Goal: Task Accomplishment & Management: Manage account settings

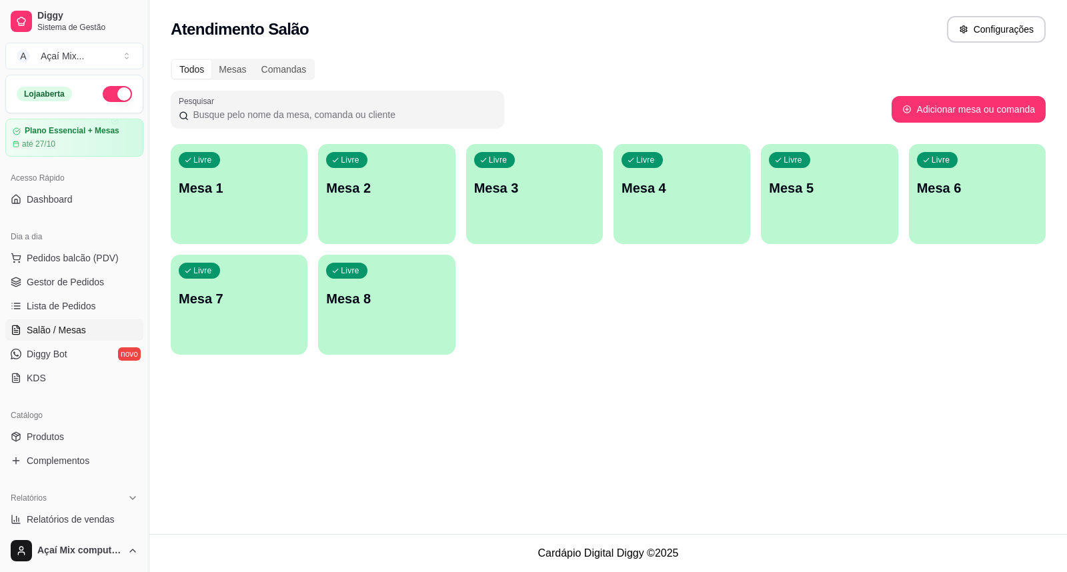
click at [207, 188] on p "Mesa 1" at bounding box center [239, 188] width 121 height 19
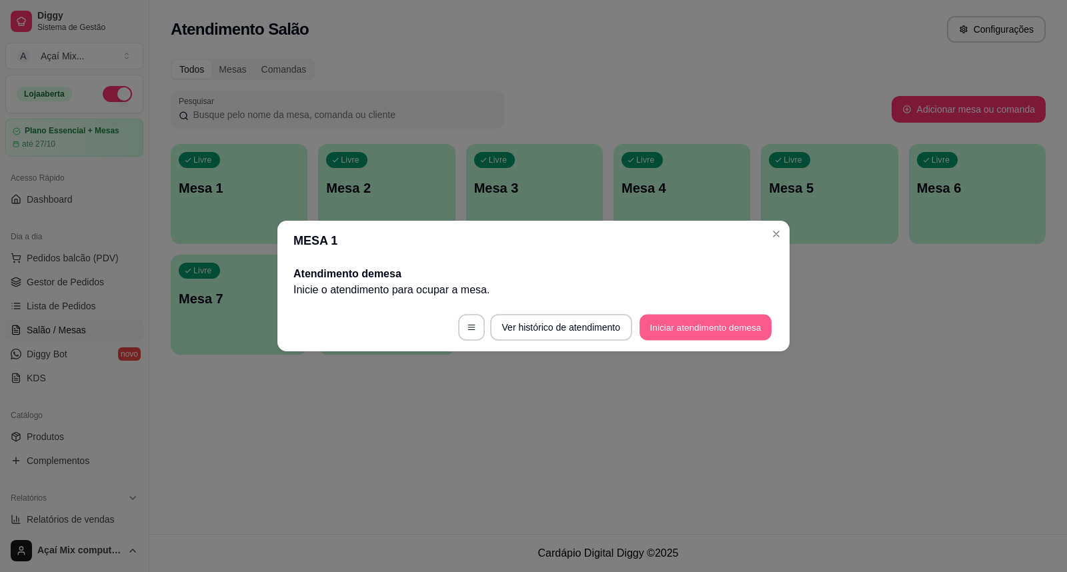
click at [738, 325] on button "Iniciar atendimento de mesa" at bounding box center [705, 328] width 132 height 26
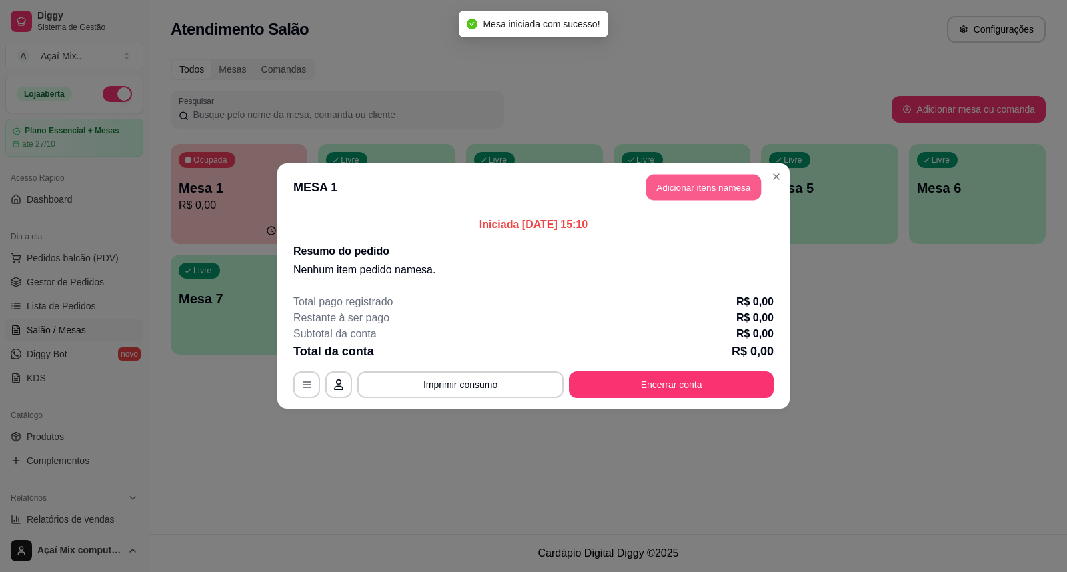
click at [715, 192] on button "Adicionar itens na mesa" at bounding box center [703, 188] width 115 height 26
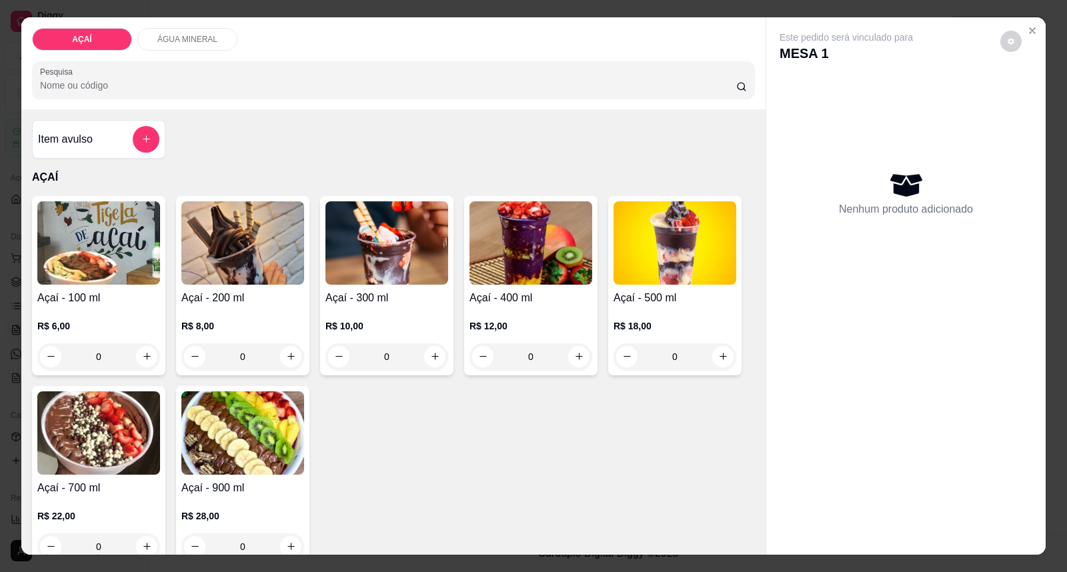
click at [702, 268] on img at bounding box center [674, 242] width 123 height 83
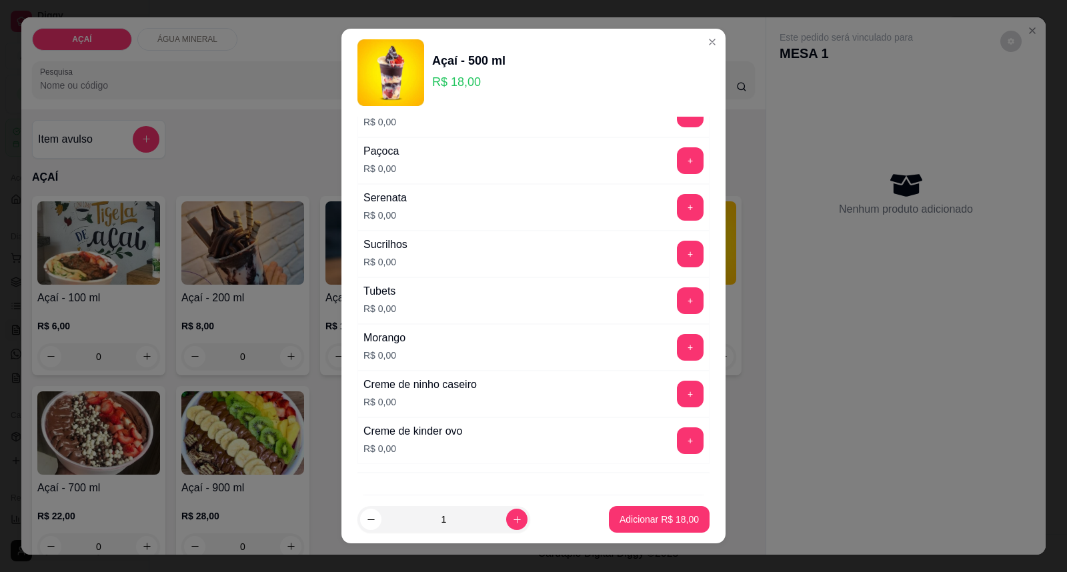
scroll to position [1615, 0]
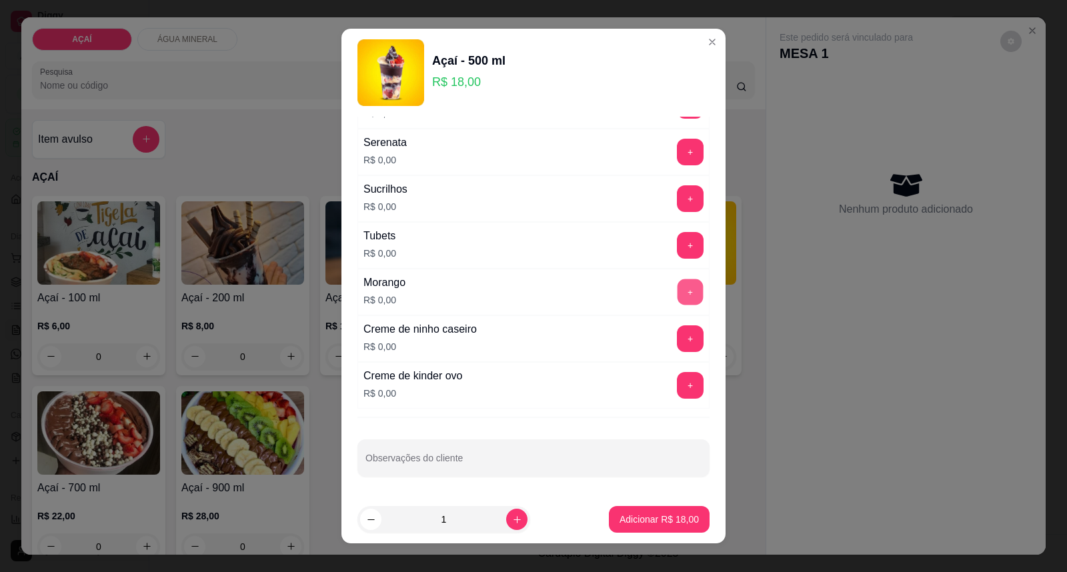
click at [677, 287] on button "+" at bounding box center [690, 292] width 26 height 26
click at [495, 479] on div "ADICIONAIS 500 A 700 ML Completo Escolha até 5 opções Amendoim triturado R$ 0,0…" at bounding box center [533, 306] width 384 height 379
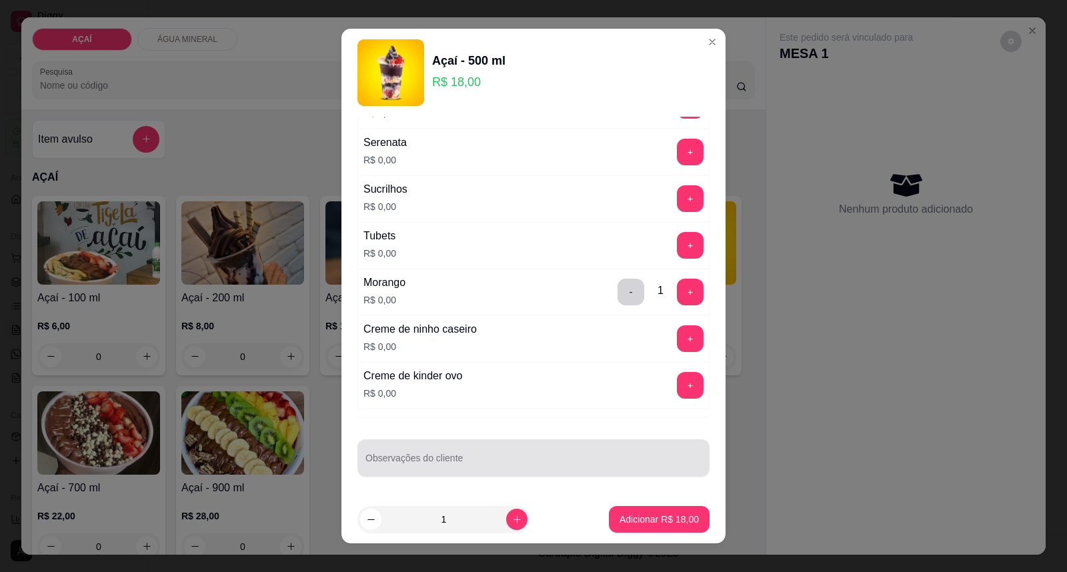
click at [489, 451] on div at bounding box center [533, 458] width 336 height 27
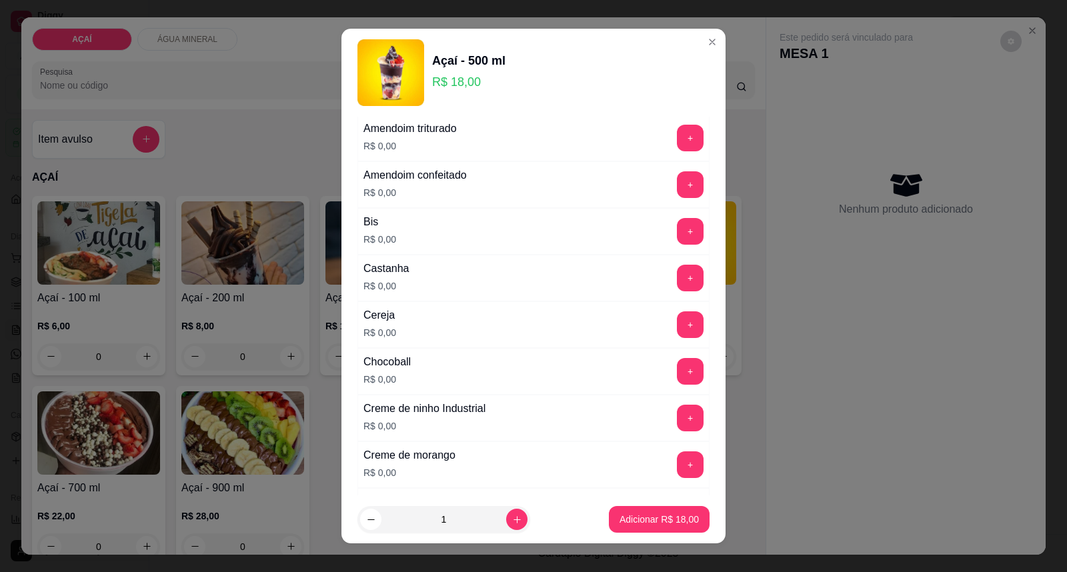
scroll to position [59, 0]
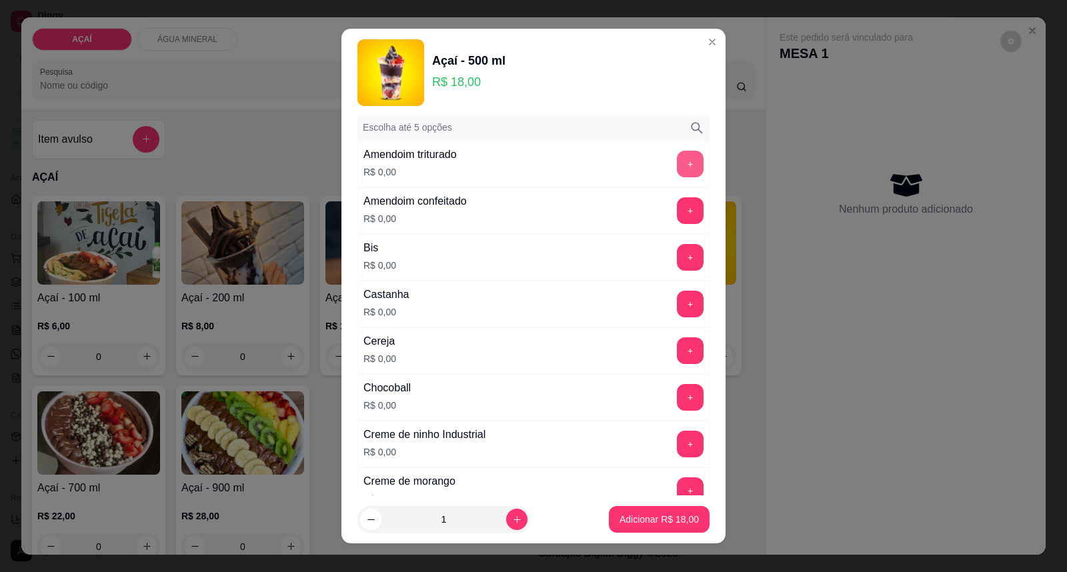
type input "banana"
click at [677, 170] on button "+" at bounding box center [690, 164] width 26 height 26
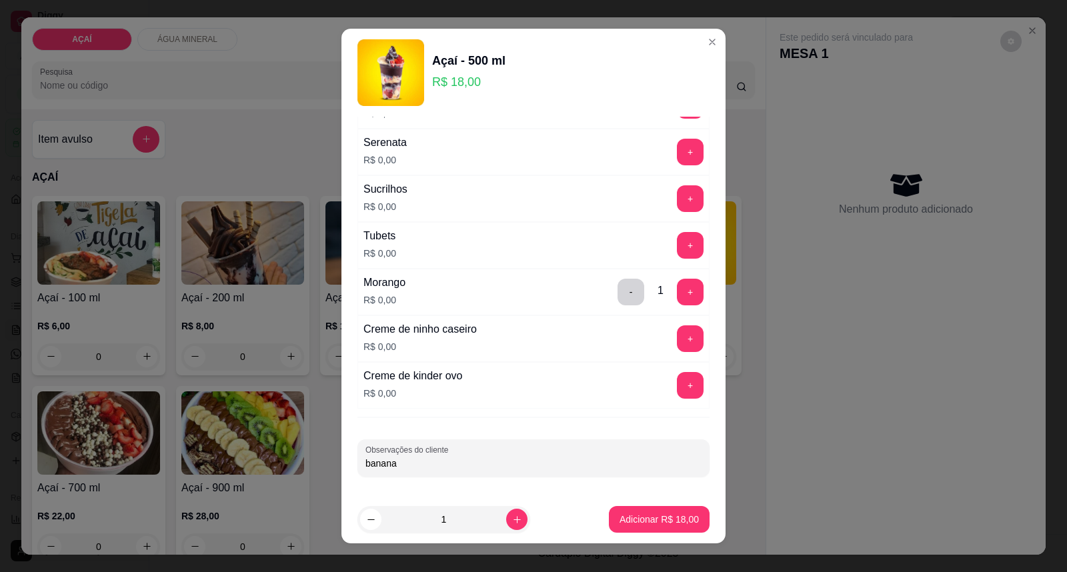
scroll to position [1615, 0]
click at [677, 336] on button "+" at bounding box center [690, 338] width 27 height 27
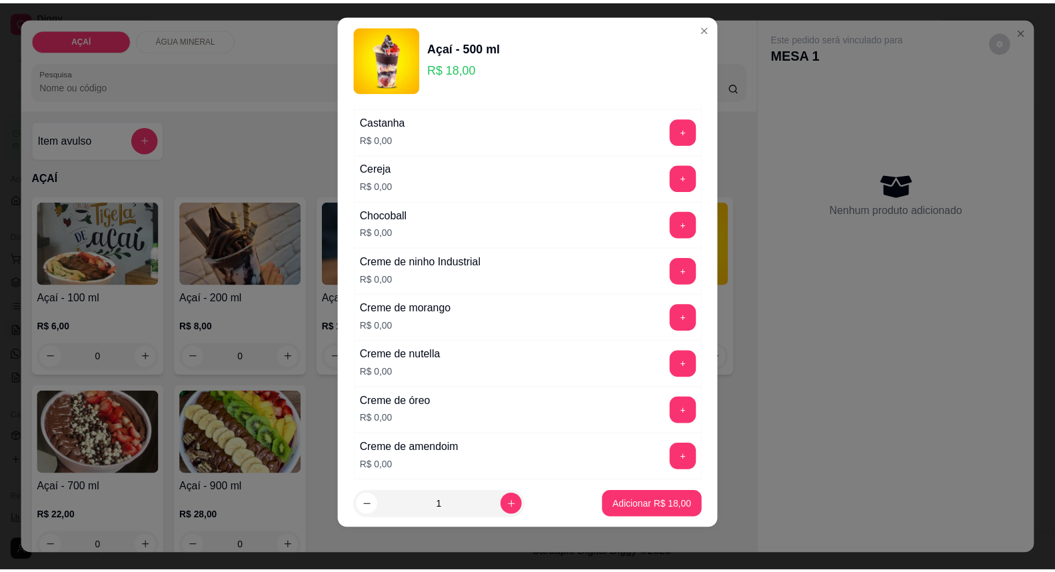
scroll to position [207, 0]
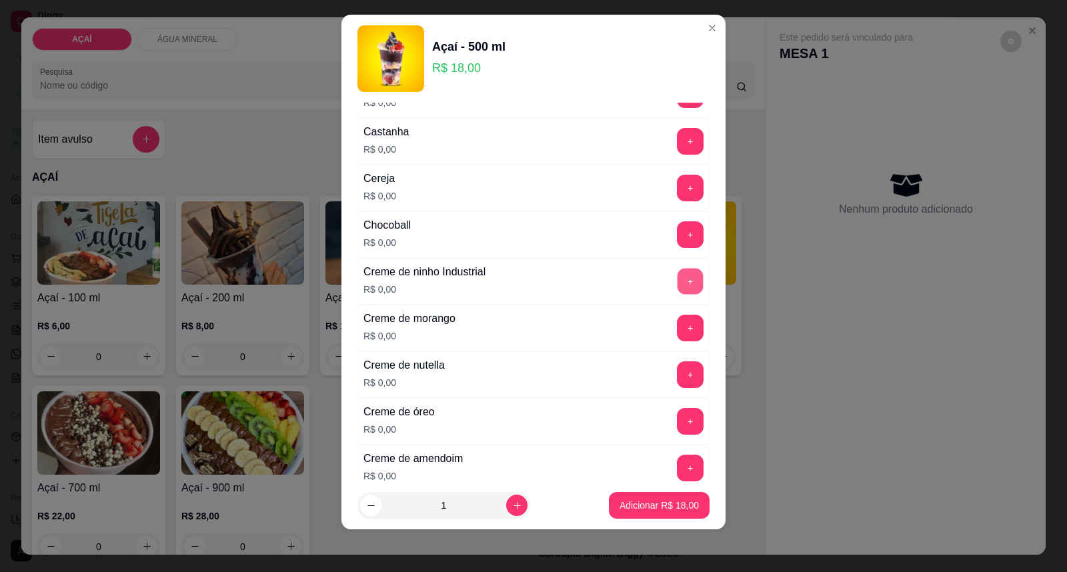
click at [677, 277] on button "+" at bounding box center [690, 282] width 26 height 26
click at [631, 501] on p "Adicionar R$ 18,00" at bounding box center [659, 505] width 77 height 13
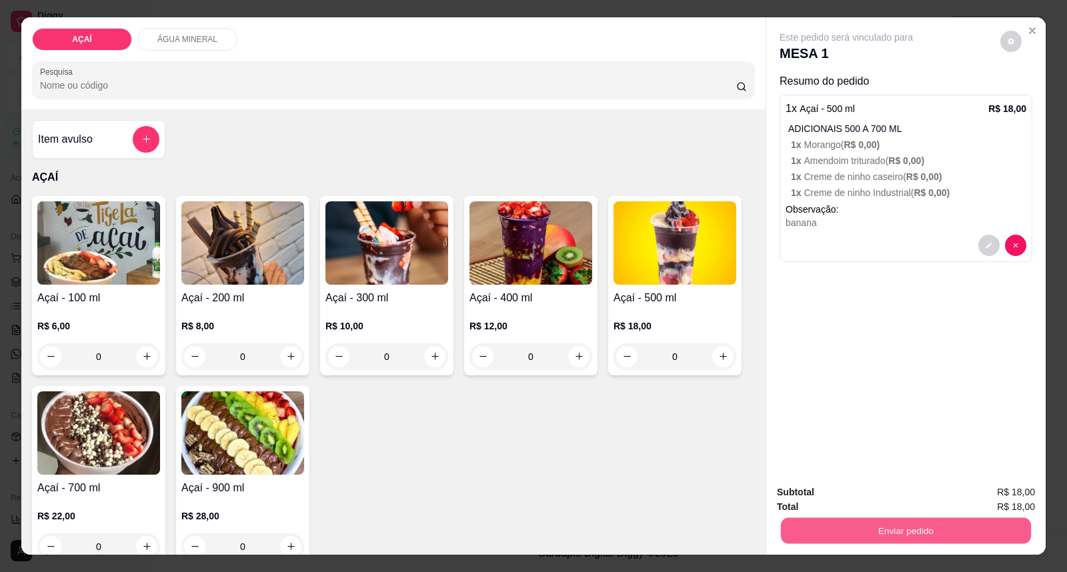
click at [872, 530] on button "Enviar pedido" at bounding box center [906, 531] width 250 height 26
click at [1010, 502] on button "Enviar pedido" at bounding box center [999, 498] width 75 height 25
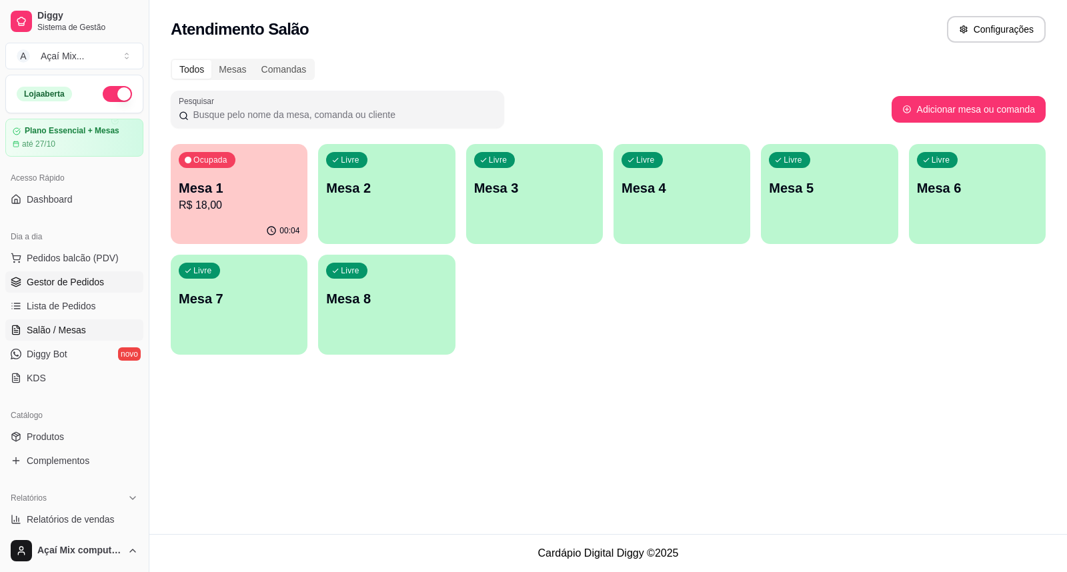
click at [80, 281] on span "Gestor de Pedidos" at bounding box center [65, 281] width 77 height 13
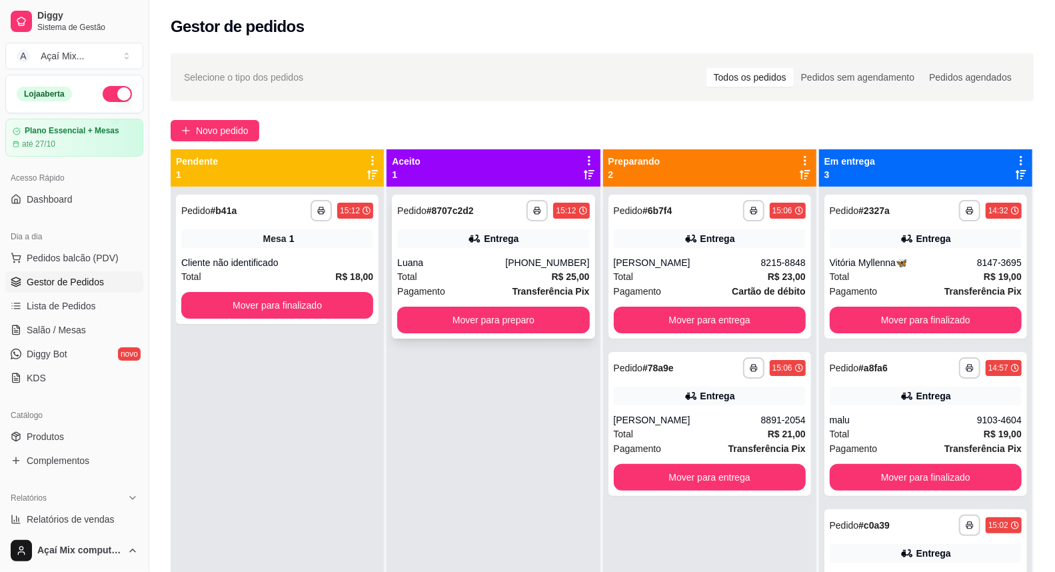
click at [445, 235] on div "Entrega" at bounding box center [493, 238] width 192 height 19
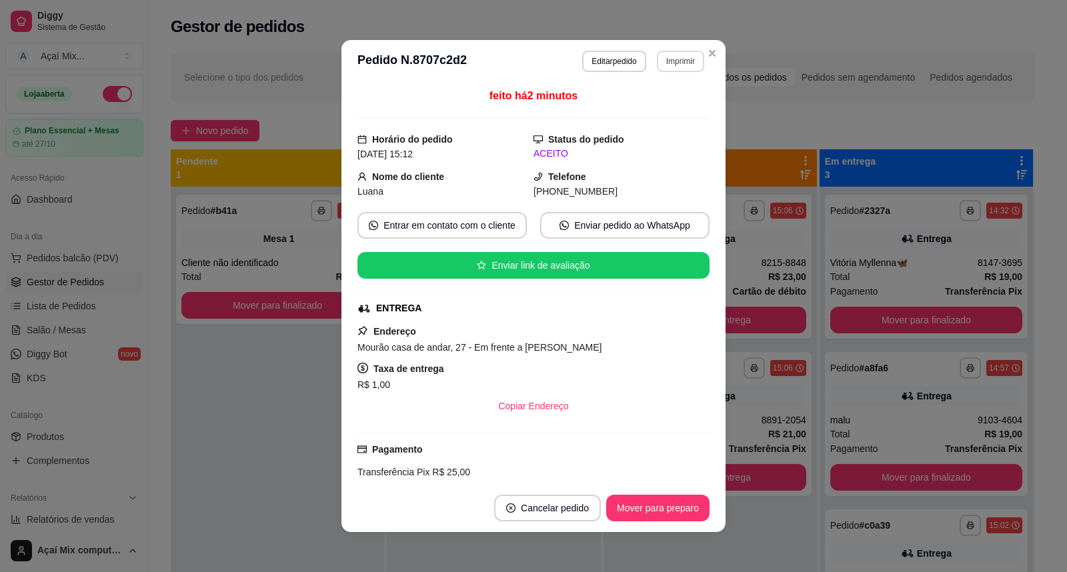
click at [671, 58] on button "Imprimir" at bounding box center [680, 61] width 47 height 21
click at [669, 115] on button "Impressora" at bounding box center [651, 108] width 93 height 21
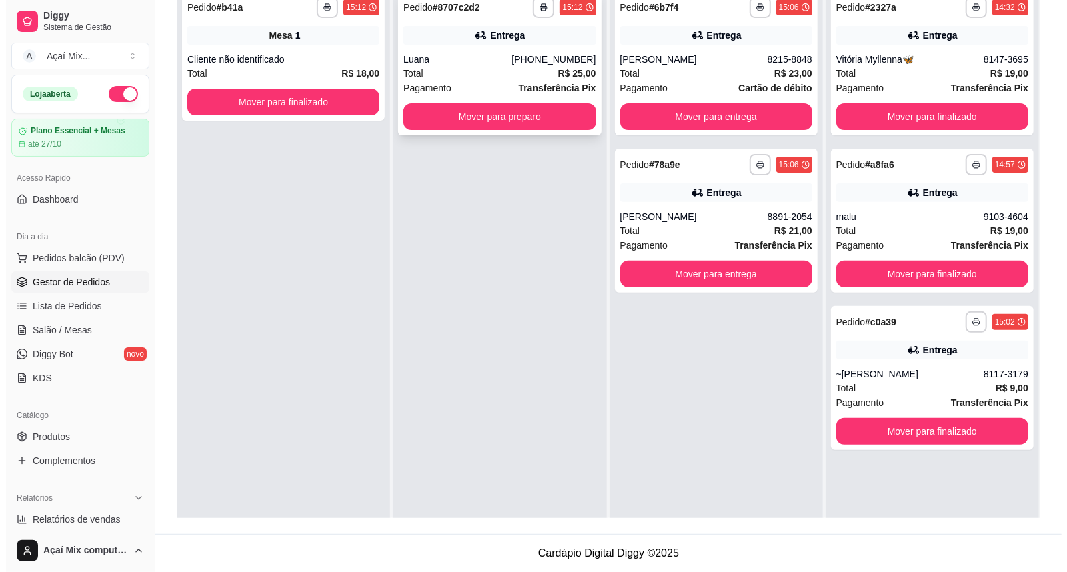
scroll to position [129, 0]
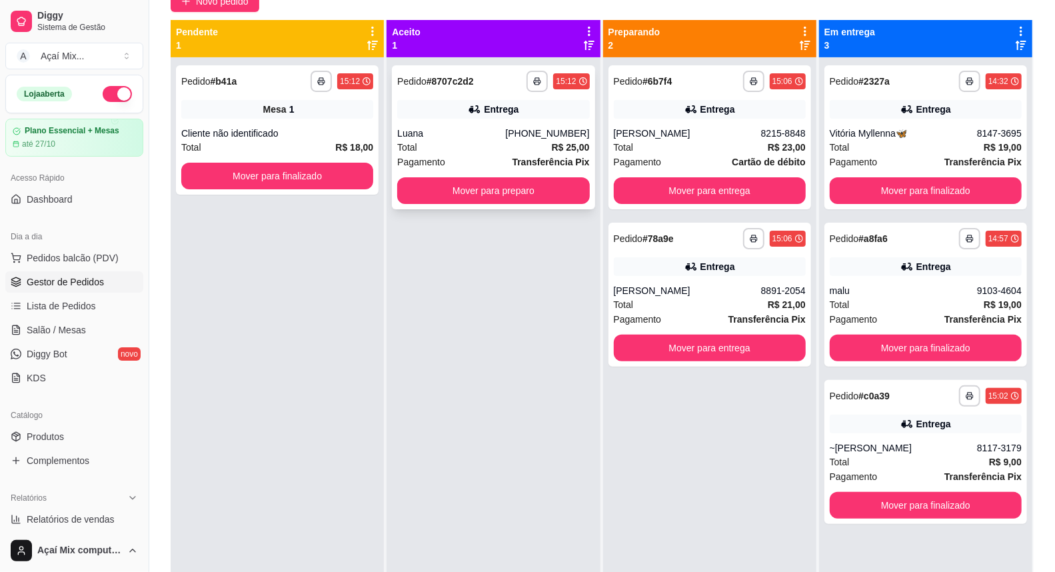
click at [500, 116] on div "Entrega" at bounding box center [493, 109] width 192 height 19
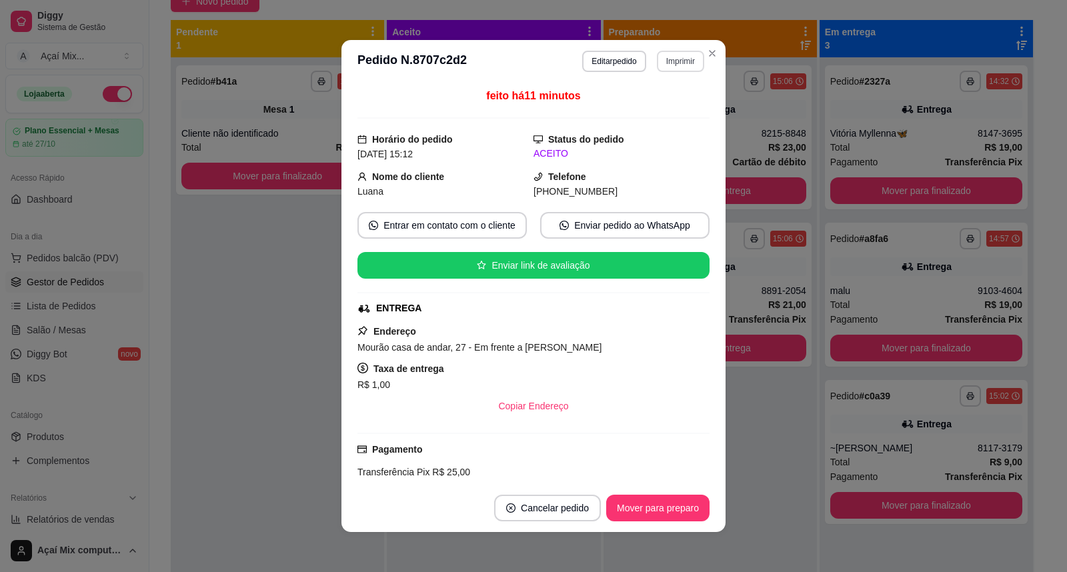
click at [681, 63] on button "Imprimir" at bounding box center [680, 61] width 47 height 21
click at [654, 105] on button "Impressora" at bounding box center [651, 109] width 93 height 21
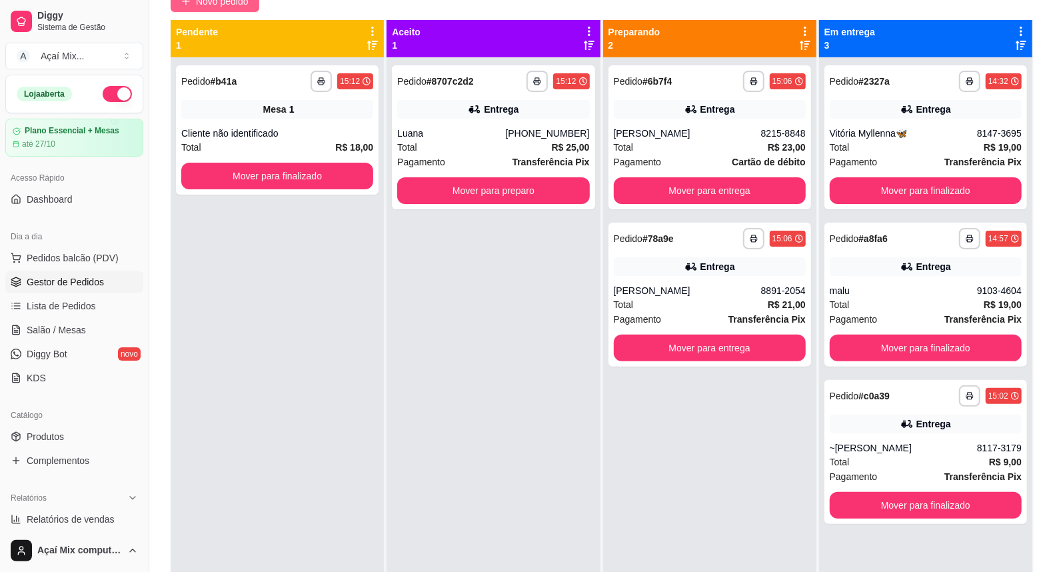
click at [234, 7] on span "Novo pedido" at bounding box center [222, 1] width 53 height 15
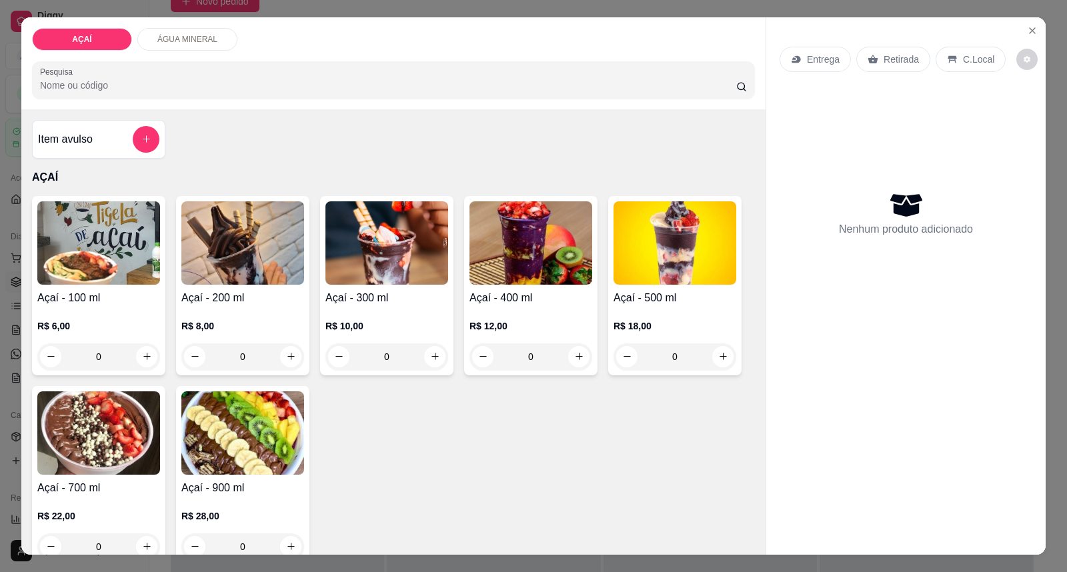
click at [513, 317] on div "R$ 12,00 0" at bounding box center [530, 338] width 123 height 64
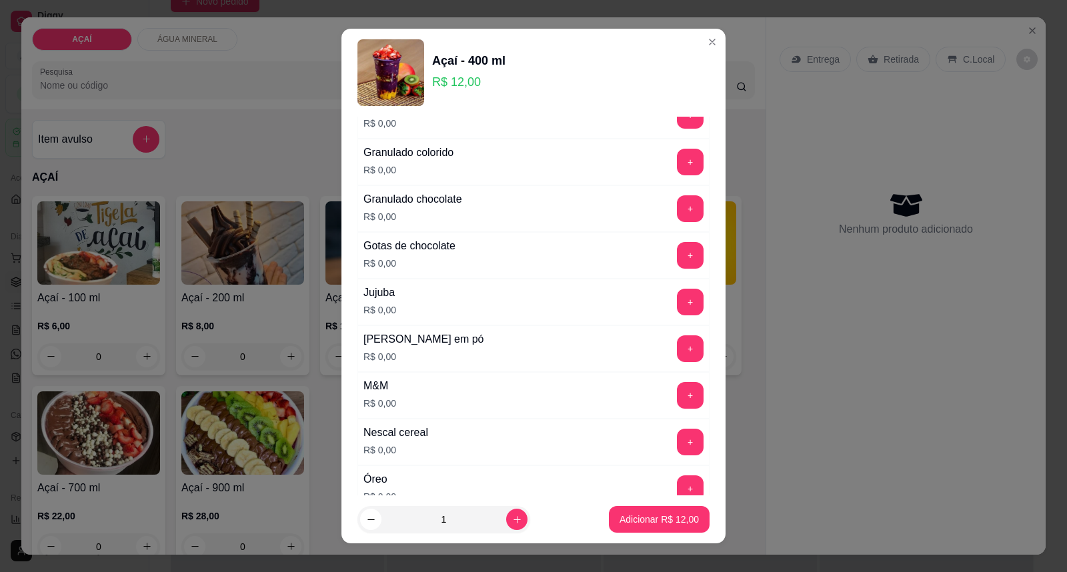
scroll to position [1259, 0]
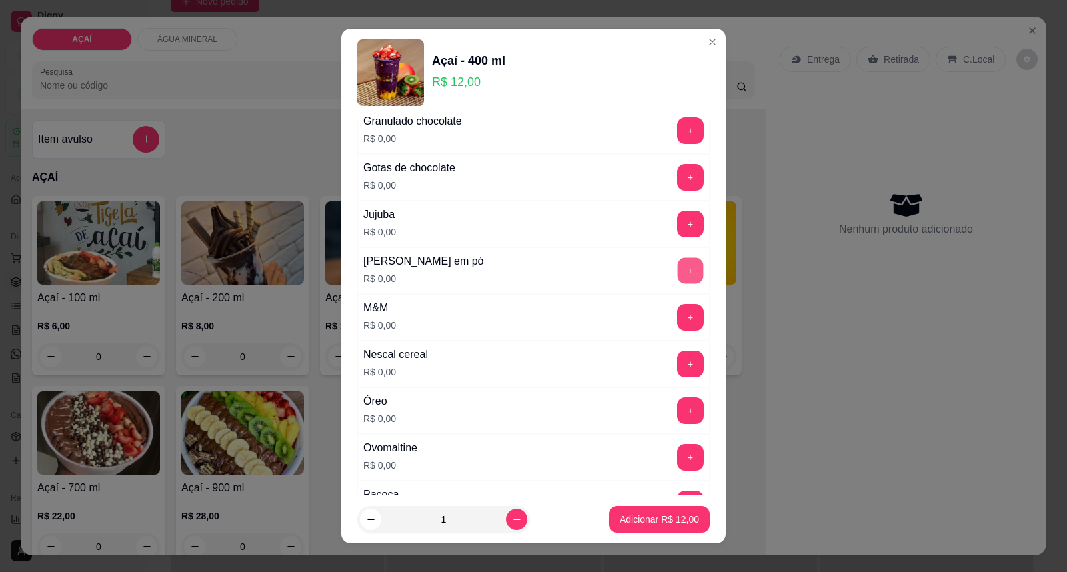
click at [677, 281] on button "+" at bounding box center [690, 271] width 26 height 26
click at [677, 465] on button "+" at bounding box center [690, 457] width 27 height 27
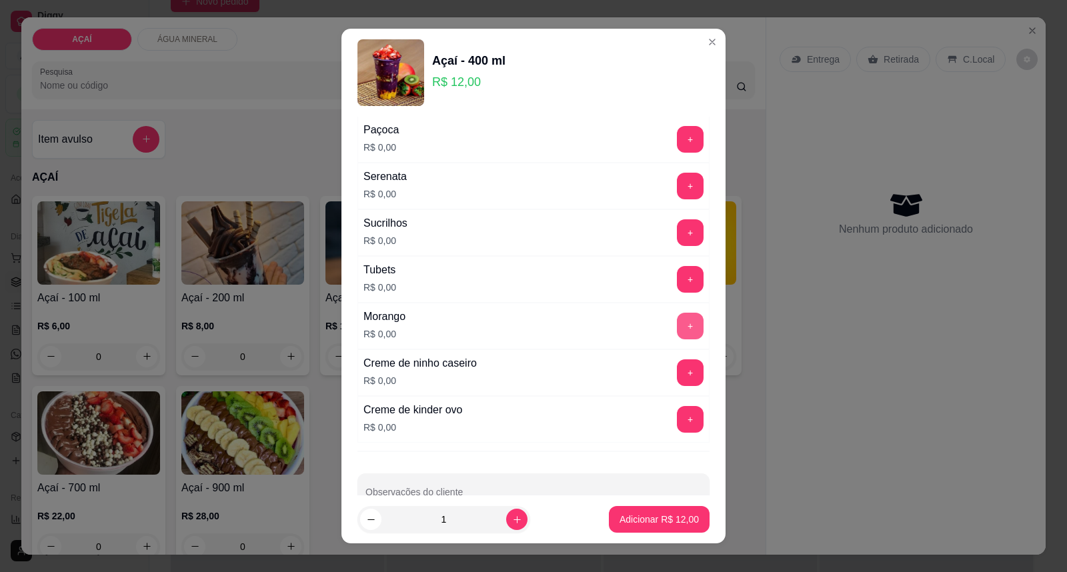
scroll to position [1629, 0]
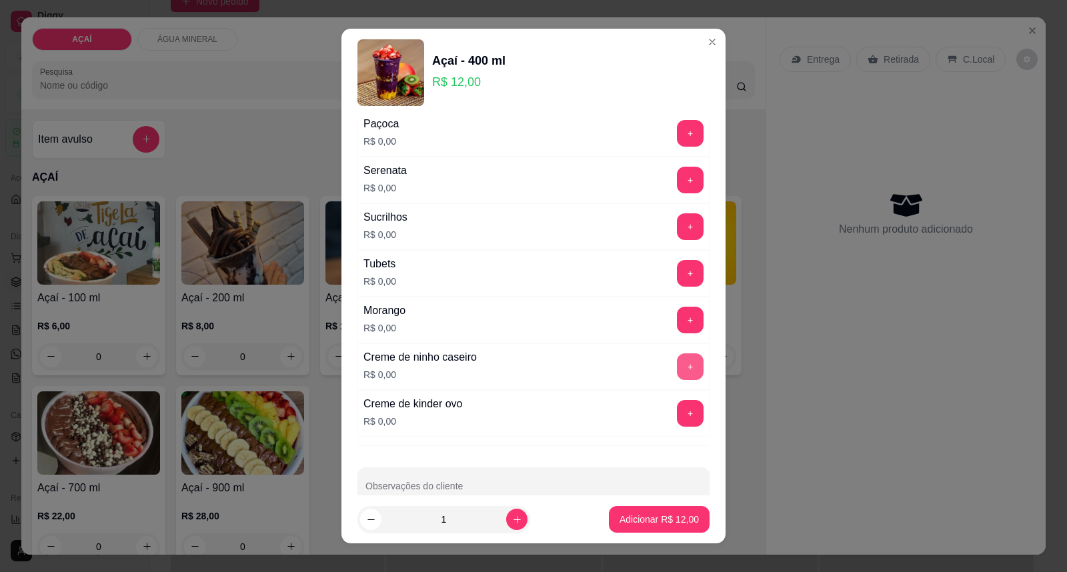
click at [677, 361] on button "+" at bounding box center [690, 366] width 27 height 27
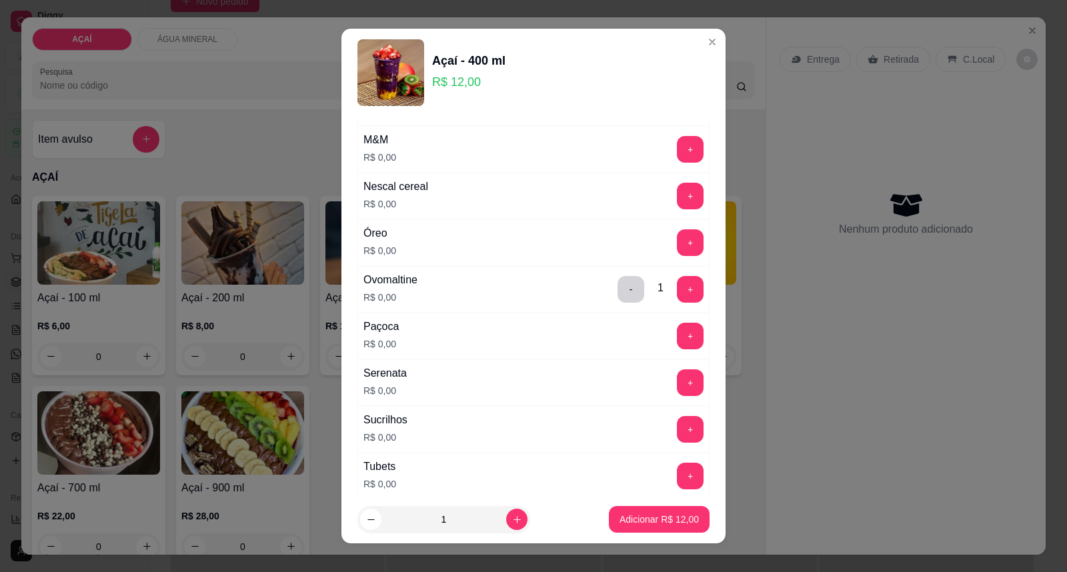
scroll to position [1407, 0]
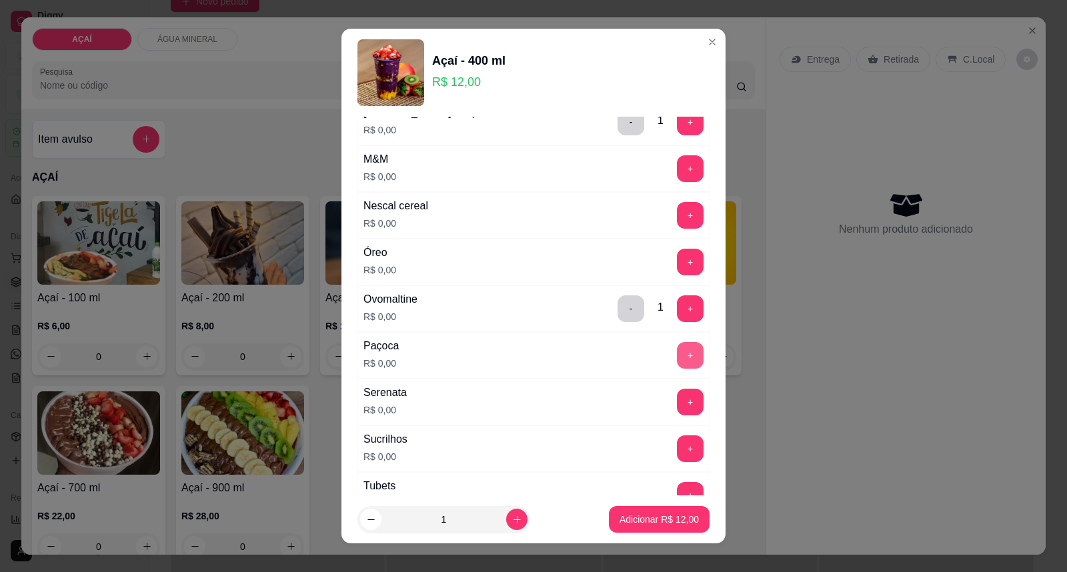
click at [677, 362] on button "+" at bounding box center [690, 355] width 27 height 27
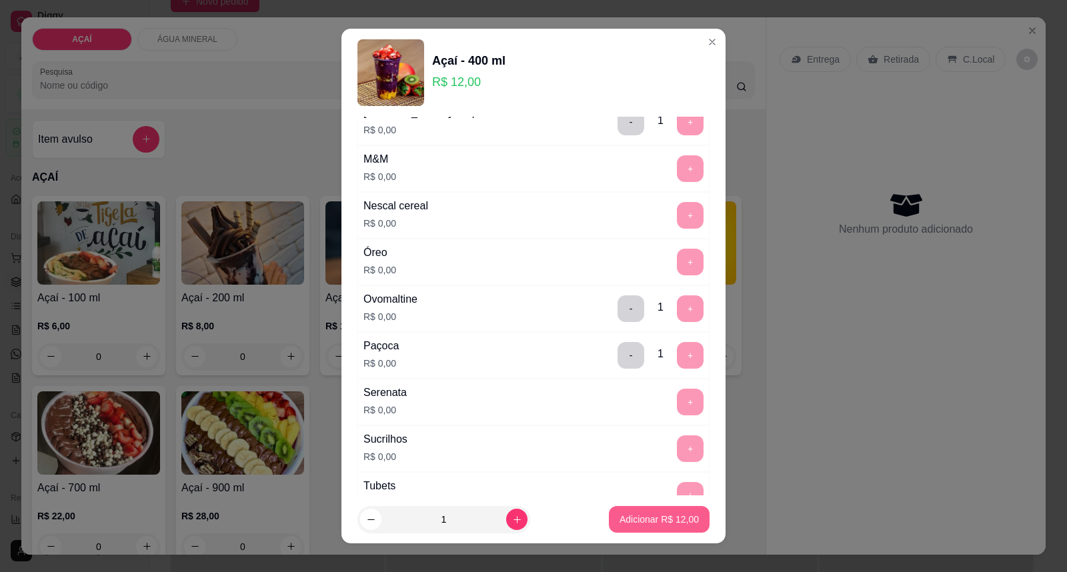
click at [637, 521] on p "Adicionar R$ 12,00" at bounding box center [658, 519] width 79 height 13
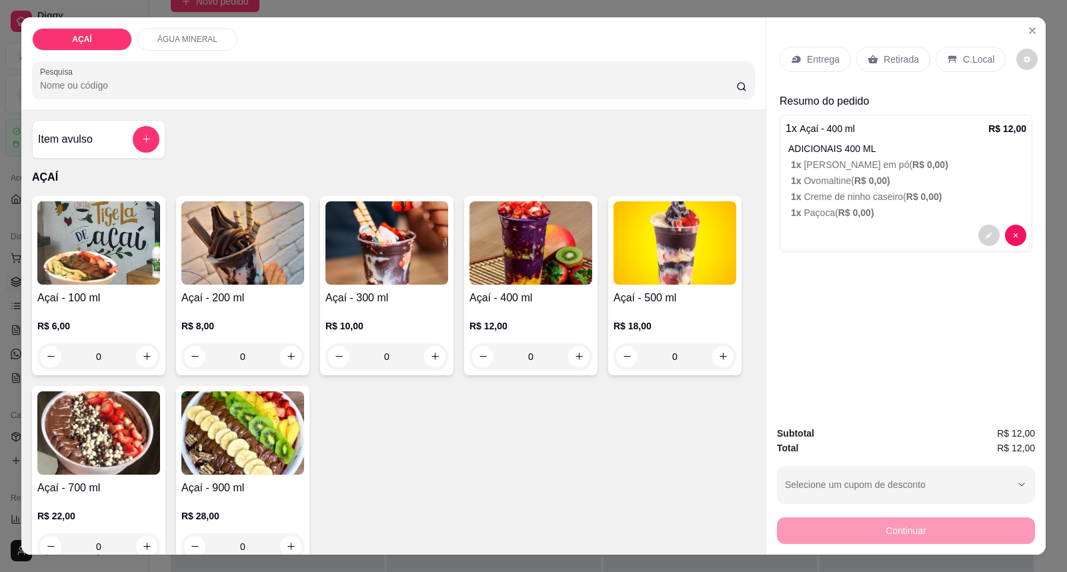
click at [827, 55] on p "Entrega" at bounding box center [823, 59] width 33 height 13
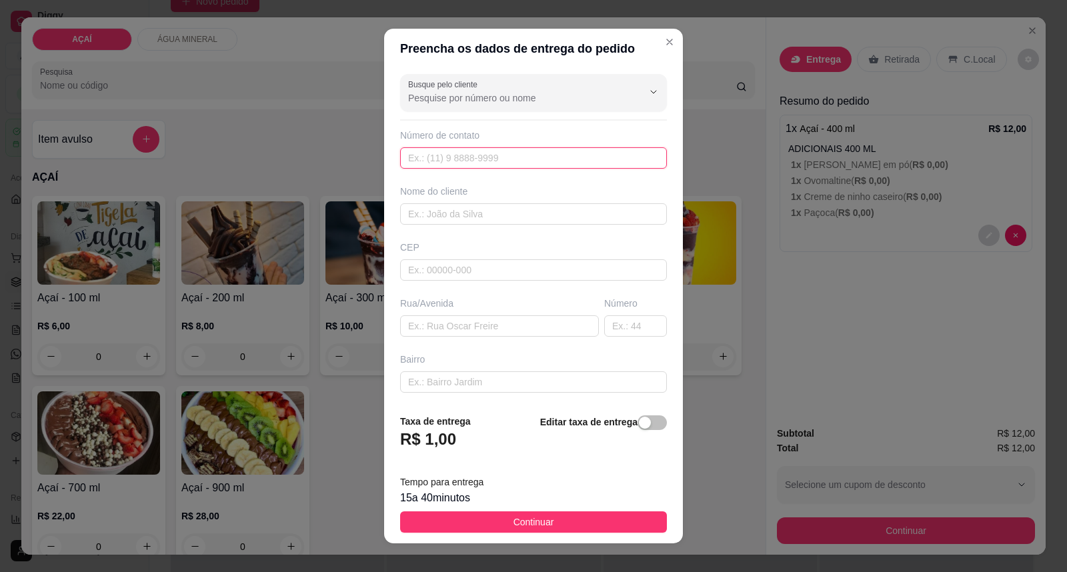
click at [555, 151] on input "text" at bounding box center [533, 157] width 267 height 21
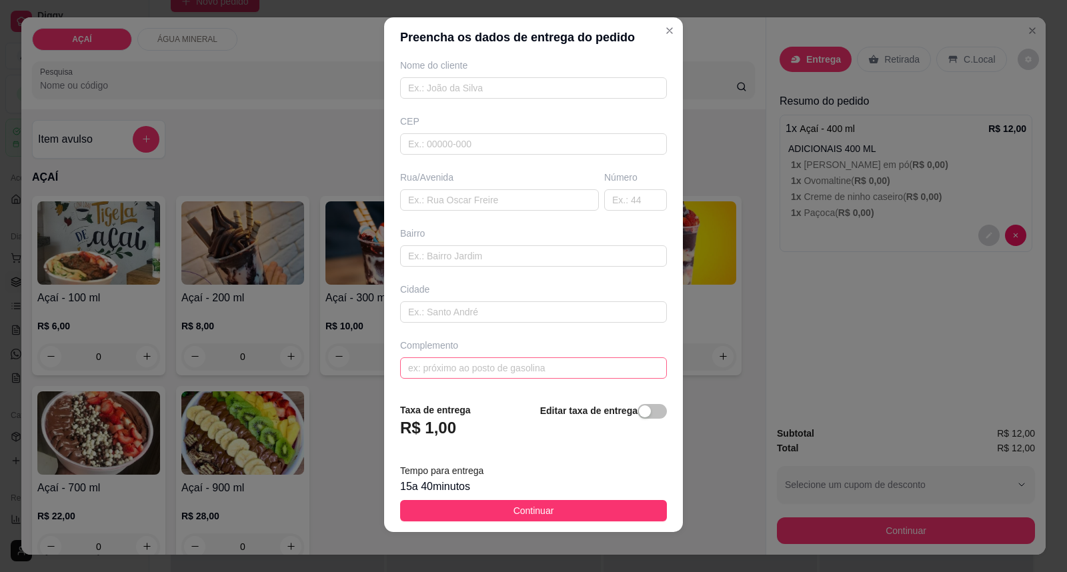
scroll to position [14, 0]
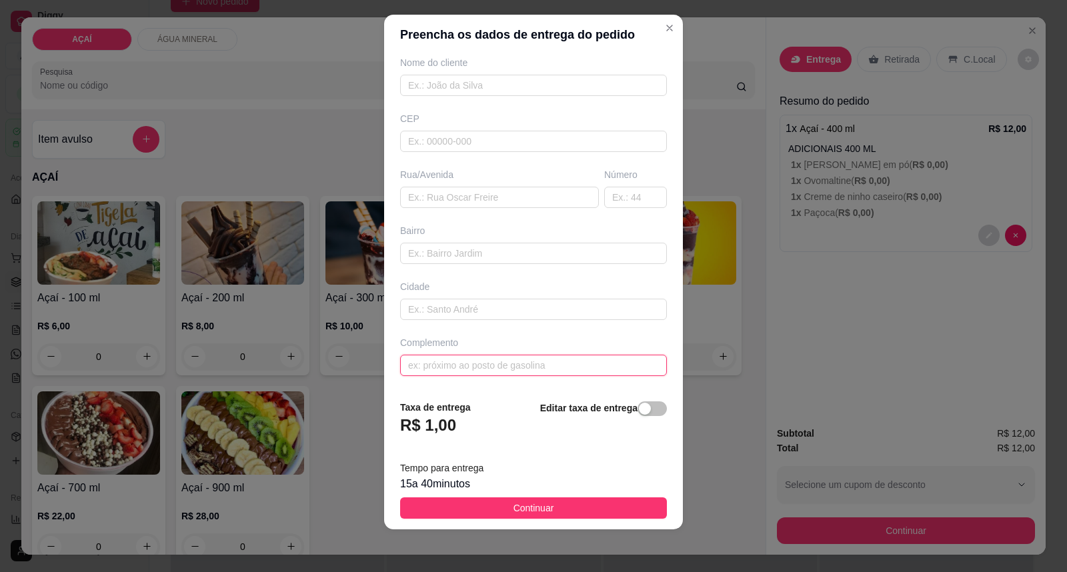
click at [531, 371] on input "text" at bounding box center [533, 365] width 267 height 21
click at [451, 372] on input "casa de natnanael" at bounding box center [533, 365] width 267 height 21
click at [457, 370] on input "casa de natnanael" at bounding box center [533, 365] width 267 height 21
click at [454, 368] on input "casa de natnanael" at bounding box center [533, 365] width 267 height 21
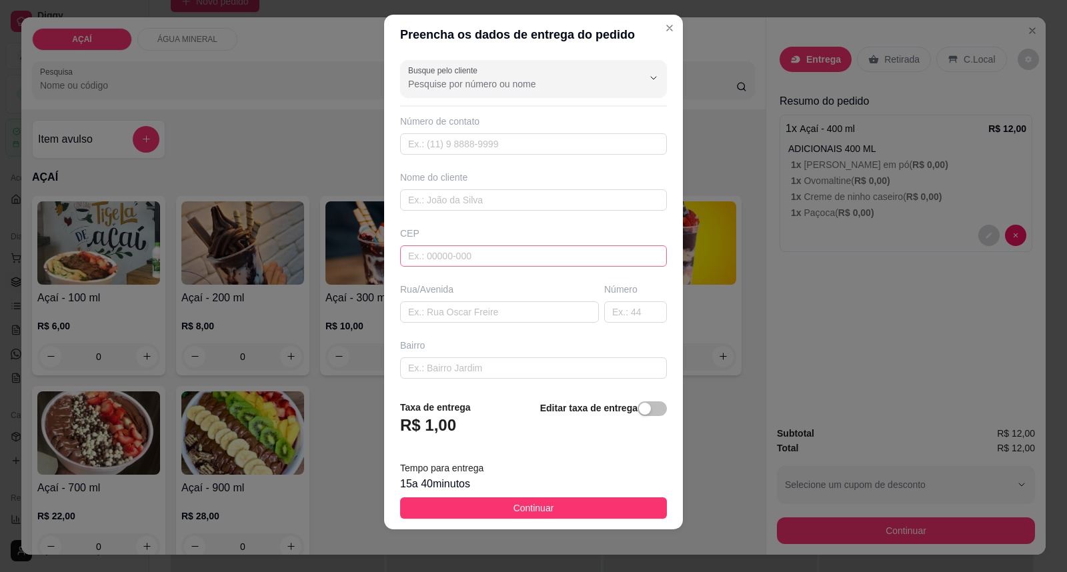
type input "casa de nathanael"
click at [487, 262] on input "text" at bounding box center [533, 255] width 267 height 21
type input "57520000"
type input "Maravilha"
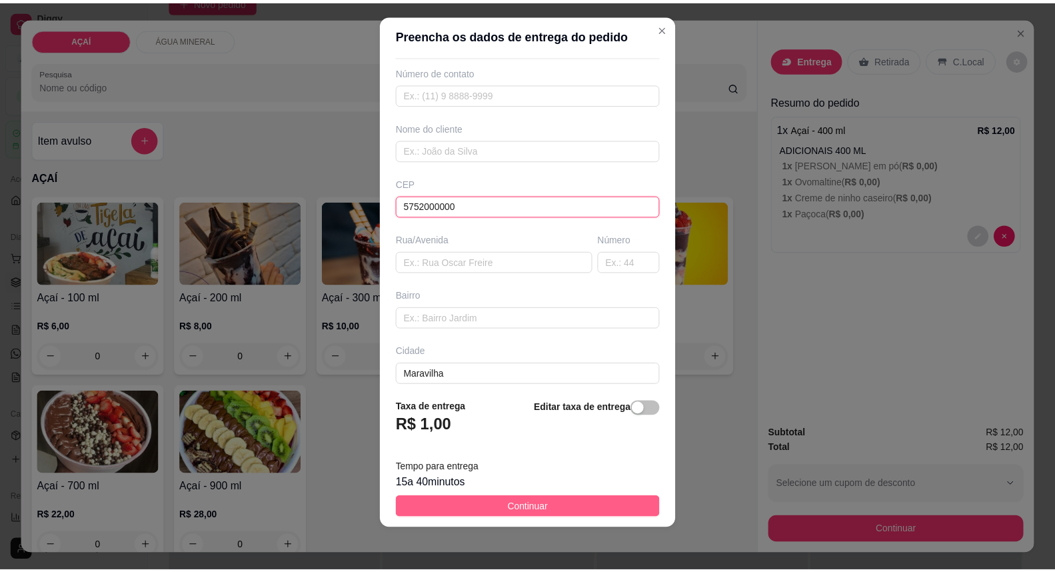
scroll to position [115, 0]
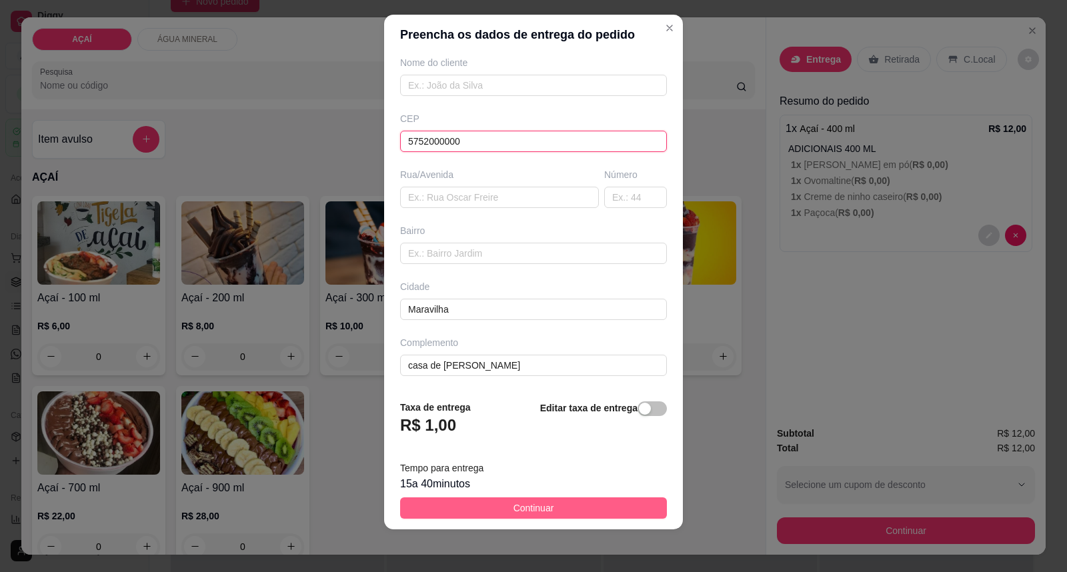
type input "5752000000"
click at [597, 512] on button "Continuar" at bounding box center [533, 507] width 267 height 21
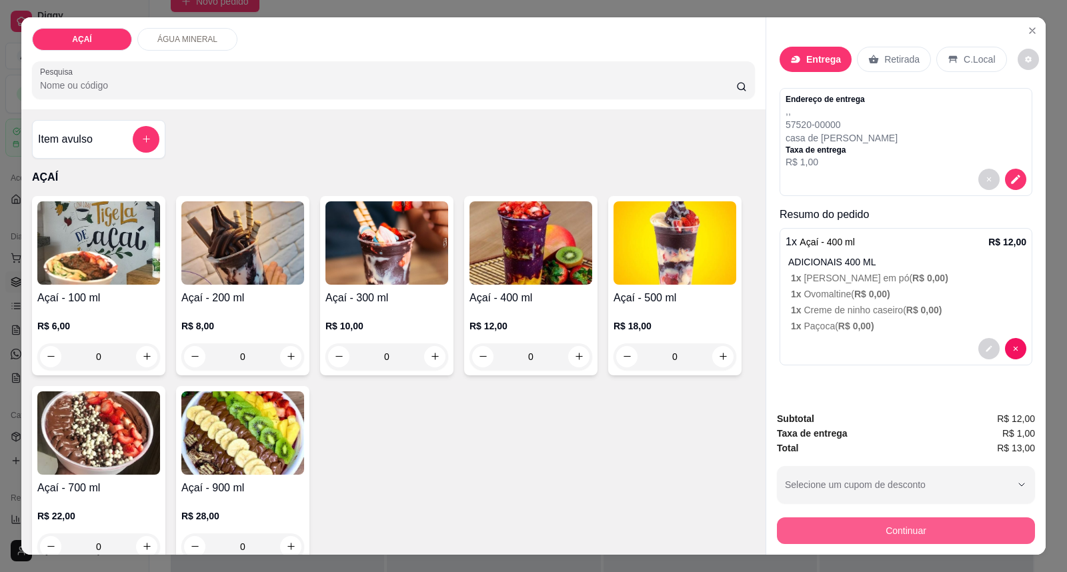
click at [869, 531] on button "Continuar" at bounding box center [906, 530] width 258 height 27
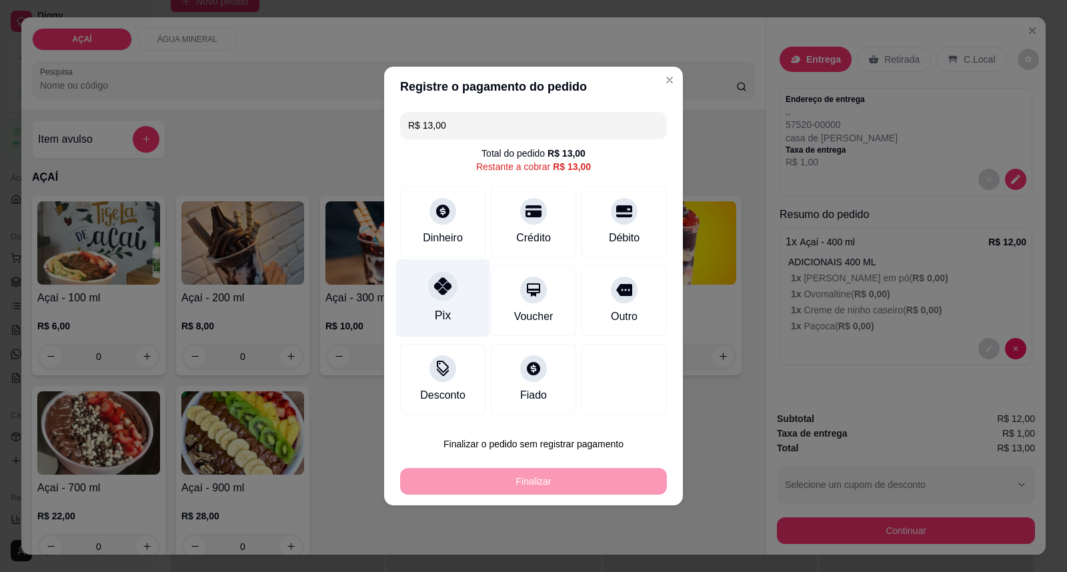
click at [442, 307] on div "Pix" at bounding box center [443, 298] width 94 height 78
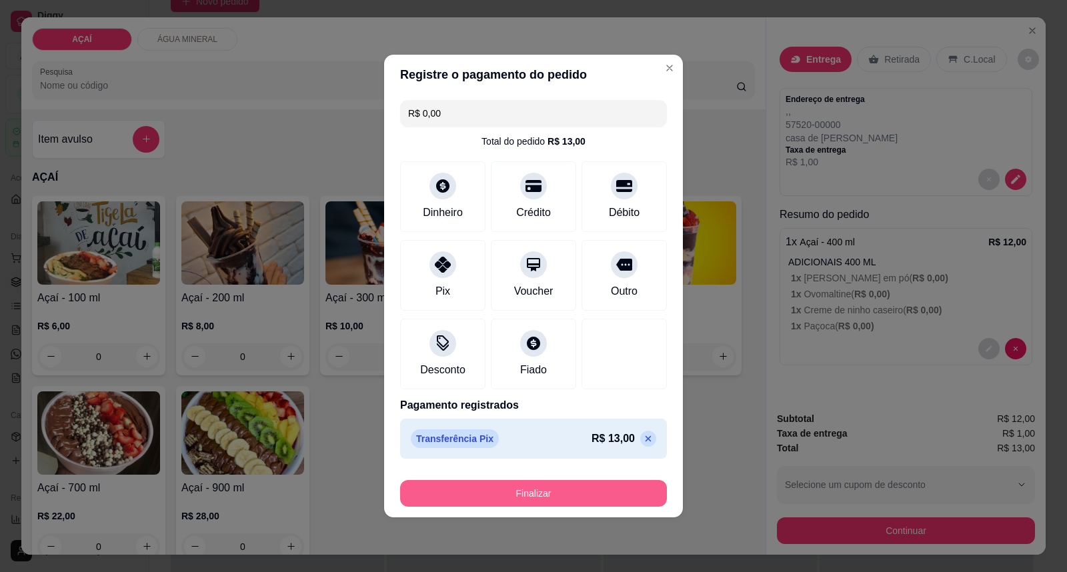
click at [561, 488] on button "Finalizar" at bounding box center [533, 493] width 267 height 27
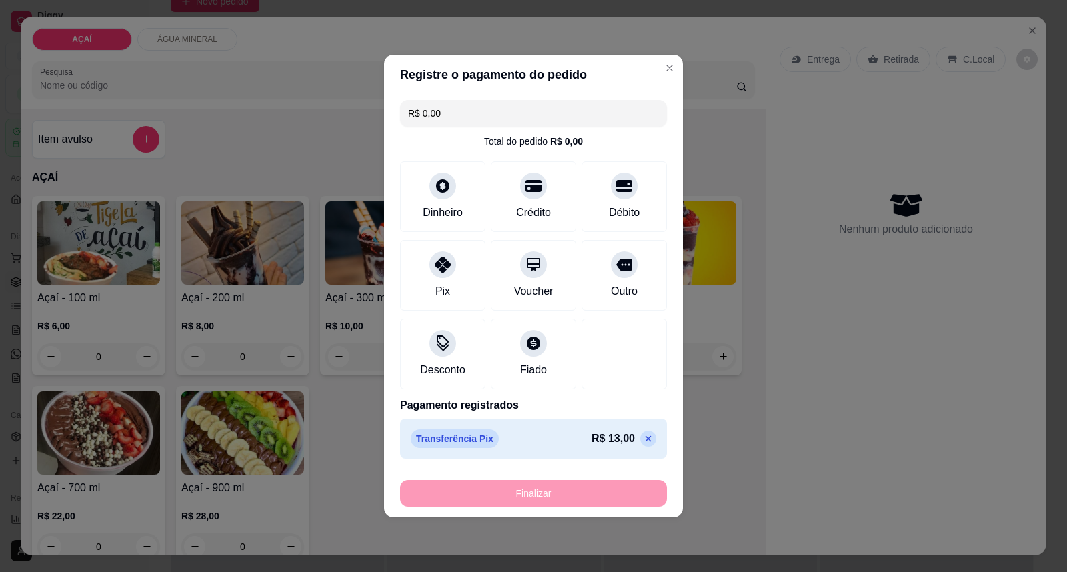
type input "-R$ 13,00"
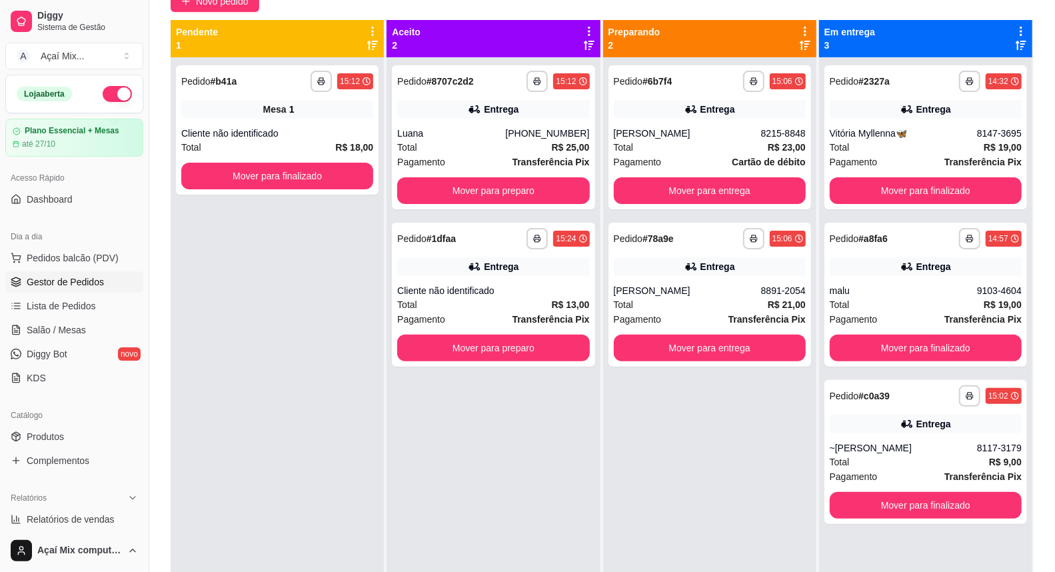
click at [569, 497] on div "**********" at bounding box center [493, 343] width 213 height 572
click at [634, 185] on button "Mover para entrega" at bounding box center [710, 191] width 187 height 26
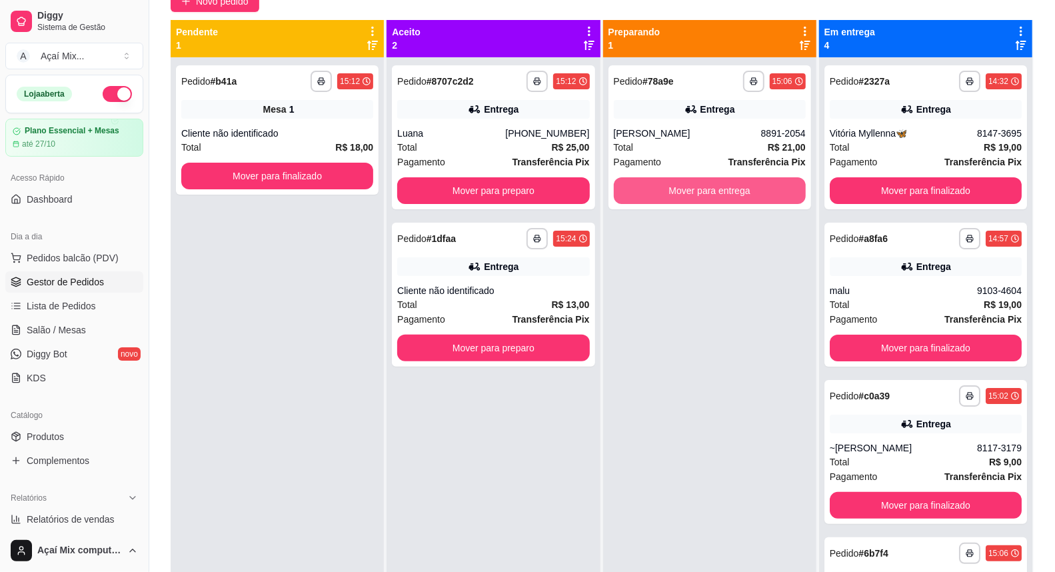
click at [639, 185] on button "Mover para entrega" at bounding box center [710, 190] width 192 height 27
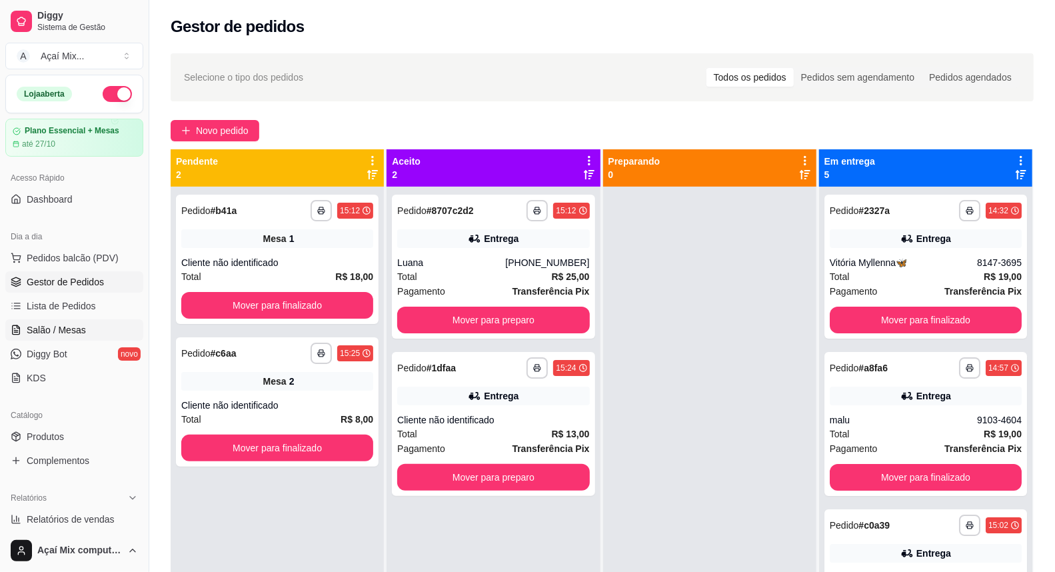
click at [78, 320] on link "Salão / Mesas" at bounding box center [74, 329] width 138 height 21
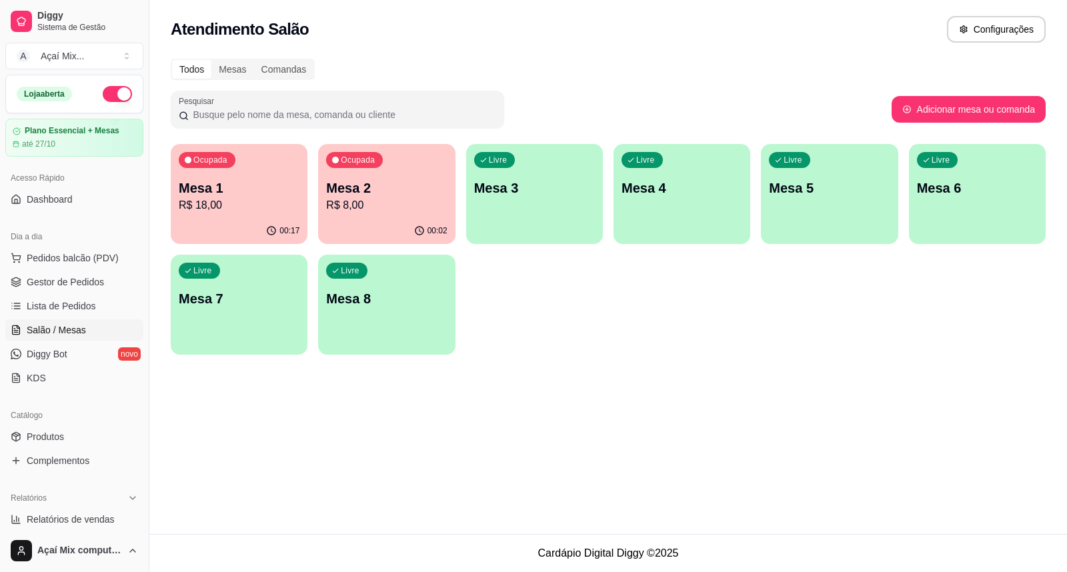
click at [542, 181] on p "Mesa 3" at bounding box center [534, 188] width 121 height 19
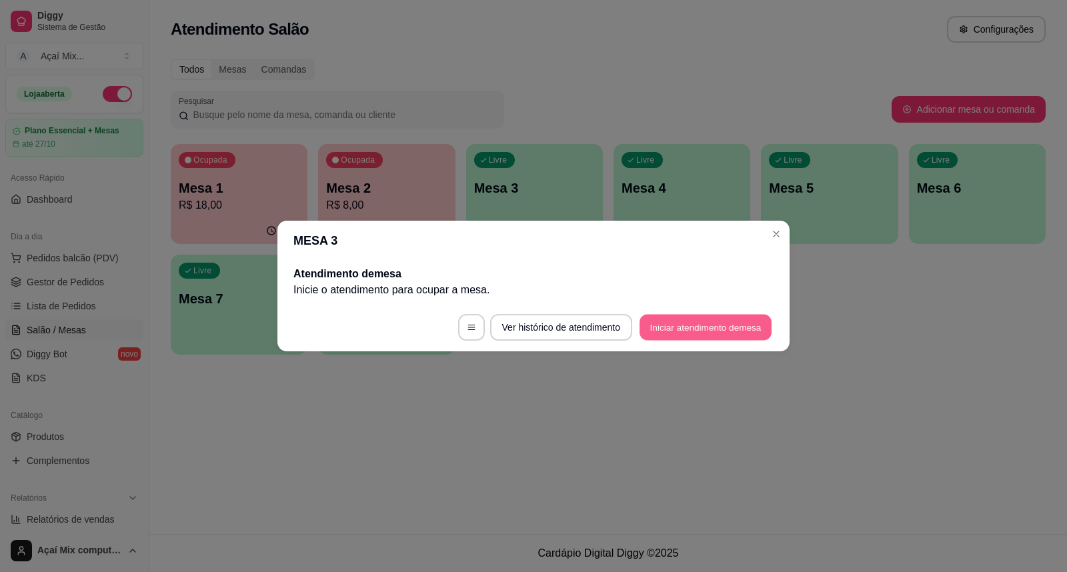
click at [682, 323] on button "Iniciar atendimento de mesa" at bounding box center [705, 328] width 132 height 26
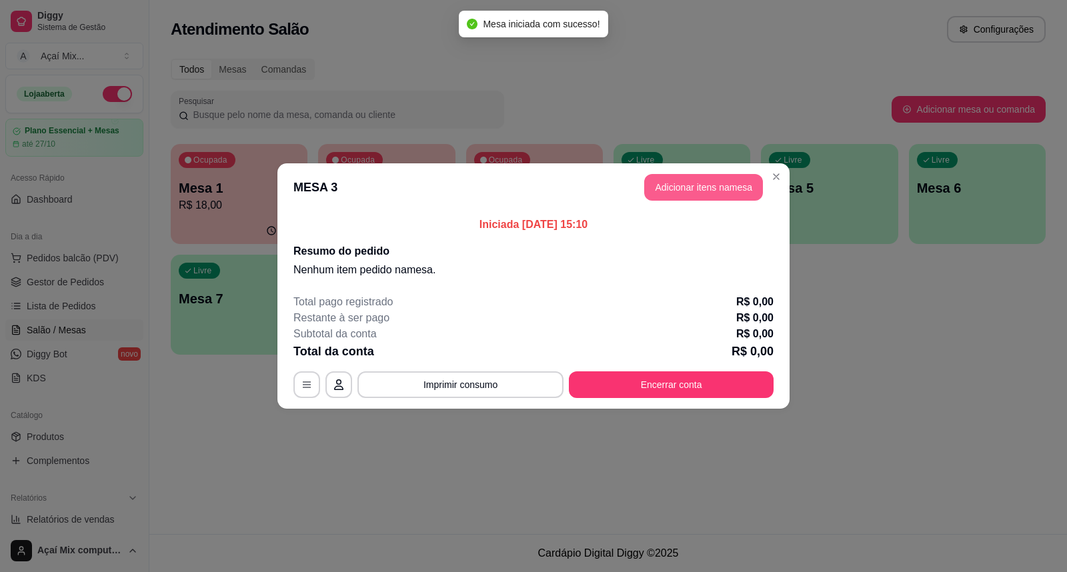
click at [708, 182] on button "Adicionar itens na mesa" at bounding box center [703, 187] width 119 height 27
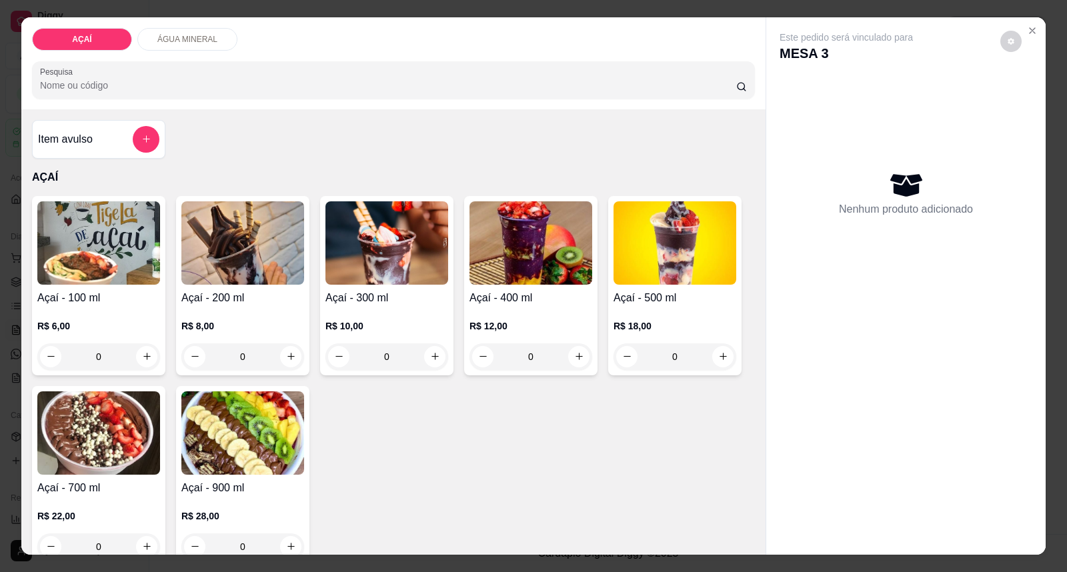
click at [278, 265] on img at bounding box center [242, 242] width 123 height 83
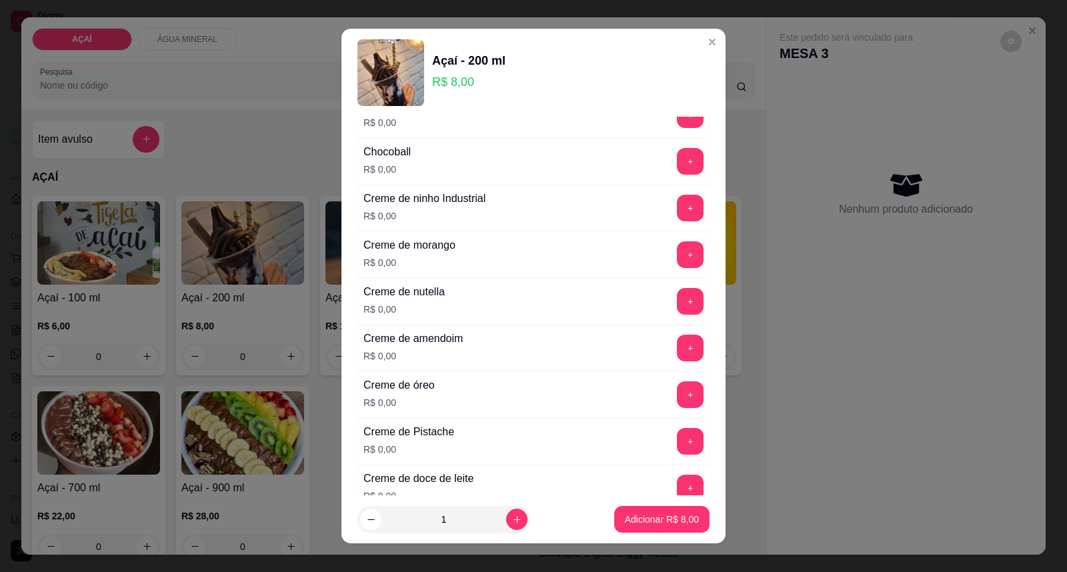
scroll to position [296, 0]
click at [677, 392] on button "+" at bounding box center [690, 394] width 26 height 26
click at [677, 391] on button "+" at bounding box center [690, 393] width 27 height 27
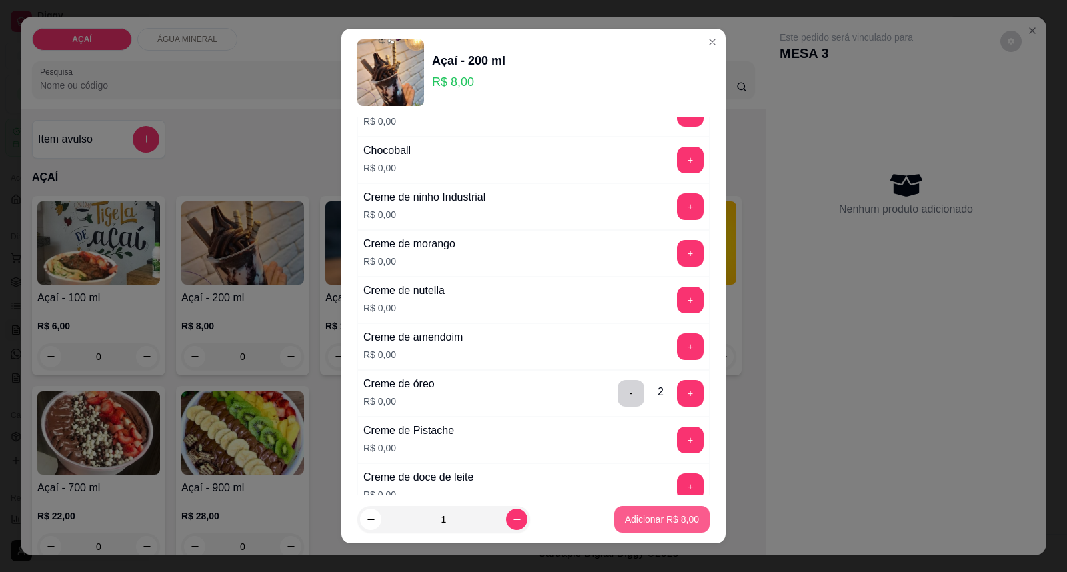
click at [638, 521] on p "Adicionar R$ 8,00" at bounding box center [662, 519] width 74 height 13
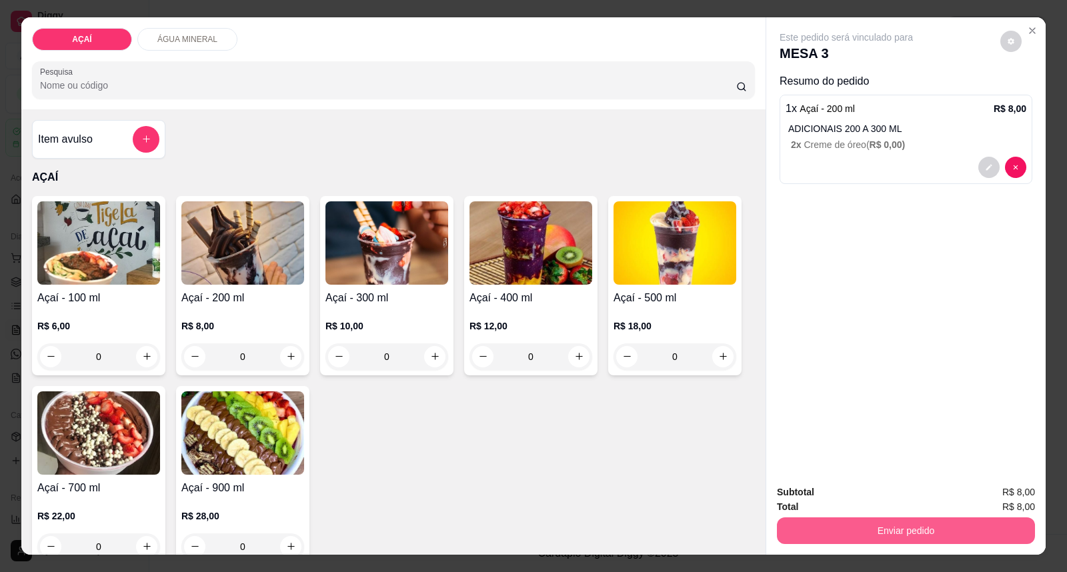
click at [793, 522] on button "Enviar pedido" at bounding box center [906, 530] width 258 height 27
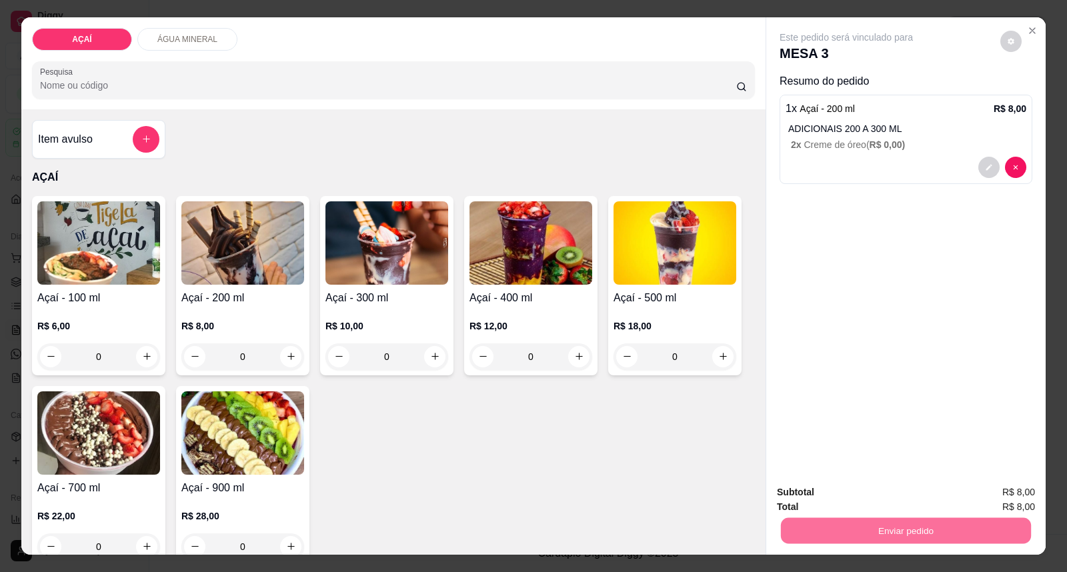
click at [987, 489] on button "Enviar pedido" at bounding box center [999, 498] width 73 height 25
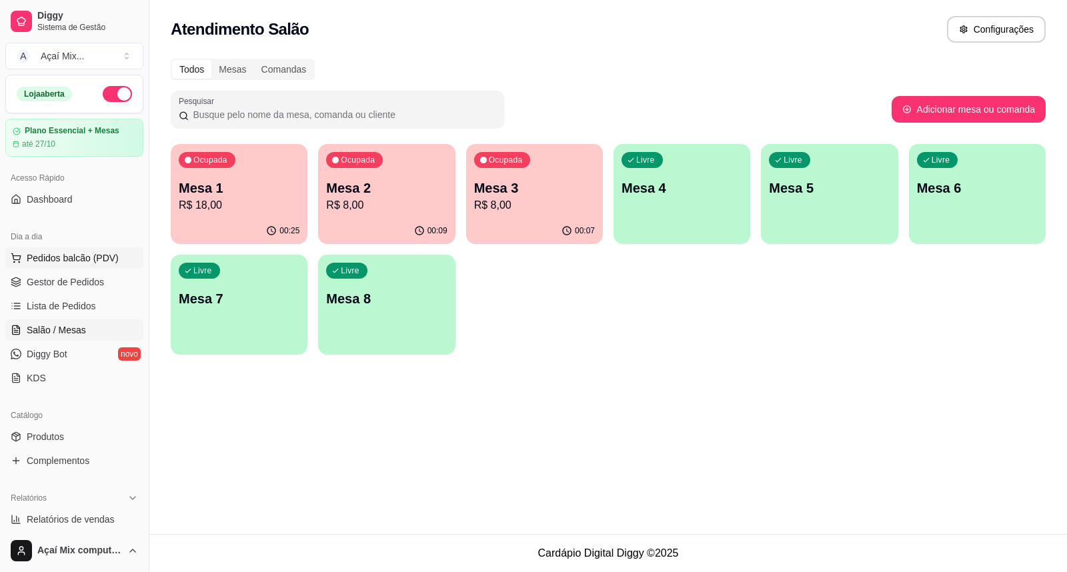
click at [71, 263] on span "Pedidos balcão (PDV)" at bounding box center [73, 257] width 92 height 13
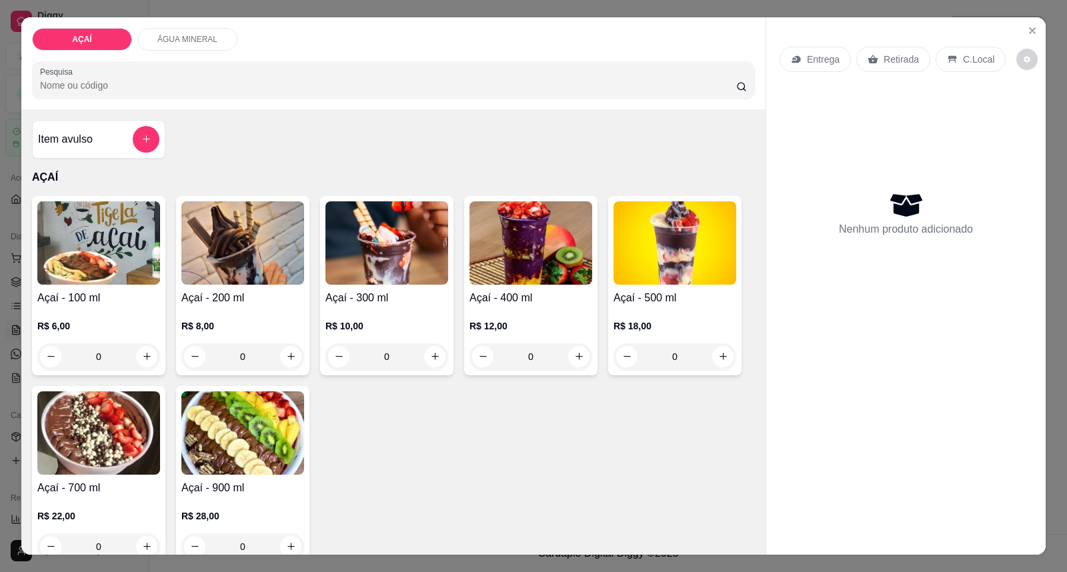
drag, startPoint x: 501, startPoint y: 314, endPoint x: 494, endPoint y: 310, distance: 8.4
click at [494, 310] on div "R$ 12,00 0" at bounding box center [530, 338] width 123 height 64
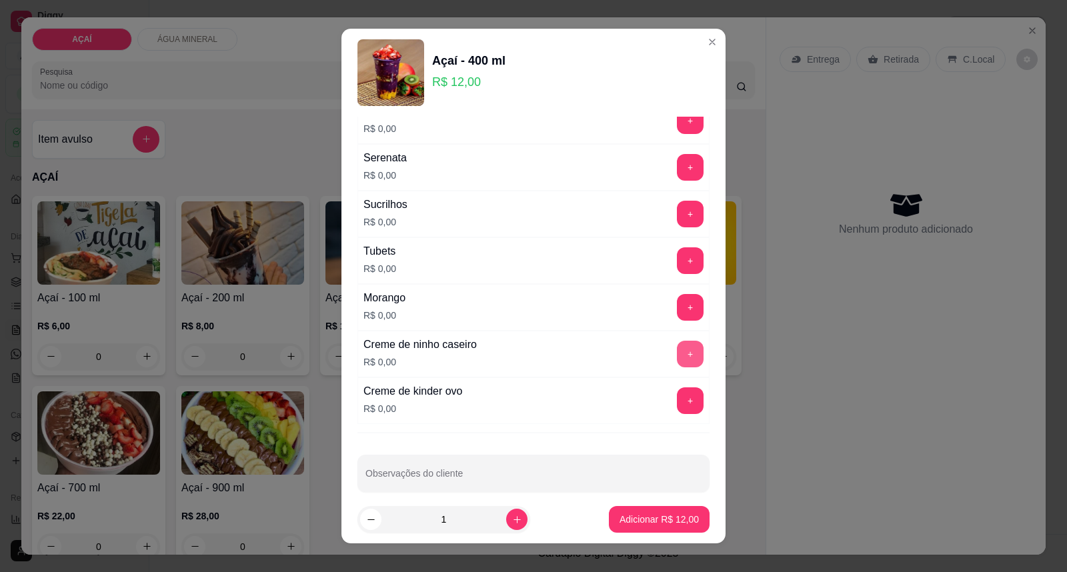
scroll to position [1661, 0]
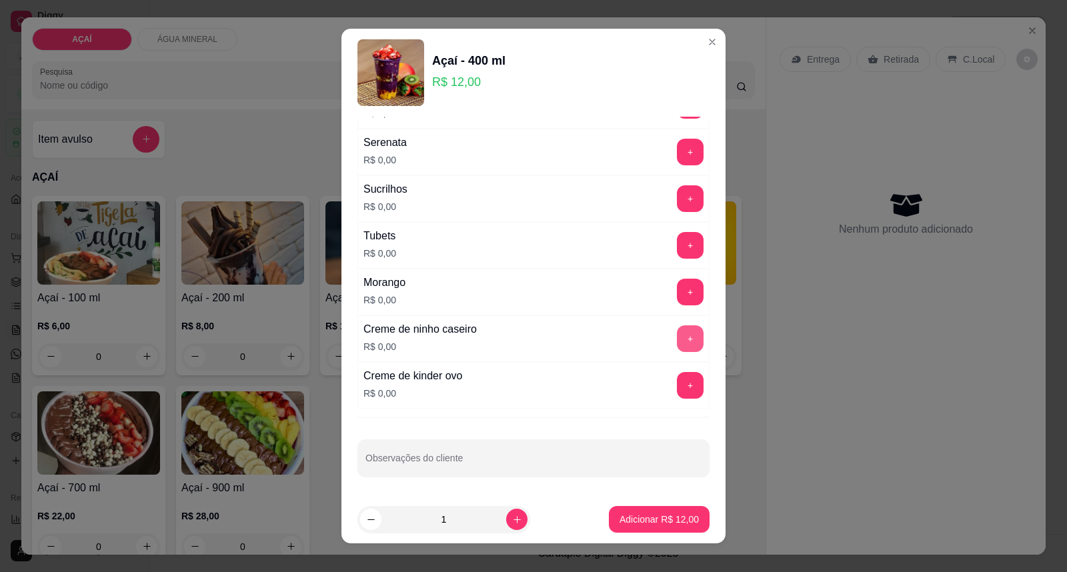
click at [661, 322] on div "Creme de ninho caseiro R$ 0,00 +" at bounding box center [533, 338] width 352 height 47
click at [677, 332] on button "+" at bounding box center [690, 338] width 27 height 27
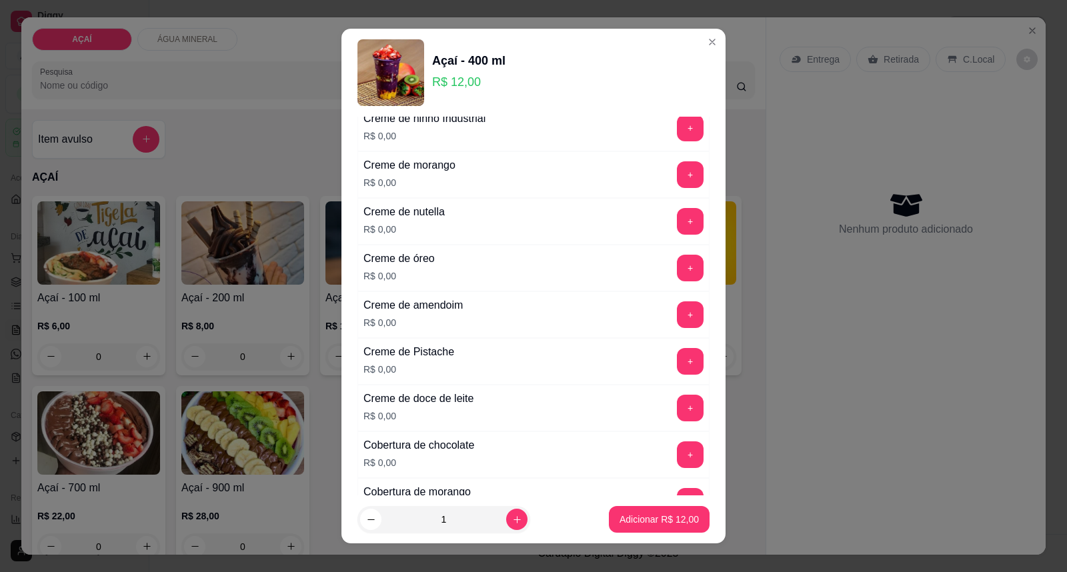
scroll to position [402, 0]
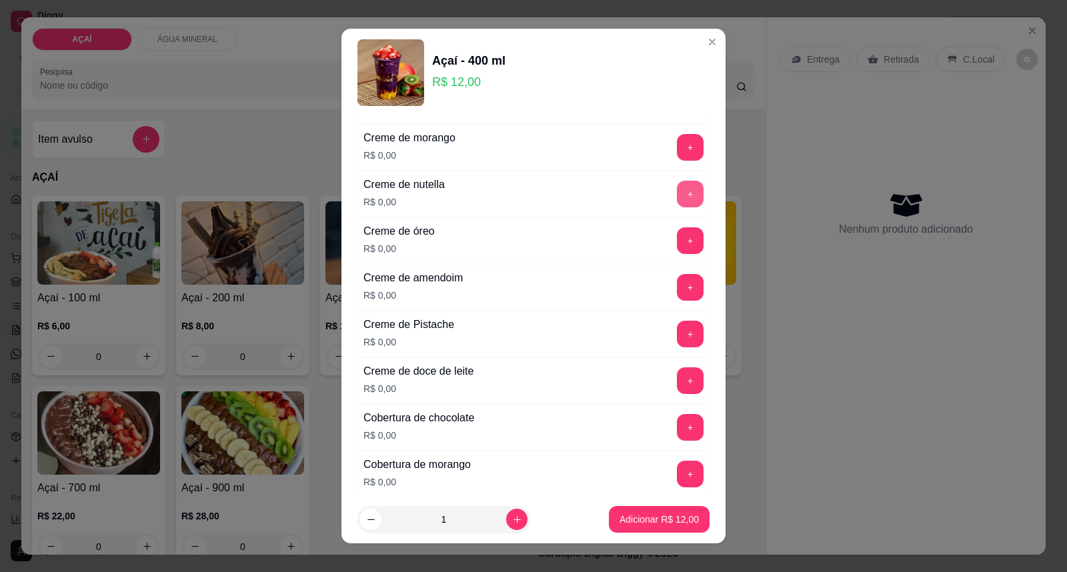
click at [677, 195] on button "+" at bounding box center [690, 194] width 27 height 27
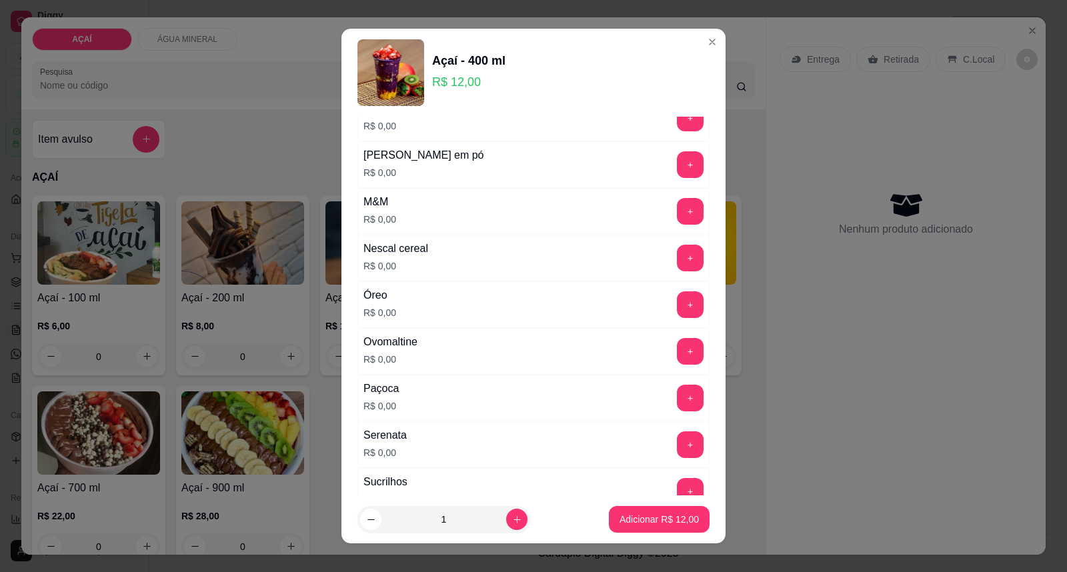
scroll to position [1661, 0]
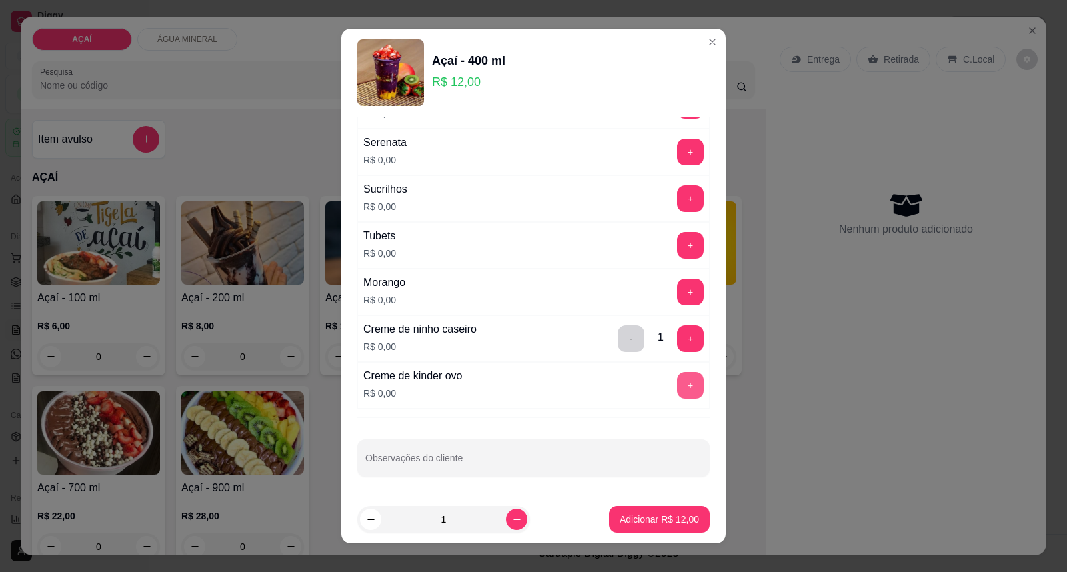
click at [677, 387] on button "+" at bounding box center [690, 385] width 27 height 27
click at [649, 531] on button "Adicionar R$ 12,00" at bounding box center [659, 519] width 101 height 27
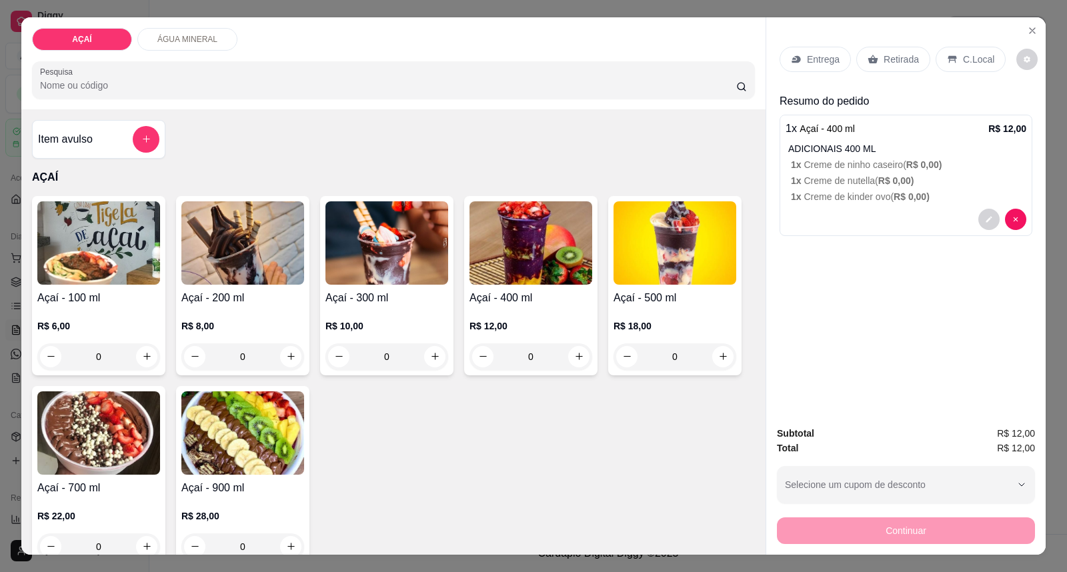
click at [647, 529] on div "Açaí - 100 ml R$ 6,00 0 Açaí - 200 ml R$ 8,00 0 Açaí - 300 ml R$ 10,00 0 Açaí -…" at bounding box center [393, 380] width 723 height 369
click at [861, 202] on p "1 x Creme de kinder ovo ( R$ 0,00 )" at bounding box center [908, 196] width 235 height 13
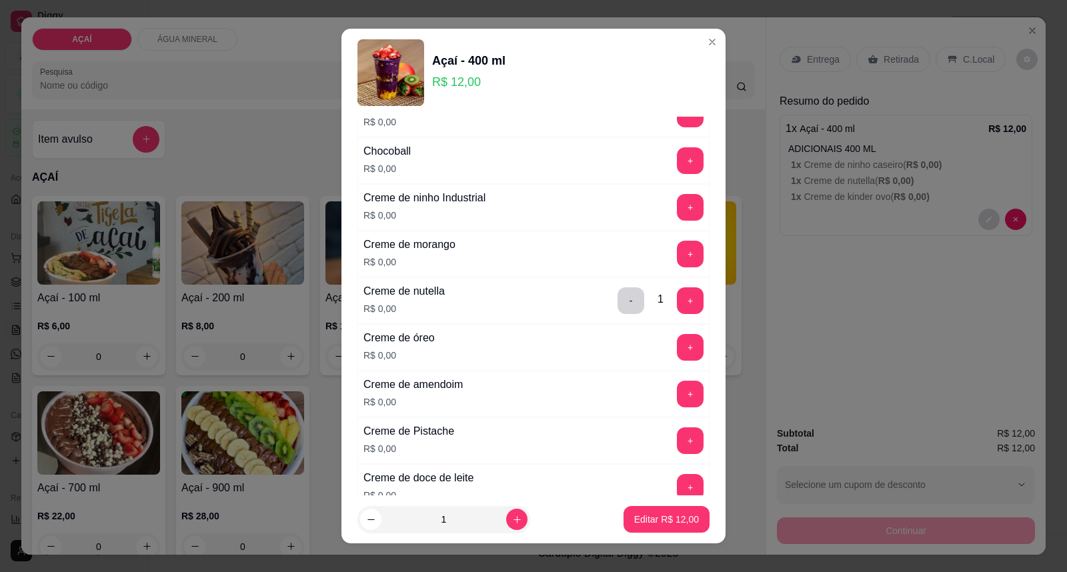
scroll to position [296, 0]
click at [617, 301] on button "-" at bounding box center [630, 300] width 27 height 27
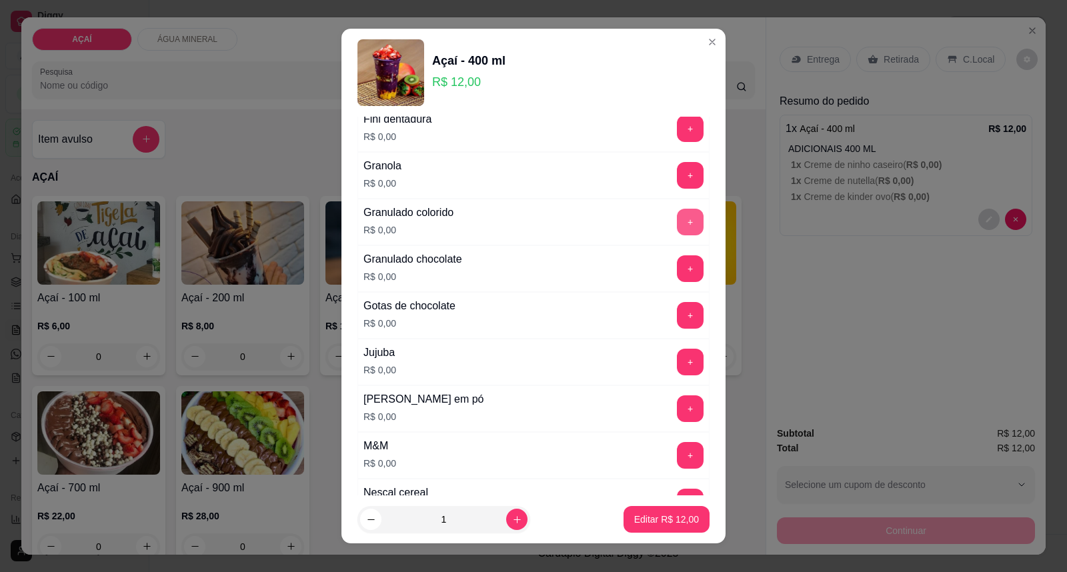
scroll to position [1185, 0]
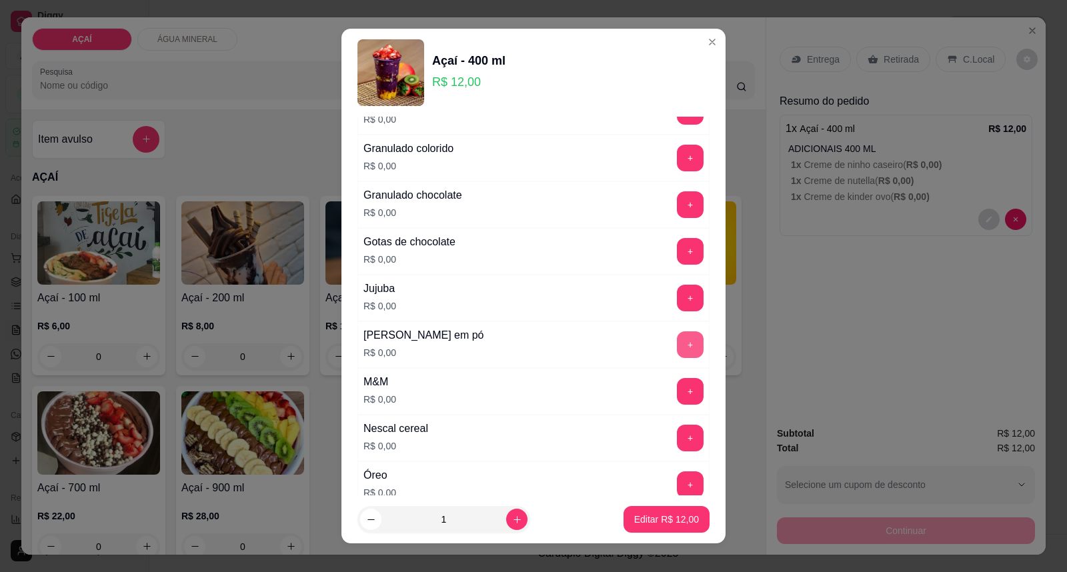
click at [663, 365] on div "Leite em pó R$ 0,00 +" at bounding box center [533, 344] width 352 height 47
click at [677, 352] on button "+" at bounding box center [690, 344] width 27 height 27
click at [647, 516] on p "Editar R$ 12,00" at bounding box center [666, 519] width 63 height 13
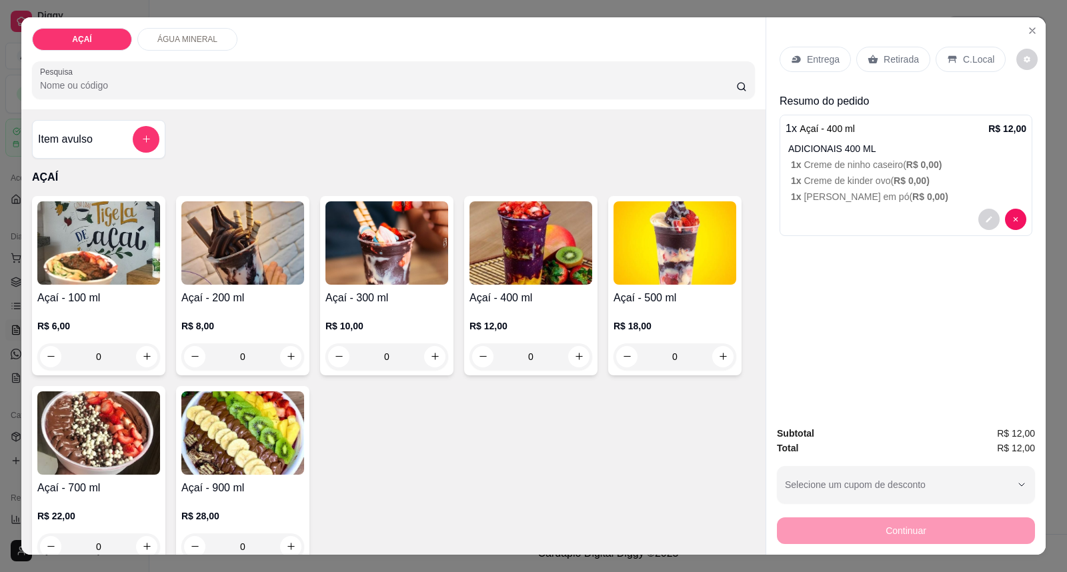
click at [791, 65] on div "Entrega" at bounding box center [814, 59] width 71 height 25
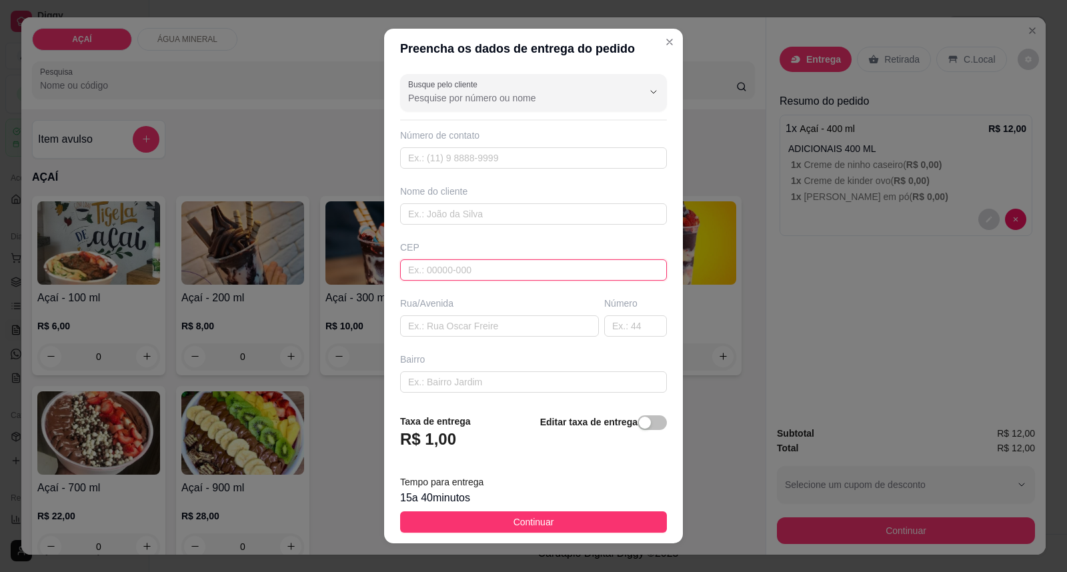
click at [500, 280] on input "text" at bounding box center [533, 269] width 267 height 21
type input "57520000"
type input "Maravilha"
type input "5752000000"
type input "Allan Pereira"
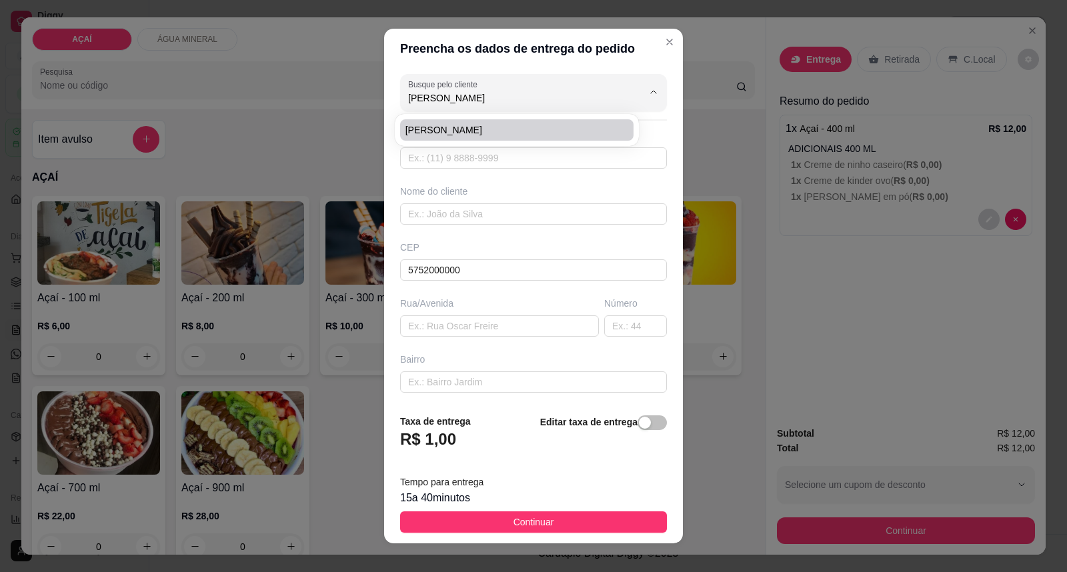
click at [445, 135] on span "Allan Pereira" at bounding box center [510, 129] width 210 height 13
type input "87602900"
type input "Allan Pereira"
type input "57520000"
type input "Pra entregar na casa de Allan, em frente a casa de Saulo do caminh"
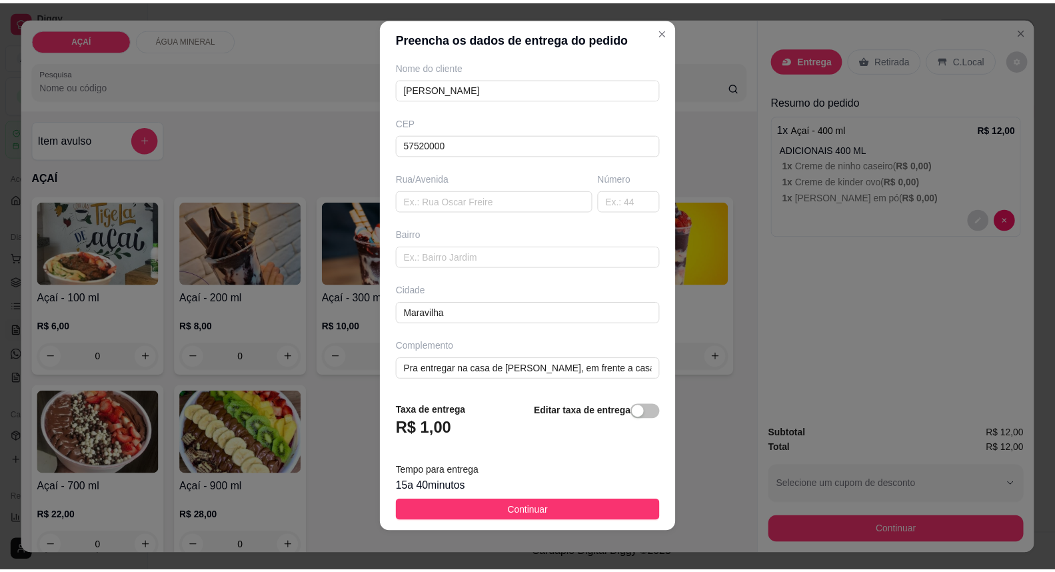
scroll to position [14, 0]
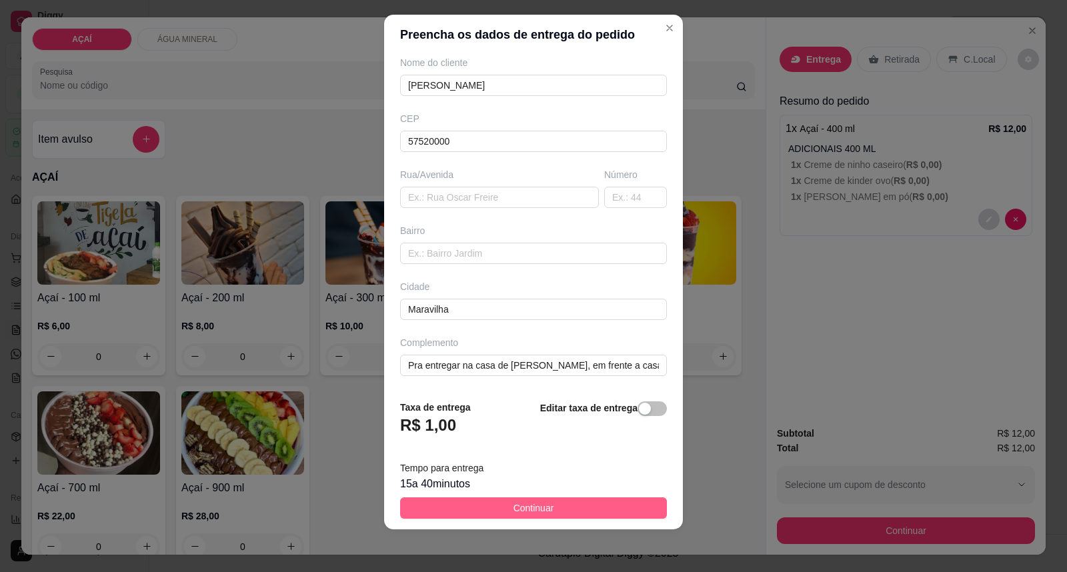
type input "Allan Pereira"
click at [513, 510] on span "Continuar" at bounding box center [533, 508] width 41 height 15
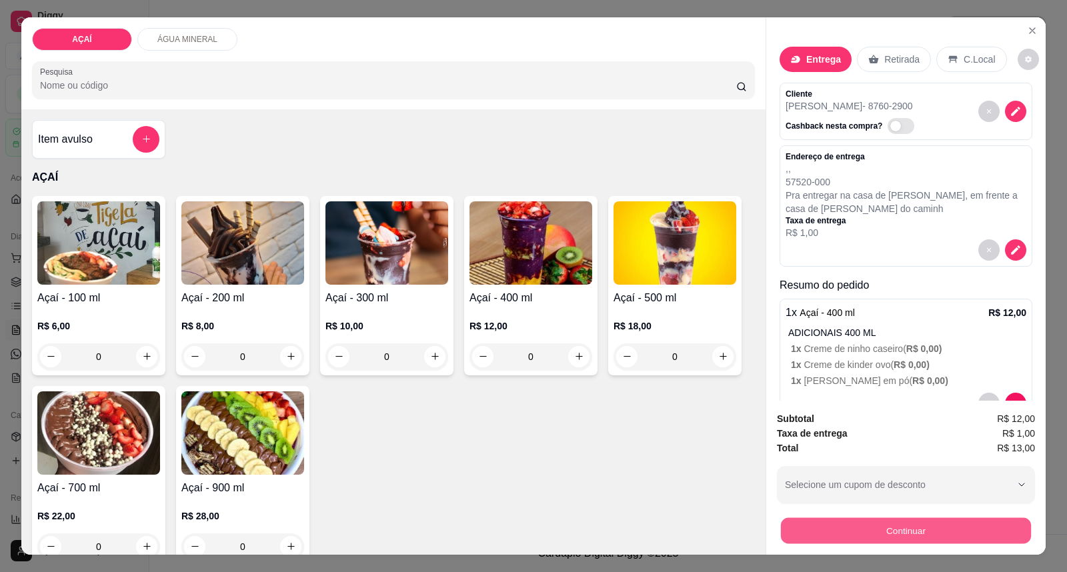
click at [815, 538] on button "Continuar" at bounding box center [906, 531] width 250 height 26
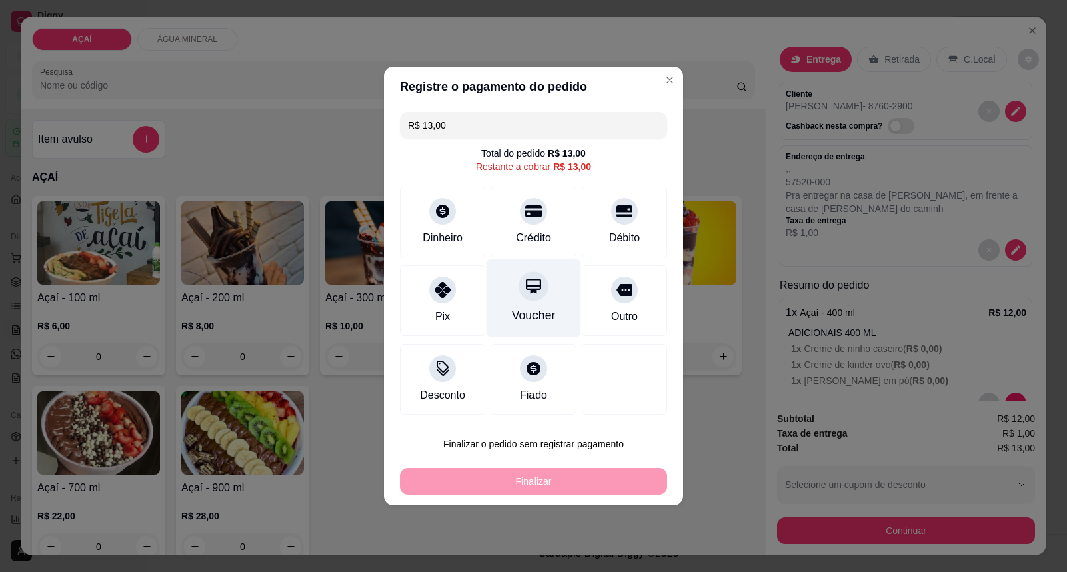
click at [503, 265] on div "Voucher" at bounding box center [534, 298] width 94 height 78
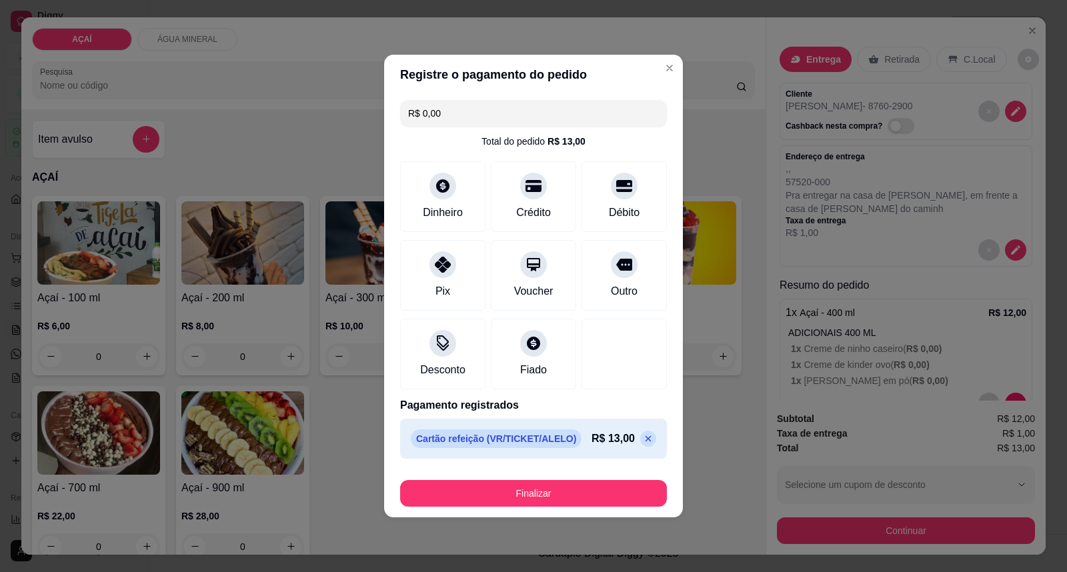
click at [643, 441] on icon at bounding box center [648, 438] width 11 height 11
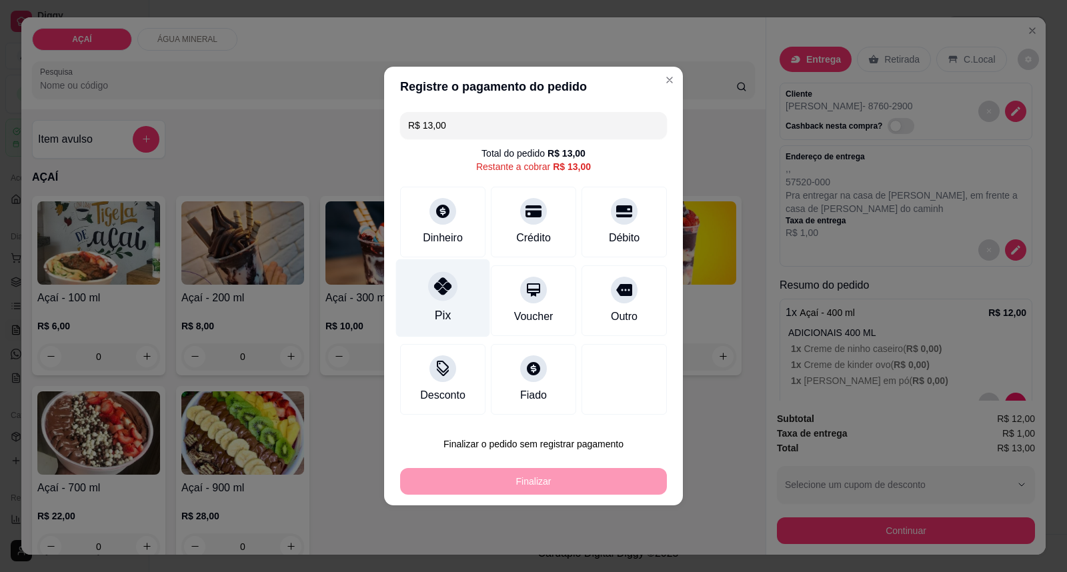
click at [435, 320] on div "Pix" at bounding box center [443, 315] width 16 height 17
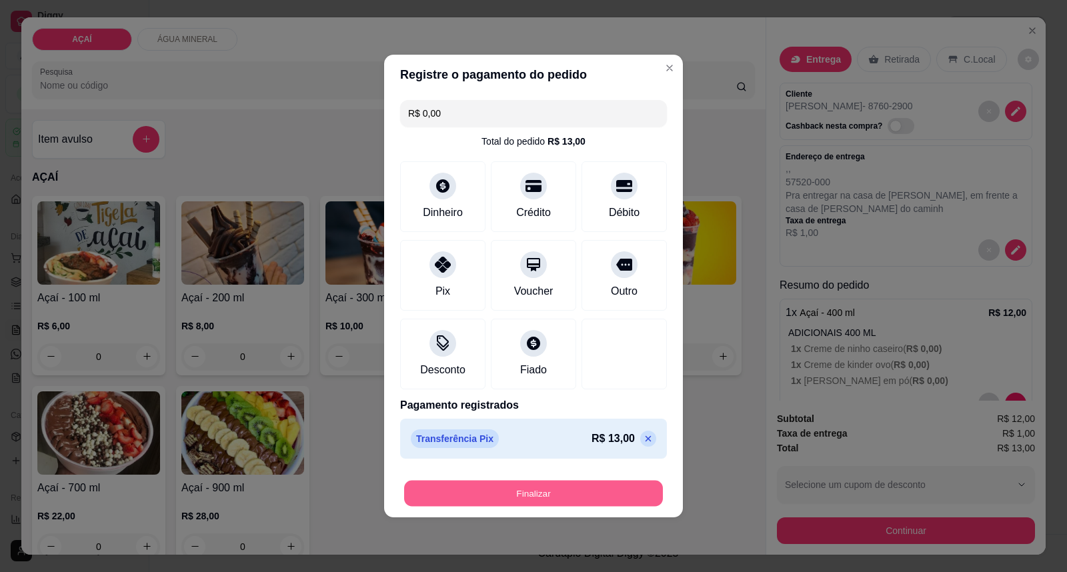
click at [545, 489] on button "Finalizar" at bounding box center [533, 494] width 259 height 26
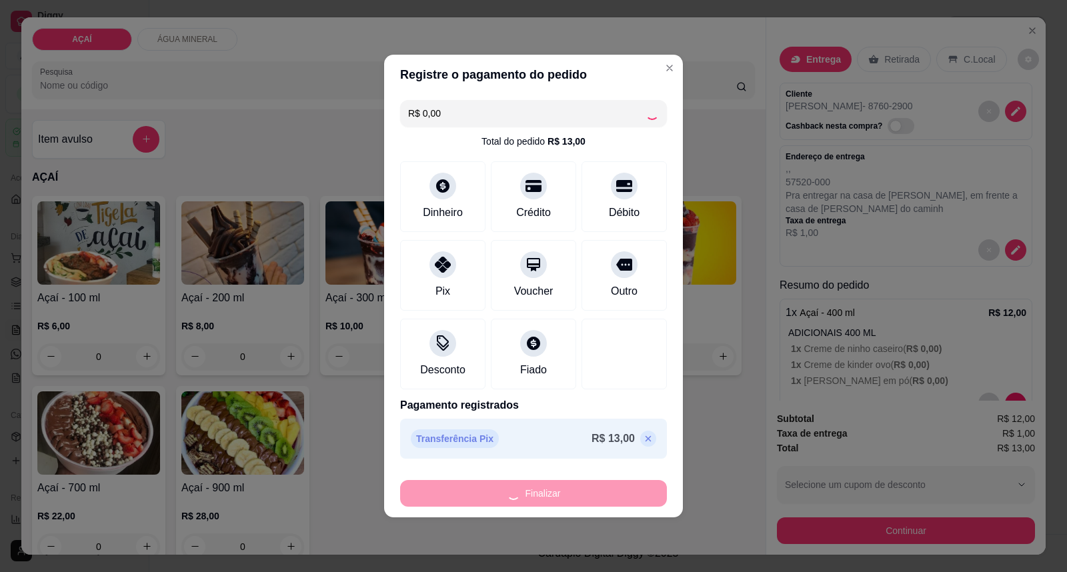
type input "-R$ 13,00"
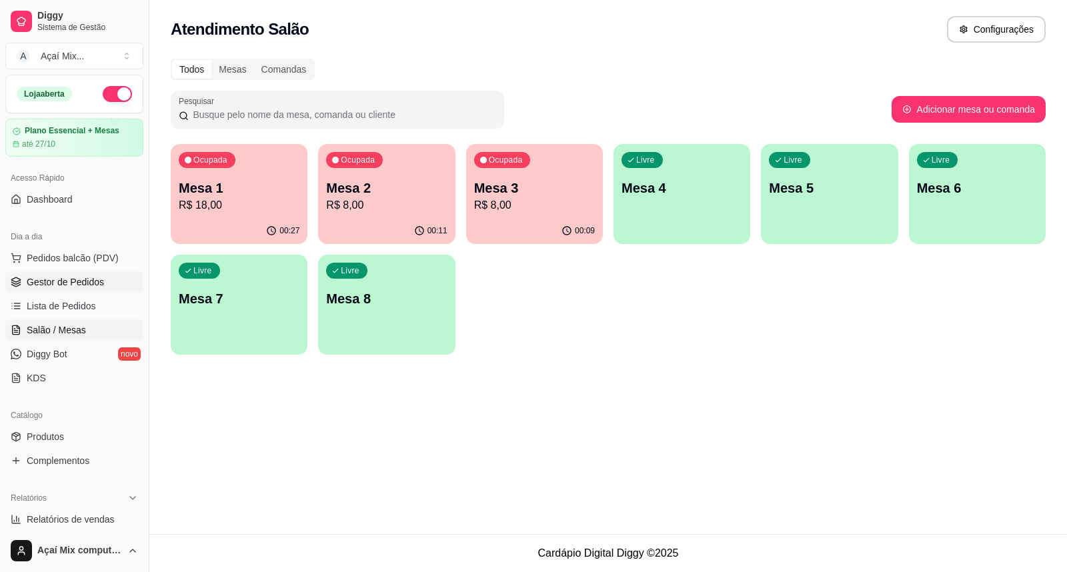
click at [37, 279] on span "Gestor de Pedidos" at bounding box center [65, 281] width 77 height 13
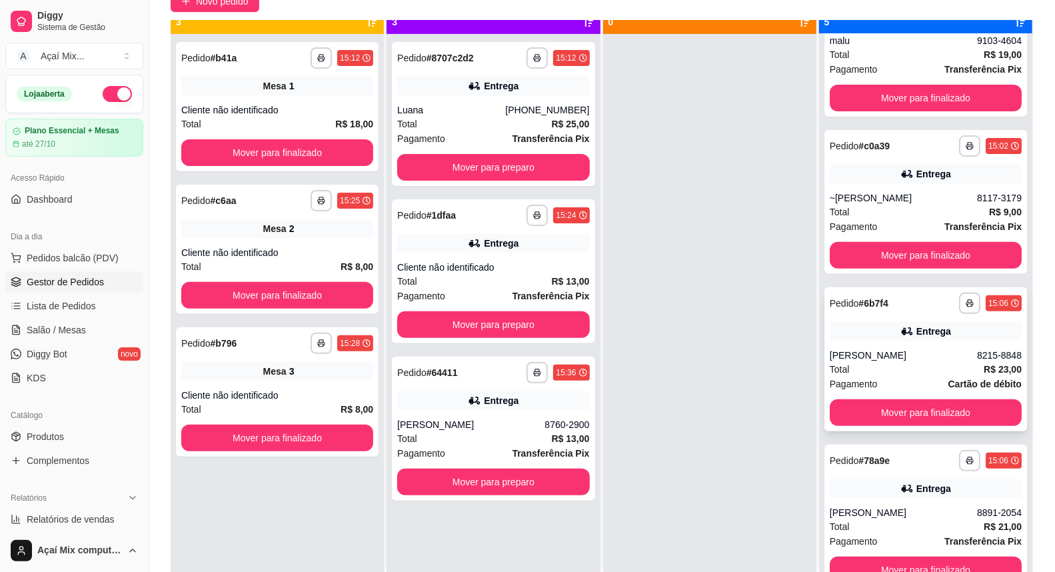
scroll to position [37, 0]
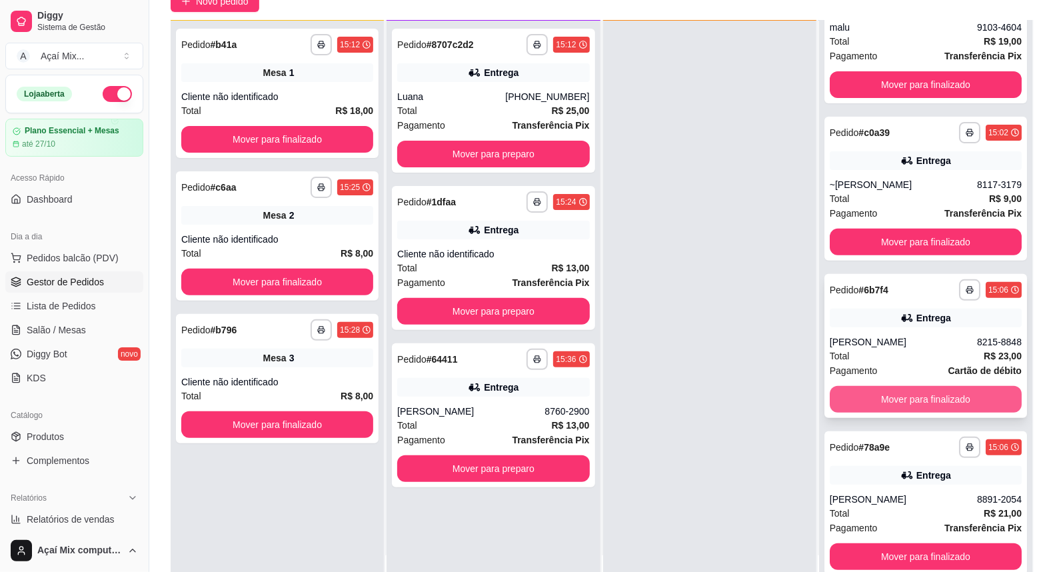
click at [848, 391] on button "Mover para finalizado" at bounding box center [926, 399] width 192 height 27
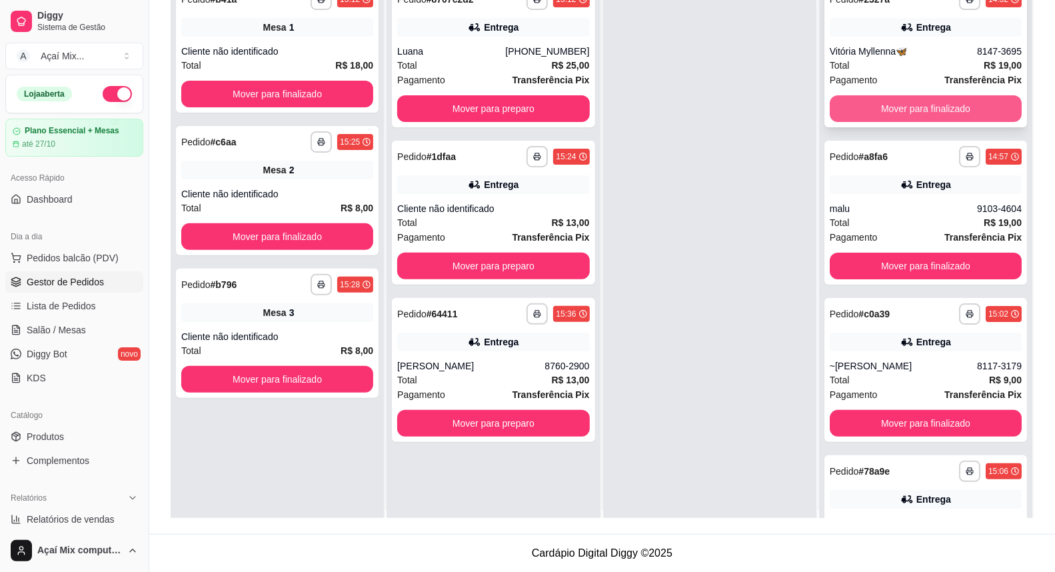
scroll to position [0, 0]
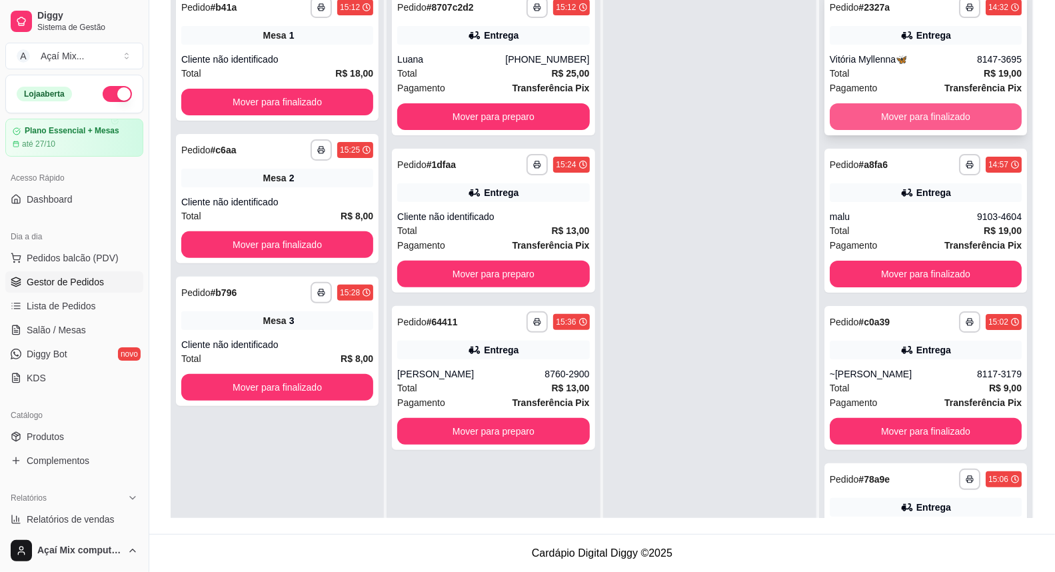
click at [920, 119] on button "Mover para finalizado" at bounding box center [926, 116] width 192 height 27
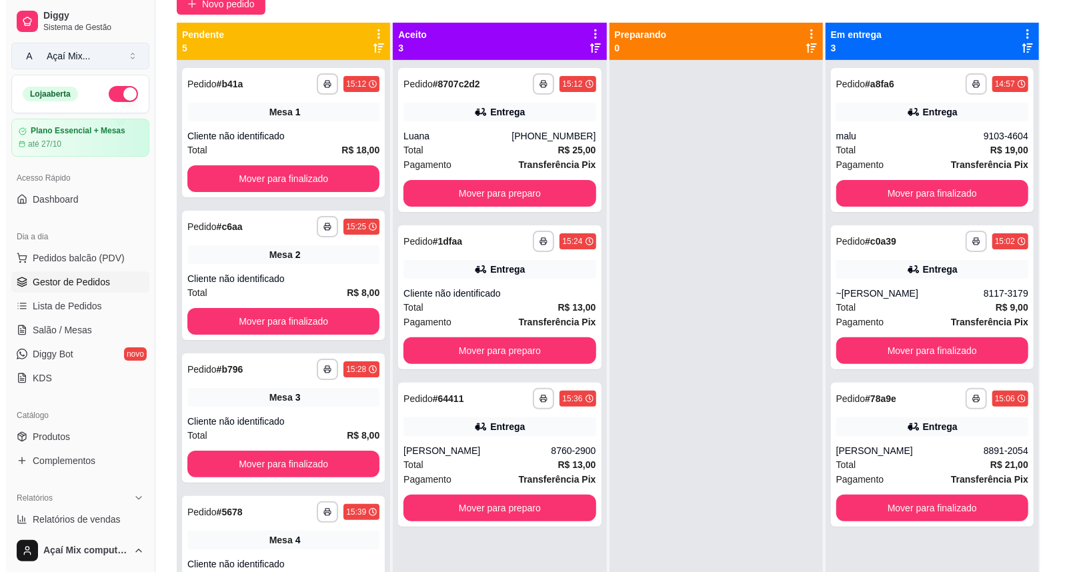
scroll to position [55, 0]
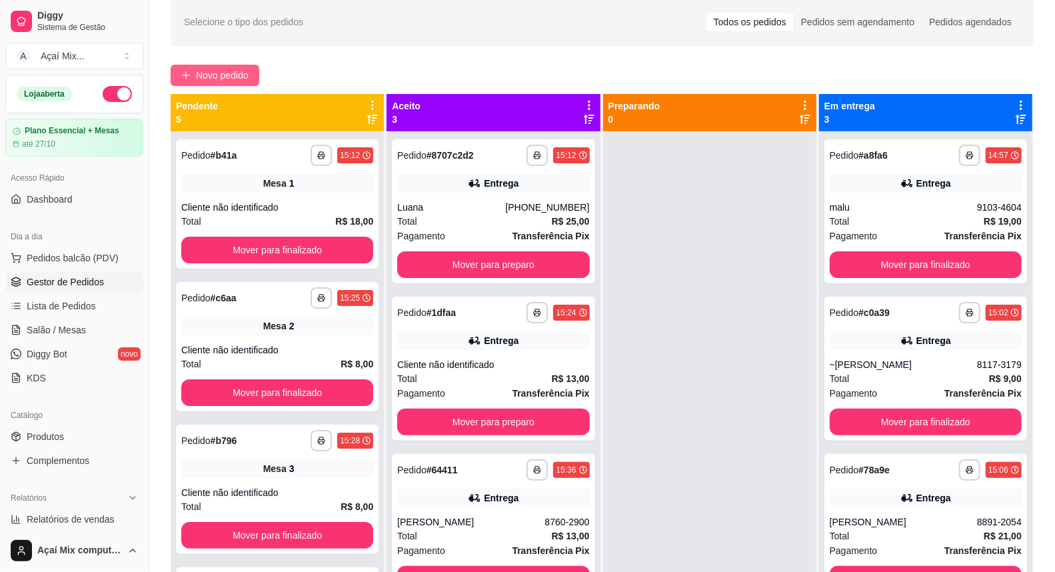
click at [243, 74] on span "Novo pedido" at bounding box center [222, 75] width 53 height 15
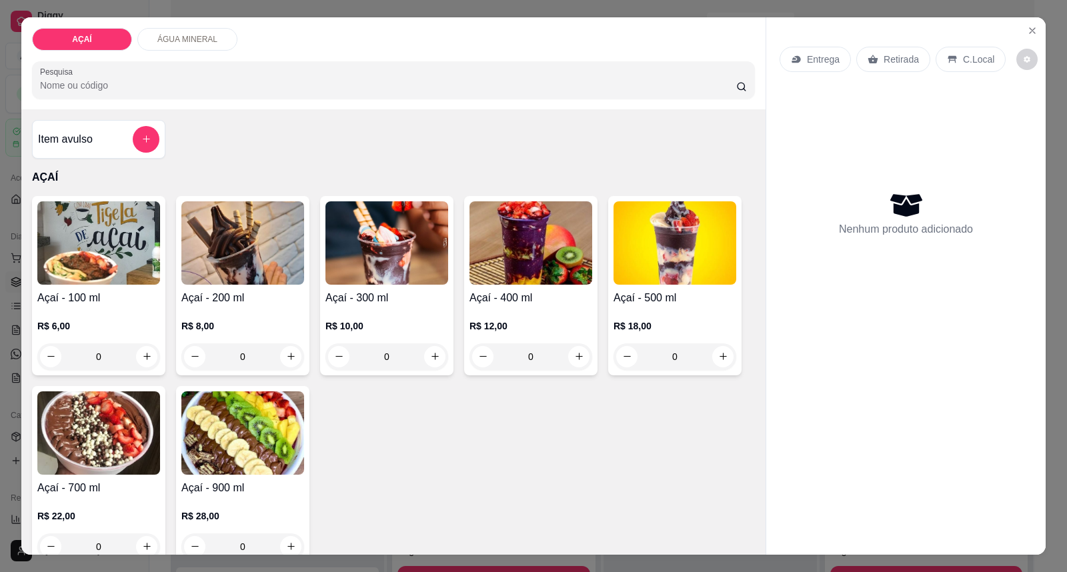
drag, startPoint x: 358, startPoint y: 290, endPoint x: 355, endPoint y: 273, distance: 16.9
click at [355, 273] on div "Açaí - 300 ml R$ 10,00 0" at bounding box center [386, 285] width 133 height 179
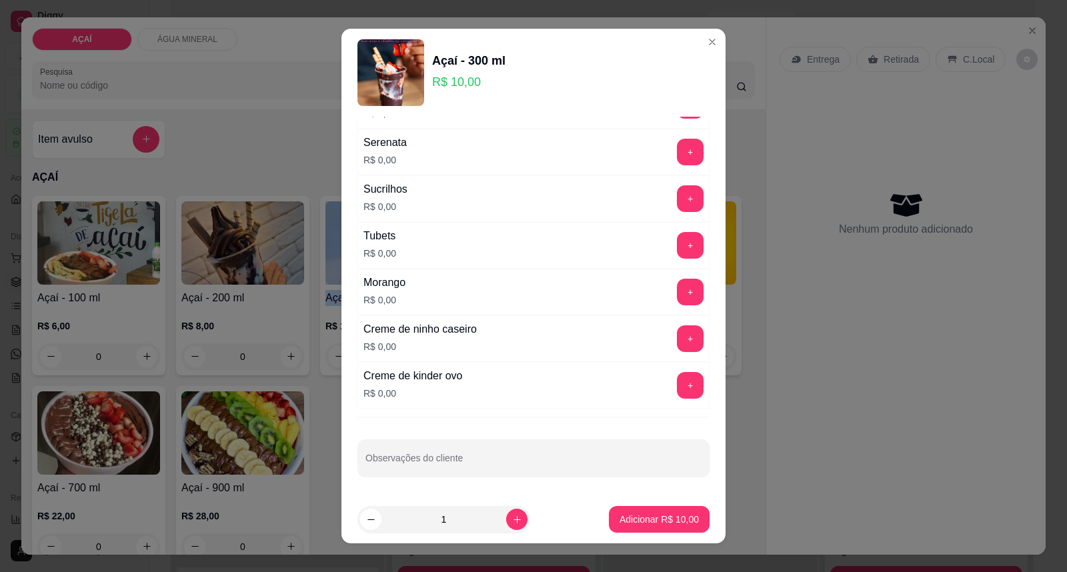
scroll to position [1661, 0]
click at [677, 340] on button "+" at bounding box center [690, 338] width 27 height 27
click at [677, 289] on button "+" at bounding box center [690, 292] width 27 height 27
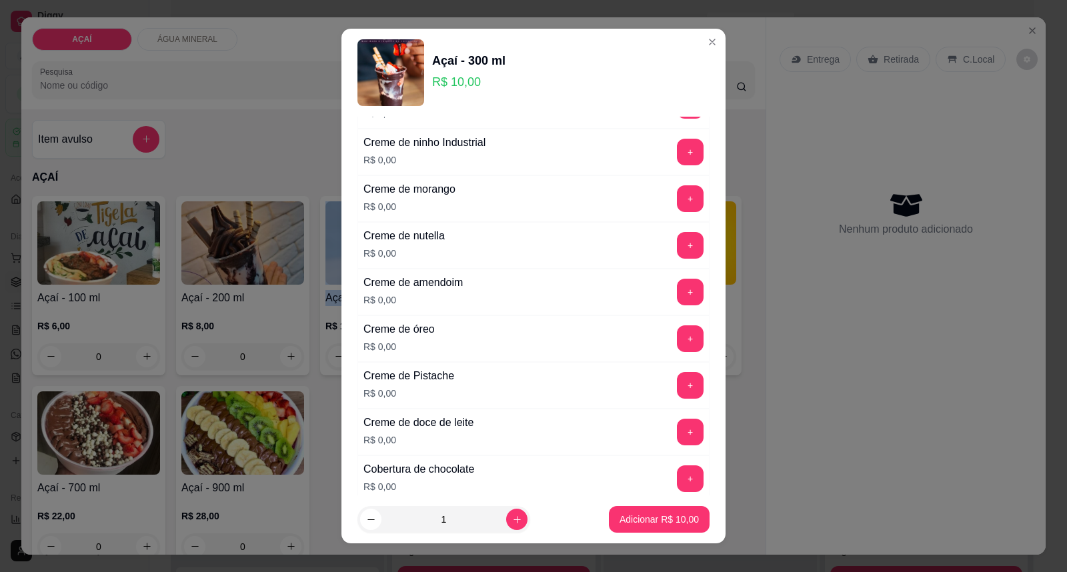
scroll to position [328, 0]
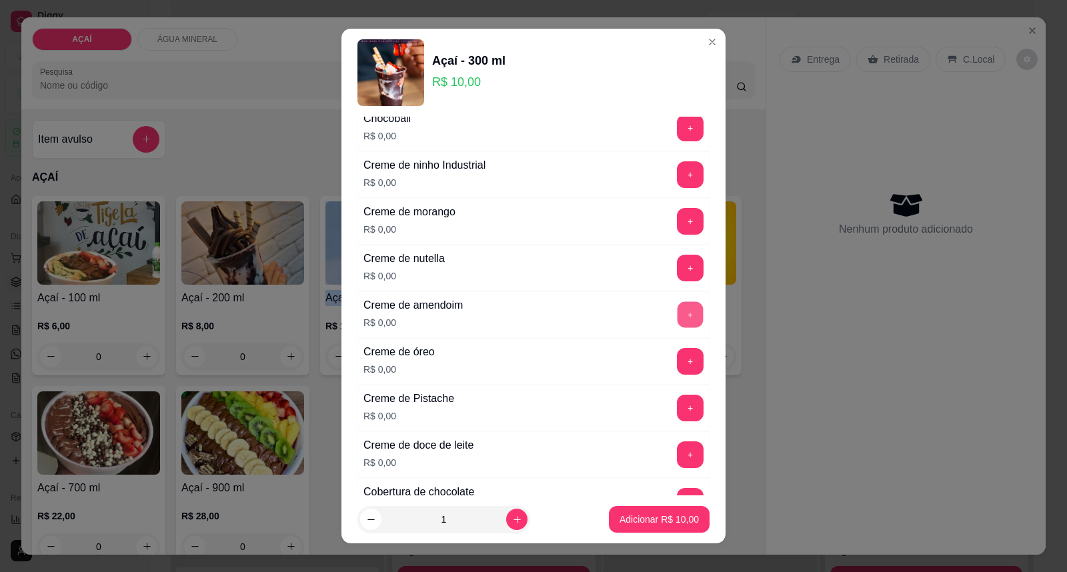
click at [677, 305] on button "+" at bounding box center [690, 315] width 26 height 26
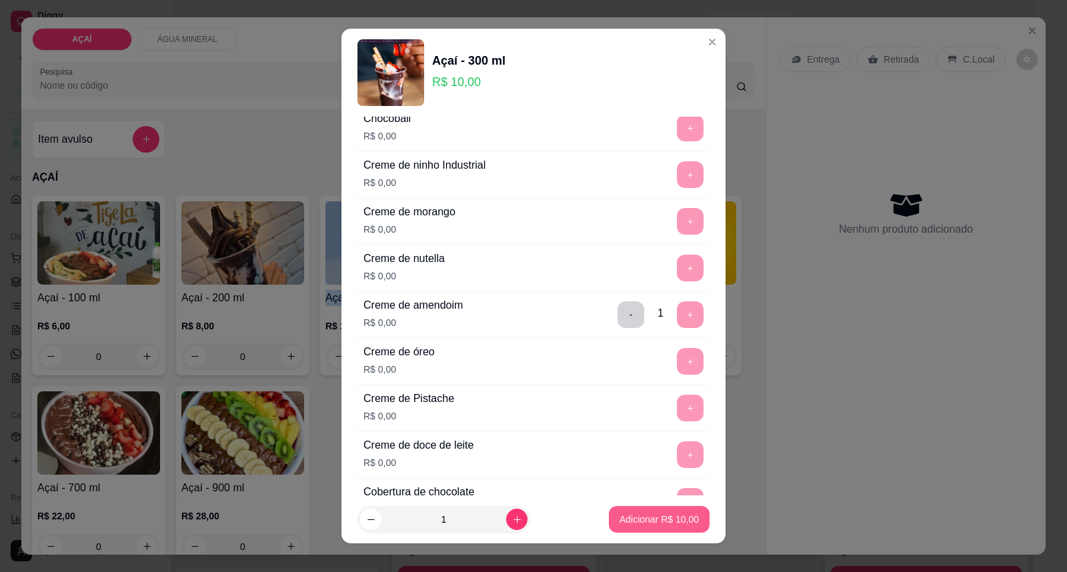
click at [622, 515] on p "Adicionar R$ 10,00" at bounding box center [658, 519] width 79 height 13
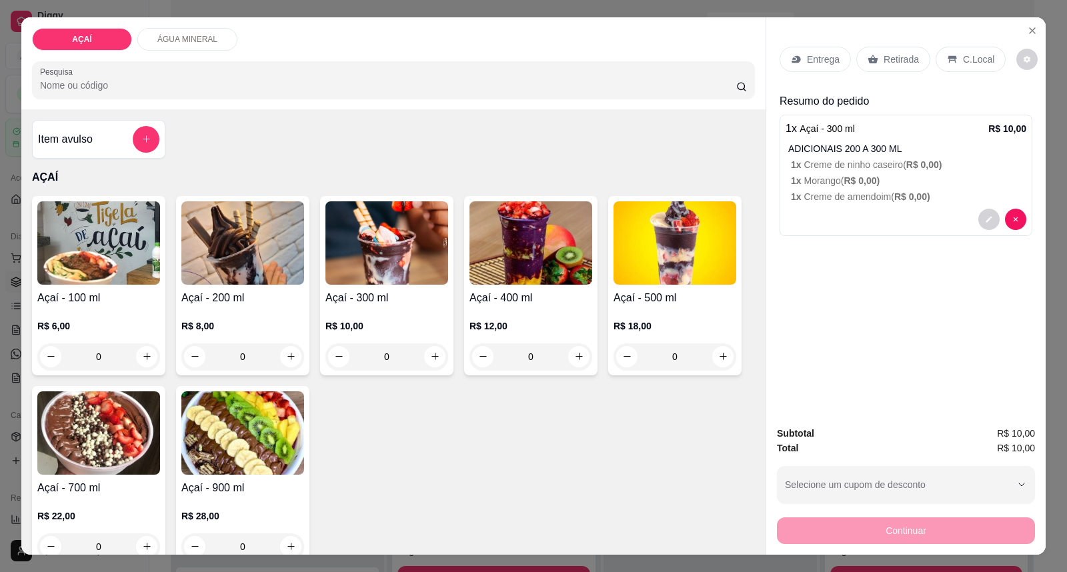
click at [400, 315] on div "R$ 10,00 0" at bounding box center [386, 338] width 123 height 64
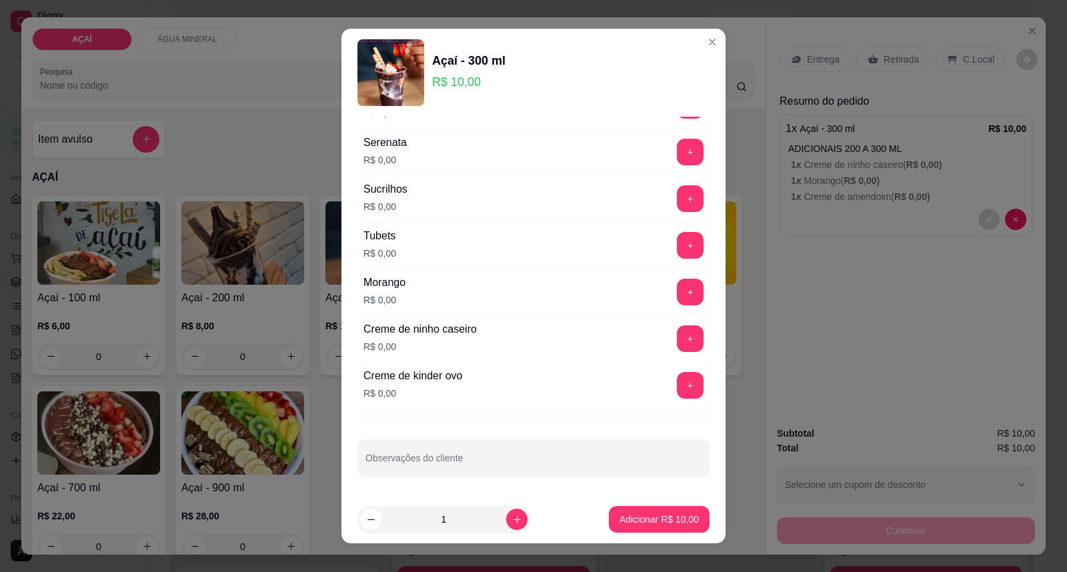
scroll to position [1661, 0]
click at [677, 342] on button "+" at bounding box center [690, 338] width 27 height 27
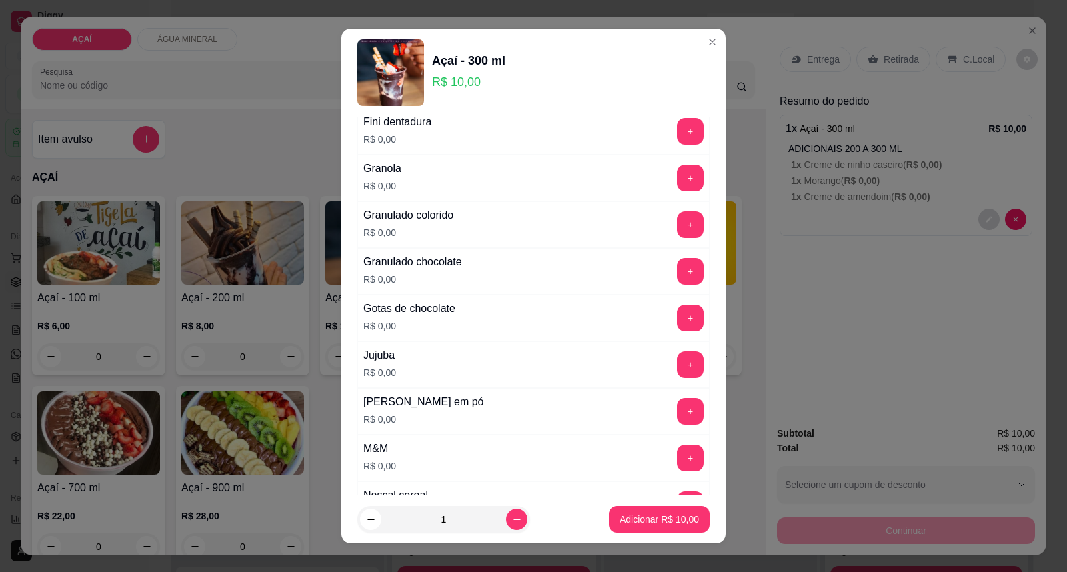
scroll to position [1143, 0]
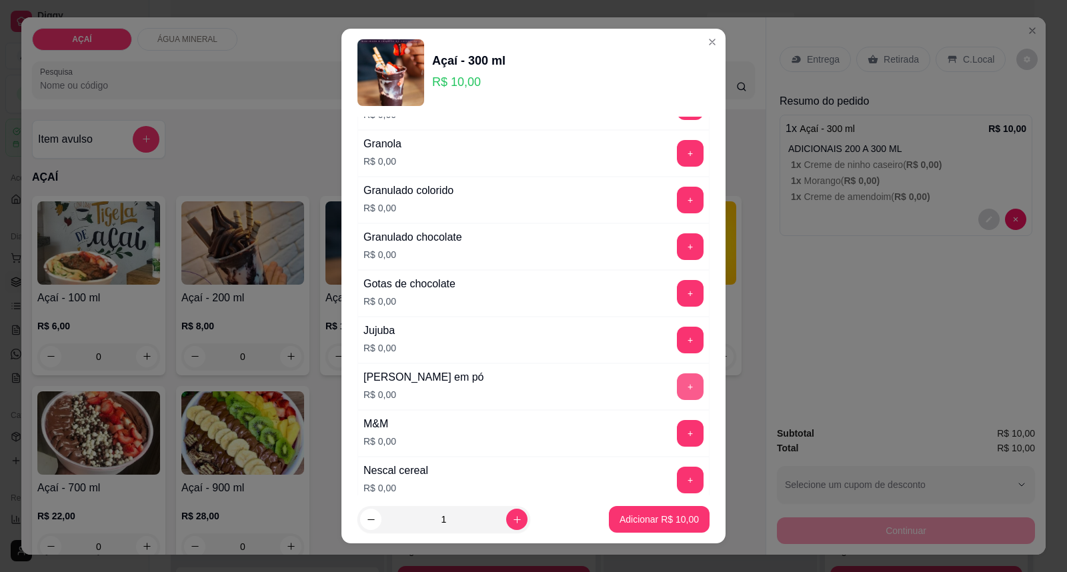
click at [677, 394] on button "+" at bounding box center [690, 386] width 27 height 27
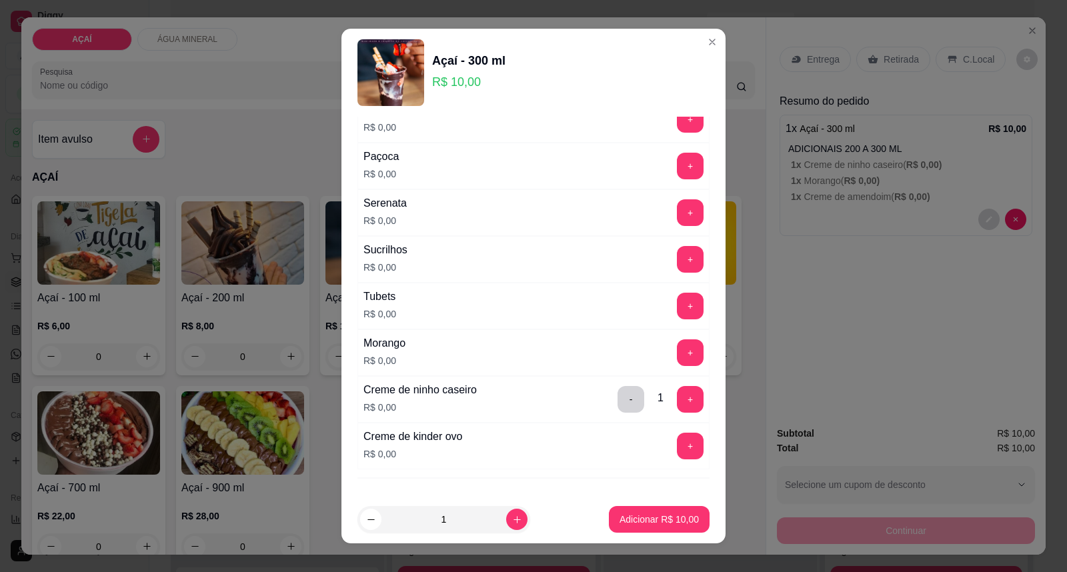
scroll to position [1661, 0]
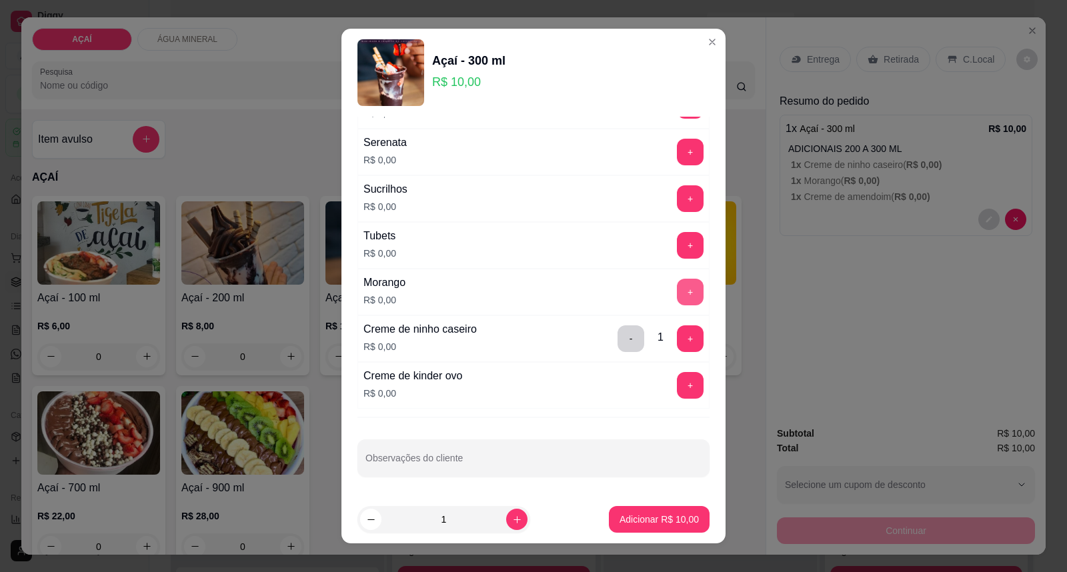
click at [677, 302] on button "+" at bounding box center [690, 292] width 27 height 27
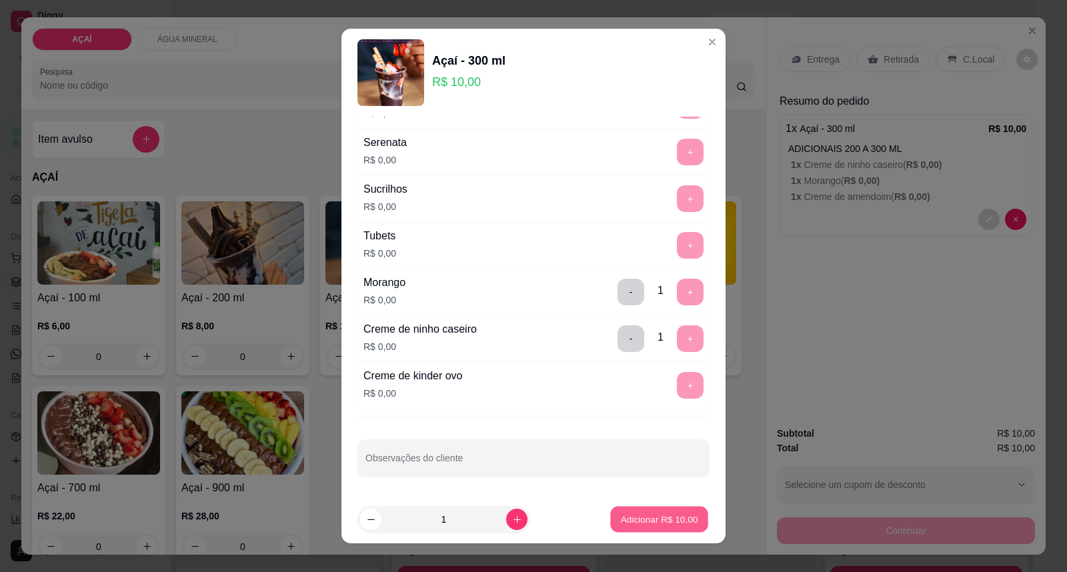
click at [640, 522] on p "Adicionar R$ 10,00" at bounding box center [659, 519] width 77 height 13
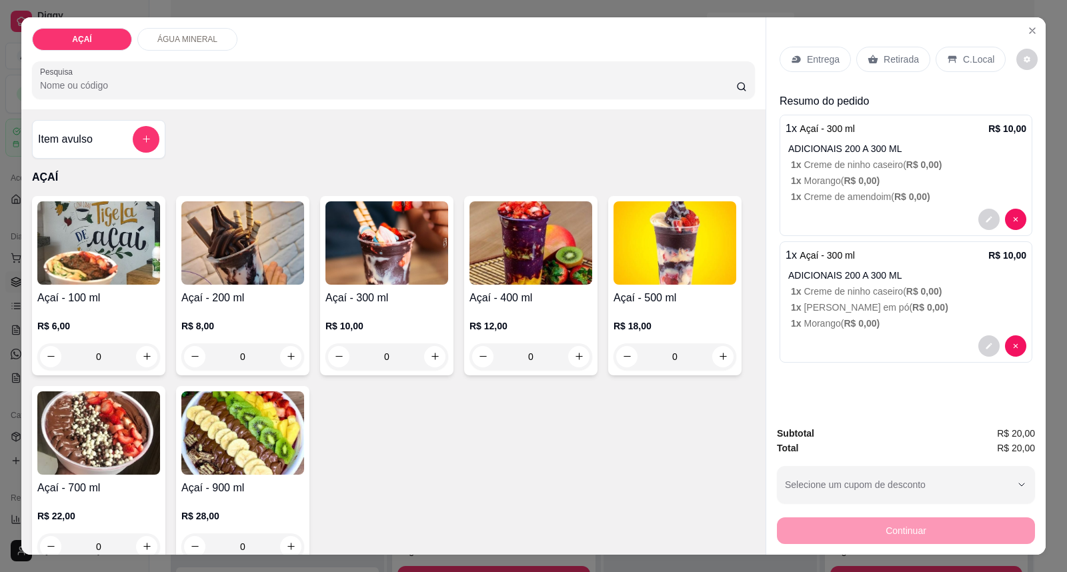
click at [875, 322] on p "1 x Morango ( R$ 0,00 )" at bounding box center [908, 323] width 235 height 13
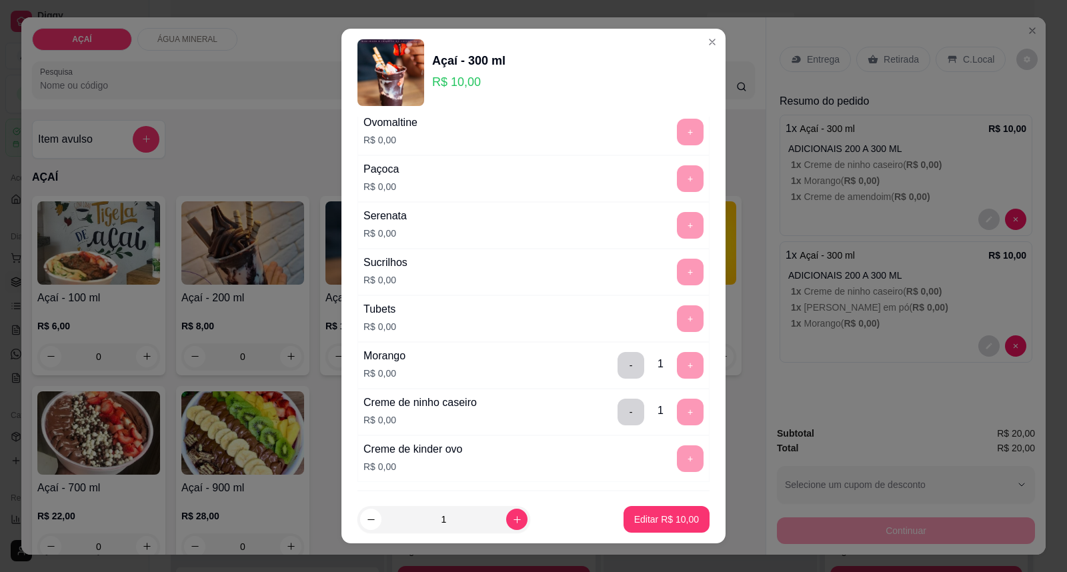
scroll to position [1587, 0]
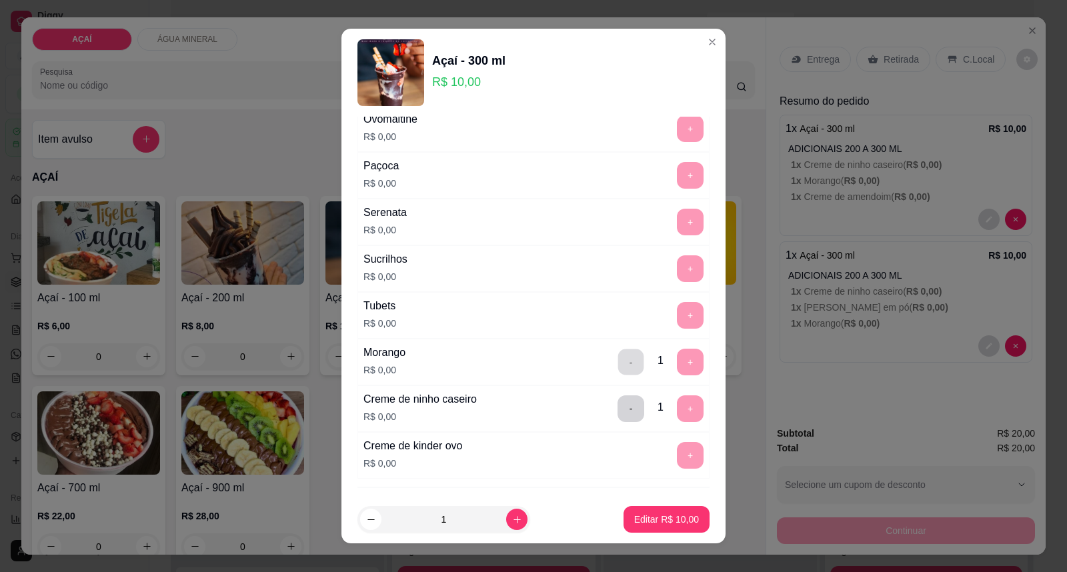
click at [618, 373] on button "-" at bounding box center [631, 362] width 26 height 26
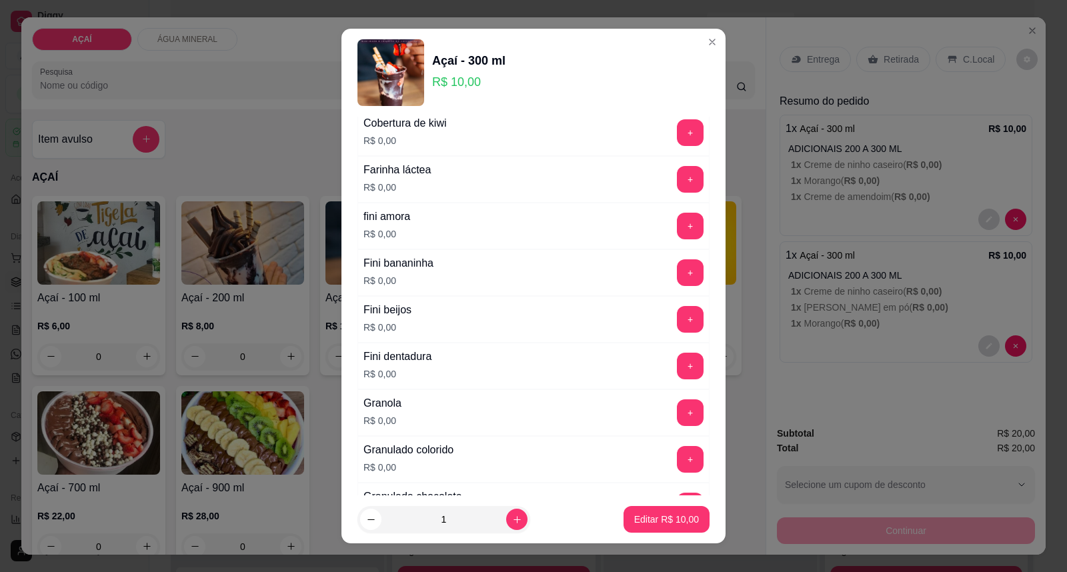
scroll to position [847, 0]
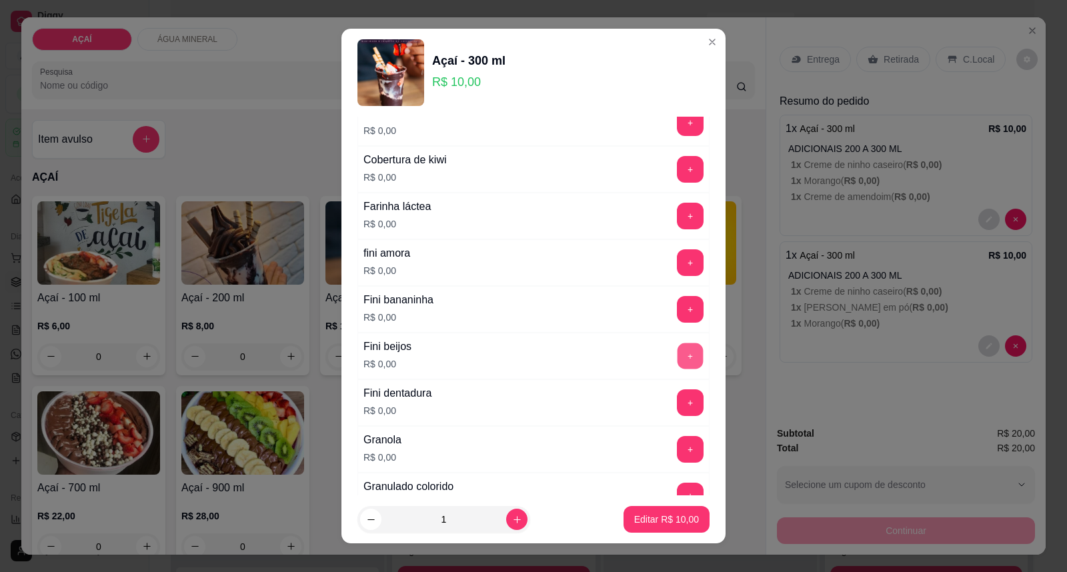
click at [677, 359] on button "+" at bounding box center [690, 356] width 26 height 26
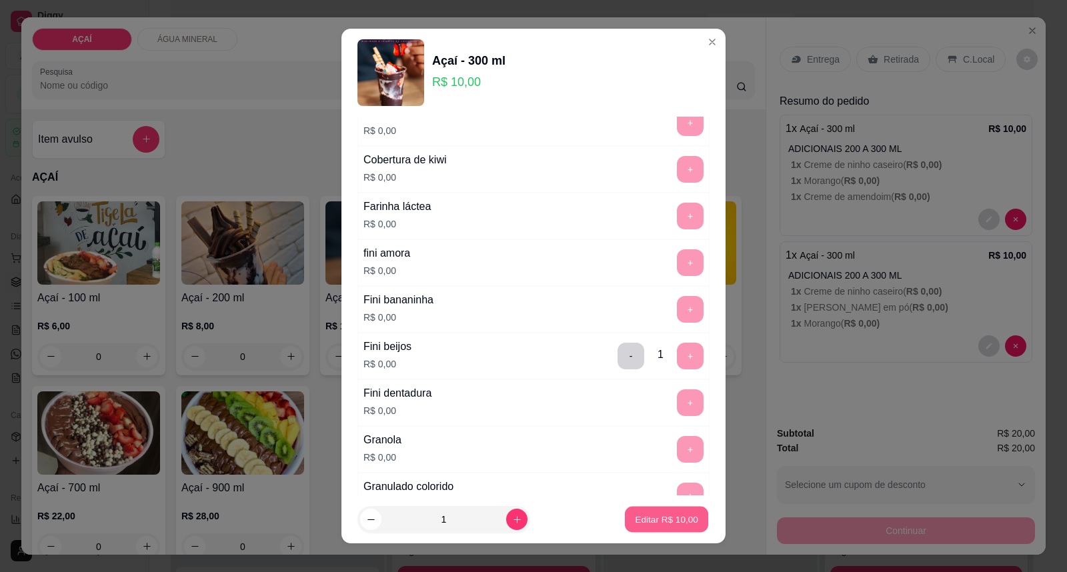
click at [652, 521] on p "Editar R$ 10,00" at bounding box center [666, 519] width 63 height 13
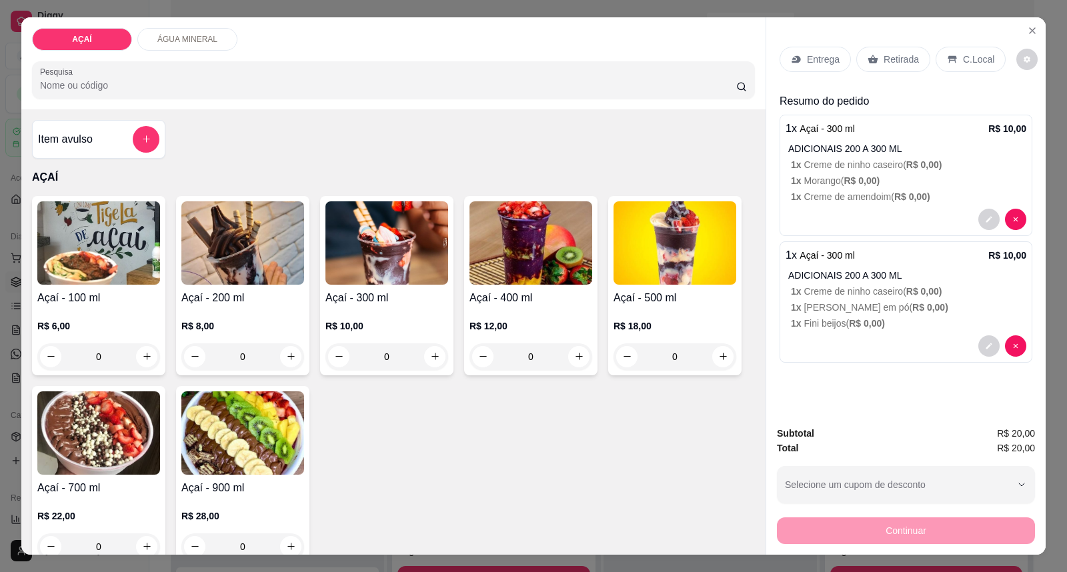
click at [807, 55] on p "Entrega" at bounding box center [823, 59] width 33 height 13
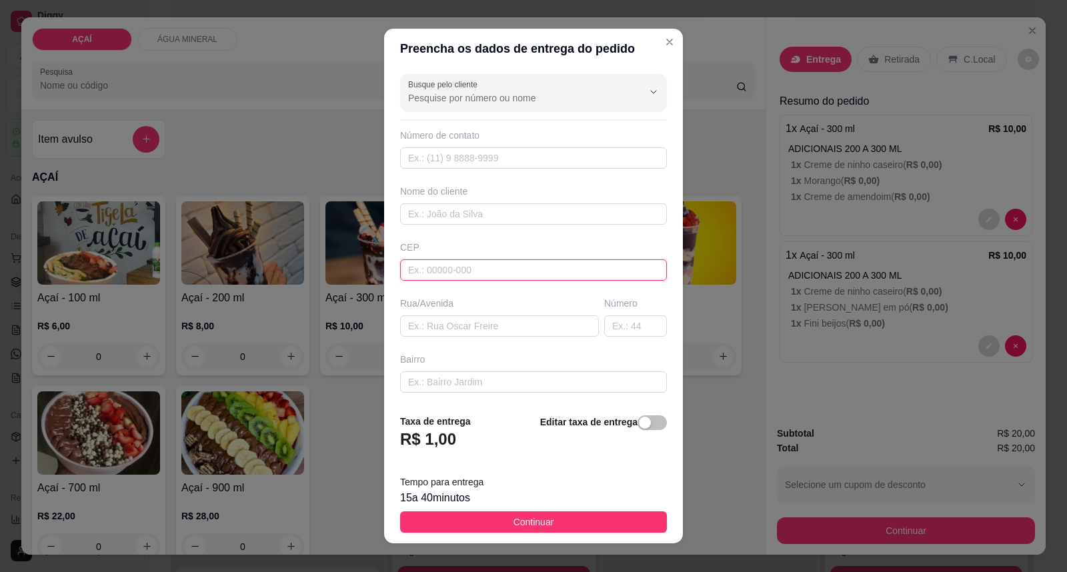
click at [524, 268] on input "text" at bounding box center [533, 269] width 267 height 21
type input "57520000"
type input "Maravilha"
type input "575200000000"
click at [521, 161] on input "text" at bounding box center [533, 157] width 267 height 21
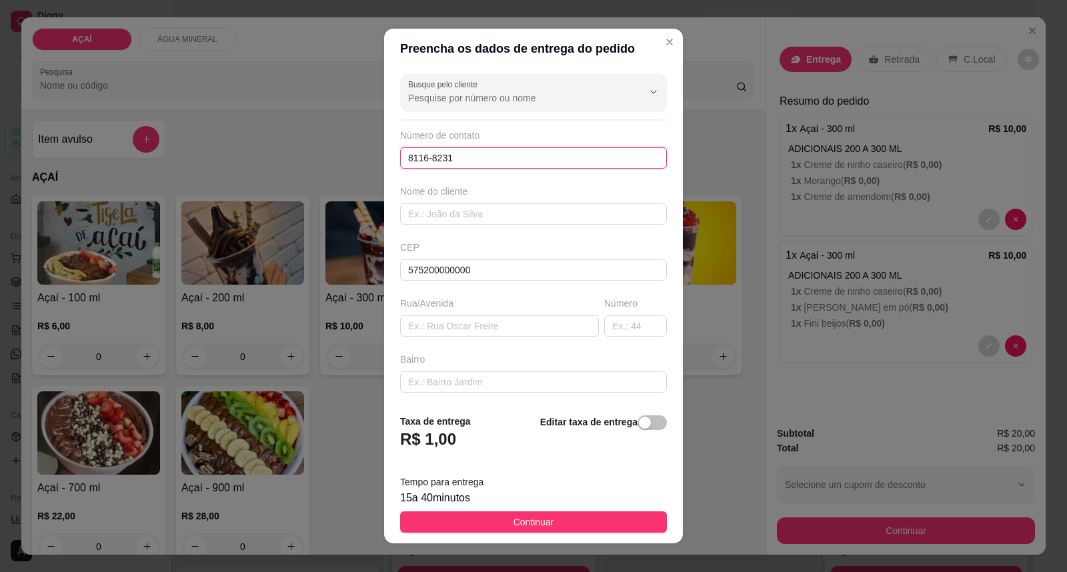
type input "8116-8231"
click at [530, 225] on div "Busque pelo cliente Número de contato 8116-8231 Nome do cliente CEP 57520000000…" at bounding box center [533, 236] width 299 height 335
click at [531, 219] on input "text" at bounding box center [533, 213] width 267 height 21
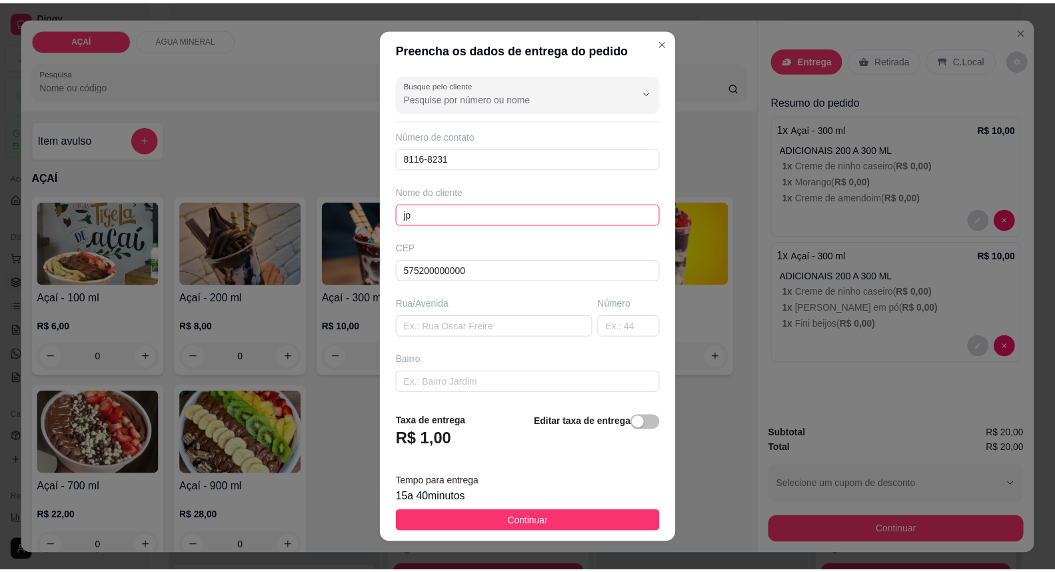
scroll to position [115, 0]
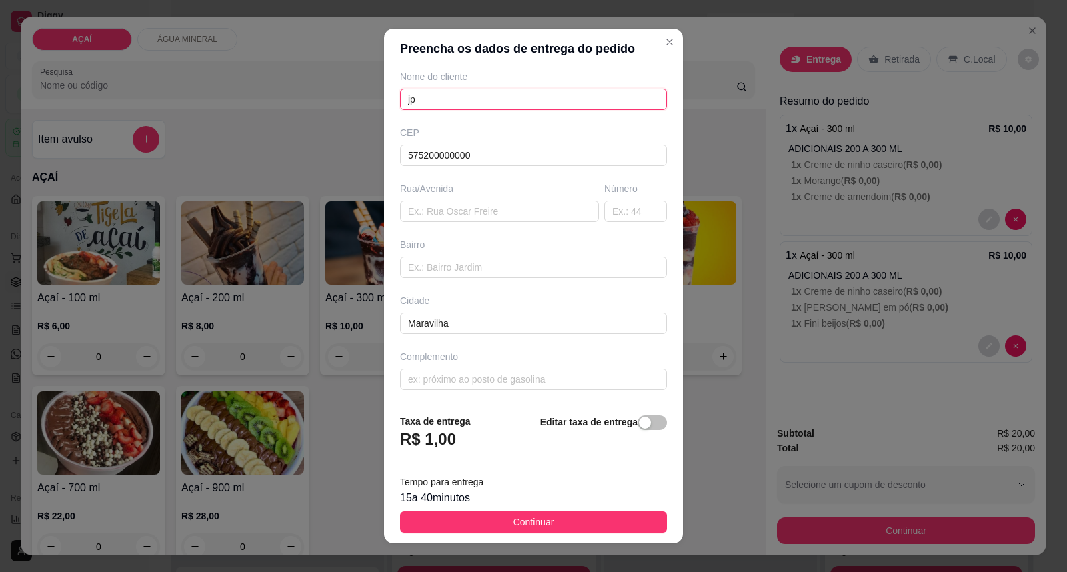
type input "jp"
drag, startPoint x: 527, startPoint y: 397, endPoint x: 524, endPoint y: 390, distance: 8.1
click at [524, 390] on div "Busque pelo cliente Número de contato 8116-8231 Nome do cliente jp CEP 57520000…" at bounding box center [533, 236] width 299 height 335
click at [524, 387] on input "text" at bounding box center [533, 379] width 267 height 21
type input "entregar aqui na prefeitura 1"
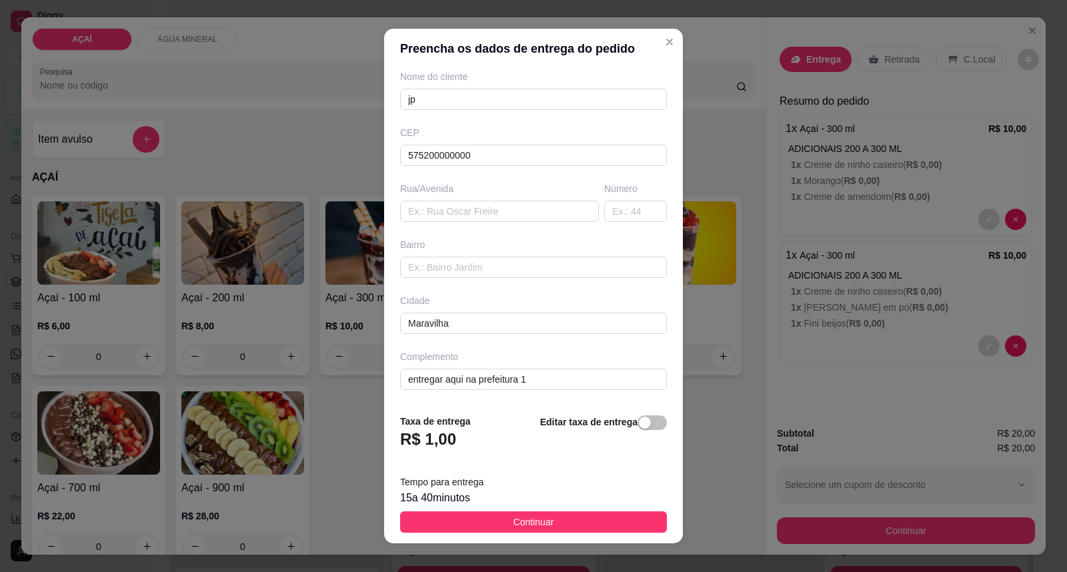
click at [527, 533] on footer "Taxa de entrega R$ 1,00 Editar taxa de entrega Tempo para entrega 15 a 40 minut…" at bounding box center [533, 473] width 299 height 140
click at [541, 527] on span "Continuar" at bounding box center [533, 522] width 41 height 15
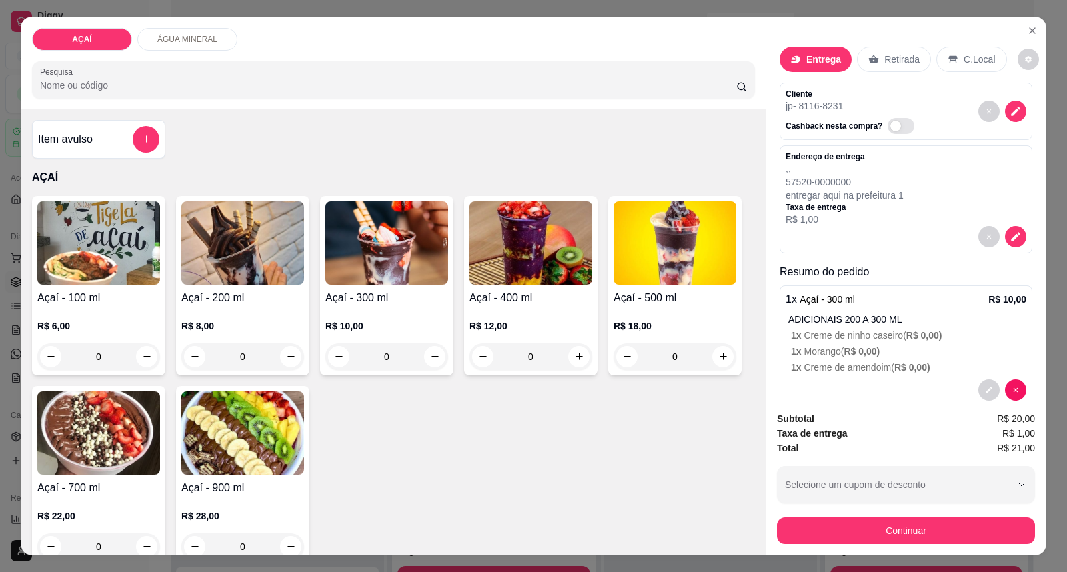
click at [545, 521] on div "Açaí - 100 ml R$ 6,00 0 Açaí - 200 ml R$ 8,00 0 Açaí - 300 ml R$ 10,00 0 Açaí -…" at bounding box center [393, 380] width 723 height 369
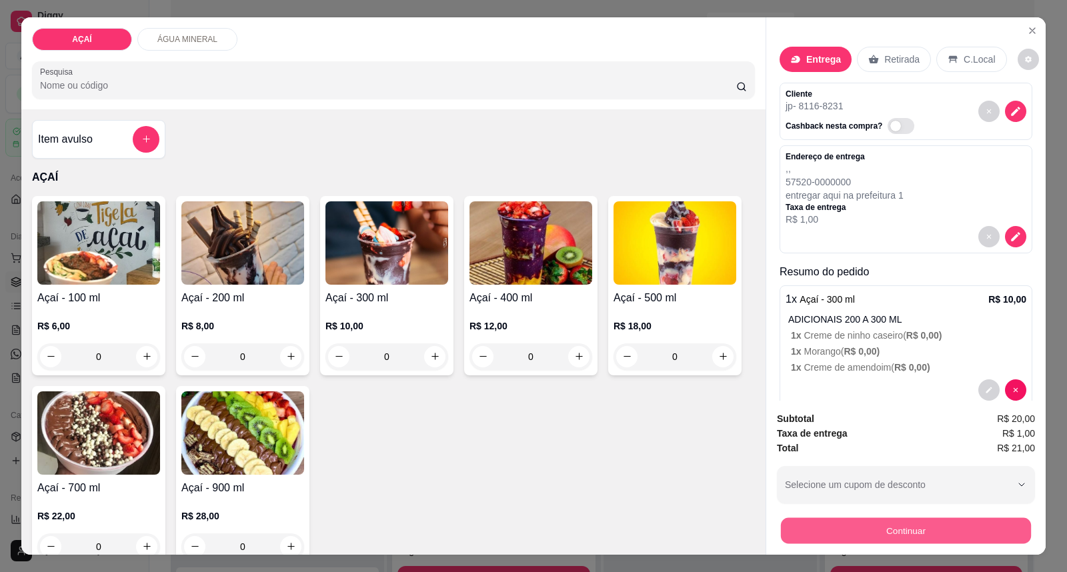
click at [807, 531] on button "Continuar" at bounding box center [906, 531] width 250 height 26
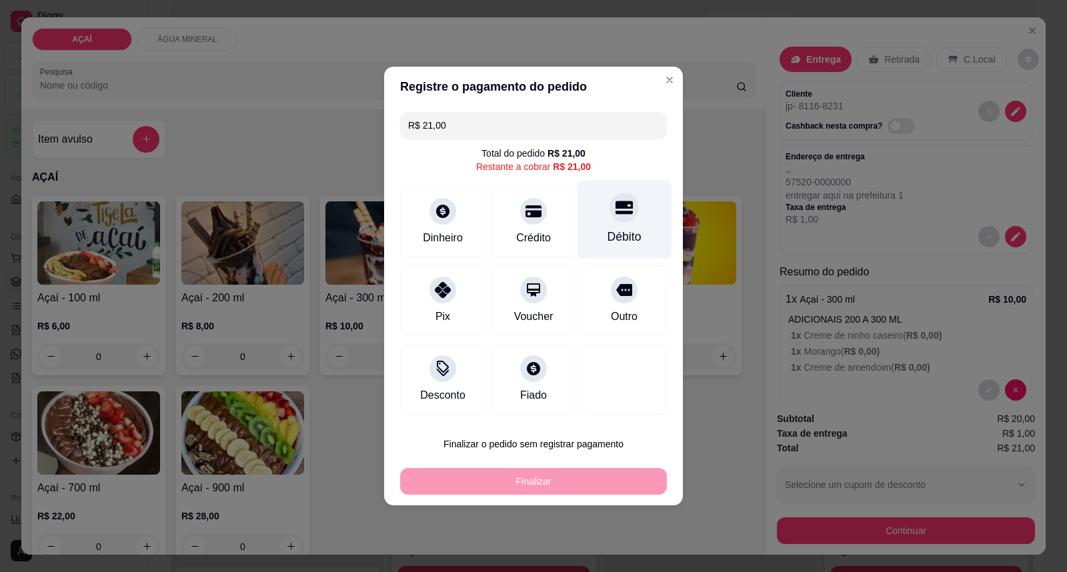
click at [600, 248] on div "Débito" at bounding box center [624, 220] width 94 height 78
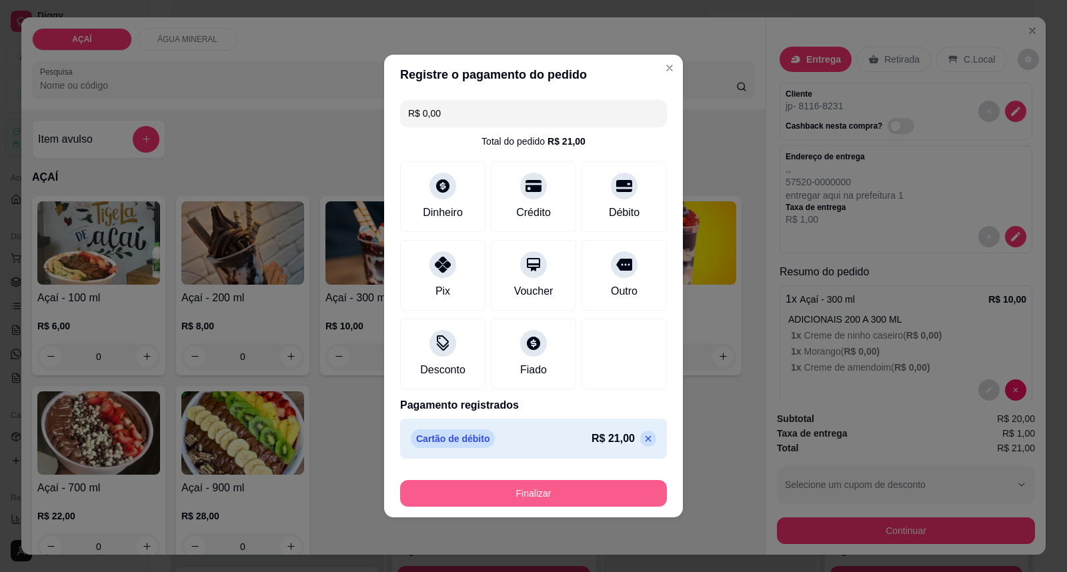
click at [597, 491] on button "Finalizar" at bounding box center [533, 493] width 267 height 27
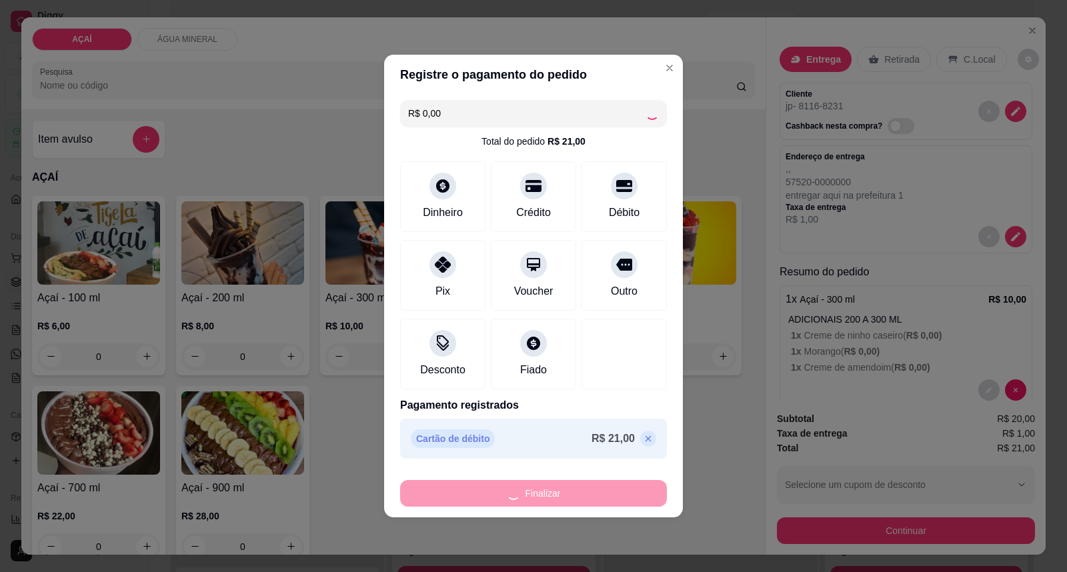
type input "-R$ 21,00"
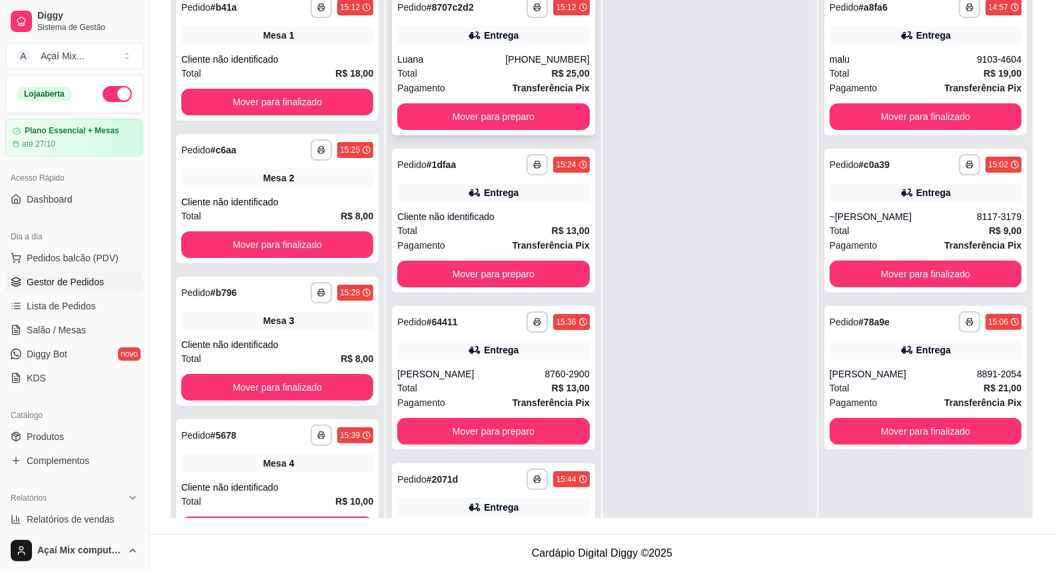
click at [490, 81] on div "Pagamento Transferência Pix" at bounding box center [493, 88] width 192 height 15
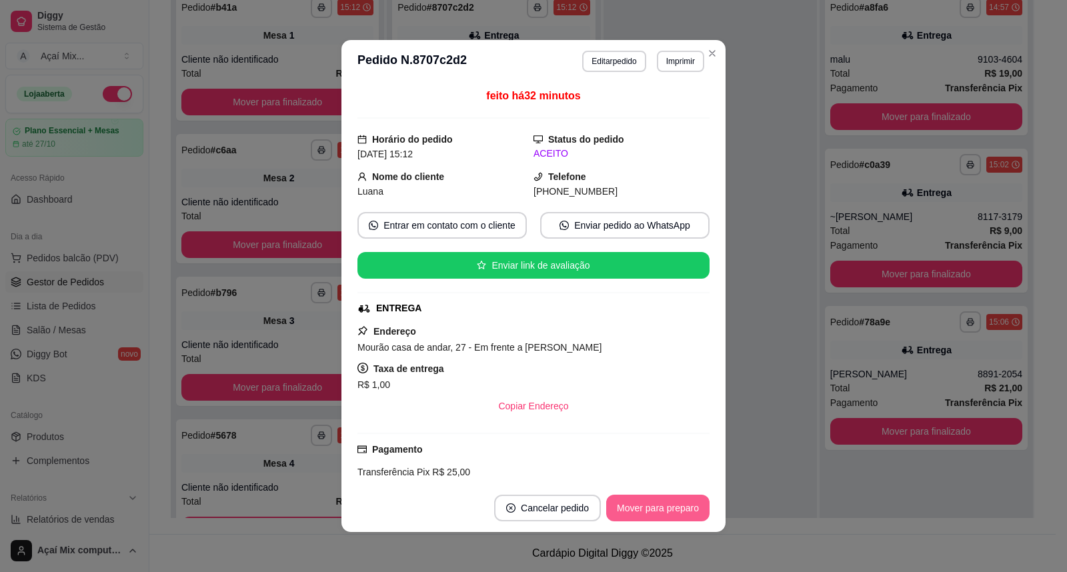
click at [661, 503] on button "Mover para preparo" at bounding box center [657, 508] width 103 height 27
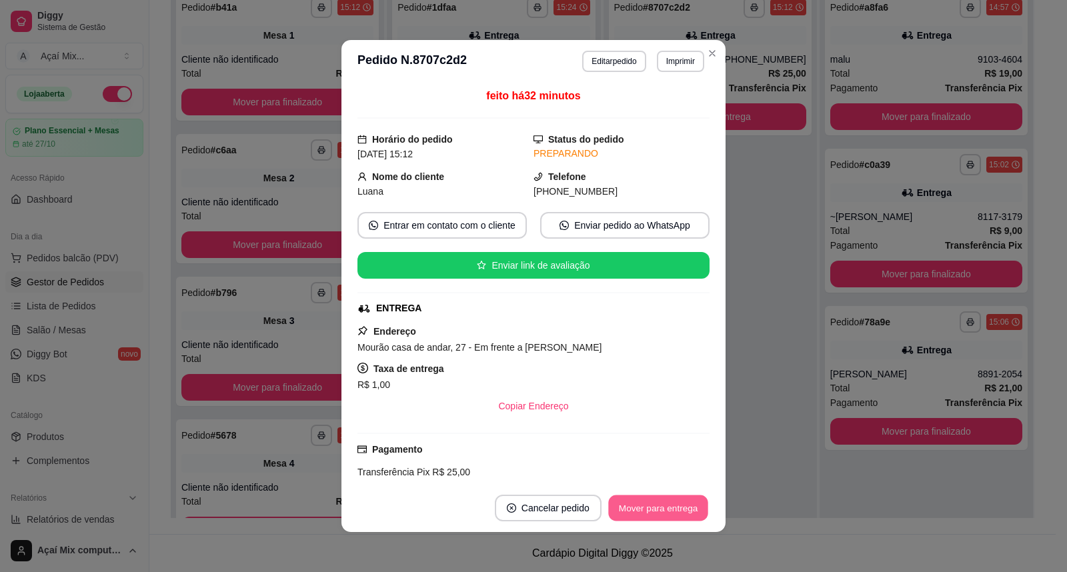
click at [661, 503] on button "Mover para entrega" at bounding box center [658, 508] width 100 height 26
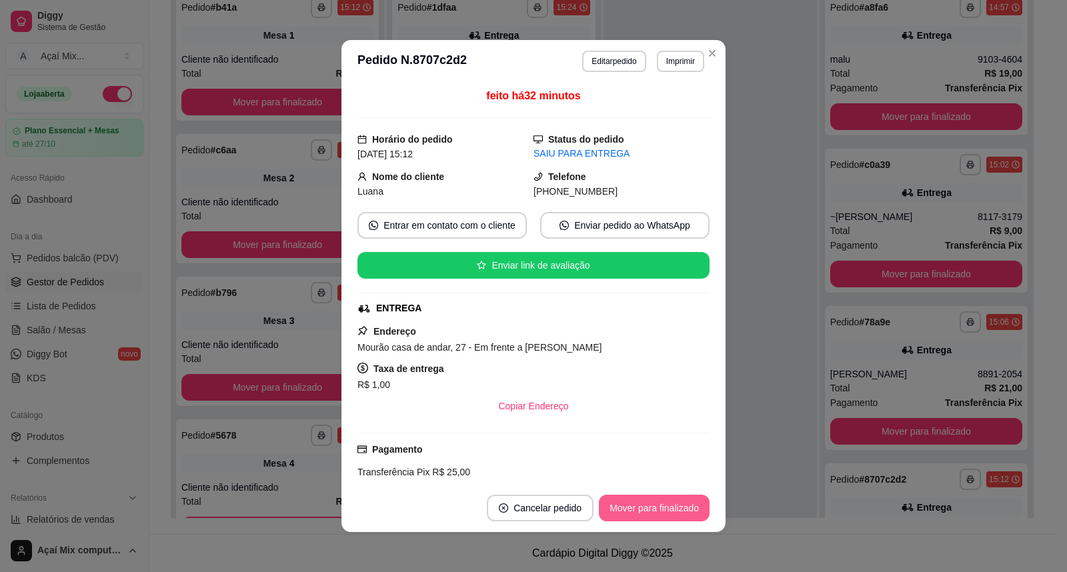
click at [661, 503] on button "Mover para finalizado" at bounding box center [654, 508] width 111 height 27
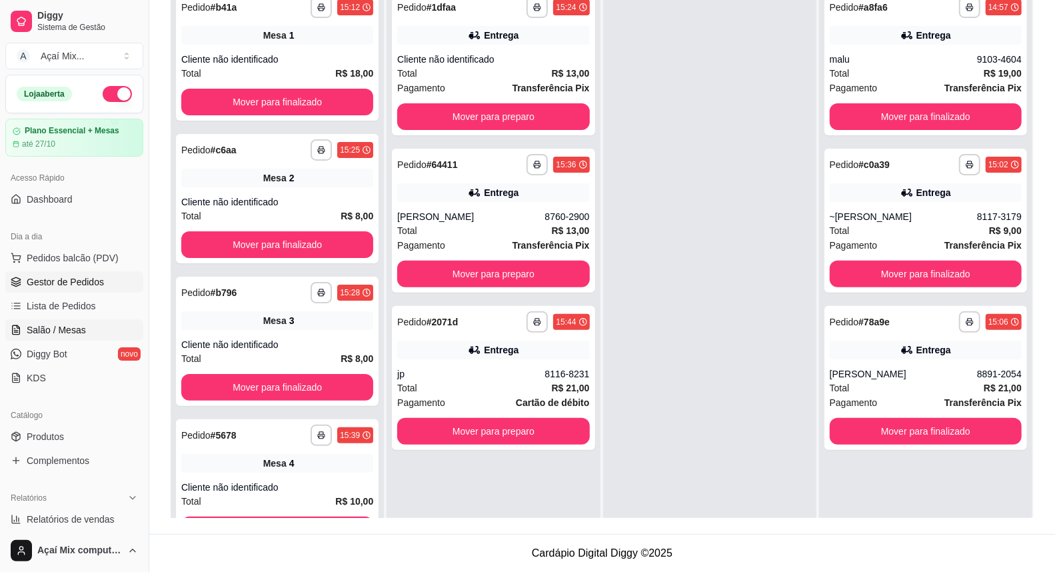
click at [85, 331] on link "Salão / Mesas" at bounding box center [74, 329] width 138 height 21
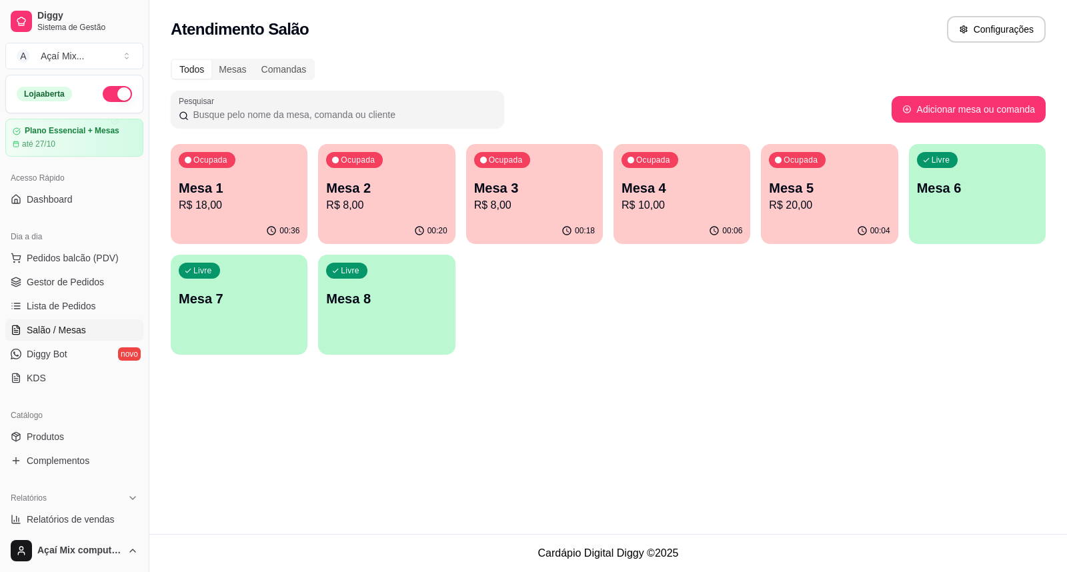
click at [229, 316] on div "Livre Mesa 7" at bounding box center [239, 297] width 137 height 84
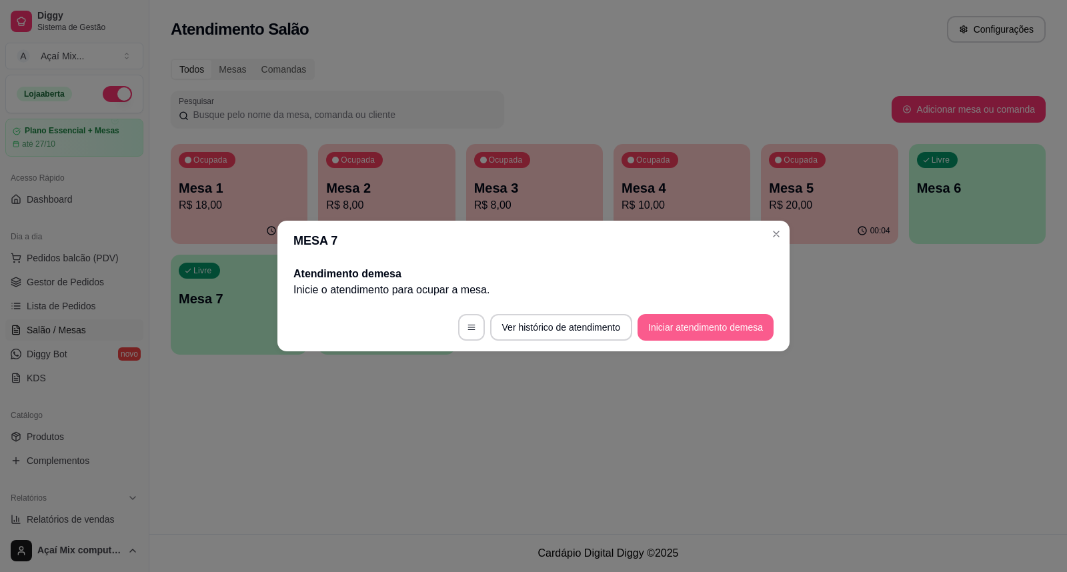
click at [642, 321] on button "Iniciar atendimento de mesa" at bounding box center [705, 327] width 136 height 27
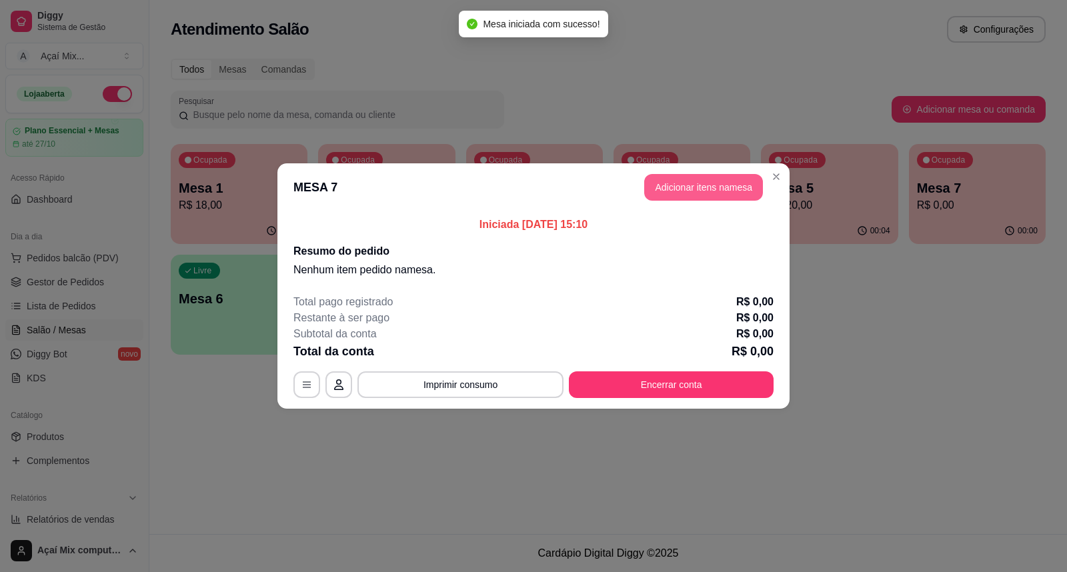
click at [683, 195] on button "Adicionar itens na mesa" at bounding box center [703, 187] width 119 height 27
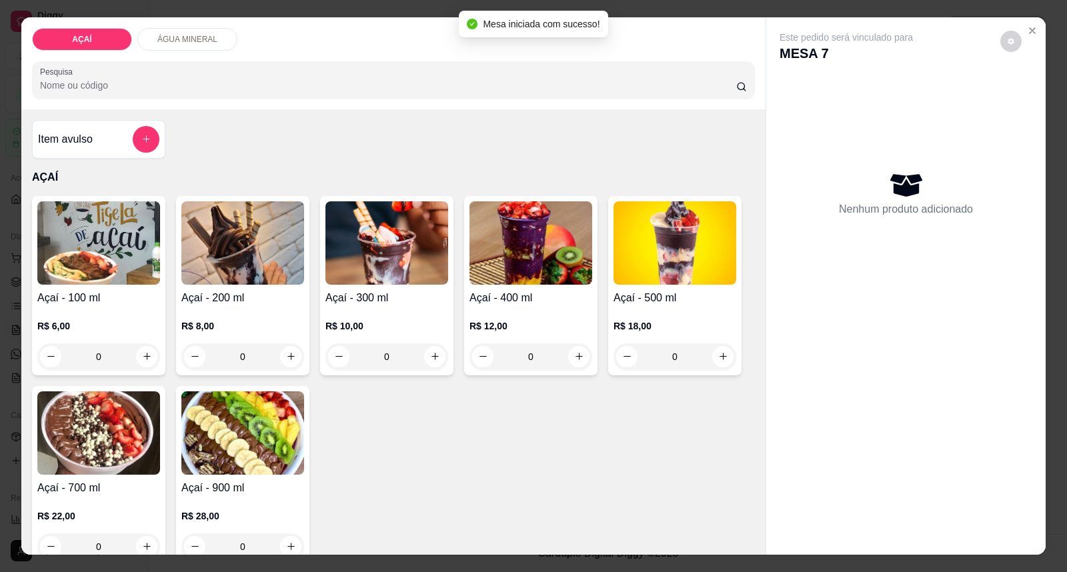
click at [560, 308] on div "R$ 12,00 0" at bounding box center [530, 338] width 123 height 64
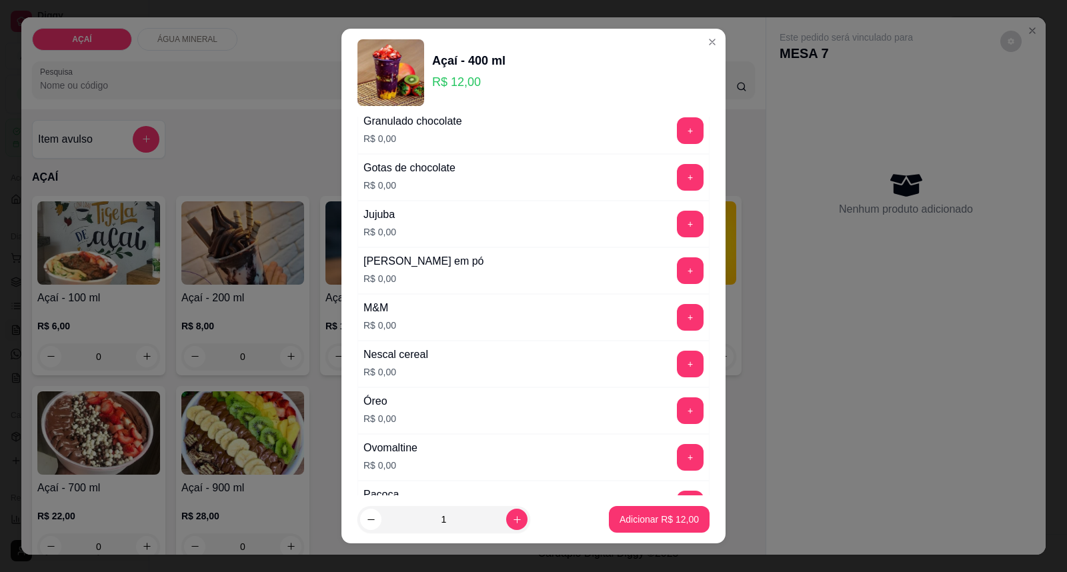
scroll to position [1661, 0]
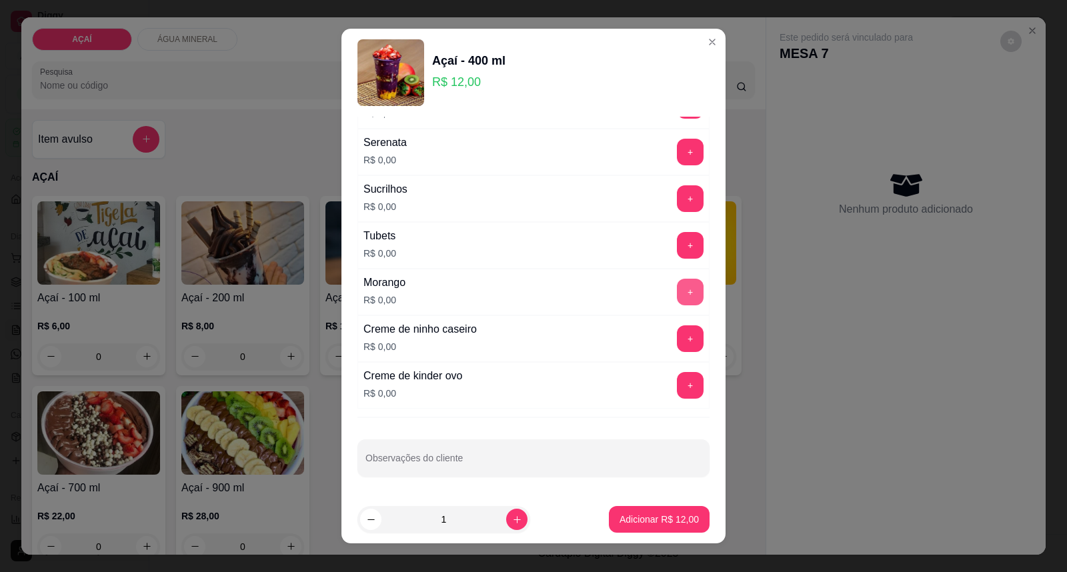
click at [677, 295] on button "+" at bounding box center [690, 292] width 27 height 27
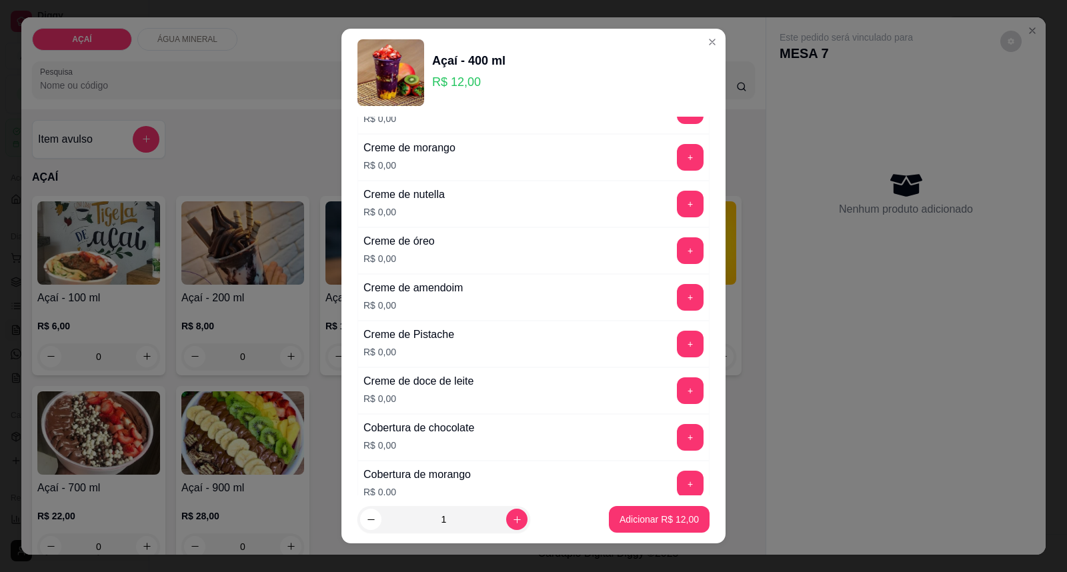
scroll to position [328, 0]
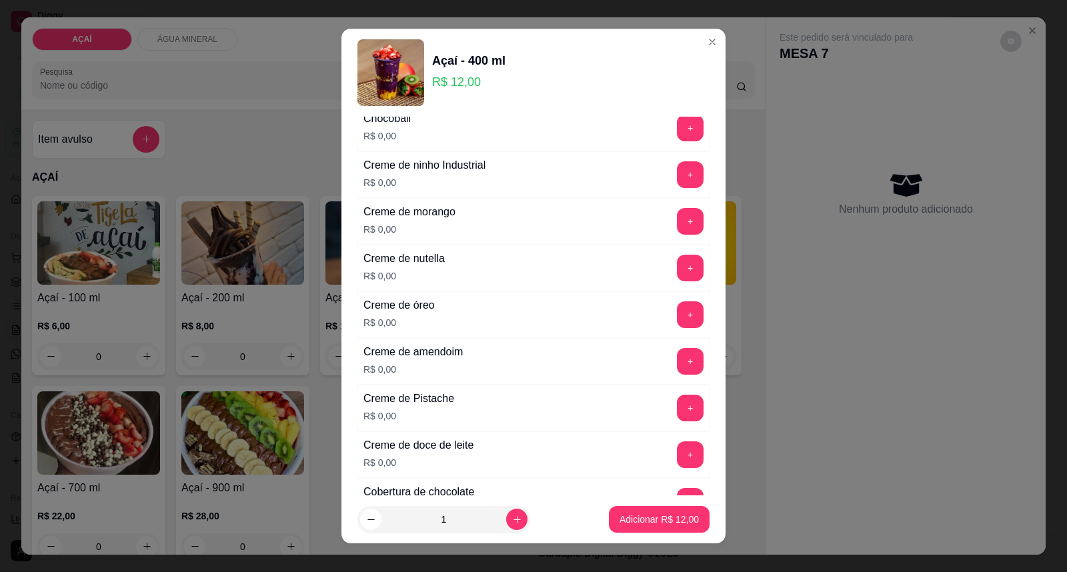
click at [658, 283] on div "Creme de nutella R$ 0,00 +" at bounding box center [533, 268] width 352 height 47
click at [663, 255] on div "Creme de nutella R$ 0,00 +" at bounding box center [533, 268] width 352 height 47
click at [677, 275] on button "+" at bounding box center [690, 268] width 26 height 26
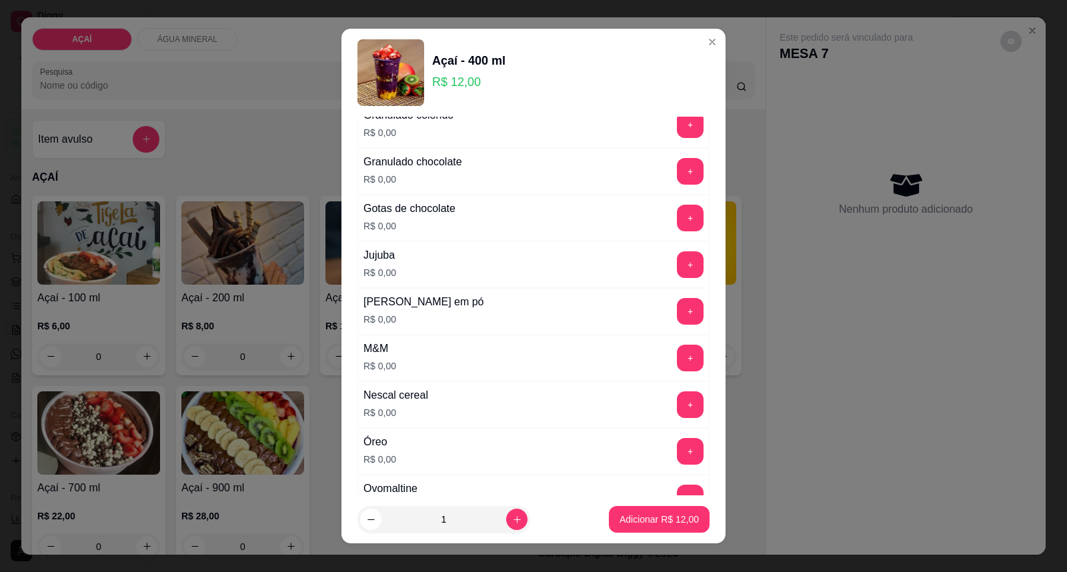
scroll to position [1217, 0]
click at [677, 317] on button "+" at bounding box center [690, 313] width 26 height 26
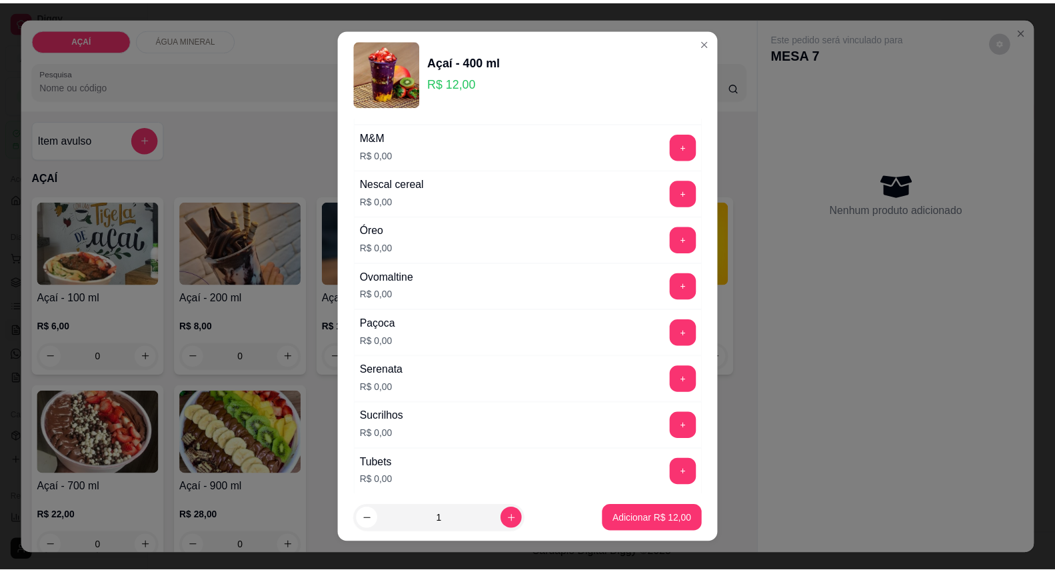
scroll to position [1439, 0]
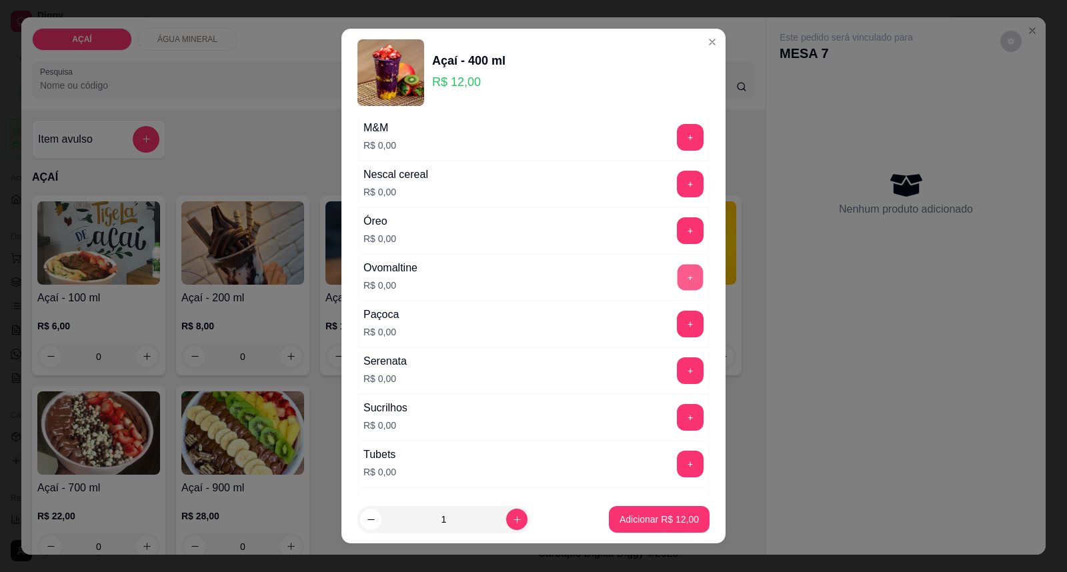
click at [677, 289] on button "+" at bounding box center [690, 278] width 26 height 26
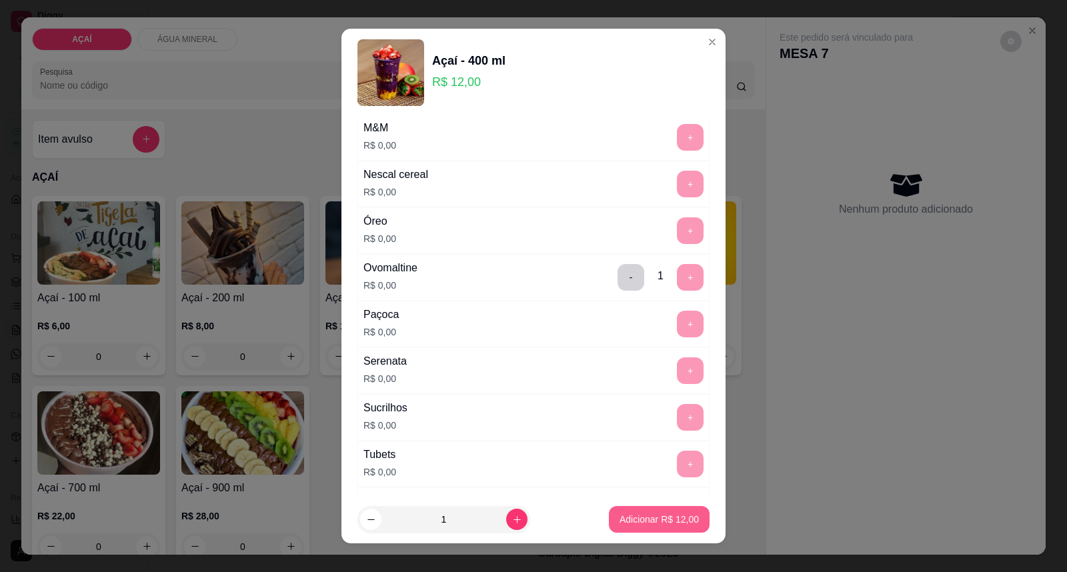
click at [642, 529] on button "Adicionar R$ 12,00" at bounding box center [659, 519] width 101 height 27
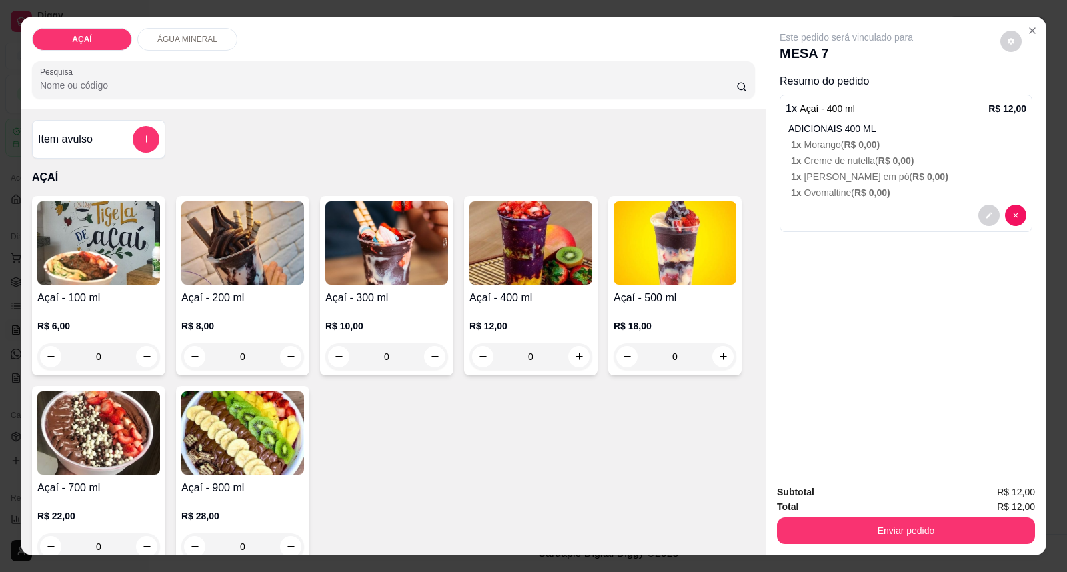
click at [951, 515] on div "Enviar pedido" at bounding box center [906, 529] width 258 height 30
click at [951, 527] on button "Enviar pedido" at bounding box center [906, 530] width 258 height 27
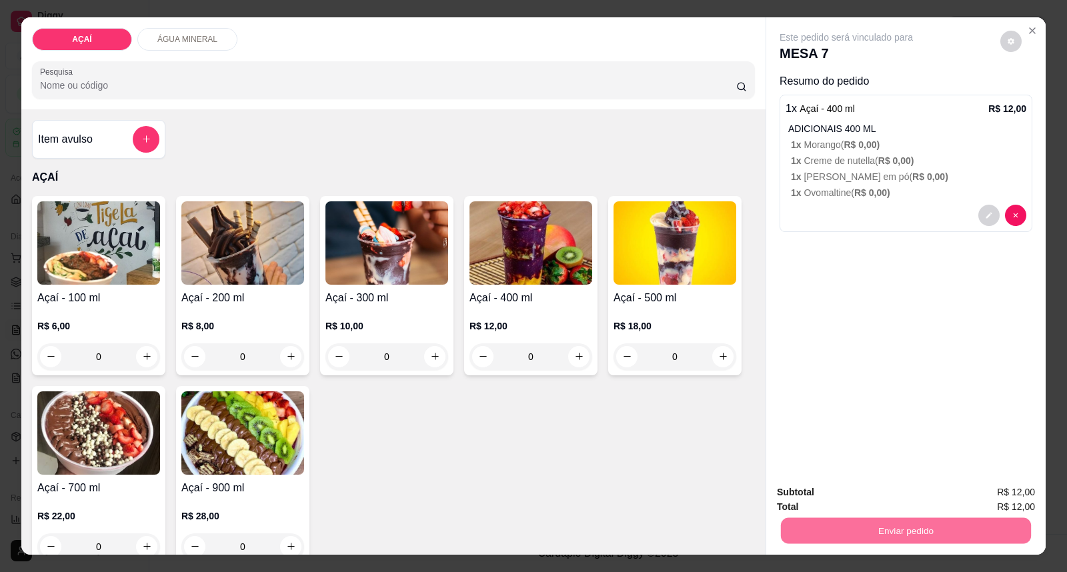
click at [980, 495] on button "Enviar pedido" at bounding box center [999, 498] width 75 height 25
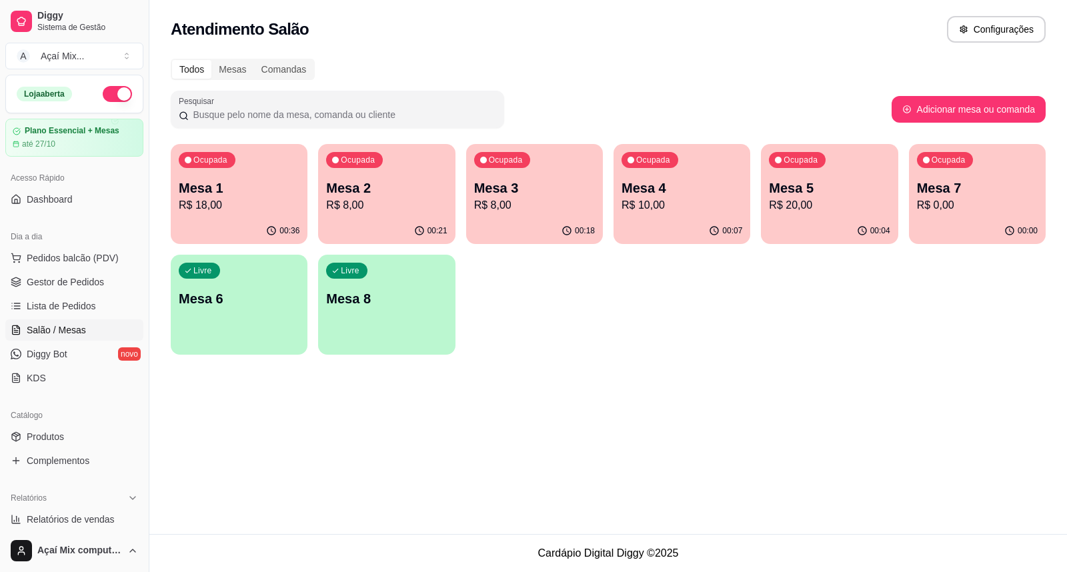
click at [183, 187] on p "Mesa 1" at bounding box center [239, 188] width 121 height 19
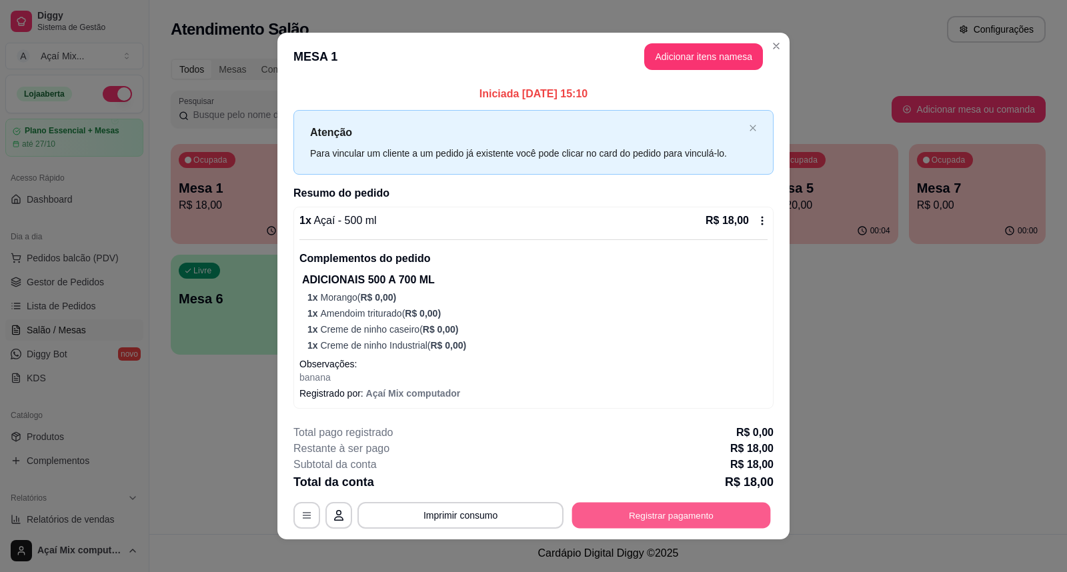
click at [672, 503] on button "Registrar pagamento" at bounding box center [671, 516] width 199 height 26
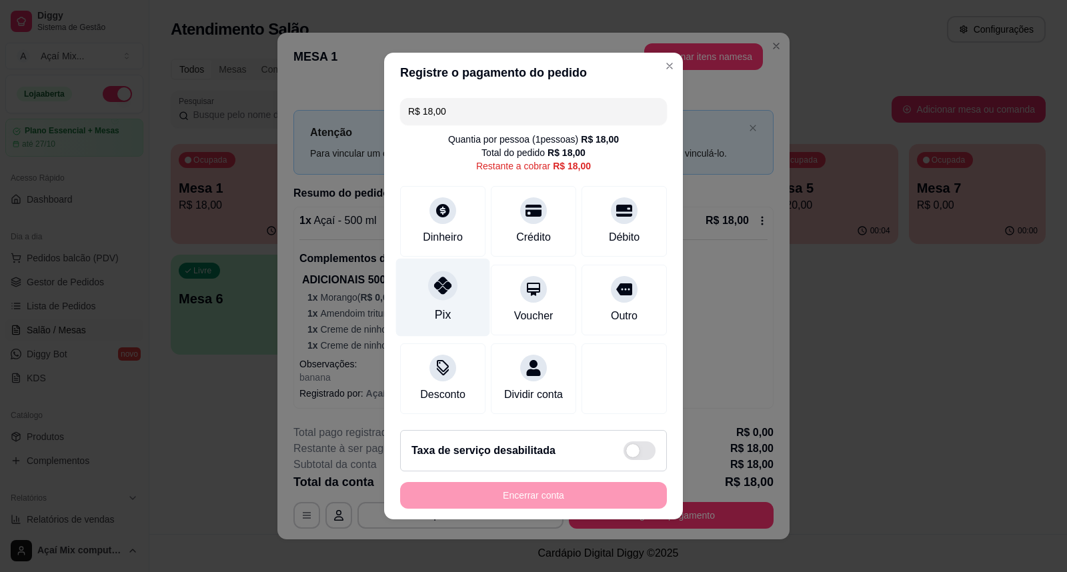
click at [415, 271] on div "Pix" at bounding box center [443, 298] width 94 height 78
type input "R$ 0,00"
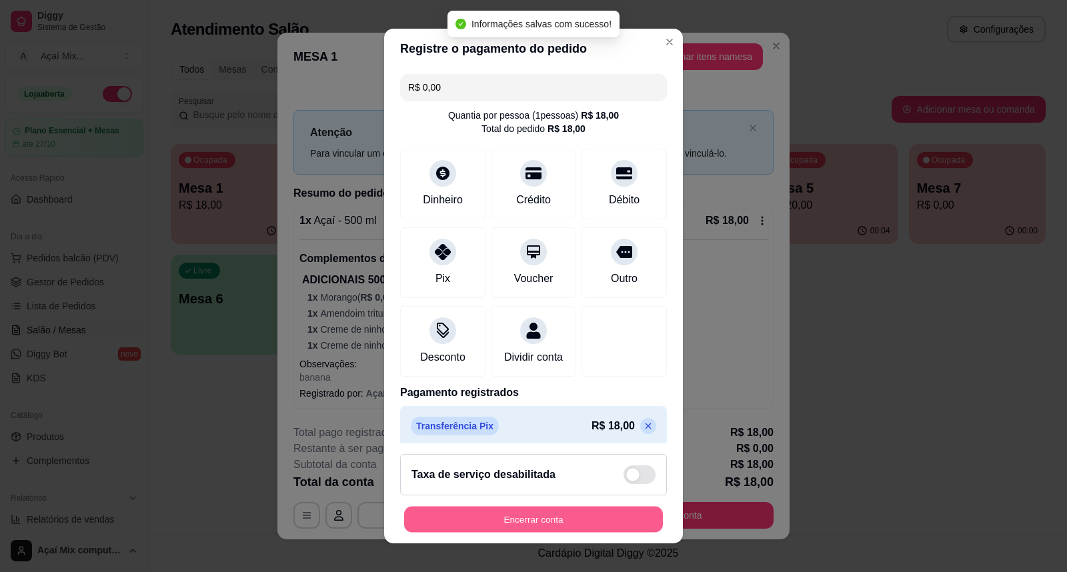
click at [559, 515] on button "Encerrar conta" at bounding box center [533, 520] width 259 height 26
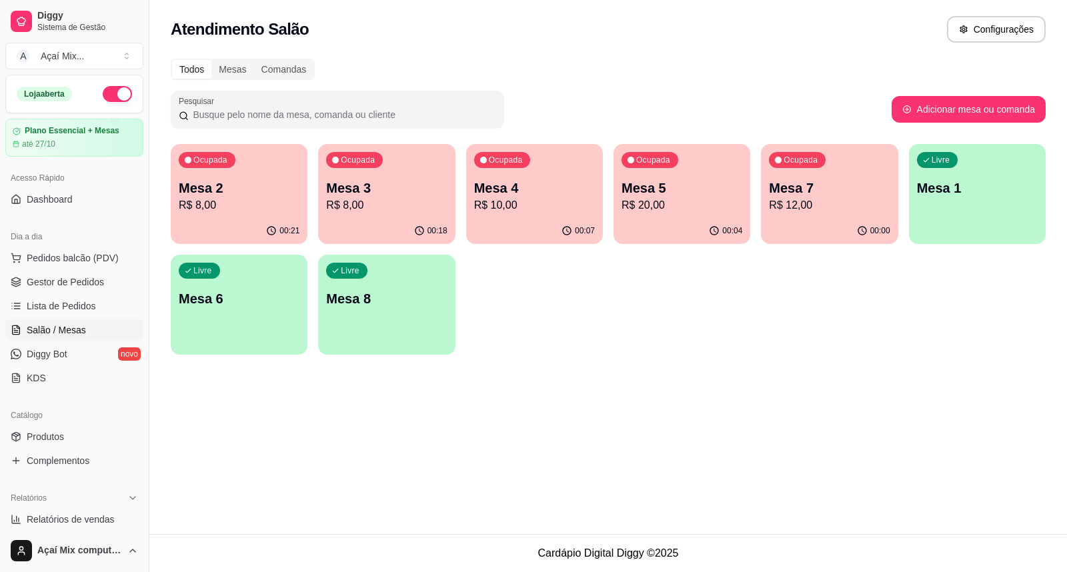
click at [223, 209] on p "R$ 8,00" at bounding box center [239, 205] width 121 height 16
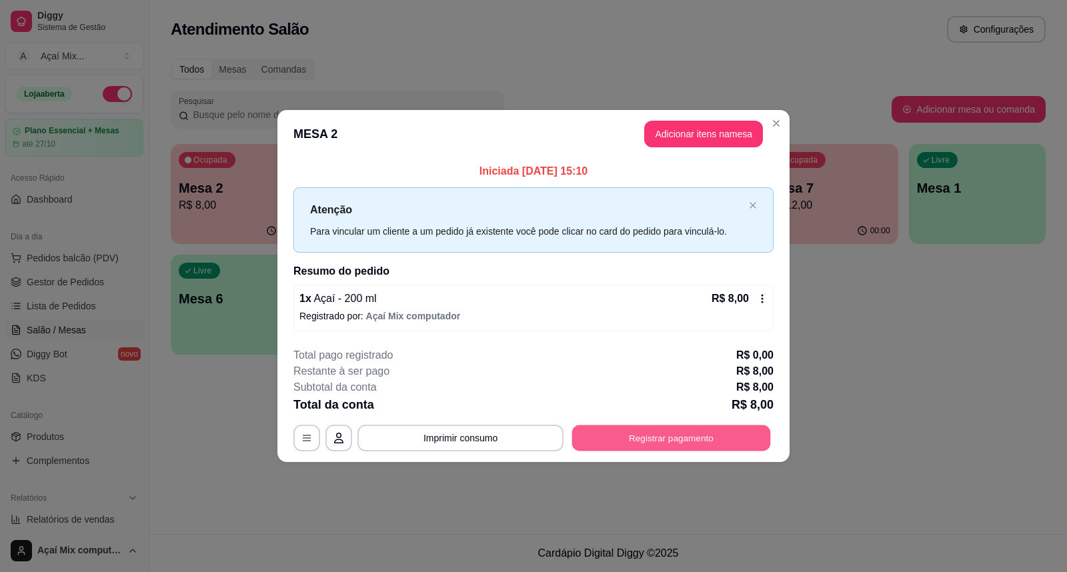
click at [572, 428] on button "Registrar pagamento" at bounding box center [671, 438] width 199 height 26
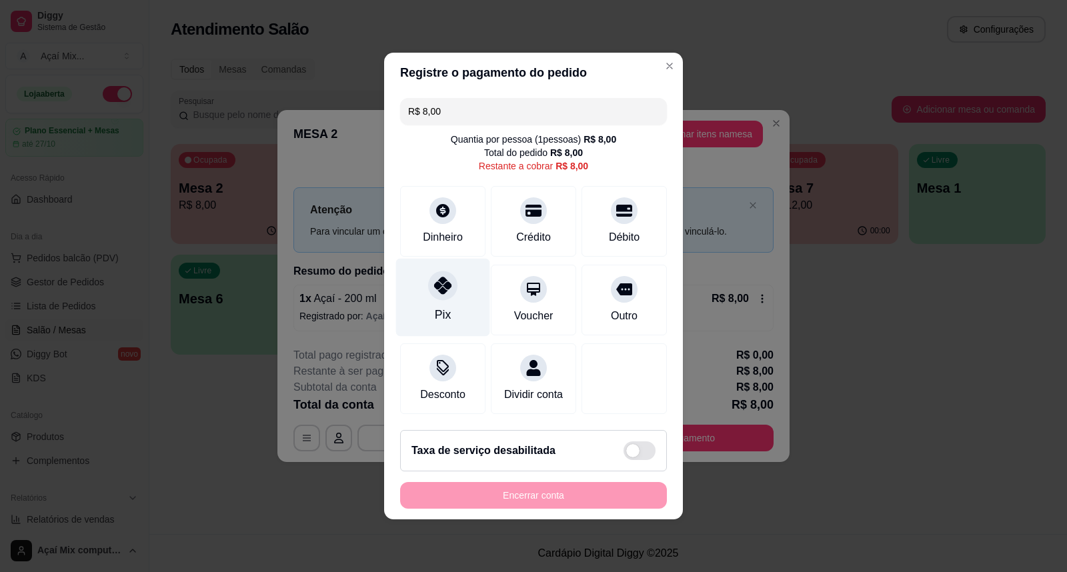
click at [429, 283] on div at bounding box center [442, 285] width 29 height 29
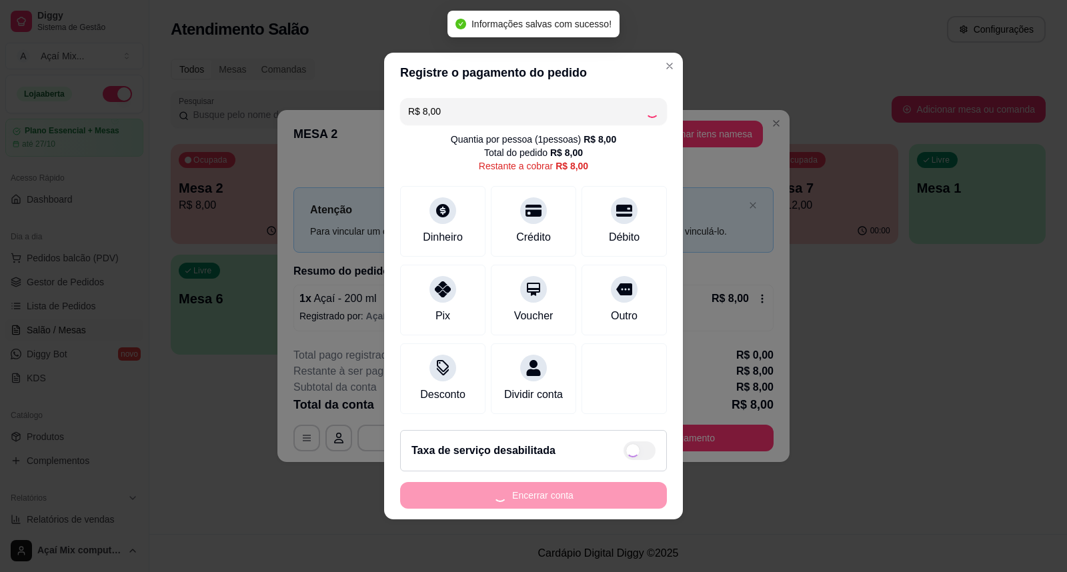
type input "R$ 0,00"
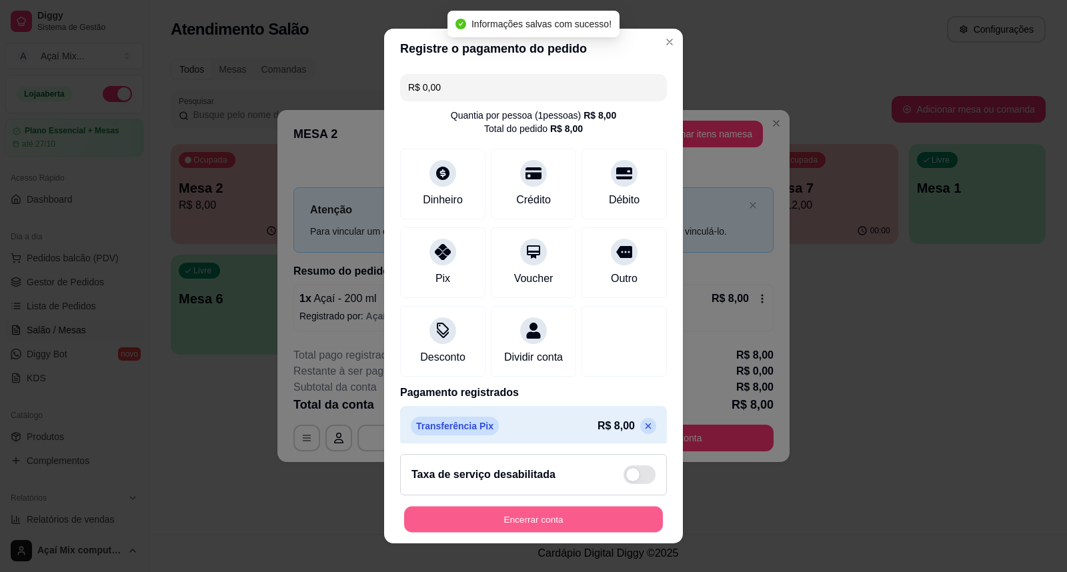
click at [505, 523] on button "Encerrar conta" at bounding box center [533, 520] width 259 height 26
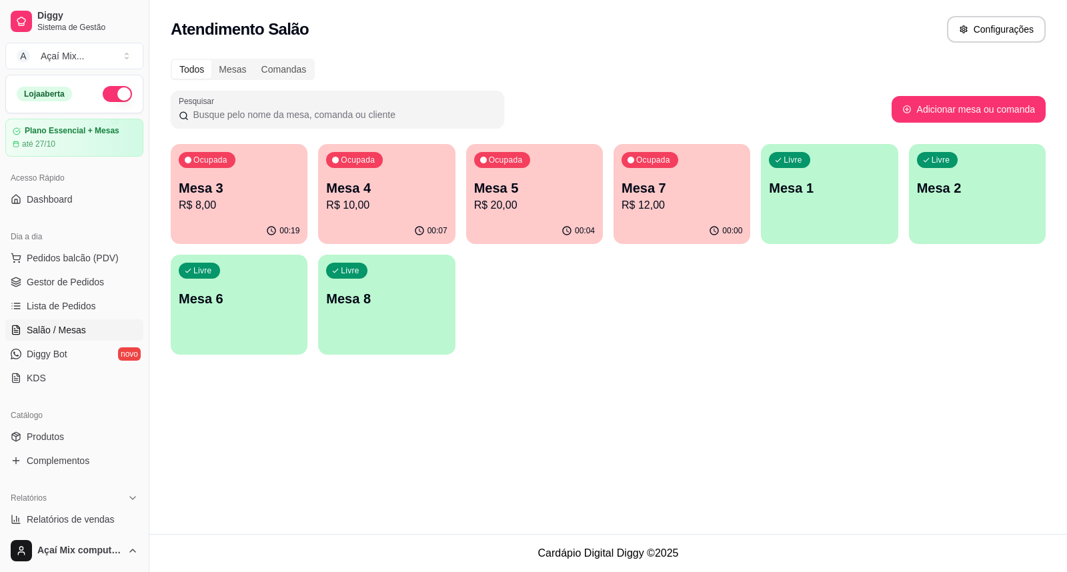
click at [254, 207] on p "R$ 8,00" at bounding box center [239, 205] width 121 height 16
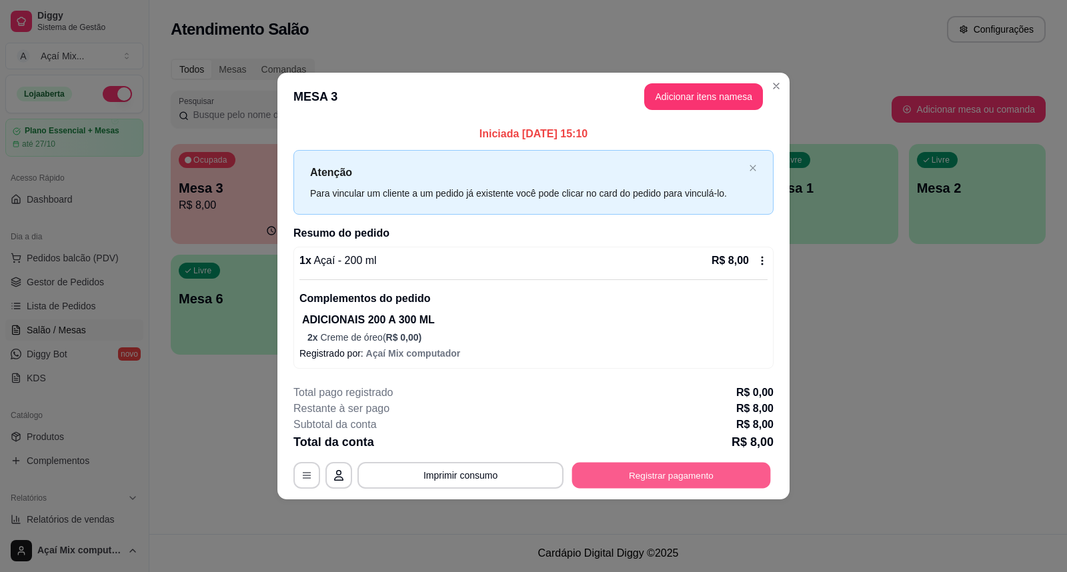
click at [601, 467] on button "Registrar pagamento" at bounding box center [671, 476] width 199 height 26
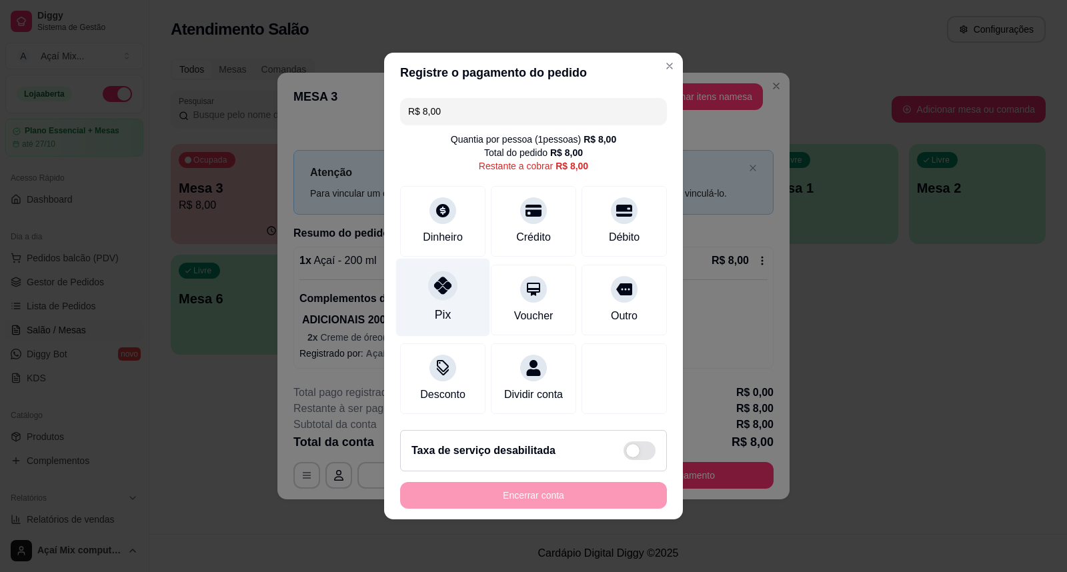
click at [435, 288] on div at bounding box center [442, 285] width 29 height 29
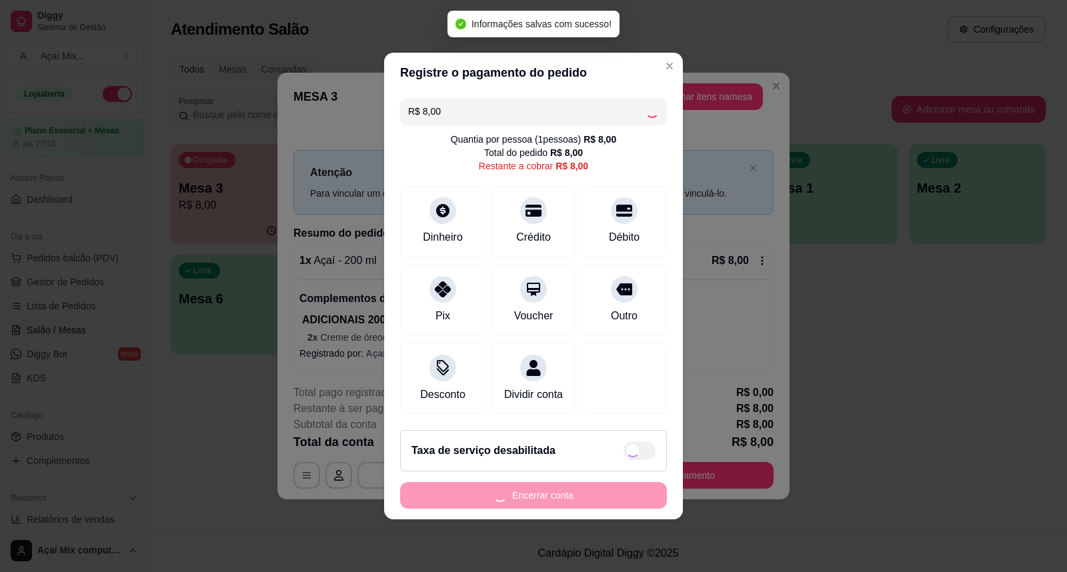
type input "R$ 0,00"
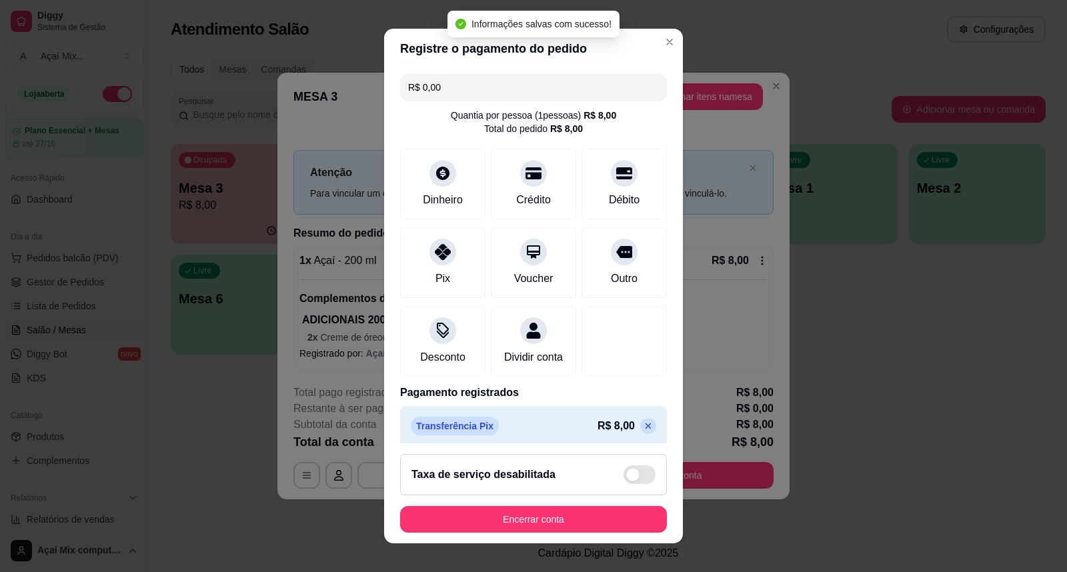
drag, startPoint x: 511, startPoint y: 505, endPoint x: 515, endPoint y: 512, distance: 8.1
click at [513, 507] on footer "Taxa de serviço desabilitada Encerrar conta" at bounding box center [533, 493] width 299 height 100
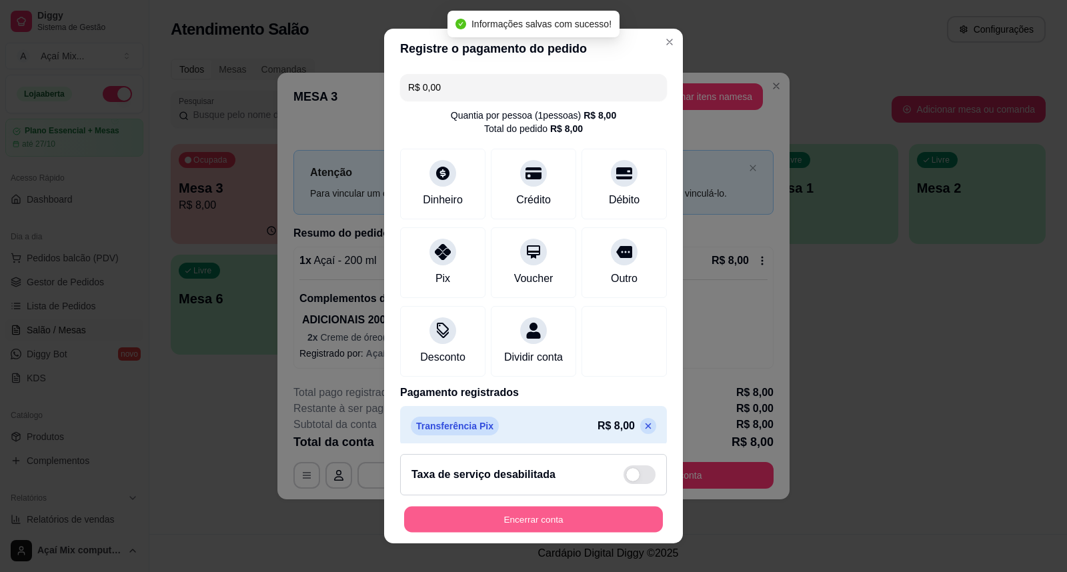
click at [515, 513] on button "Encerrar conta" at bounding box center [533, 520] width 259 height 26
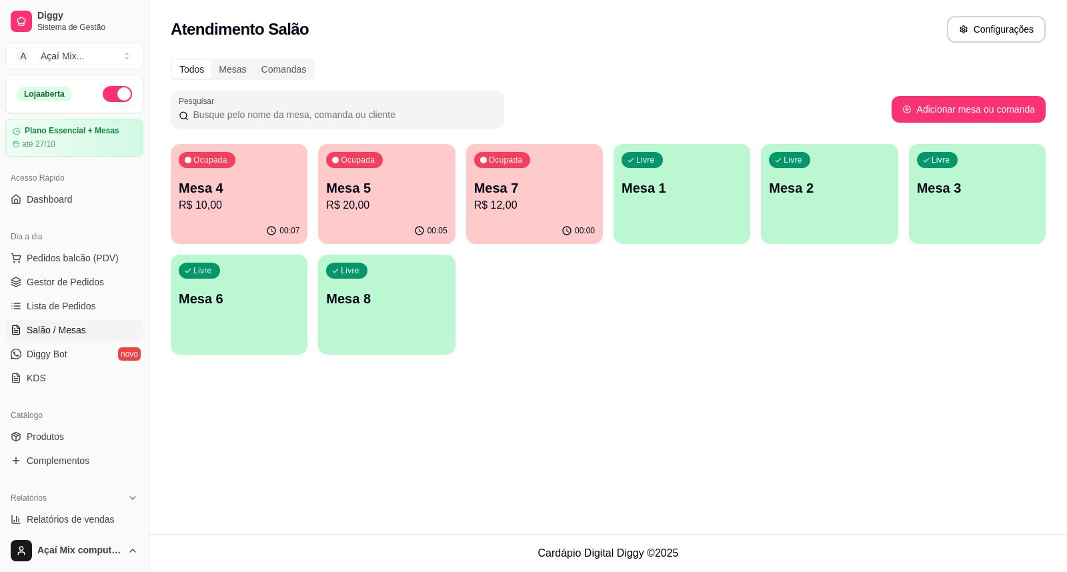
click at [276, 212] on p "R$ 10,00" at bounding box center [239, 205] width 121 height 16
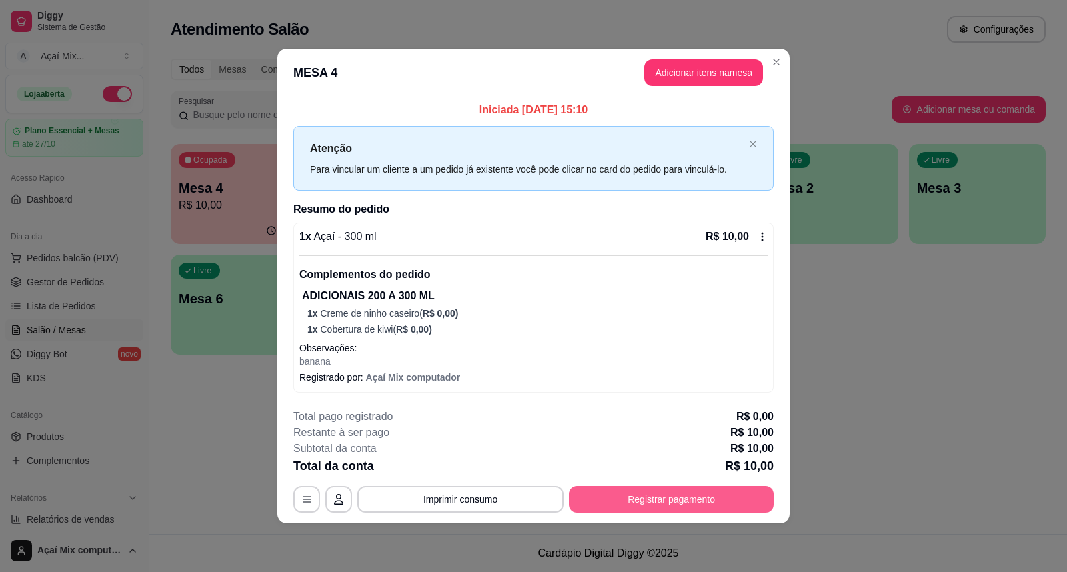
click at [601, 492] on button "Registrar pagamento" at bounding box center [671, 499] width 205 height 27
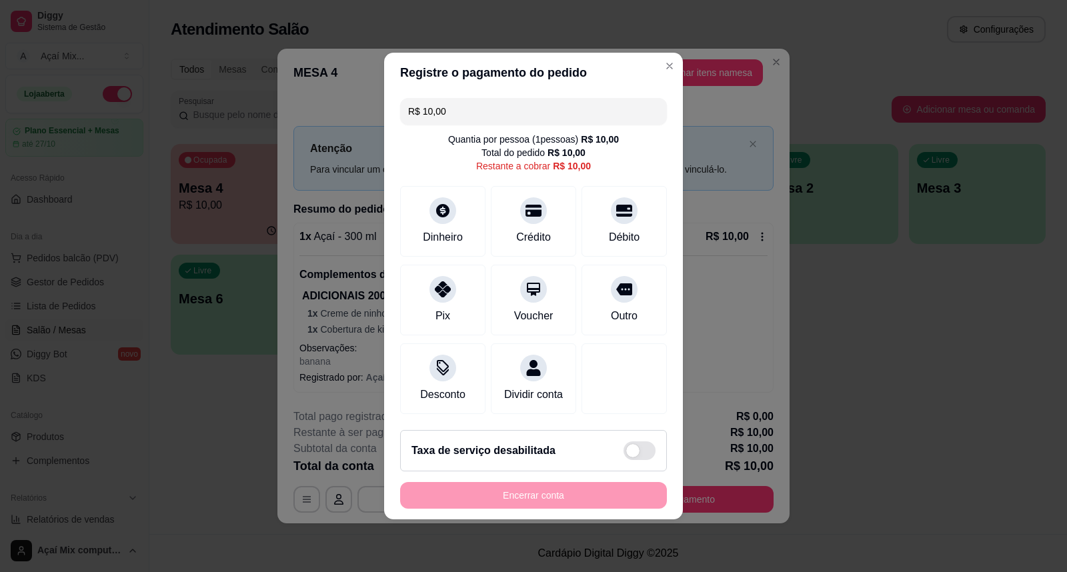
click at [603, 492] on div "Encerrar conta" at bounding box center [533, 495] width 267 height 27
click at [461, 283] on div "Pix" at bounding box center [443, 298] width 94 height 78
type input "R$ 0,00"
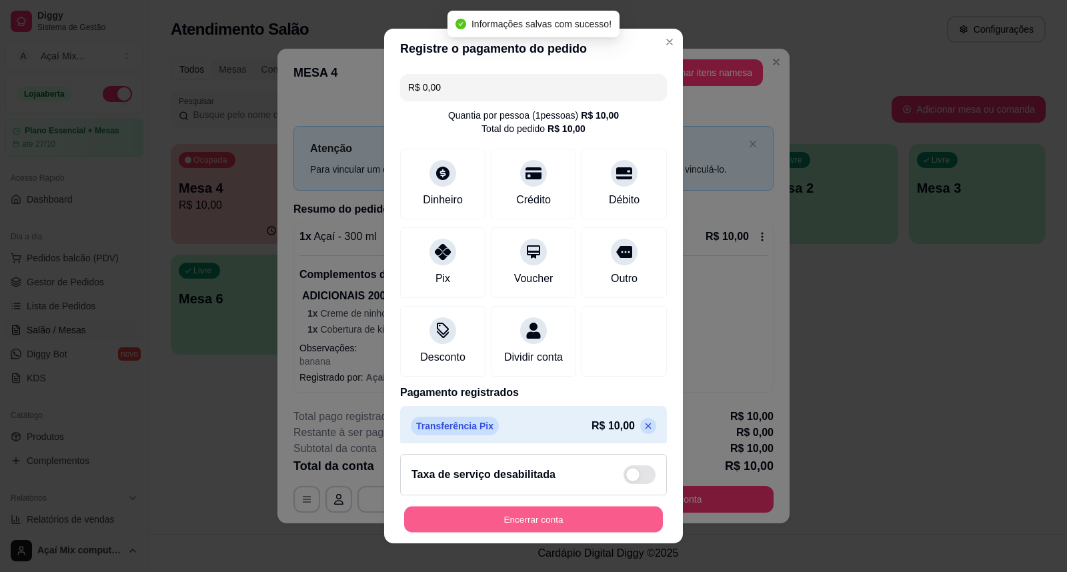
click at [542, 519] on button "Encerrar conta" at bounding box center [533, 520] width 259 height 26
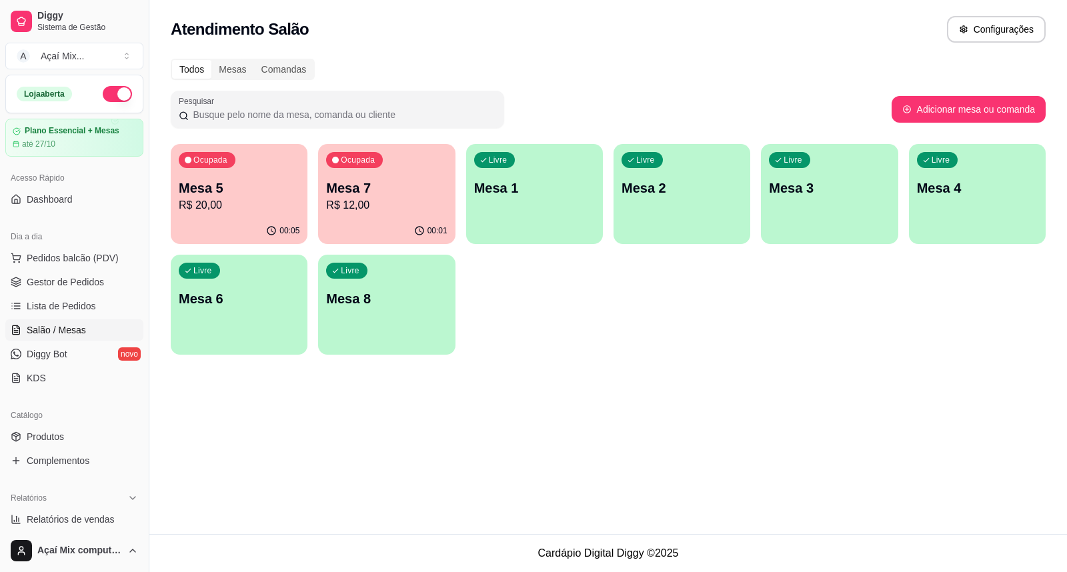
click at [271, 179] on p "Mesa 5" at bounding box center [239, 188] width 121 height 19
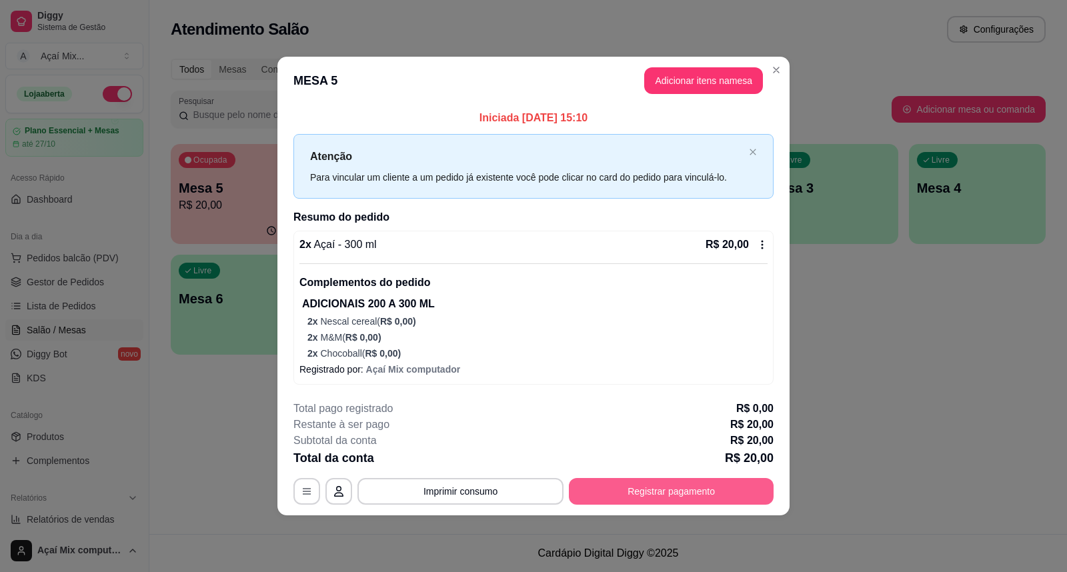
click at [671, 498] on button "Registrar pagamento" at bounding box center [671, 491] width 205 height 27
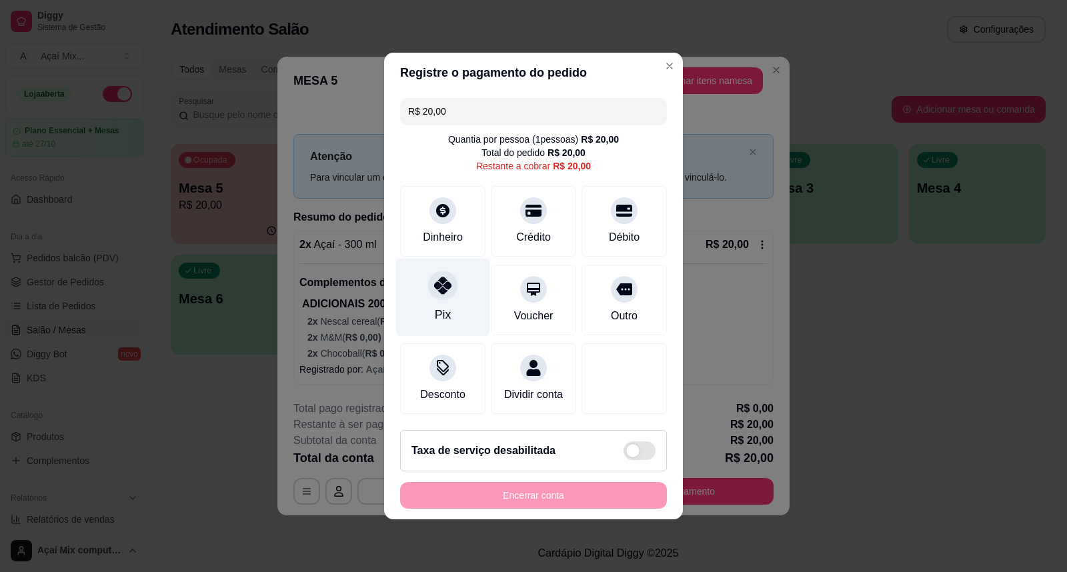
click at [457, 293] on div "Pix" at bounding box center [443, 298] width 94 height 78
type input "R$ 0,00"
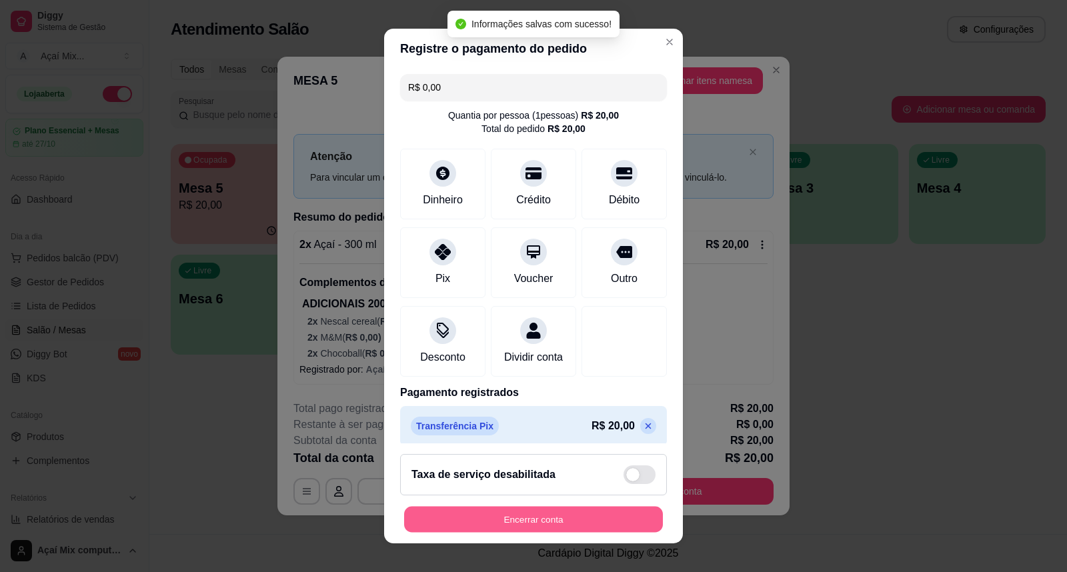
click at [560, 521] on button "Encerrar conta" at bounding box center [533, 520] width 259 height 26
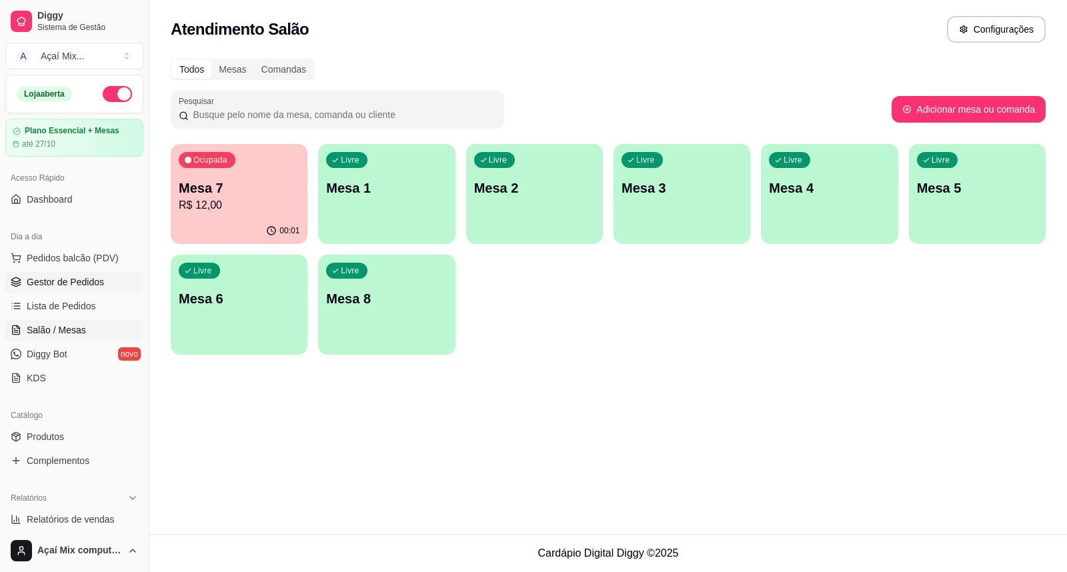
click at [37, 285] on span "Gestor de Pedidos" at bounding box center [65, 281] width 77 height 13
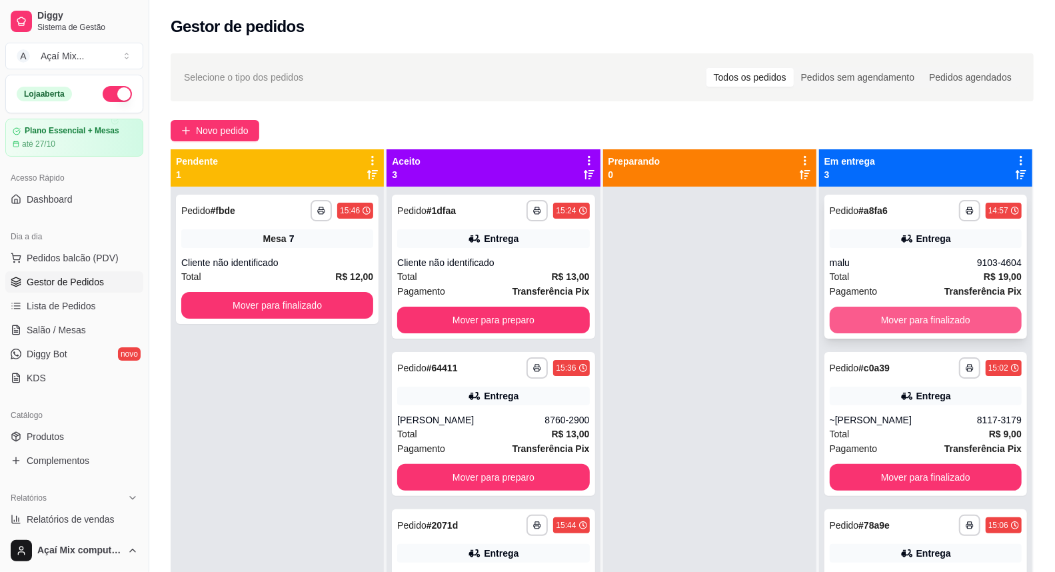
click at [899, 321] on button "Mover para finalizado" at bounding box center [926, 320] width 192 height 27
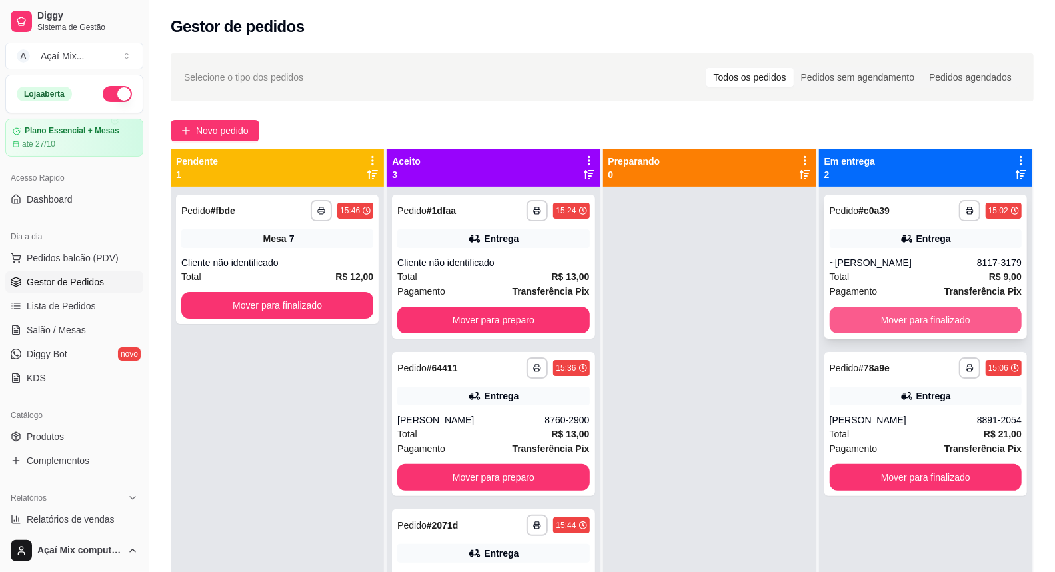
click at [915, 315] on button "Mover para finalizado" at bounding box center [926, 320] width 192 height 27
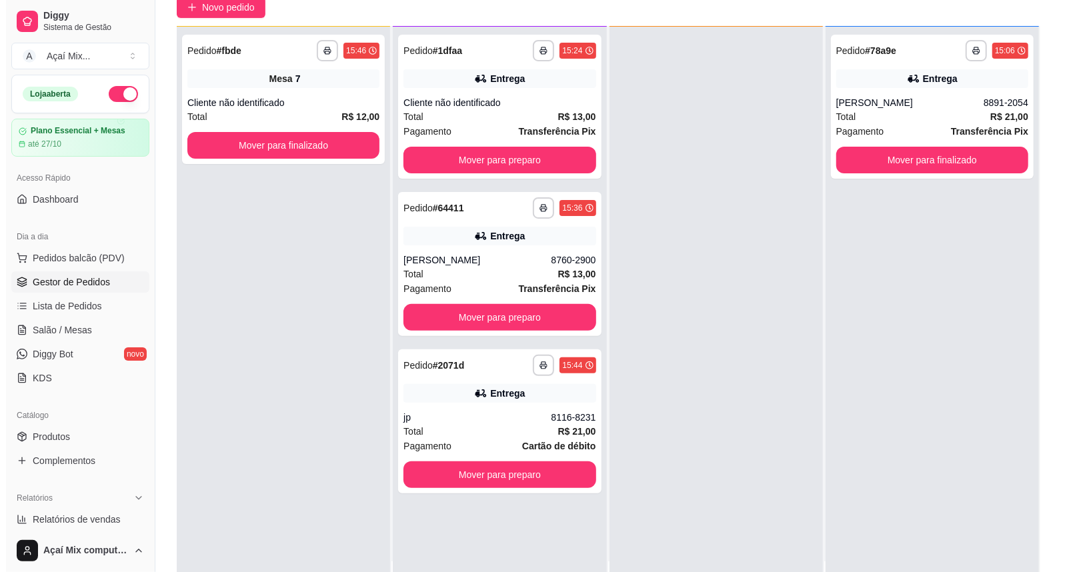
scroll to position [203, 0]
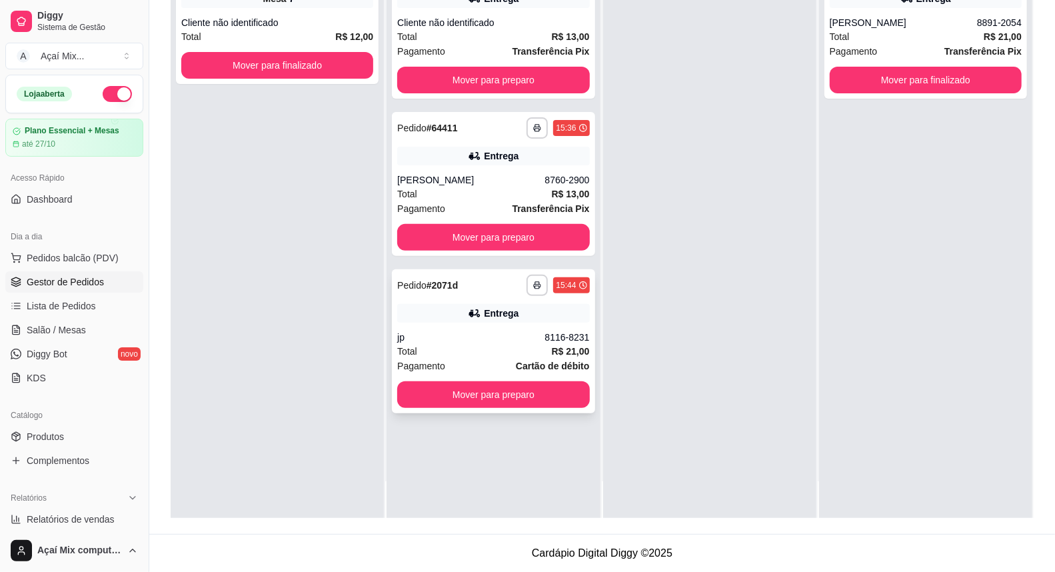
click at [429, 327] on div "**********" at bounding box center [493, 341] width 203 height 144
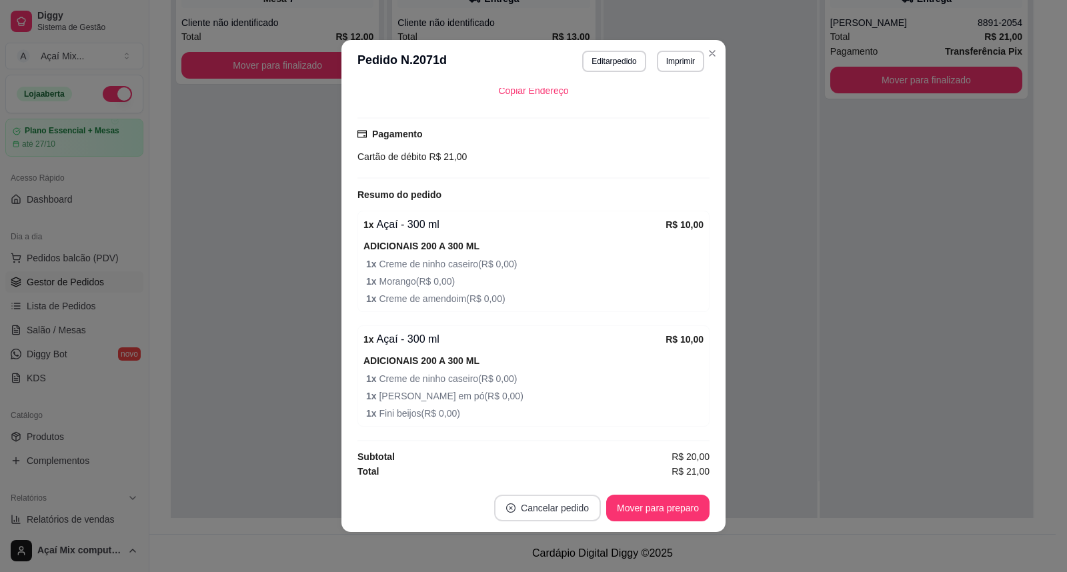
scroll to position [3, 0]
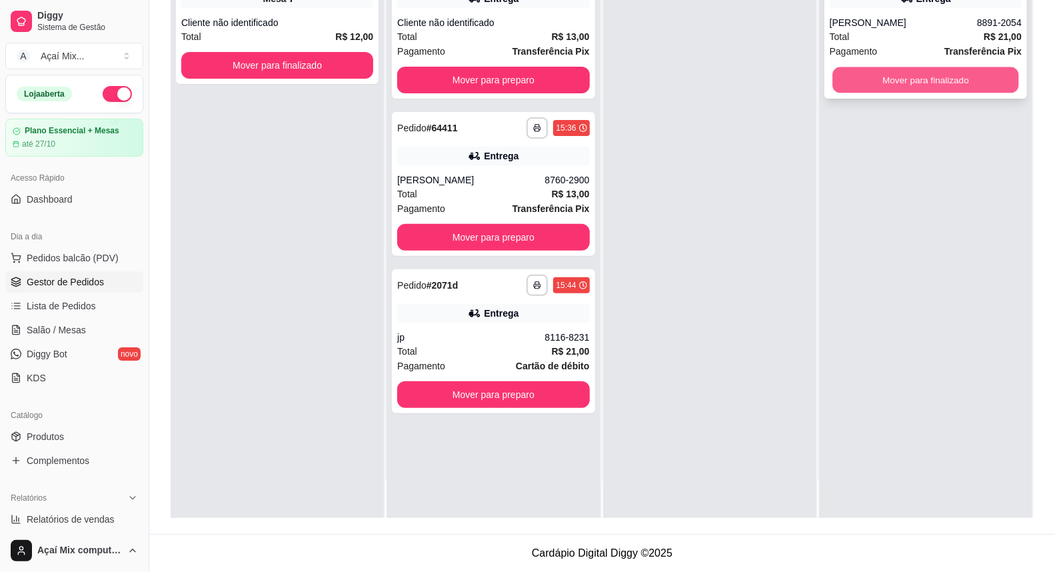
click at [912, 80] on button "Mover para finalizado" at bounding box center [926, 80] width 187 height 26
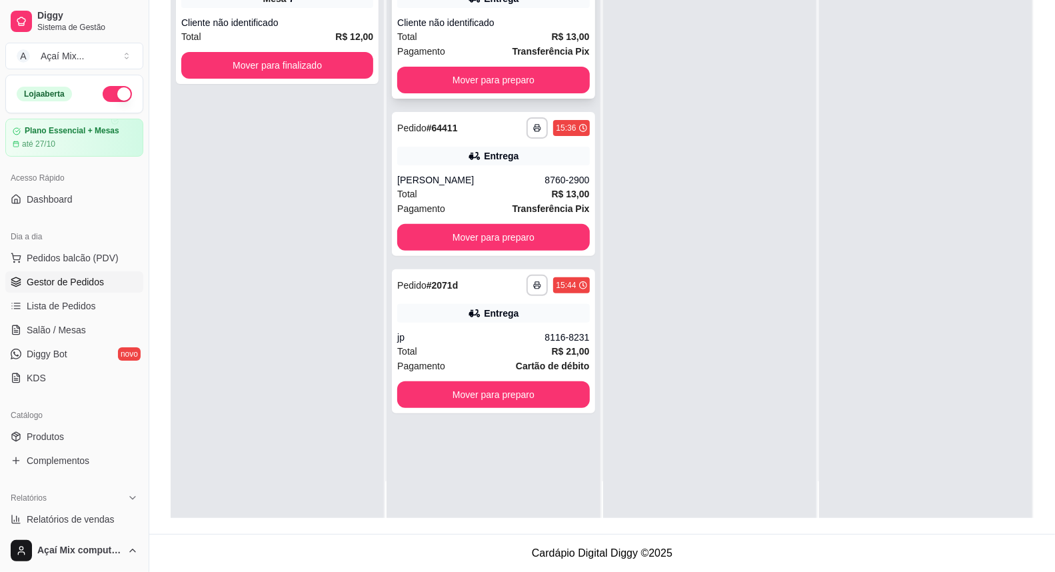
click at [452, 28] on div "Cliente não identificado" at bounding box center [493, 22] width 192 height 13
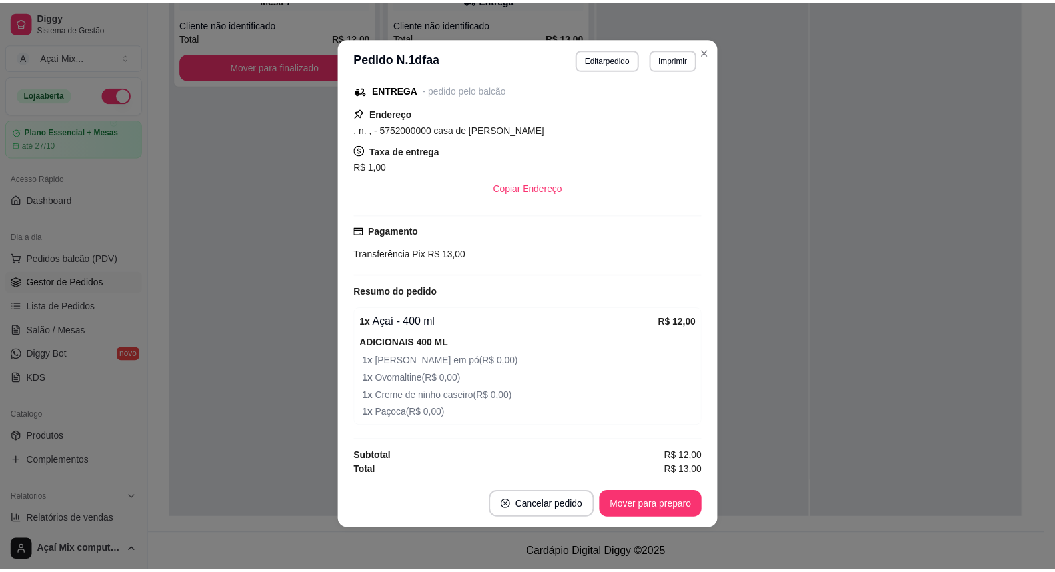
scroll to position [149, 0]
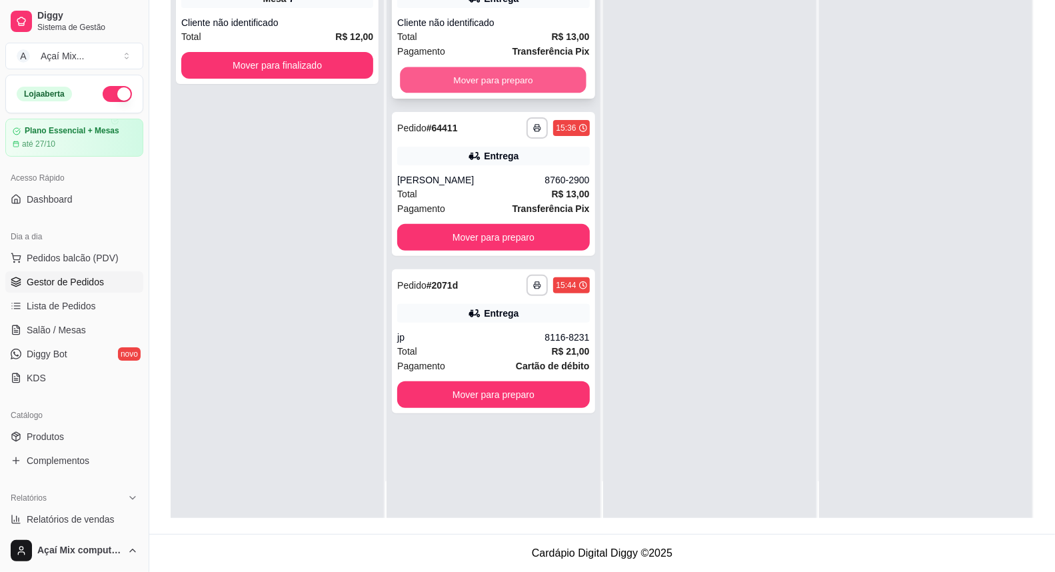
click at [529, 89] on button "Mover para preparo" at bounding box center [494, 80] width 187 height 26
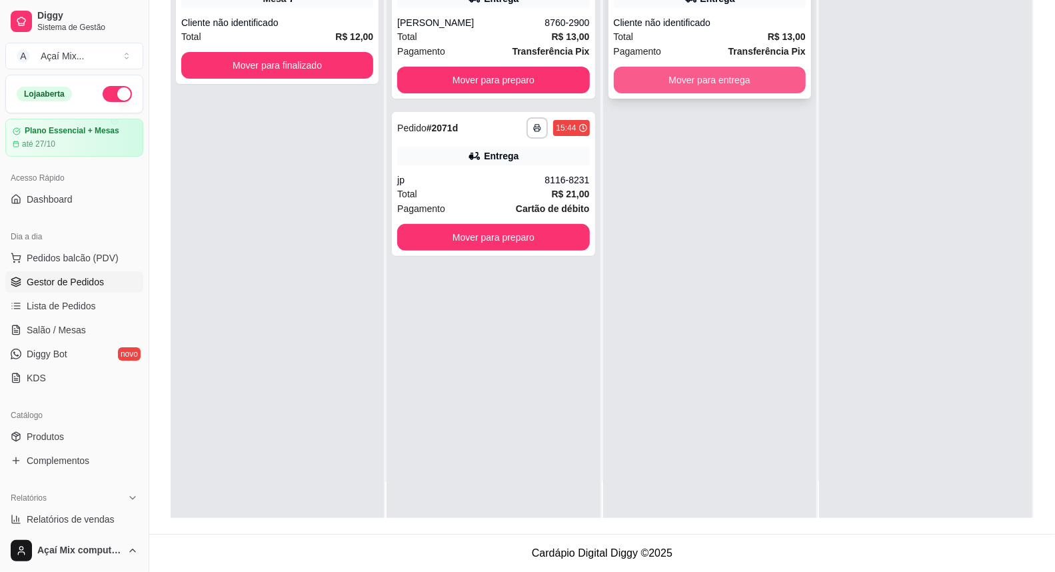
click at [671, 83] on button "Mover para entrega" at bounding box center [710, 80] width 192 height 27
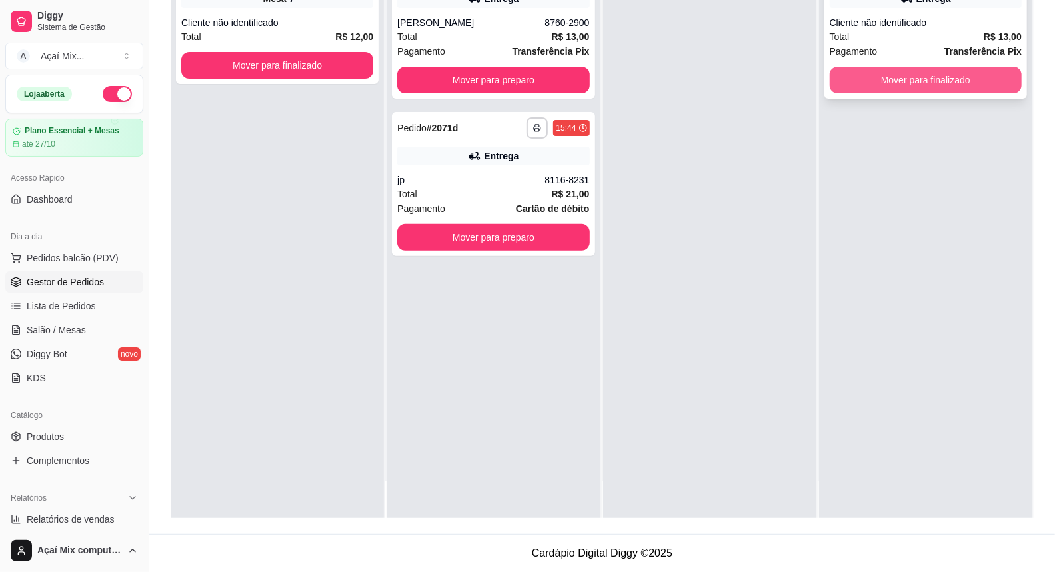
click at [945, 69] on button "Mover para finalizado" at bounding box center [926, 80] width 192 height 27
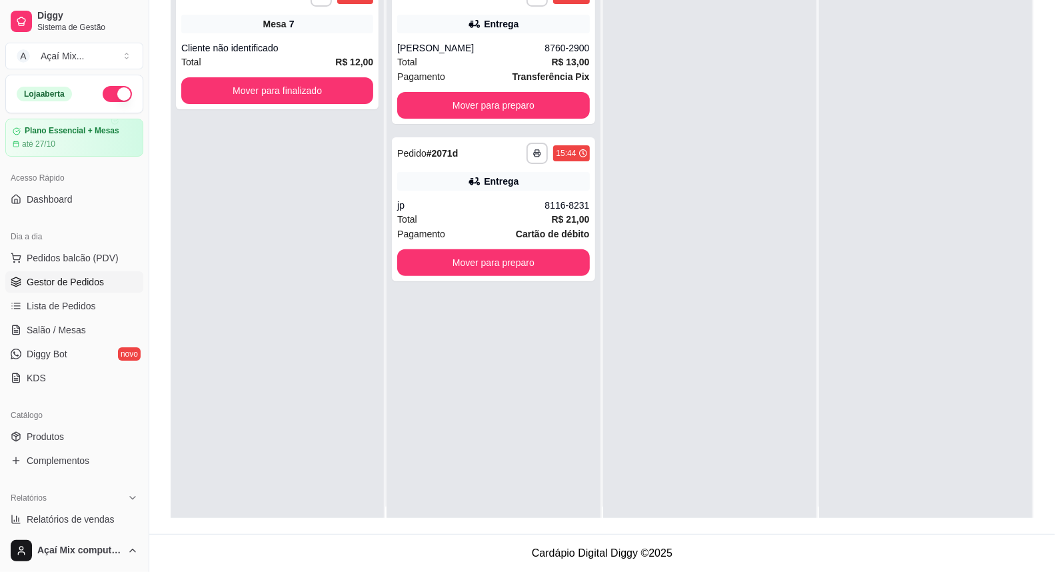
scroll to position [0, 0]
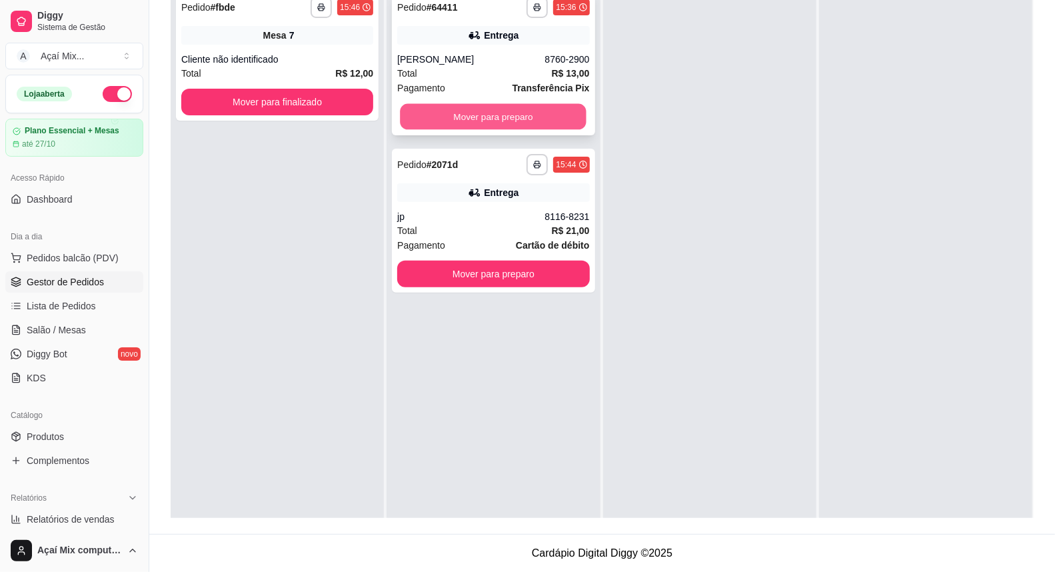
click at [485, 120] on button "Mover para preparo" at bounding box center [494, 117] width 187 height 26
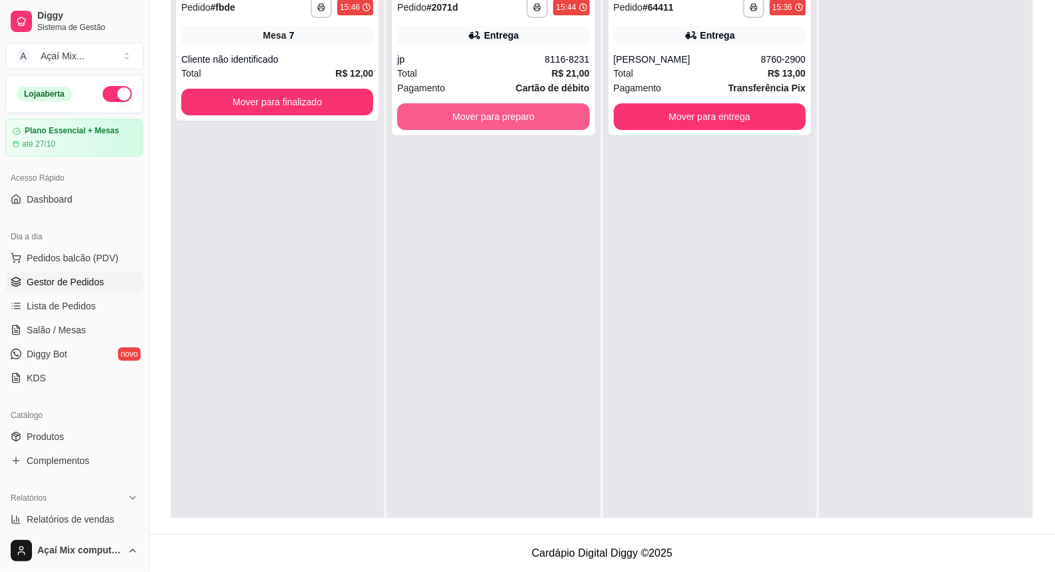
click at [485, 120] on button "Mover para preparo" at bounding box center [493, 116] width 192 height 27
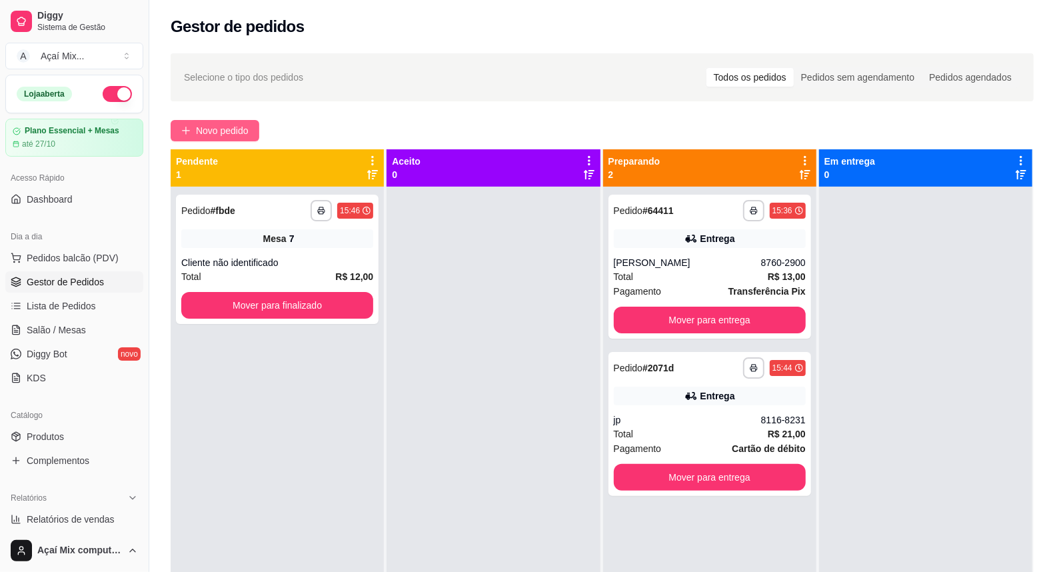
click at [237, 137] on span "Novo pedido" at bounding box center [222, 130] width 53 height 15
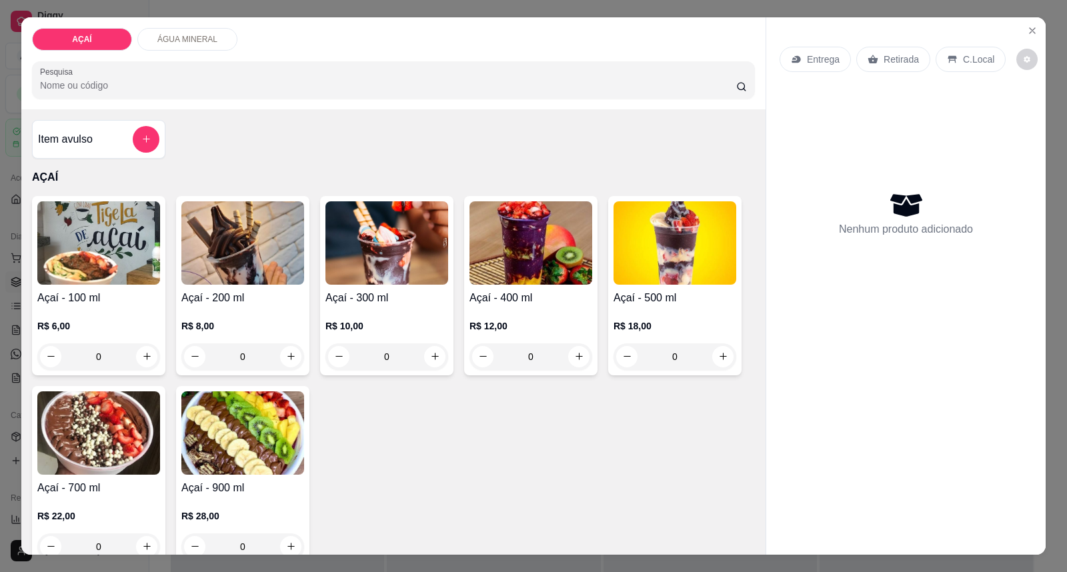
click at [487, 311] on div "R$ 12,00 0" at bounding box center [530, 338] width 123 height 64
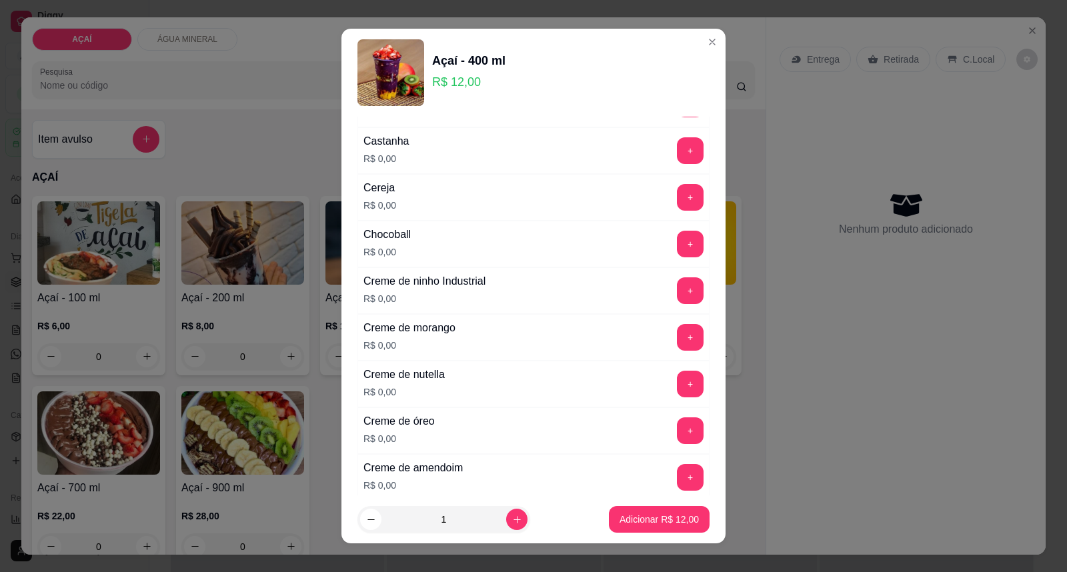
scroll to position [222, 0]
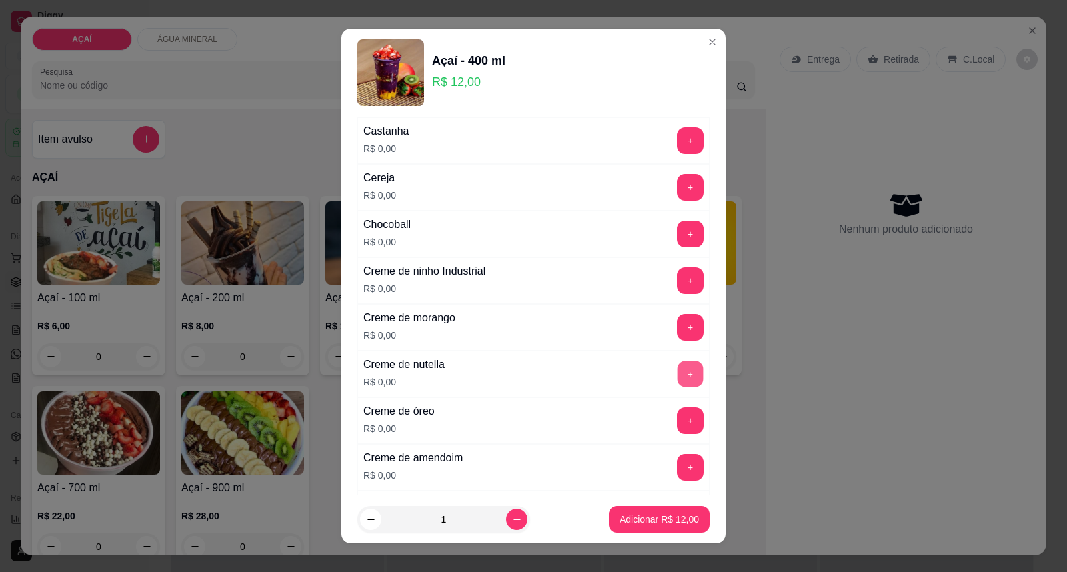
click at [677, 381] on button "+" at bounding box center [690, 374] width 26 height 26
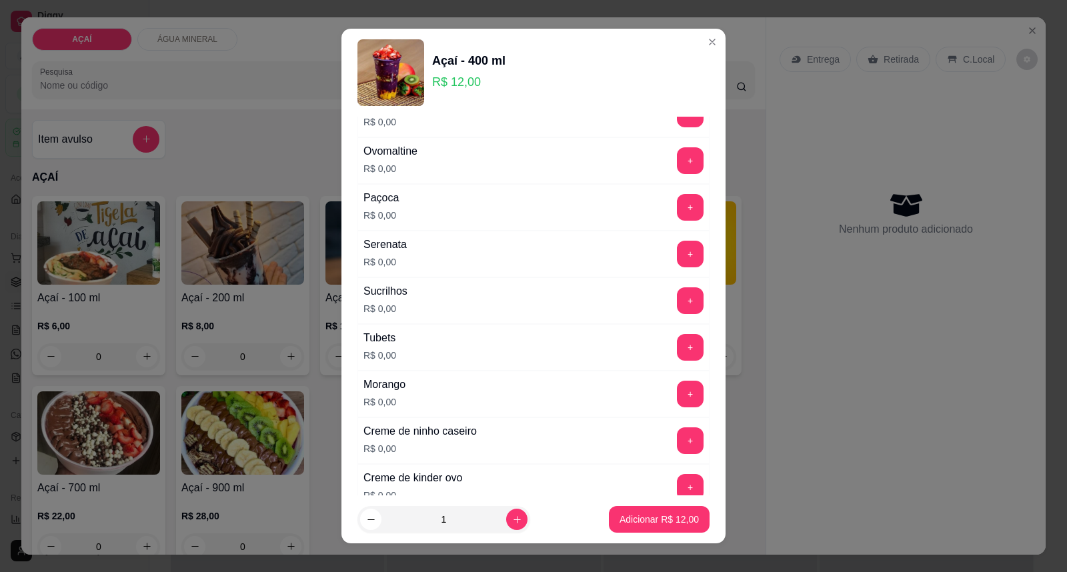
scroll to position [1629, 0]
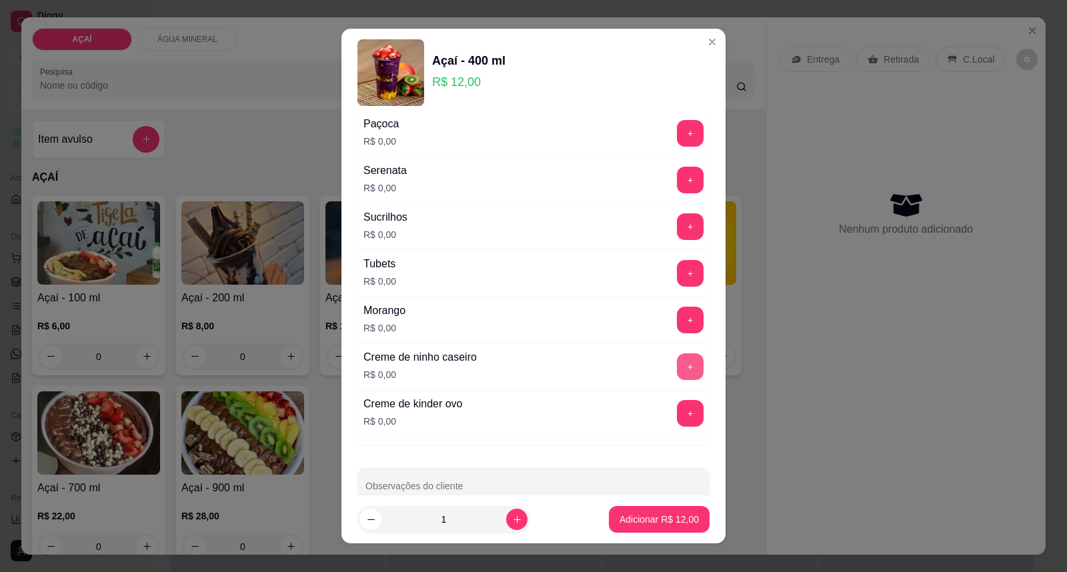
click at [677, 367] on button "+" at bounding box center [690, 366] width 27 height 27
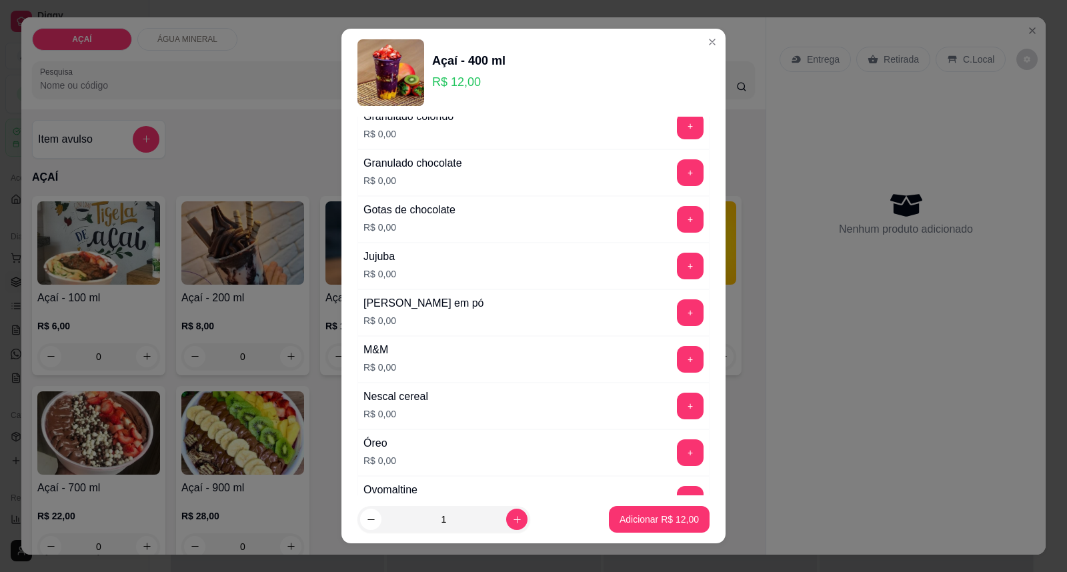
scroll to position [1185, 0]
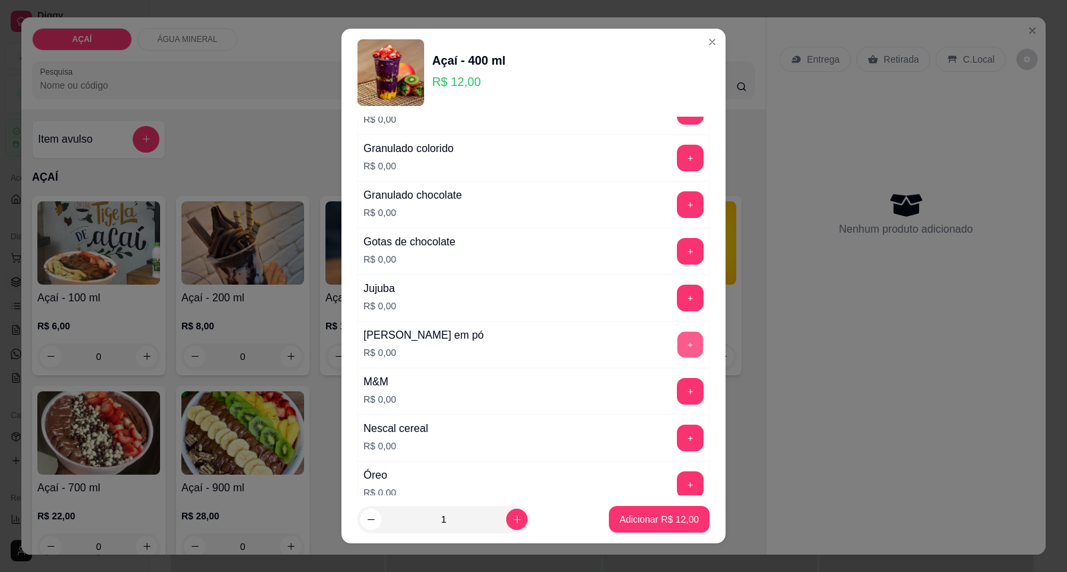
click at [677, 358] on button "+" at bounding box center [690, 345] width 26 height 26
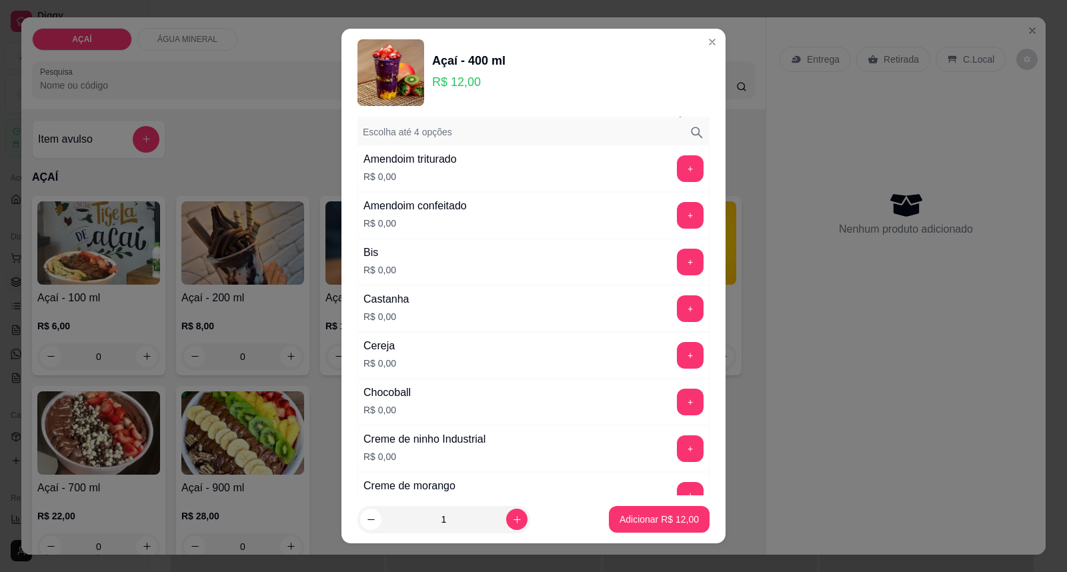
scroll to position [148, 0]
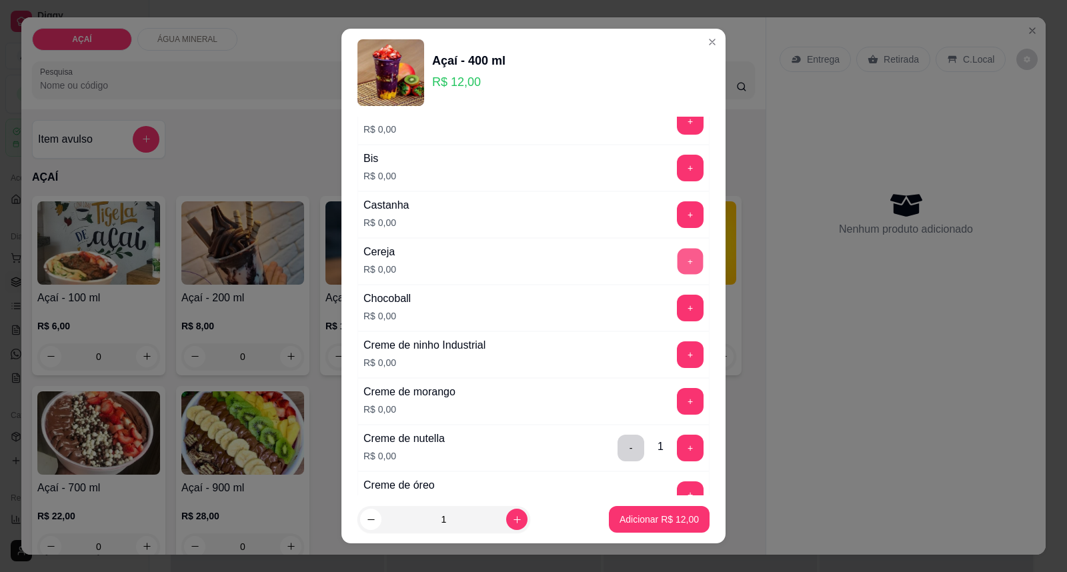
click at [677, 271] on button "+" at bounding box center [690, 262] width 26 height 26
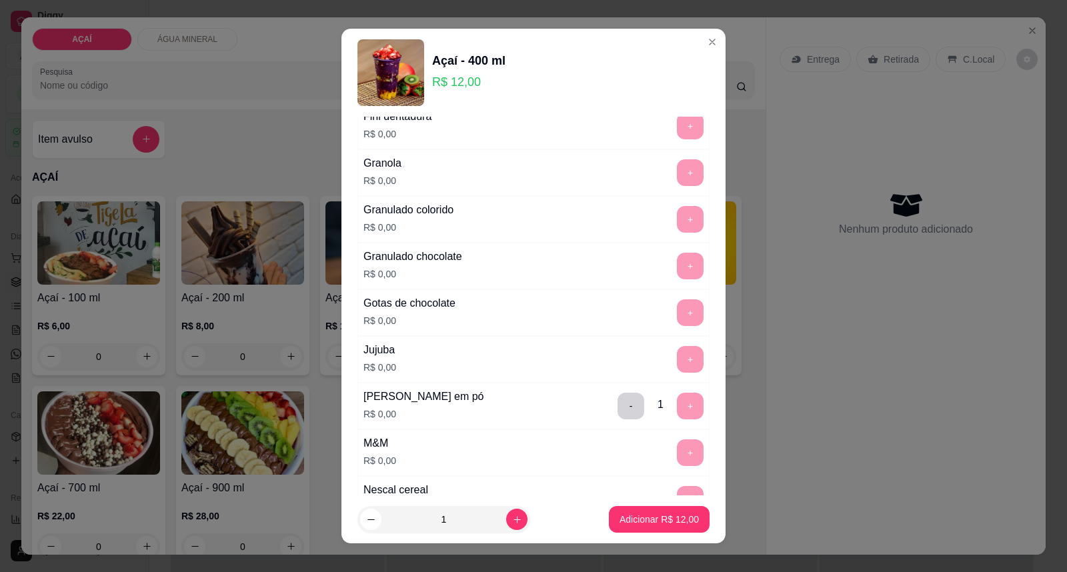
scroll to position [1259, 0]
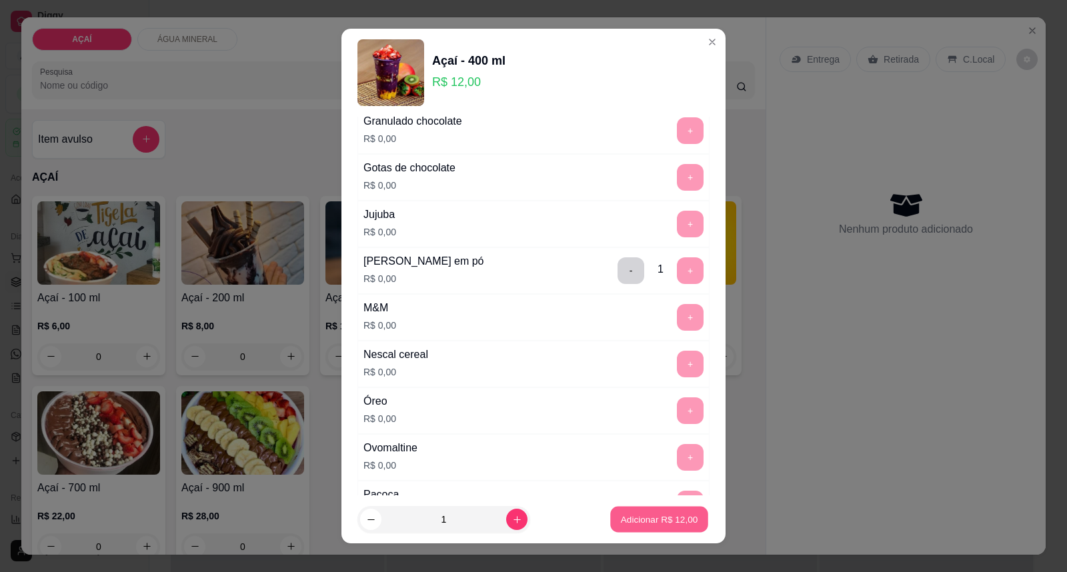
click at [634, 517] on p "Adicionar R$ 12,00" at bounding box center [659, 519] width 77 height 13
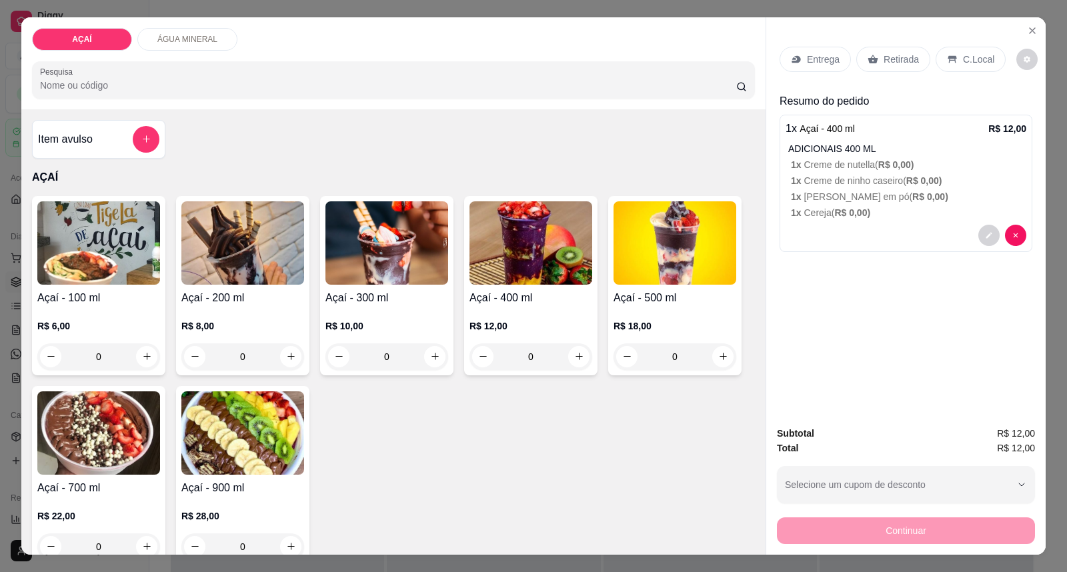
click at [497, 318] on div "R$ 12,00 0" at bounding box center [530, 338] width 123 height 64
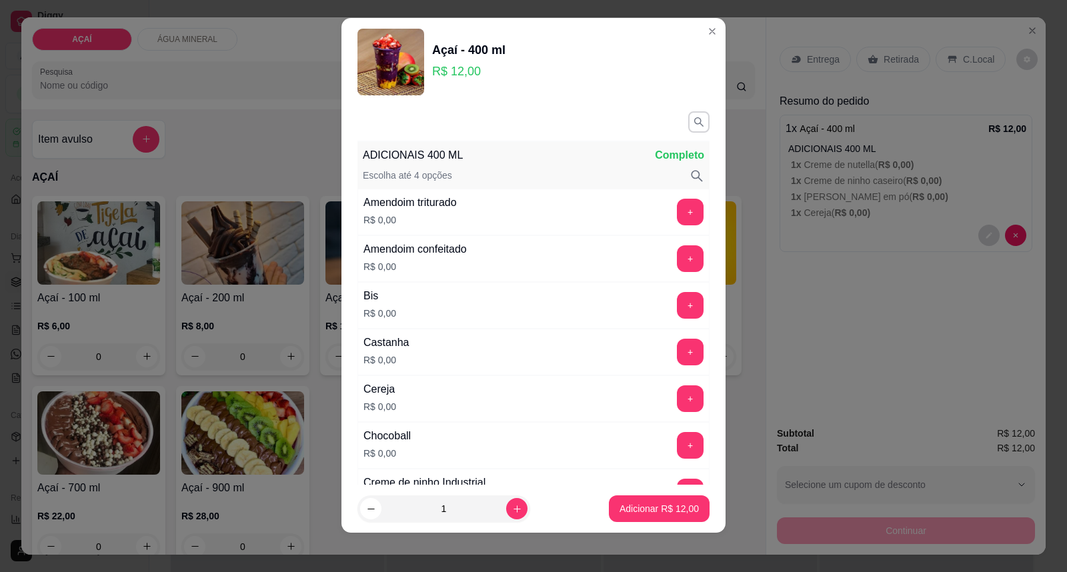
scroll to position [14, 0]
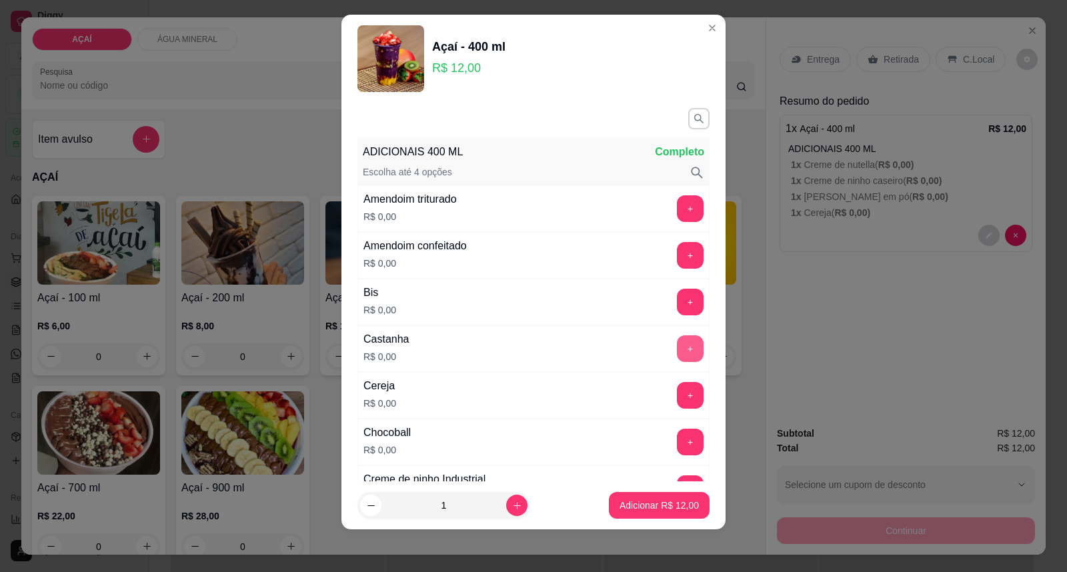
click at [677, 348] on button "+" at bounding box center [690, 348] width 27 height 27
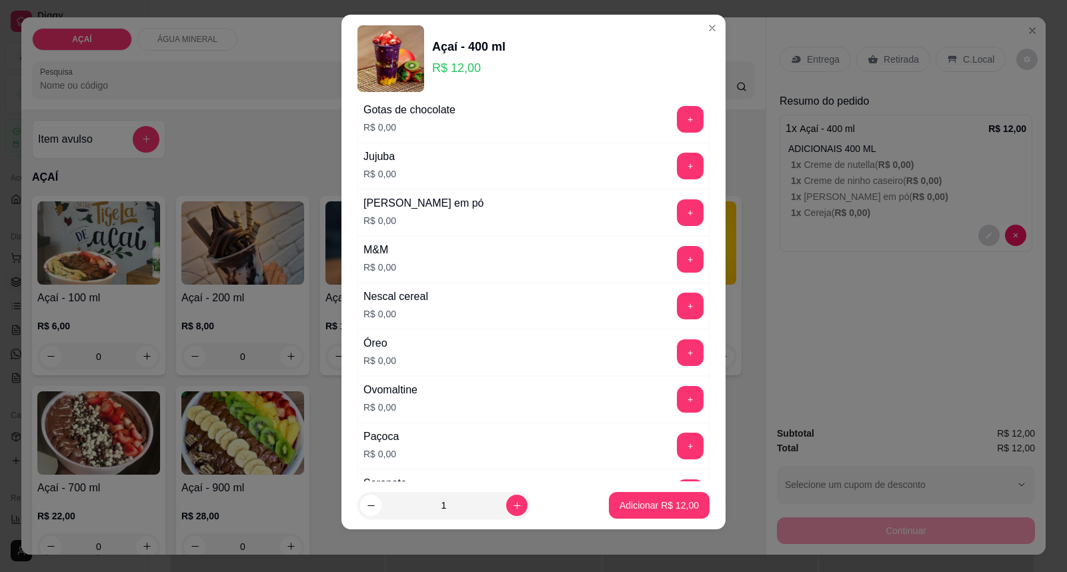
scroll to position [1217, 0]
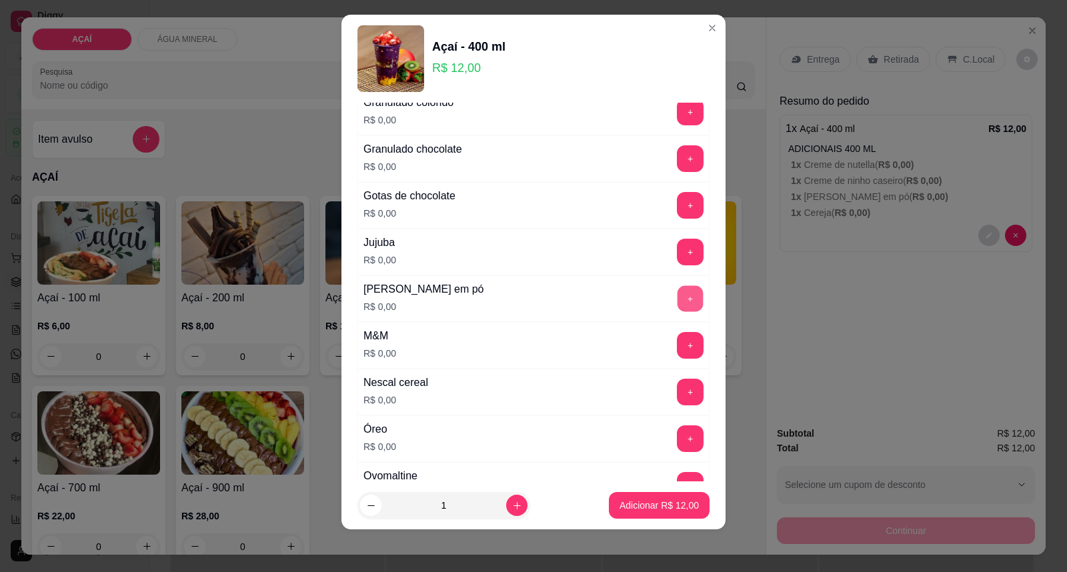
click at [677, 304] on button "+" at bounding box center [690, 299] width 26 height 26
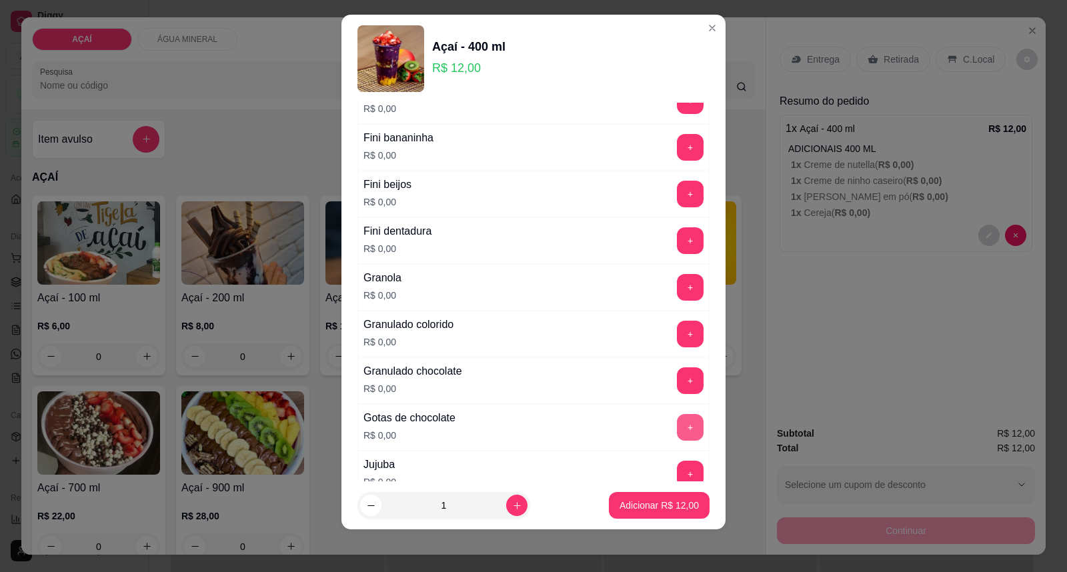
scroll to position [1069, 0]
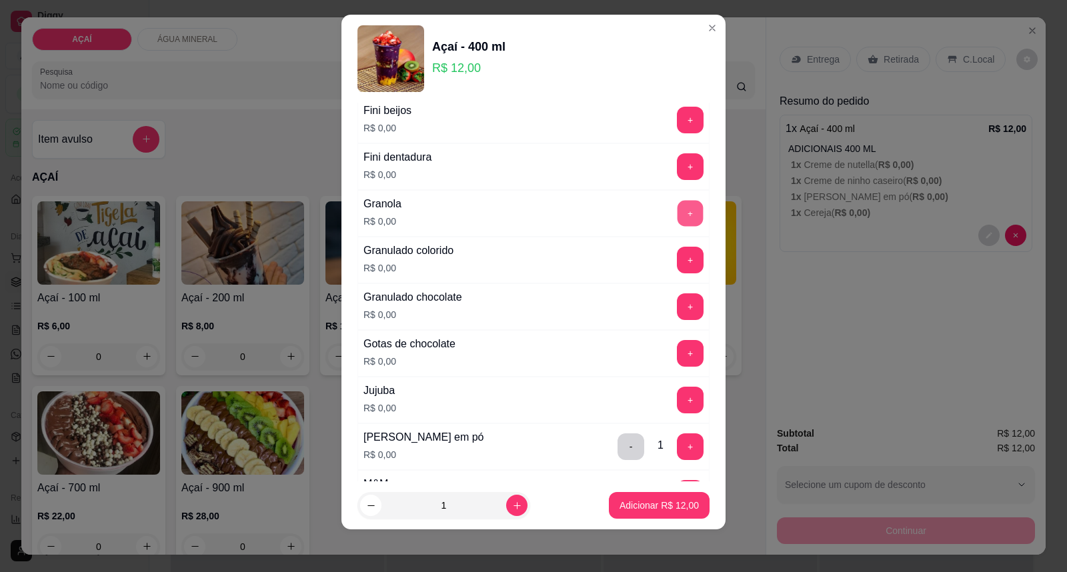
click at [677, 214] on button "+" at bounding box center [690, 214] width 26 height 26
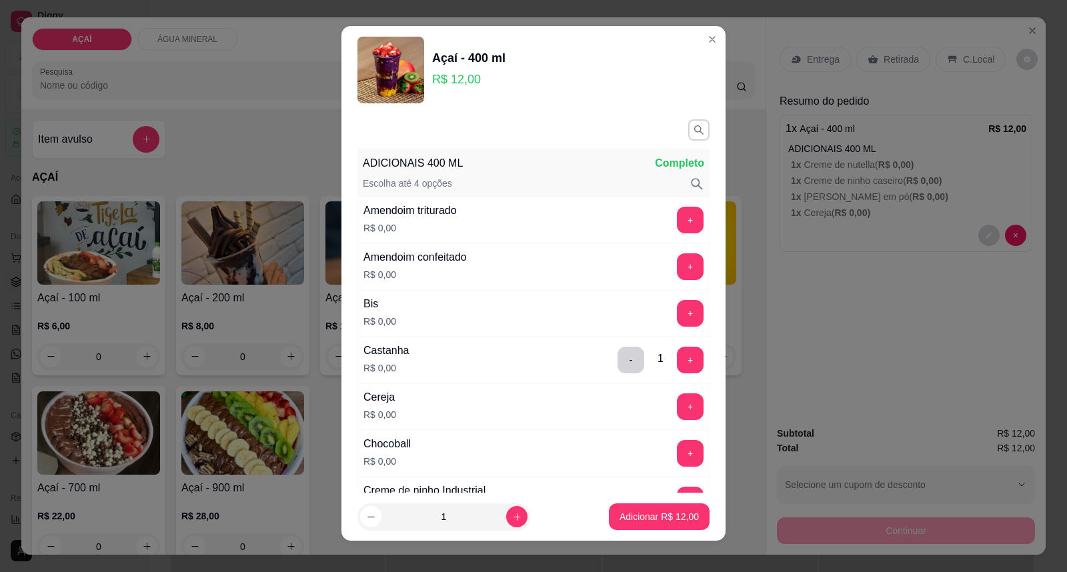
scroll to position [0, 0]
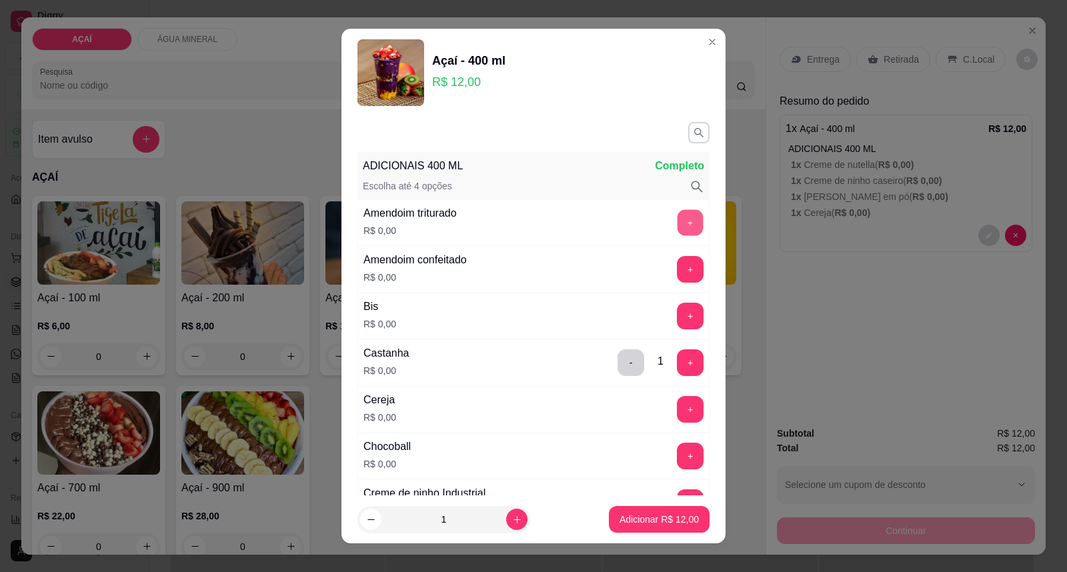
click at [677, 223] on button "+" at bounding box center [690, 223] width 26 height 26
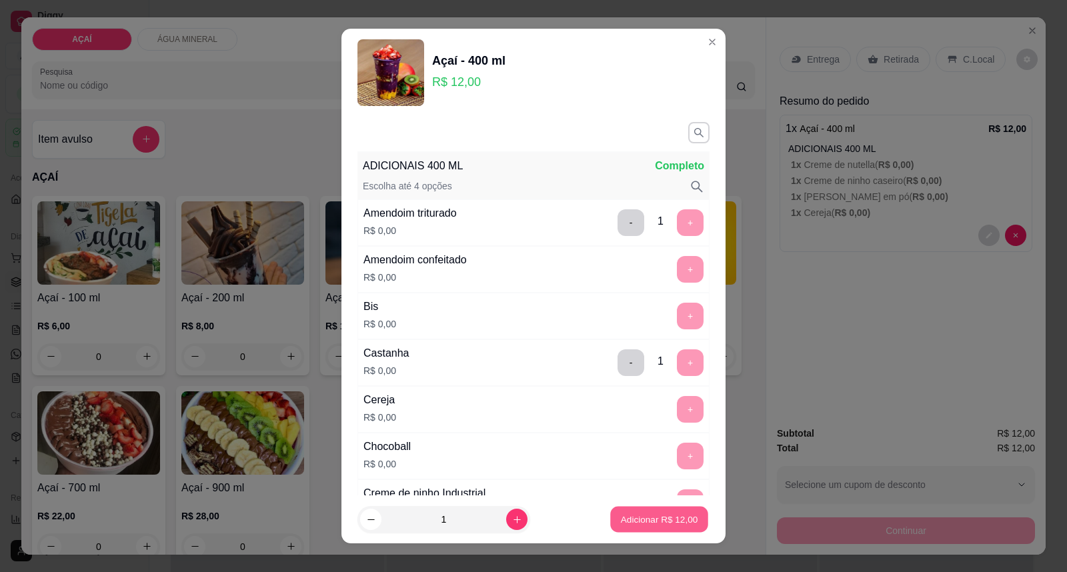
click at [627, 520] on p "Adicionar R$ 12,00" at bounding box center [659, 519] width 77 height 13
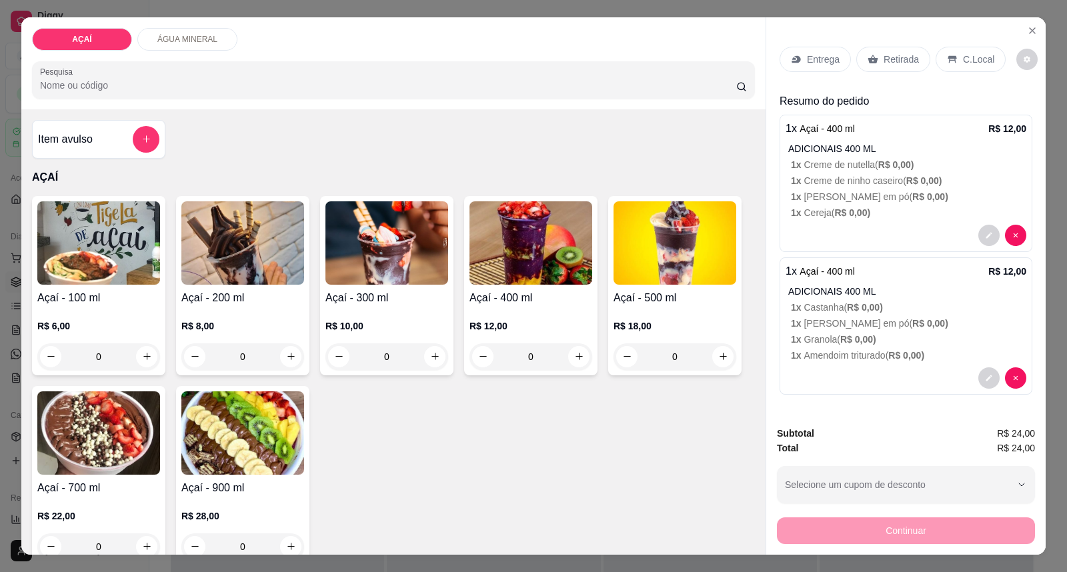
click at [795, 54] on icon at bounding box center [796, 59] width 11 height 11
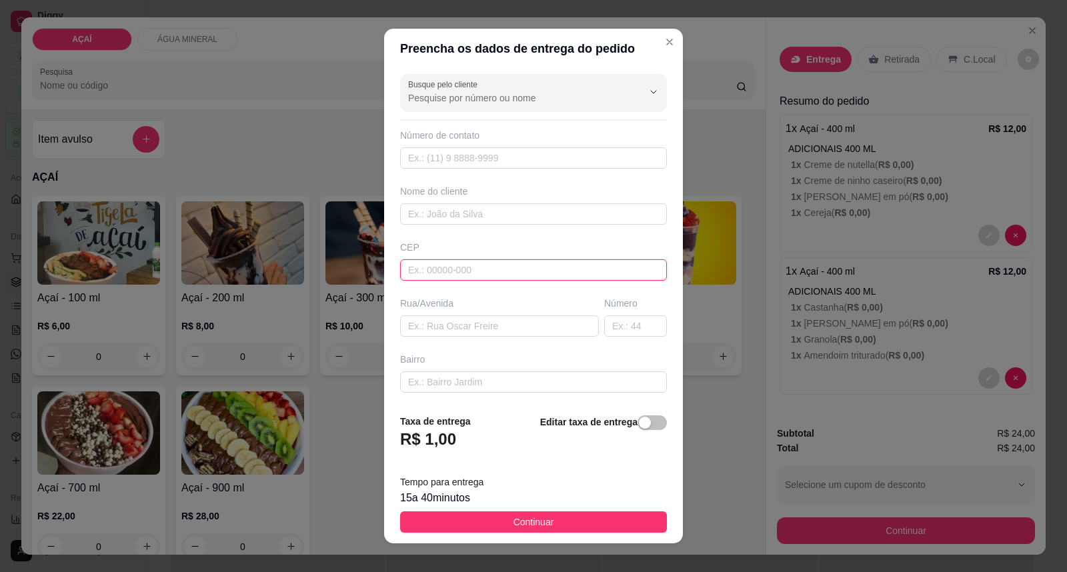
click at [535, 281] on input "text" at bounding box center [533, 269] width 267 height 21
type input "57520000"
type input "Maravilha"
type input "575200000000000"
type input "O"
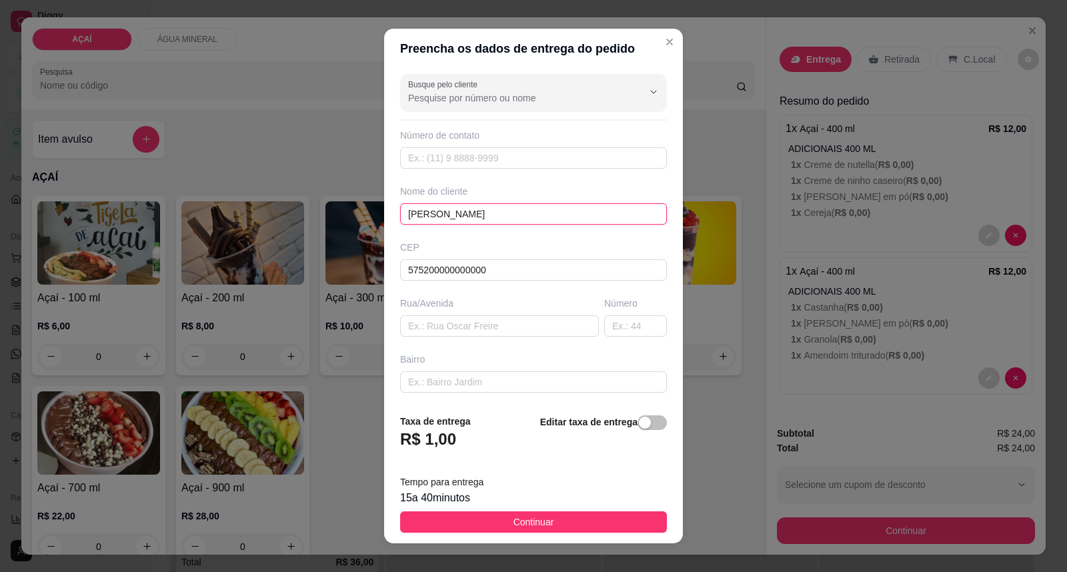
type input "[PERSON_NAME]"
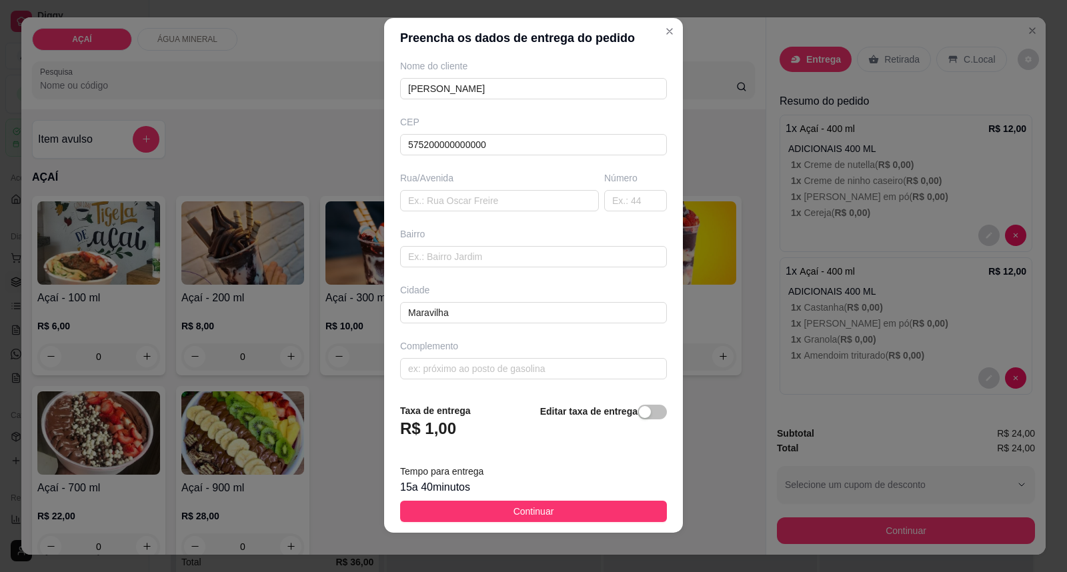
scroll to position [14, 0]
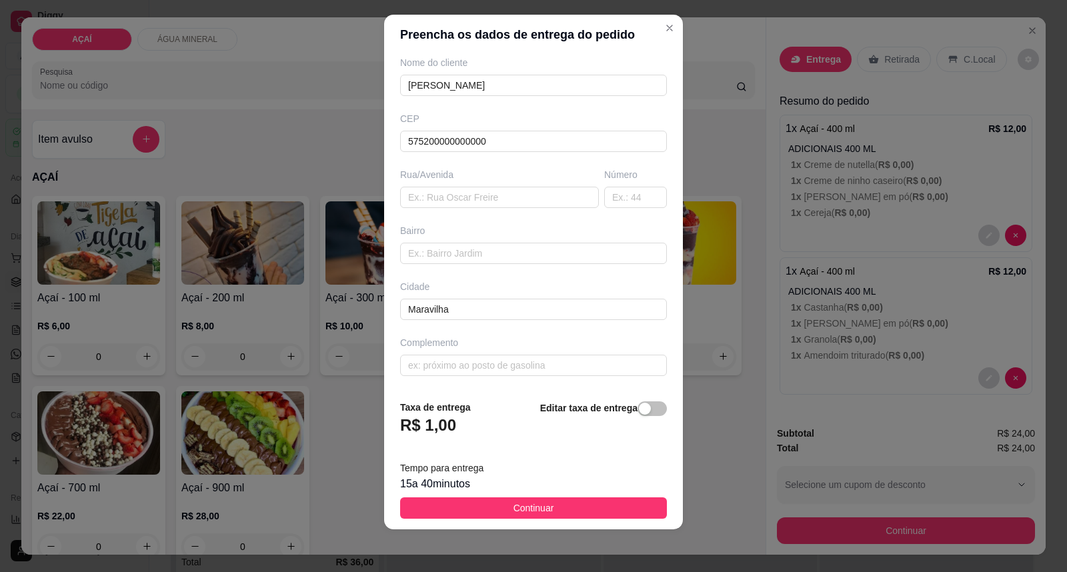
type input "8201-3608"
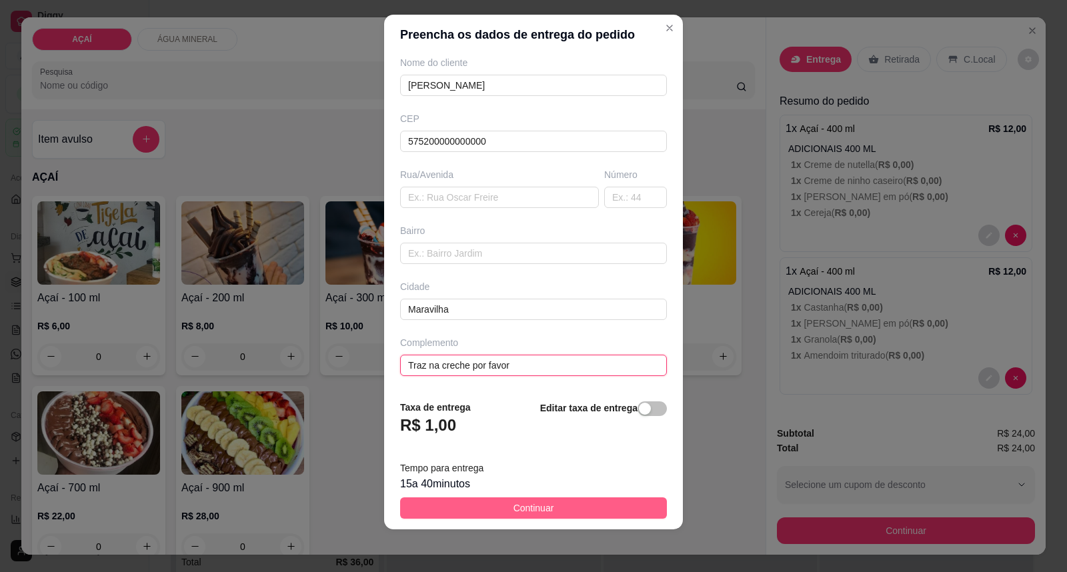
type input "Traz na creche por favor"
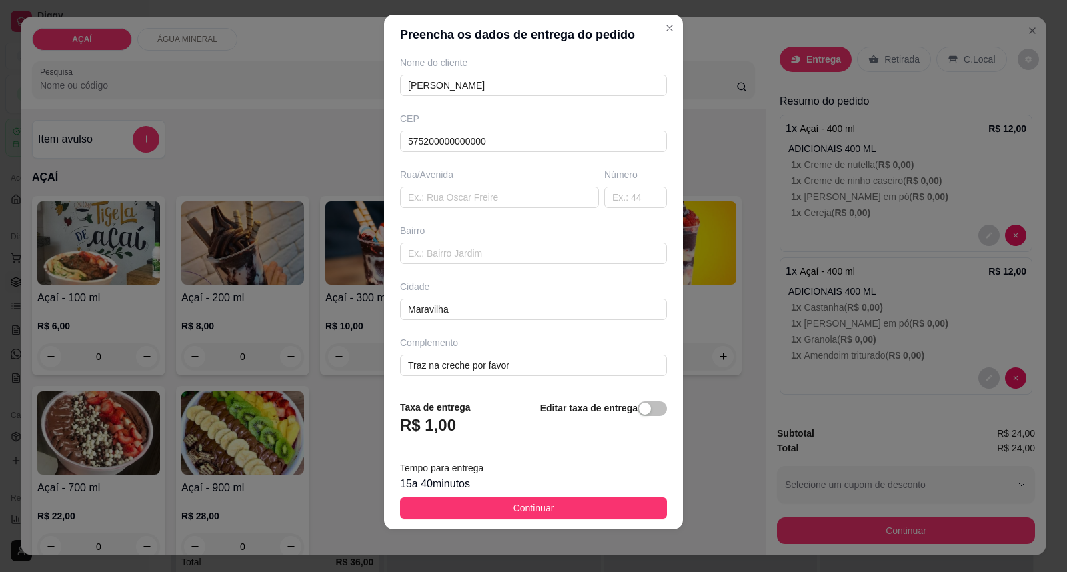
drag, startPoint x: 541, startPoint y: 503, endPoint x: 529, endPoint y: 477, distance: 29.0
click at [541, 504] on span "Continuar" at bounding box center [533, 508] width 41 height 15
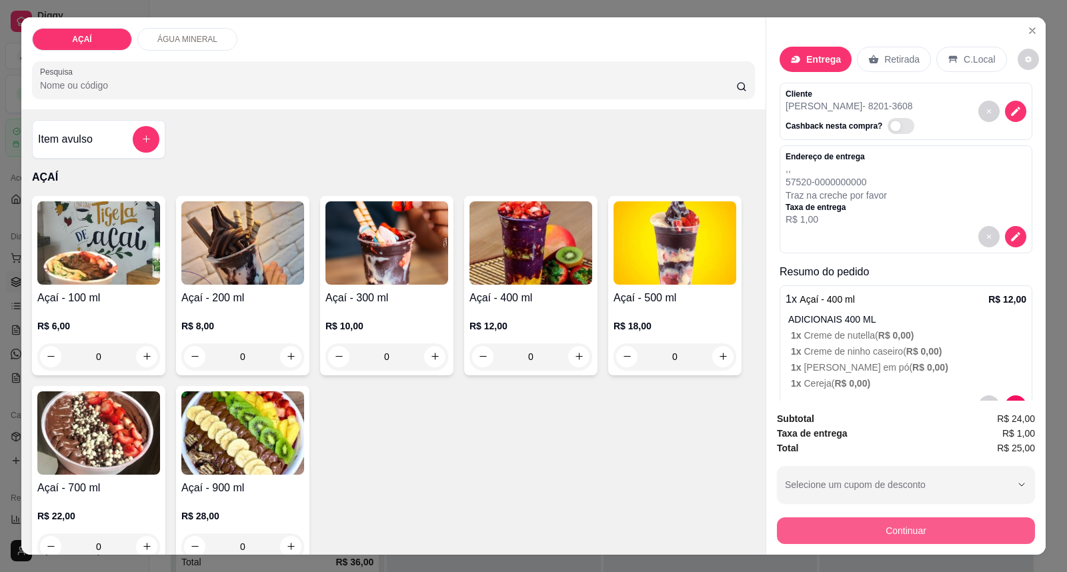
click at [832, 537] on button "Continuar" at bounding box center [906, 530] width 258 height 27
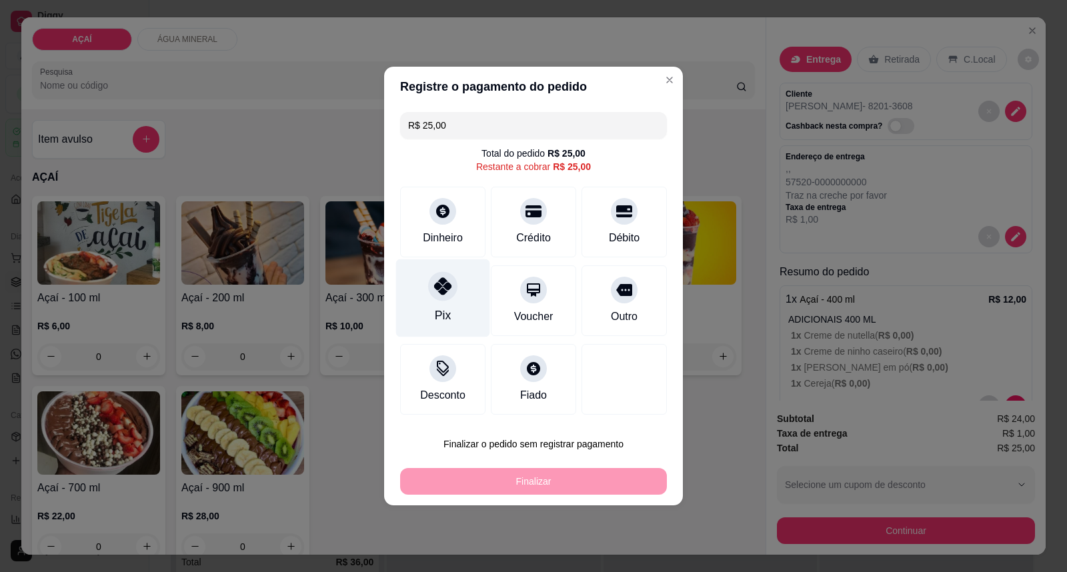
click at [457, 315] on div "Pix" at bounding box center [443, 298] width 94 height 78
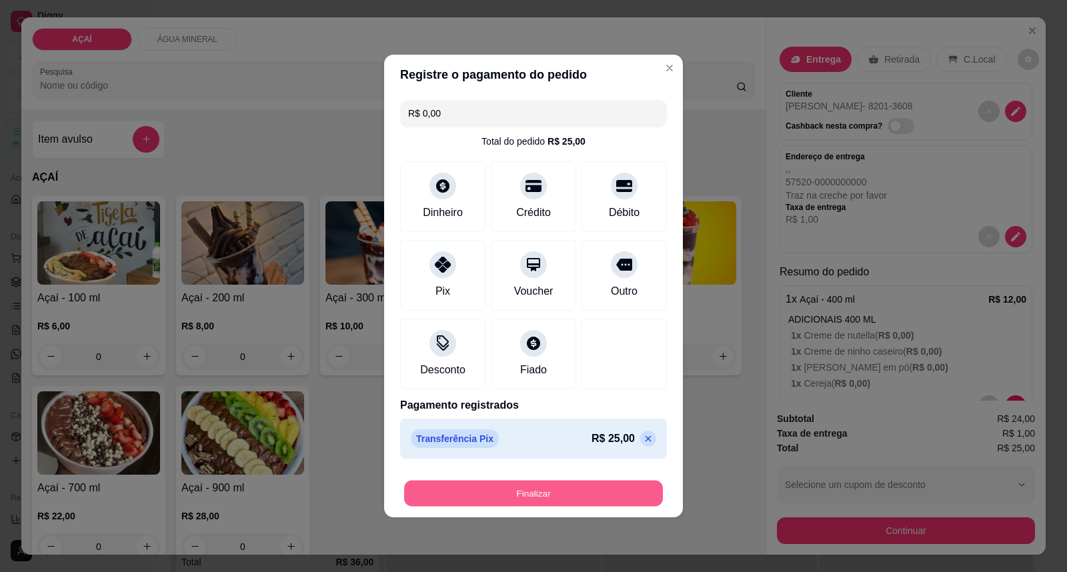
click at [562, 487] on button "Finalizar" at bounding box center [533, 494] width 259 height 26
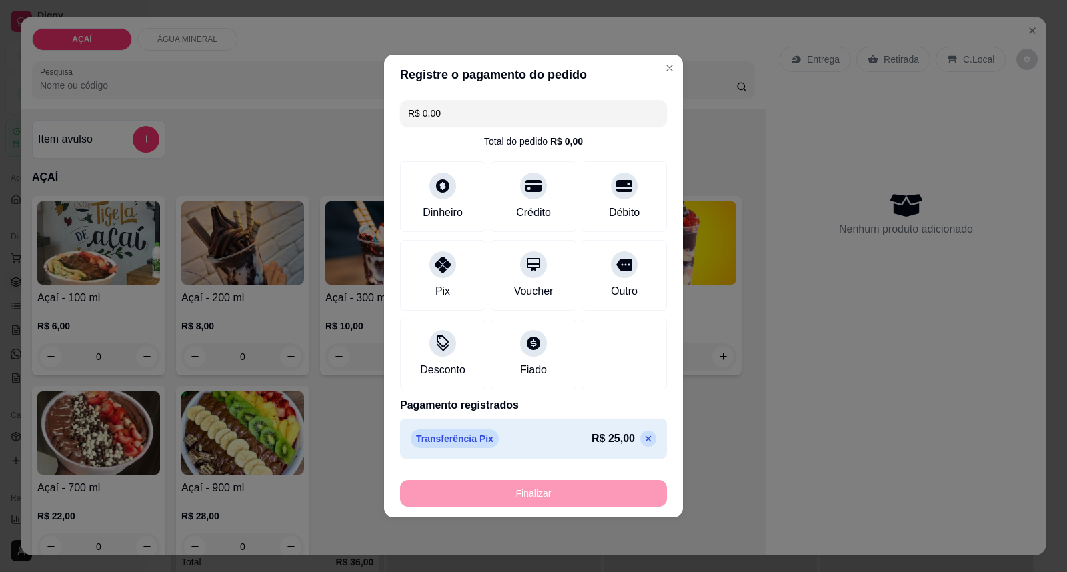
type input "-R$ 25,00"
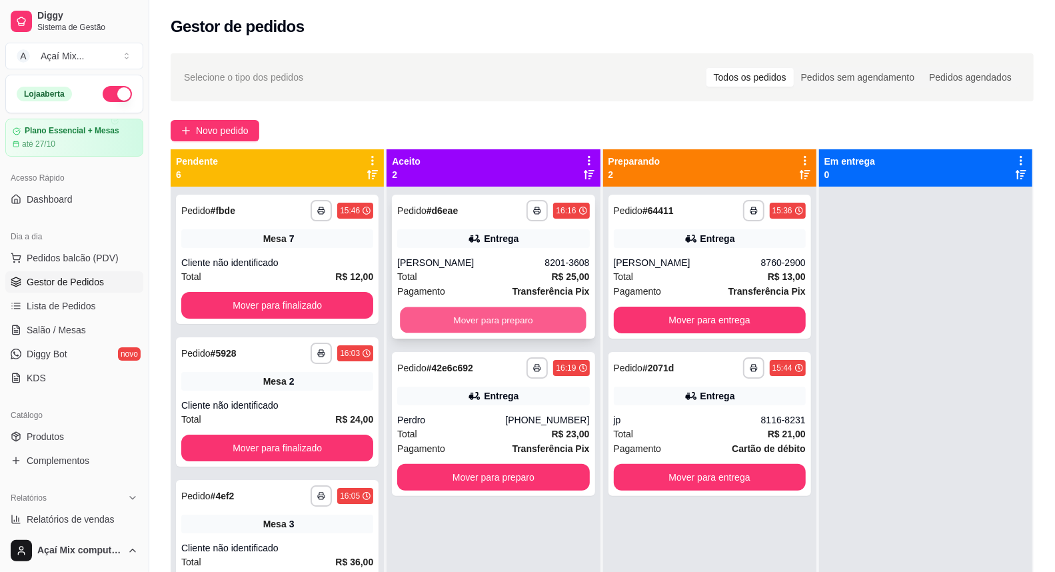
click at [410, 317] on button "Mover para preparo" at bounding box center [494, 320] width 187 height 26
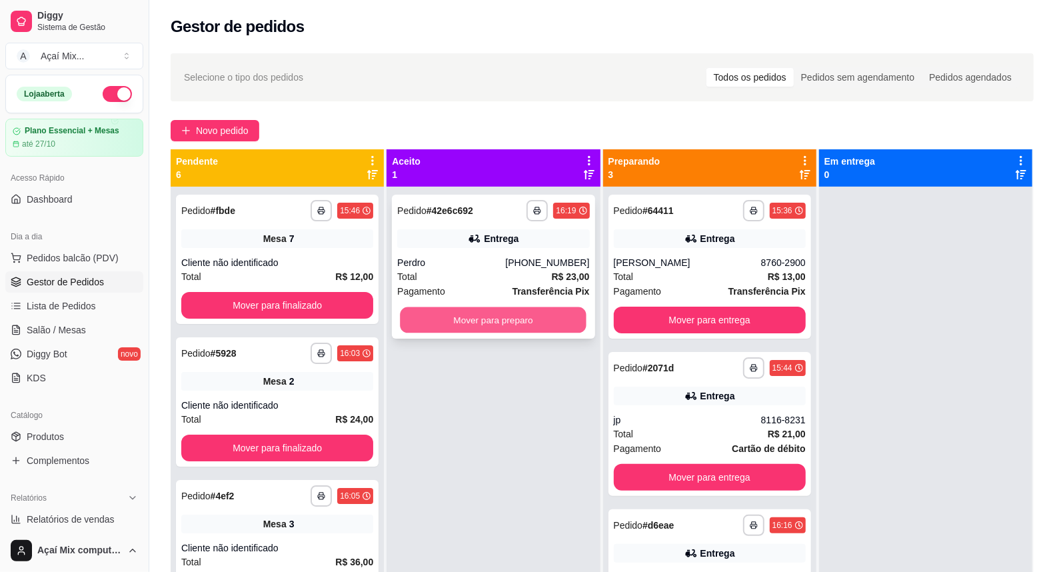
click at [448, 332] on button "Mover para preparo" at bounding box center [494, 320] width 187 height 26
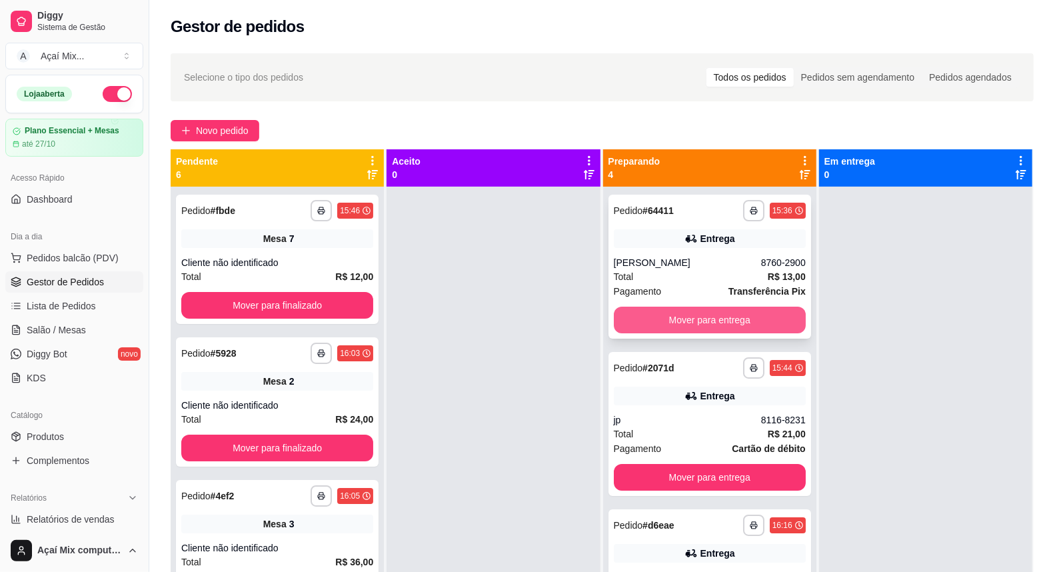
click at [750, 323] on button "Mover para entrega" at bounding box center [710, 320] width 192 height 27
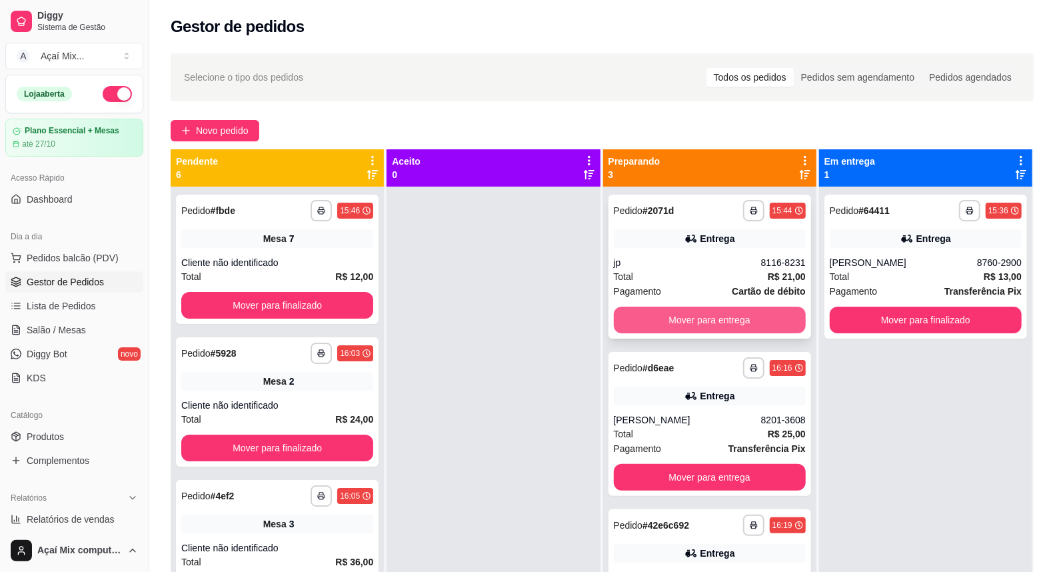
click at [727, 320] on button "Mover para entrega" at bounding box center [710, 320] width 192 height 27
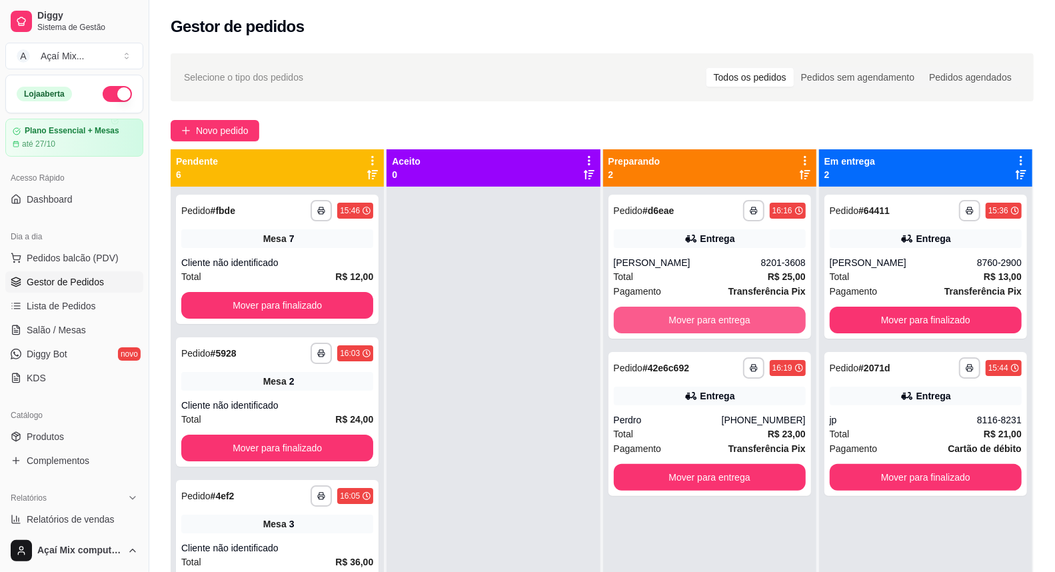
click at [725, 318] on button "Mover para entrega" at bounding box center [710, 320] width 192 height 27
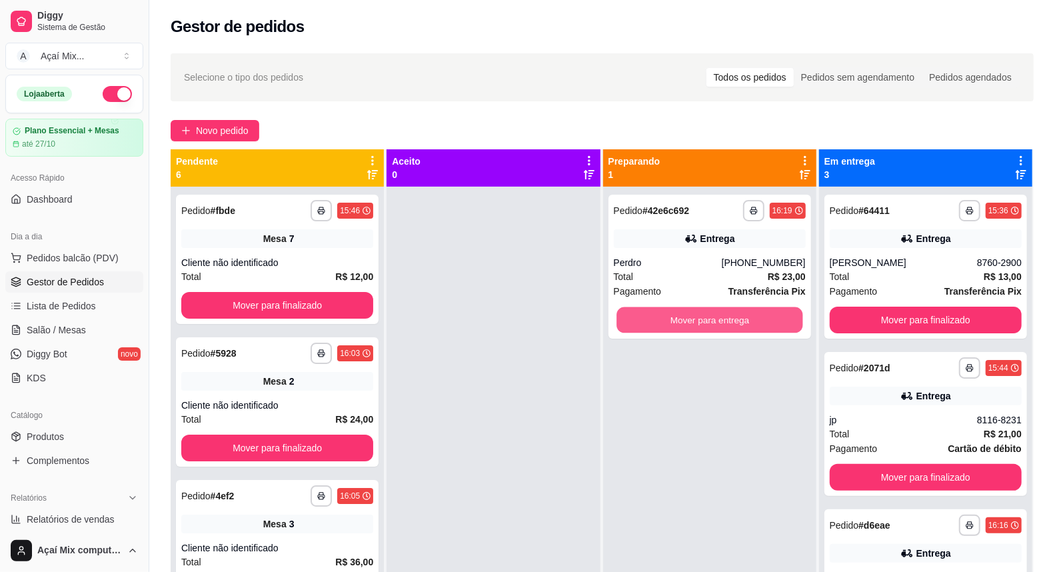
click at [725, 318] on button "Mover para entrega" at bounding box center [710, 320] width 187 height 26
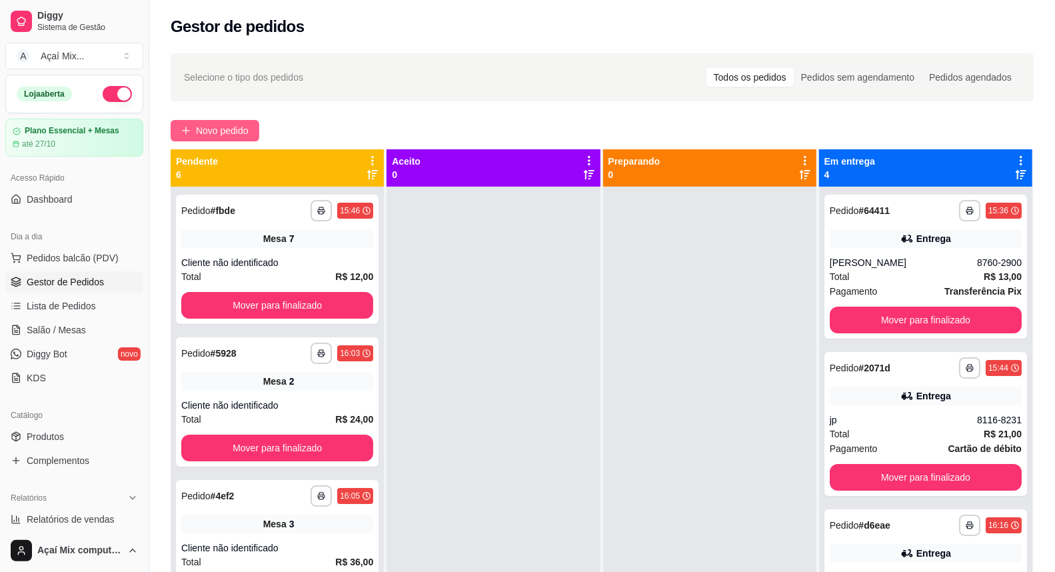
click at [227, 123] on span "Novo pedido" at bounding box center [222, 130] width 53 height 15
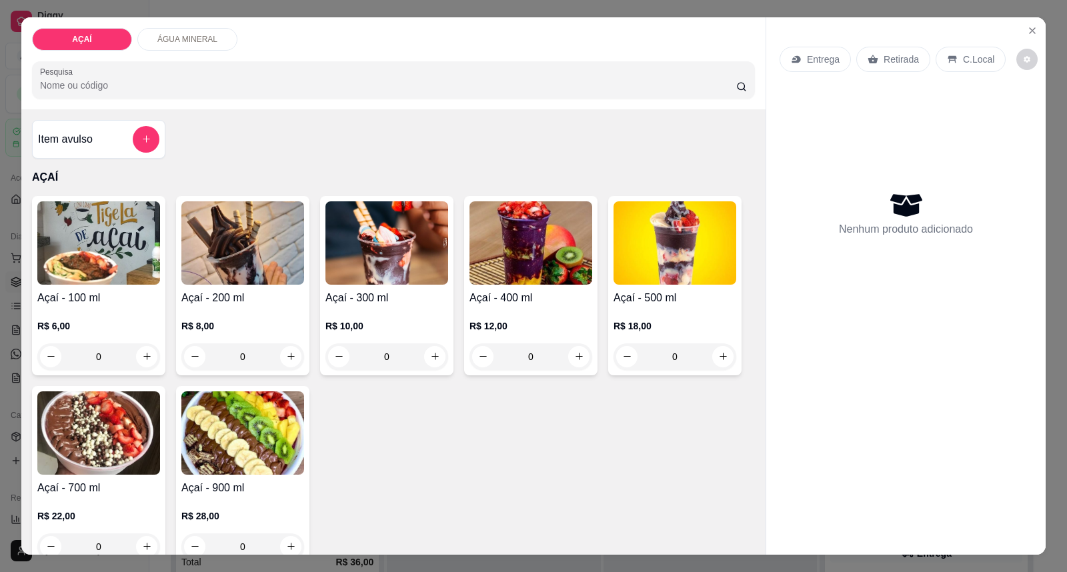
click at [252, 282] on img at bounding box center [242, 242] width 123 height 83
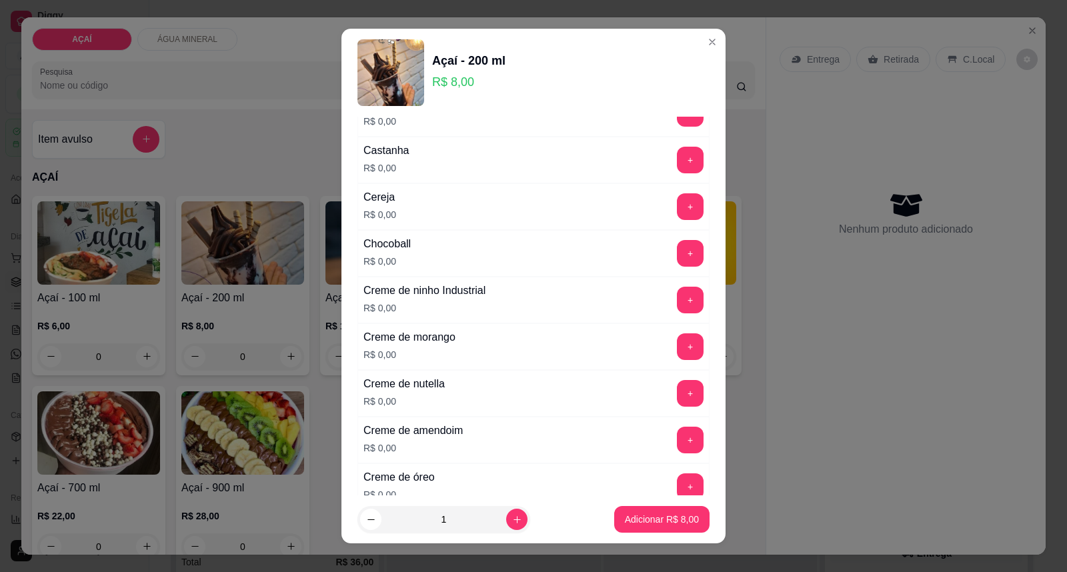
scroll to position [222, 0]
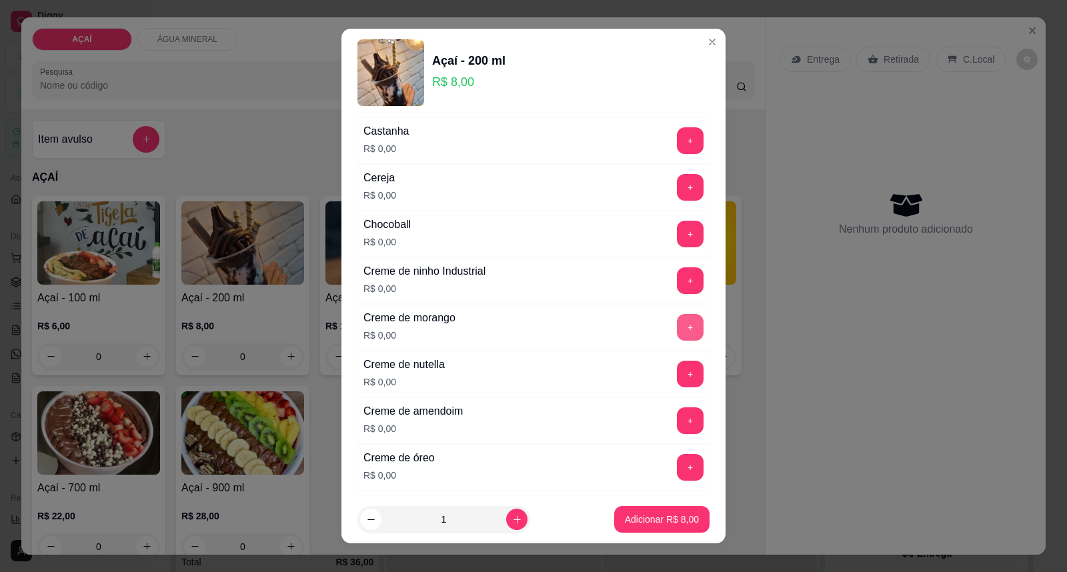
click at [677, 321] on button "+" at bounding box center [690, 327] width 27 height 27
click at [677, 184] on button "+" at bounding box center [690, 187] width 27 height 27
click at [677, 145] on button "+" at bounding box center [690, 141] width 26 height 26
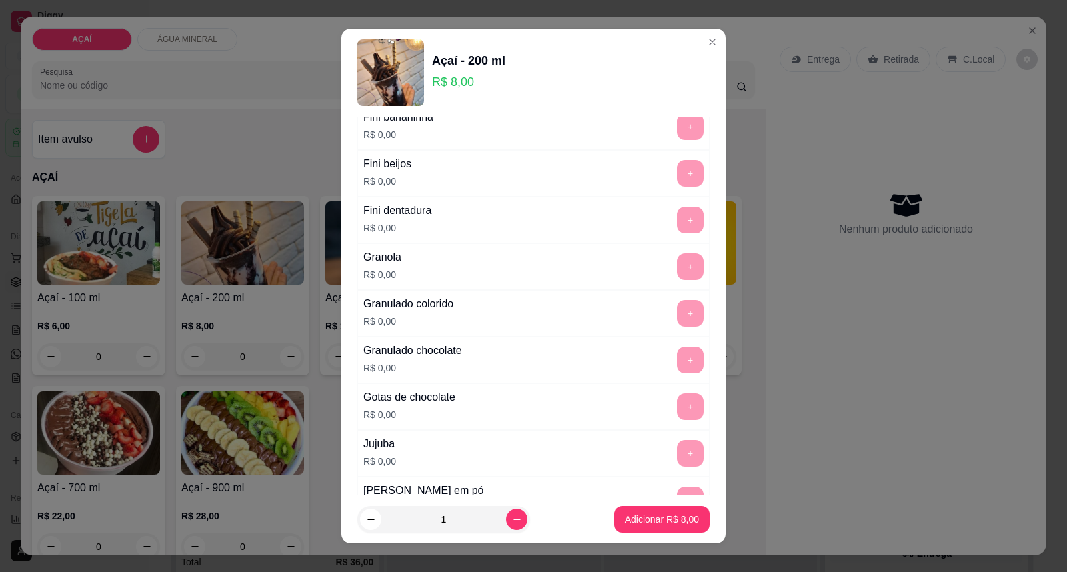
scroll to position [1111, 0]
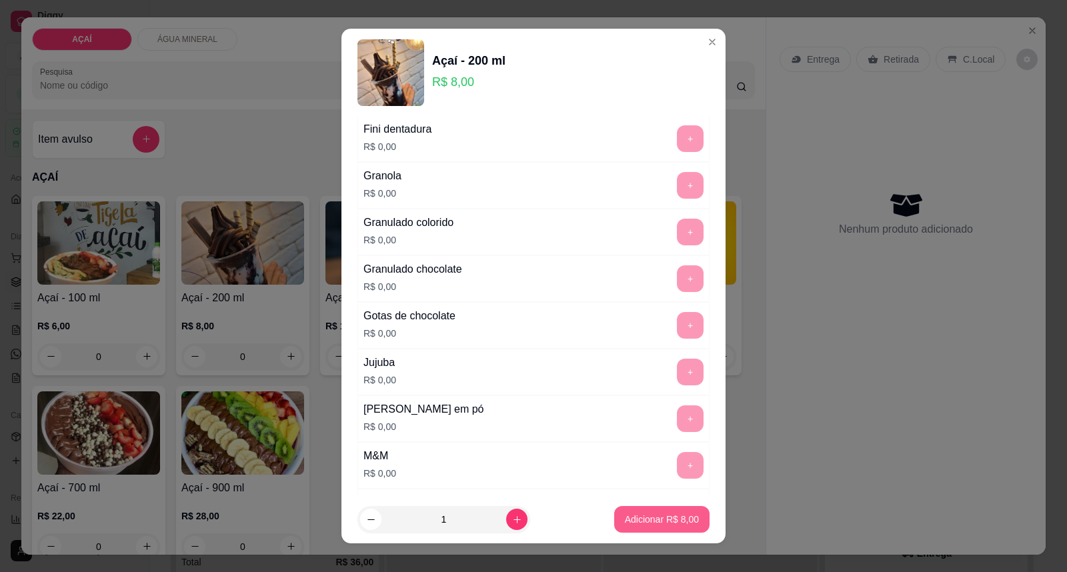
click at [635, 509] on button "Adicionar R$ 8,00" at bounding box center [661, 519] width 95 height 27
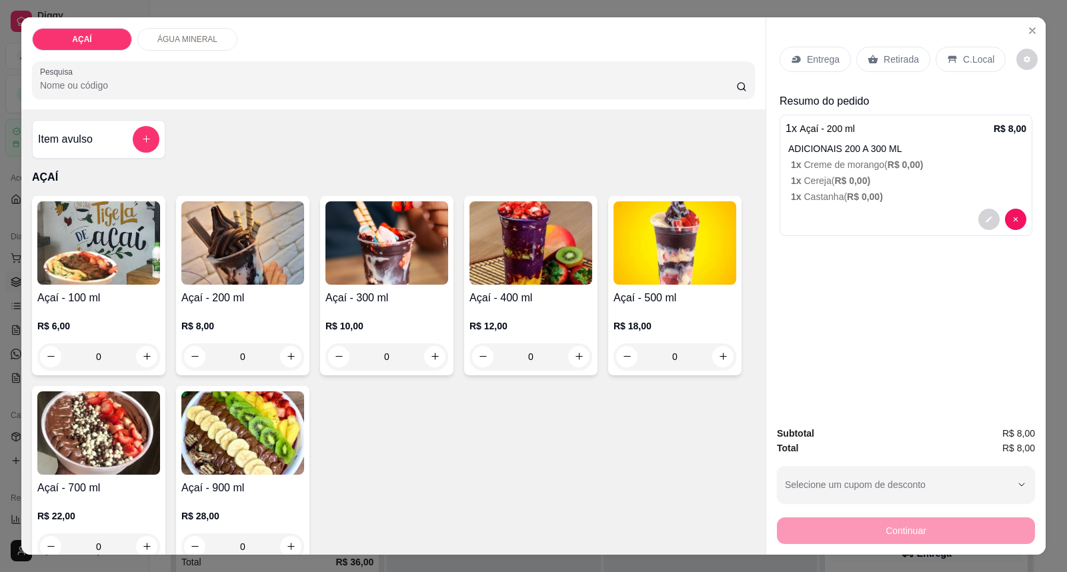
click at [615, 303] on h4 "Açaí - 500 ml" at bounding box center [674, 298] width 123 height 16
click at [537, 291] on div "Amendoim confeitado R$ 0,00 +" at bounding box center [533, 269] width 352 height 47
click at [476, 307] on div "R$ 12,00 0" at bounding box center [530, 338] width 123 height 64
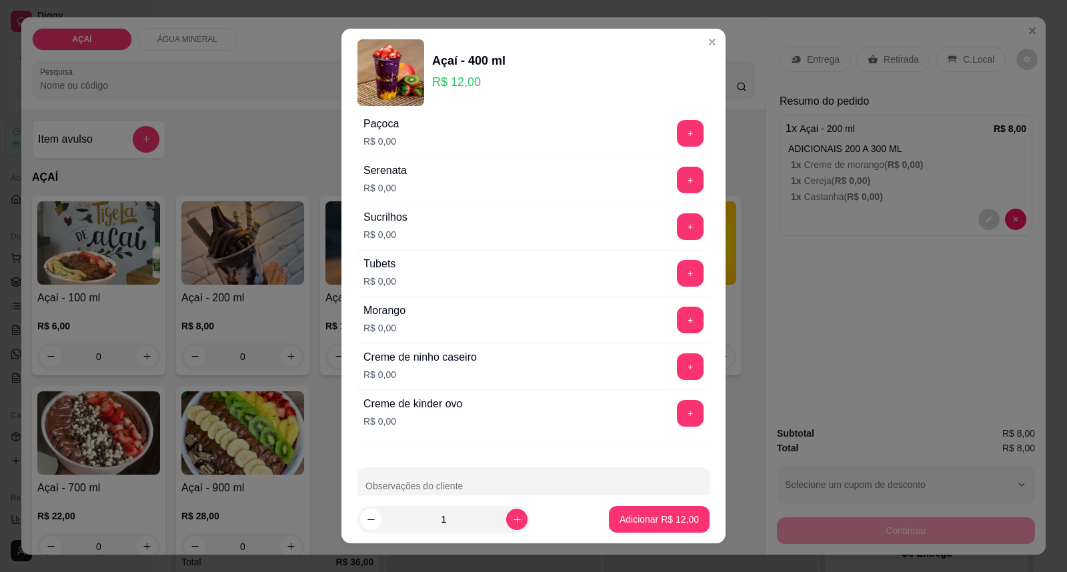
scroll to position [1661, 0]
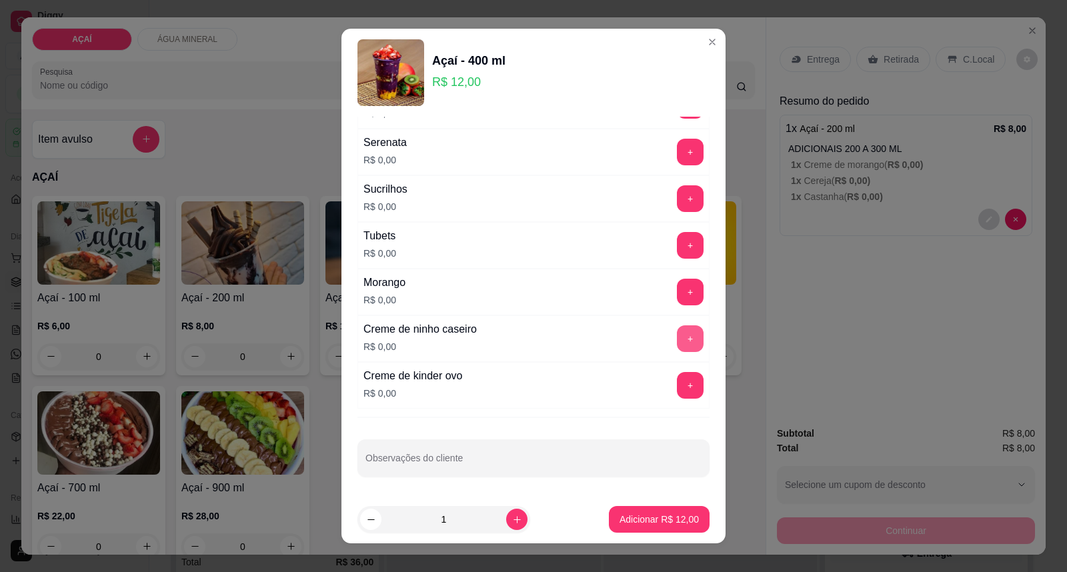
click at [677, 327] on button "+" at bounding box center [690, 338] width 27 height 27
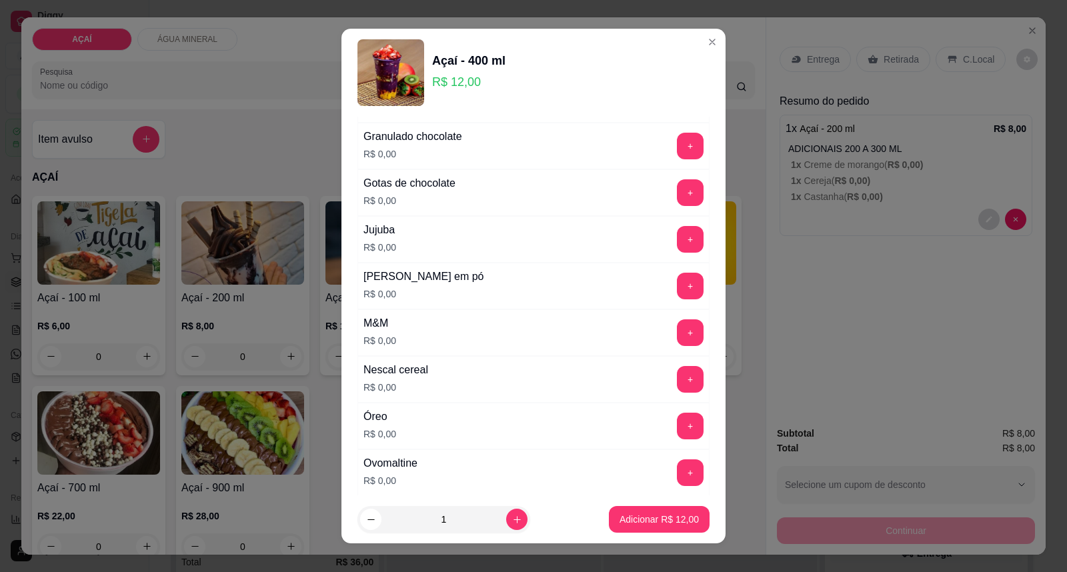
scroll to position [1217, 0]
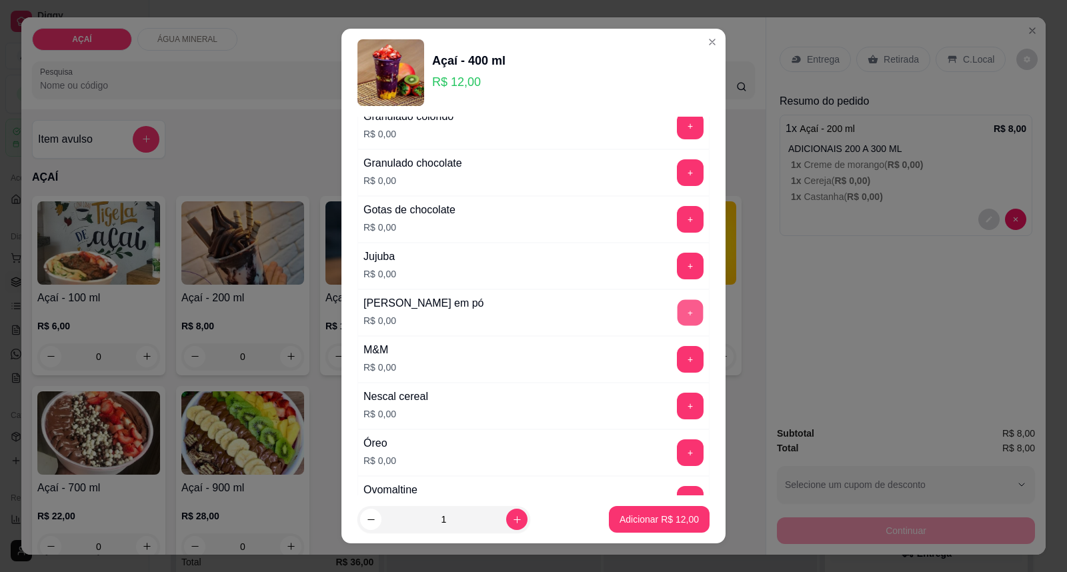
click at [677, 315] on button "+" at bounding box center [690, 313] width 26 height 26
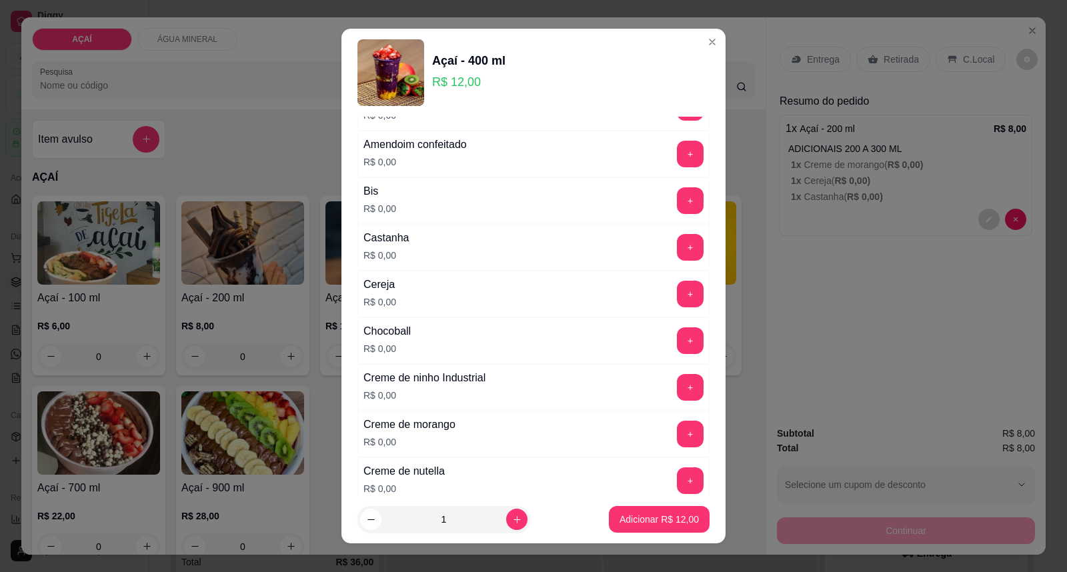
scroll to position [31, 0]
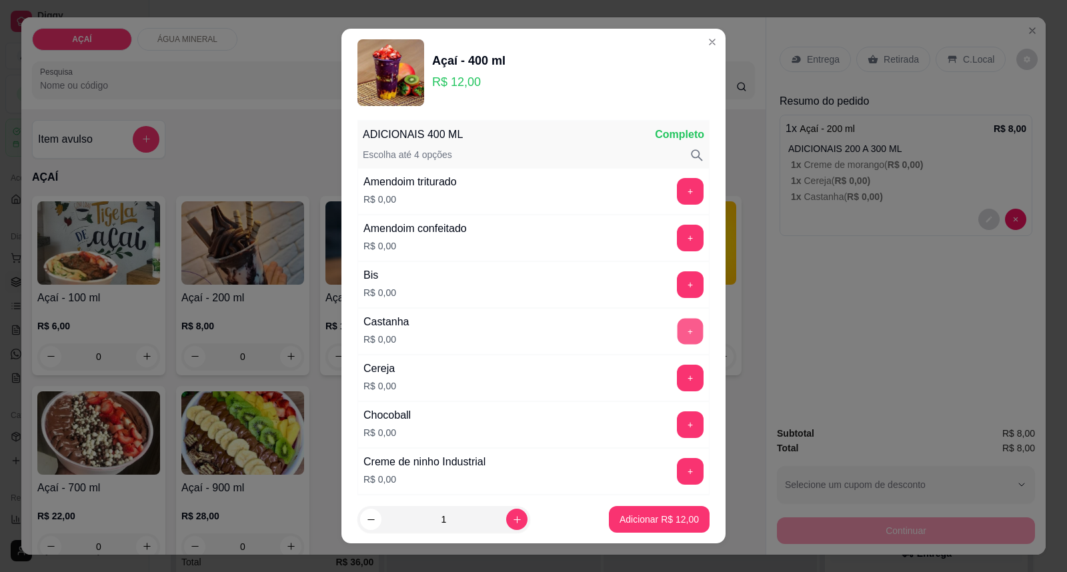
click at [677, 331] on button "+" at bounding box center [690, 332] width 26 height 26
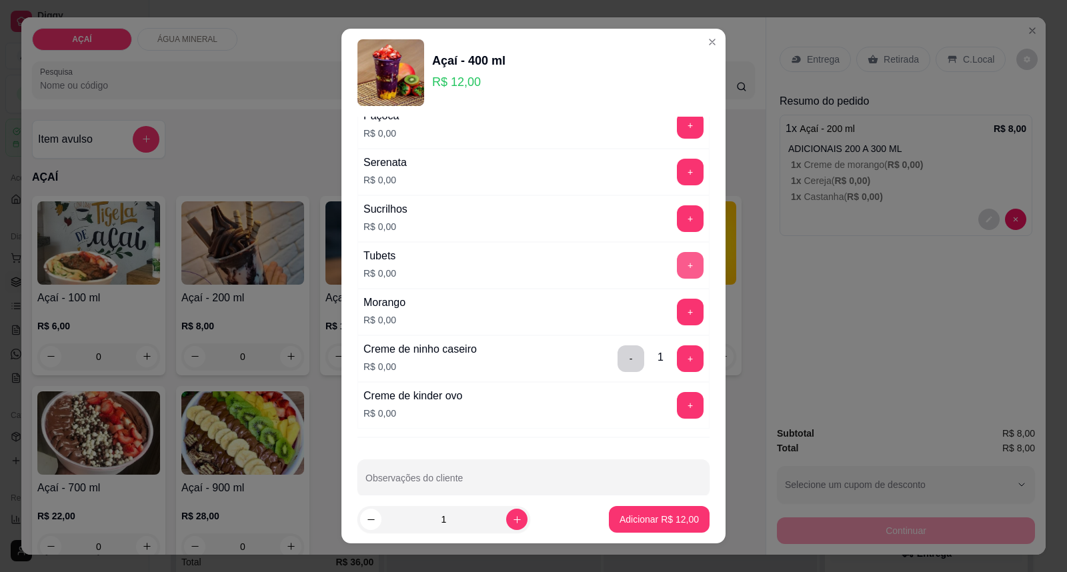
scroll to position [1661, 0]
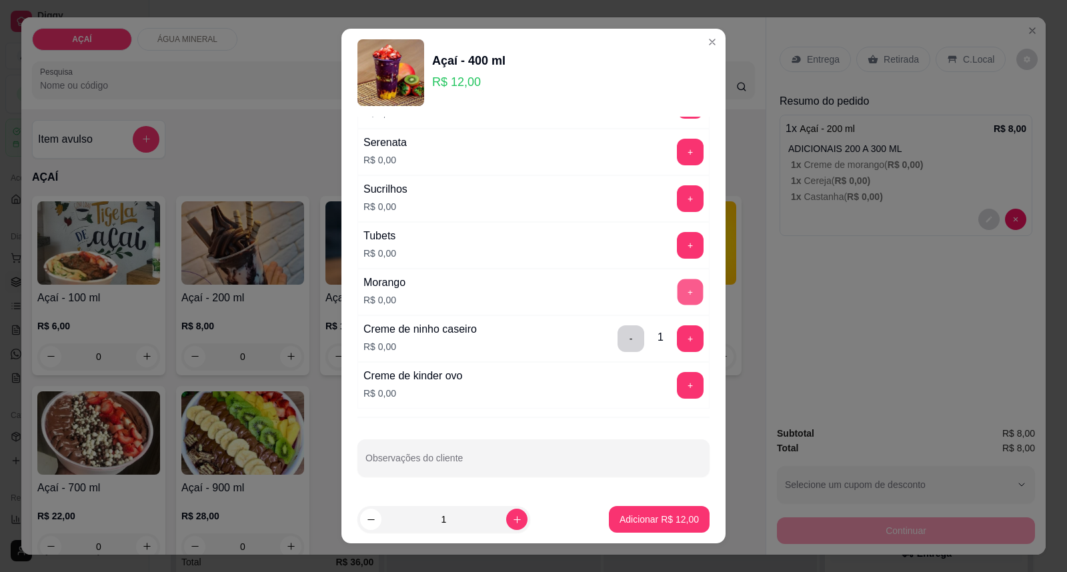
click at [677, 287] on button "+" at bounding box center [690, 292] width 26 height 26
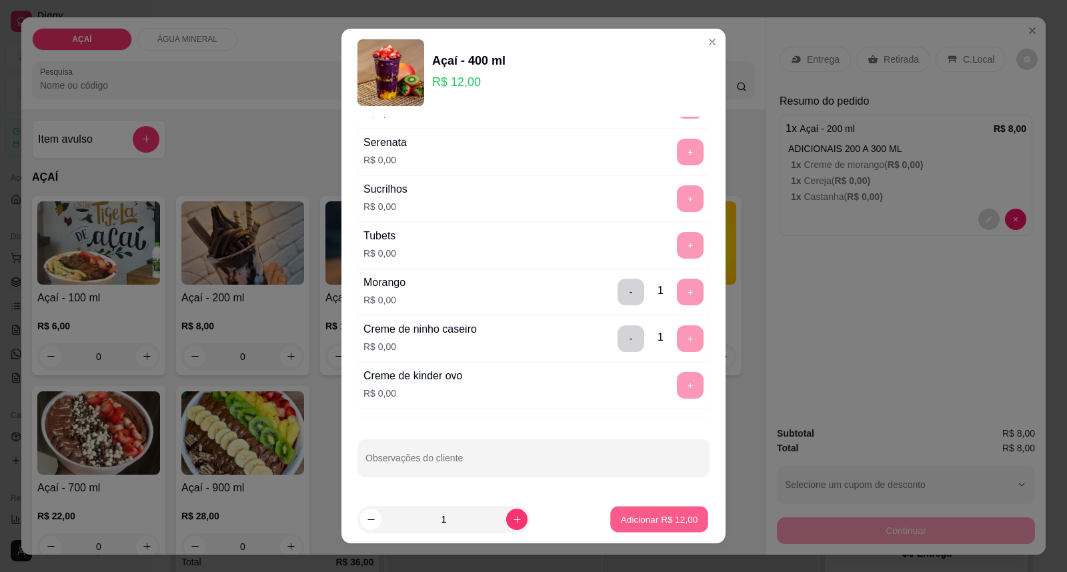
click at [610, 521] on button "Adicionar R$ 12,00" at bounding box center [659, 520] width 98 height 26
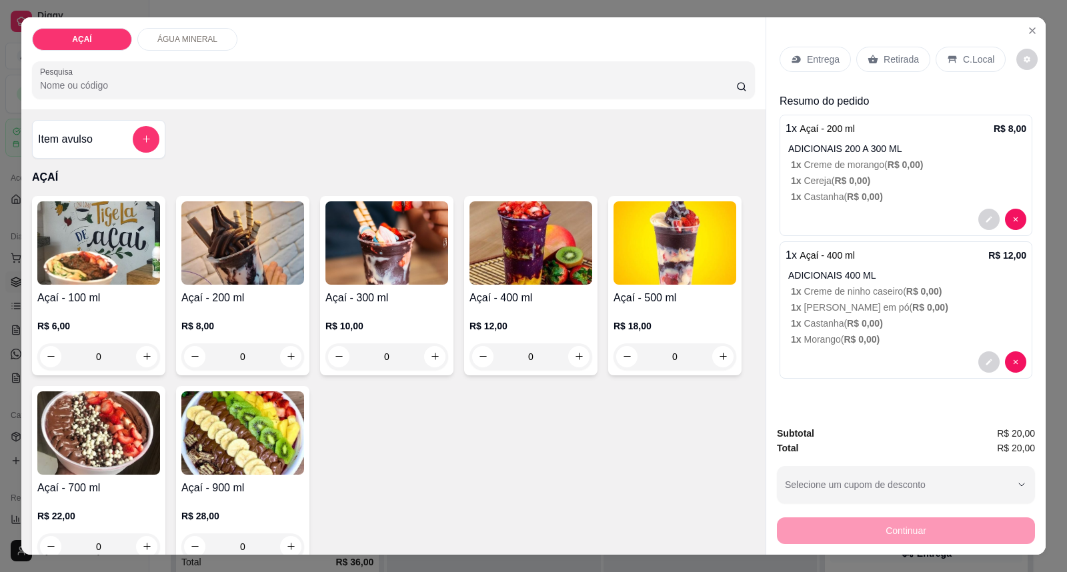
drag, startPoint x: 831, startPoint y: 43, endPoint x: 823, endPoint y: 70, distance: 27.7
click at [825, 67] on div "Entrega Retirada C.Local" at bounding box center [905, 59] width 253 height 47
click at [787, 51] on div "Entrega" at bounding box center [814, 59] width 71 height 25
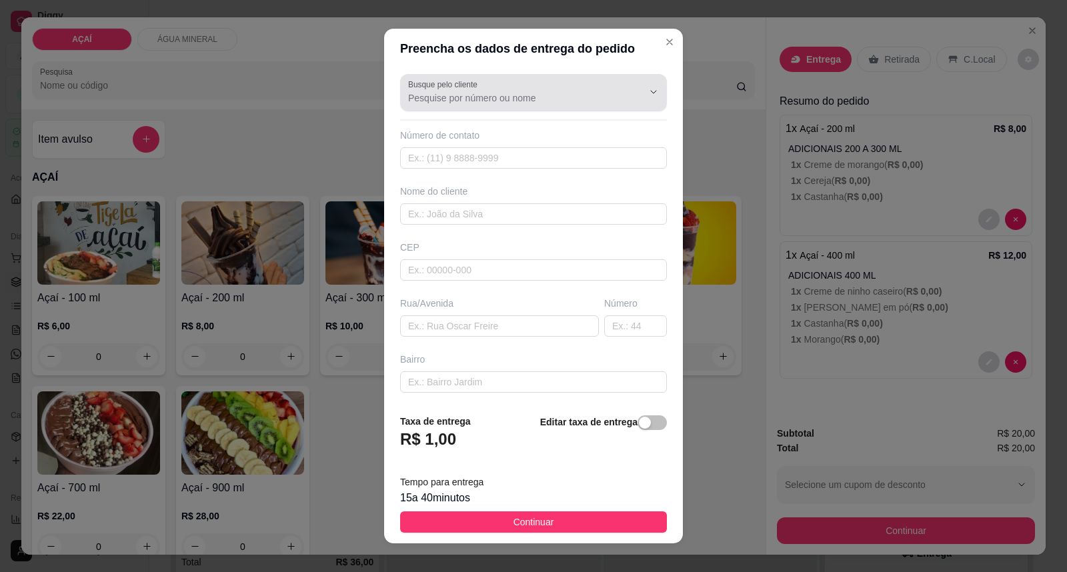
click at [465, 84] on label "Busque pelo cliente" at bounding box center [445, 84] width 74 height 11
click at [471, 97] on input "Busque pelo cliente" at bounding box center [514, 97] width 213 height 13
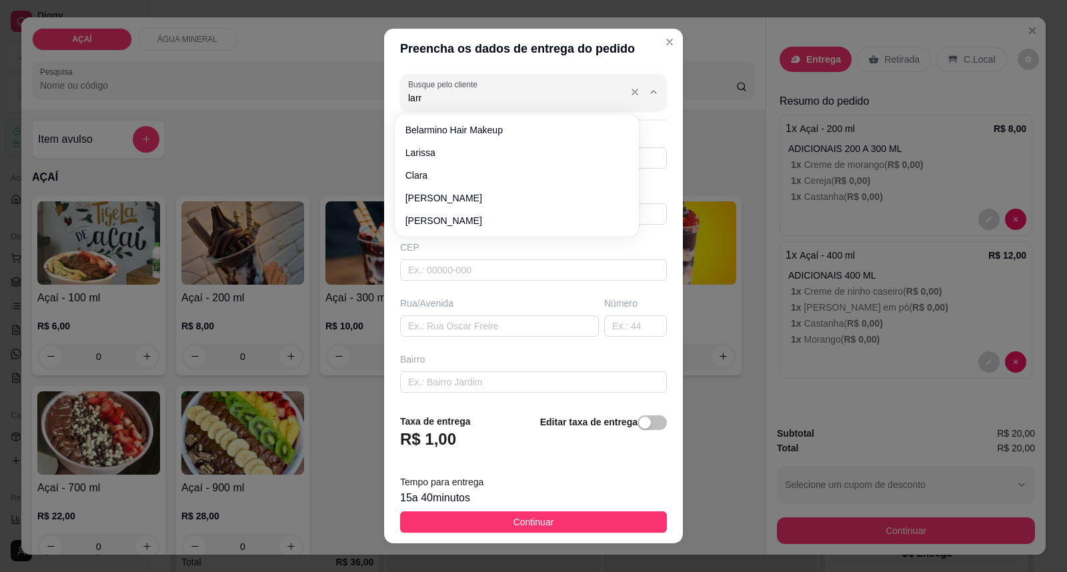
type input "larri"
click at [525, 227] on div "Busque pelo cliente larri Número de contato Nome do cliente CEP Rua/Avenida Núm…" at bounding box center [533, 236] width 299 height 335
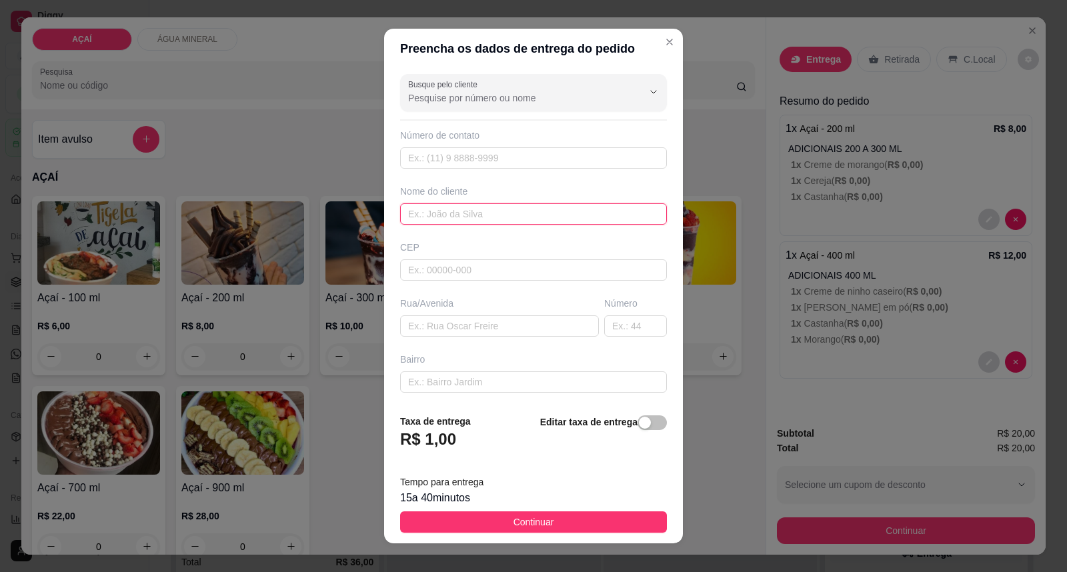
click at [527, 220] on input "text" at bounding box center [533, 213] width 267 height 21
type input "larrisa"
click at [529, 275] on input "text" at bounding box center [533, 269] width 267 height 21
type input "57520000"
type input "Maravilha"
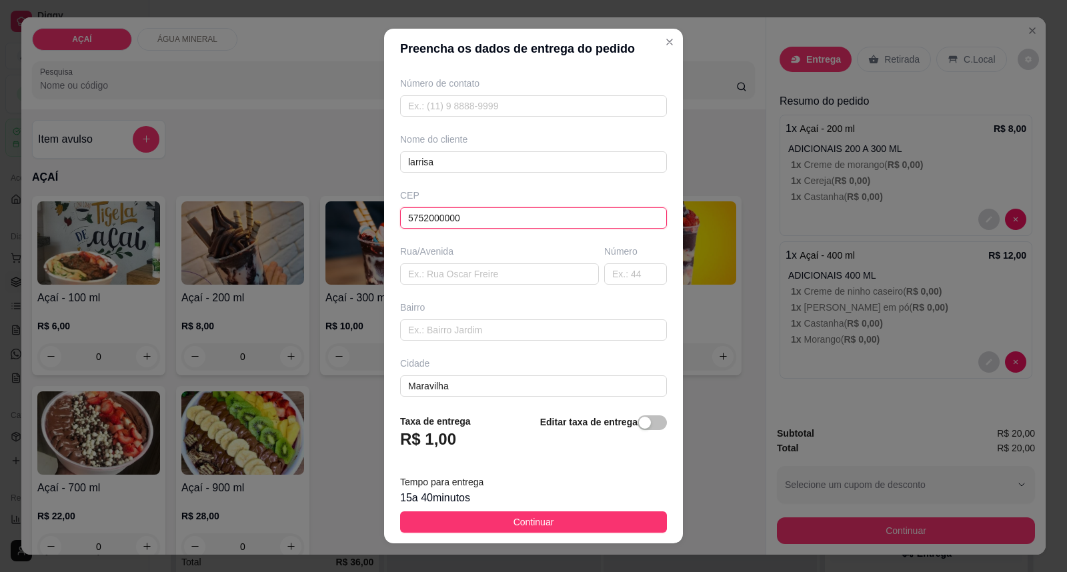
scroll to position [115, 0]
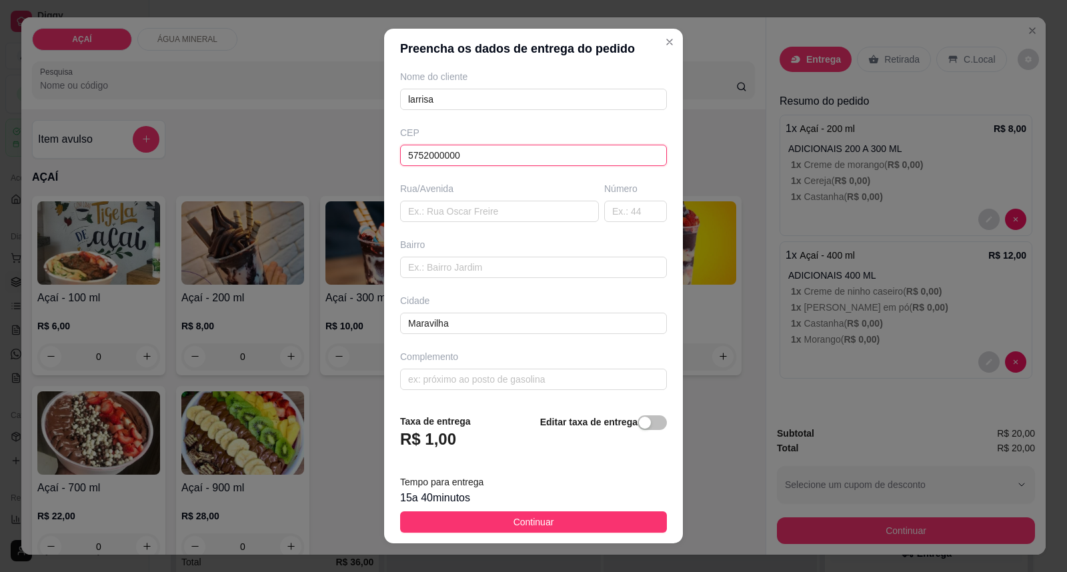
type input "5752000000"
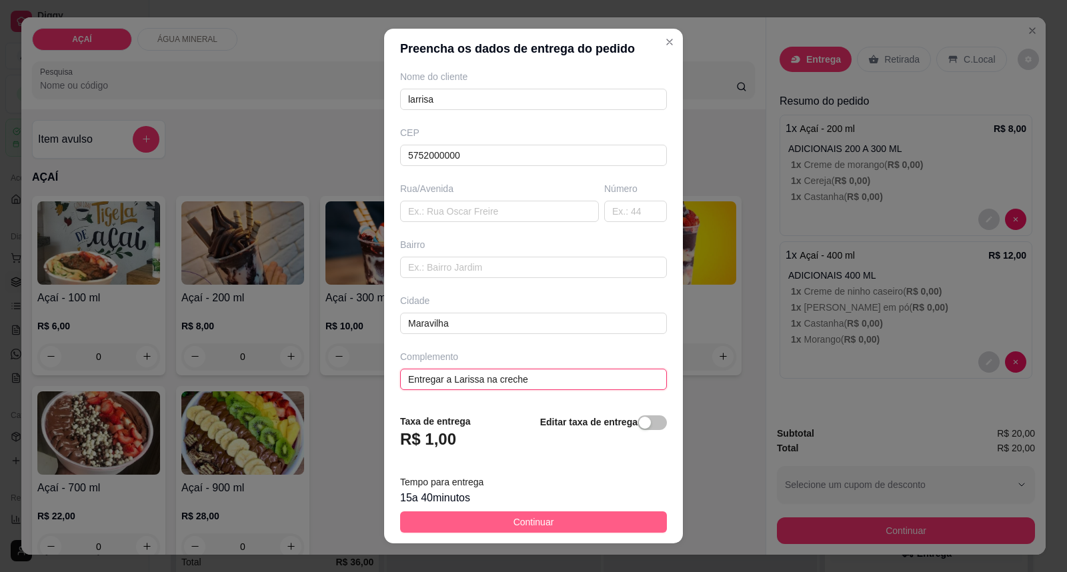
type input "Entregar a Larissa na creche"
click at [531, 519] on span "Continuar" at bounding box center [533, 522] width 41 height 15
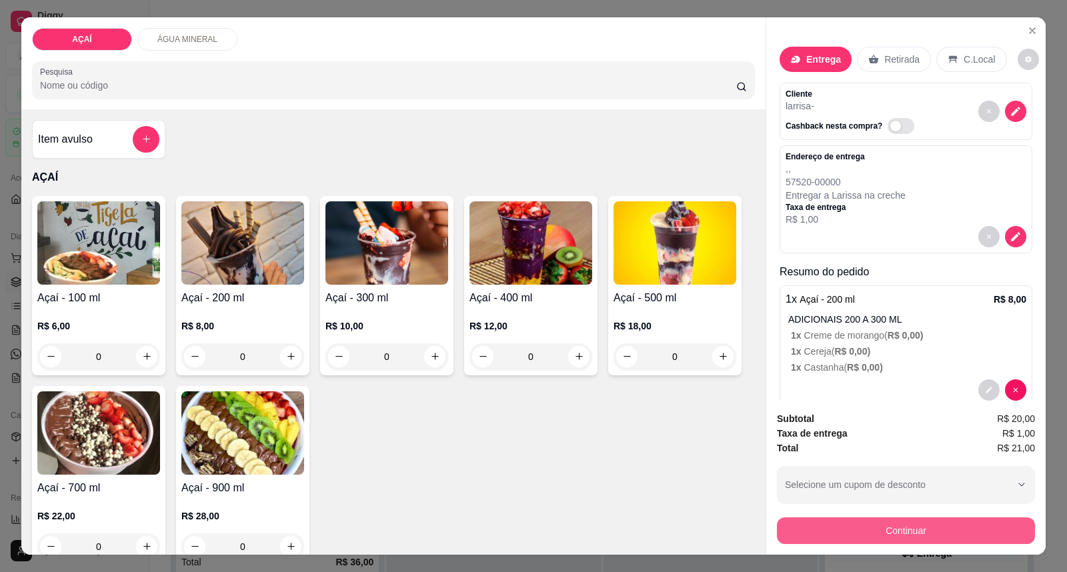
click at [921, 540] on button "Continuar" at bounding box center [906, 530] width 258 height 27
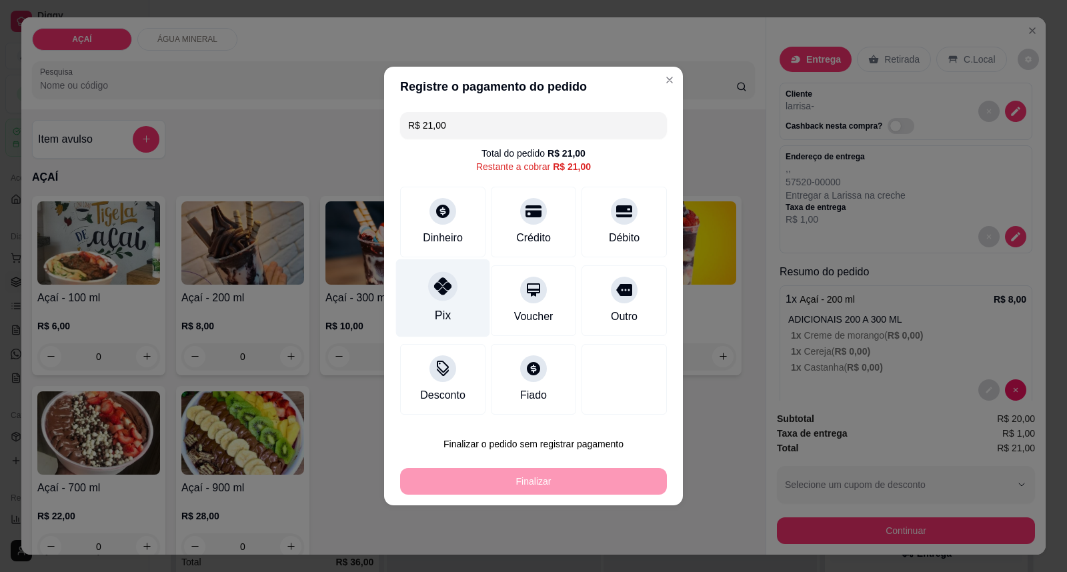
click at [455, 299] on div "Pix" at bounding box center [443, 298] width 94 height 78
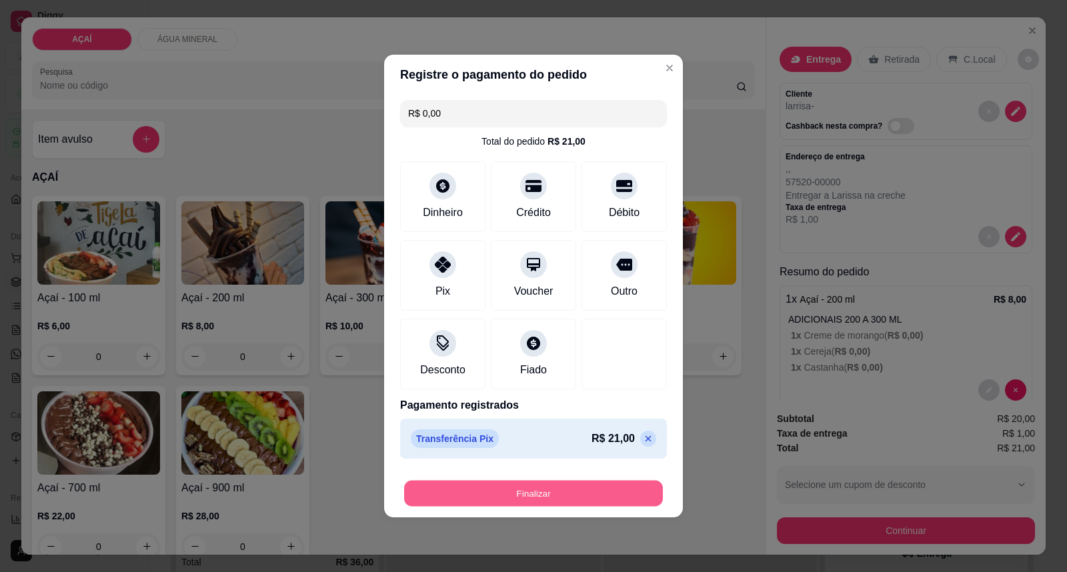
click at [565, 499] on button "Finalizar" at bounding box center [533, 494] width 259 height 26
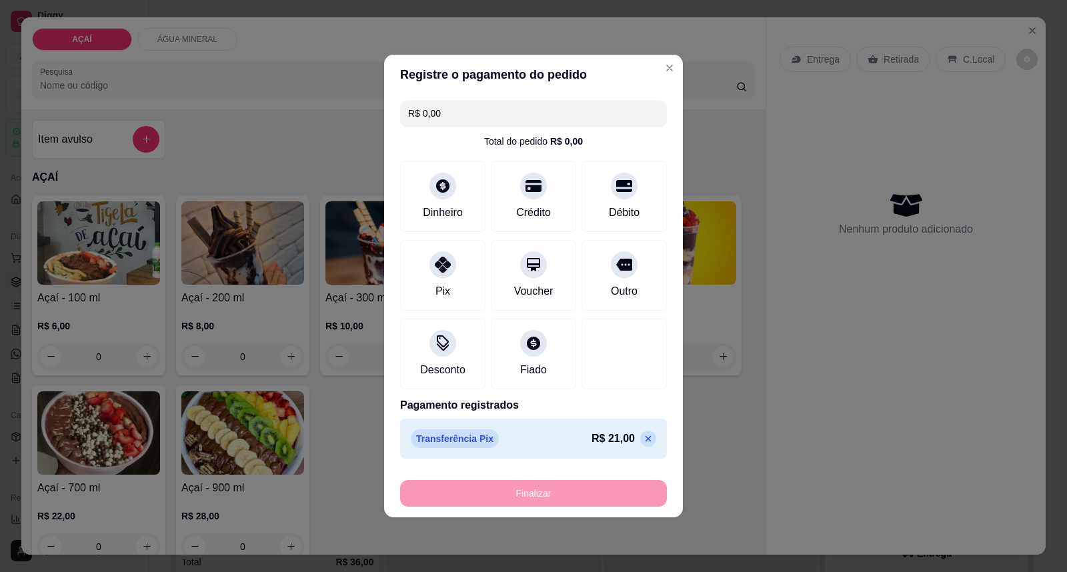
type input "-R$ 21,00"
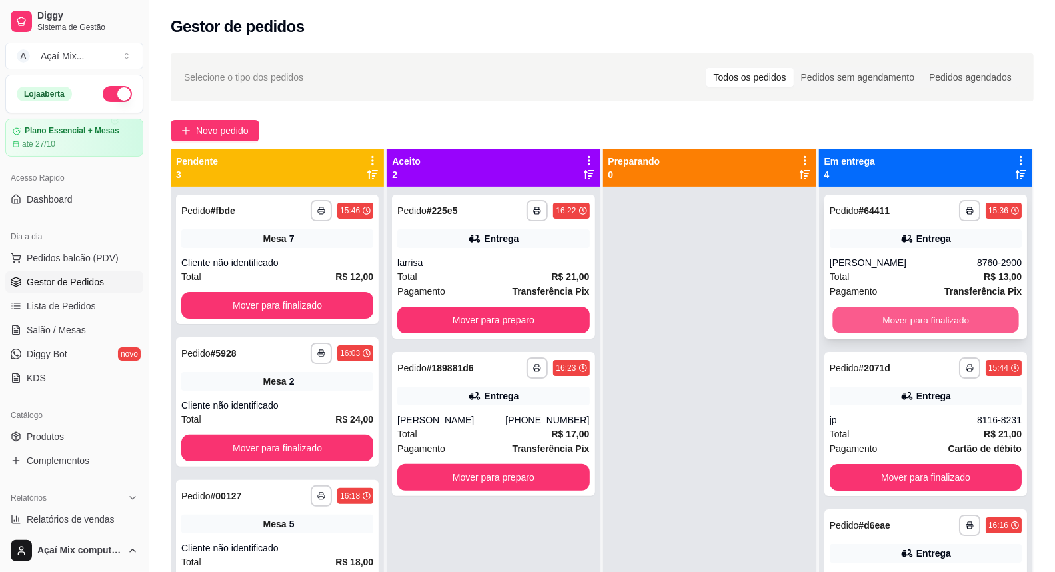
click at [897, 307] on button "Mover para finalizado" at bounding box center [926, 320] width 187 height 26
click at [947, 317] on button "Mover para finalizado" at bounding box center [926, 320] width 192 height 27
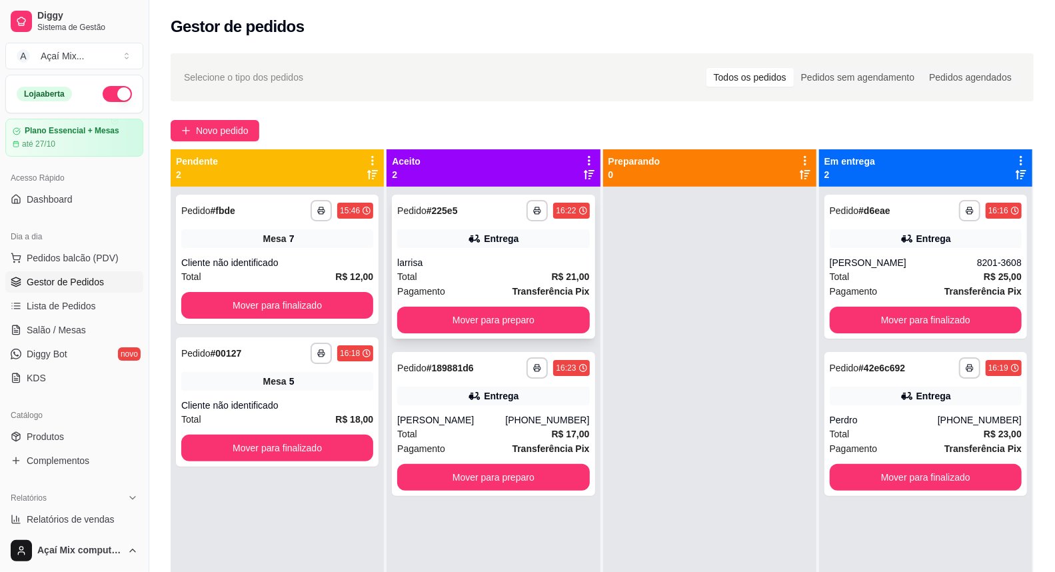
click at [523, 304] on div "**********" at bounding box center [493, 267] width 203 height 144
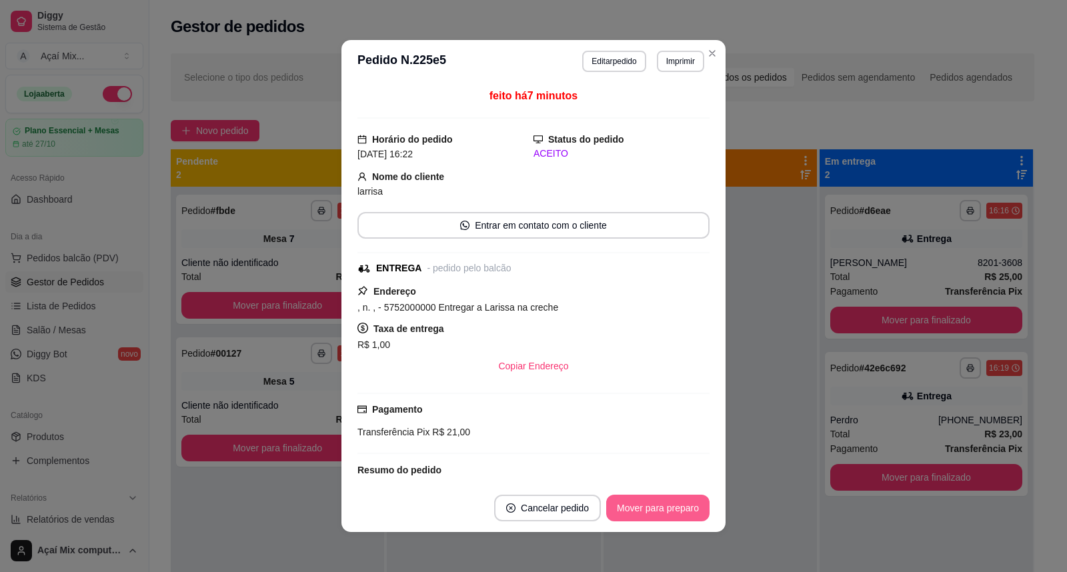
click at [667, 501] on button "Mover para preparo" at bounding box center [657, 508] width 103 height 27
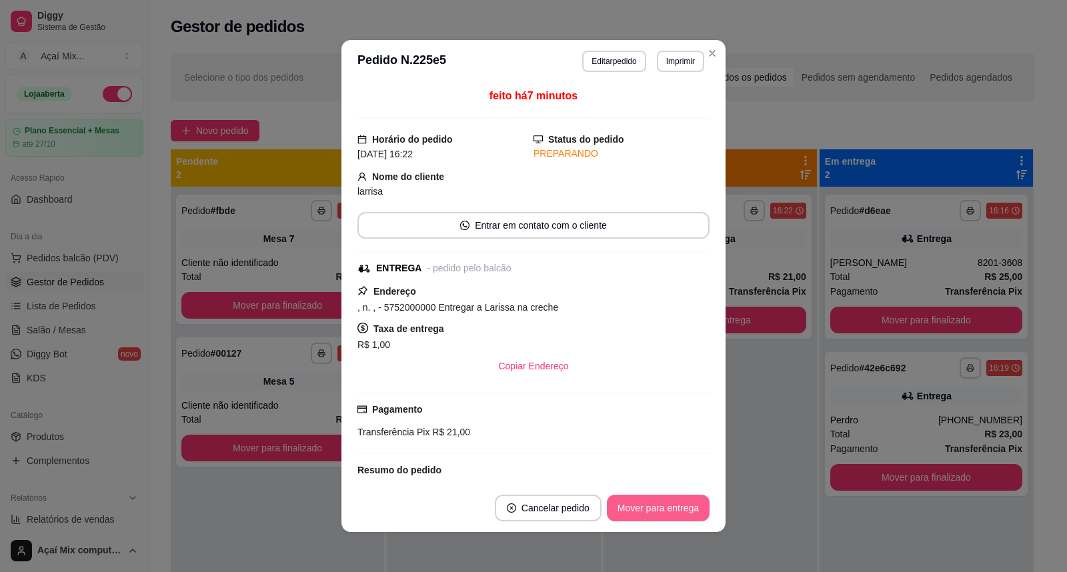
click at [669, 507] on button "Mover para entrega" at bounding box center [658, 508] width 103 height 27
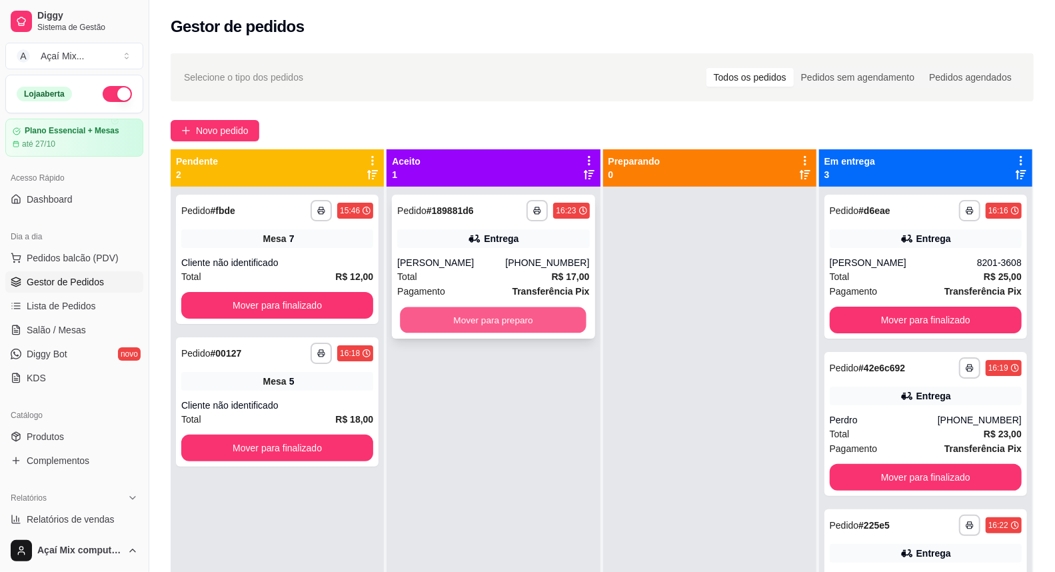
click at [549, 315] on button "Mover para preparo" at bounding box center [494, 320] width 187 height 26
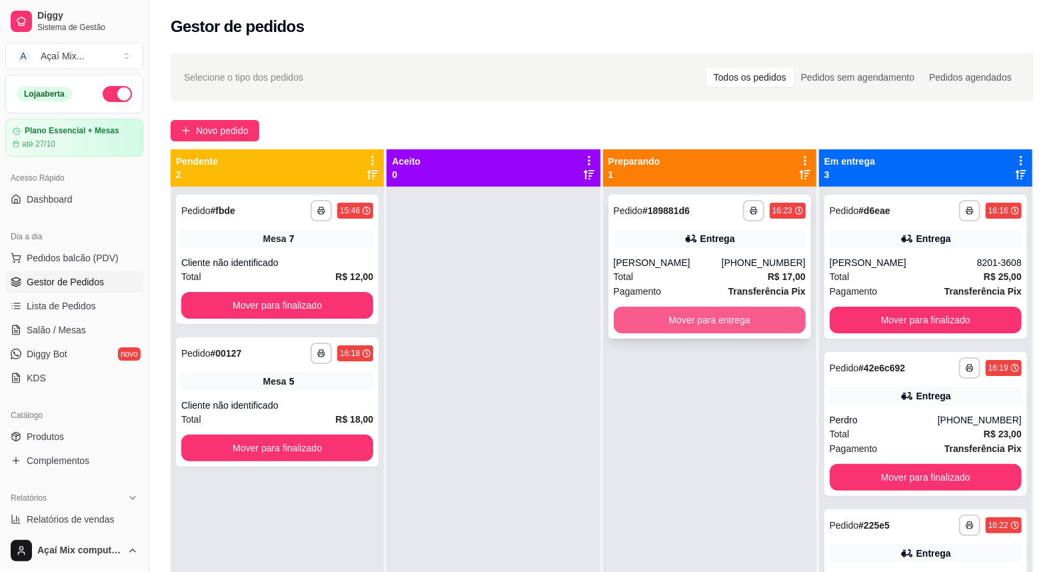
click at [759, 315] on button "Mover para entrega" at bounding box center [710, 320] width 192 height 27
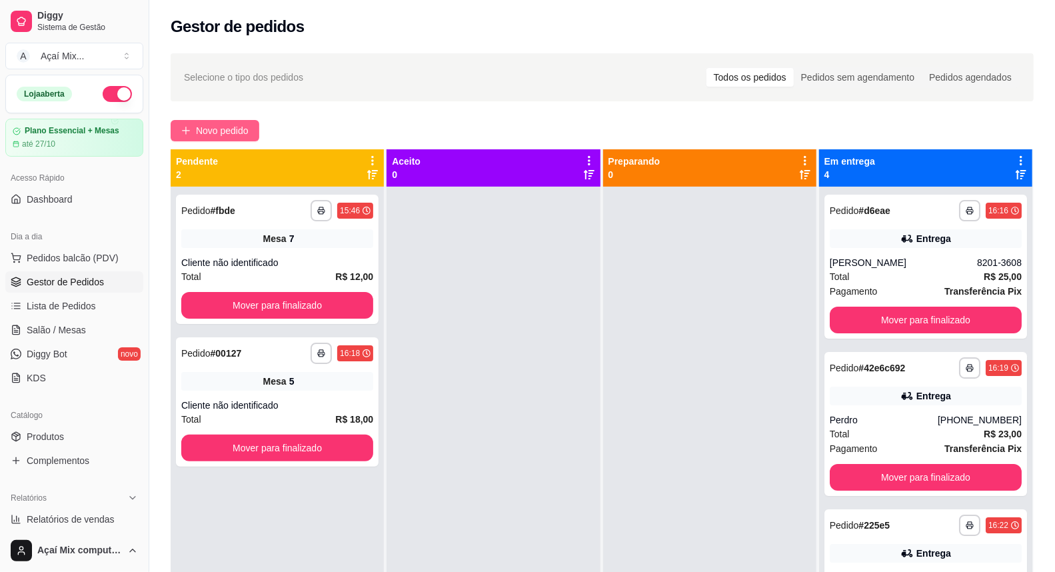
click at [244, 135] on span "Novo pedido" at bounding box center [222, 130] width 53 height 15
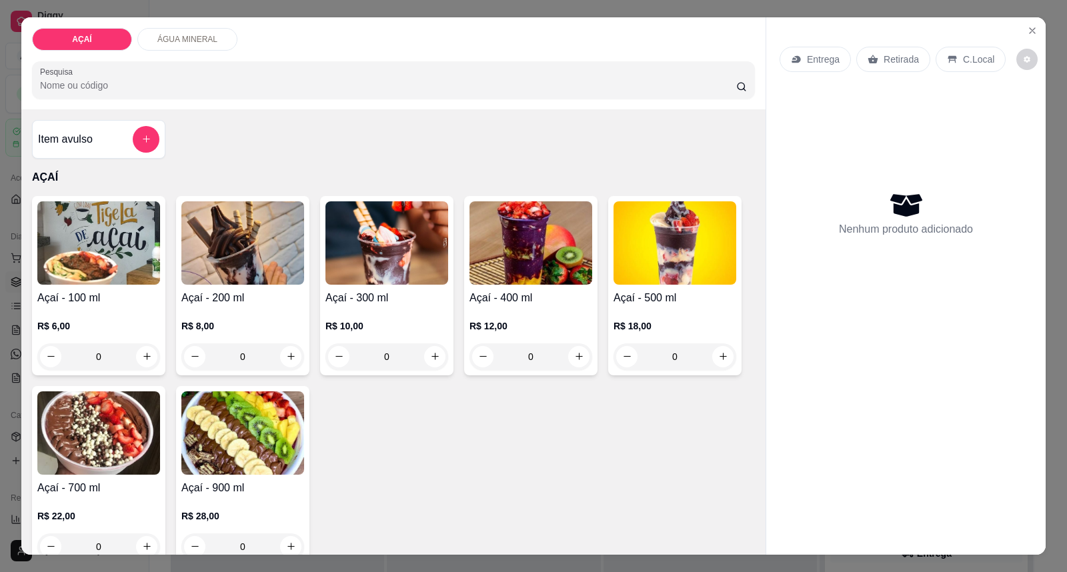
drag, startPoint x: 262, startPoint y: 305, endPoint x: 257, endPoint y: 300, distance: 7.1
click at [257, 300] on div "Açaí - 200 ml R$ 8,00 0" at bounding box center [242, 285] width 133 height 179
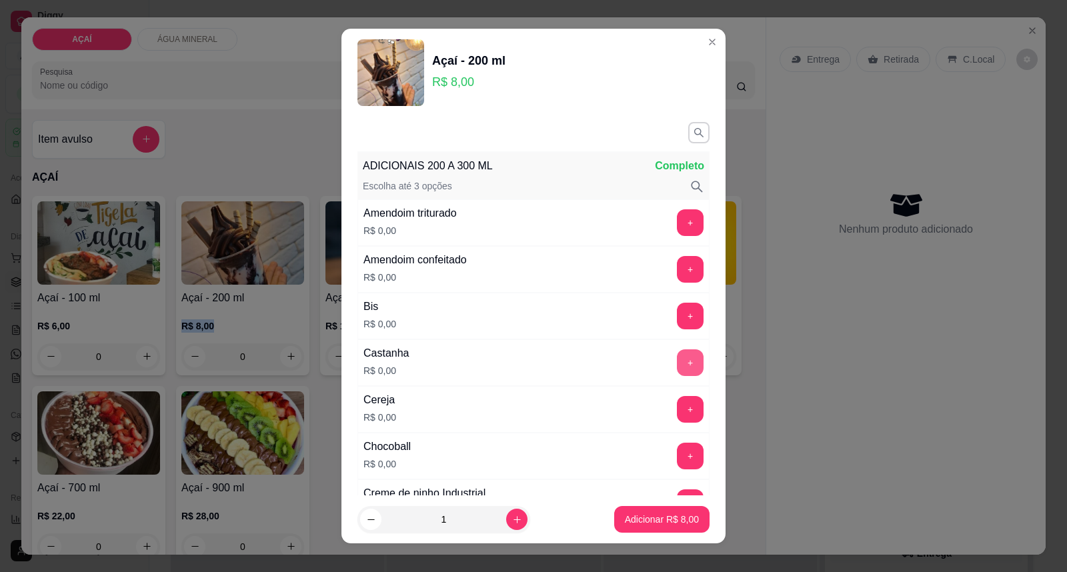
click at [661, 362] on div "Castanha R$ 0,00 +" at bounding box center [533, 362] width 352 height 47
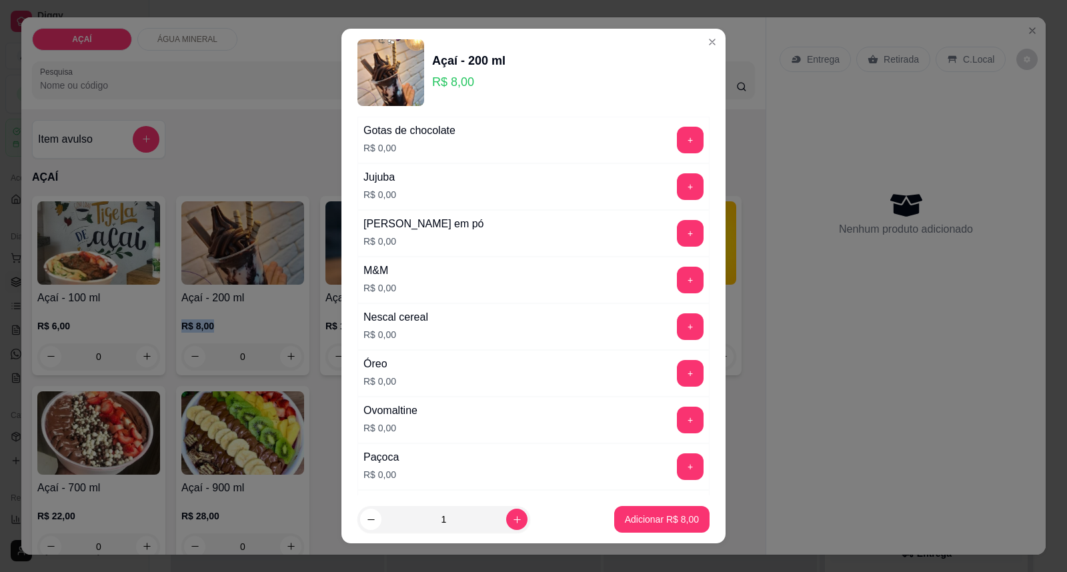
scroll to position [1333, 0]
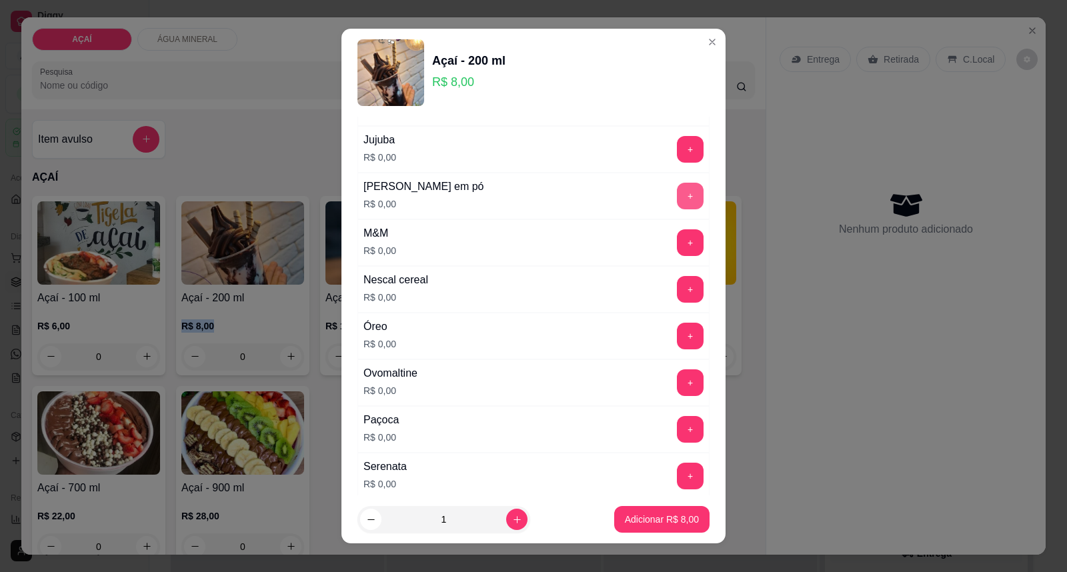
click at [677, 188] on button "+" at bounding box center [690, 196] width 27 height 27
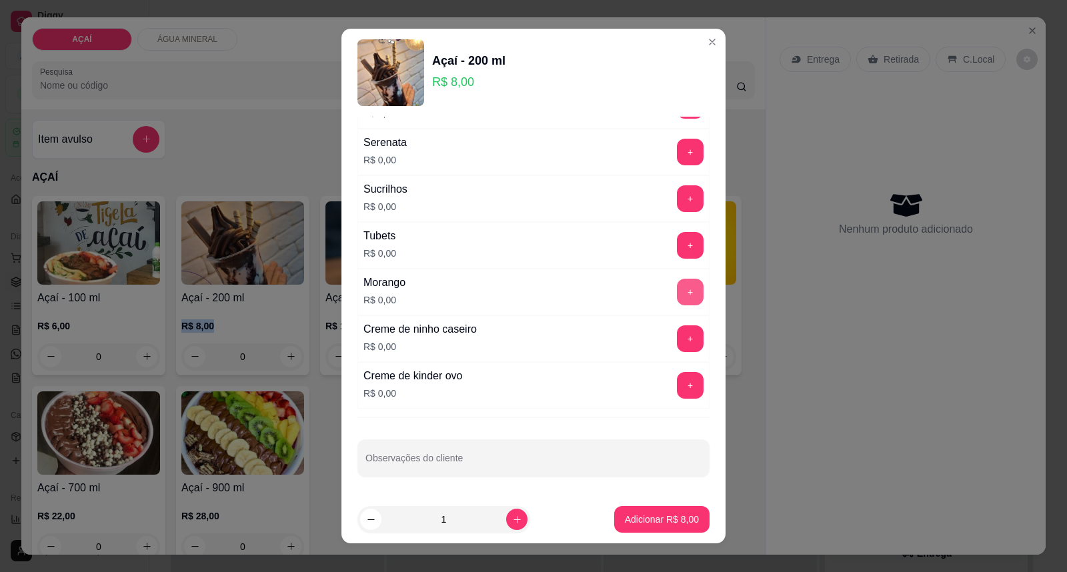
scroll to position [14, 0]
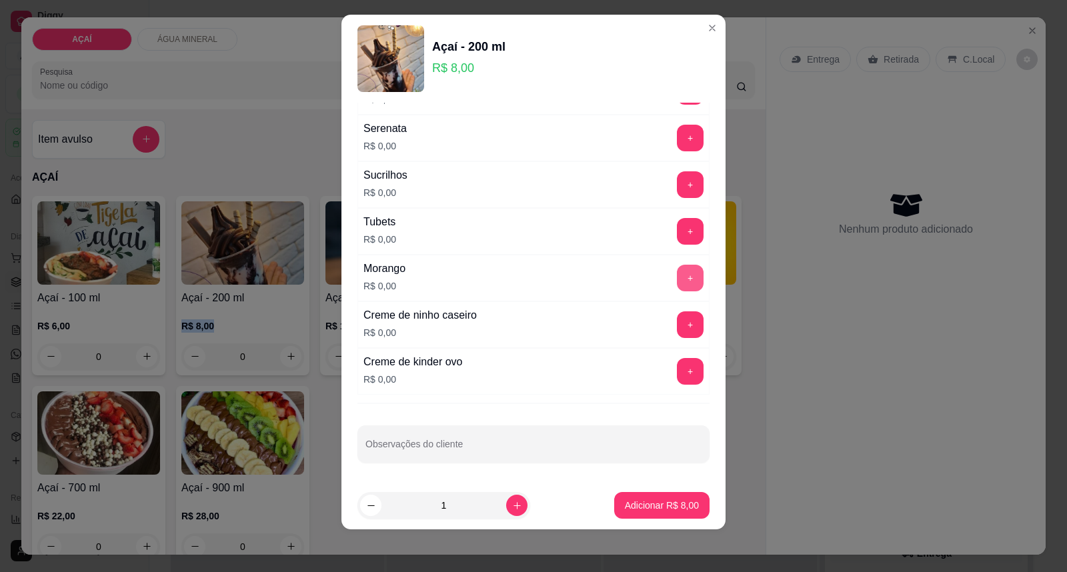
click at [677, 284] on button "+" at bounding box center [690, 278] width 27 height 27
click at [641, 509] on p "Adicionar R$ 8,00" at bounding box center [661, 505] width 72 height 13
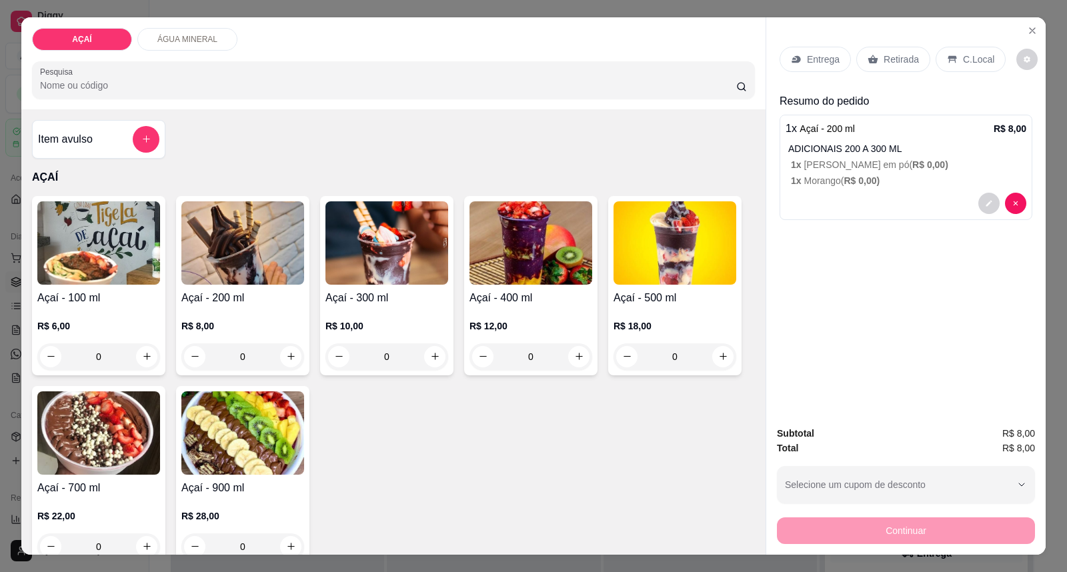
click at [812, 56] on p "Entrega" at bounding box center [823, 59] width 33 height 13
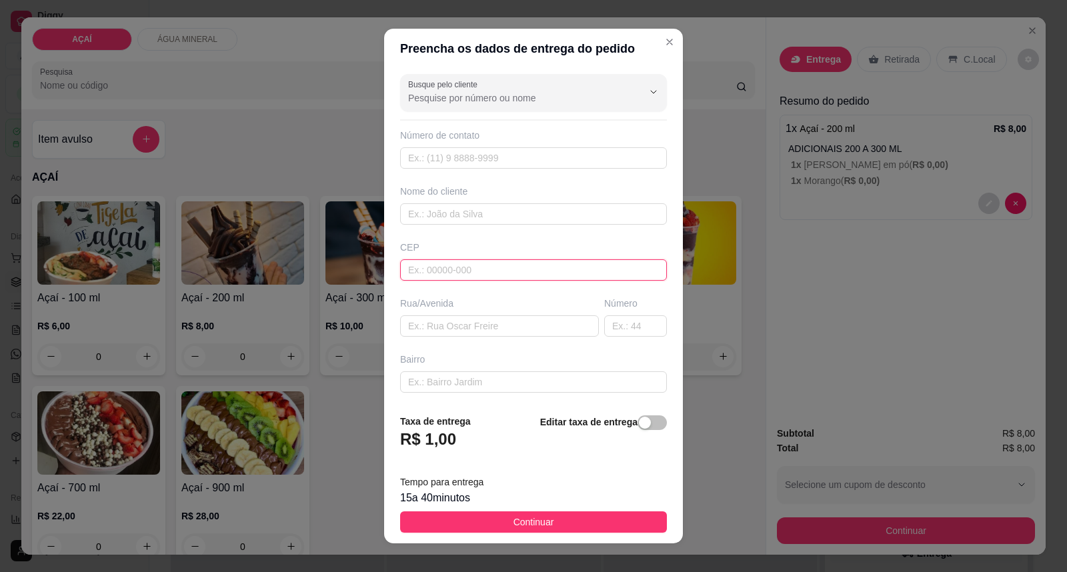
click at [517, 264] on input "text" at bounding box center [533, 269] width 267 height 21
type input "57520000"
type input "Maravilha"
type input "5752000000"
type input "8162-1761"
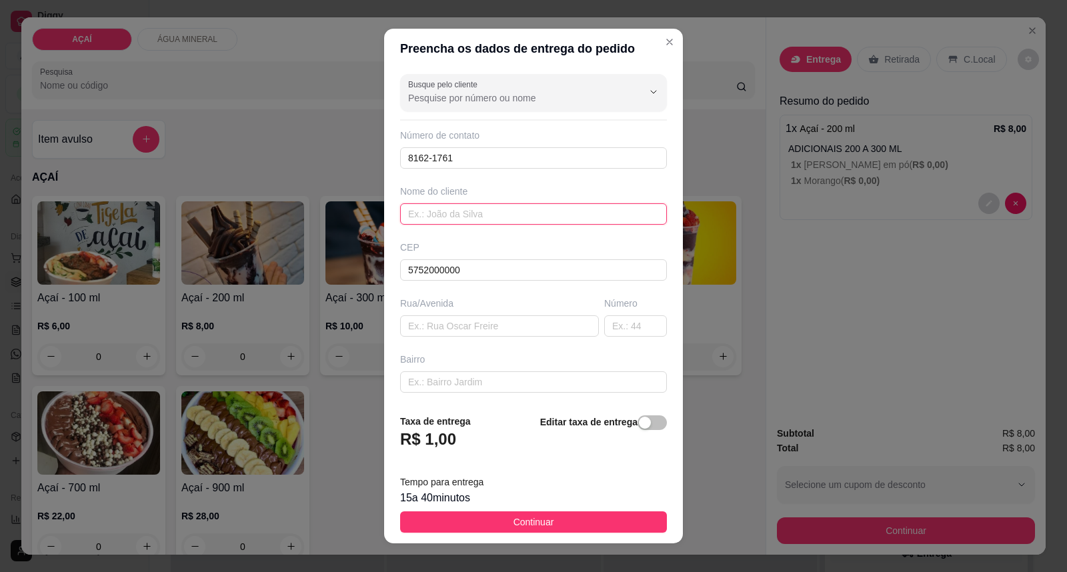
click at [483, 221] on input "text" at bounding box center [533, 213] width 267 height 21
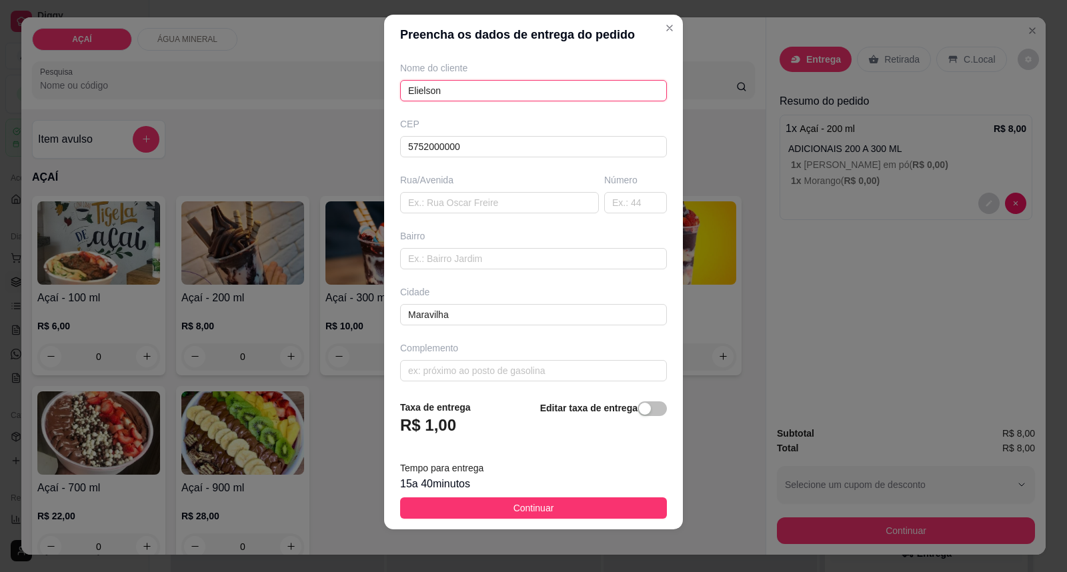
scroll to position [115, 0]
type input "Elielson"
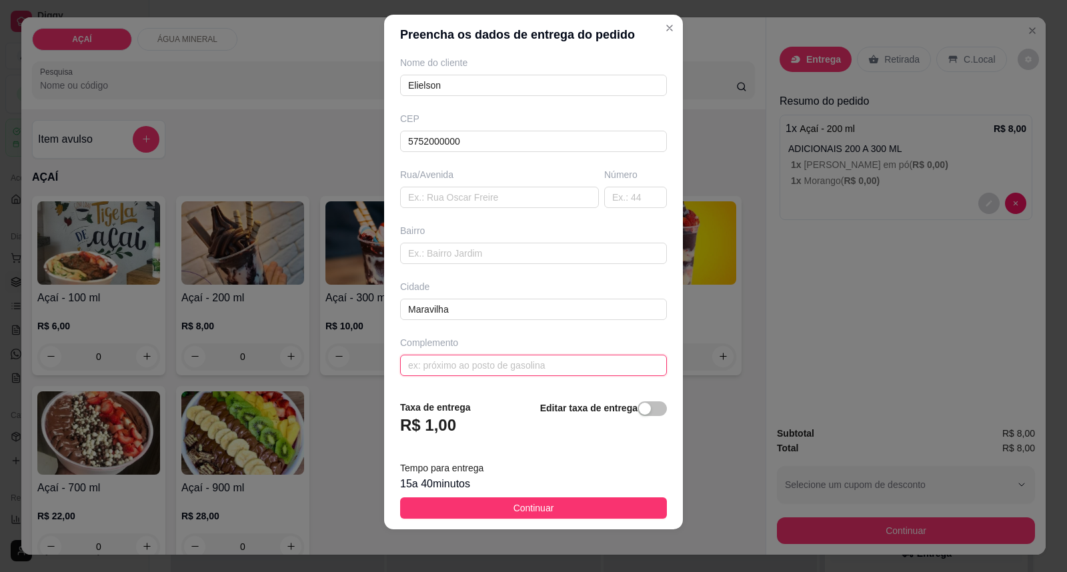
click at [427, 374] on input "text" at bounding box center [533, 365] width 267 height 21
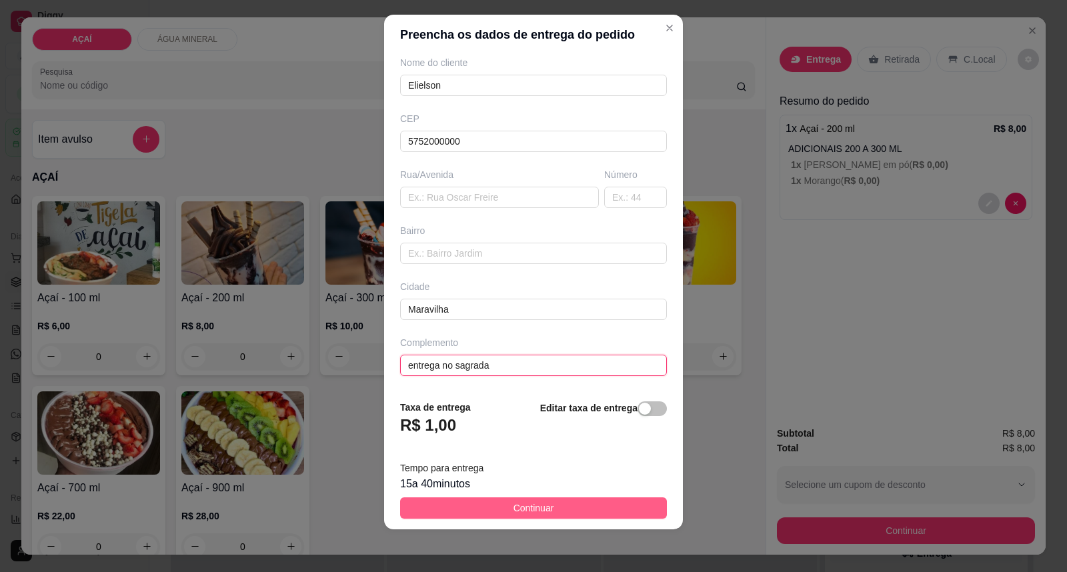
type input "entrega no sagrada"
drag, startPoint x: 491, startPoint y: 499, endPoint x: 481, endPoint y: 523, distance: 26.3
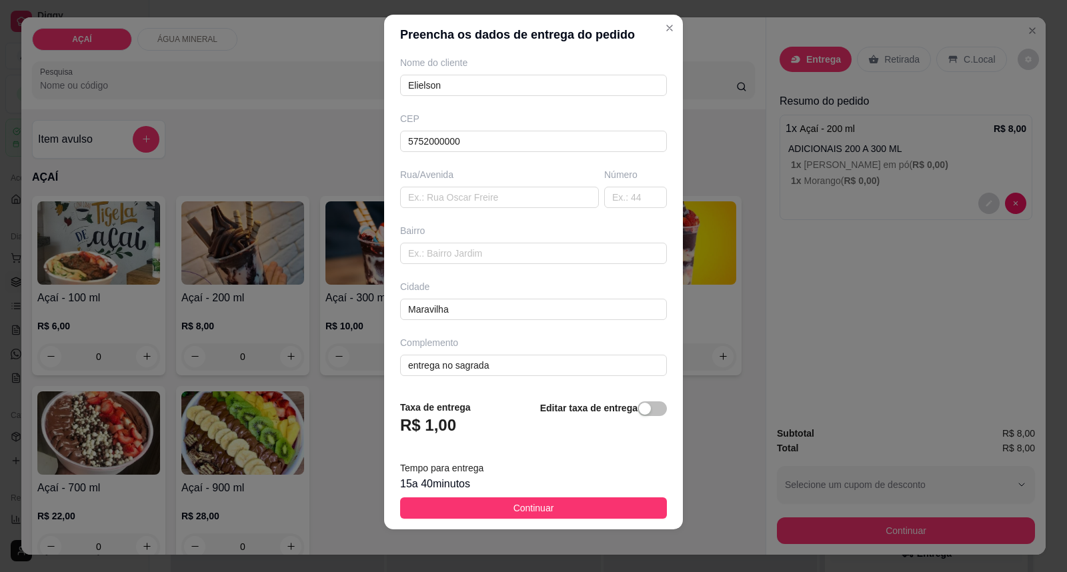
click at [495, 507] on button "Continuar" at bounding box center [533, 507] width 267 height 21
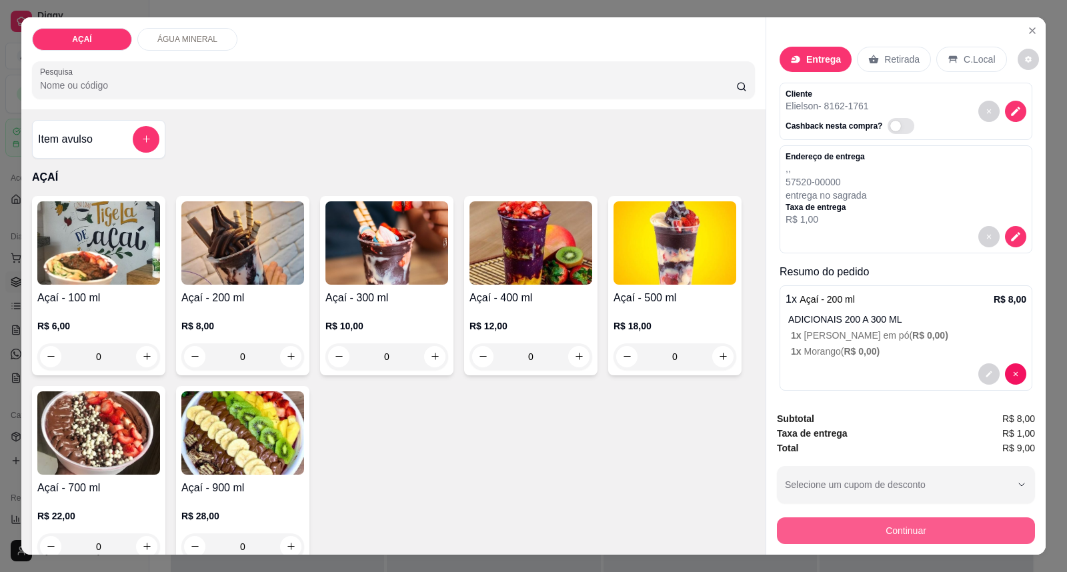
click at [820, 523] on button "Continuar" at bounding box center [906, 530] width 258 height 27
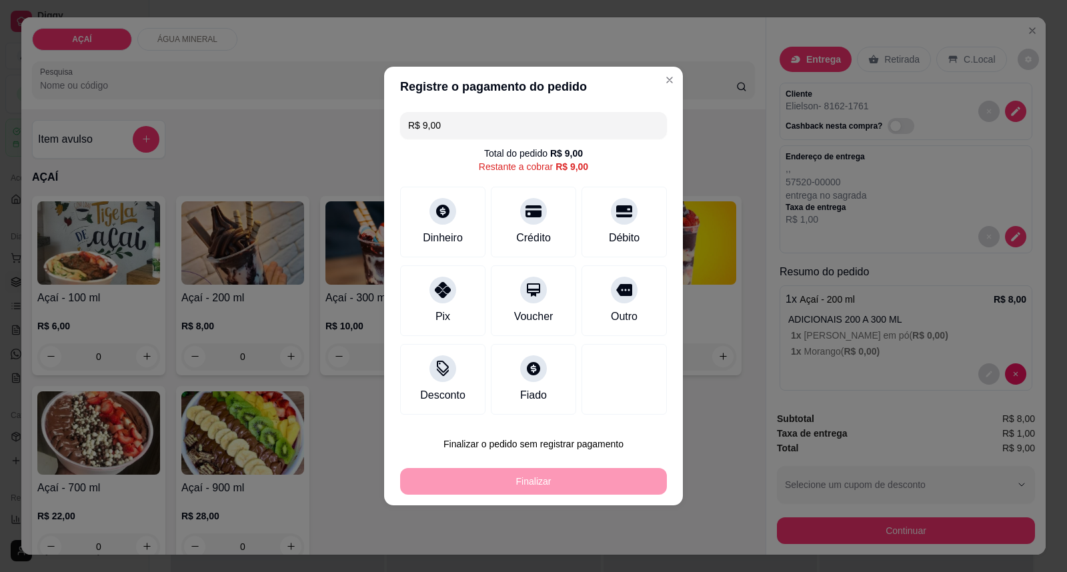
click at [397, 282] on div "R$ 9,00 Total do pedido R$ 9,00 Restante a cobrar R$ 9,00 Dinheiro Crédito Débi…" at bounding box center [533, 263] width 299 height 313
click at [447, 309] on div "Pix" at bounding box center [443, 315] width 16 height 17
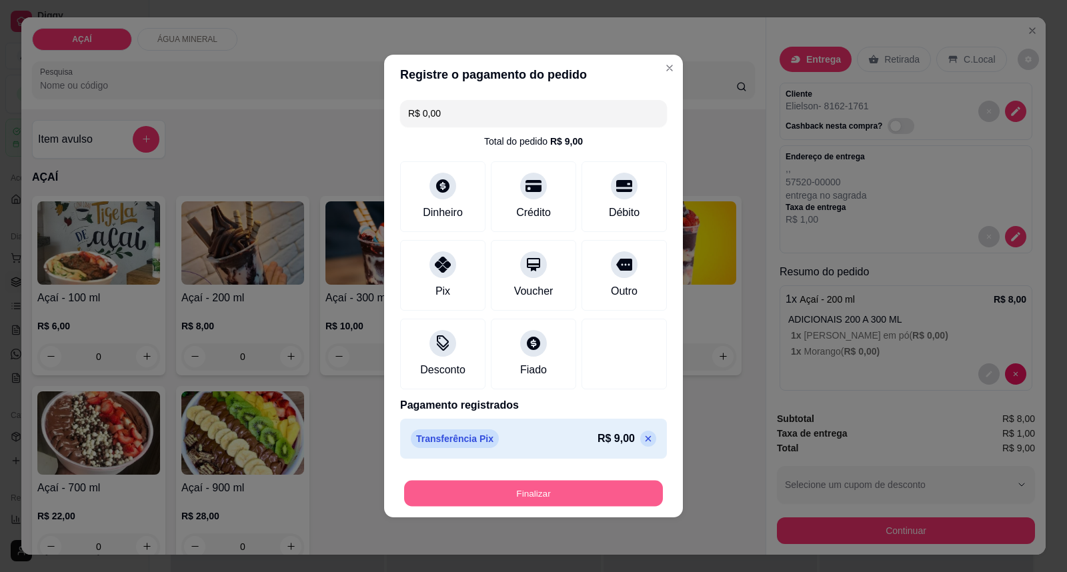
click at [575, 491] on button "Finalizar" at bounding box center [533, 494] width 259 height 26
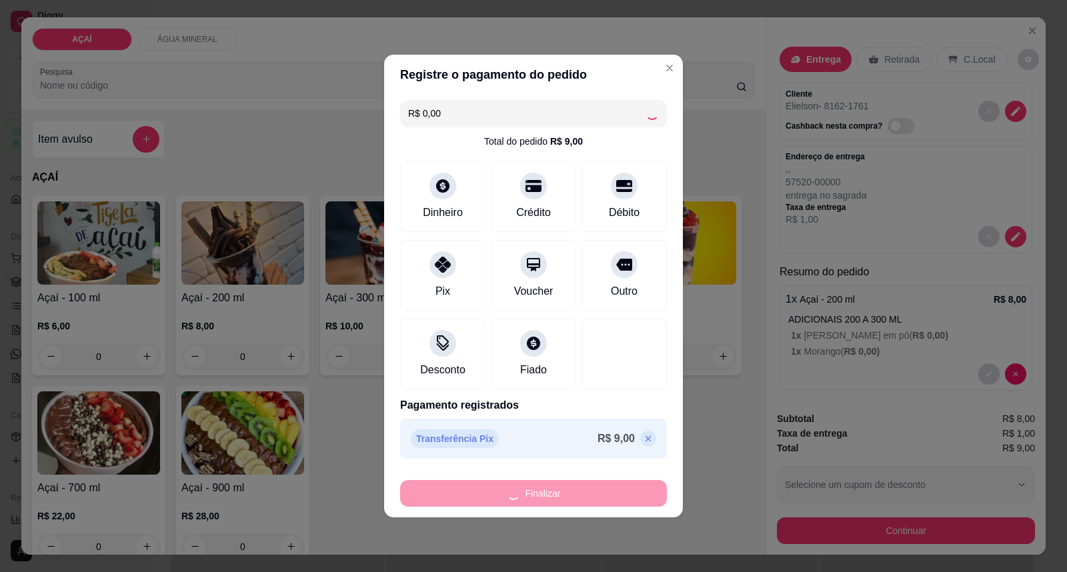
type input "-R$ 9,00"
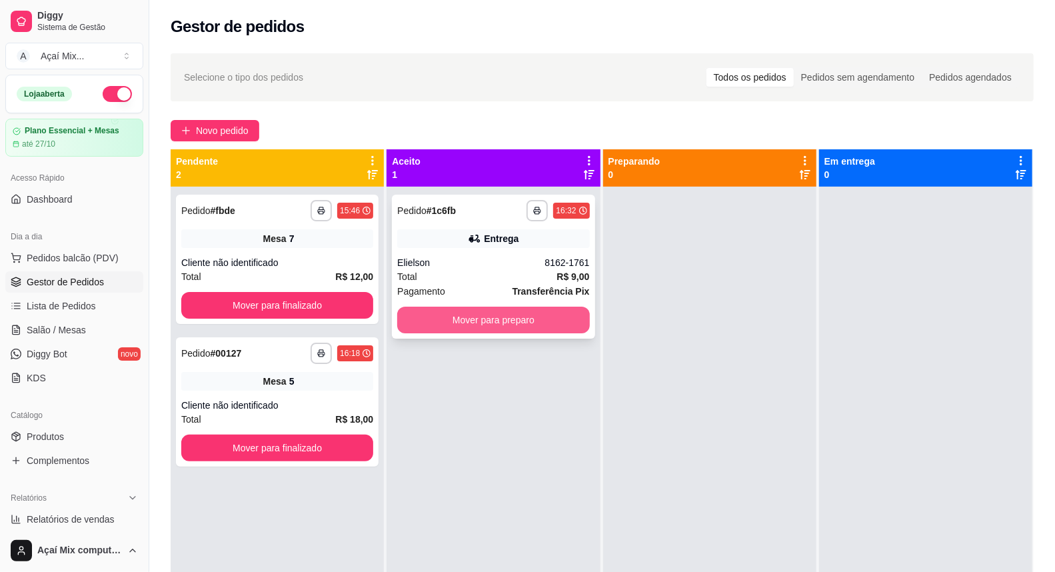
click at [494, 316] on button "Mover para preparo" at bounding box center [493, 320] width 192 height 27
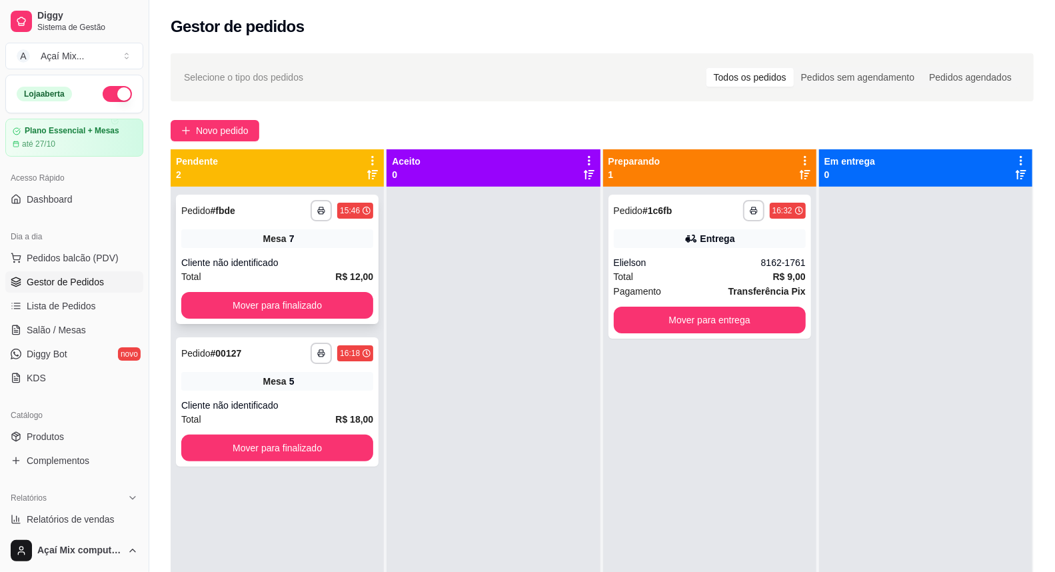
click at [295, 321] on div "**********" at bounding box center [277, 259] width 203 height 129
click at [299, 295] on button "Mover para finalizado" at bounding box center [277, 305] width 192 height 27
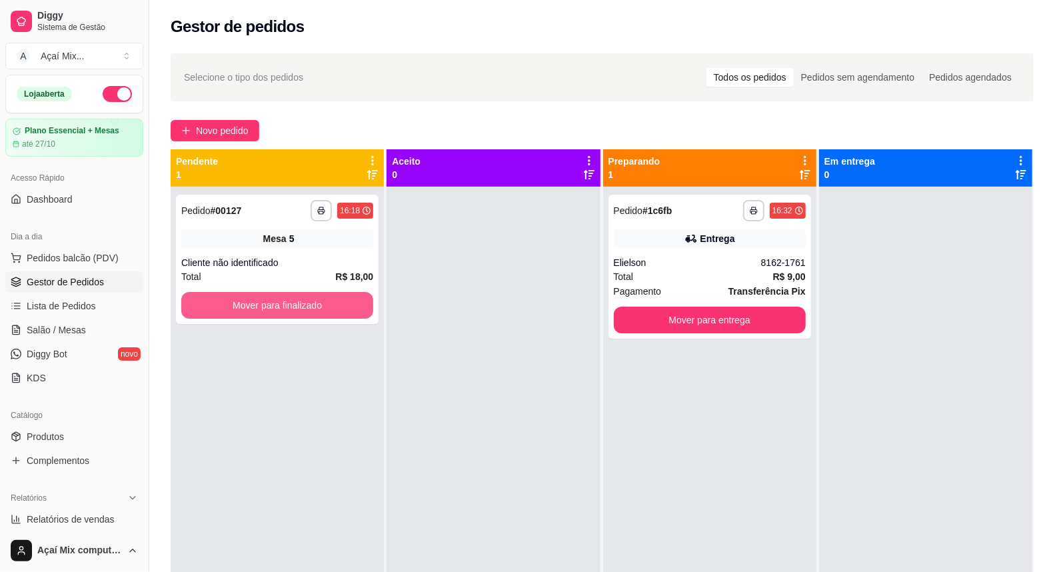
click at [299, 295] on button "Mover para finalizado" at bounding box center [277, 305] width 192 height 27
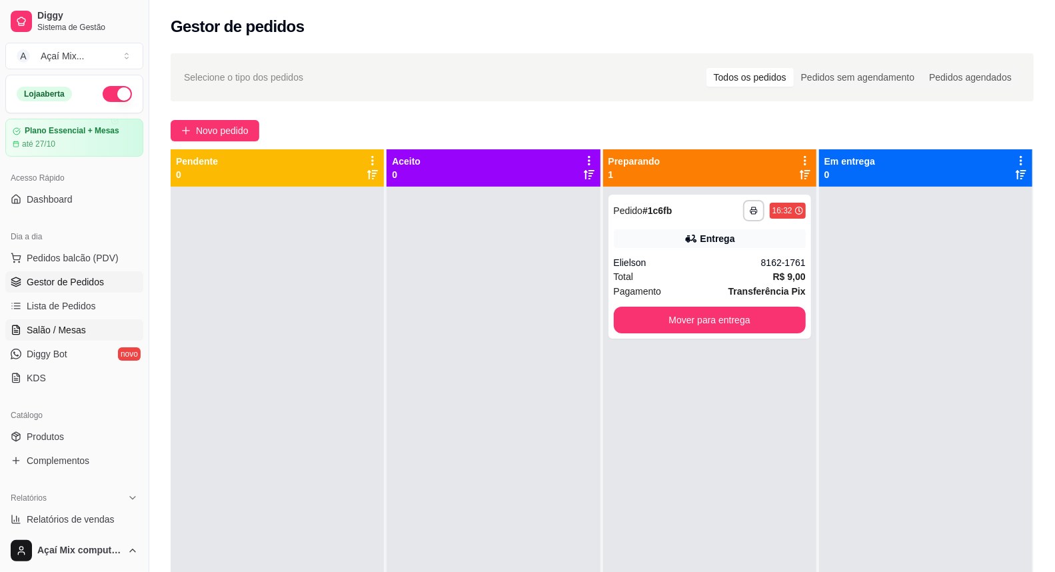
click at [63, 335] on span "Salão / Mesas" at bounding box center [56, 329] width 59 height 13
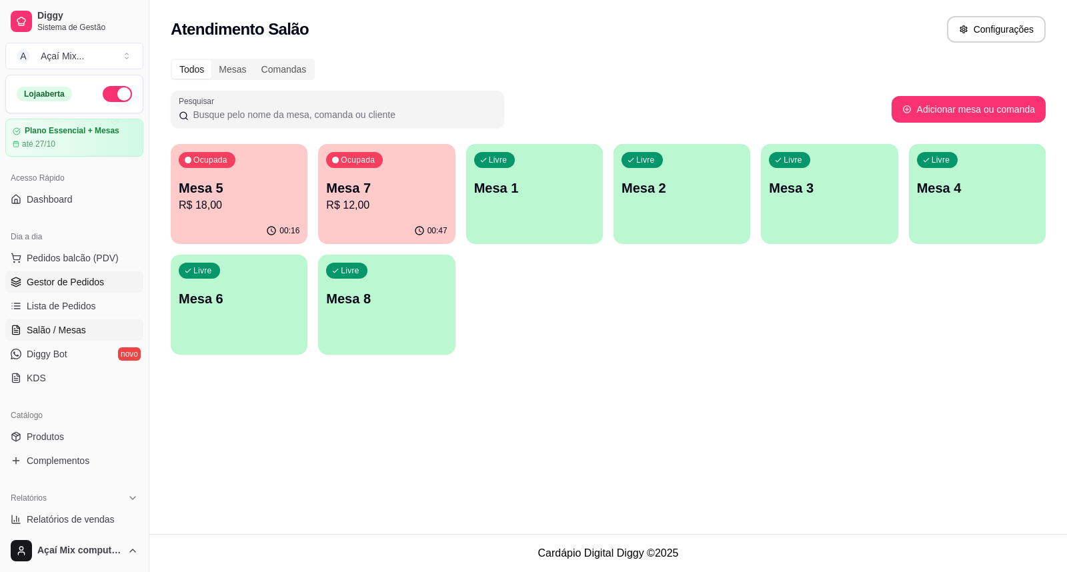
click at [22, 285] on link "Gestor de Pedidos" at bounding box center [74, 281] width 138 height 21
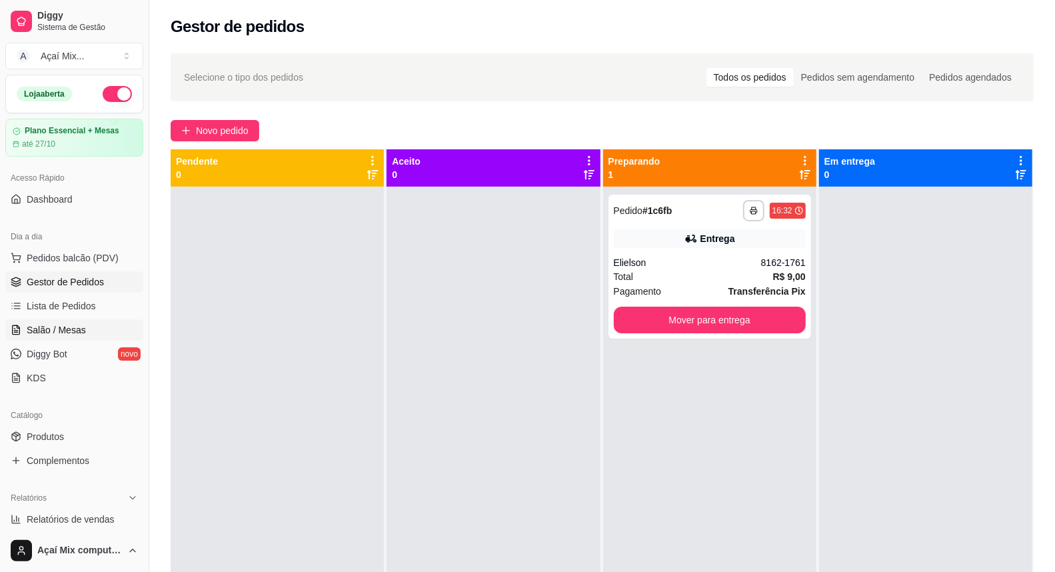
click at [71, 333] on span "Salão / Mesas" at bounding box center [56, 329] width 59 height 13
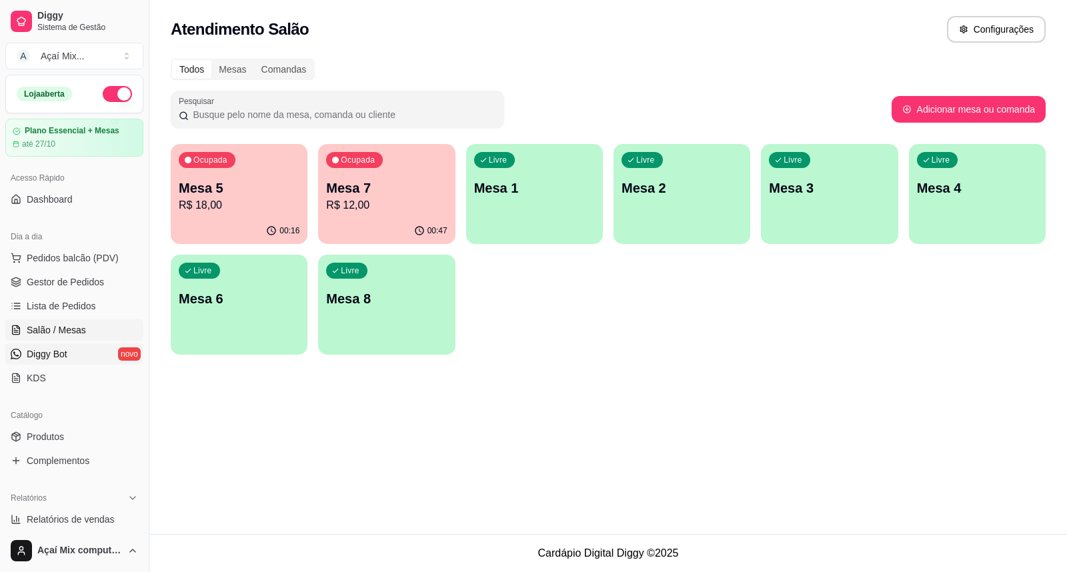
click at [50, 358] on span "Diggy Bot" at bounding box center [47, 353] width 41 height 13
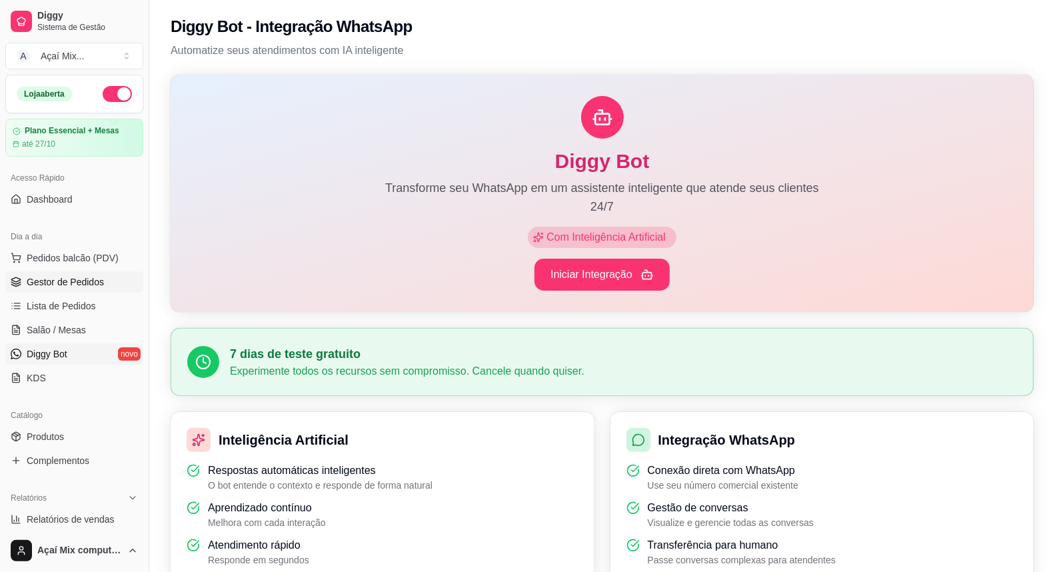
click at [22, 281] on link "Gestor de Pedidos" at bounding box center [74, 281] width 138 height 21
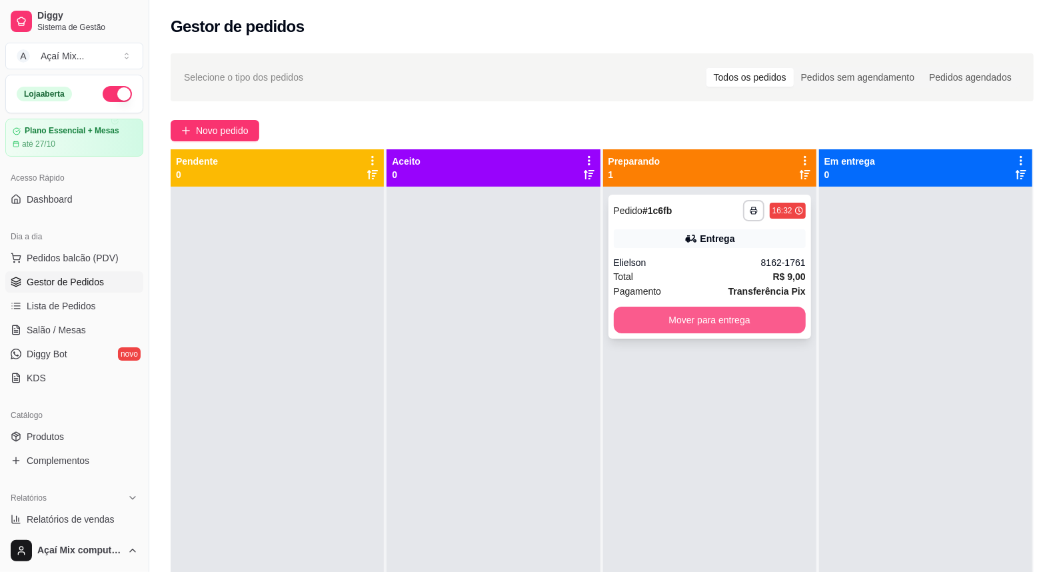
click at [785, 307] on button "Mover para entrega" at bounding box center [710, 320] width 192 height 27
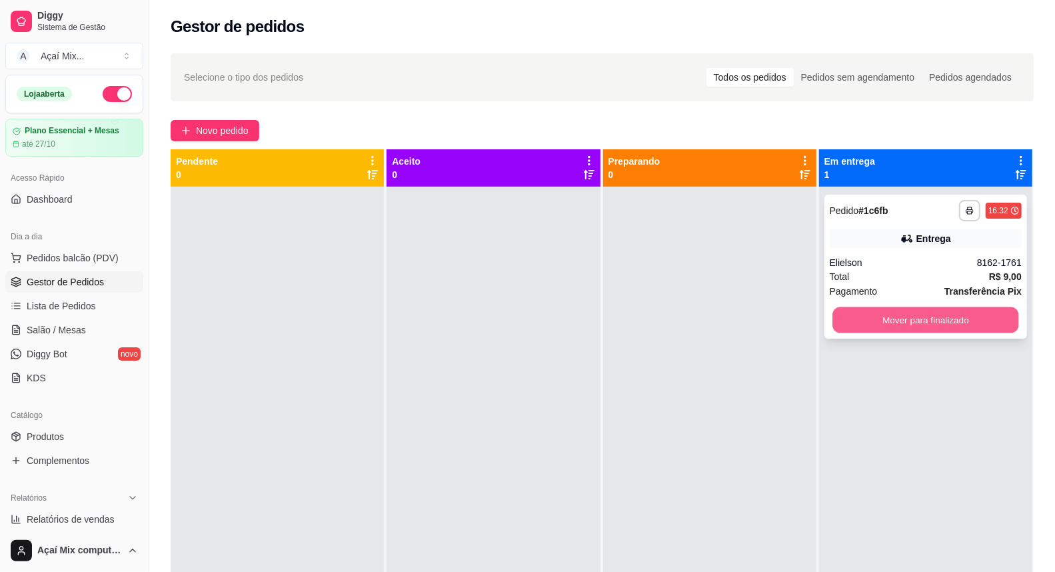
click at [837, 324] on button "Mover para finalizado" at bounding box center [926, 320] width 187 height 26
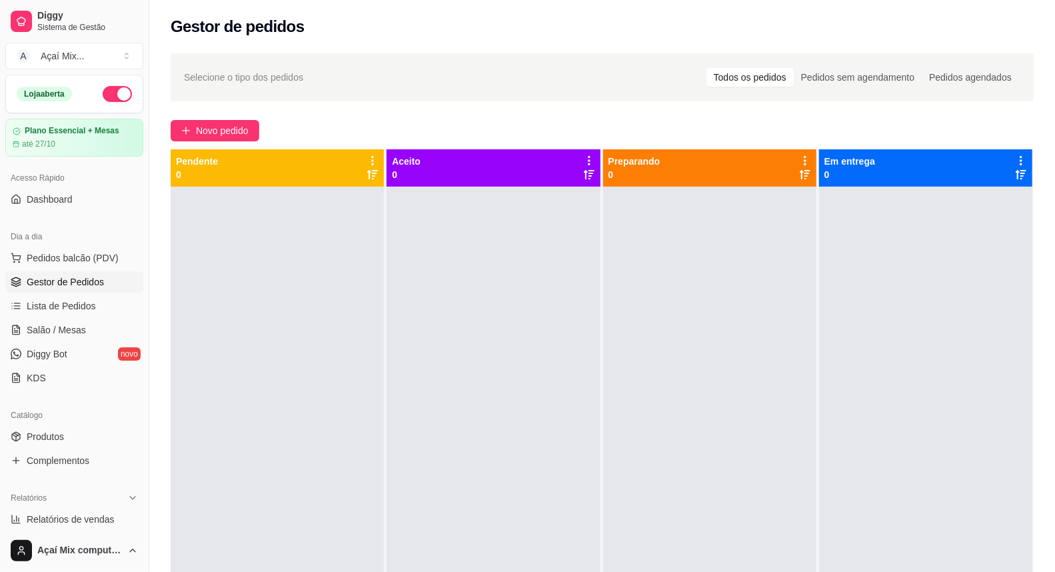
click at [61, 318] on ul "Pedidos balcão (PDV) Gestor de Pedidos Lista de Pedidos Salão / Mesas Diggy Bot…" at bounding box center [74, 317] width 138 height 141
click at [63, 322] on link "Salão / Mesas" at bounding box center [74, 329] width 138 height 21
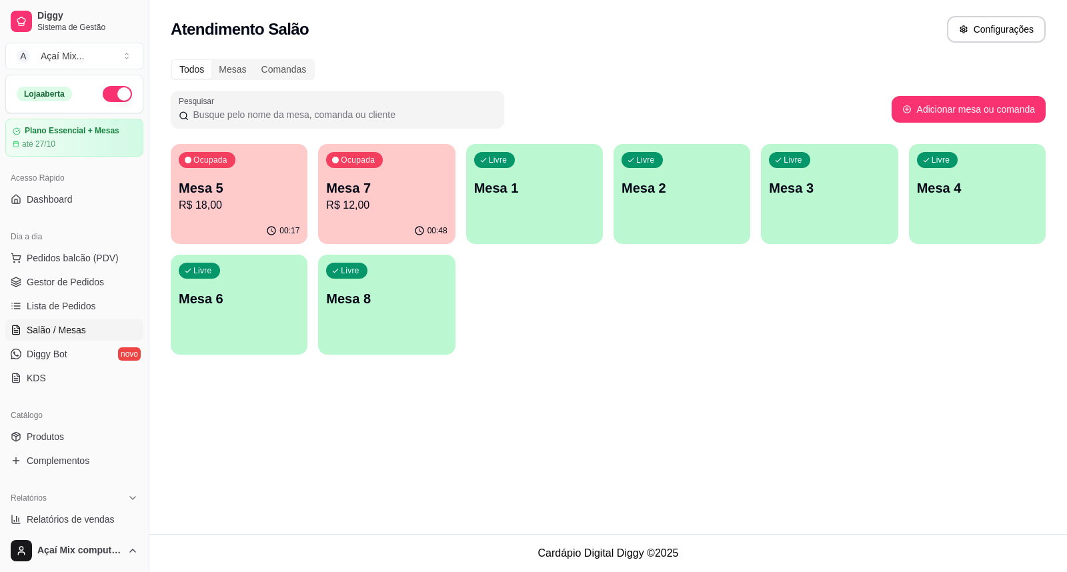
drag, startPoint x: 128, startPoint y: 235, endPoint x: 136, endPoint y: 230, distance: 9.6
click at [127, 235] on div "Dia a dia" at bounding box center [74, 236] width 138 height 21
click at [187, 217] on button "Ocupada Mesa 5 R$ 18,00 00:17" at bounding box center [239, 193] width 133 height 97
click at [303, 183] on div "Ocupada Mesa 5 R$ 18,00" at bounding box center [239, 181] width 137 height 74
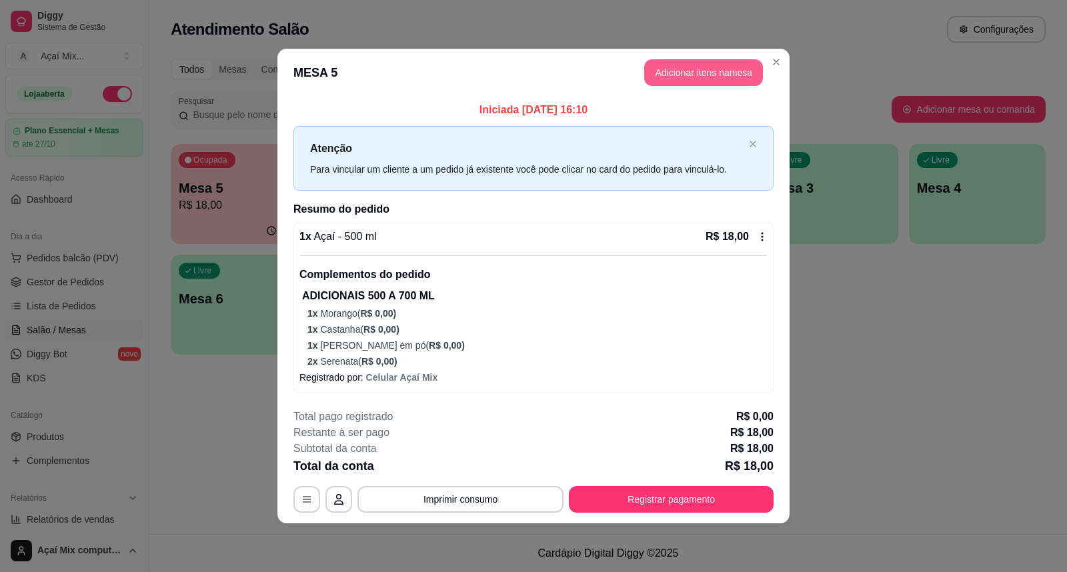
click at [714, 71] on button "Adicionar itens na mesa" at bounding box center [703, 72] width 119 height 27
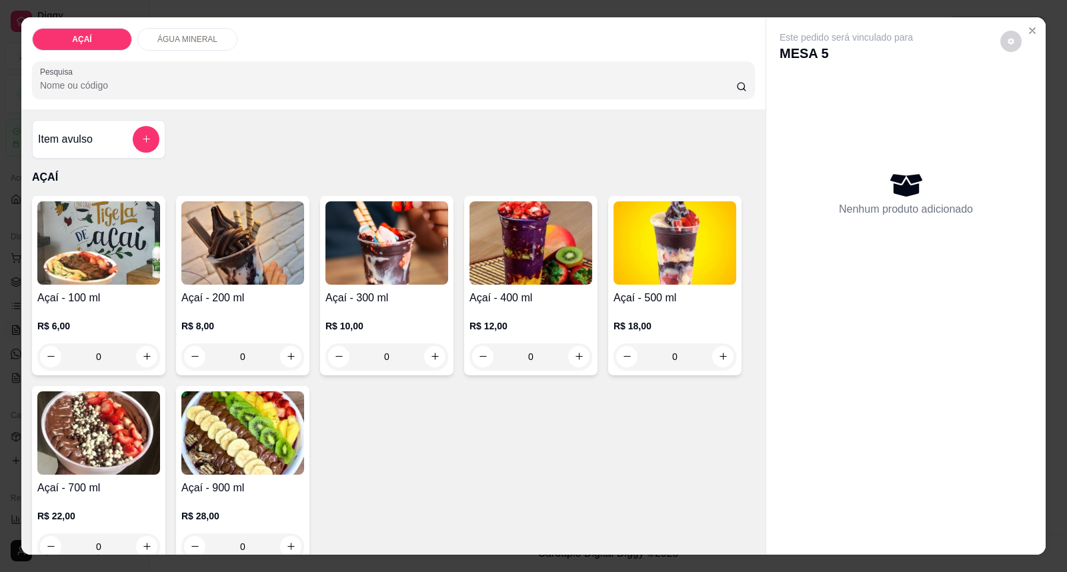
click at [629, 298] on h4 "Açaí - 500 ml" at bounding box center [674, 298] width 123 height 16
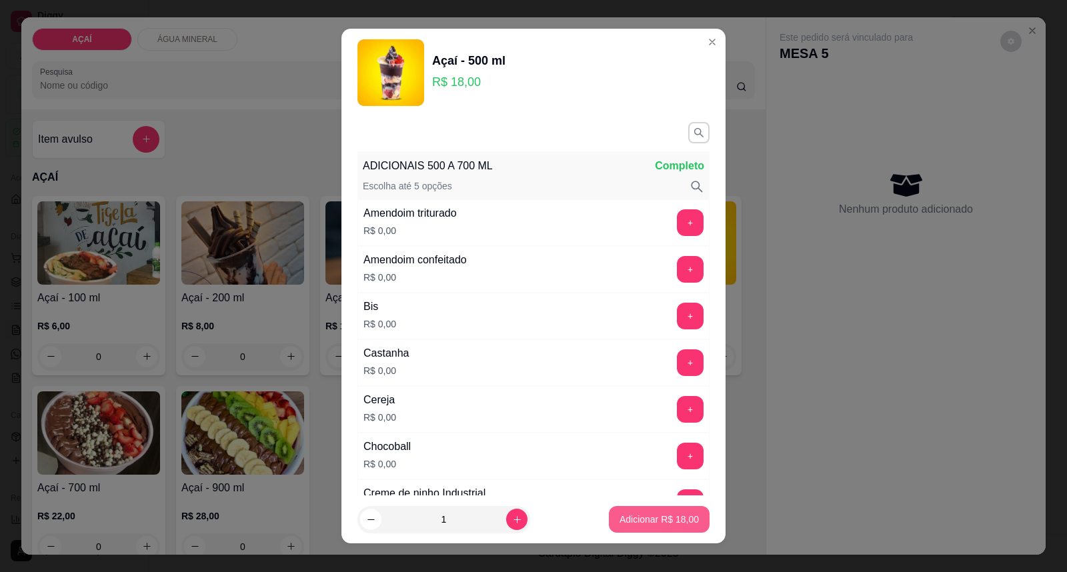
click at [667, 509] on button "Adicionar R$ 18,00" at bounding box center [659, 519] width 101 height 27
type input "1"
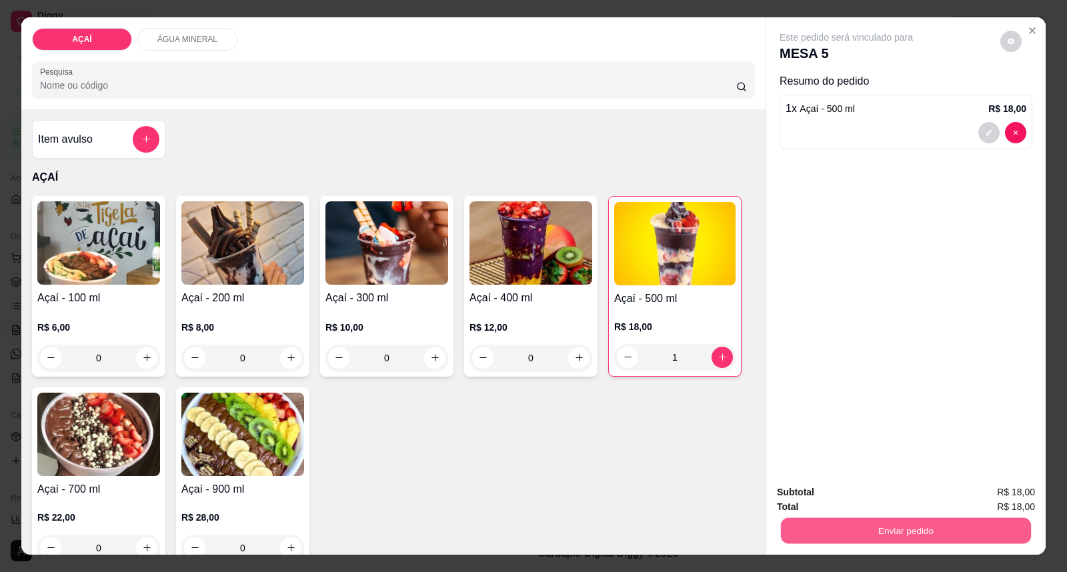
click at [865, 535] on button "Enviar pedido" at bounding box center [906, 531] width 250 height 26
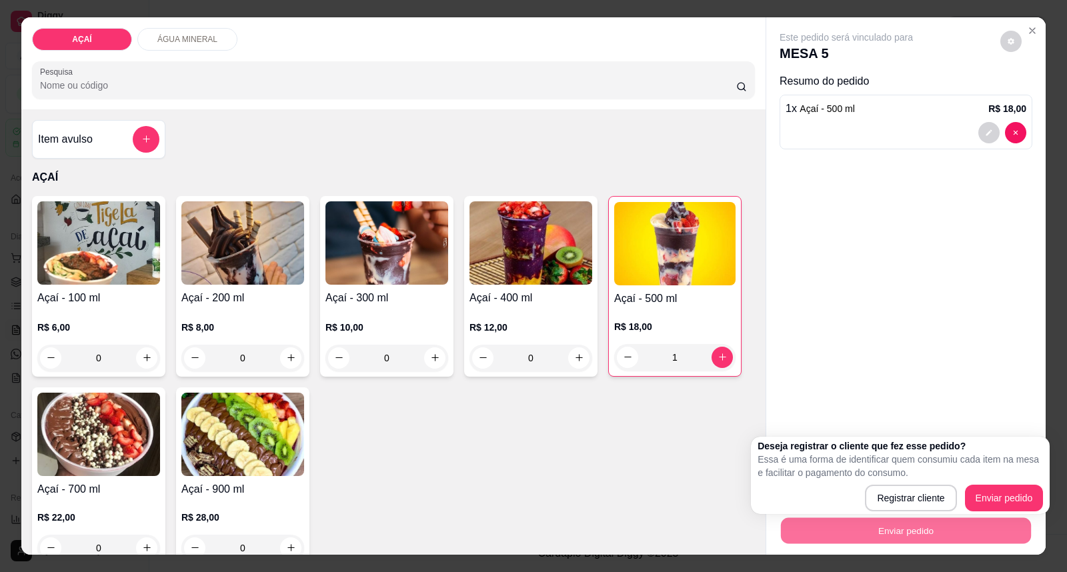
click at [1047, 496] on div "Deseja registrar o cliente que fez esse pedido? Essa é uma forma de identificar…" at bounding box center [900, 475] width 299 height 77
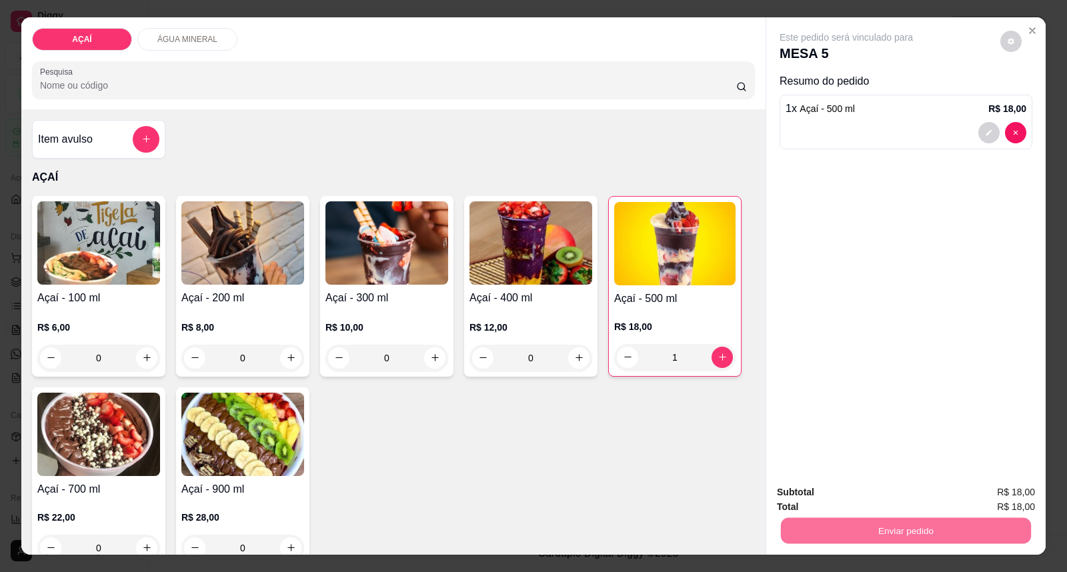
click at [1027, 500] on button "Enviar pedido" at bounding box center [999, 498] width 75 height 25
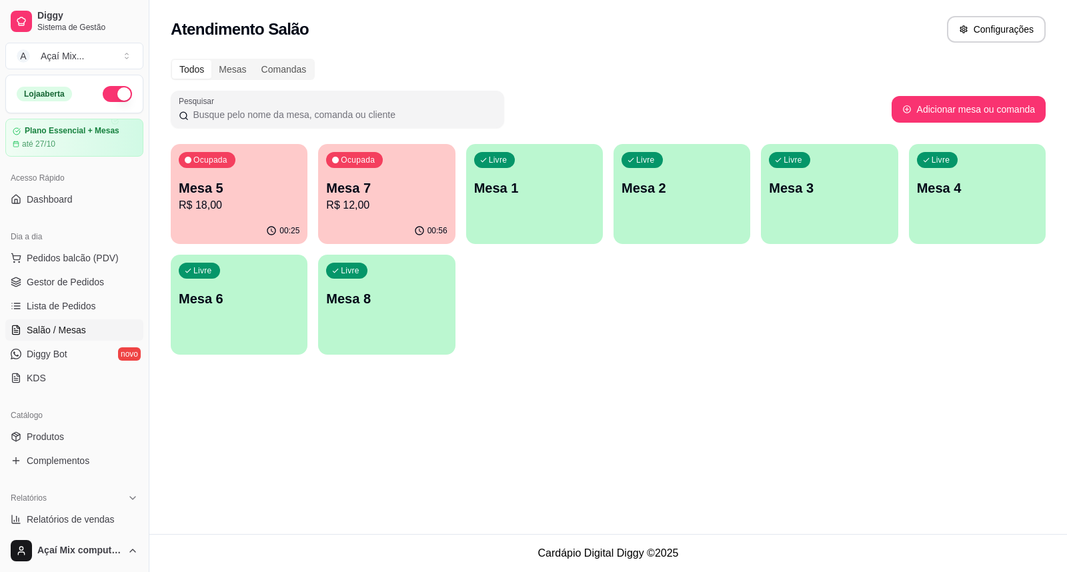
click at [367, 235] on div "00:56" at bounding box center [386, 231] width 137 height 26
click at [567, 195] on p "Mesa 1" at bounding box center [534, 188] width 121 height 19
click at [567, 197] on div "Livre Mesa 1" at bounding box center [534, 186] width 137 height 84
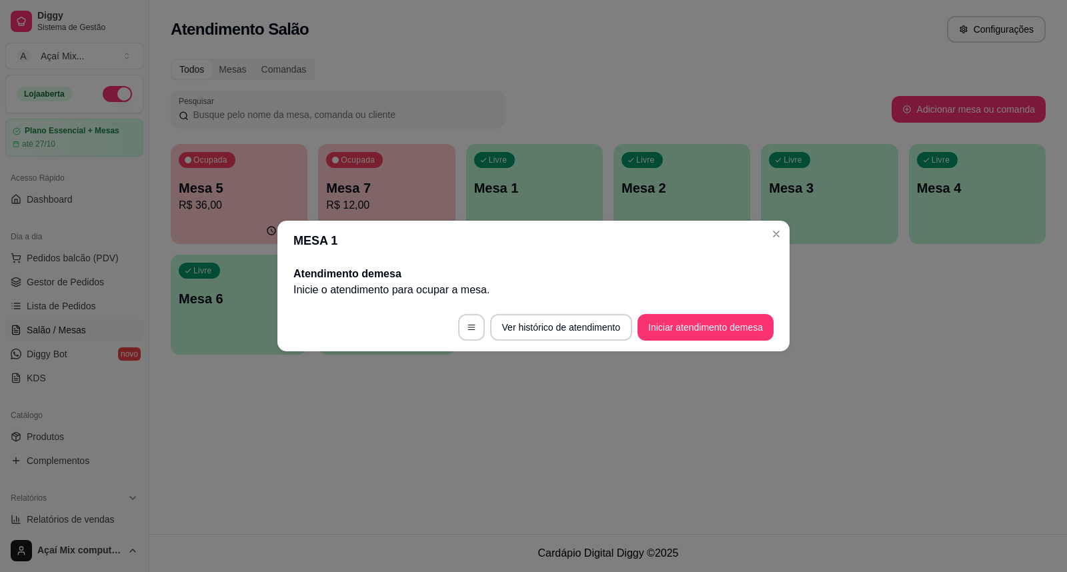
click at [711, 313] on footer "Ver histórico de atendimento Iniciar atendimento de mesa" at bounding box center [533, 327] width 512 height 48
click at [724, 327] on button "Iniciar atendimento de mesa" at bounding box center [705, 328] width 132 height 26
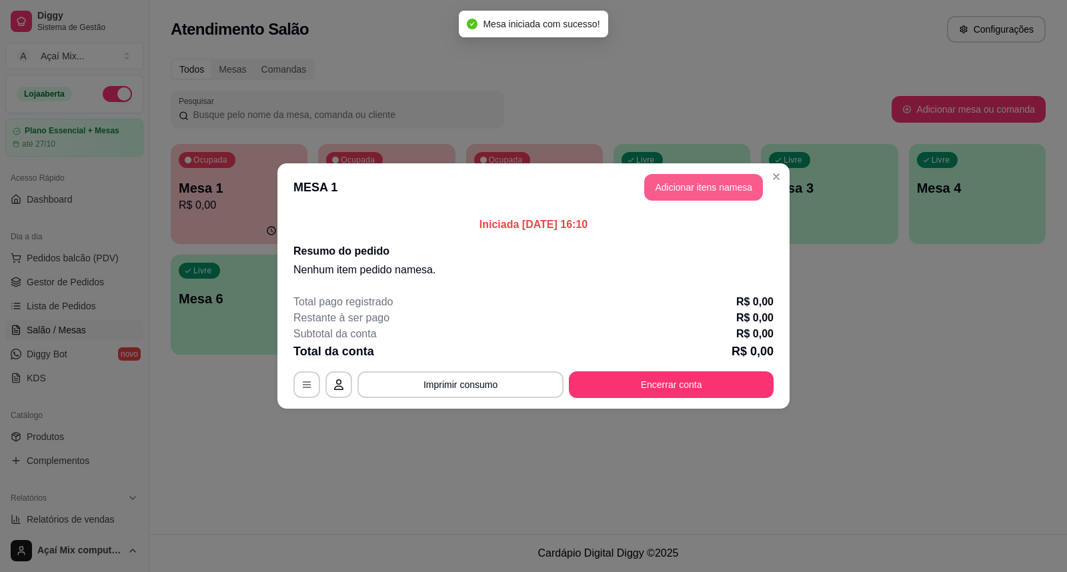
click at [705, 189] on button "Adicionar itens na mesa" at bounding box center [703, 187] width 119 height 27
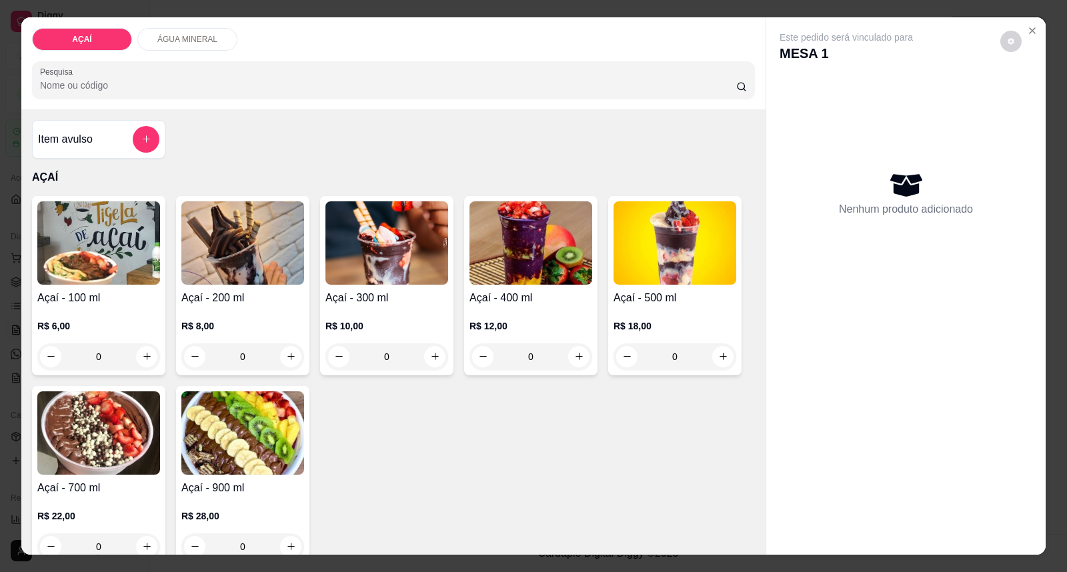
click at [227, 249] on img at bounding box center [242, 242] width 123 height 83
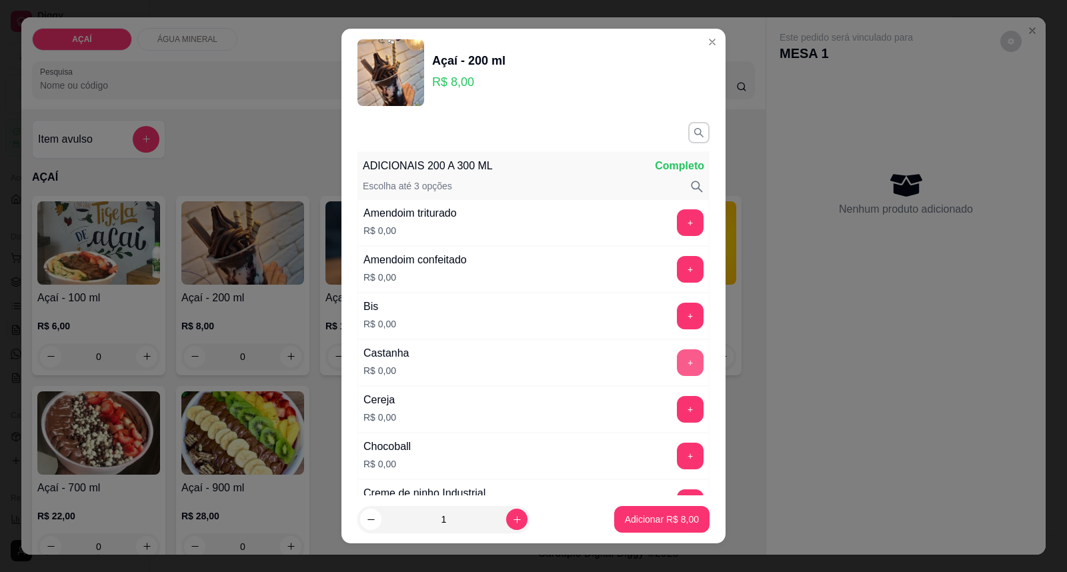
click at [677, 355] on button "+" at bounding box center [690, 362] width 27 height 27
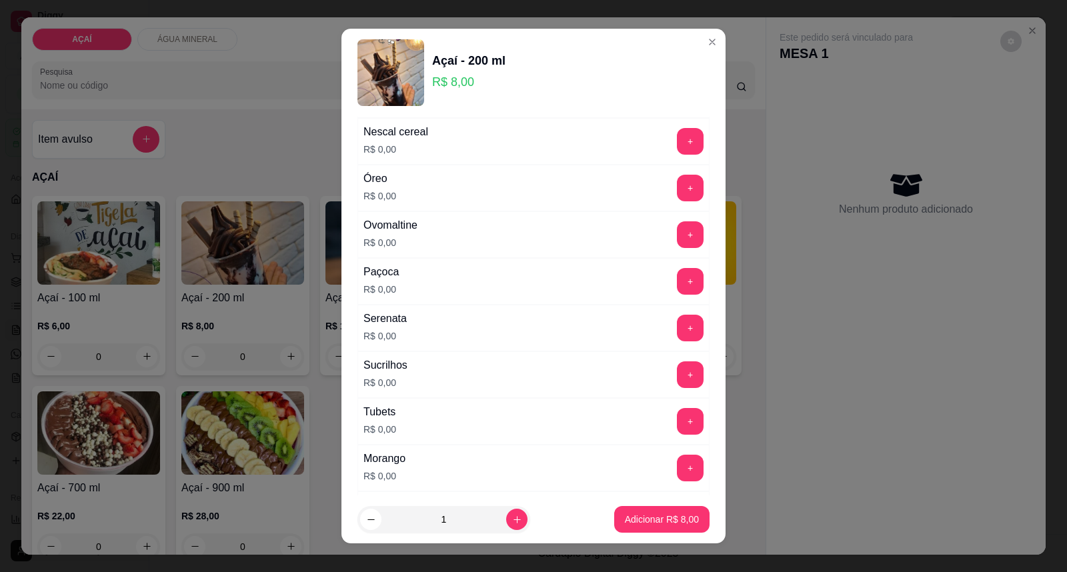
scroll to position [1661, 0]
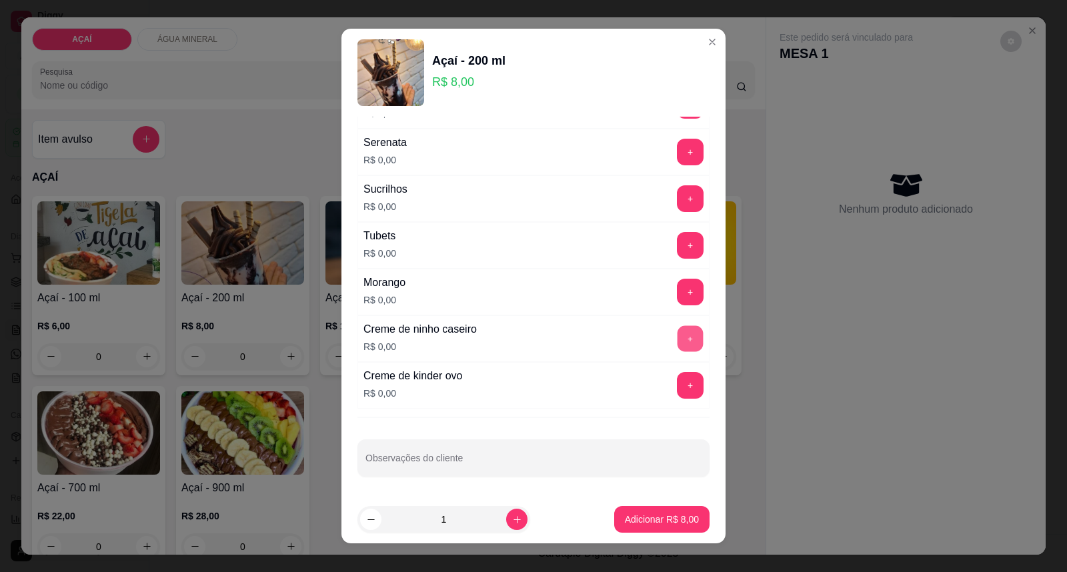
click at [677, 331] on button "+" at bounding box center [690, 339] width 26 height 26
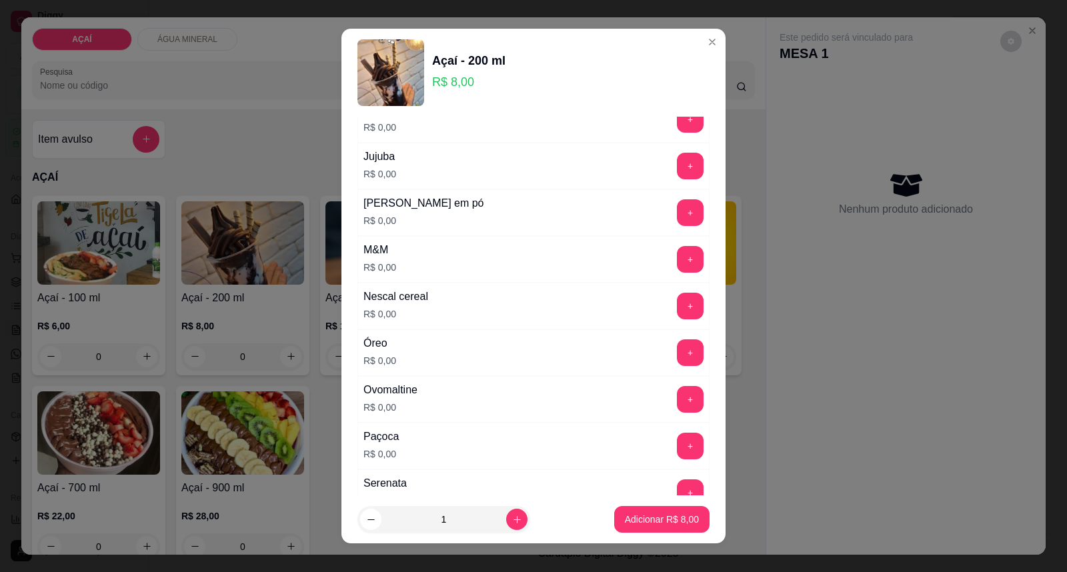
scroll to position [1291, 0]
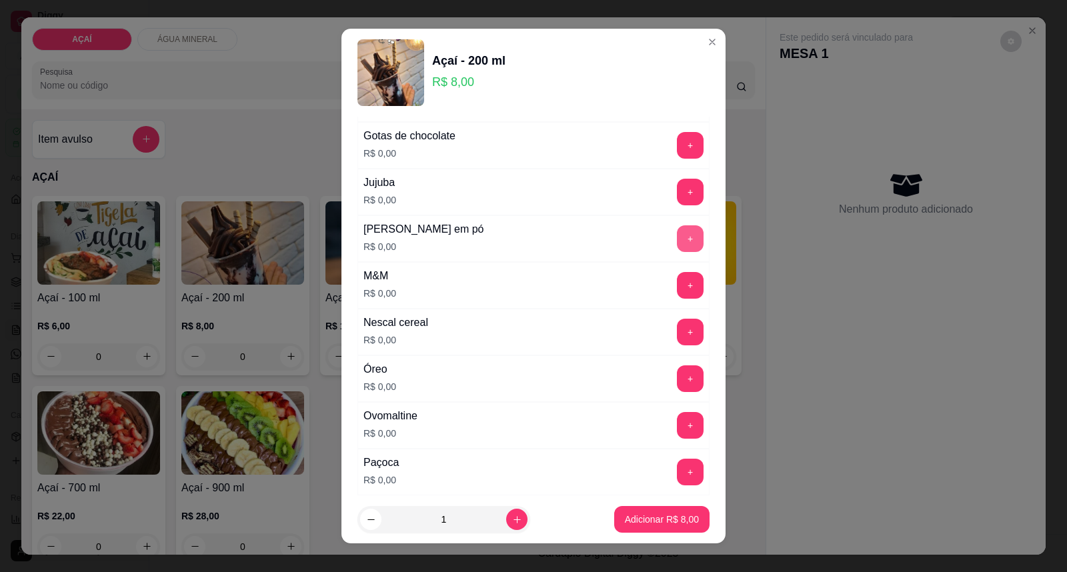
click at [677, 249] on button "+" at bounding box center [690, 238] width 27 height 27
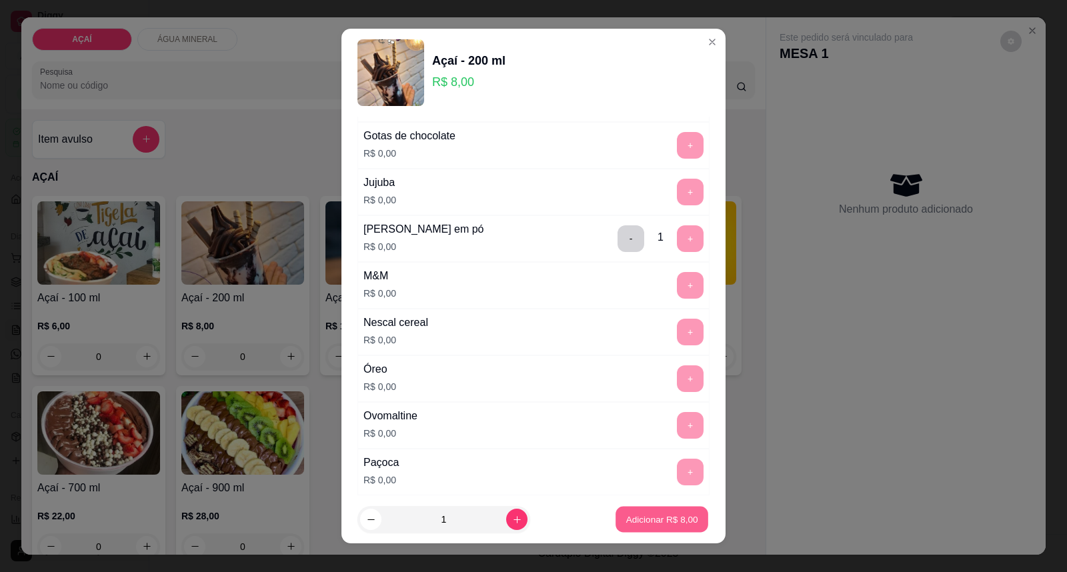
click at [675, 531] on button "Adicionar R$ 8,00" at bounding box center [661, 520] width 93 height 26
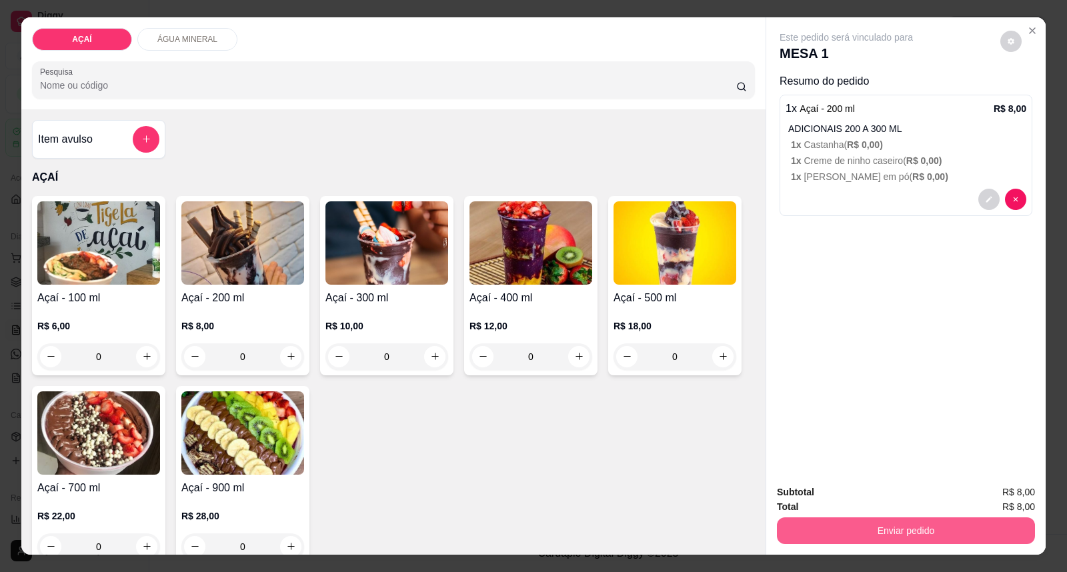
click at [836, 531] on button "Enviar pedido" at bounding box center [906, 530] width 258 height 27
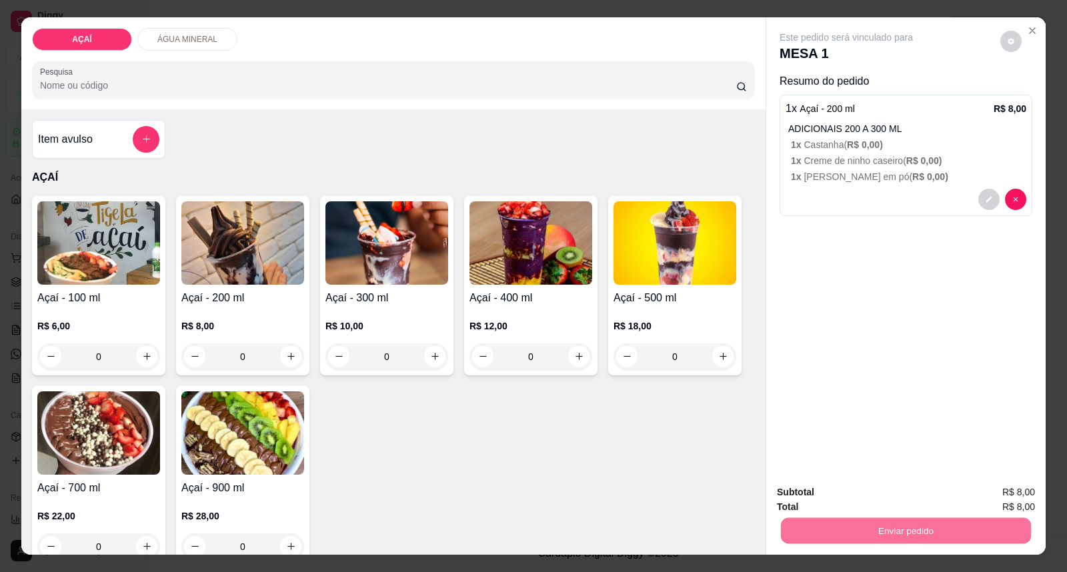
click at [983, 503] on button "Enviar pedido" at bounding box center [999, 498] width 75 height 25
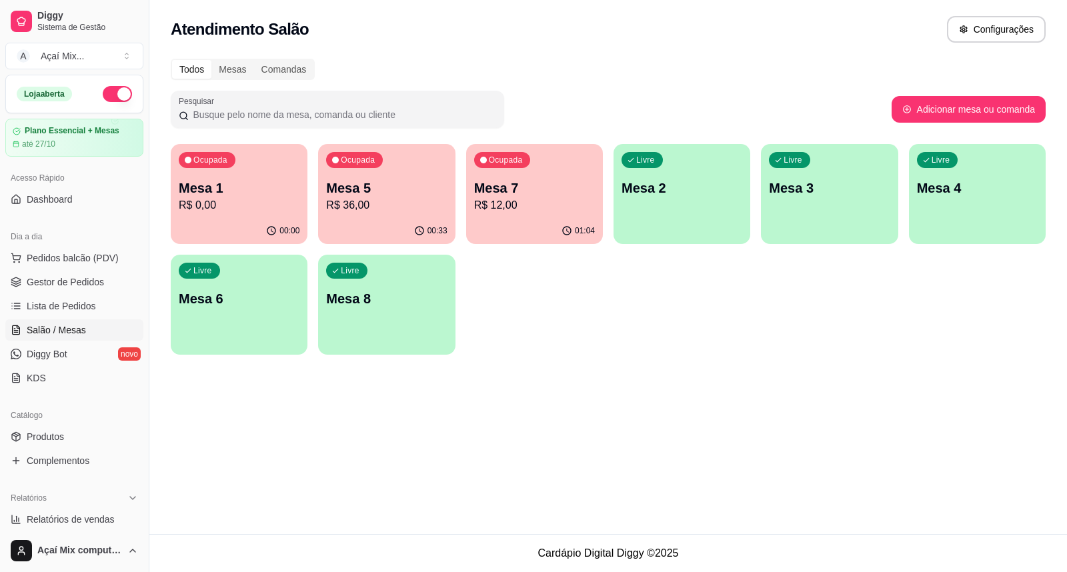
click at [676, 209] on div "Livre Mesa 2" at bounding box center [681, 186] width 137 height 84
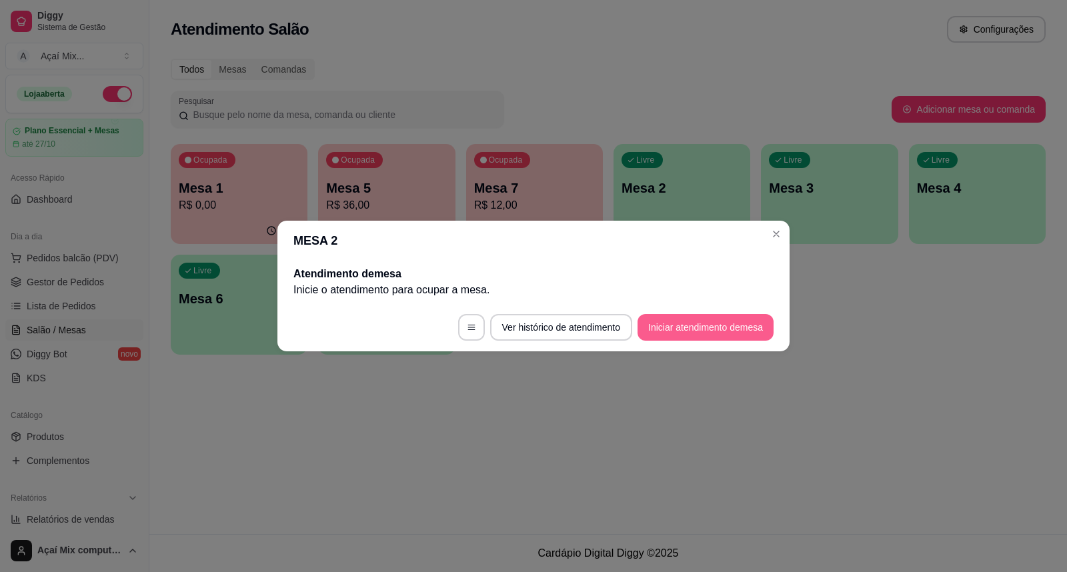
click at [763, 327] on button "Iniciar atendimento de mesa" at bounding box center [705, 327] width 136 height 27
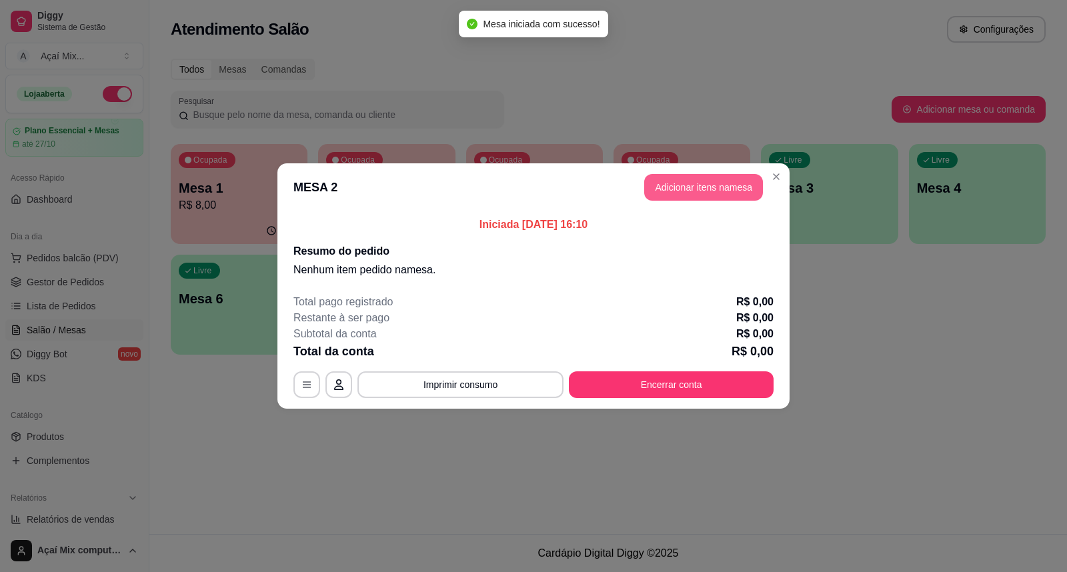
click at [699, 183] on button "Adicionar itens na mesa" at bounding box center [703, 187] width 119 height 27
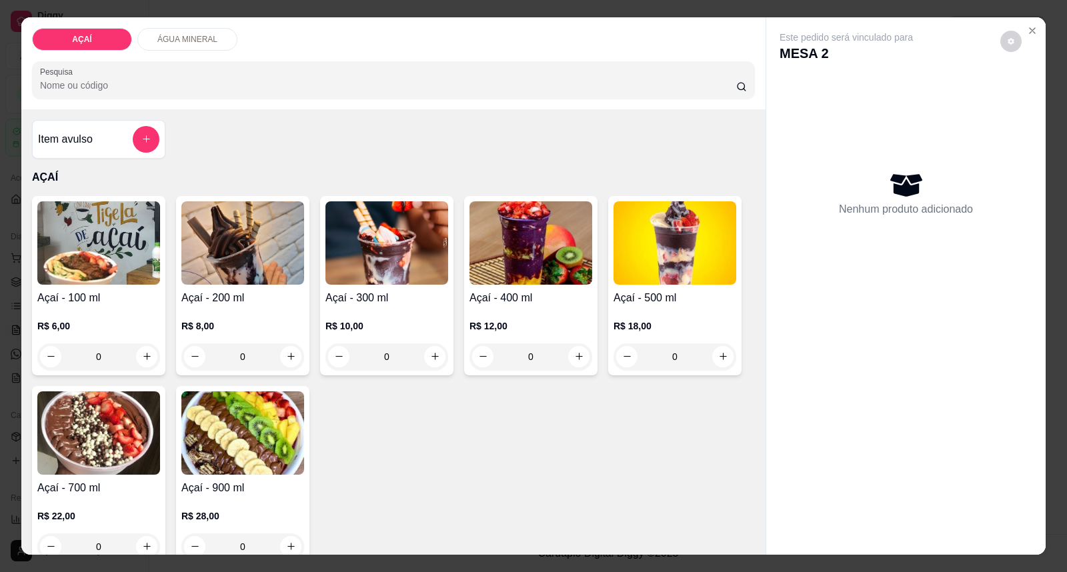
click at [412, 211] on img at bounding box center [386, 242] width 123 height 83
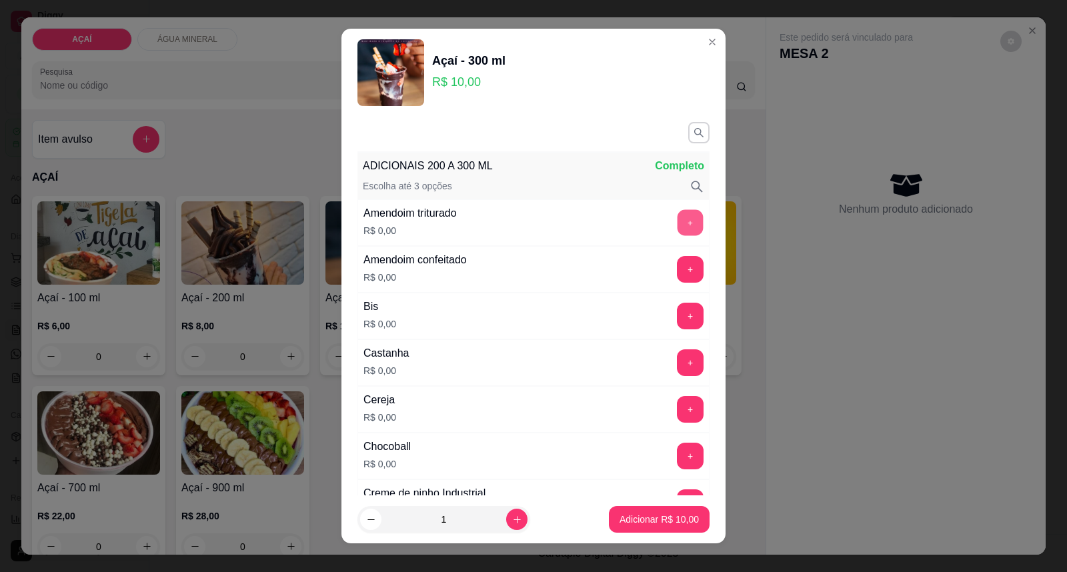
click at [677, 227] on button "+" at bounding box center [690, 223] width 26 height 26
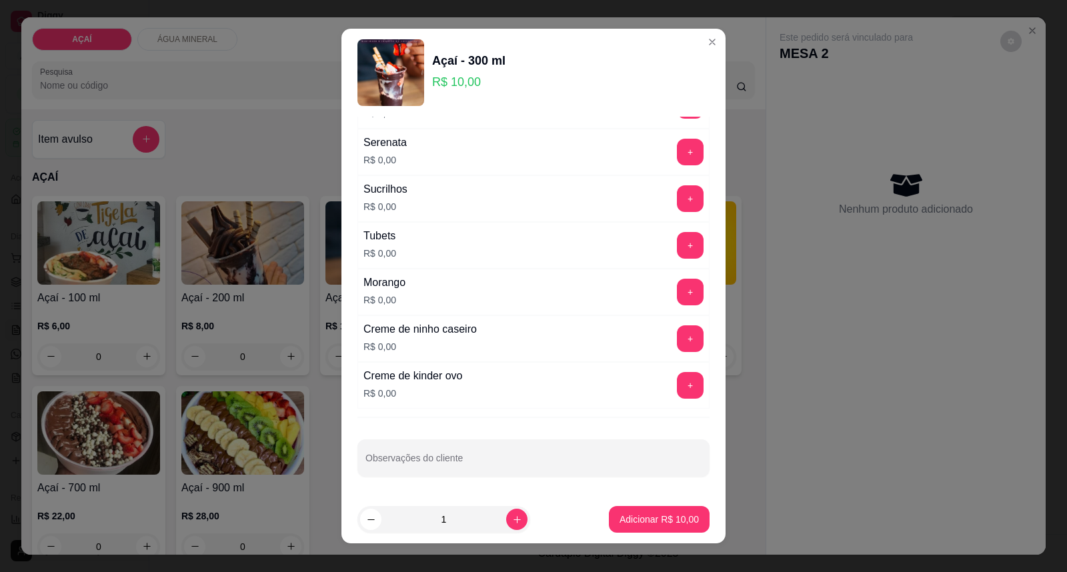
scroll to position [1661, 0]
click at [677, 330] on button "+" at bounding box center [690, 339] width 26 height 26
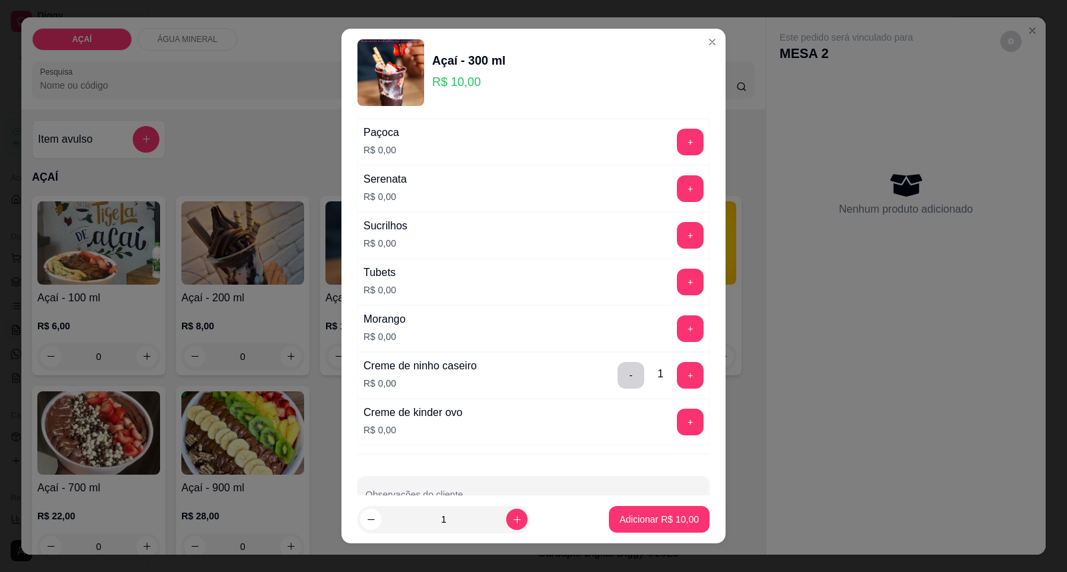
scroll to position [1587, 0]
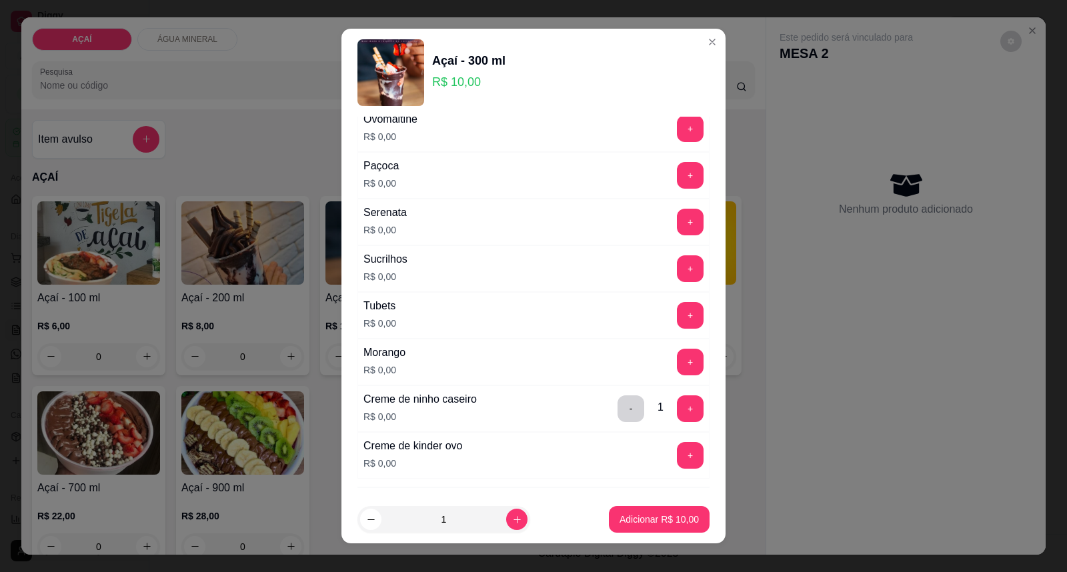
click at [665, 117] on div "Ovomaltine R$ 0,00 +" at bounding box center [533, 128] width 352 height 47
click at [677, 136] on button "+" at bounding box center [690, 128] width 27 height 27
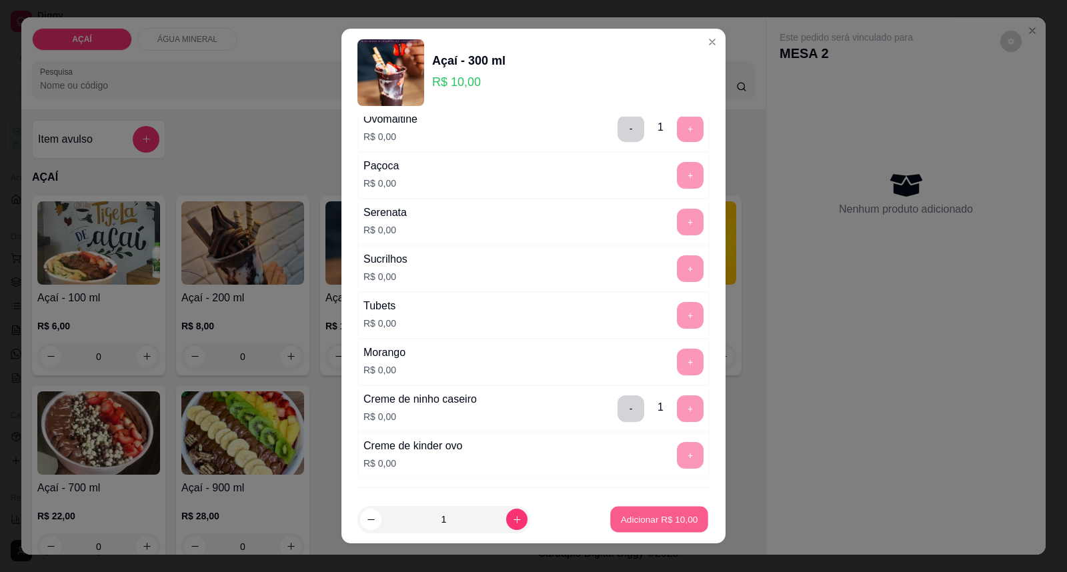
click at [647, 521] on p "Adicionar R$ 10,00" at bounding box center [659, 519] width 77 height 13
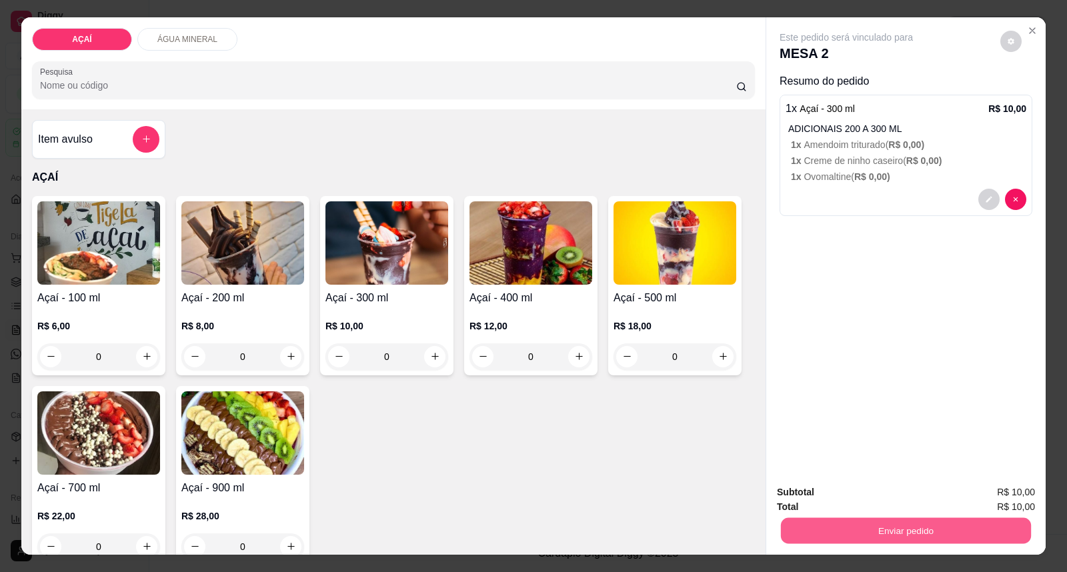
click at [827, 527] on button "Enviar pedido" at bounding box center [906, 531] width 250 height 26
click at [985, 493] on button "Enviar pedido" at bounding box center [999, 498] width 75 height 25
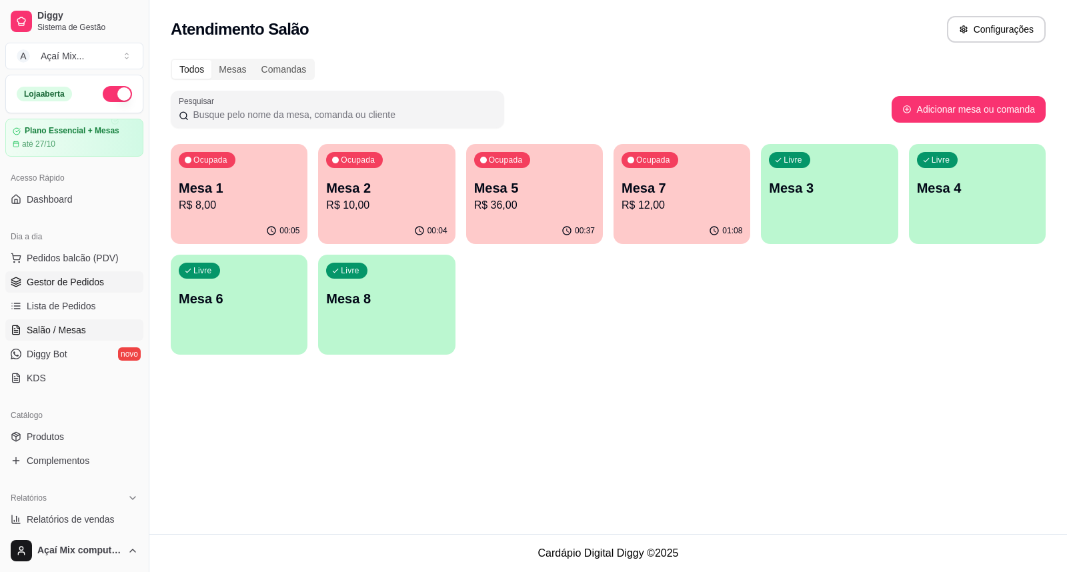
click at [108, 284] on link "Gestor de Pedidos" at bounding box center [74, 281] width 138 height 21
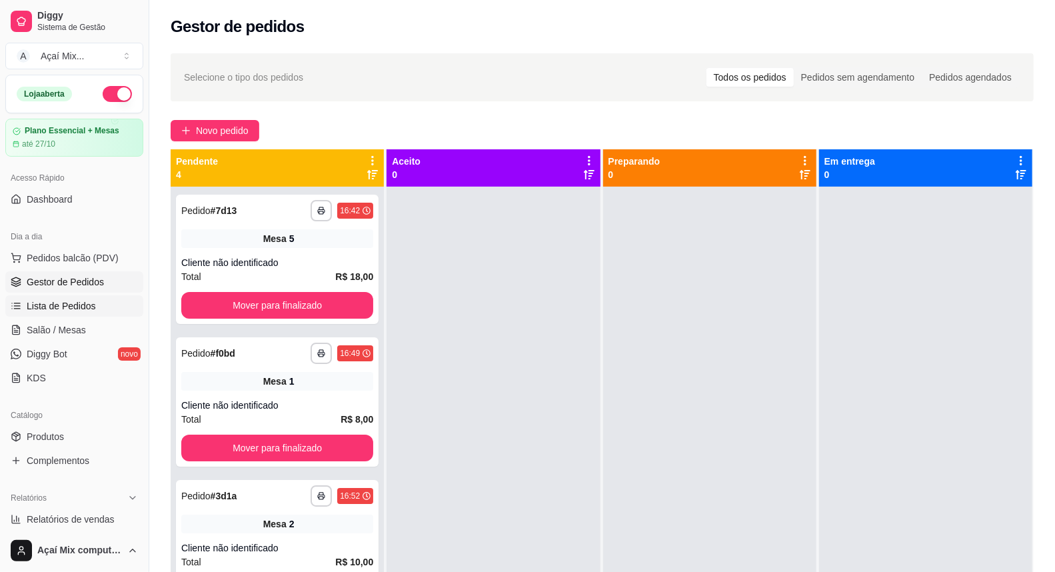
click at [51, 316] on link "Lista de Pedidos" at bounding box center [74, 305] width 138 height 21
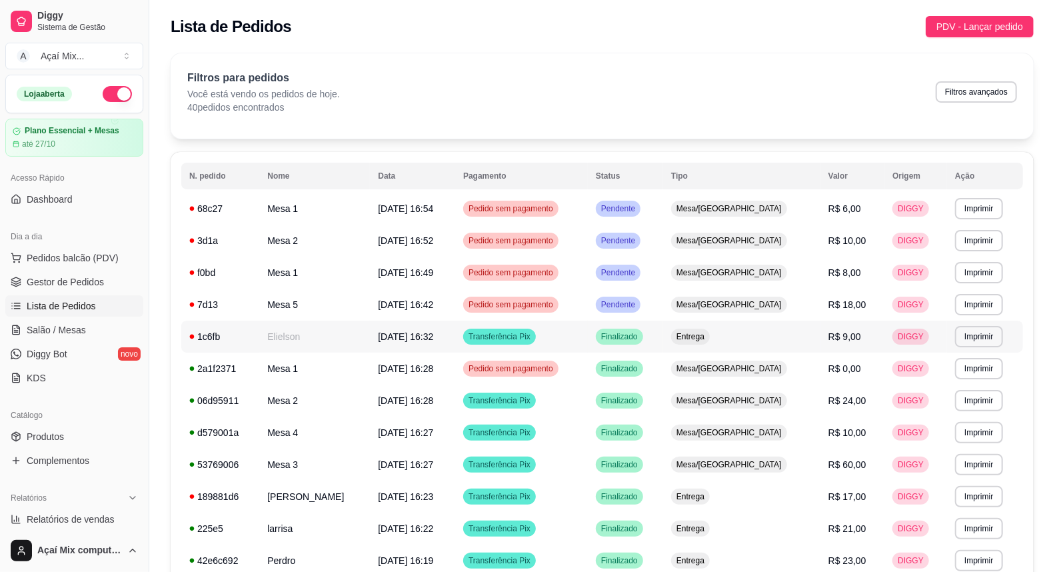
click at [821, 335] on td "R$ 9,00" at bounding box center [853, 337] width 64 height 32
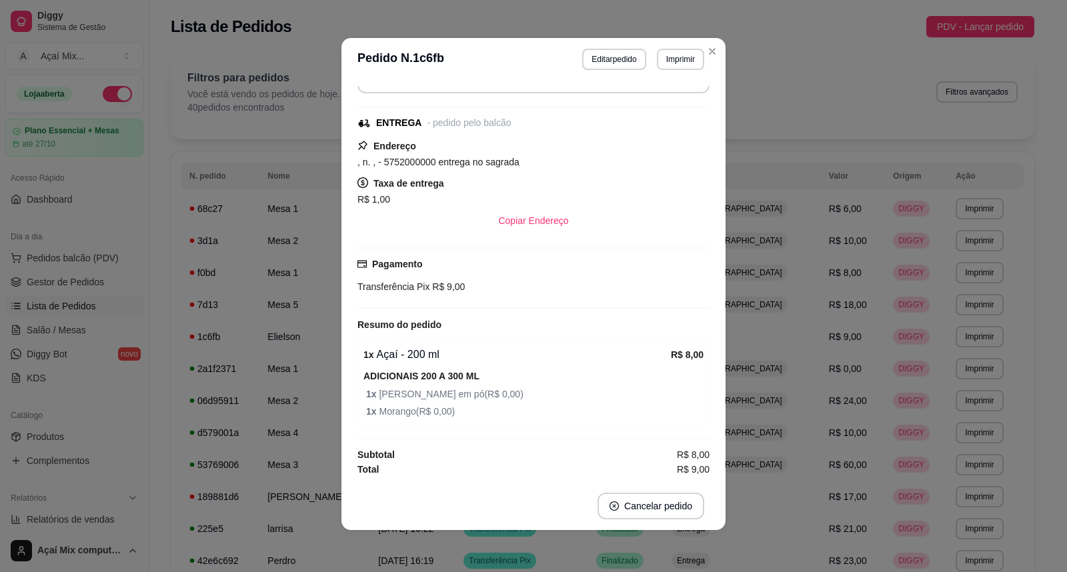
scroll to position [3, 0]
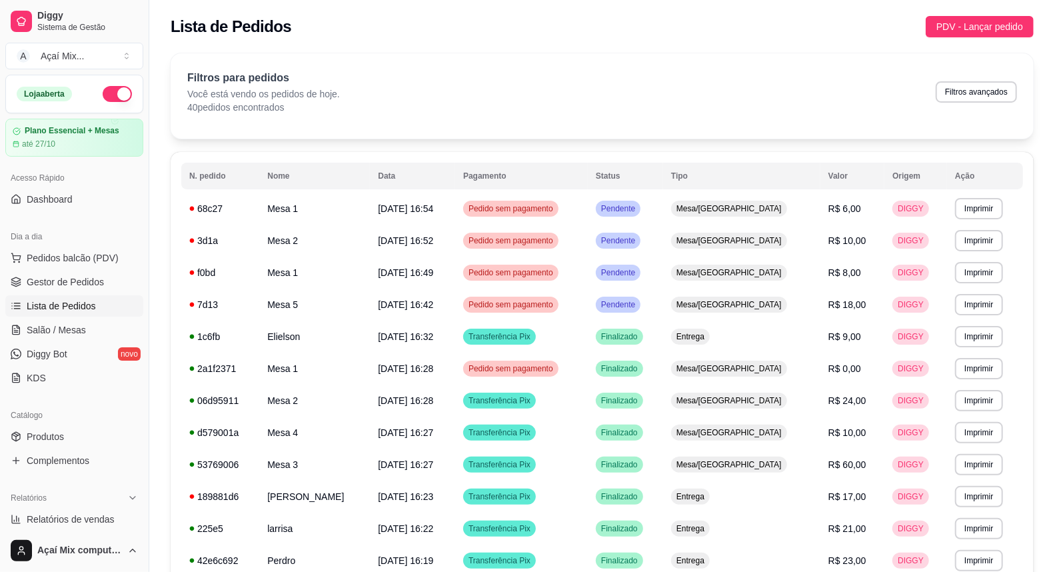
click at [42, 318] on ul "Pedidos balcão (PDV) Gestor de Pedidos Lista de Pedidos Salão / Mesas Diggy Bot…" at bounding box center [74, 317] width 138 height 141
click at [47, 327] on span "Salão / Mesas" at bounding box center [56, 329] width 59 height 13
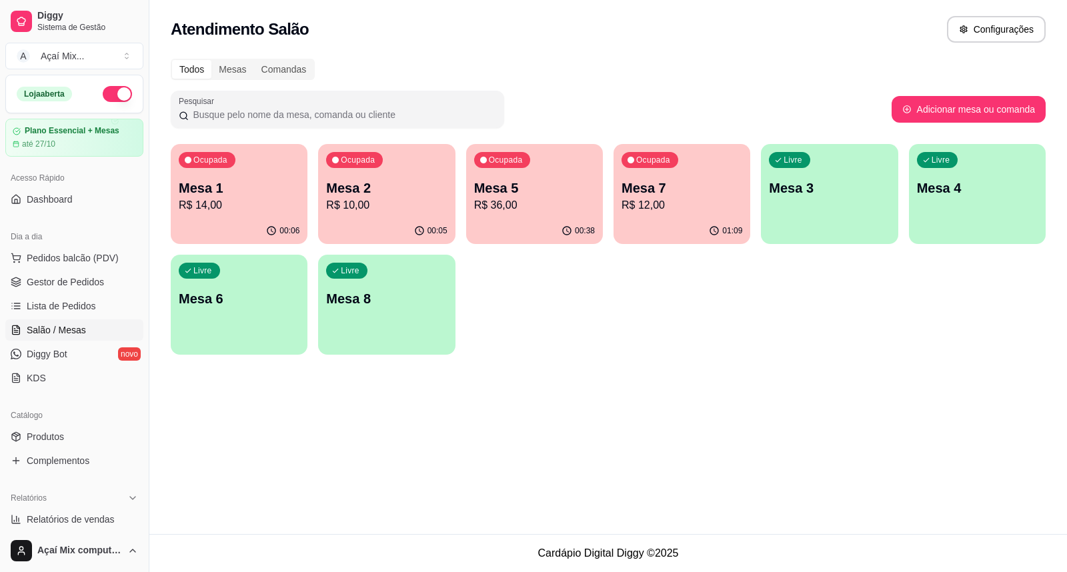
click at [271, 198] on p "R$ 14,00" at bounding box center [239, 205] width 121 height 16
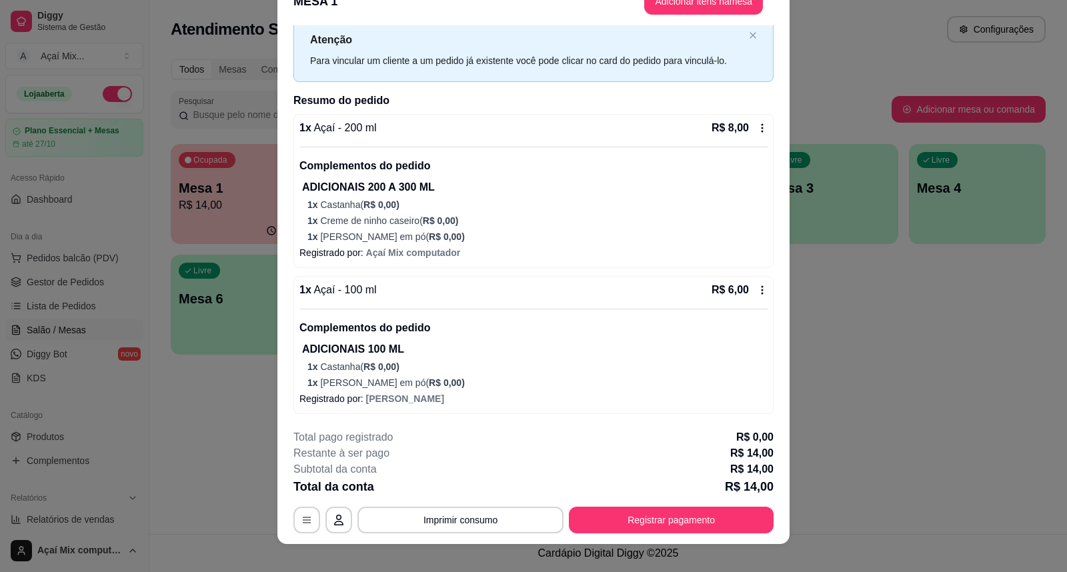
scroll to position [40, 0]
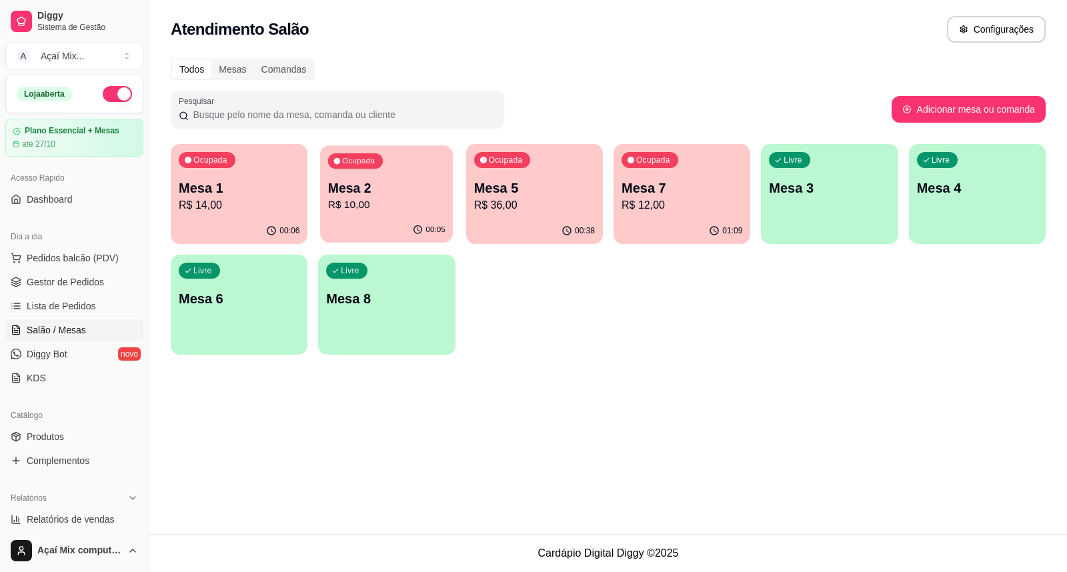
click at [391, 199] on p "R$ 10,00" at bounding box center [386, 204] width 117 height 15
click at [567, 179] on p "Mesa 5" at bounding box center [534, 188] width 121 height 19
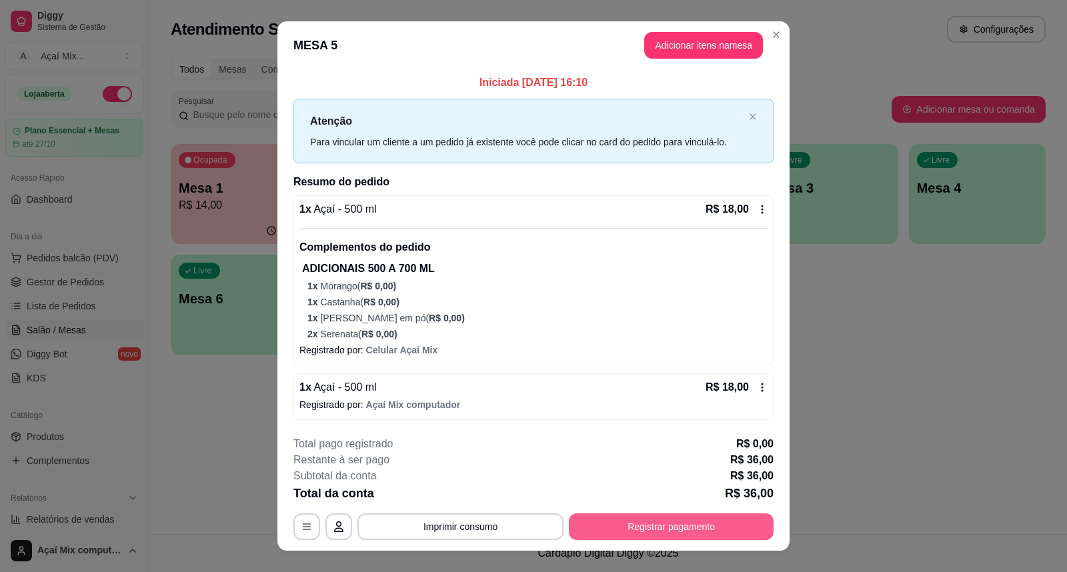
click at [642, 523] on button "Registrar pagamento" at bounding box center [671, 526] width 205 height 27
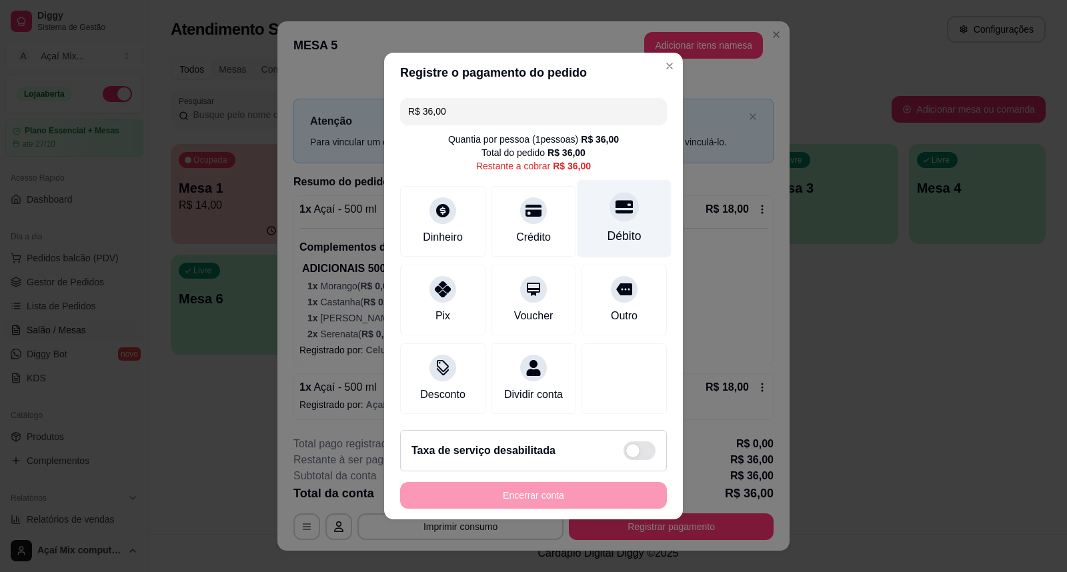
click at [597, 210] on div "Débito" at bounding box center [624, 219] width 94 height 78
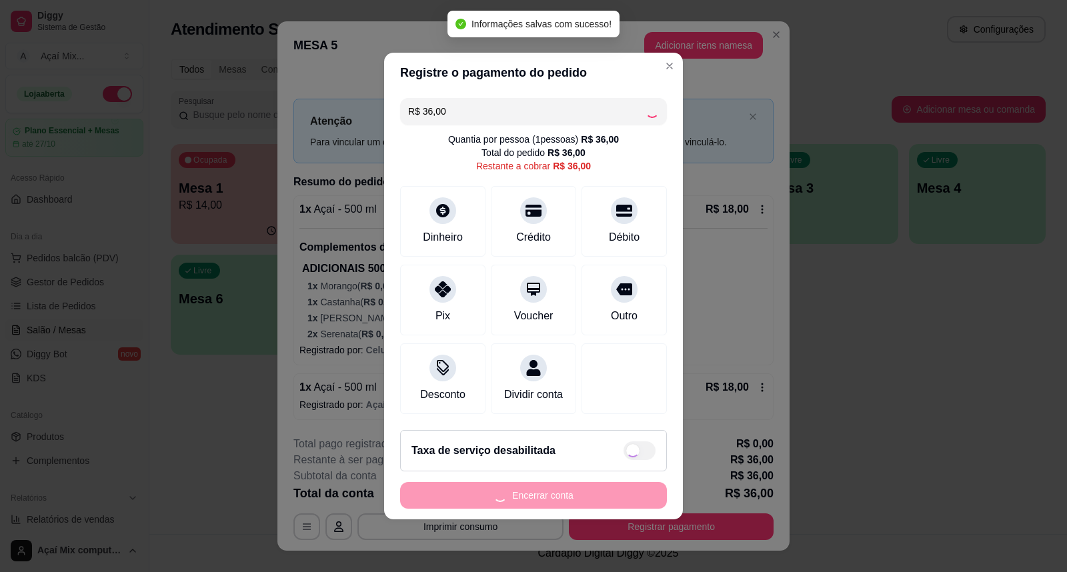
type input "R$ 0,00"
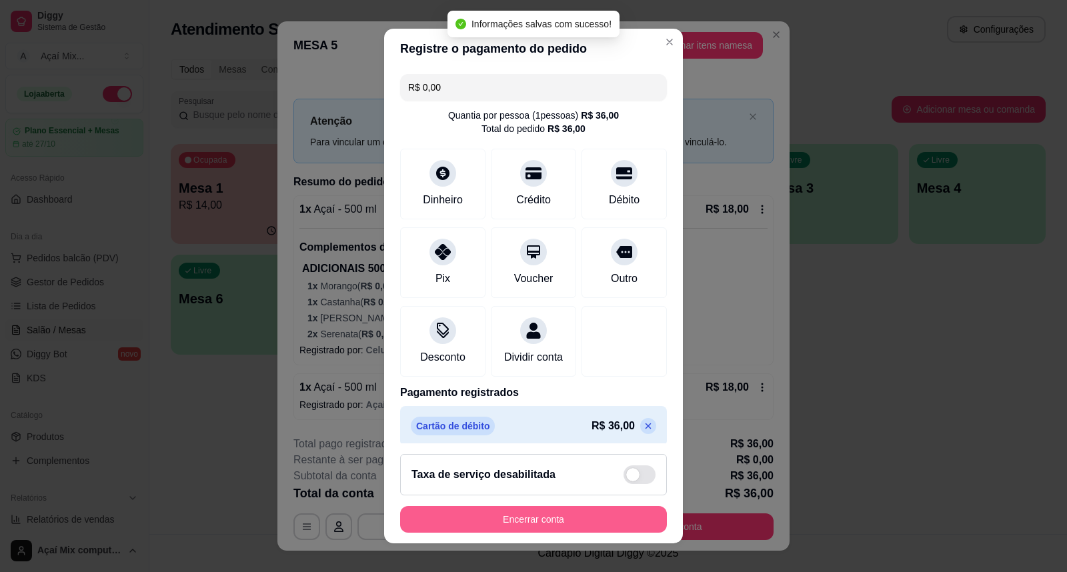
click at [549, 514] on button "Encerrar conta" at bounding box center [533, 519] width 267 height 27
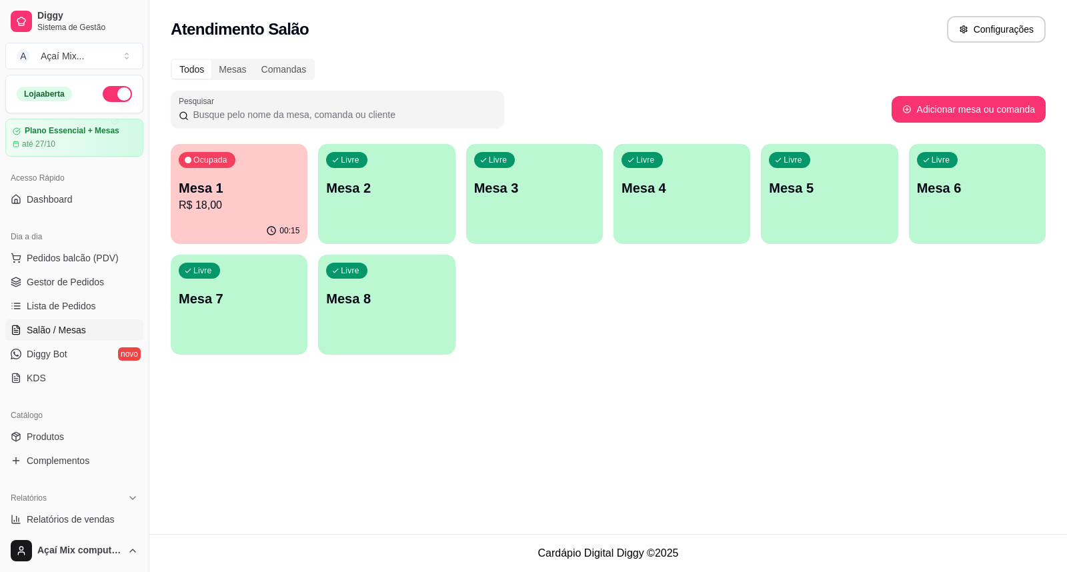
click at [387, 216] on div "Livre Mesa 2" at bounding box center [386, 186] width 137 height 84
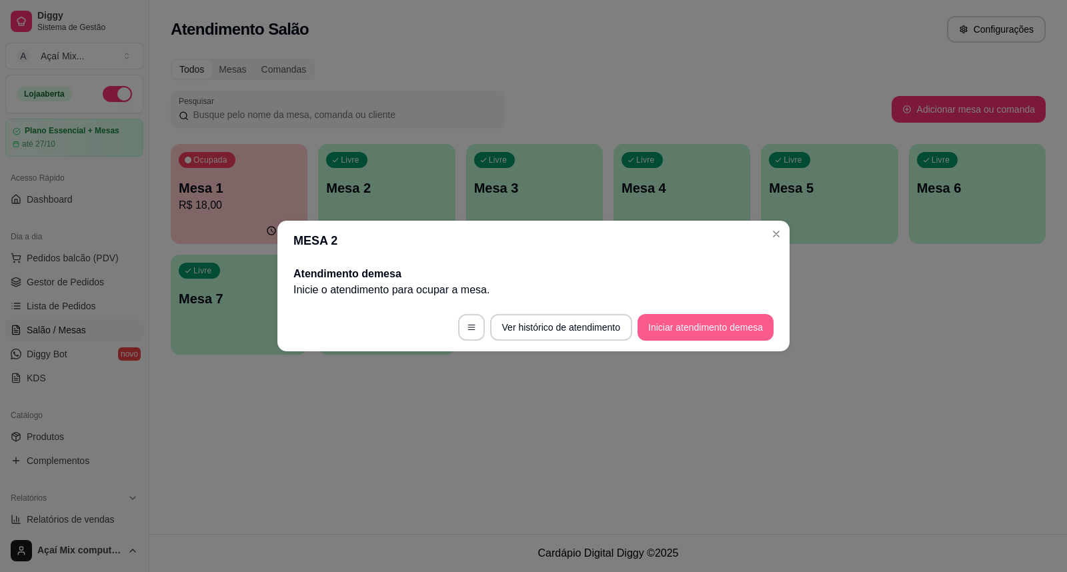
click at [663, 335] on button "Iniciar atendimento de mesa" at bounding box center [705, 327] width 136 height 27
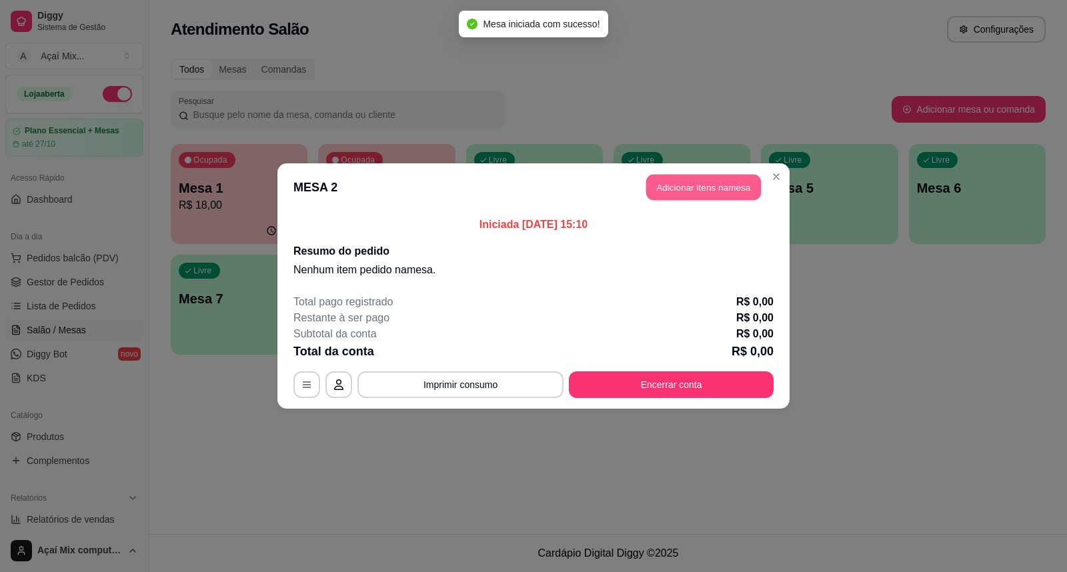
click at [697, 200] on button "Adicionar itens na mesa" at bounding box center [703, 188] width 115 height 26
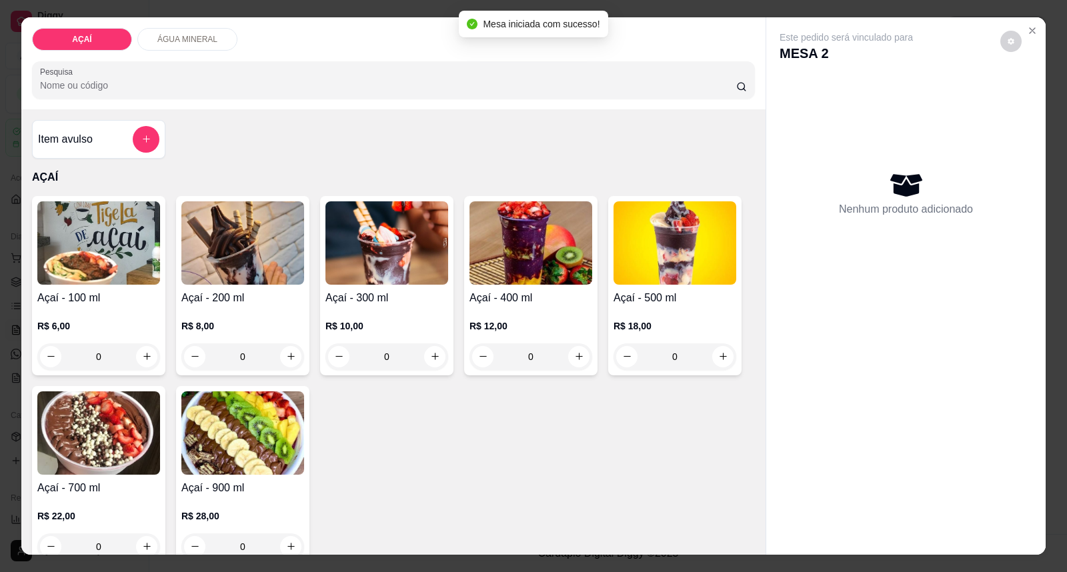
click at [208, 291] on h4 "Açaí - 200 ml" at bounding box center [242, 298] width 123 height 16
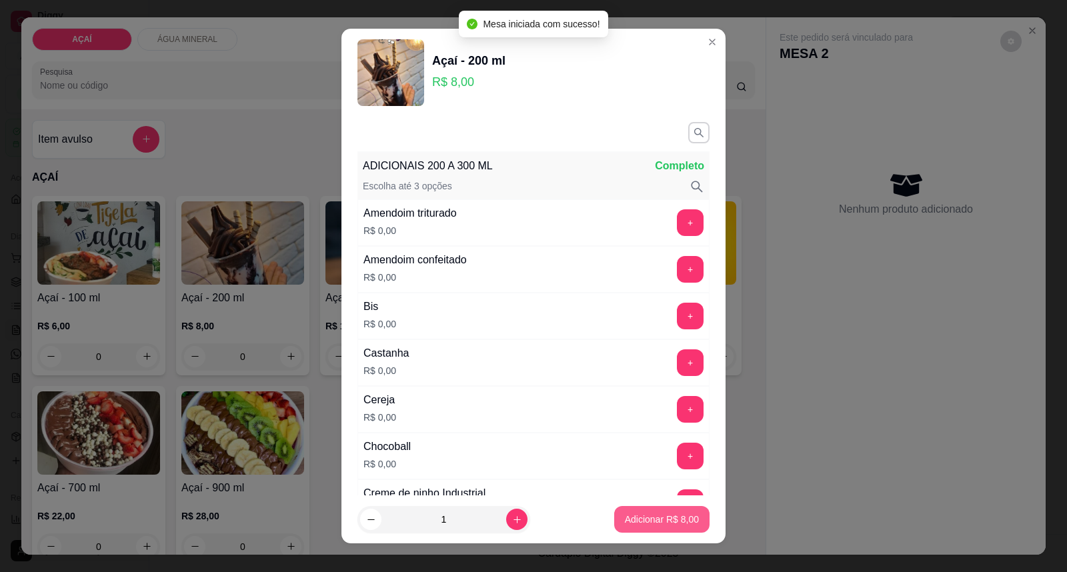
click at [630, 527] on button "Adicionar R$ 8,00" at bounding box center [661, 519] width 95 height 27
type input "1"
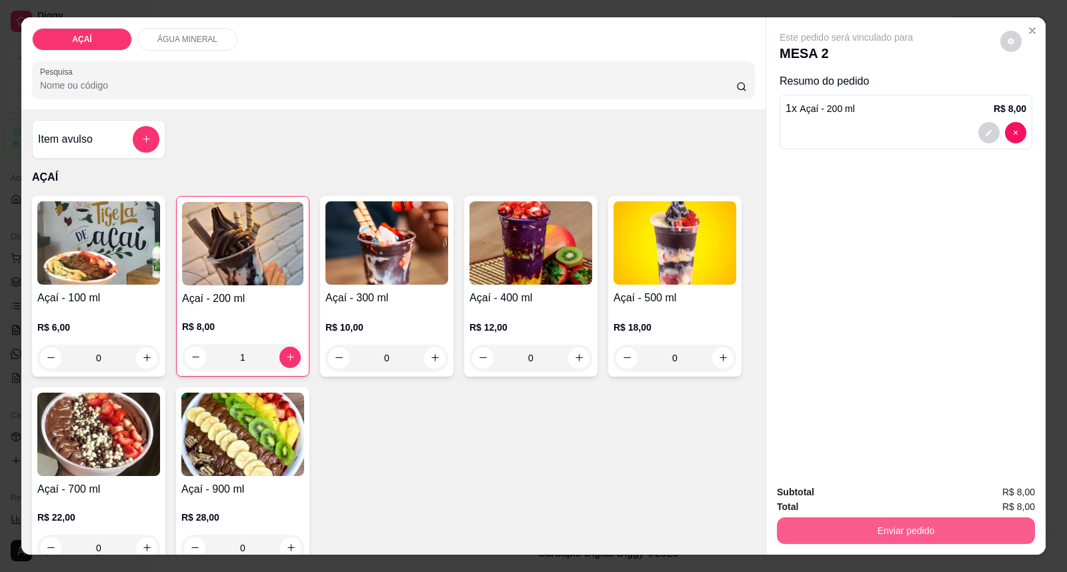
click at [789, 521] on button "Enviar pedido" at bounding box center [906, 530] width 258 height 27
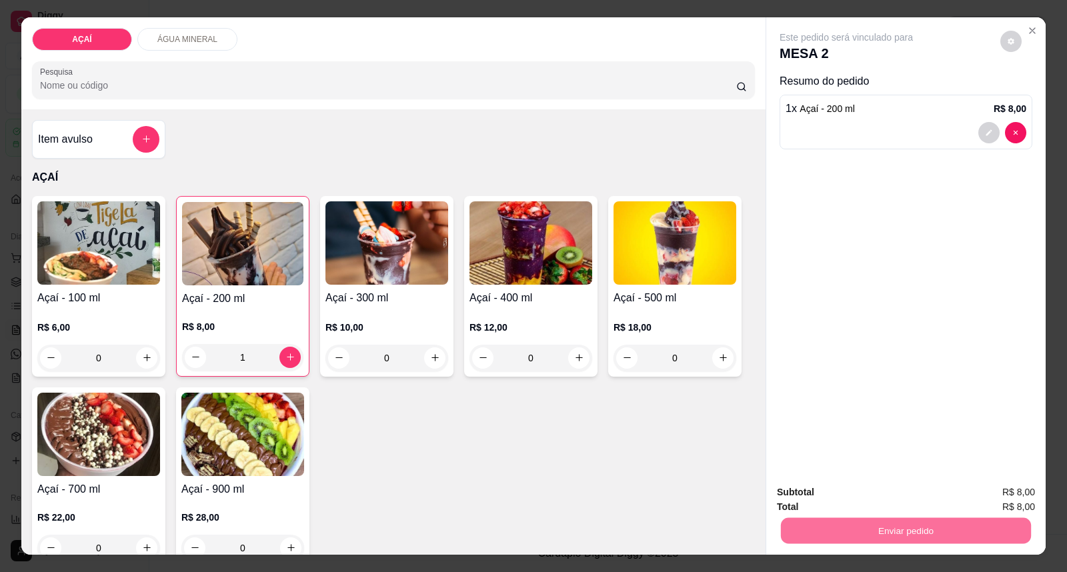
click at [1011, 491] on button "Enviar pedido" at bounding box center [999, 498] width 75 height 25
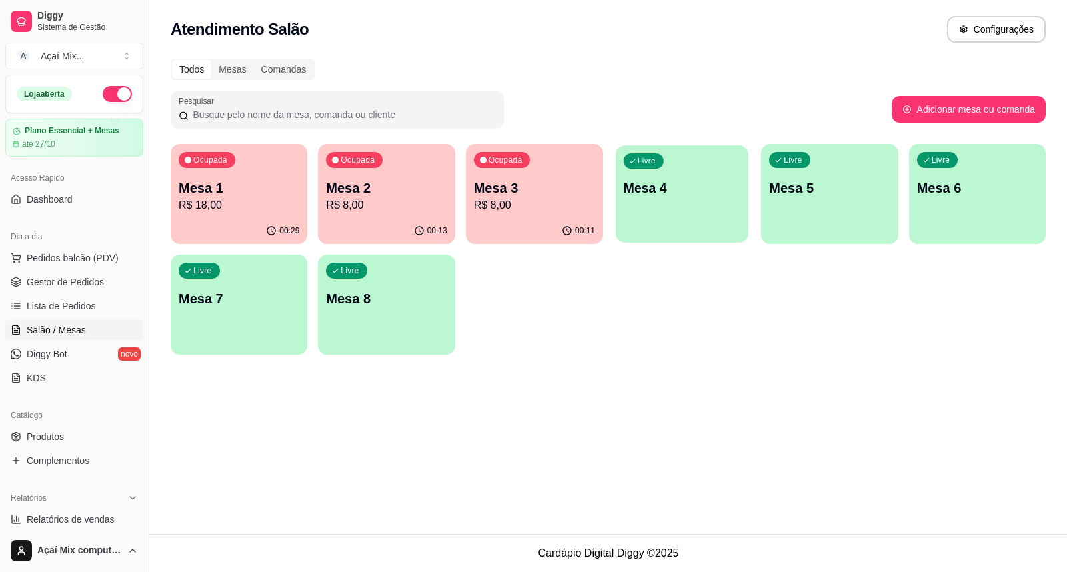
click at [625, 207] on div "Livre Mesa 4" at bounding box center [681, 185] width 133 height 81
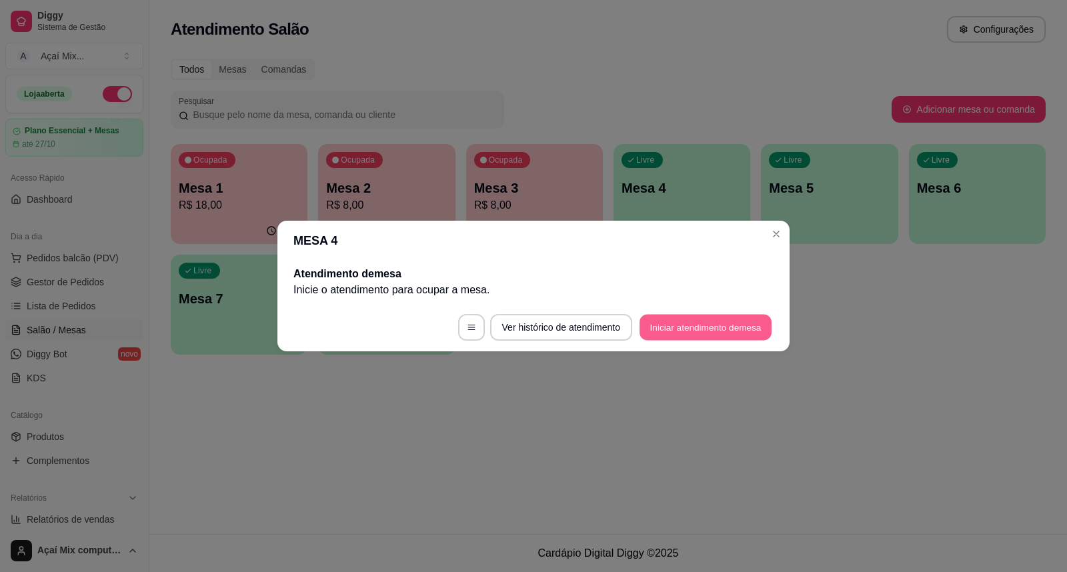
click at [683, 335] on button "Iniciar atendimento de mesa" at bounding box center [705, 328] width 132 height 26
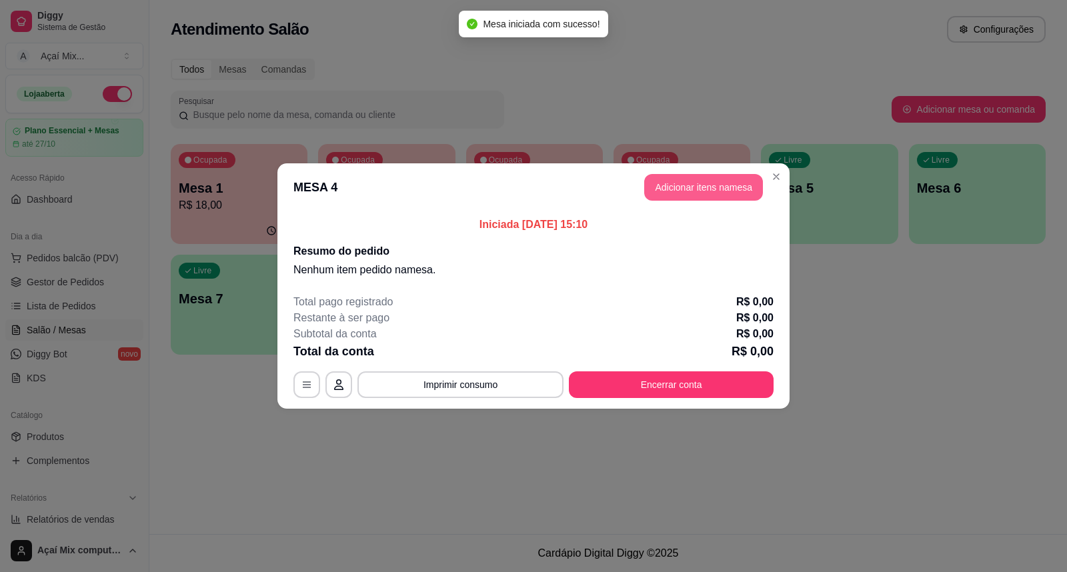
click at [675, 187] on button "Adicionar itens na mesa" at bounding box center [703, 187] width 119 height 27
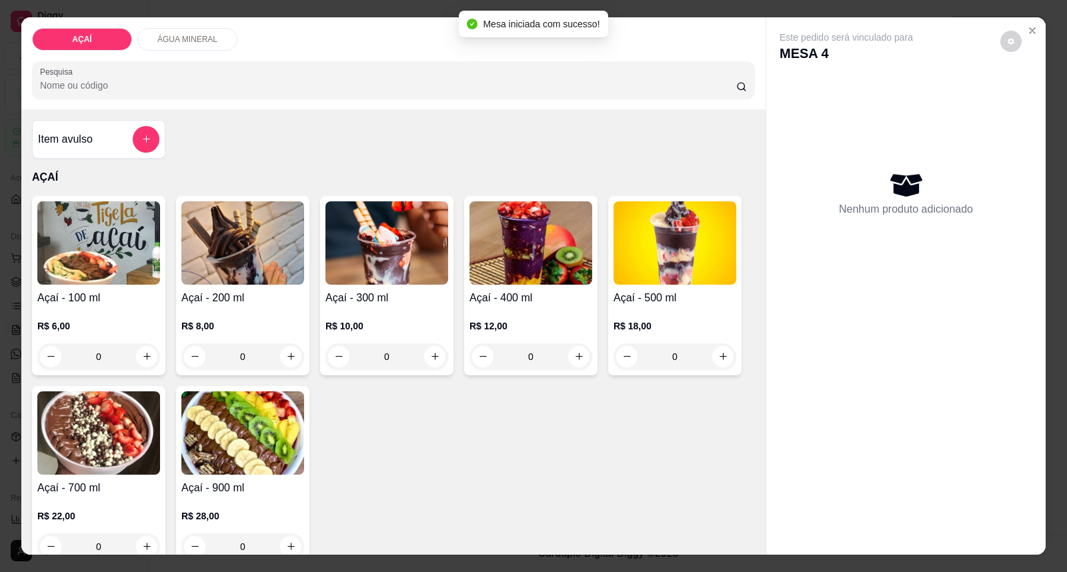
click at [413, 298] on h4 "Açaí - 300 ml" at bounding box center [386, 298] width 123 height 16
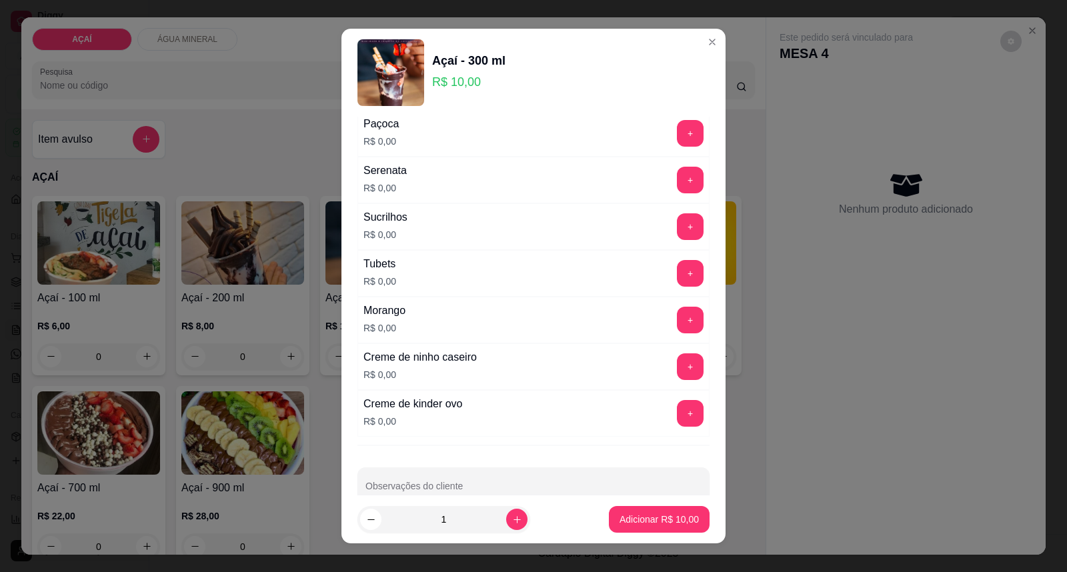
scroll to position [1661, 0]
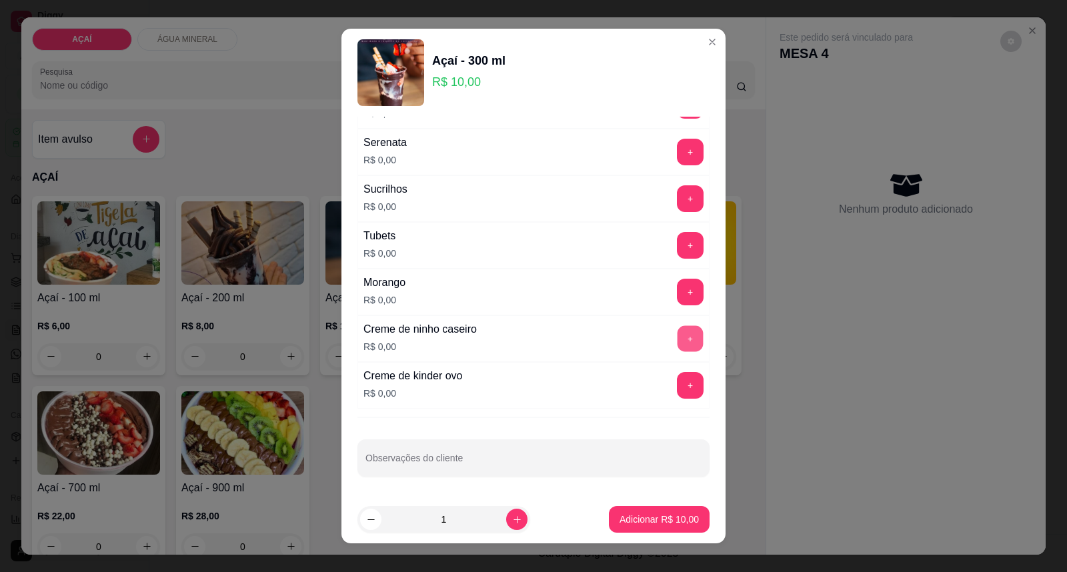
click at [677, 340] on button "+" at bounding box center [690, 339] width 26 height 26
click at [560, 464] on input "Observações do cliente" at bounding box center [533, 463] width 336 height 13
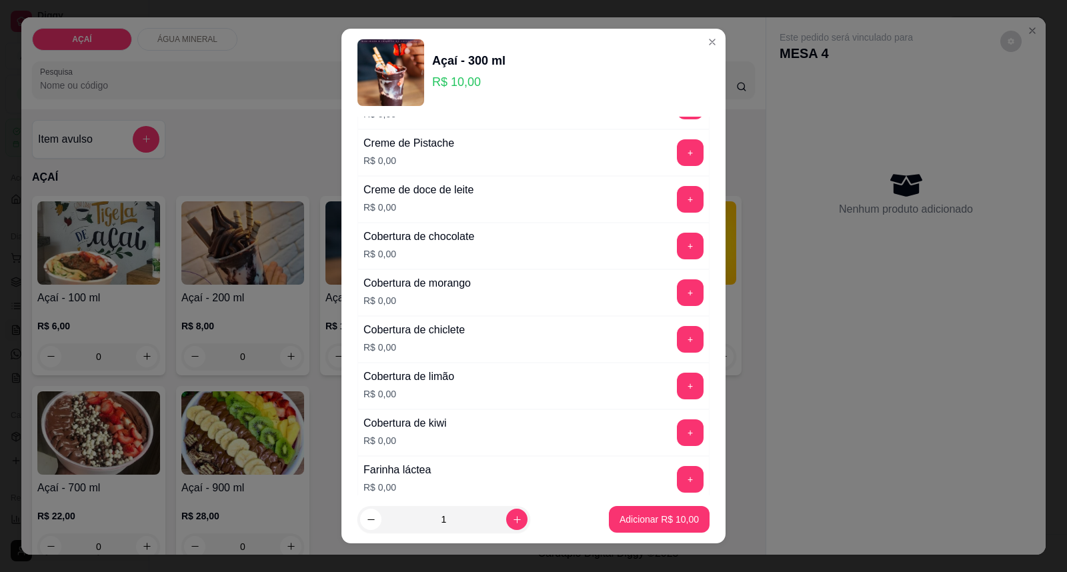
scroll to position [550, 0]
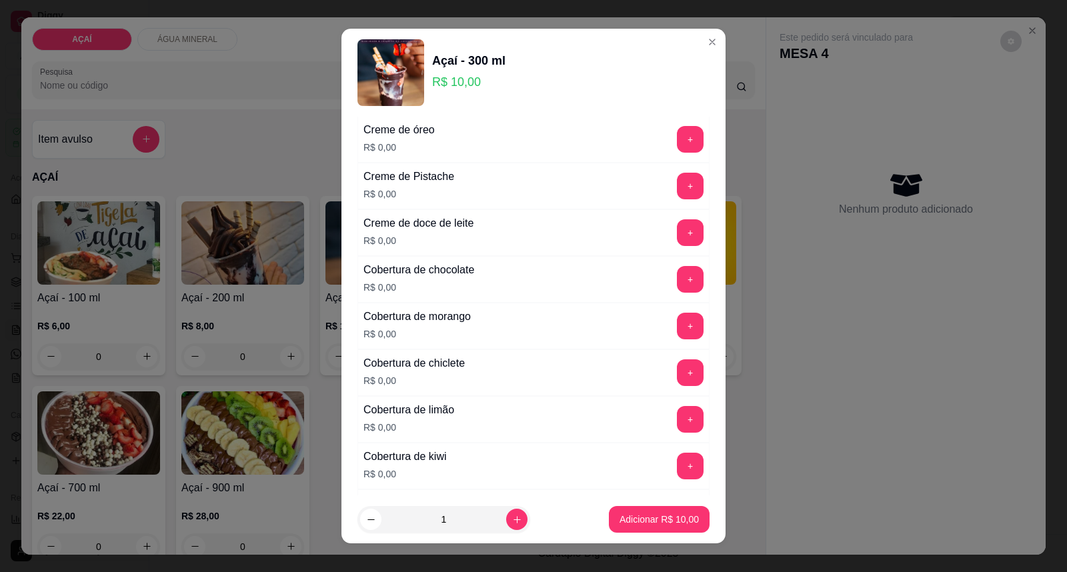
type input "banana"
click at [674, 457] on div "+" at bounding box center [689, 466] width 37 height 27
click at [677, 464] on button "+" at bounding box center [690, 466] width 27 height 27
drag, startPoint x: 637, startPoint y: 534, endPoint x: 644, endPoint y: 525, distance: 11.9
click at [637, 535] on footer "1 Adicionar R$ 10,00" at bounding box center [533, 519] width 384 height 48
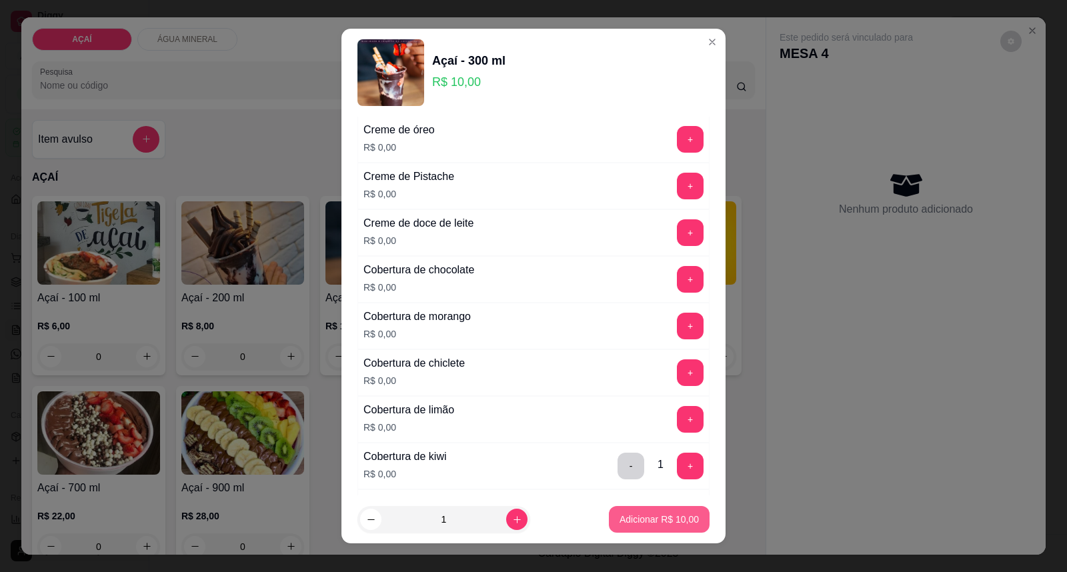
click at [649, 517] on p "Adicionar R$ 10,00" at bounding box center [658, 519] width 79 height 13
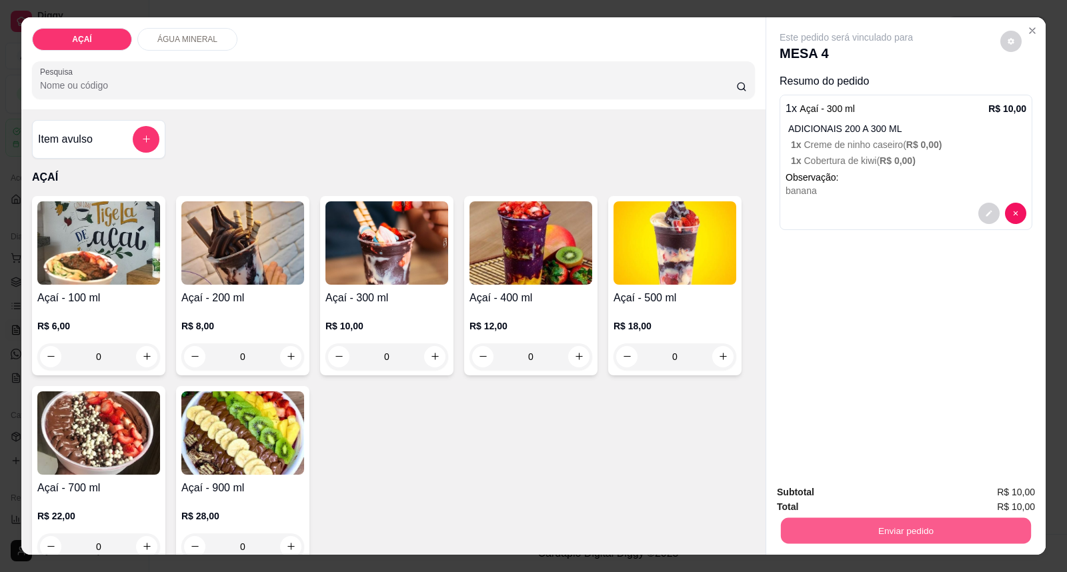
click at [929, 527] on button "Enviar pedido" at bounding box center [906, 531] width 250 height 26
click at [1001, 495] on button "Enviar pedido" at bounding box center [999, 498] width 75 height 25
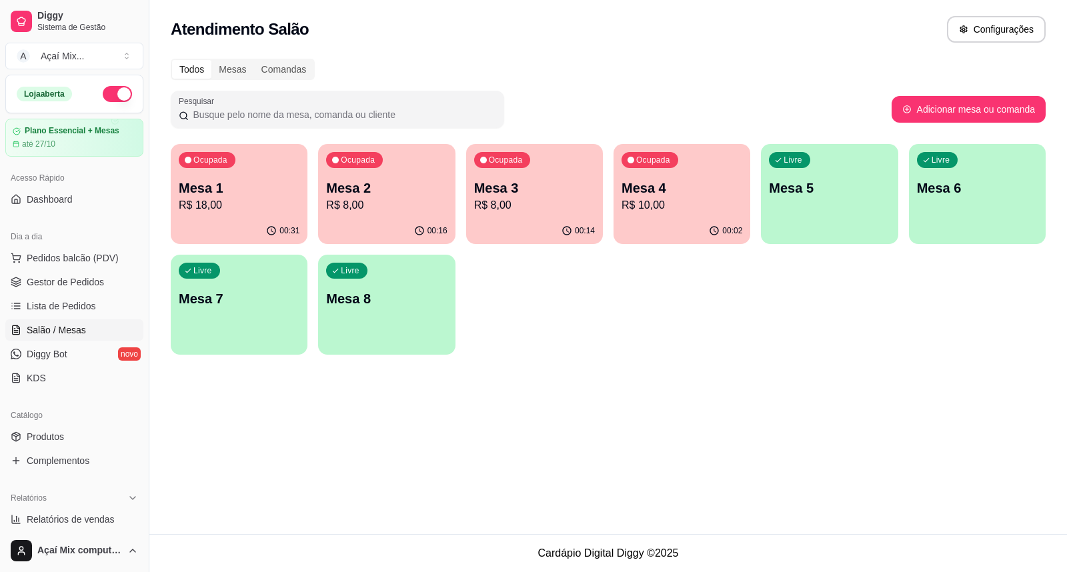
click at [833, 207] on div "Livre Mesa 5" at bounding box center [829, 186] width 137 height 84
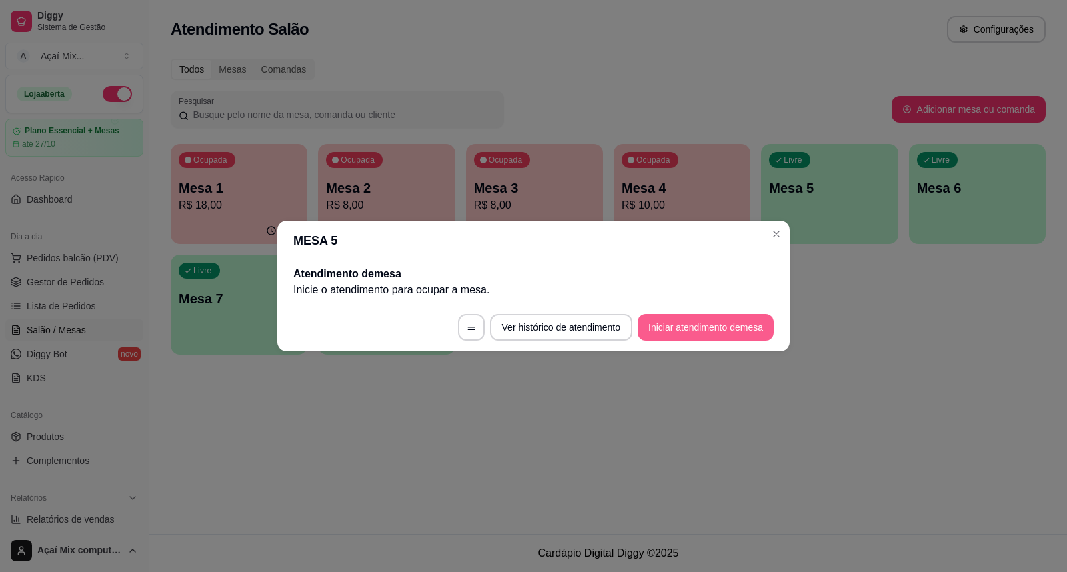
click at [750, 331] on button "Iniciar atendimento de mesa" at bounding box center [705, 327] width 136 height 27
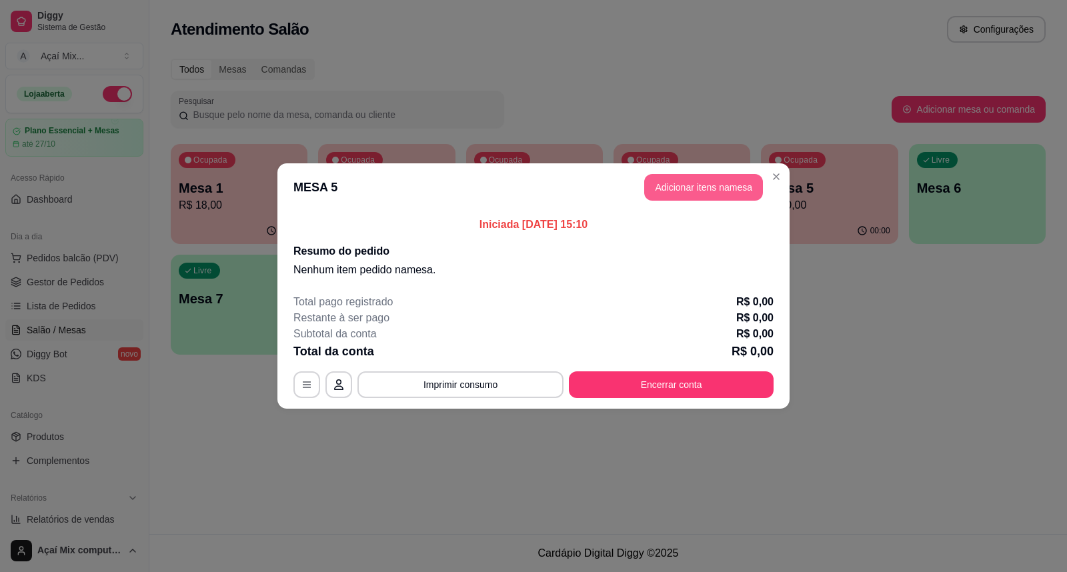
click at [720, 184] on button "Adicionar itens na mesa" at bounding box center [703, 187] width 119 height 27
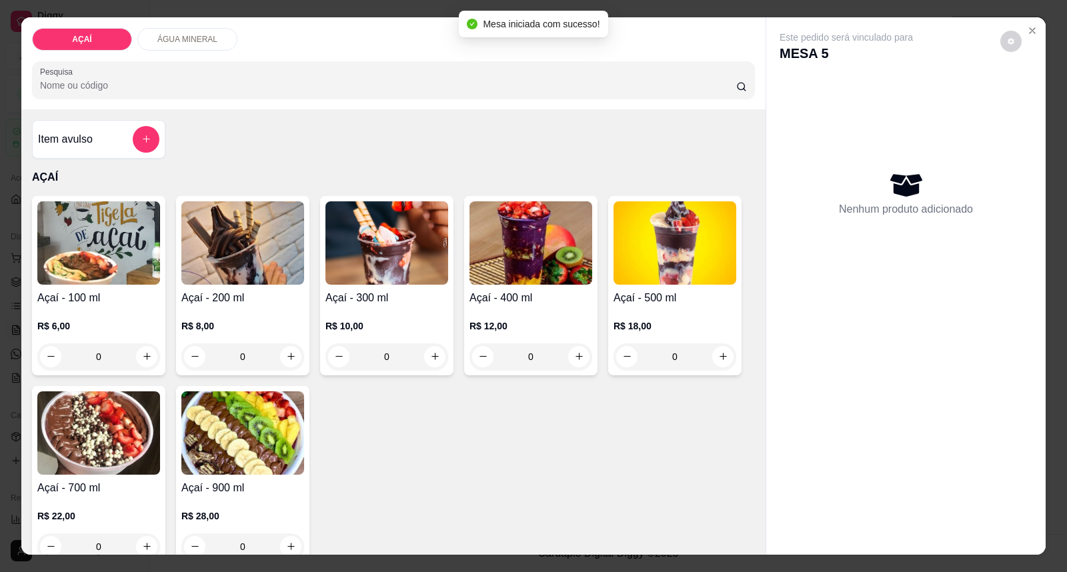
click at [392, 275] on img at bounding box center [386, 242] width 123 height 83
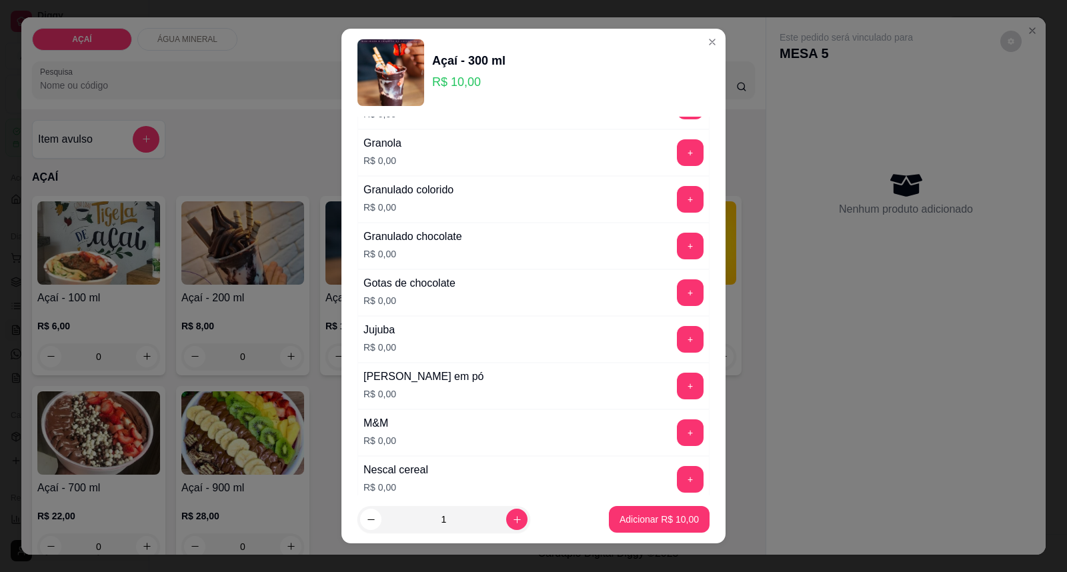
scroll to position [1185, 0]
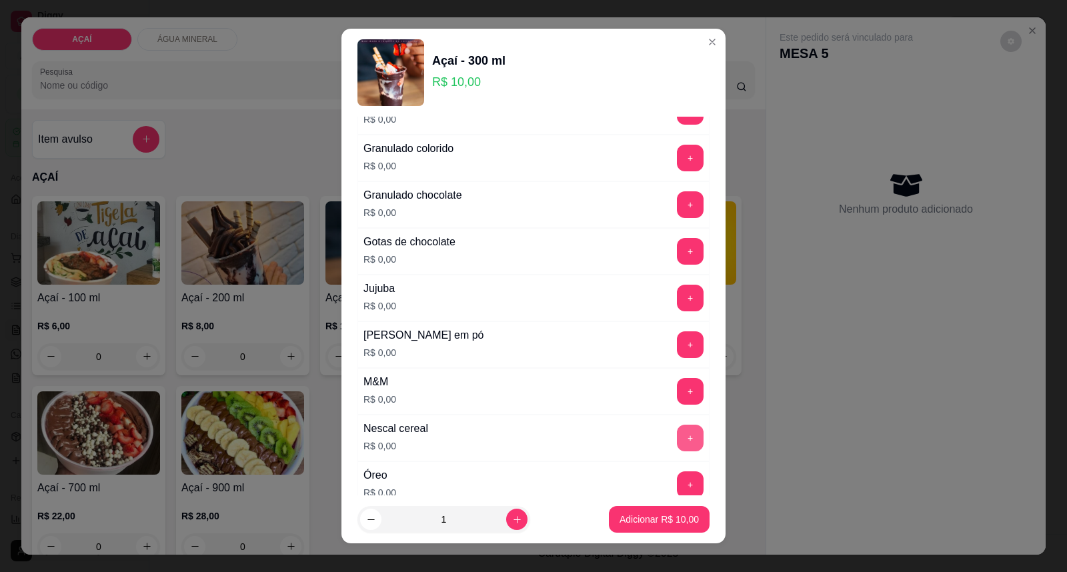
click at [677, 432] on button "+" at bounding box center [690, 438] width 27 height 27
click at [677, 404] on button "+" at bounding box center [690, 392] width 26 height 26
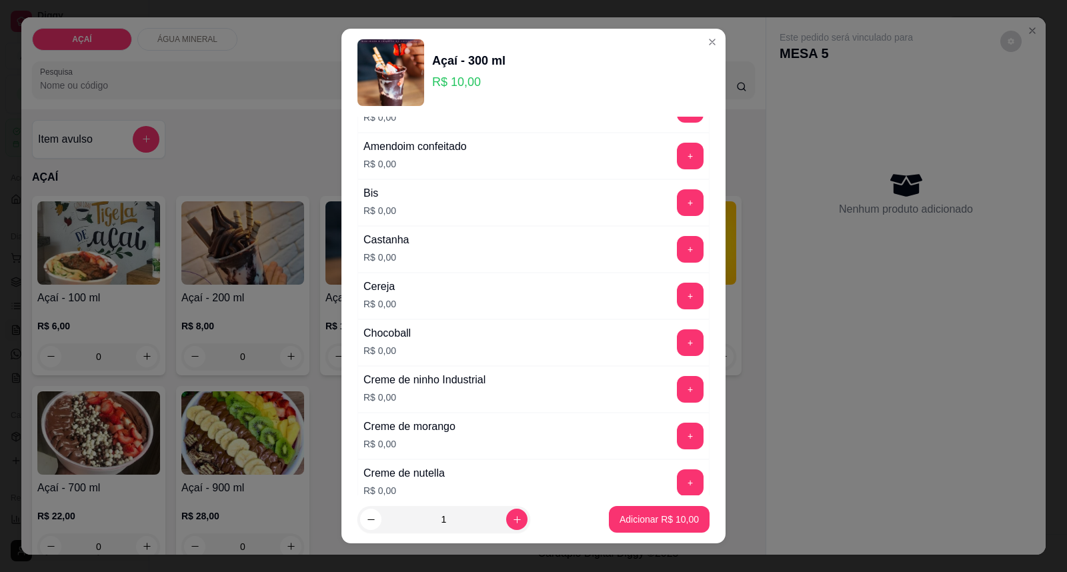
scroll to position [74, 0]
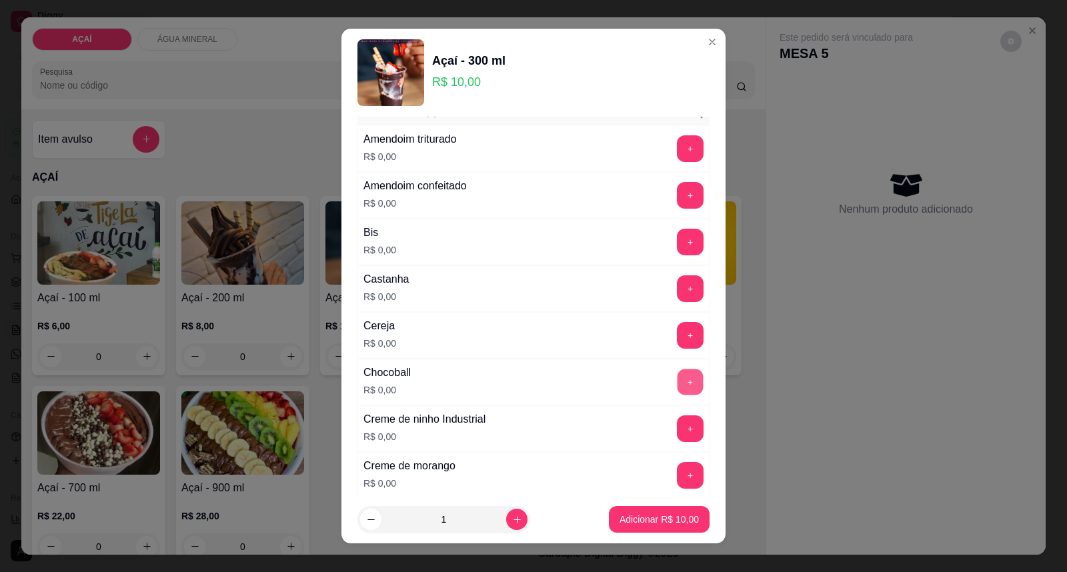
click at [677, 380] on button "+" at bounding box center [690, 382] width 26 height 26
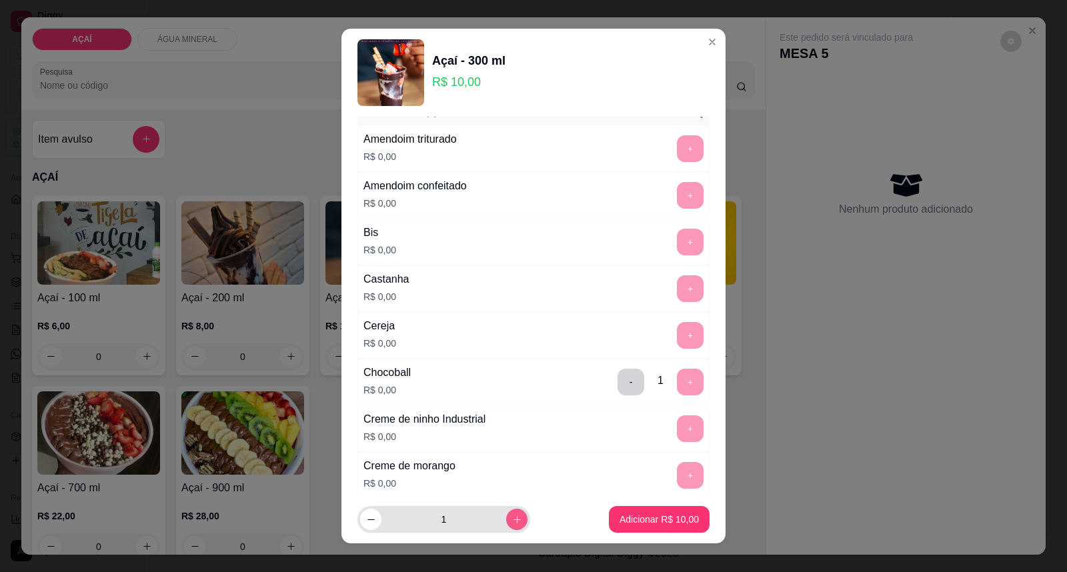
click at [509, 527] on button "increase-product-quantity" at bounding box center [516, 519] width 21 height 21
type input "2"
click at [610, 520] on button "Adicionar R$ 20,00" at bounding box center [659, 520] width 98 height 26
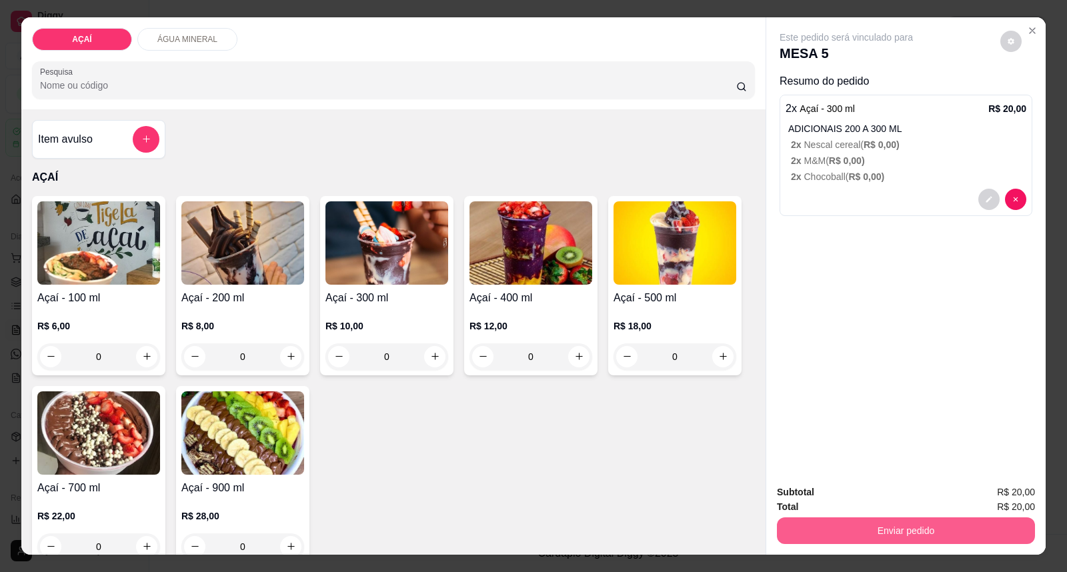
click at [811, 522] on button "Enviar pedido" at bounding box center [906, 530] width 258 height 27
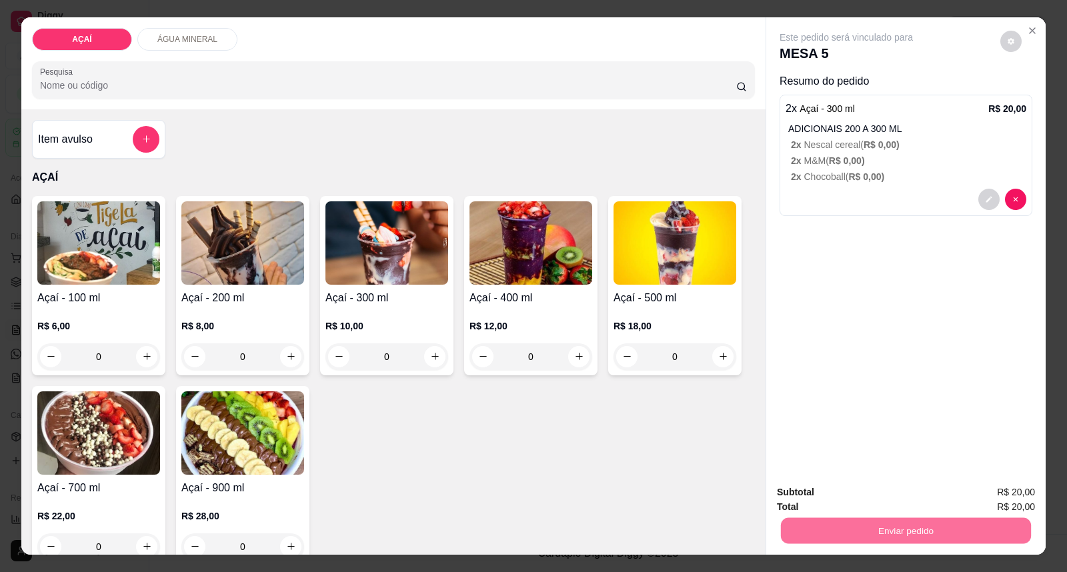
click at [1010, 489] on button "Enviar pedido" at bounding box center [999, 498] width 75 height 25
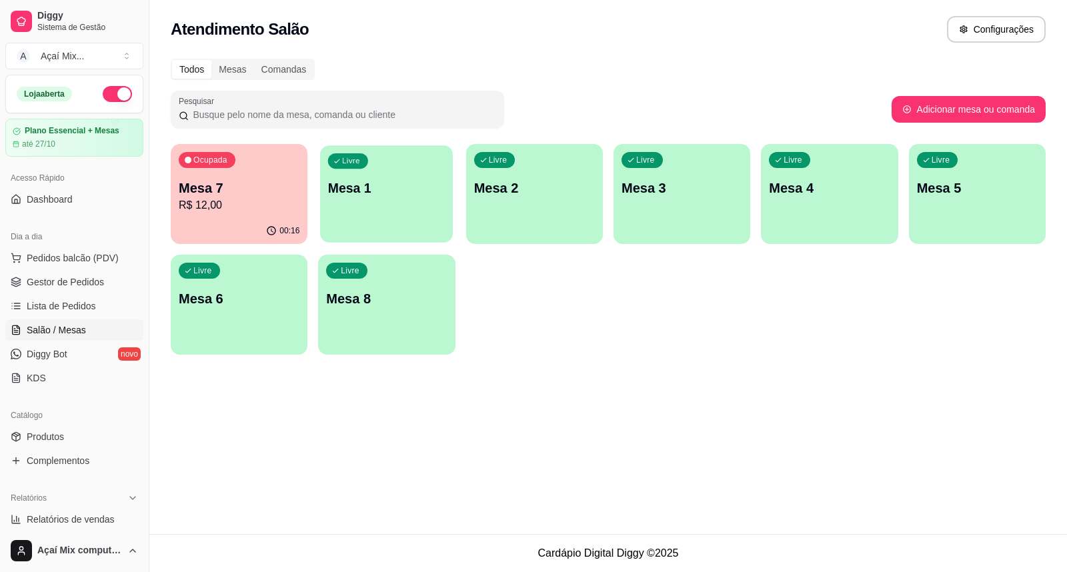
click at [373, 172] on div "Livre Mesa 1" at bounding box center [386, 185] width 133 height 81
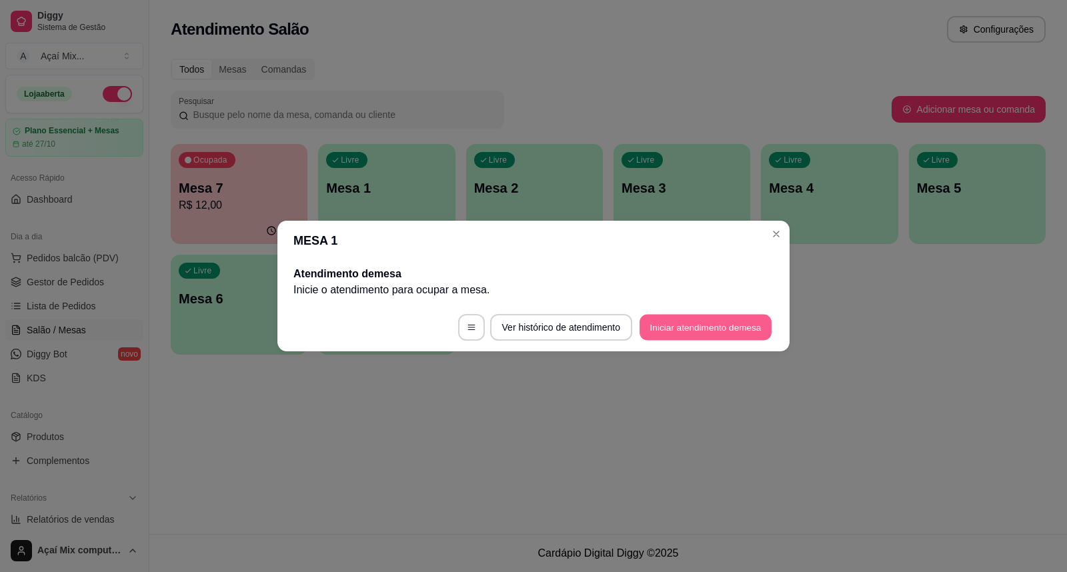
click at [737, 327] on button "Iniciar atendimento de mesa" at bounding box center [705, 328] width 132 height 26
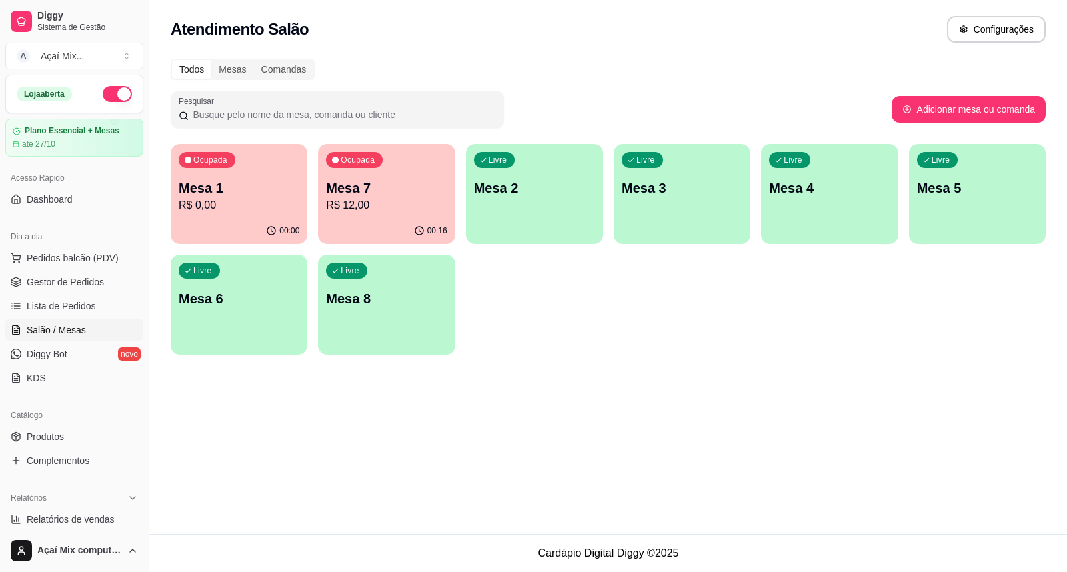
click at [530, 227] on button "Livre Mesa 2" at bounding box center [534, 194] width 137 height 100
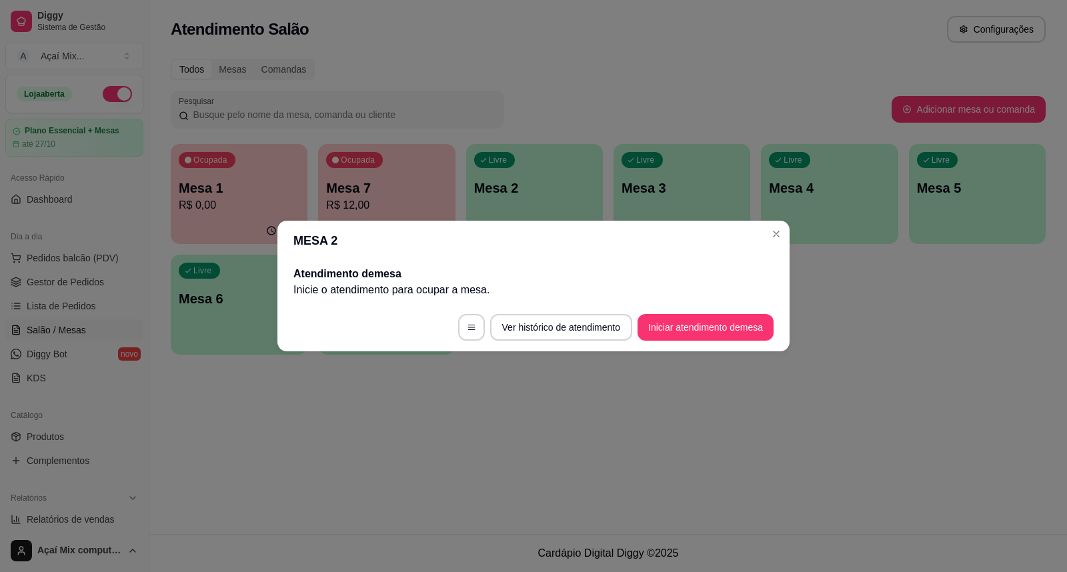
drag, startPoint x: 712, startPoint y: 301, endPoint x: 707, endPoint y: 321, distance: 20.1
click at [712, 303] on section "MESA 2 Atendimento de mesa Inicie o atendimento para ocupar a mesa . Ver histór…" at bounding box center [533, 286] width 512 height 131
click at [707, 322] on button "Iniciar atendimento de mesa" at bounding box center [705, 327] width 136 height 27
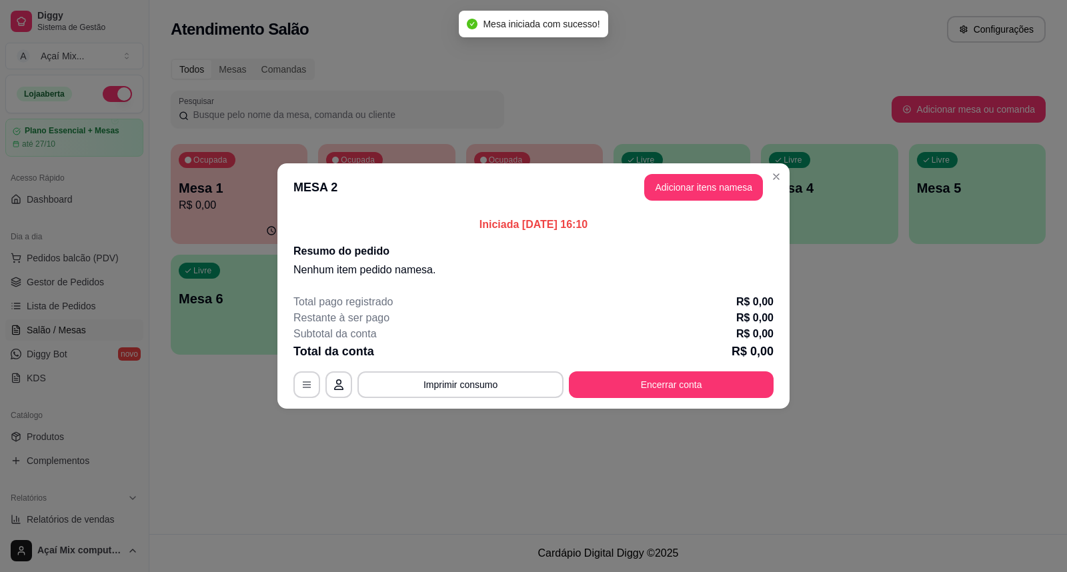
click at [661, 201] on header "MESA 2 Adicionar itens na mesa" at bounding box center [533, 187] width 512 height 48
click at [670, 196] on button "Adicionar itens na mesa" at bounding box center [703, 187] width 119 height 27
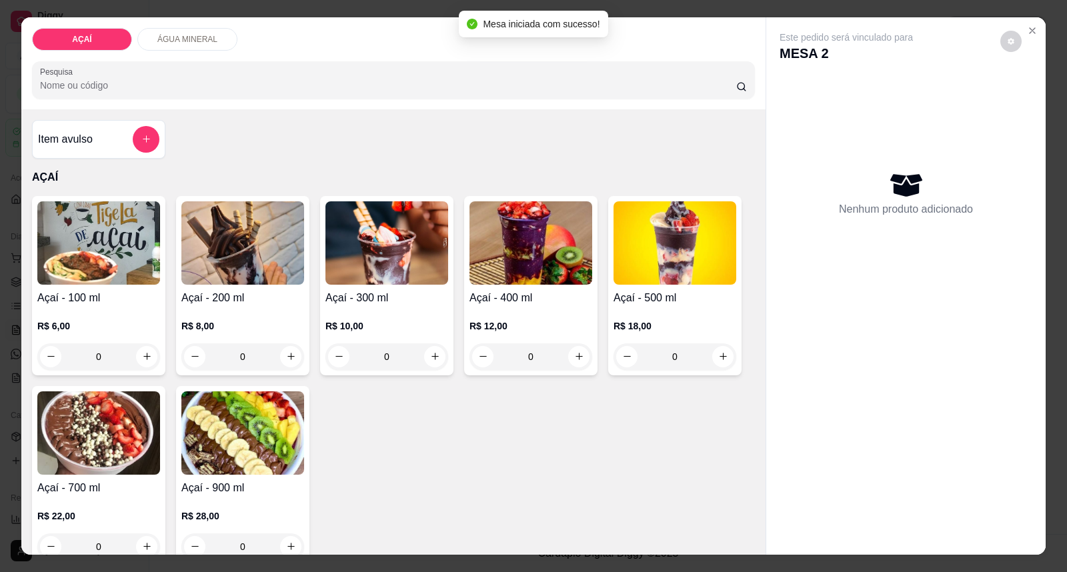
click at [495, 324] on p "R$ 12,00" at bounding box center [530, 325] width 123 height 13
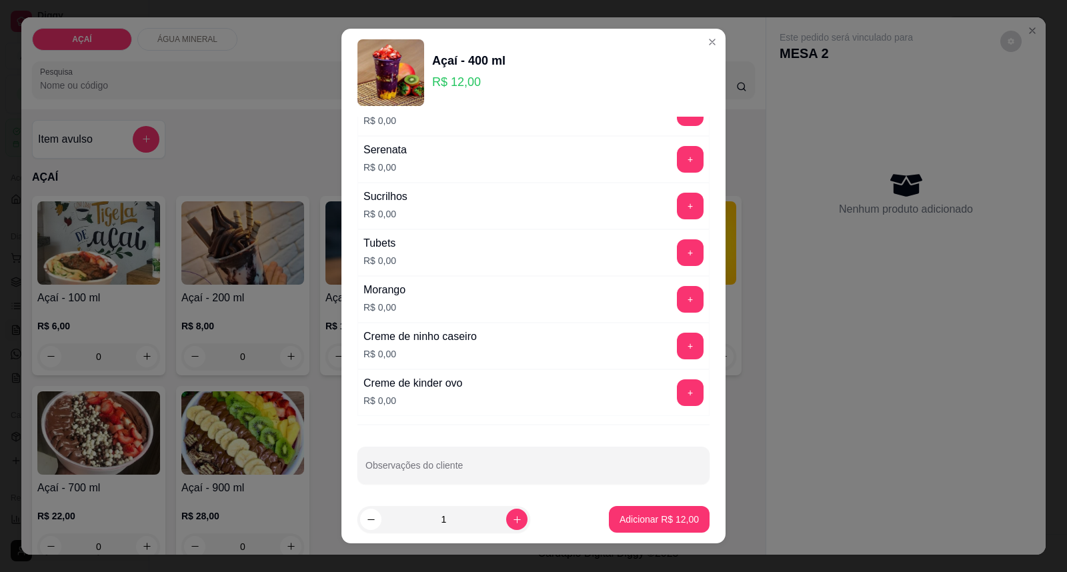
scroll to position [1661, 0]
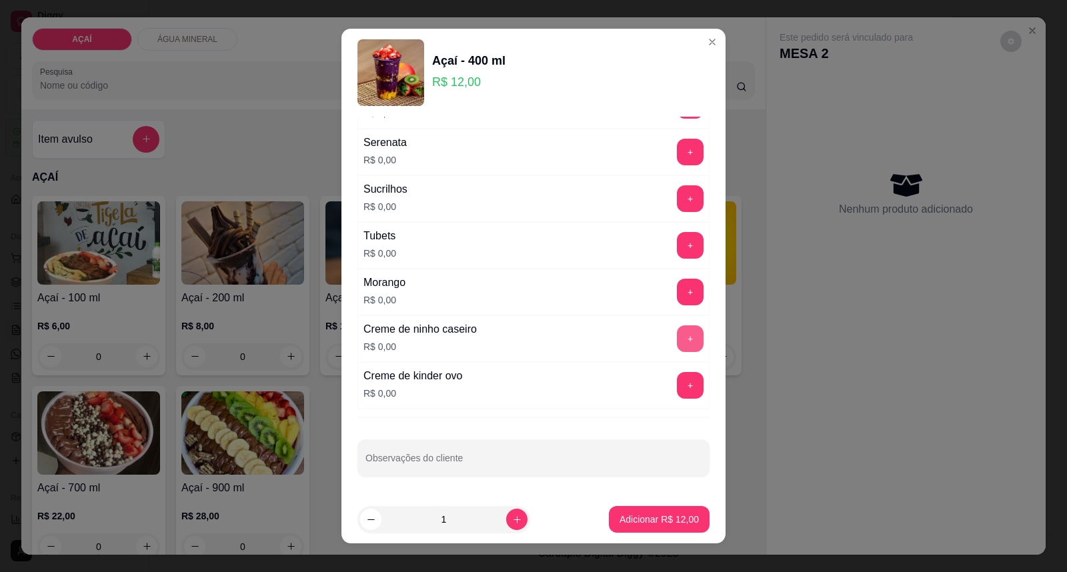
click at [677, 343] on button "+" at bounding box center [690, 338] width 27 height 27
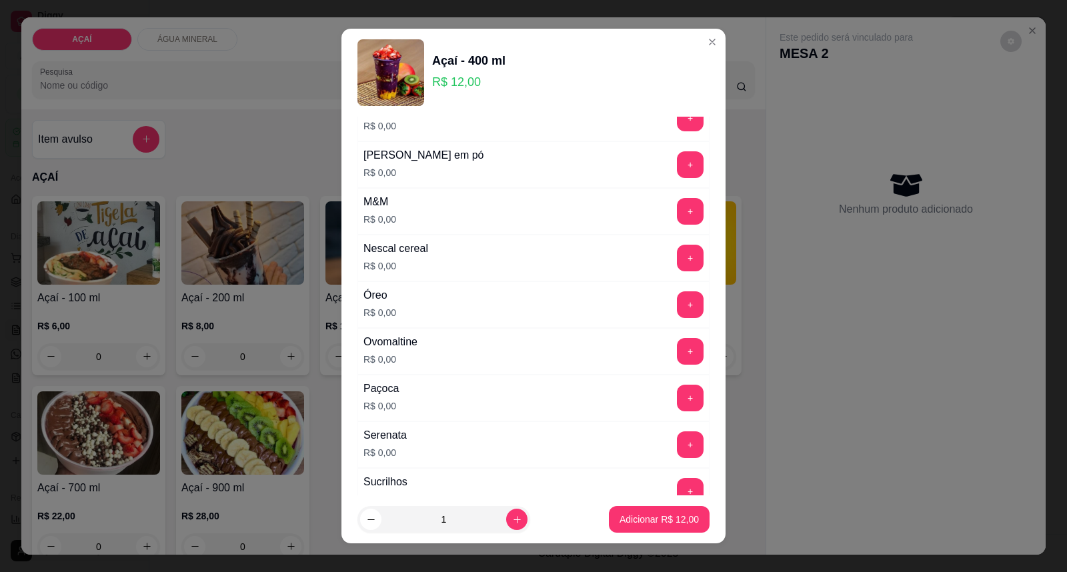
scroll to position [1217, 0]
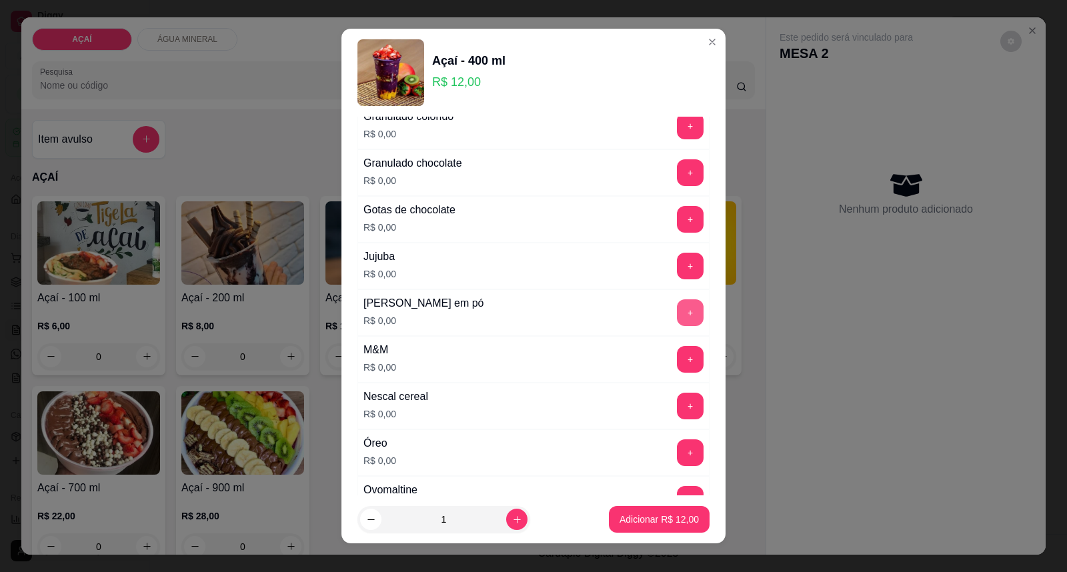
click at [677, 316] on button "+" at bounding box center [690, 312] width 27 height 27
click at [677, 362] on button "+" at bounding box center [690, 359] width 27 height 27
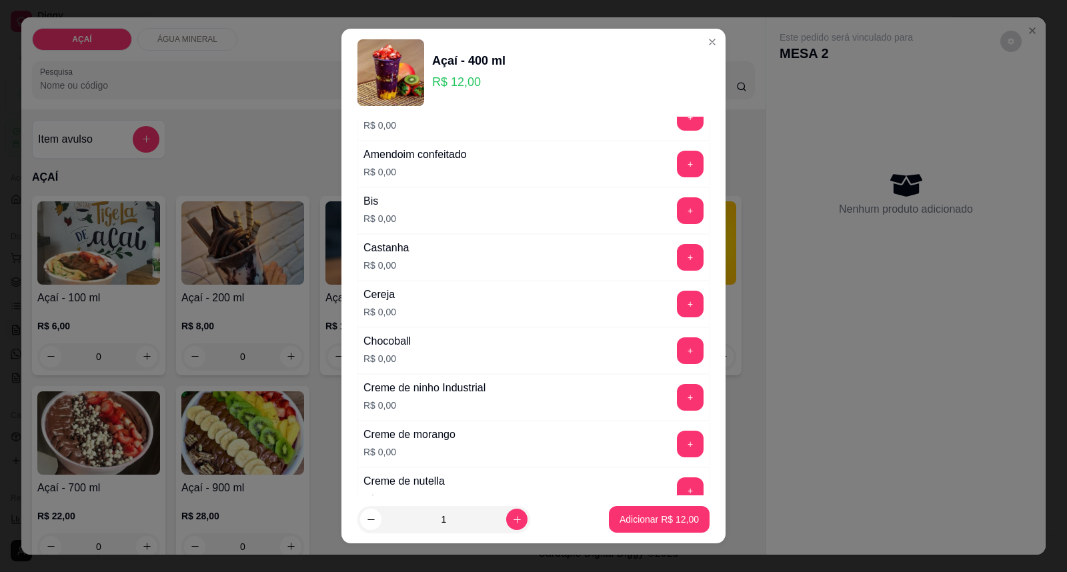
scroll to position [0, 0]
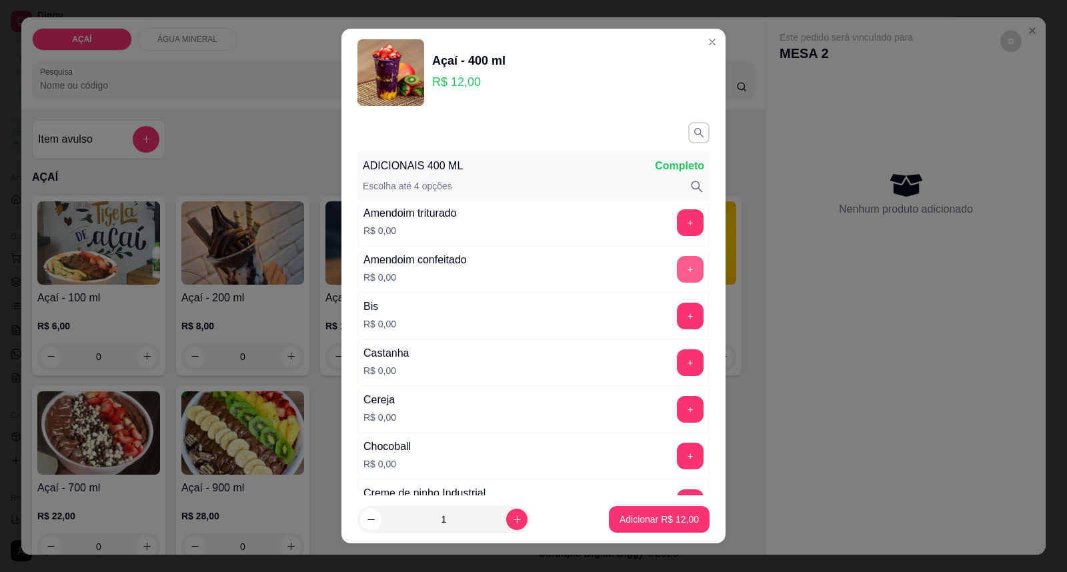
click at [677, 263] on button "+" at bounding box center [690, 269] width 27 height 27
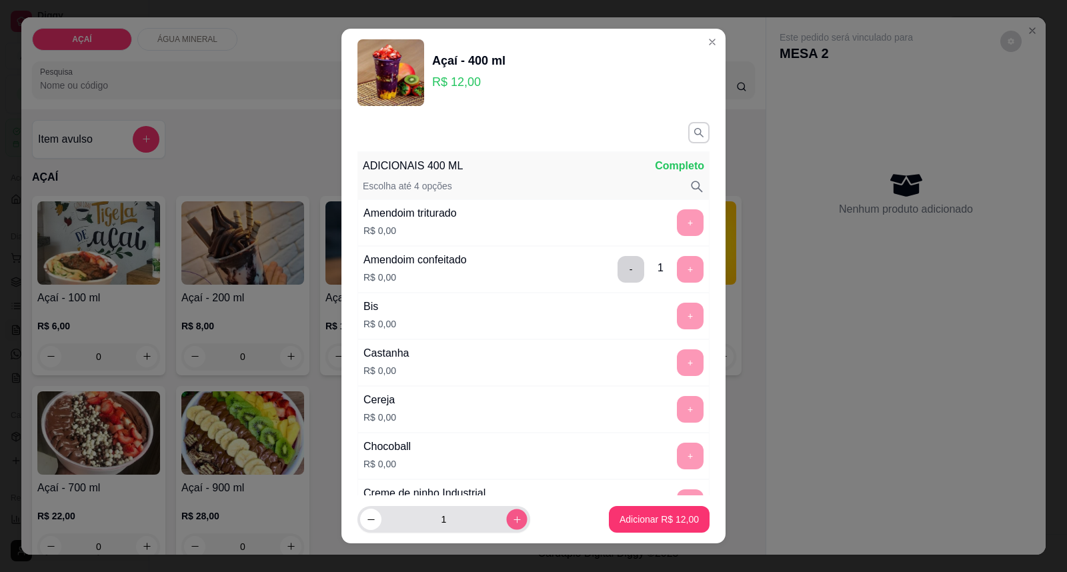
click at [506, 520] on button "increase-product-quantity" at bounding box center [516, 519] width 21 height 21
type input "2"
click at [690, 517] on button "Adicionar R$ 24,00" at bounding box center [659, 519] width 101 height 27
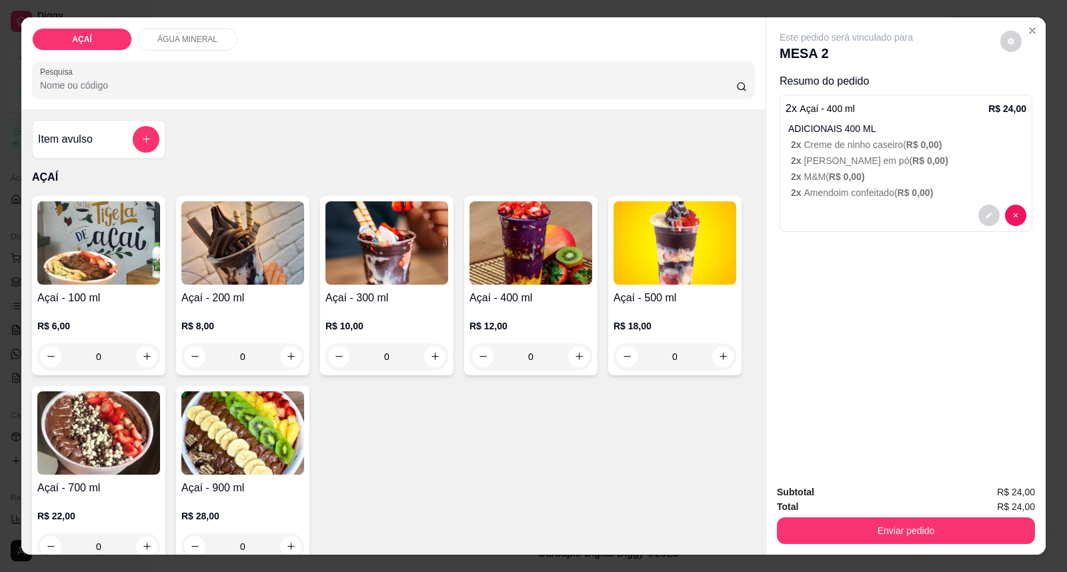
click at [907, 520] on button "Enviar pedido" at bounding box center [906, 530] width 258 height 27
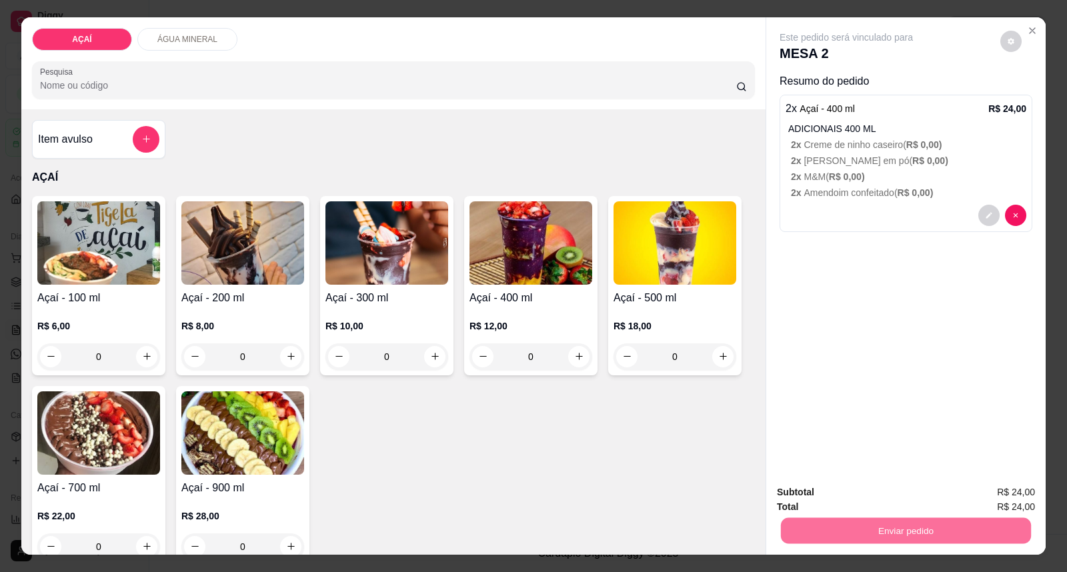
click at [1003, 491] on button "Enviar pedido" at bounding box center [999, 498] width 75 height 25
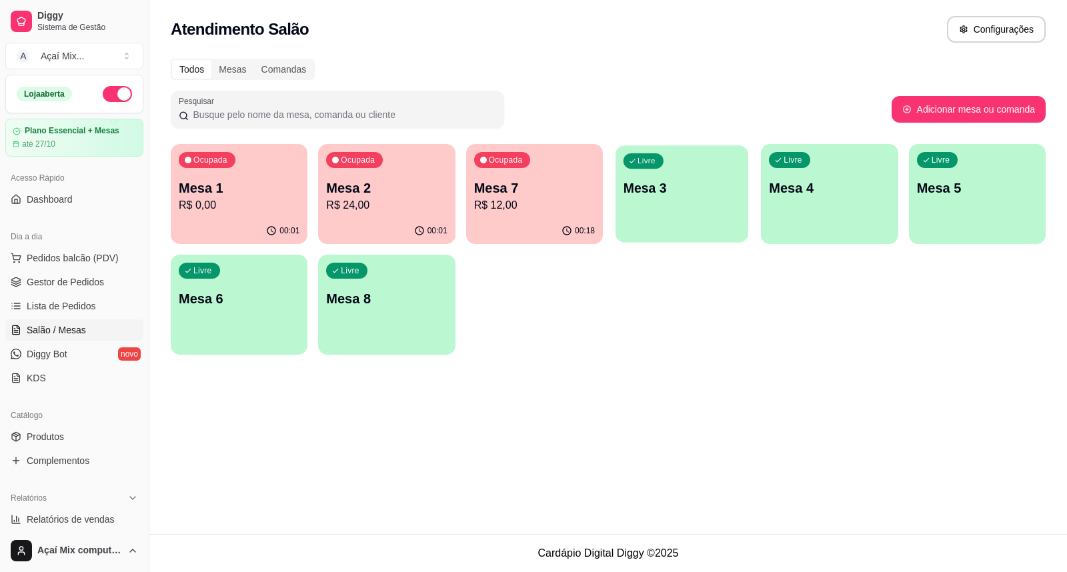
click at [677, 230] on div "button" at bounding box center [681, 234] width 133 height 15
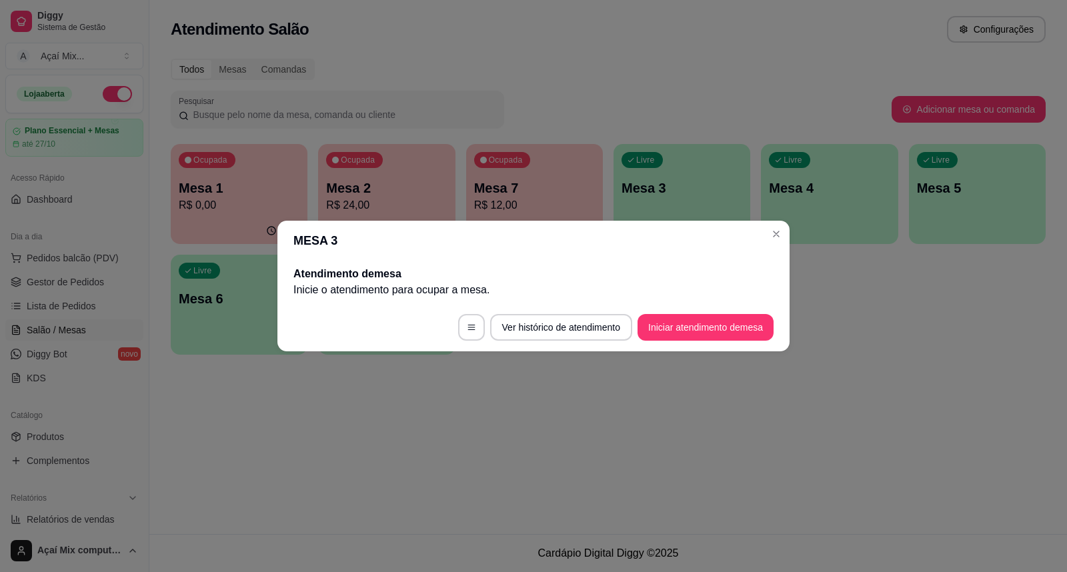
drag, startPoint x: 668, startPoint y: 341, endPoint x: 677, endPoint y: 320, distance: 23.0
click at [668, 341] on footer "Ver histórico de atendimento Iniciar atendimento de mesa" at bounding box center [533, 327] width 512 height 48
click at [678, 318] on button "Iniciar atendimento de mesa" at bounding box center [705, 327] width 136 height 27
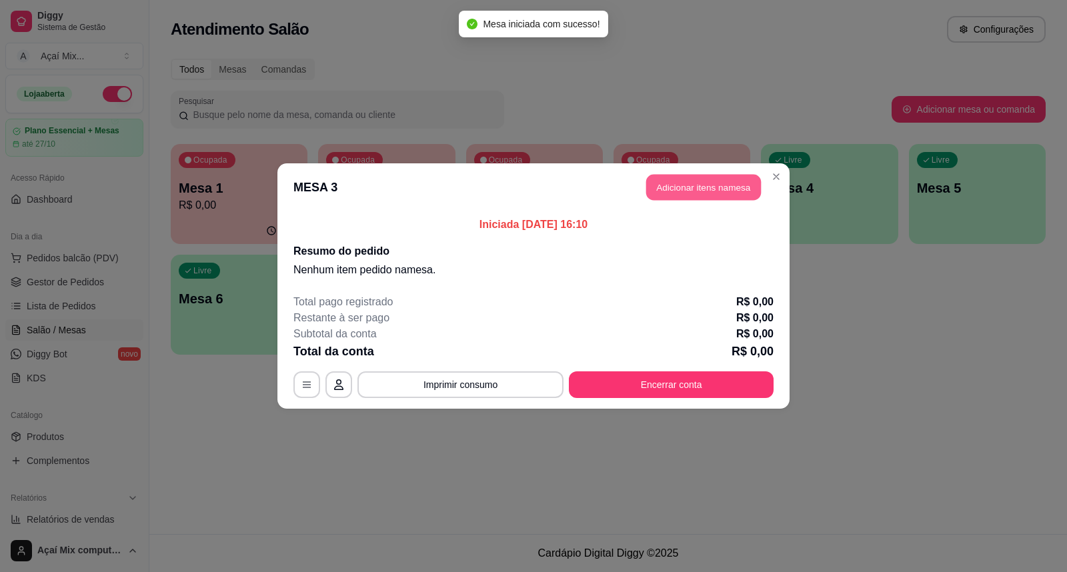
click at [697, 181] on button "Adicionar itens na mesa" at bounding box center [703, 188] width 115 height 26
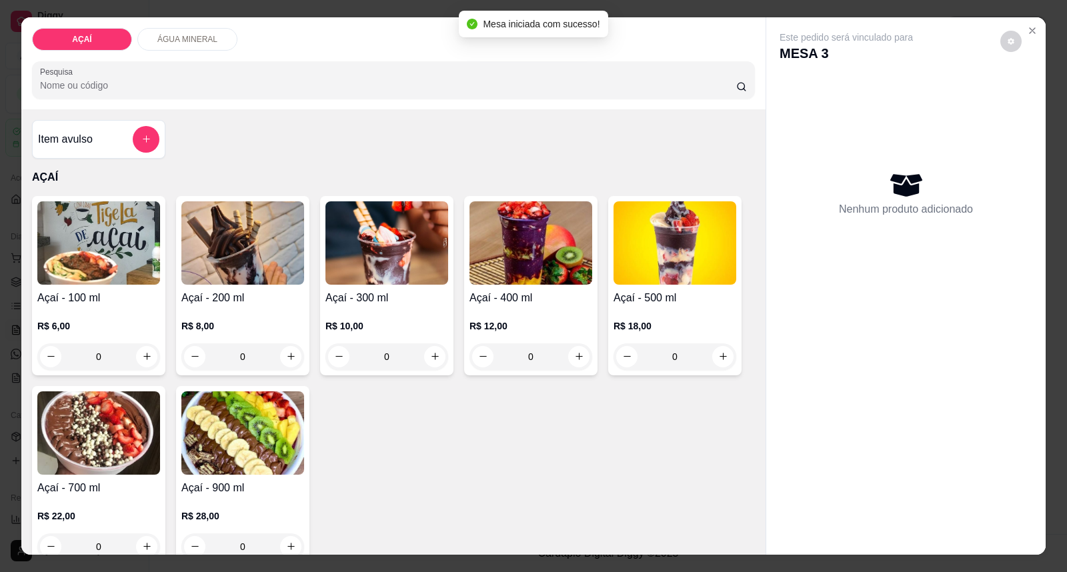
click at [503, 305] on h4 "Açaí - 400 ml" at bounding box center [530, 298] width 123 height 16
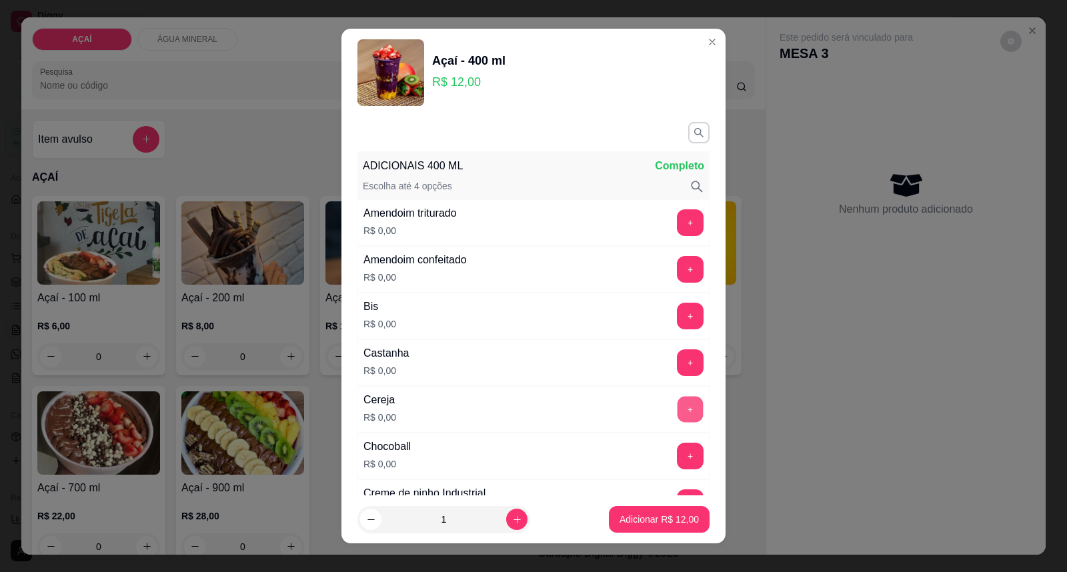
click at [677, 407] on button "+" at bounding box center [690, 410] width 26 height 26
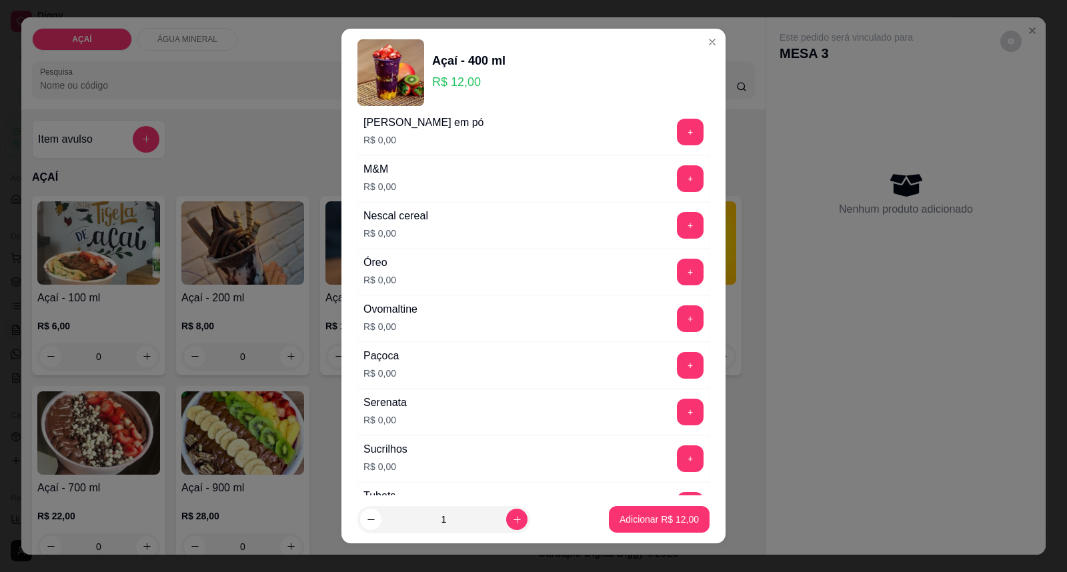
scroll to position [1481, 0]
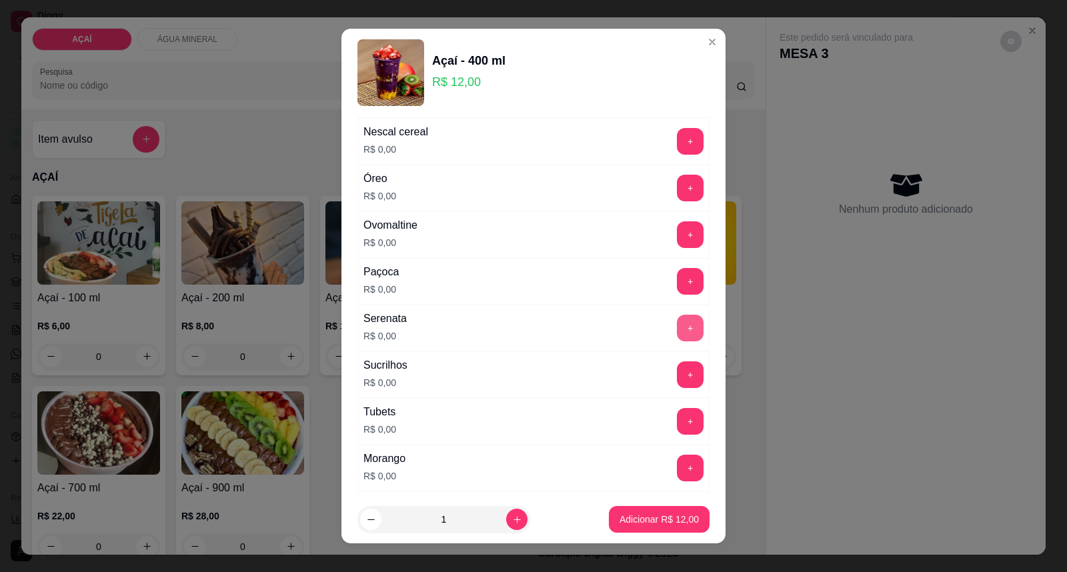
click at [677, 336] on button "+" at bounding box center [690, 328] width 27 height 27
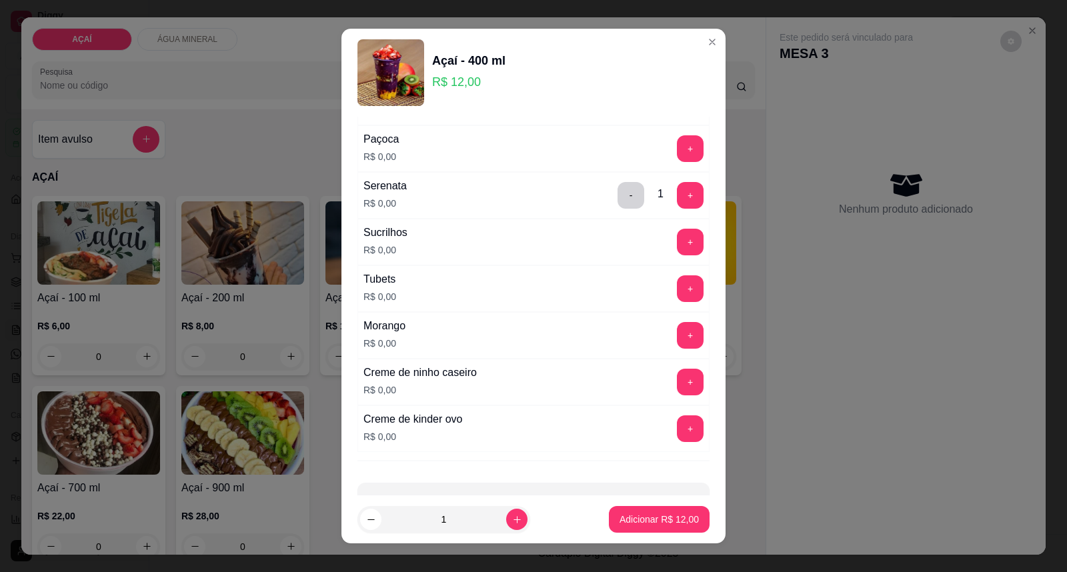
scroll to position [1439, 0]
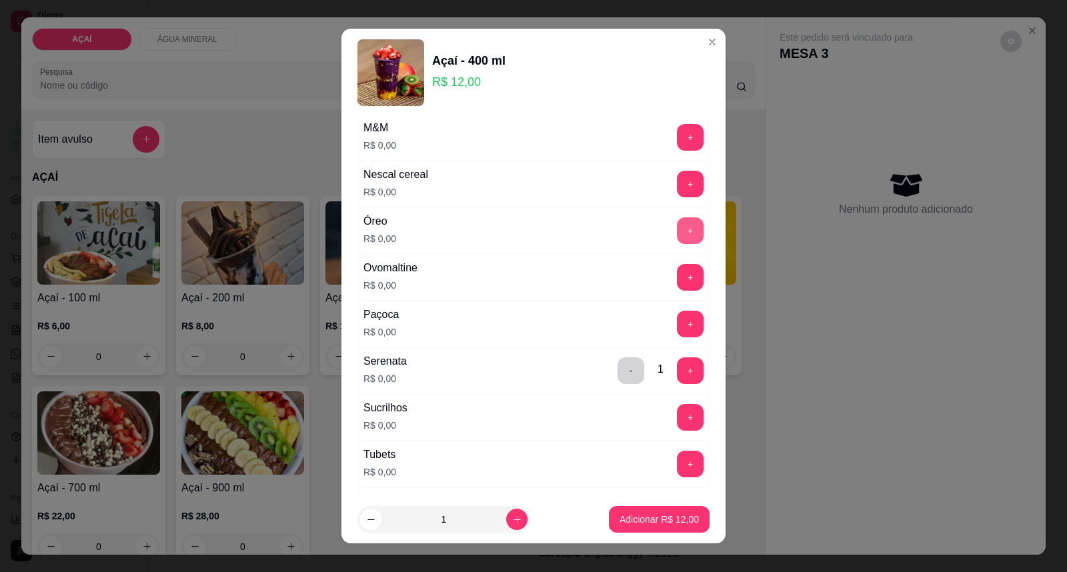
click at [677, 229] on button "+" at bounding box center [690, 230] width 27 height 27
click at [677, 131] on button "+" at bounding box center [690, 137] width 27 height 27
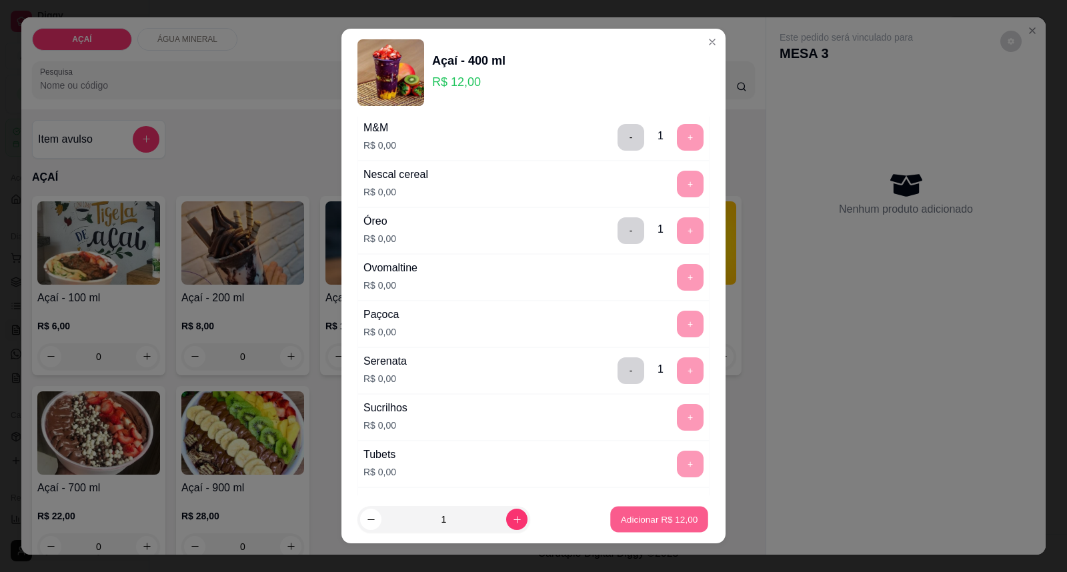
click at [631, 521] on p "Adicionar R$ 12,00" at bounding box center [659, 519] width 77 height 13
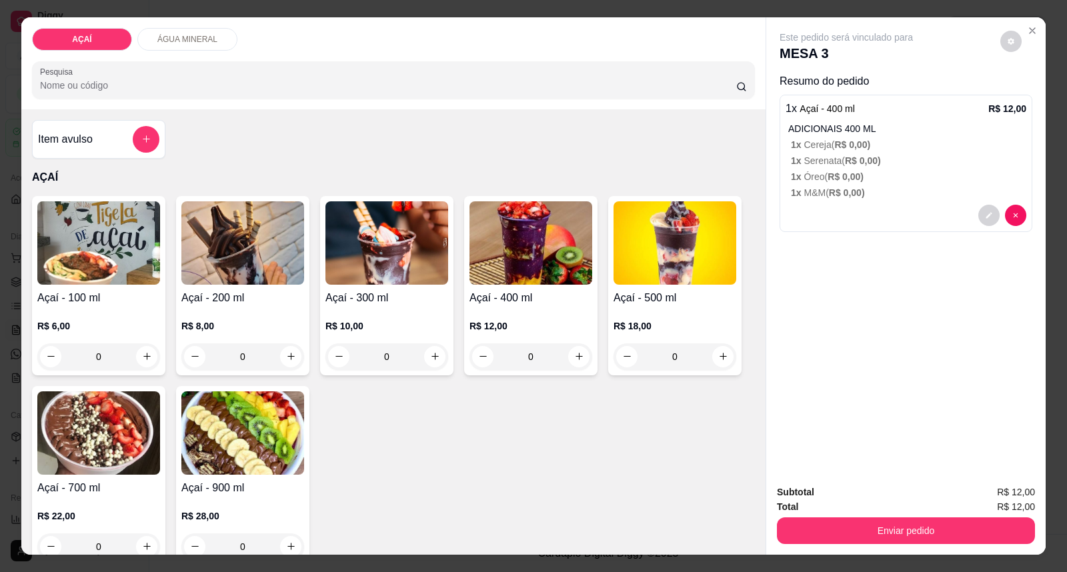
click at [490, 280] on img at bounding box center [530, 242] width 123 height 83
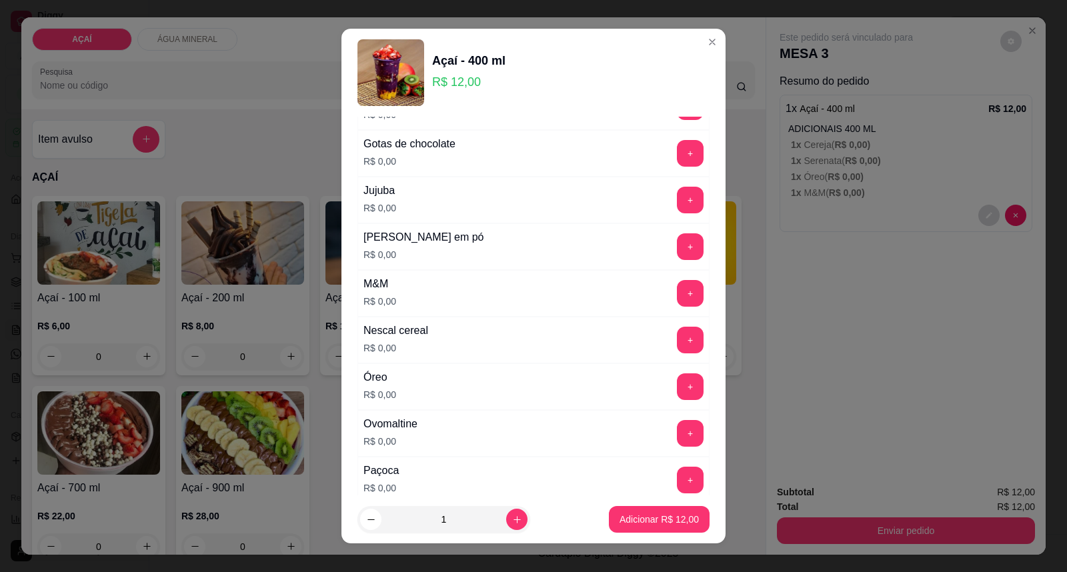
scroll to position [1259, 0]
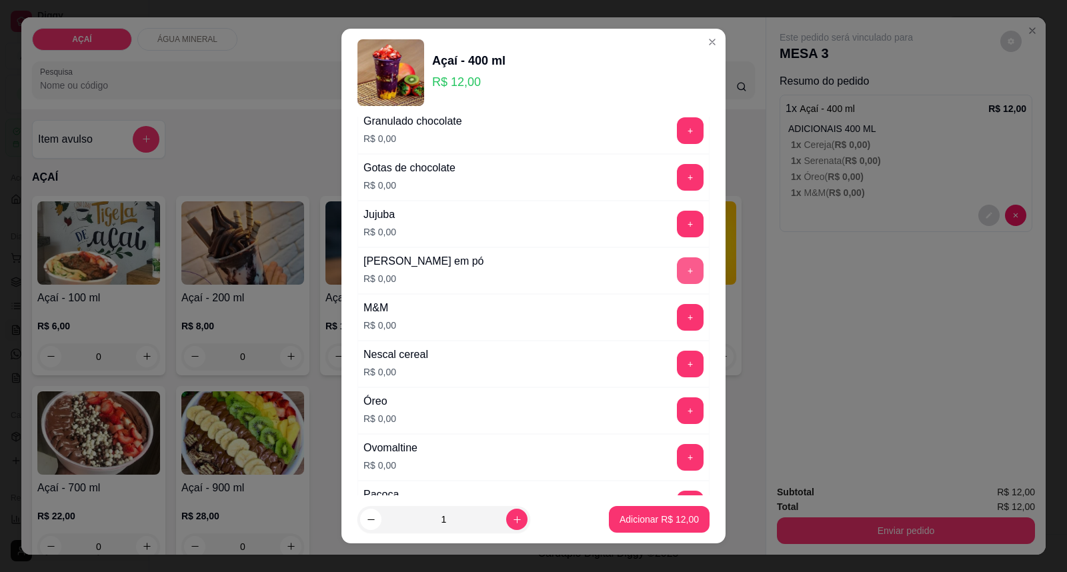
click at [677, 273] on button "+" at bounding box center [690, 270] width 27 height 27
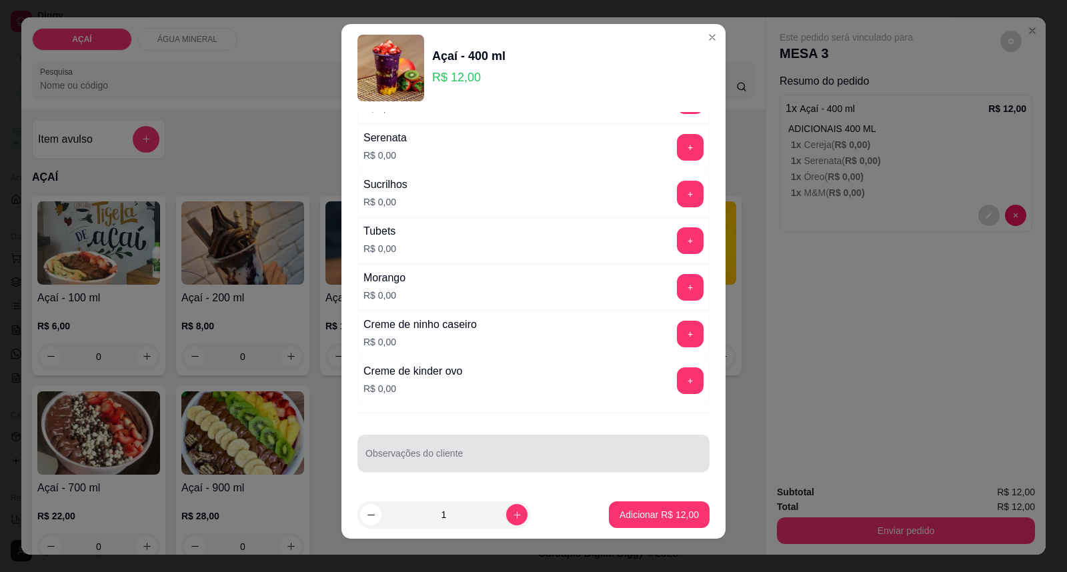
scroll to position [14, 0]
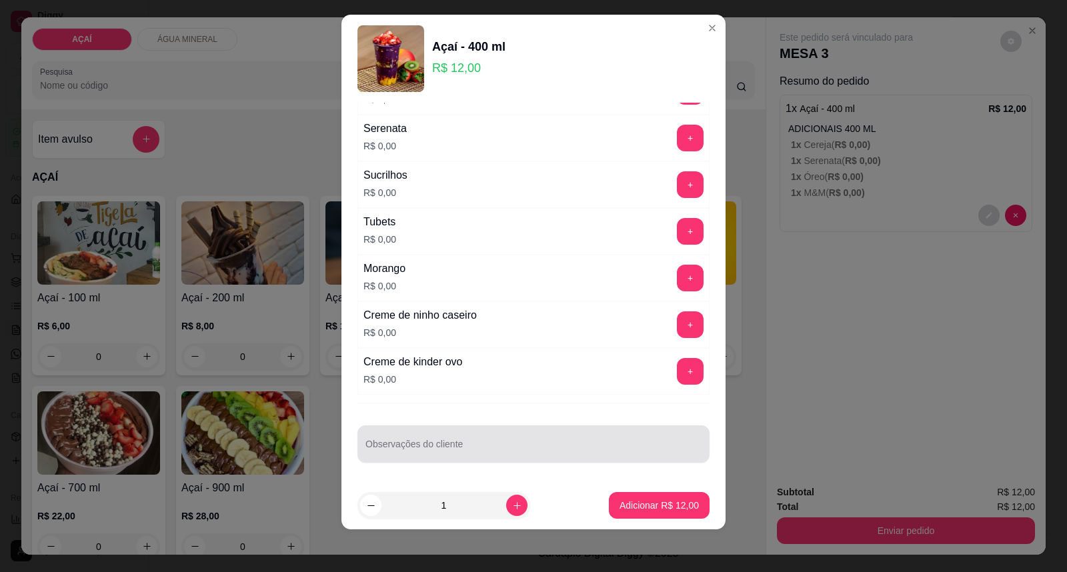
click at [543, 456] on input "Observações do cliente" at bounding box center [533, 449] width 336 height 13
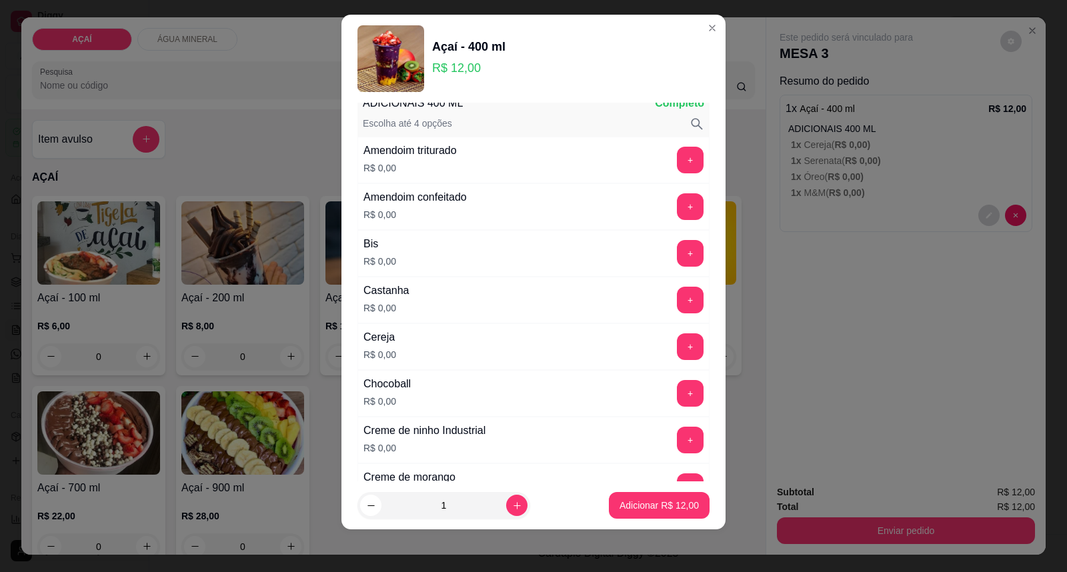
scroll to position [74, 0]
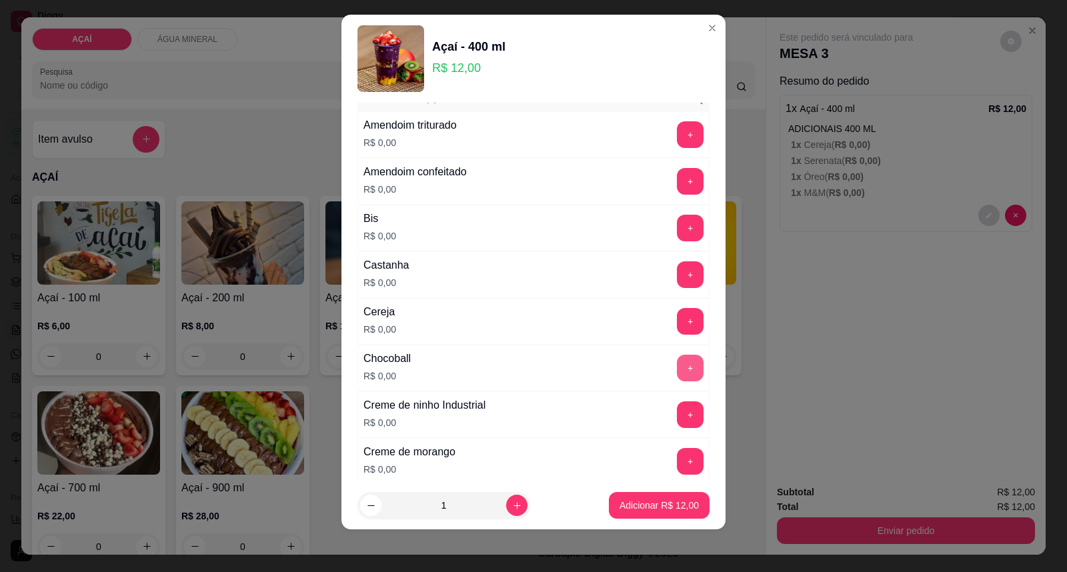
type input "BANANA"
click at [677, 371] on button "+" at bounding box center [690, 368] width 26 height 26
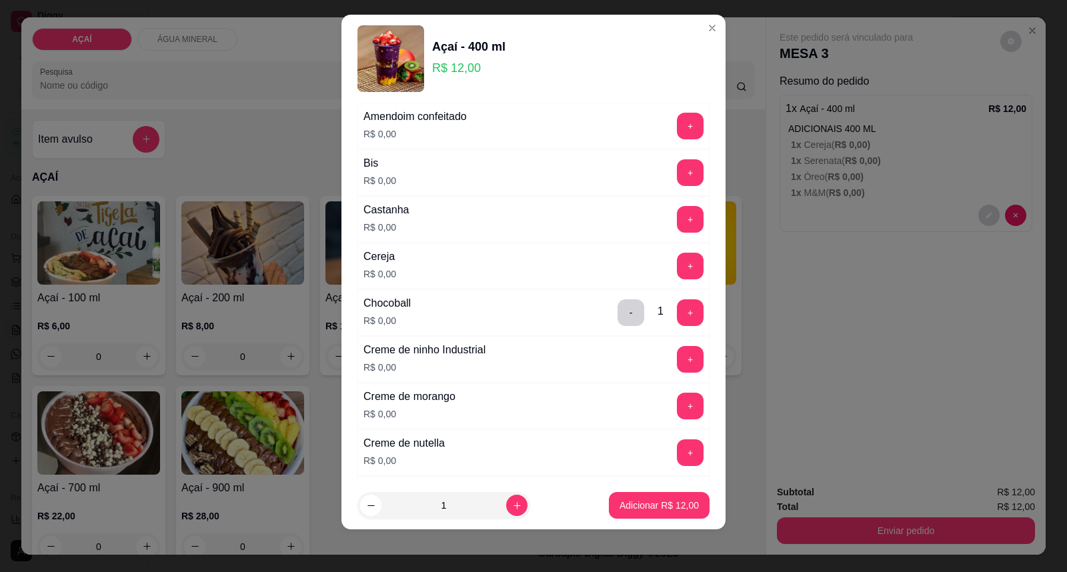
scroll to position [105, 0]
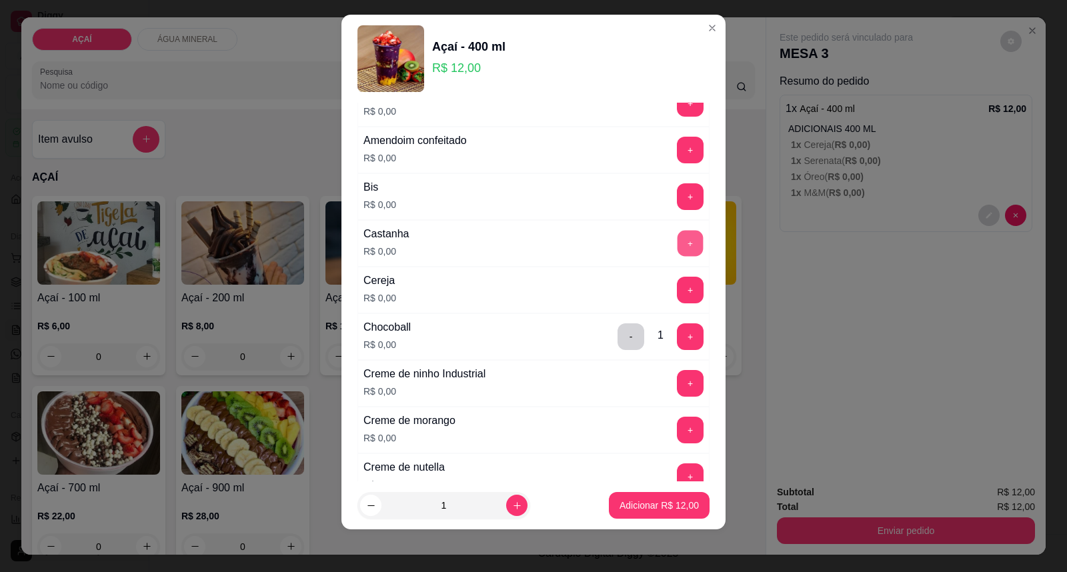
click at [677, 231] on button "+" at bounding box center [690, 244] width 26 height 26
click at [641, 503] on p "Adicionar R$ 12,00" at bounding box center [658, 505] width 79 height 13
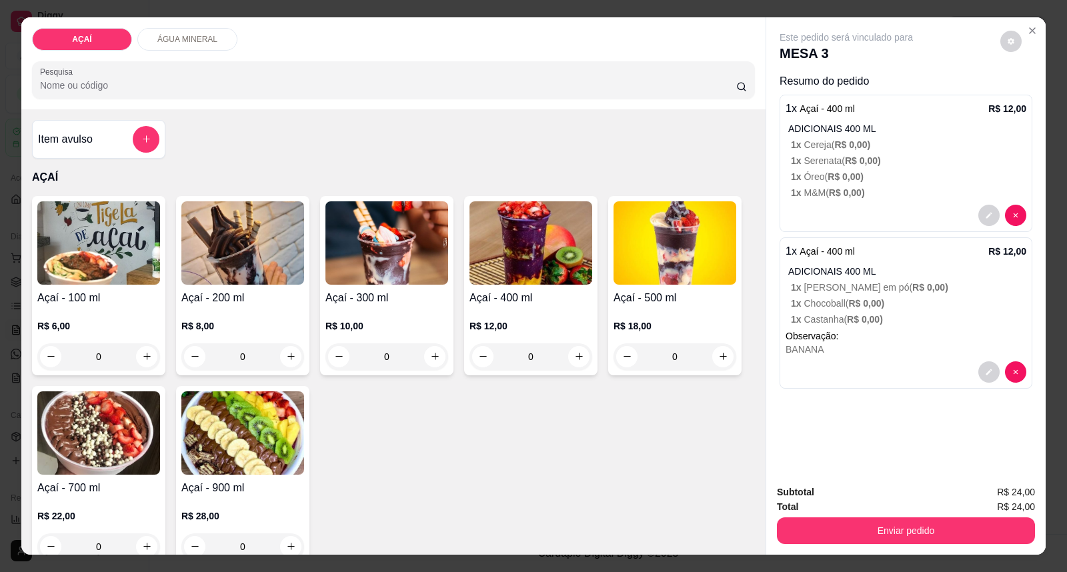
click at [897, 297] on p "1 x Chocoball ( R$ 0,00 )" at bounding box center [908, 303] width 235 height 13
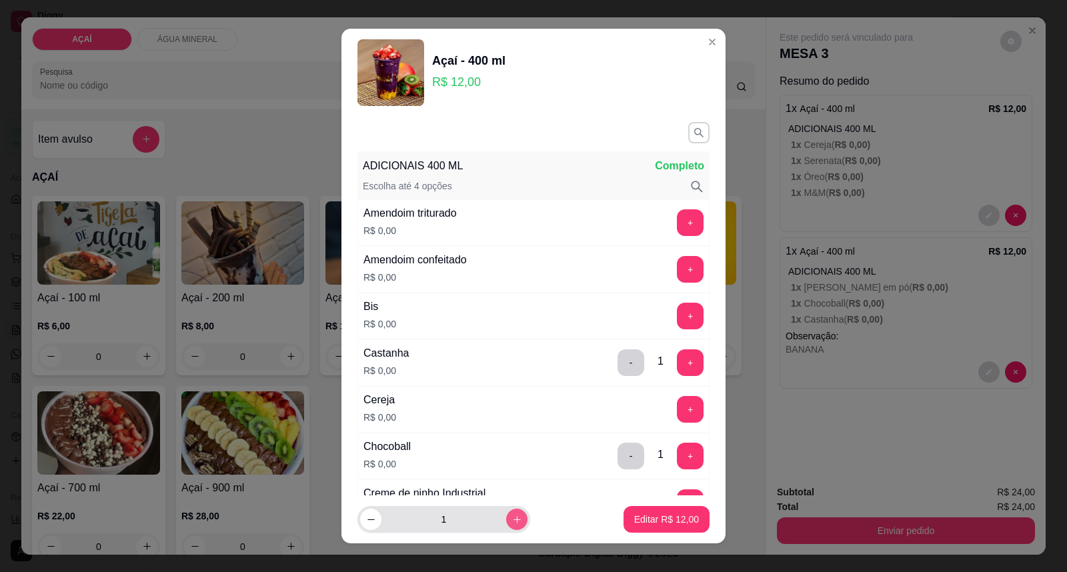
click at [512, 523] on icon "increase-product-quantity" at bounding box center [517, 520] width 10 height 10
type input "2"
click at [636, 513] on p "Editar R$ 24,00" at bounding box center [666, 519] width 65 height 13
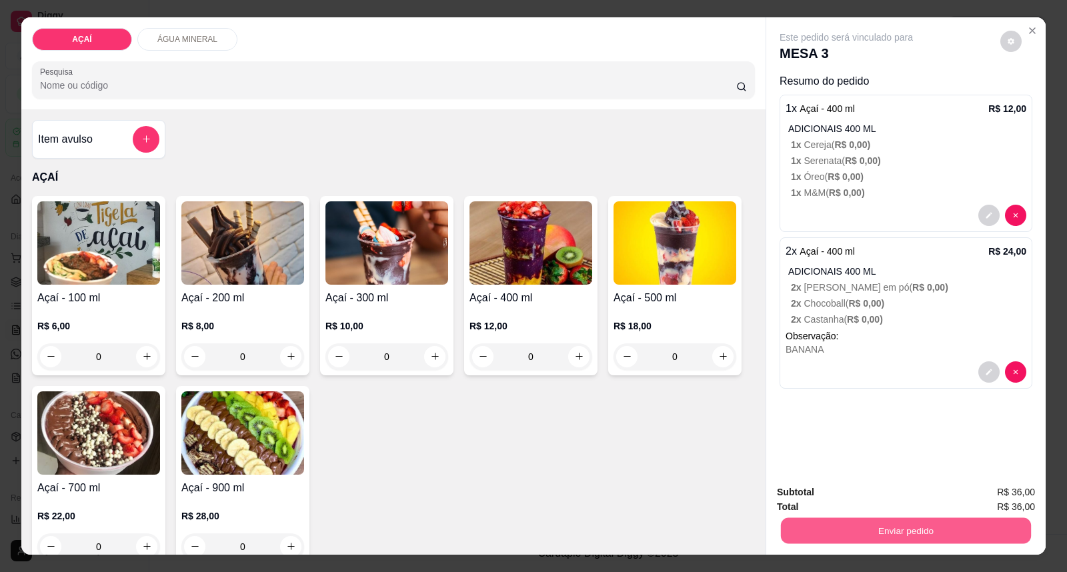
click at [835, 539] on button "Enviar pedido" at bounding box center [906, 531] width 250 height 26
click at [985, 501] on button "Enviar pedido" at bounding box center [999, 498] width 73 height 25
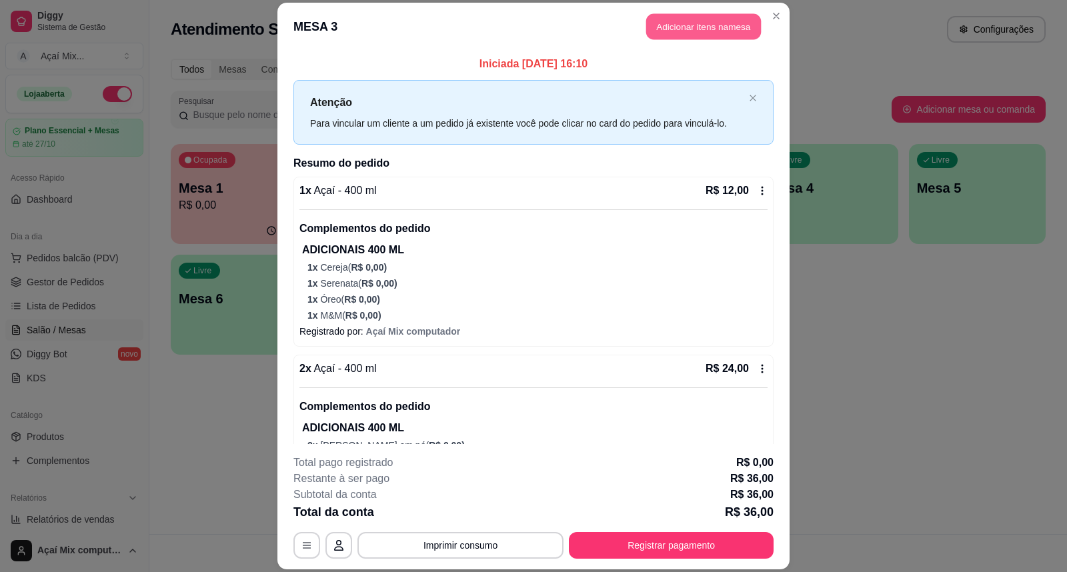
click at [655, 21] on button "Adicionar itens na mesa" at bounding box center [703, 27] width 115 height 26
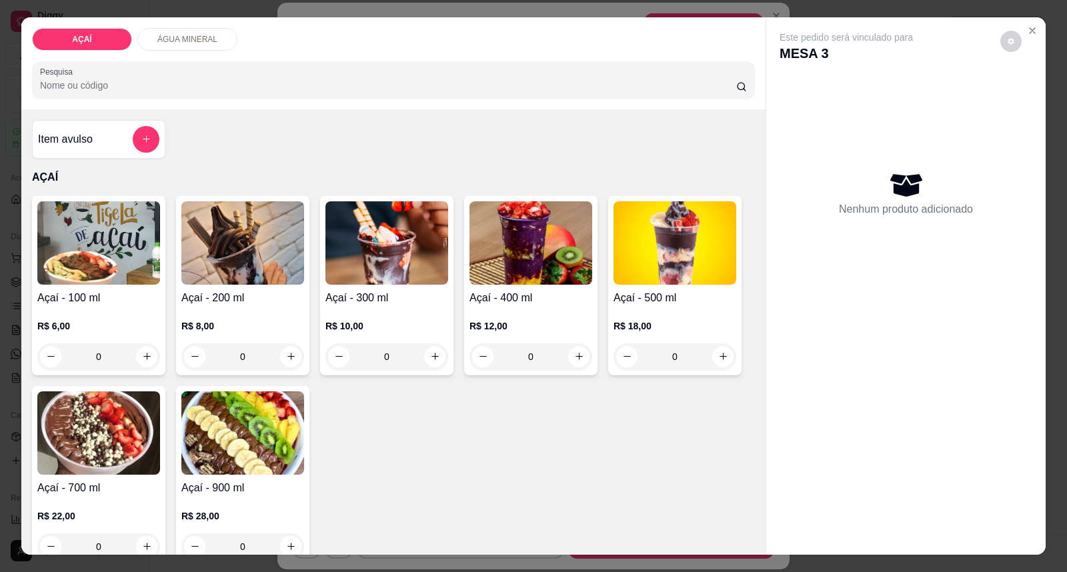
click at [576, 359] on div "0" at bounding box center [530, 356] width 123 height 27
click at [576, 359] on div "Castanha R$ 0,00 +" at bounding box center [532, 364] width 359 height 47
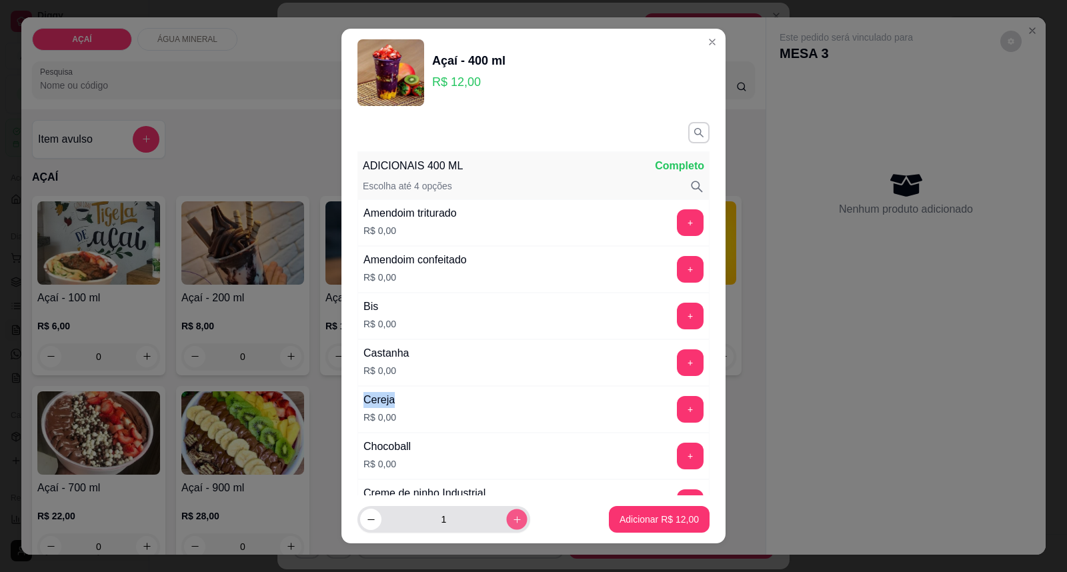
click at [512, 519] on icon "increase-product-quantity" at bounding box center [517, 520] width 10 height 10
type input "2"
click at [656, 520] on p "Adicionar R$ 24,00" at bounding box center [658, 519] width 79 height 13
type input "2"
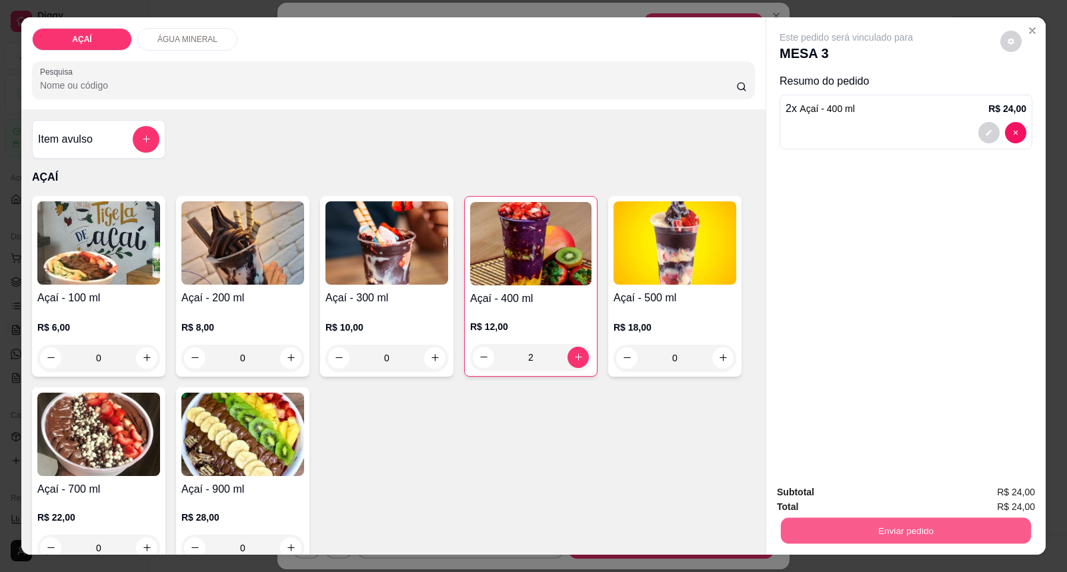
click at [952, 521] on button "Enviar pedido" at bounding box center [906, 531] width 250 height 26
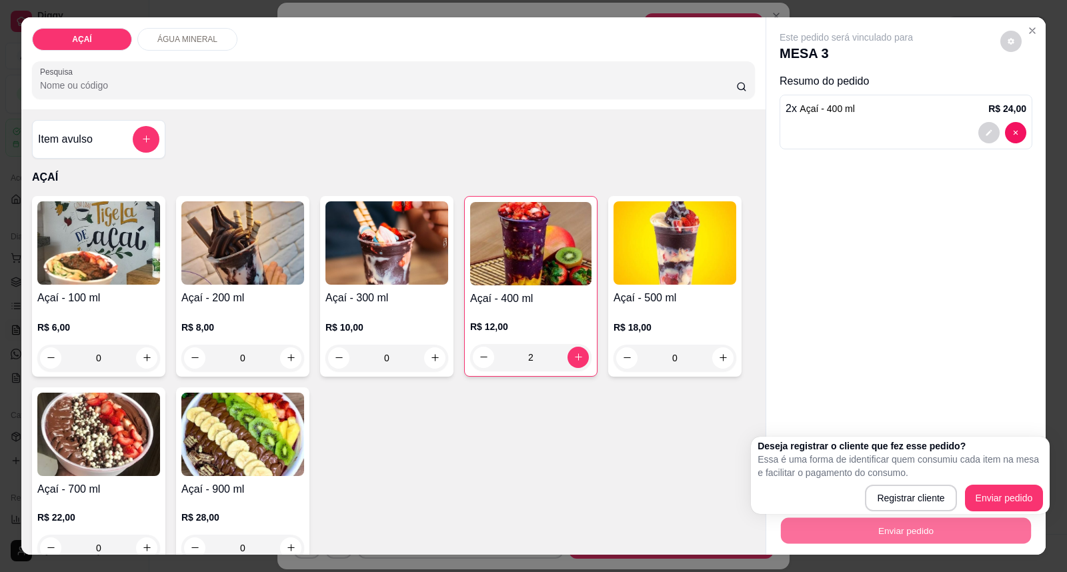
click at [1000, 483] on div "Deseja registrar o cliente que fez esse pedido? Essa é uma forma de identificar…" at bounding box center [899, 475] width 285 height 72
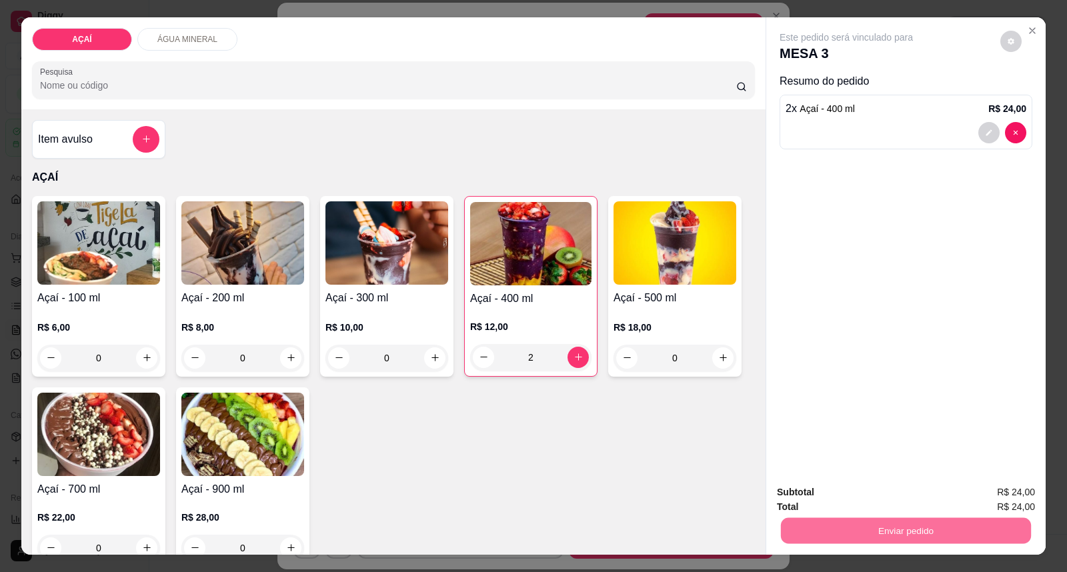
click at [1001, 489] on button "Enviar pedido" at bounding box center [999, 498] width 75 height 25
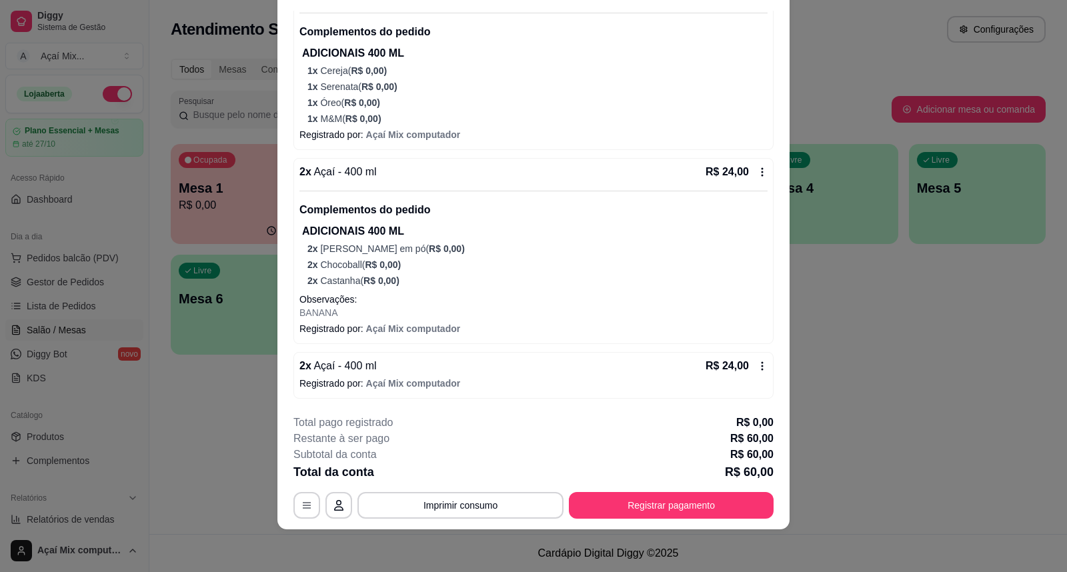
scroll to position [0, 0]
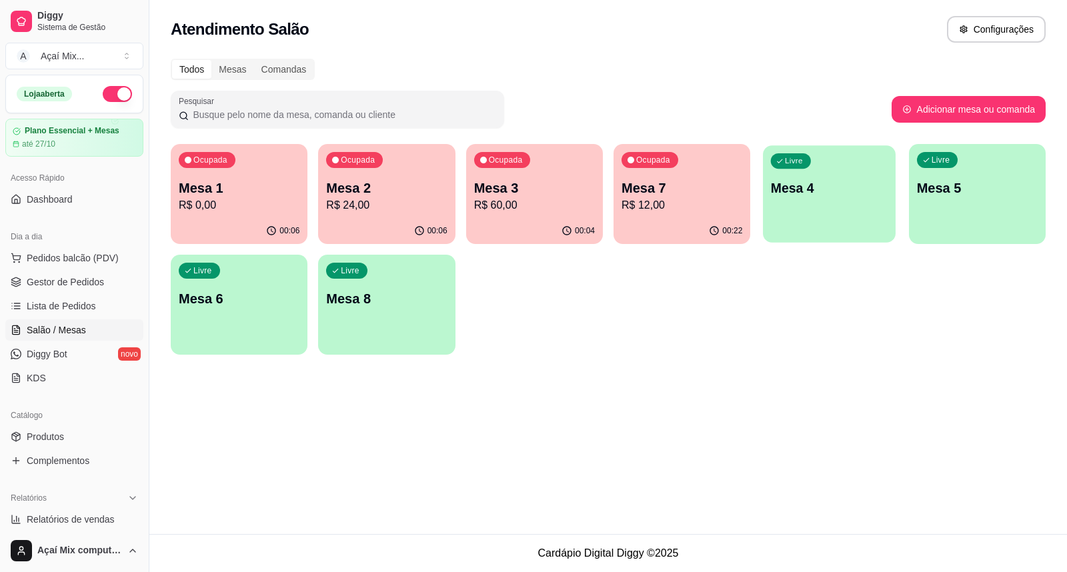
click at [858, 221] on div "Livre Mesa 4" at bounding box center [829, 185] width 133 height 81
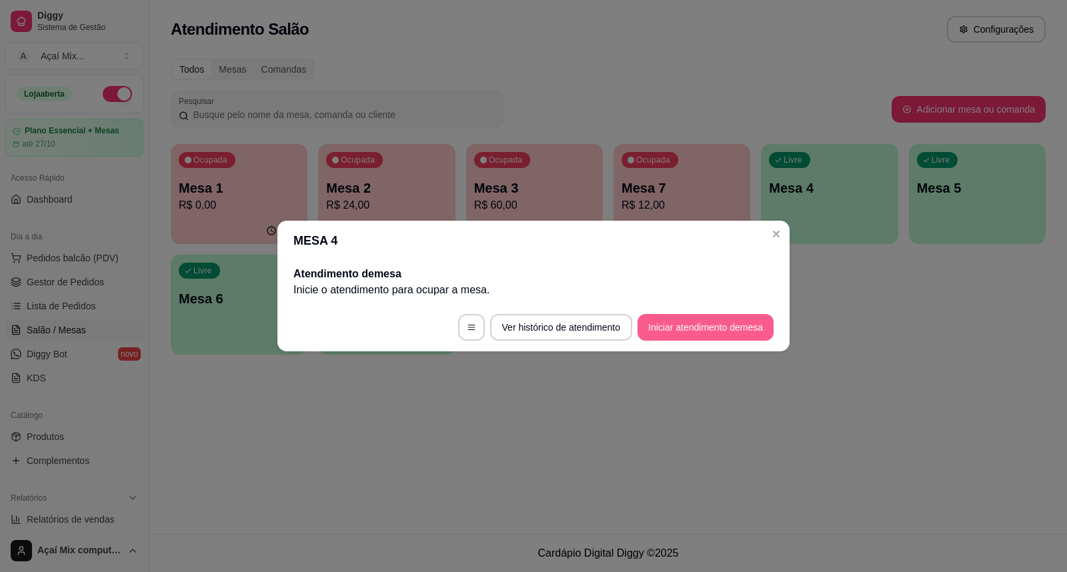
click at [741, 321] on button "Iniciar atendimento de mesa" at bounding box center [705, 327] width 136 height 27
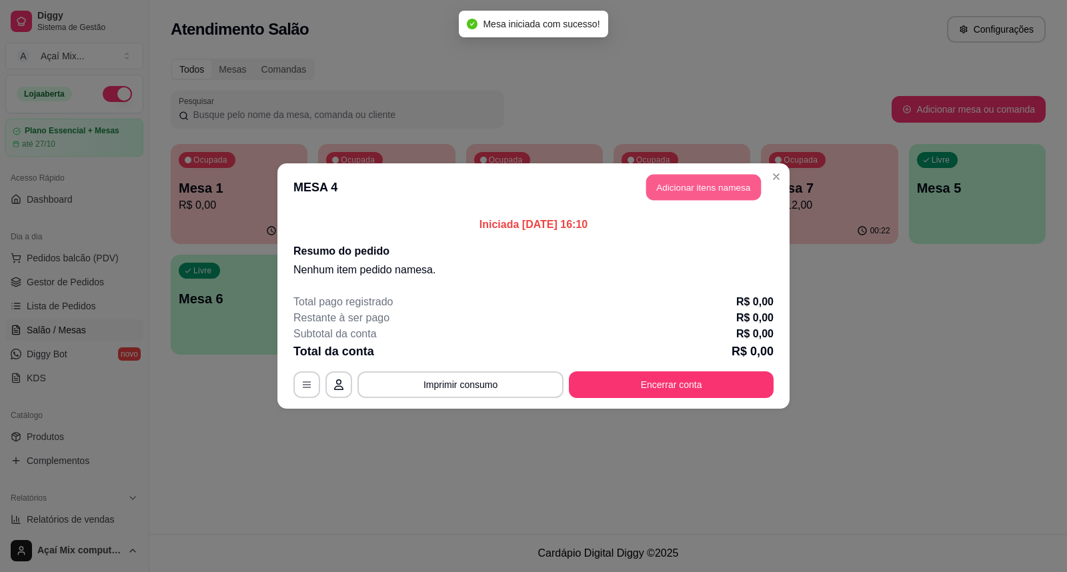
click at [693, 181] on button "Adicionar itens na mesa" at bounding box center [703, 188] width 115 height 26
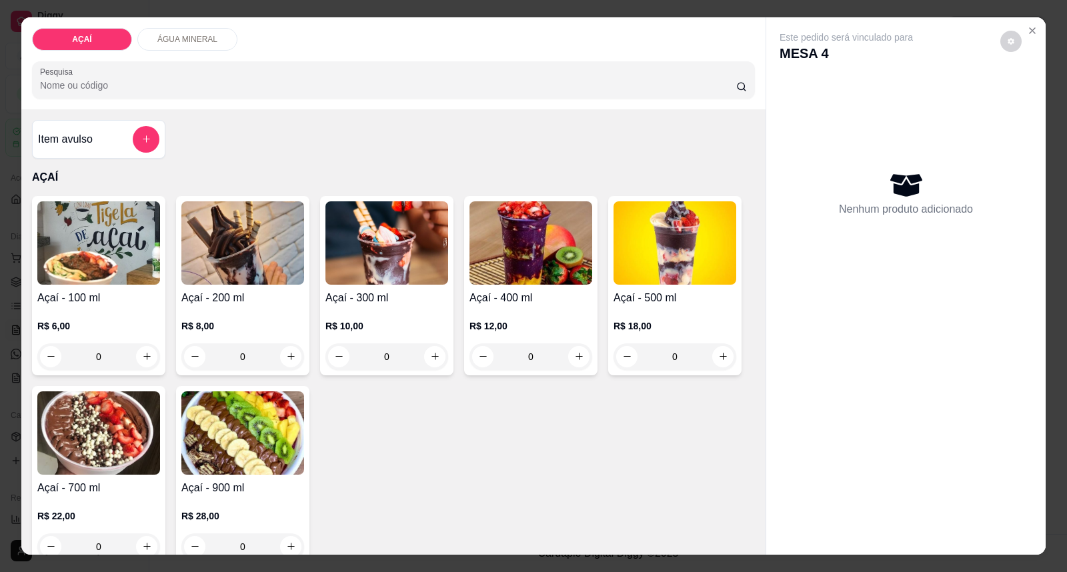
click at [347, 313] on div "R$ 10,00 0" at bounding box center [386, 338] width 123 height 64
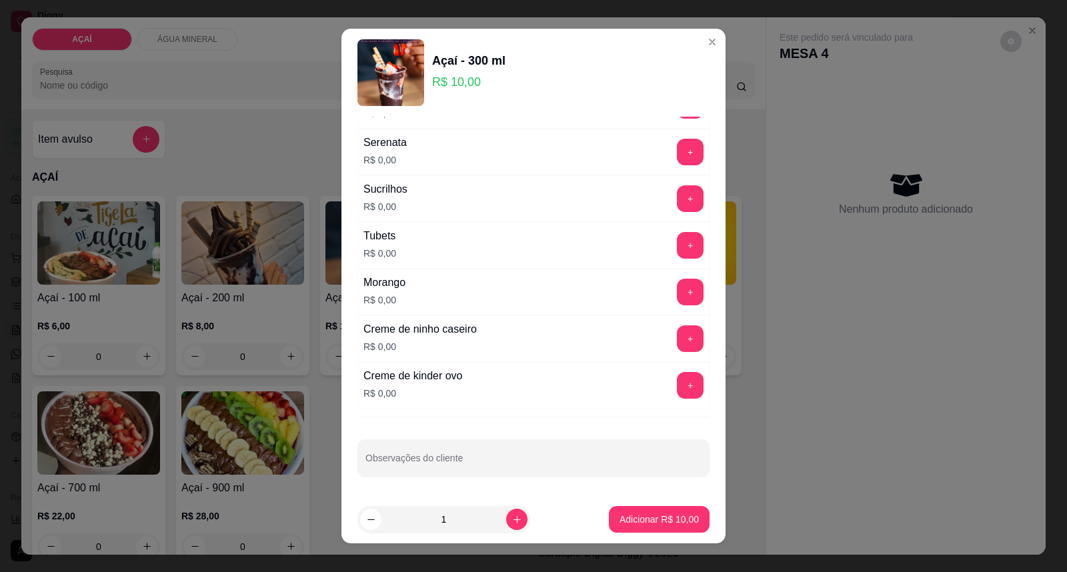
scroll to position [1661, 0]
click at [677, 335] on button "+" at bounding box center [690, 339] width 26 height 26
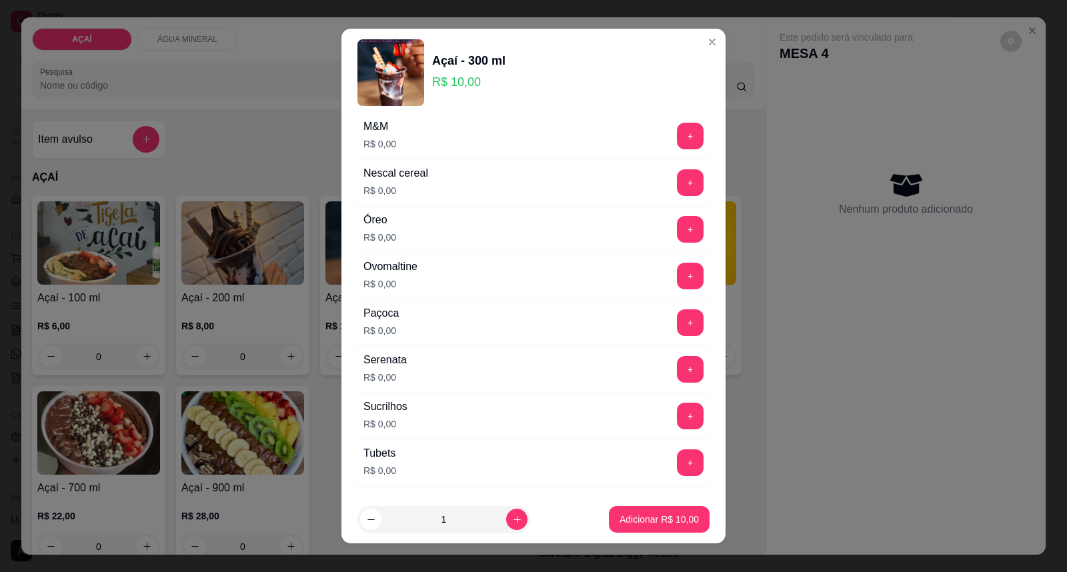
scroll to position [1439, 0]
click at [677, 421] on button "+" at bounding box center [690, 418] width 26 height 26
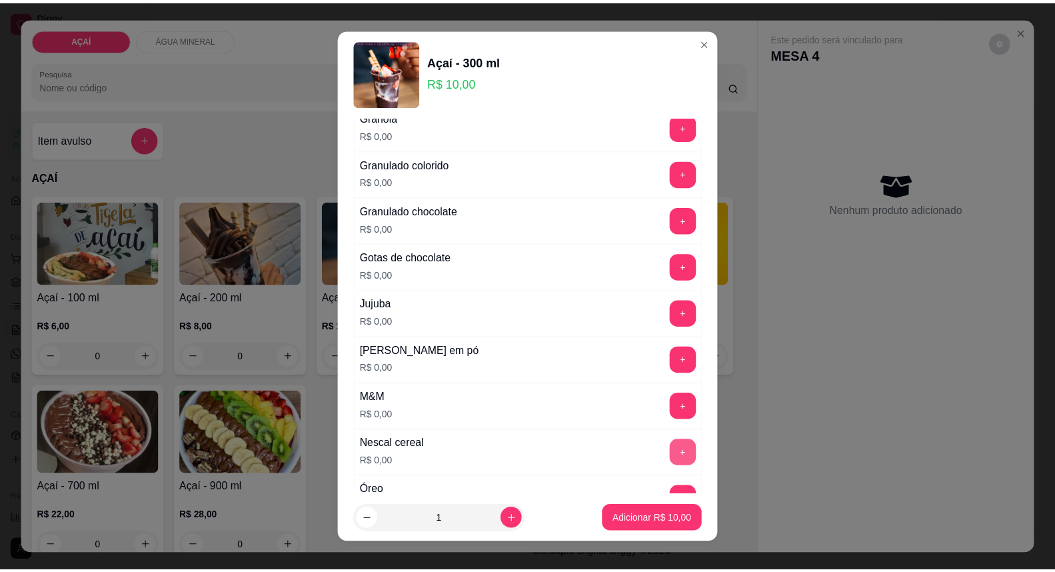
scroll to position [1143, 0]
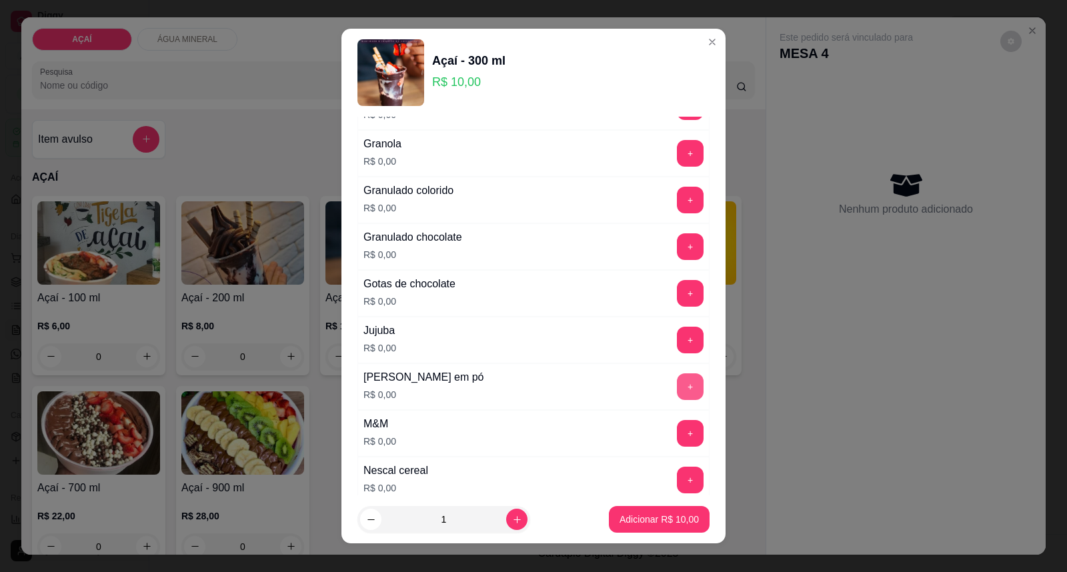
click at [677, 392] on button "+" at bounding box center [690, 386] width 27 height 27
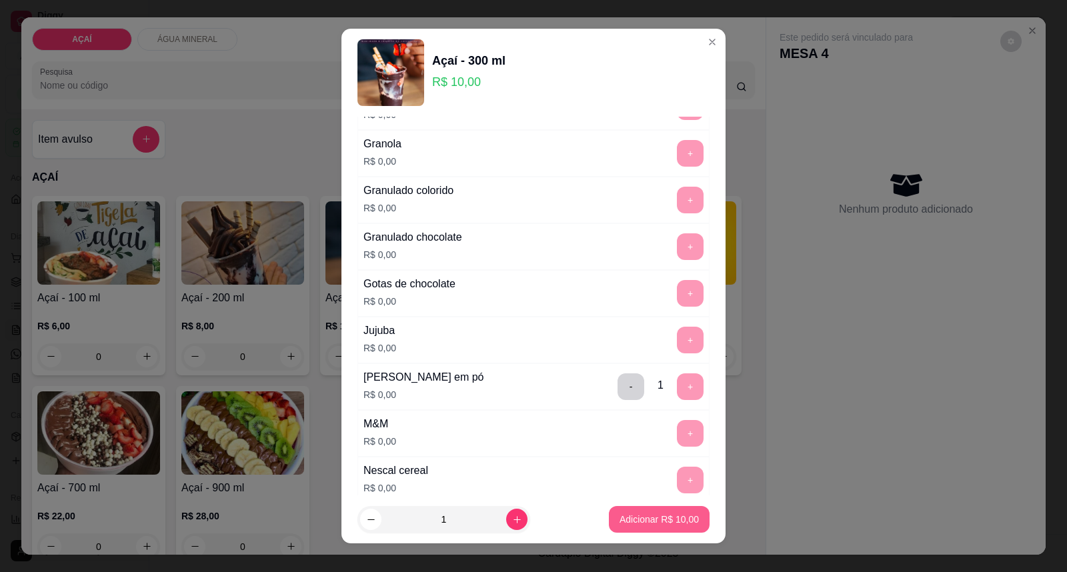
click at [647, 521] on p "Adicionar R$ 10,00" at bounding box center [658, 519] width 79 height 13
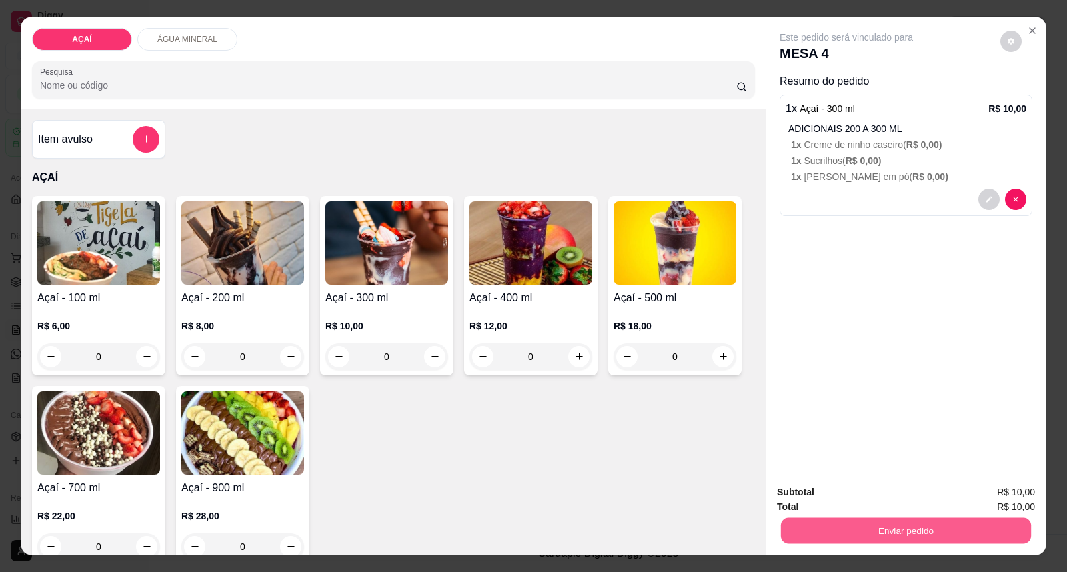
click at [895, 541] on button "Enviar pedido" at bounding box center [906, 531] width 250 height 26
click at [993, 504] on button "Enviar pedido" at bounding box center [999, 498] width 75 height 25
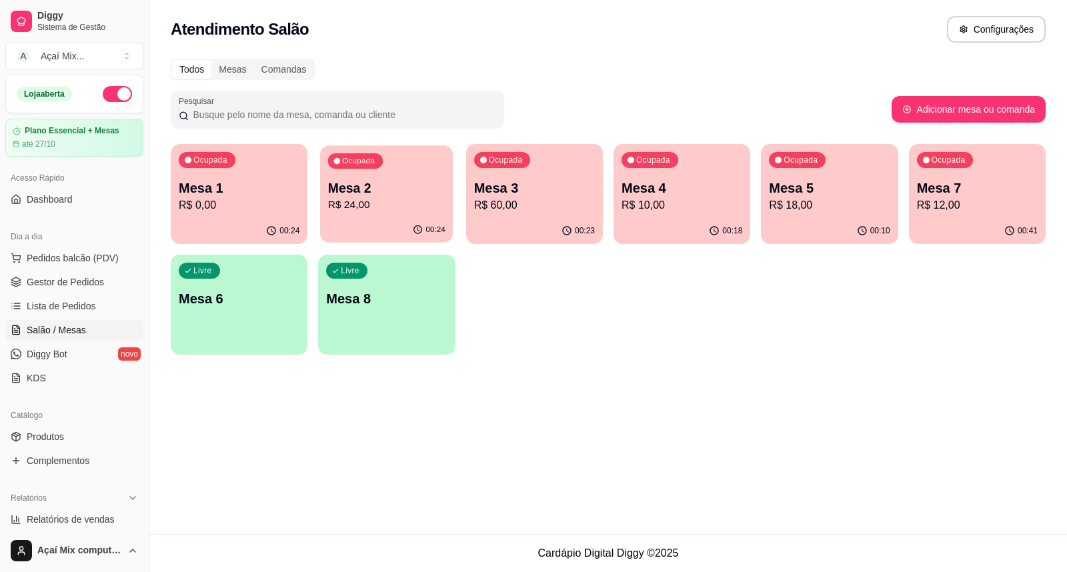
click at [412, 217] on button "Ocupada Mesa 2 R$ 24,00 00:24" at bounding box center [386, 193] width 133 height 97
click at [542, 207] on p "R$ 60,00" at bounding box center [534, 205] width 121 height 16
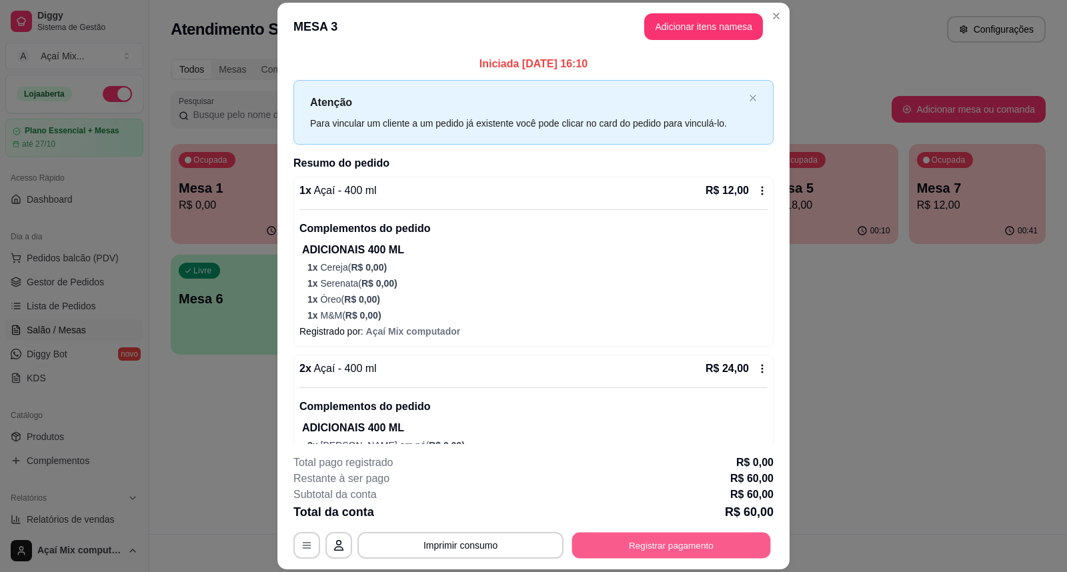
click at [641, 545] on button "Registrar pagamento" at bounding box center [671, 545] width 199 height 26
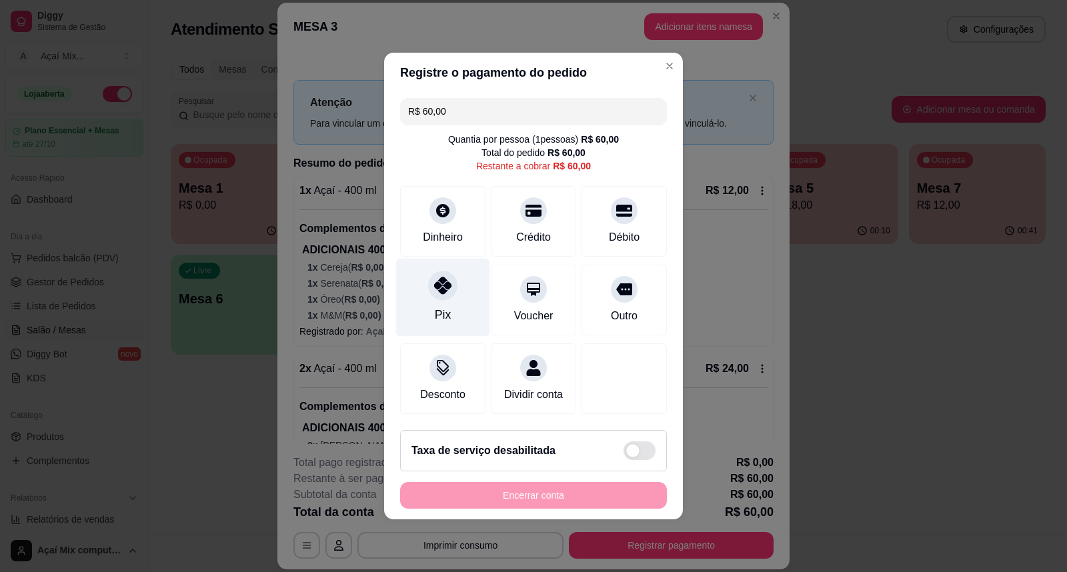
click at [454, 288] on div "Pix" at bounding box center [443, 298] width 94 height 78
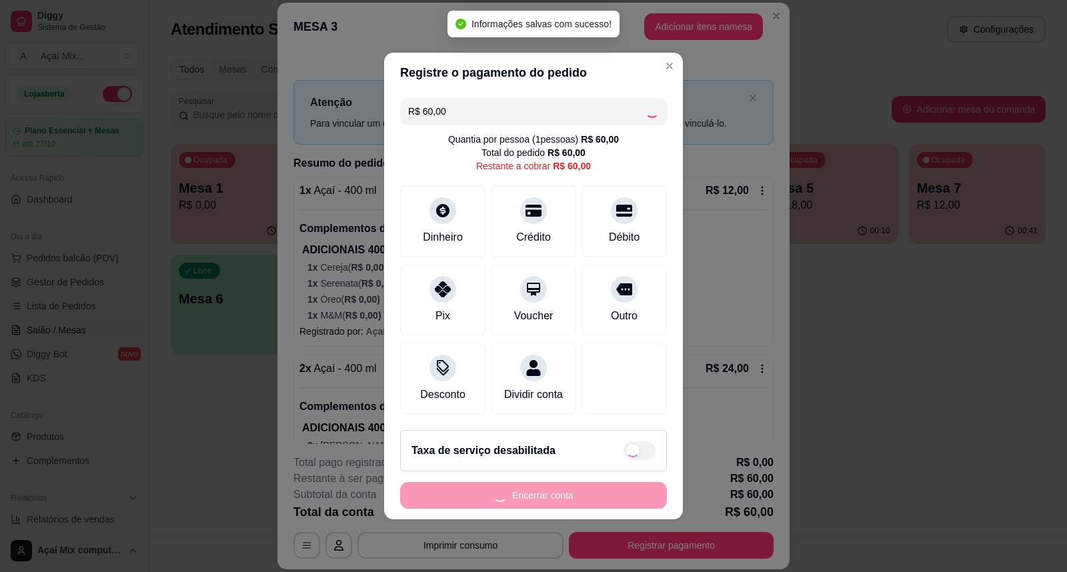
type input "R$ 0,00"
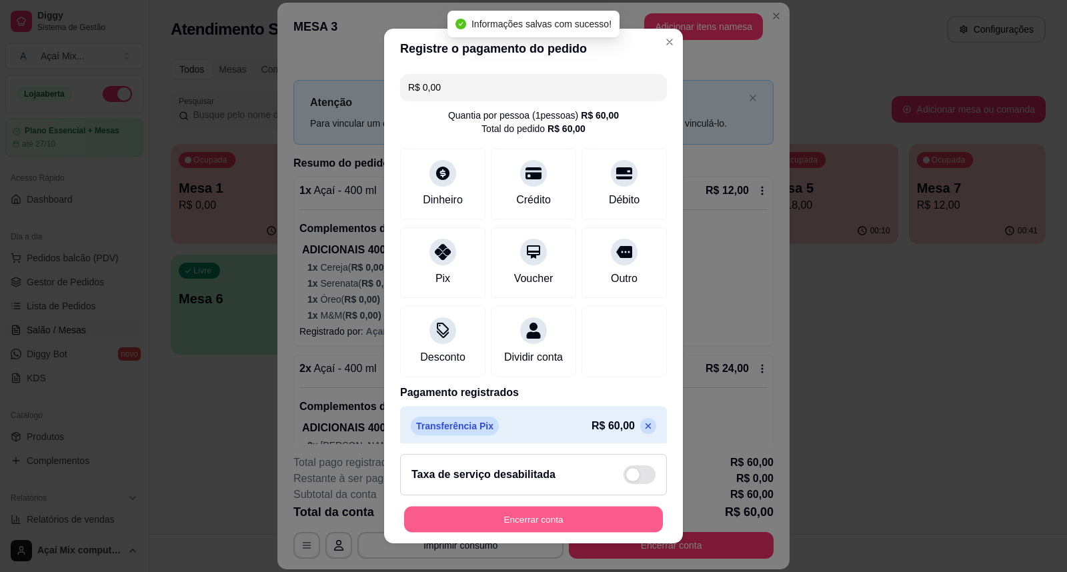
click at [585, 507] on button "Encerrar conta" at bounding box center [533, 520] width 259 height 26
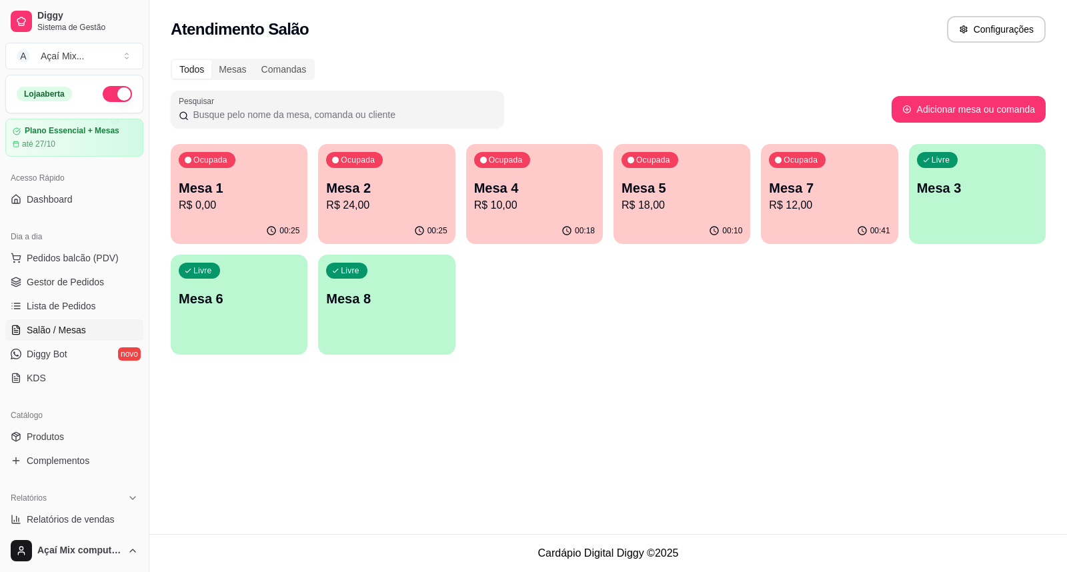
click at [555, 231] on div "00:18" at bounding box center [534, 231] width 137 height 26
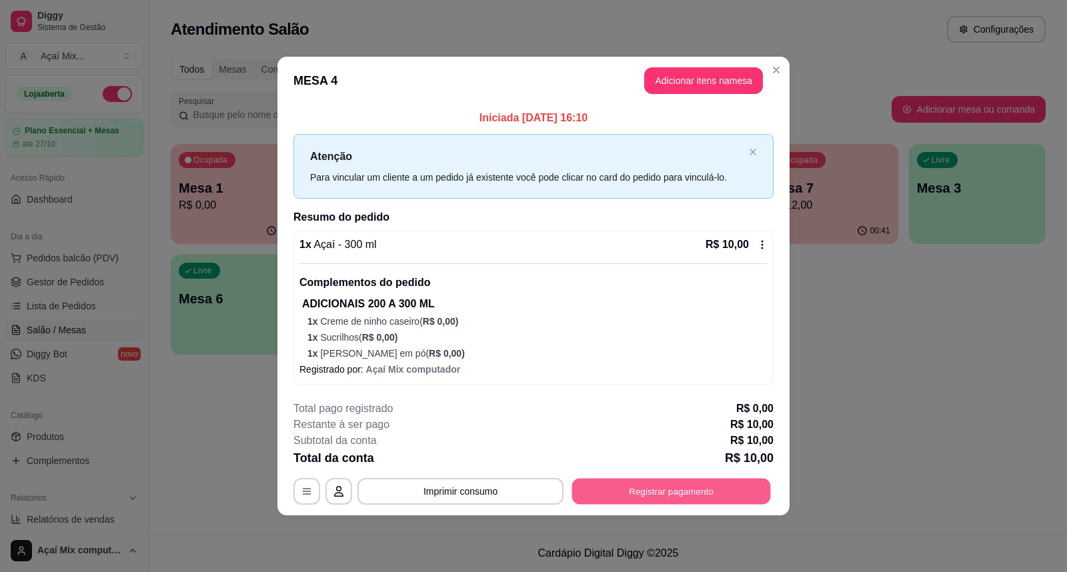
click at [625, 481] on button "Registrar pagamento" at bounding box center [671, 492] width 199 height 26
click at [437, 259] on div "Pix" at bounding box center [443, 298] width 94 height 78
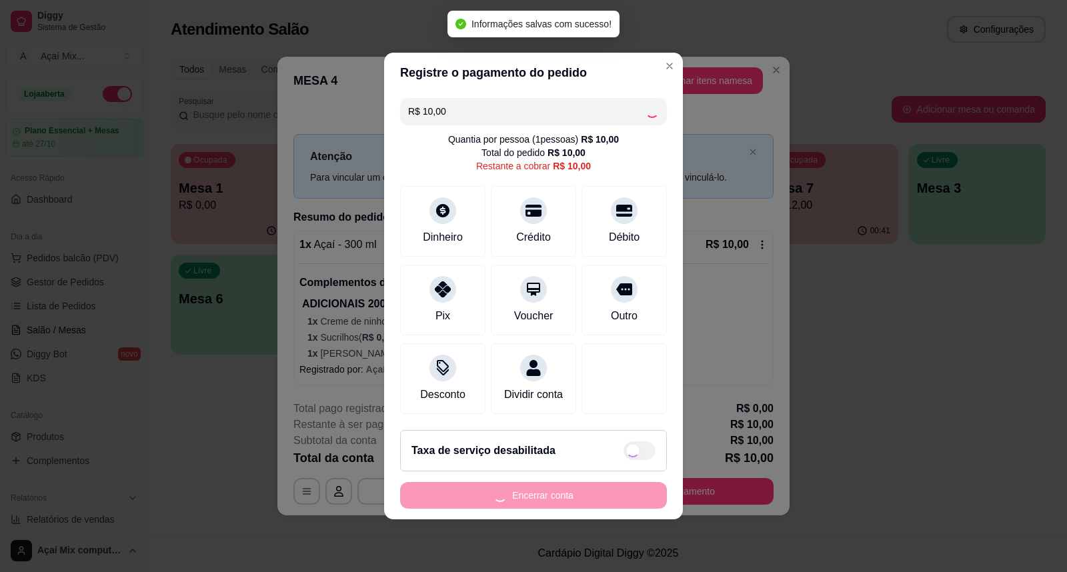
type input "R$ 0,00"
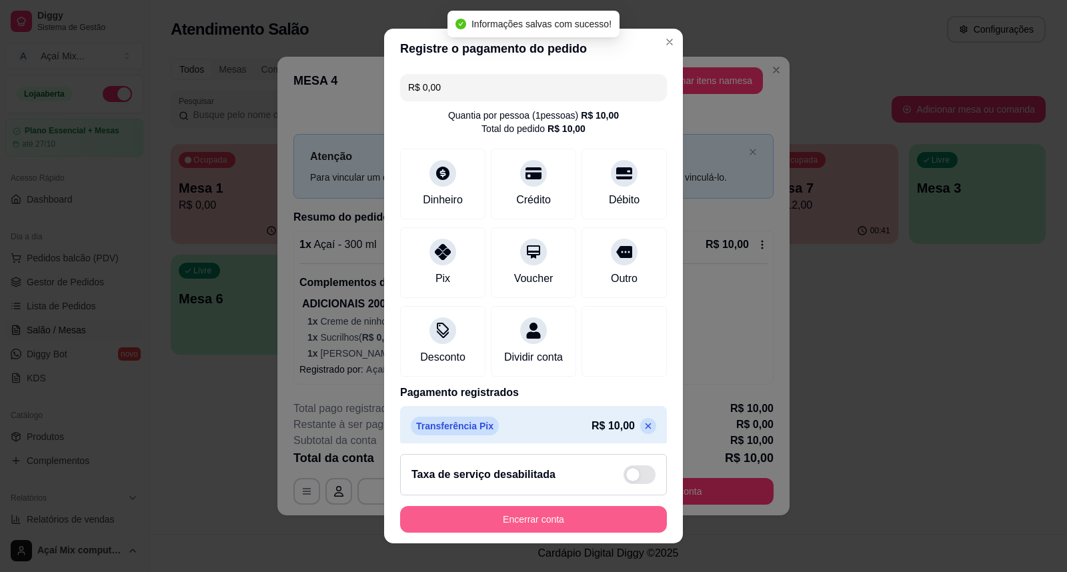
click at [556, 521] on button "Encerrar conta" at bounding box center [533, 519] width 267 height 27
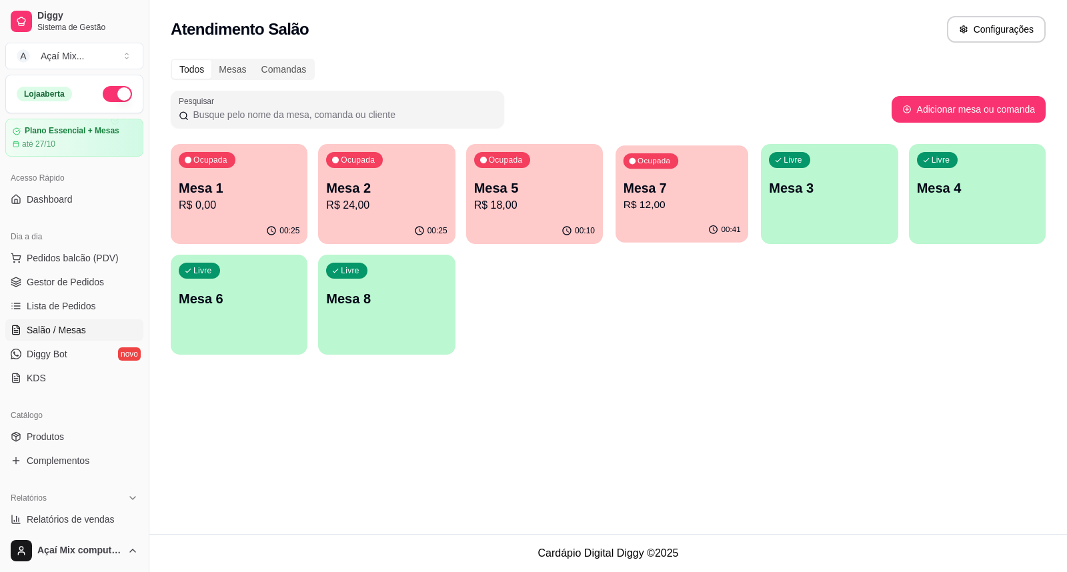
click at [643, 208] on p "R$ 12,00" at bounding box center [681, 204] width 117 height 15
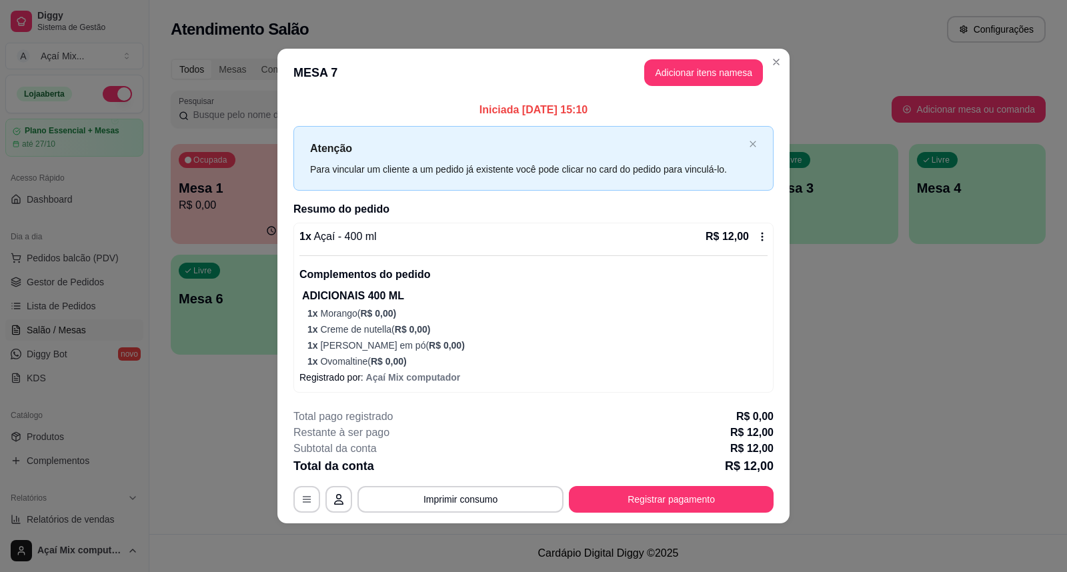
click at [761, 242] on icon at bounding box center [762, 236] width 11 height 11
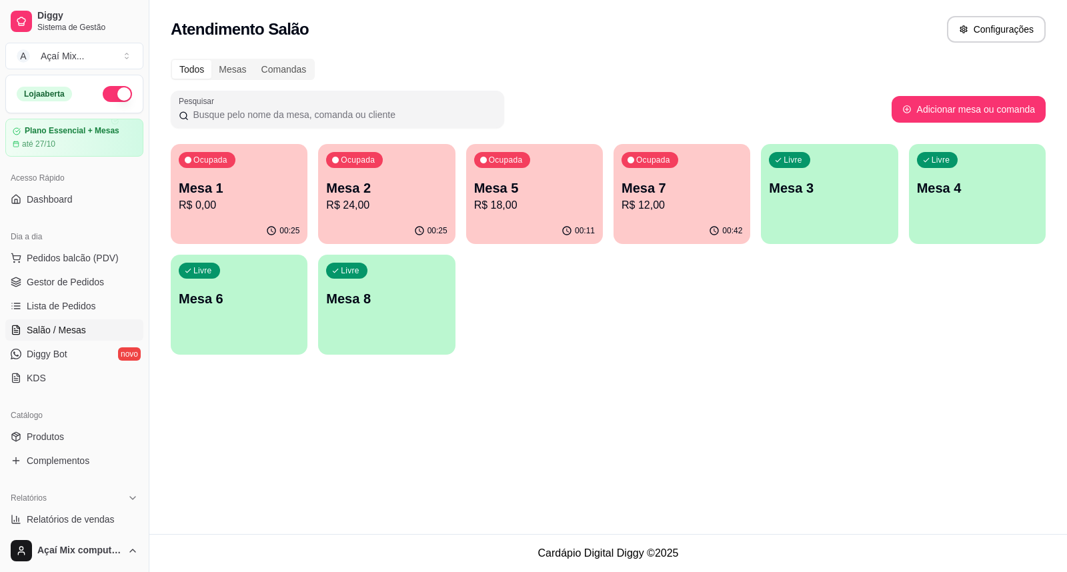
click at [543, 202] on p "R$ 18,00" at bounding box center [534, 205] width 121 height 16
click at [417, 191] on p "Mesa 2" at bounding box center [386, 188] width 121 height 19
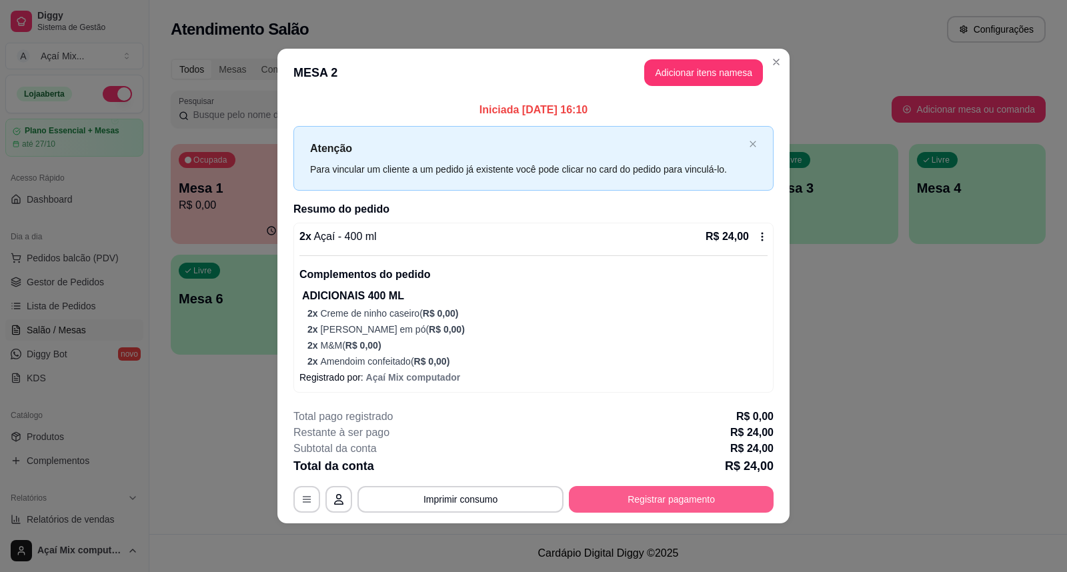
click at [647, 489] on button "Registrar pagamento" at bounding box center [671, 499] width 205 height 27
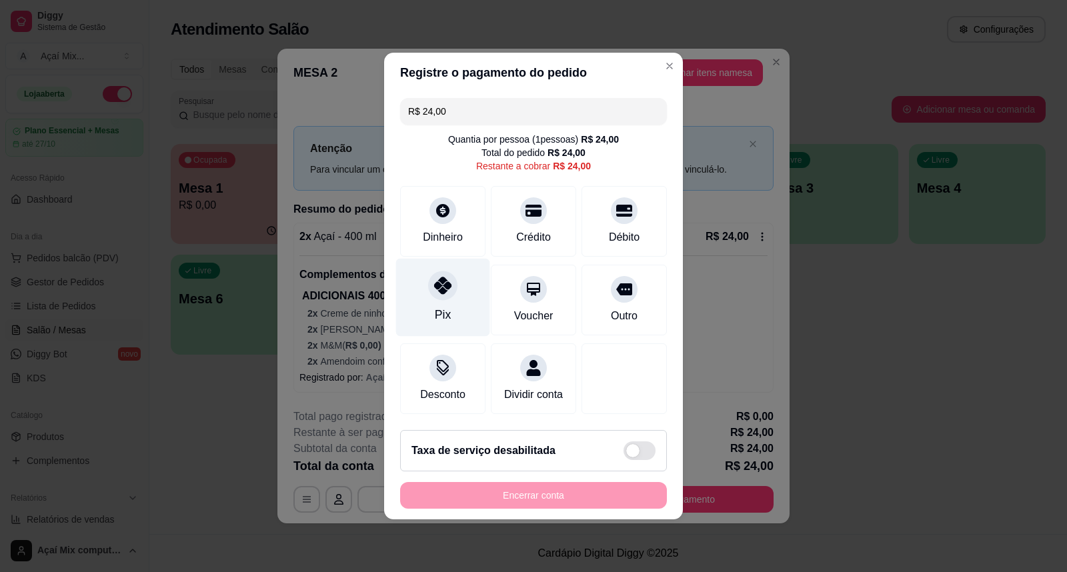
drag, startPoint x: 397, startPoint y: 291, endPoint x: 412, endPoint y: 301, distance: 18.3
click at [412, 301] on div "R$ 24,00 Quantia por pessoa ( 1 pessoas) R$ 24,00 Total do pedido R$ 24,00 Rest…" at bounding box center [533, 256] width 299 height 327
click at [412, 301] on div "Pix" at bounding box center [443, 298] width 94 height 78
type input "R$ 0,00"
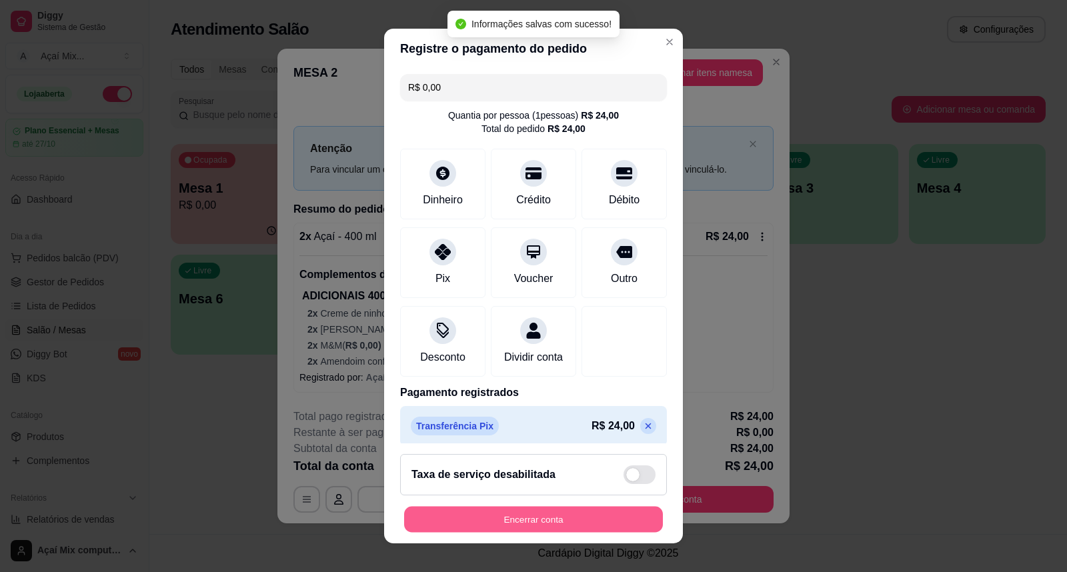
click at [521, 508] on button "Encerrar conta" at bounding box center [533, 520] width 259 height 26
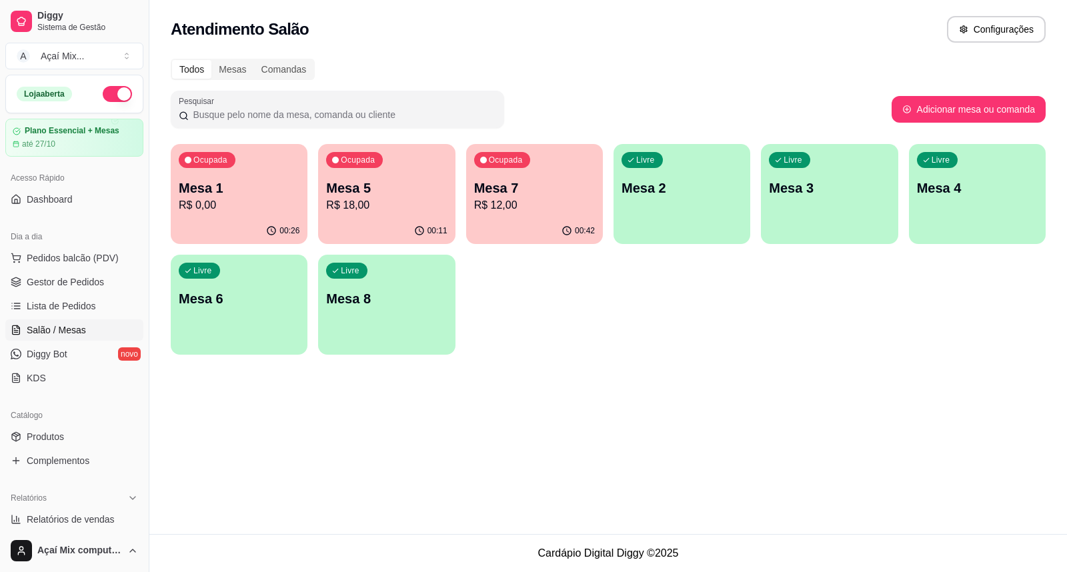
click at [225, 228] on div "00:26" at bounding box center [239, 231] width 137 height 26
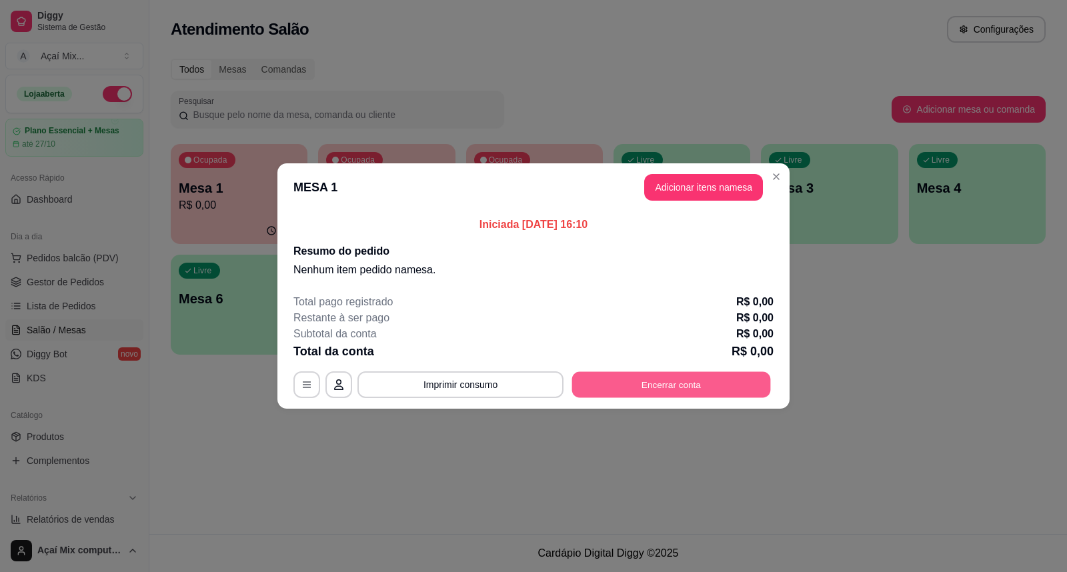
click at [615, 388] on button "Encerrar conta" at bounding box center [671, 385] width 199 height 26
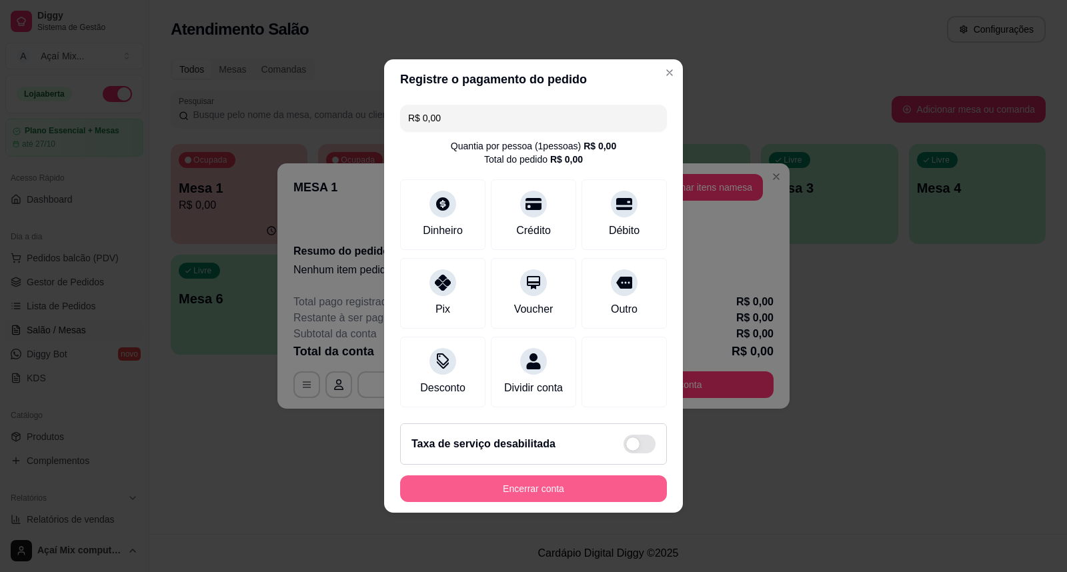
click at [584, 488] on button "Encerrar conta" at bounding box center [533, 488] width 267 height 27
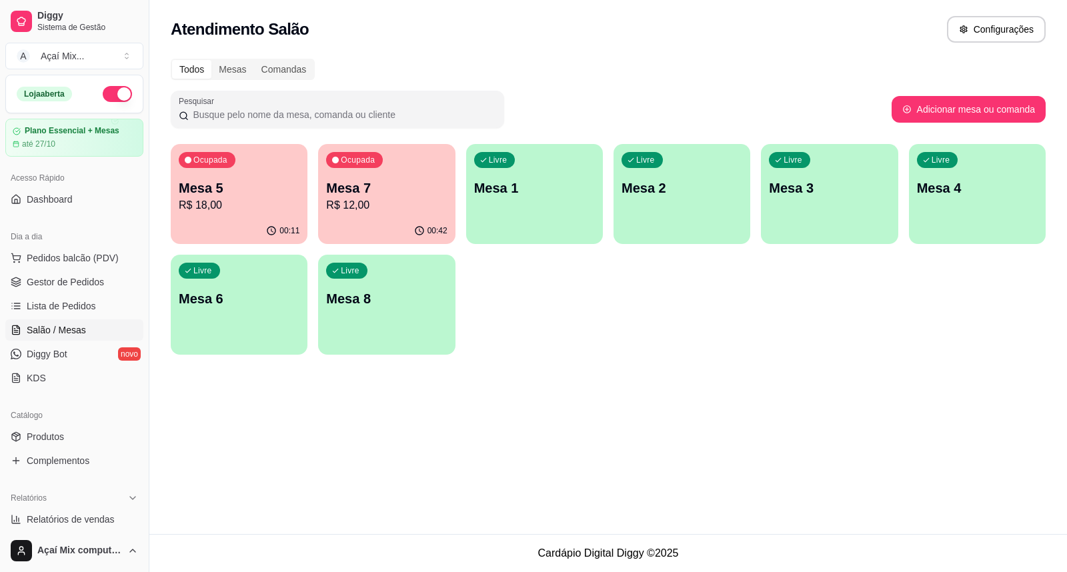
click at [92, 270] on ul "Pedidos balcão (PDV) Gestor de Pedidos Lista de Pedidos Salão / Mesas Diggy Bot…" at bounding box center [74, 317] width 138 height 141
click at [93, 277] on span "Gestor de Pedidos" at bounding box center [65, 281] width 77 height 13
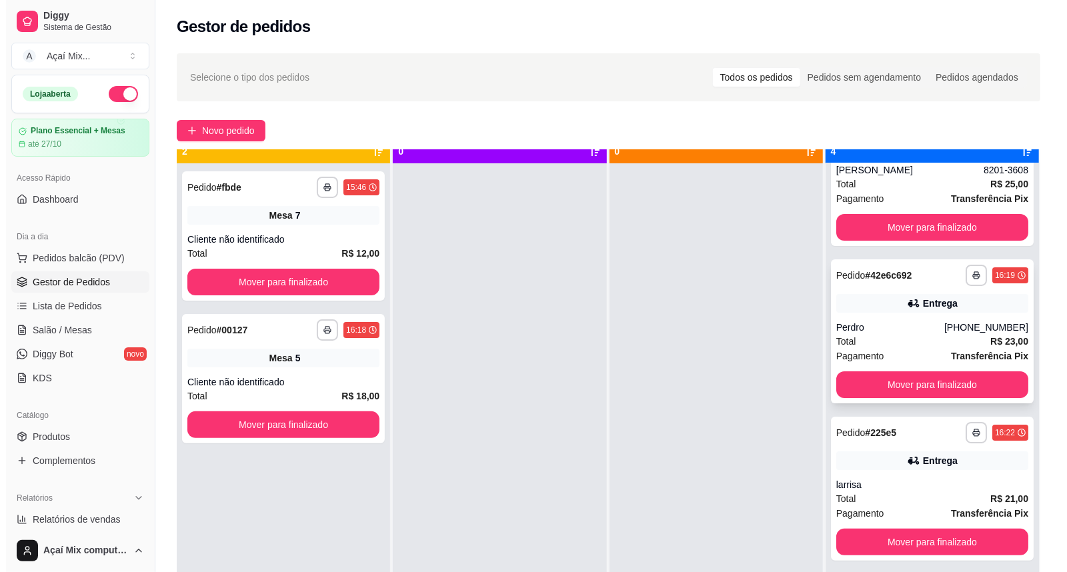
scroll to position [37, 0]
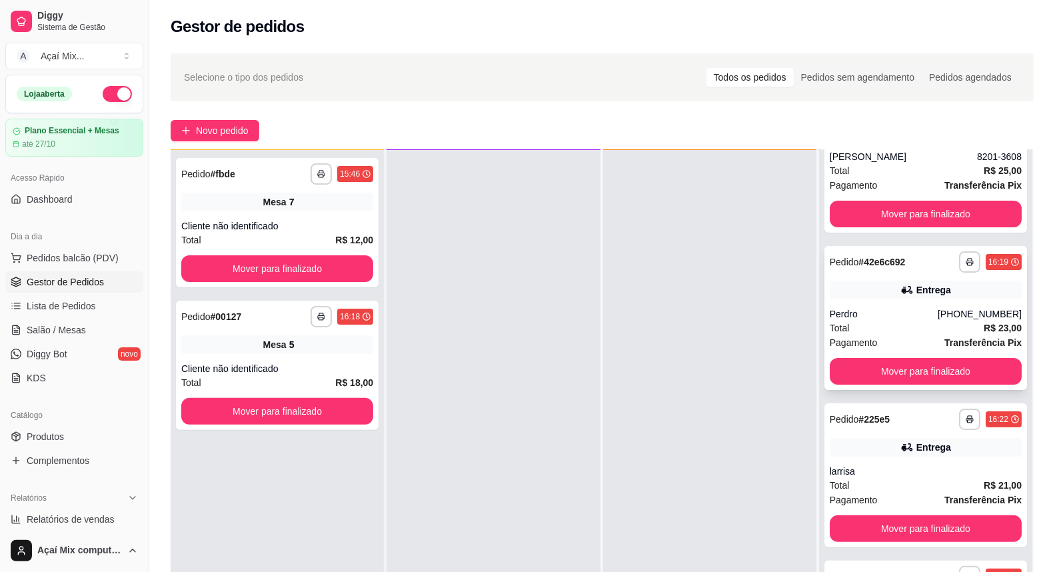
click at [847, 308] on div "Perdro" at bounding box center [884, 313] width 108 height 13
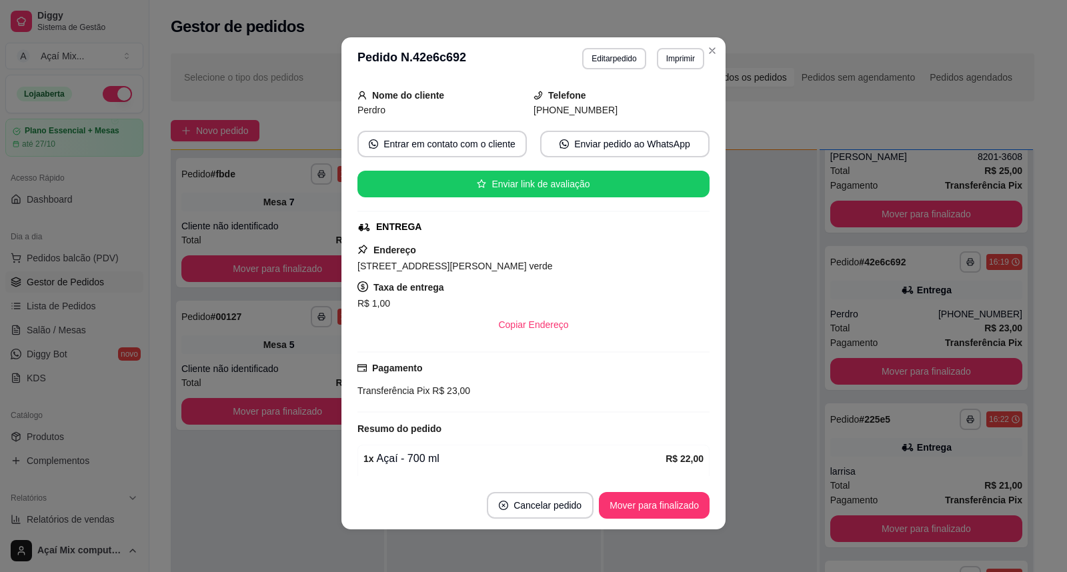
scroll to position [184, 0]
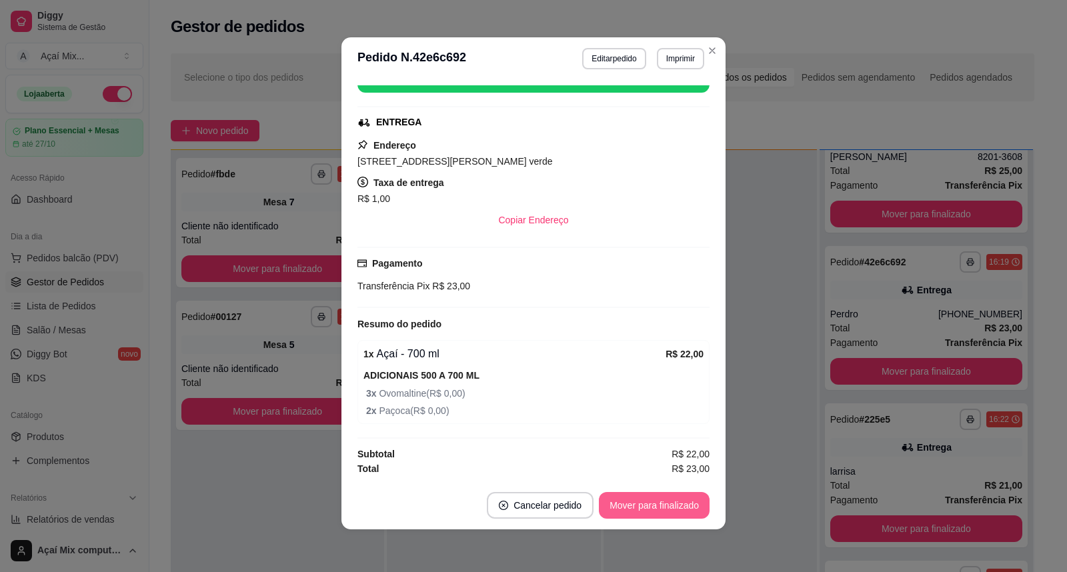
click at [615, 493] on button "Mover para finalizado" at bounding box center [654, 505] width 111 height 27
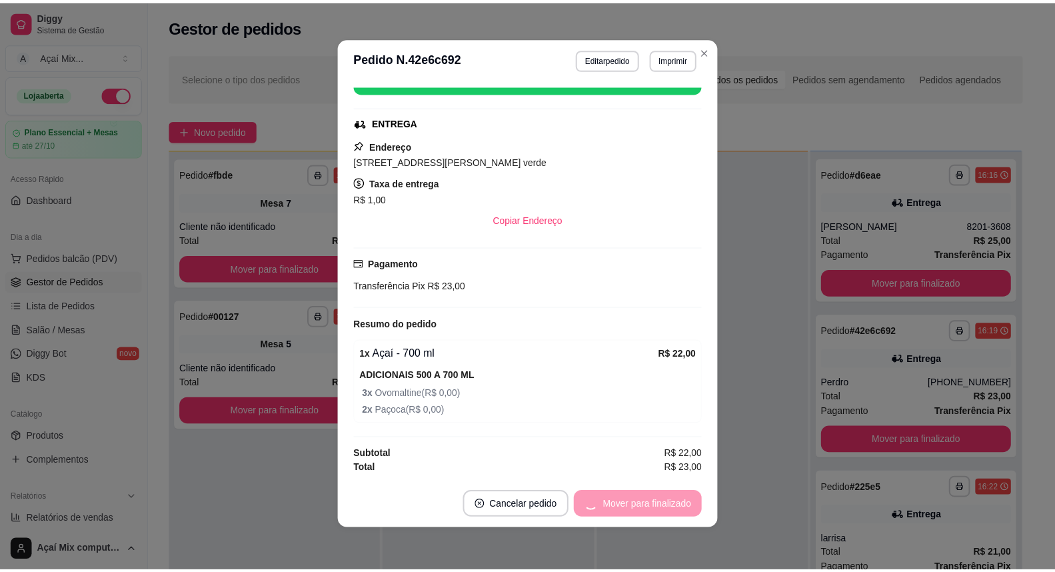
scroll to position [153, 0]
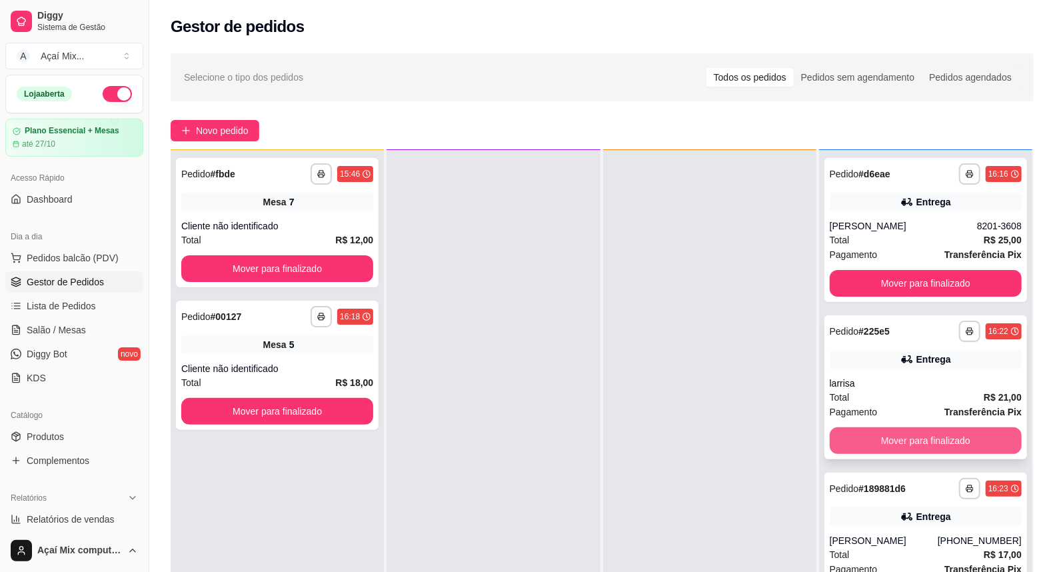
click at [870, 444] on button "Mover para finalizado" at bounding box center [926, 440] width 192 height 27
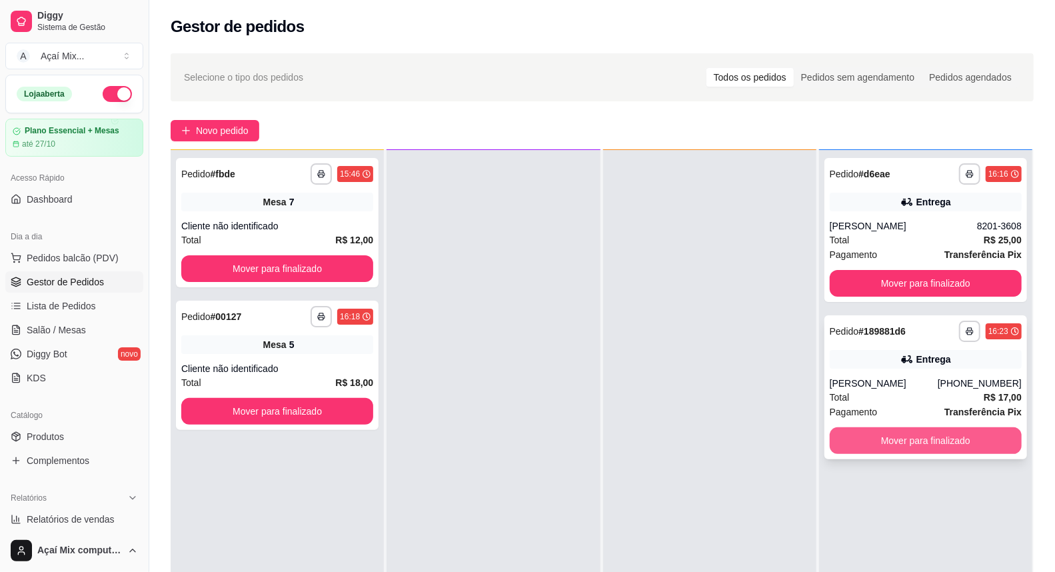
click at [927, 437] on button "Mover para finalizado" at bounding box center [926, 440] width 192 height 27
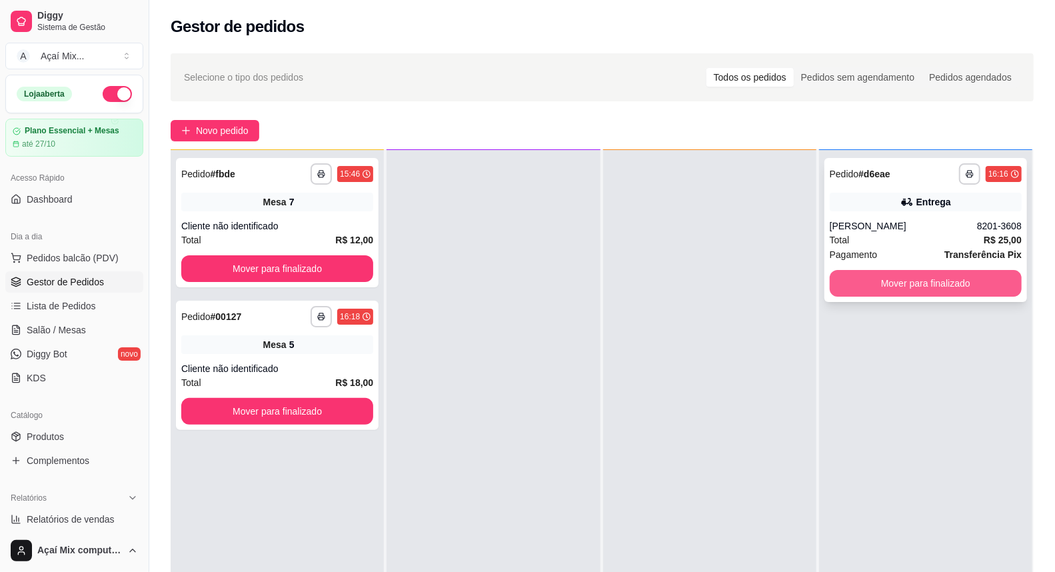
click at [865, 291] on button "Mover para finalizado" at bounding box center [926, 283] width 192 height 27
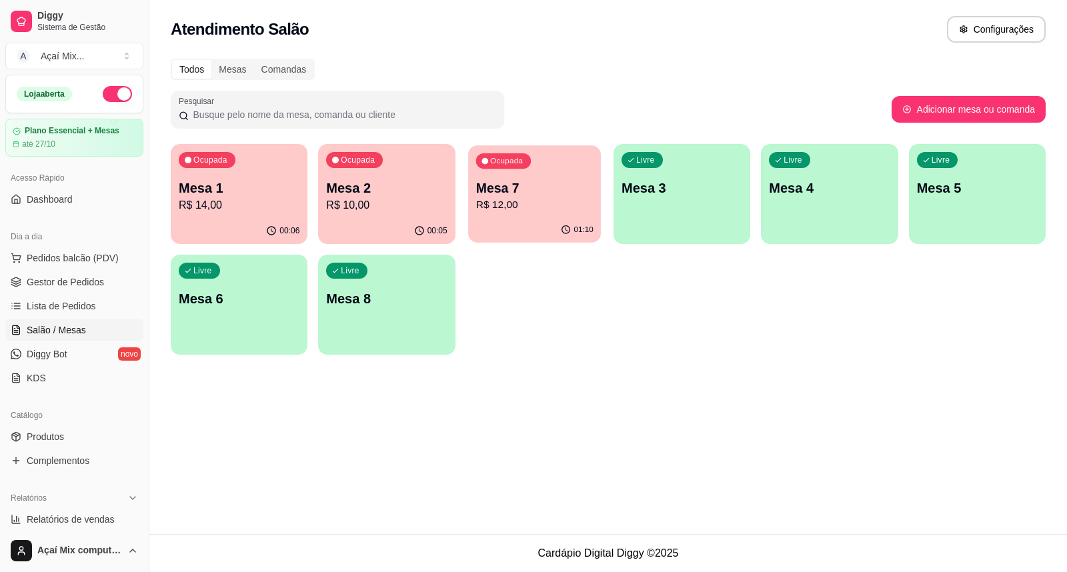
click at [505, 199] on p "R$ 12,00" at bounding box center [533, 204] width 117 height 15
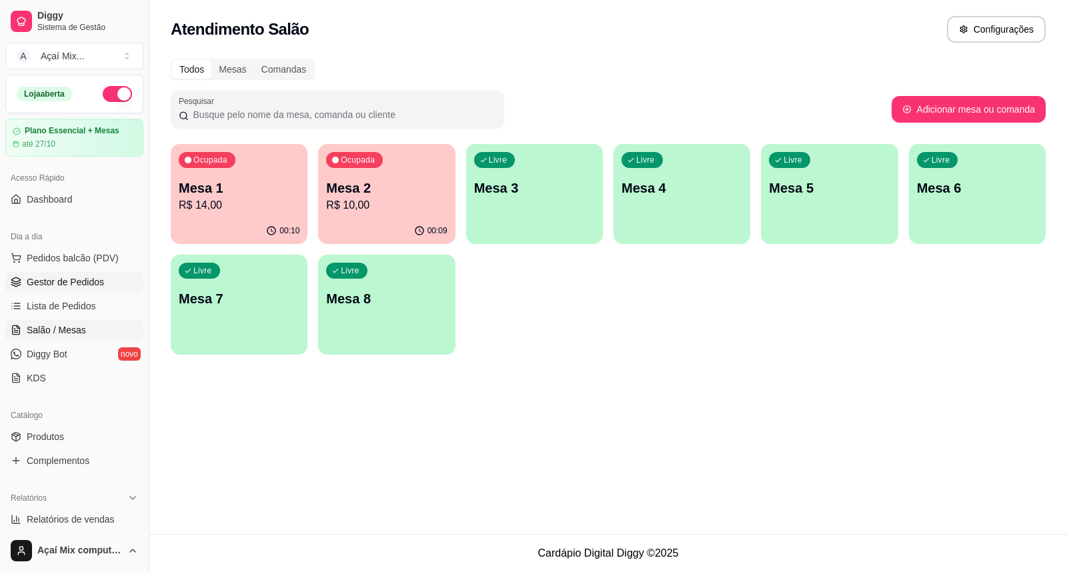
click at [55, 288] on span "Gestor de Pedidos" at bounding box center [65, 281] width 77 height 13
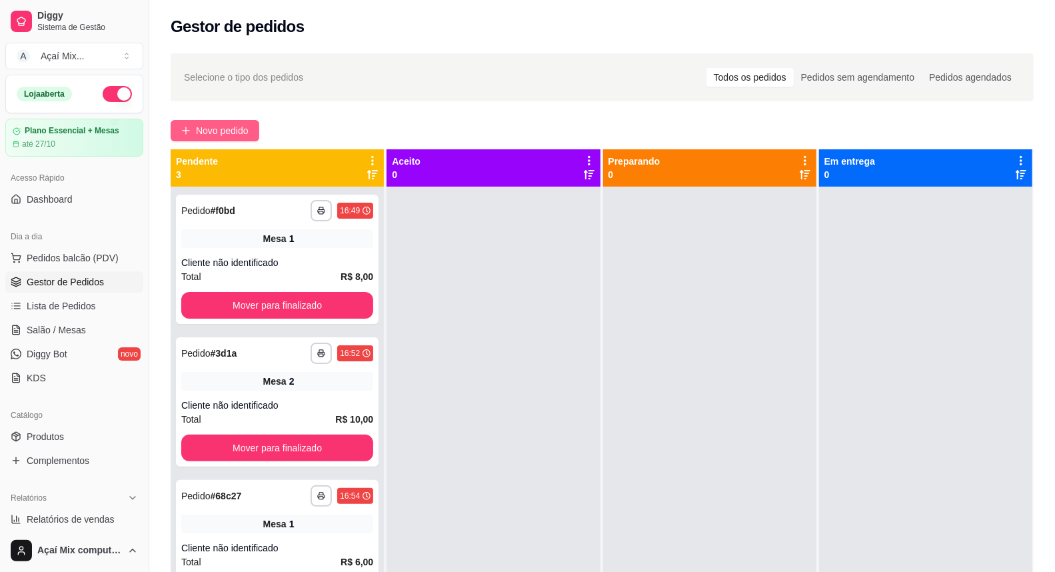
click at [249, 134] on span "Novo pedido" at bounding box center [222, 130] width 53 height 15
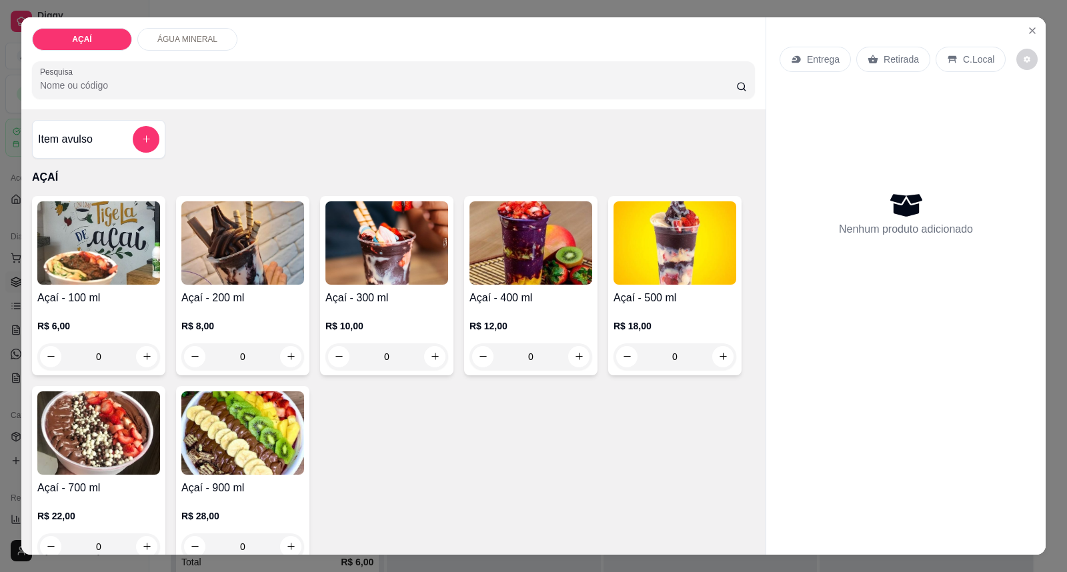
click at [347, 320] on p "R$ 10,00" at bounding box center [386, 325] width 123 height 13
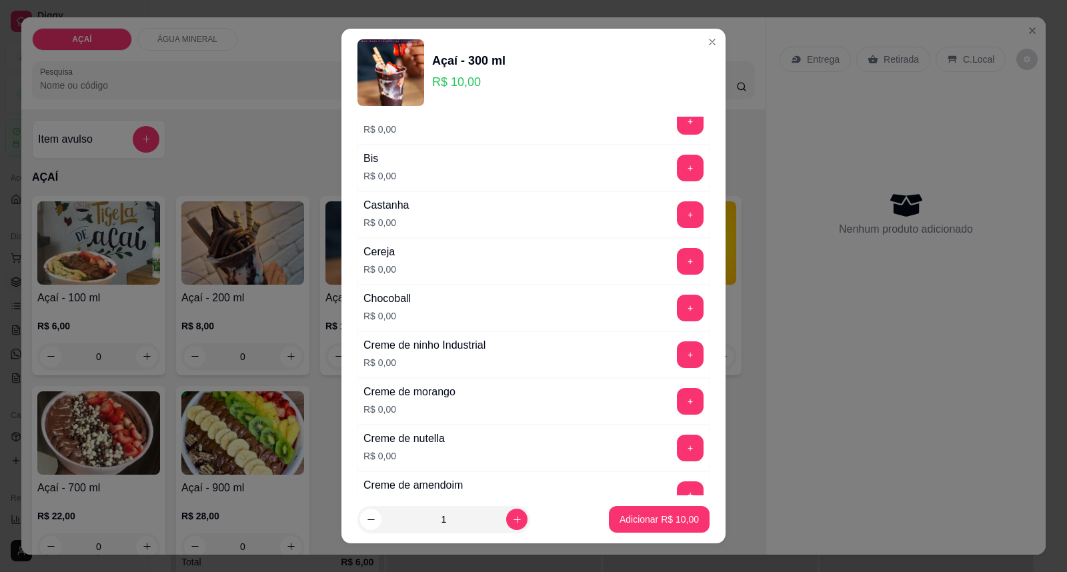
scroll to position [74, 0]
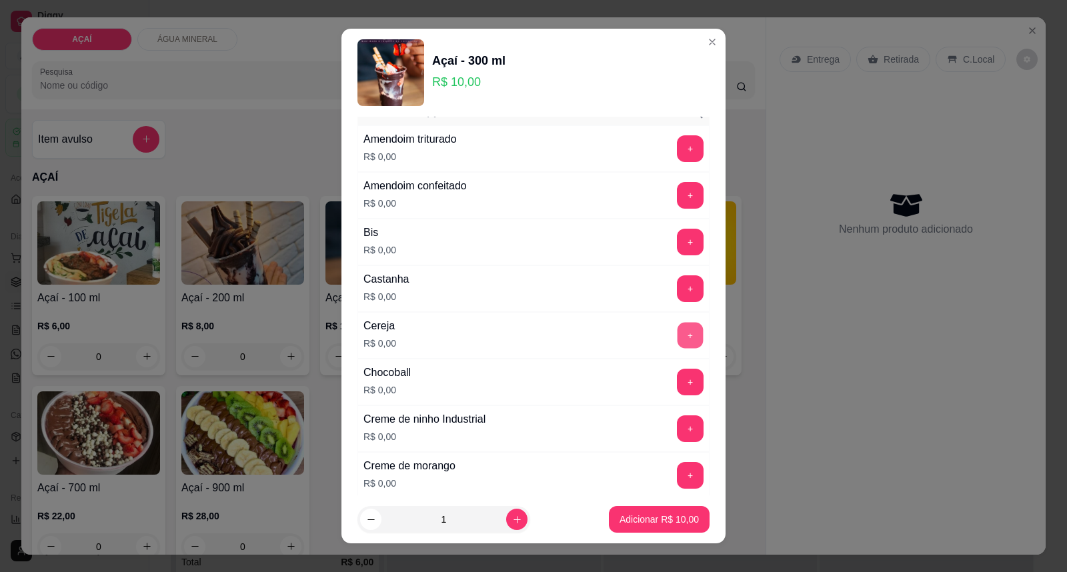
click at [677, 341] on button "+" at bounding box center [690, 336] width 26 height 26
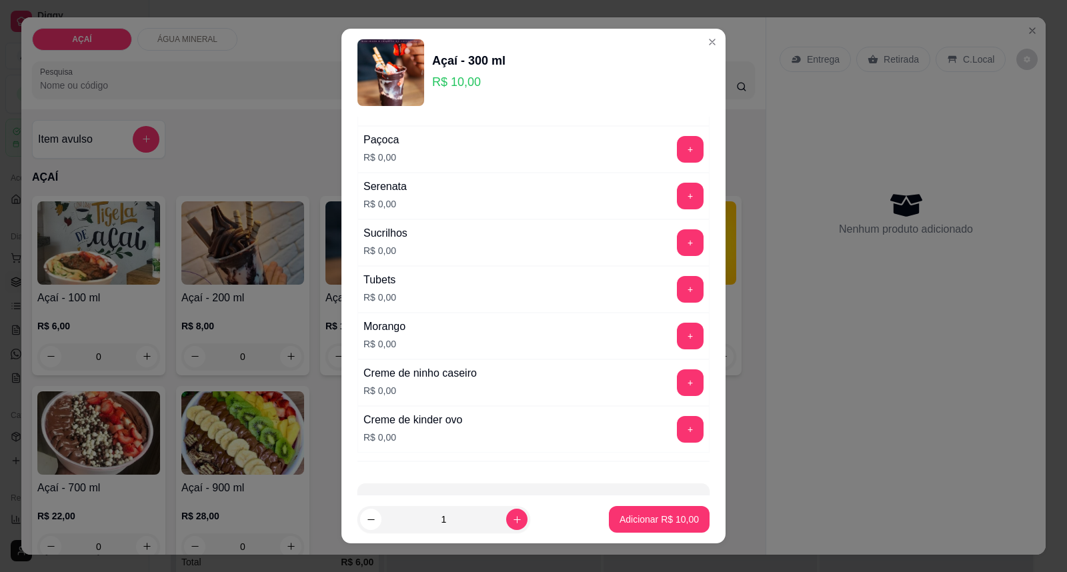
scroll to position [1587, 0]
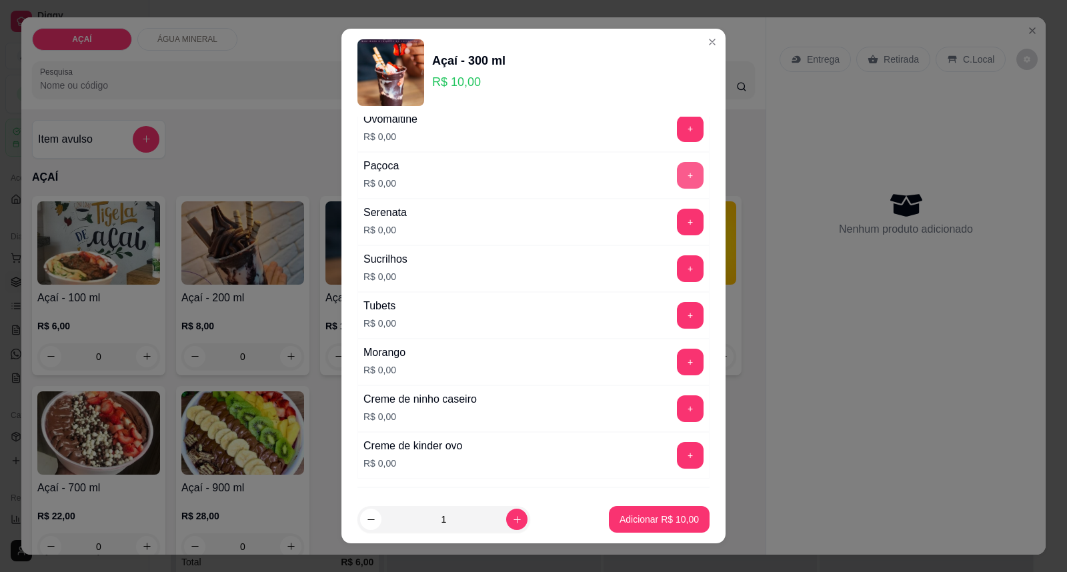
click at [677, 179] on button "+" at bounding box center [690, 175] width 27 height 27
click at [677, 411] on button "+" at bounding box center [690, 409] width 26 height 26
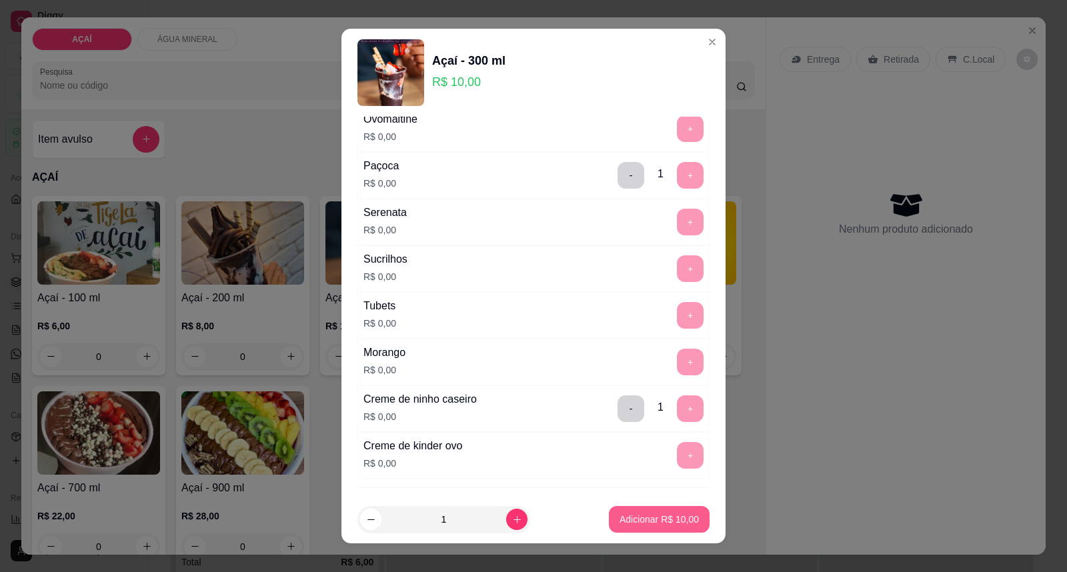
click at [670, 519] on p "Adicionar R$ 10,00" at bounding box center [658, 519] width 79 height 13
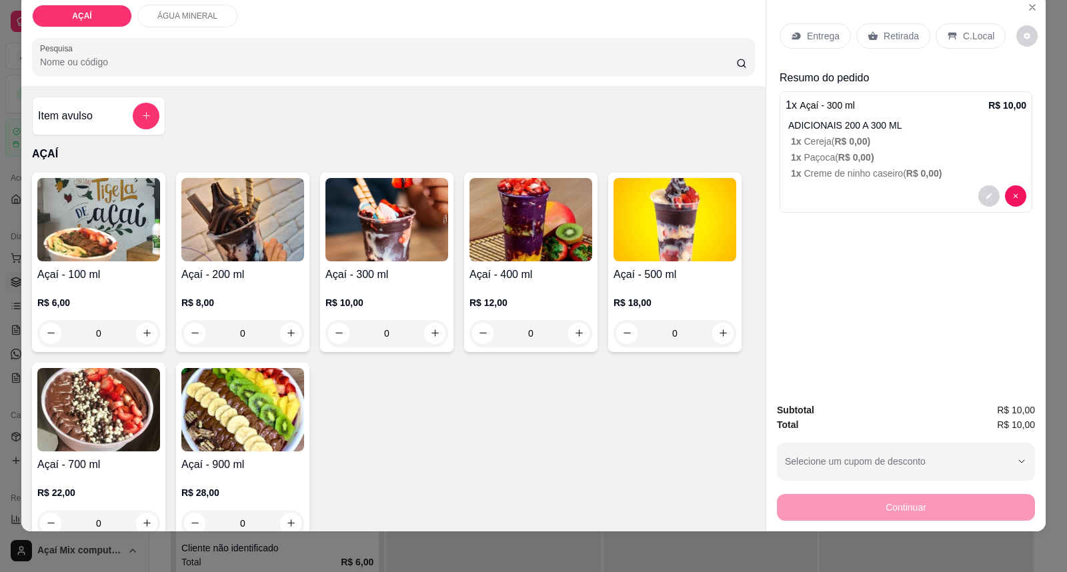
scroll to position [25, 0]
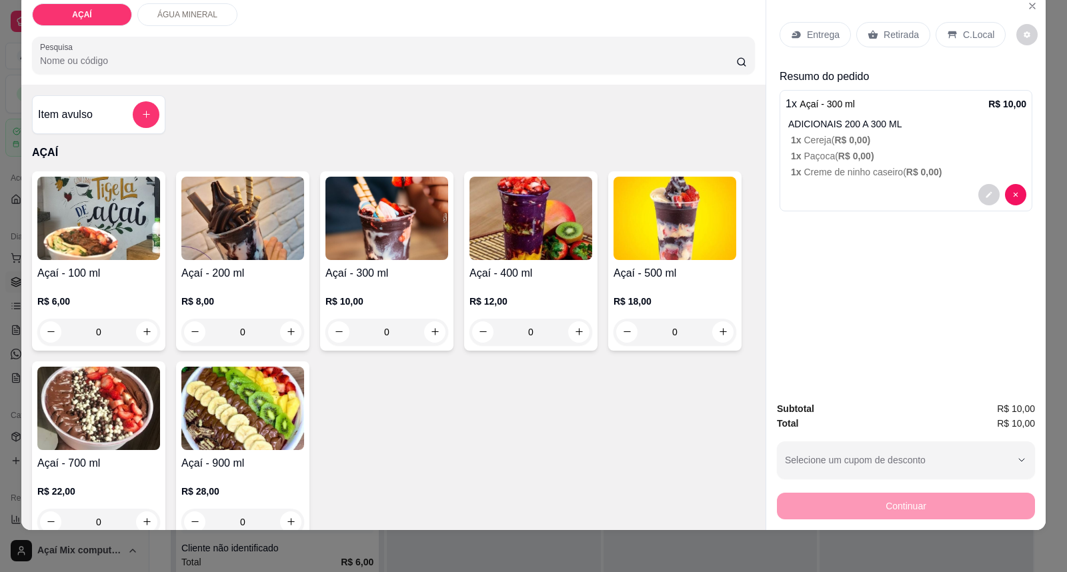
click at [813, 37] on p "Entrega" at bounding box center [823, 34] width 33 height 13
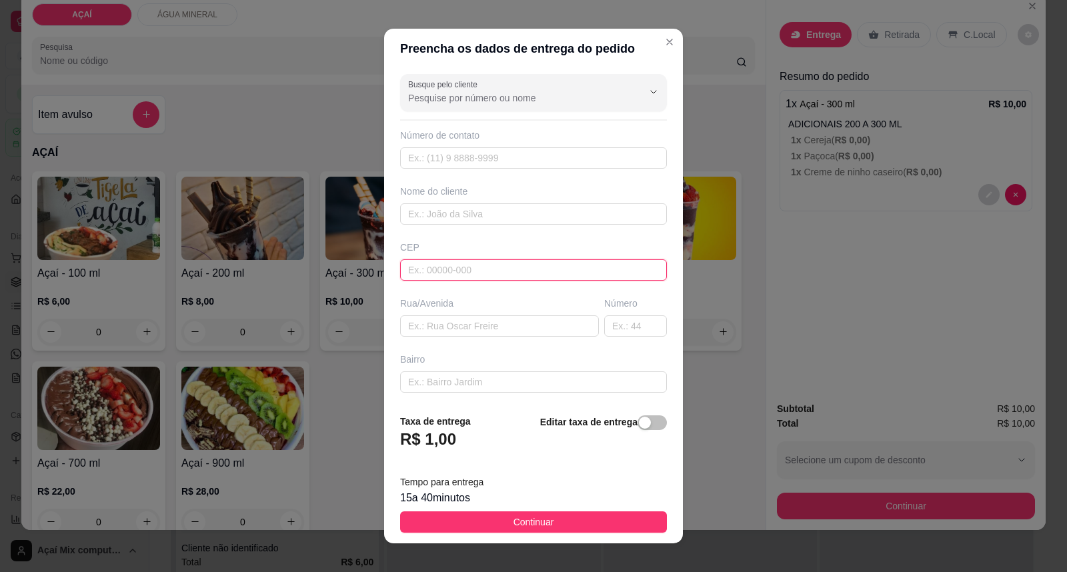
click at [512, 261] on input "text" at bounding box center [533, 269] width 267 height 21
type input "57520000"
type input "Maravilha"
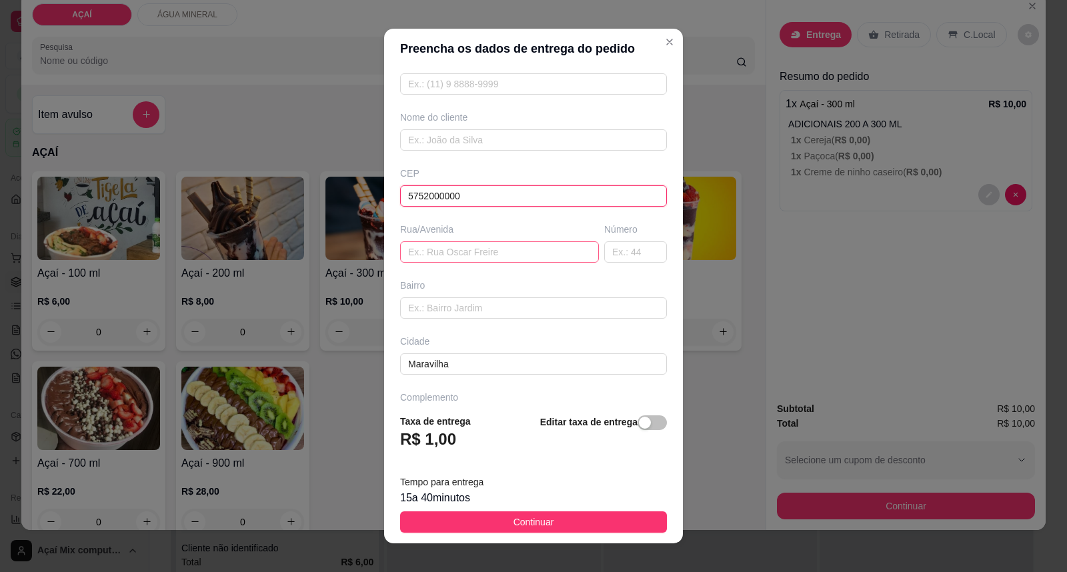
type input "5752000000"
click at [497, 251] on input "text" at bounding box center [499, 251] width 199 height 21
type input "rua gustavo limeira"
click at [616, 247] on input "text" at bounding box center [635, 251] width 63 height 21
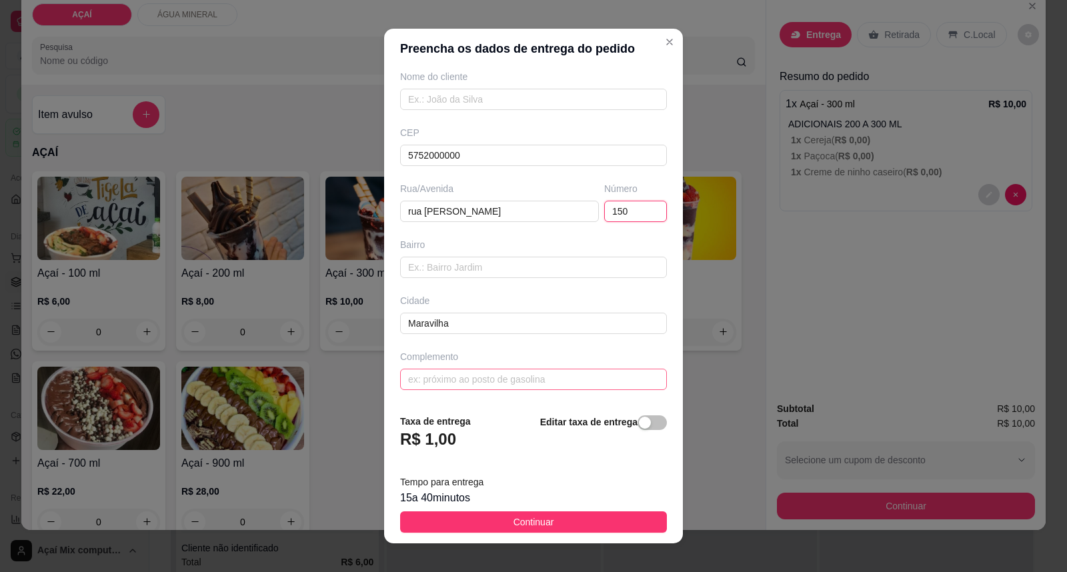
type input "150"
click at [508, 385] on input "text" at bounding box center [533, 379] width 267 height 21
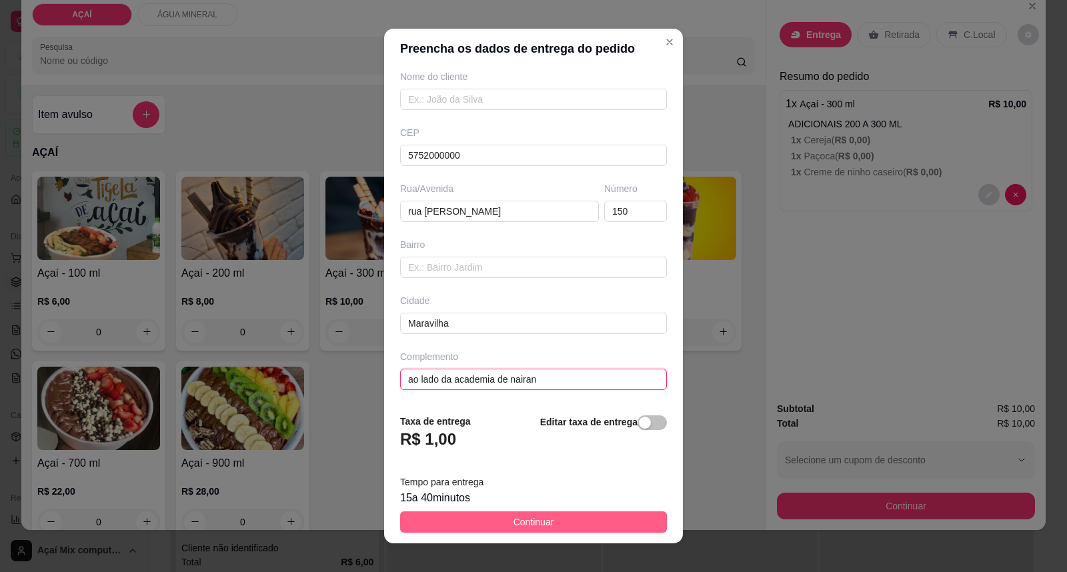
type input "ao lado da academia de nairan"
click at [498, 523] on button "Continuar" at bounding box center [533, 521] width 267 height 21
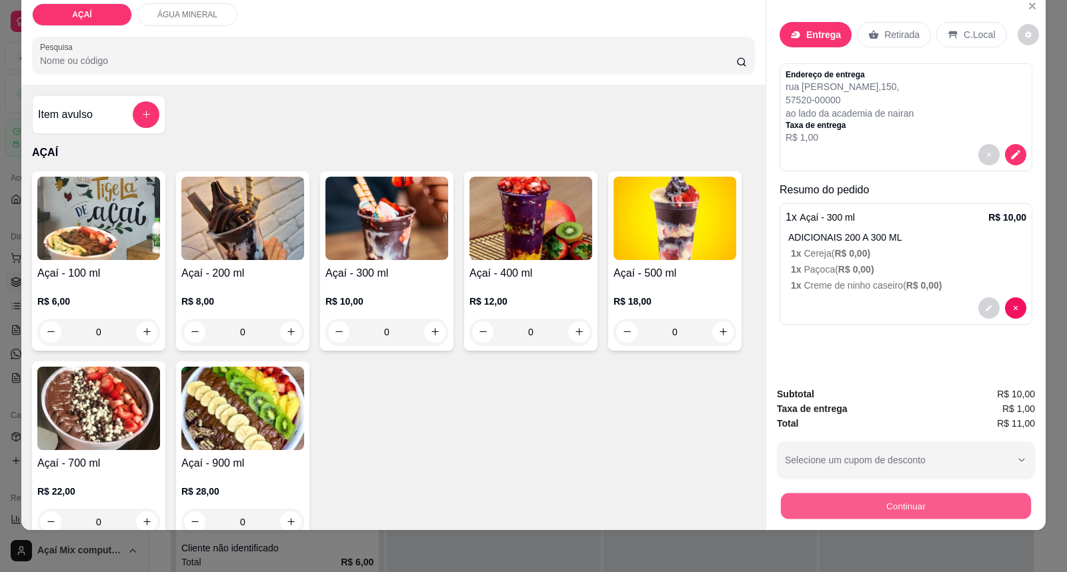
click at [883, 517] on button "Continuar" at bounding box center [906, 506] width 250 height 26
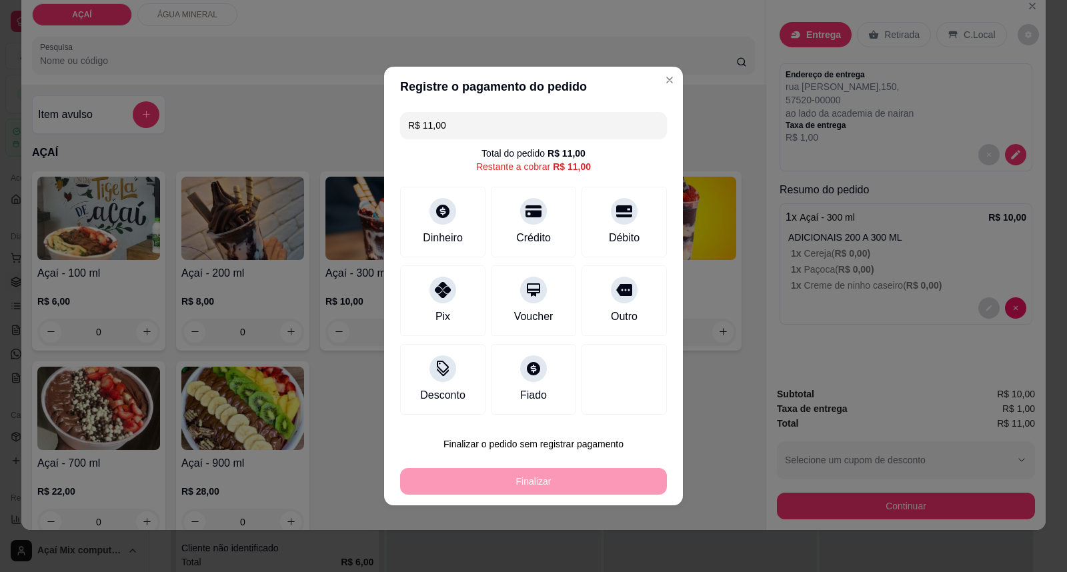
click at [458, 180] on div "R$ 11,00 Total do pedido R$ 11,00 Restante a cobrar R$ 11,00 Dinheiro Crédito D…" at bounding box center [533, 263] width 299 height 313
click at [461, 234] on div "Dinheiro" at bounding box center [443, 220] width 94 height 78
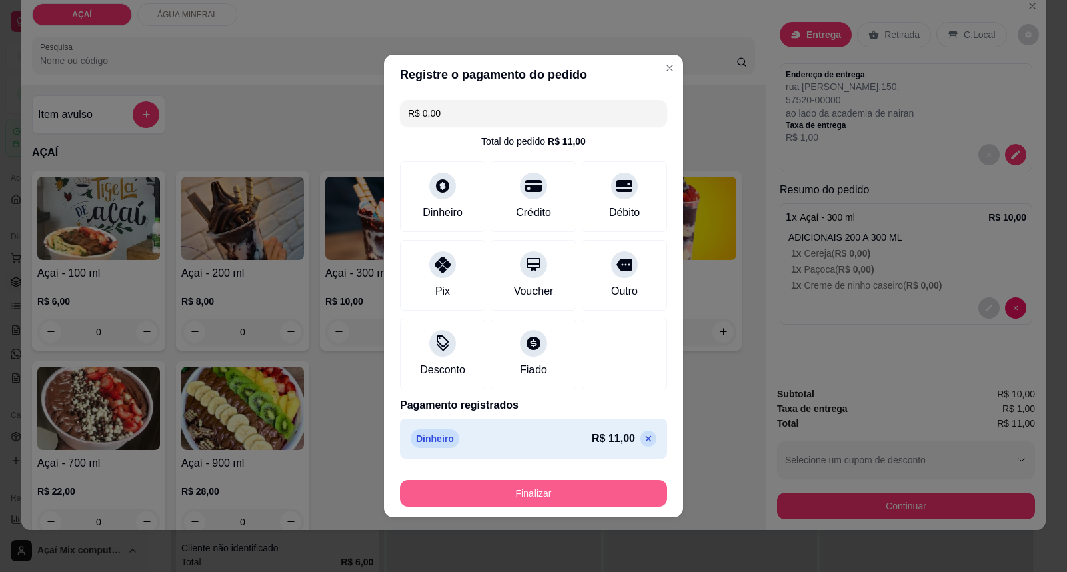
click at [581, 494] on button "Finalizar" at bounding box center [533, 493] width 267 height 27
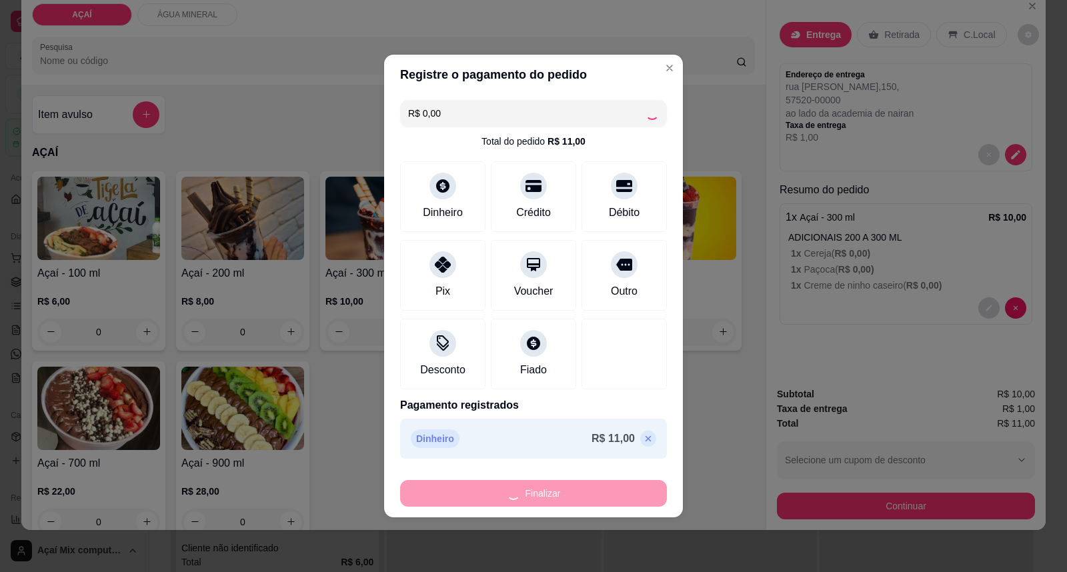
type input "-R$ 11,00"
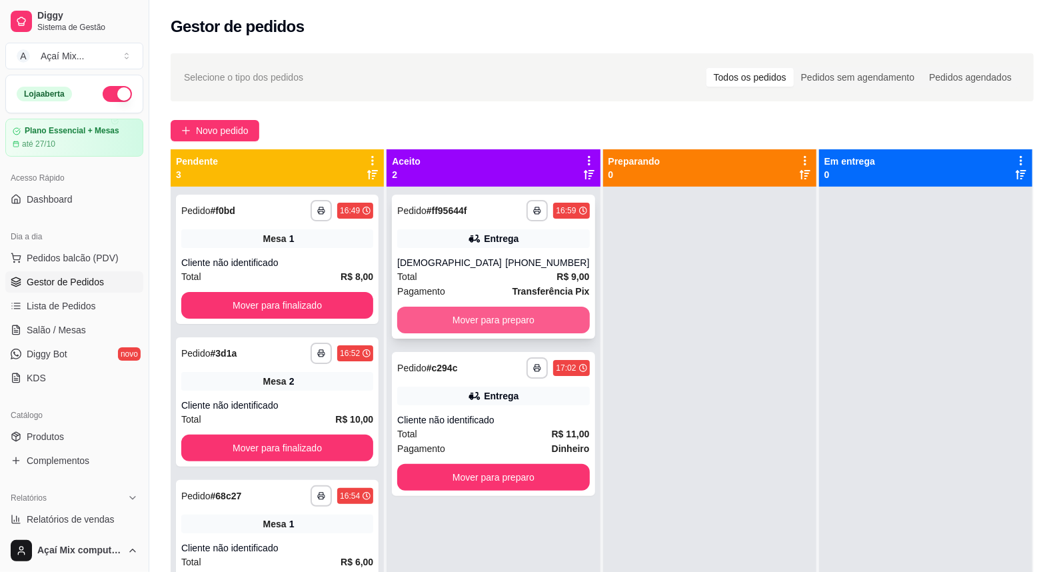
click at [504, 307] on button "Mover para preparo" at bounding box center [493, 320] width 192 height 27
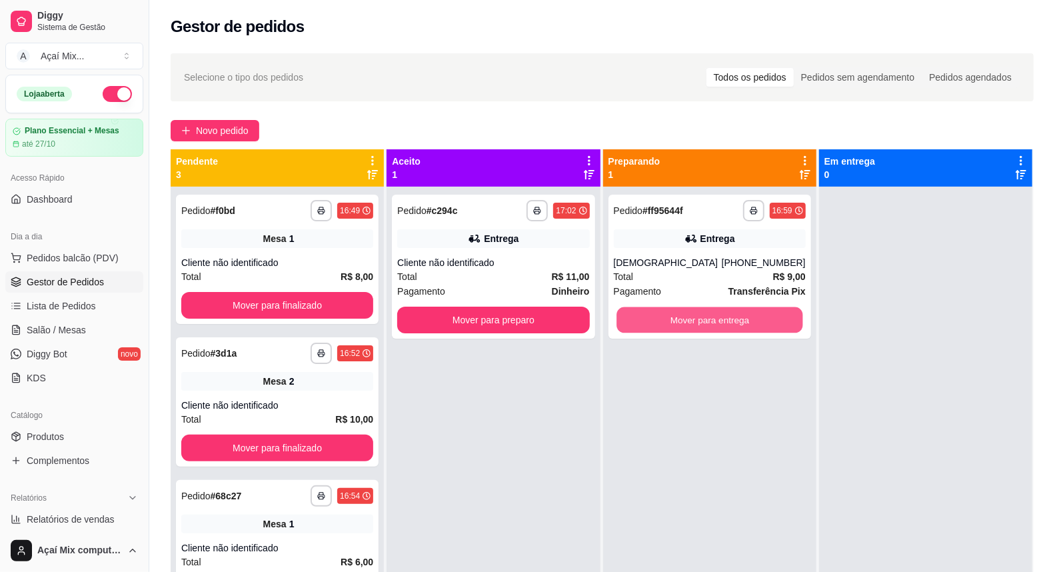
click at [636, 323] on button "Mover para entrega" at bounding box center [710, 320] width 187 height 26
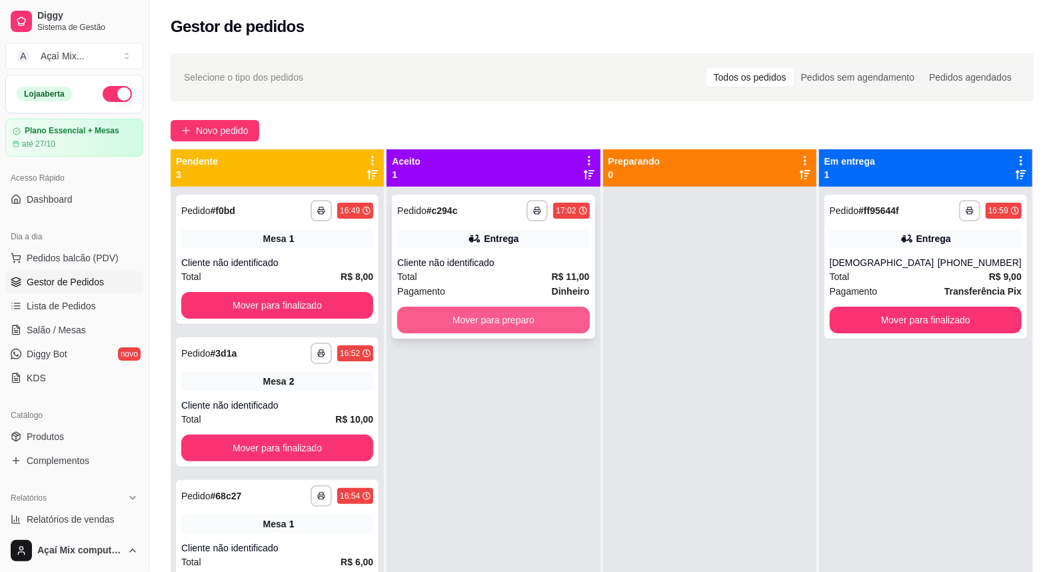
click at [576, 325] on button "Mover para preparo" at bounding box center [493, 320] width 192 height 27
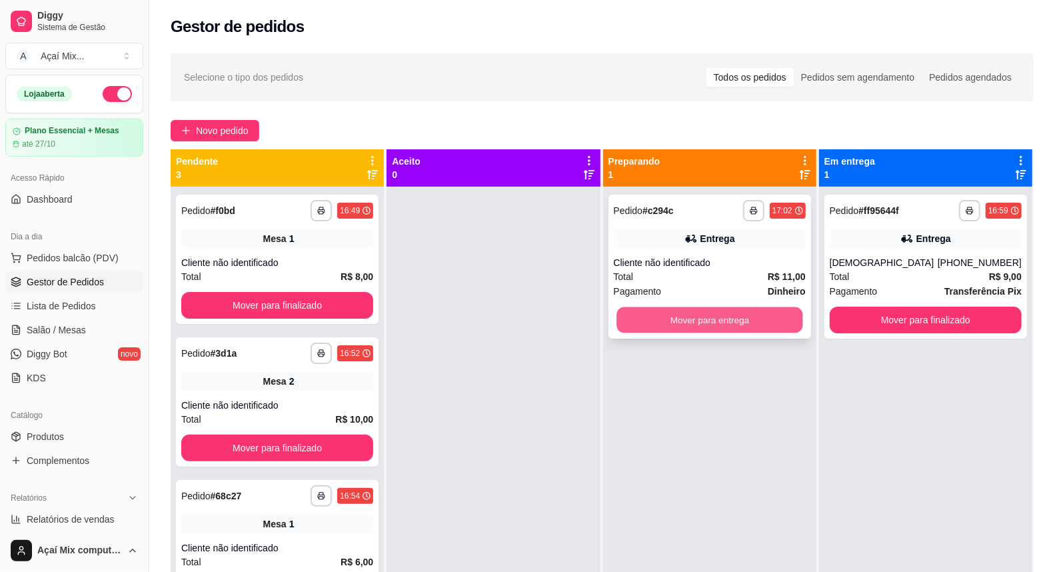
click at [651, 315] on button "Mover para entrega" at bounding box center [710, 320] width 187 height 26
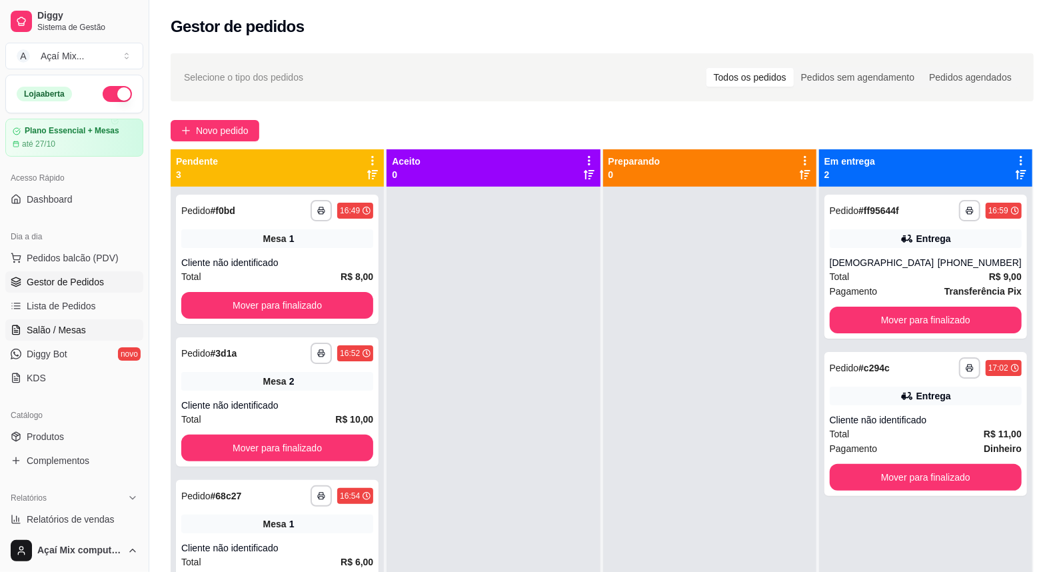
click at [62, 333] on span "Salão / Mesas" at bounding box center [56, 329] width 59 height 13
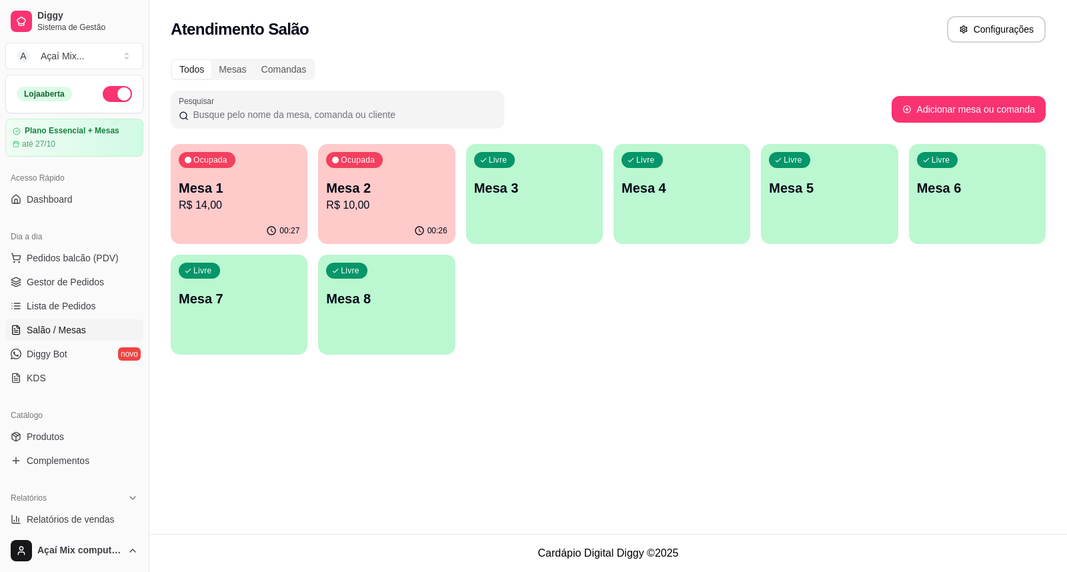
click at [297, 200] on p "R$ 14,00" at bounding box center [239, 205] width 121 height 16
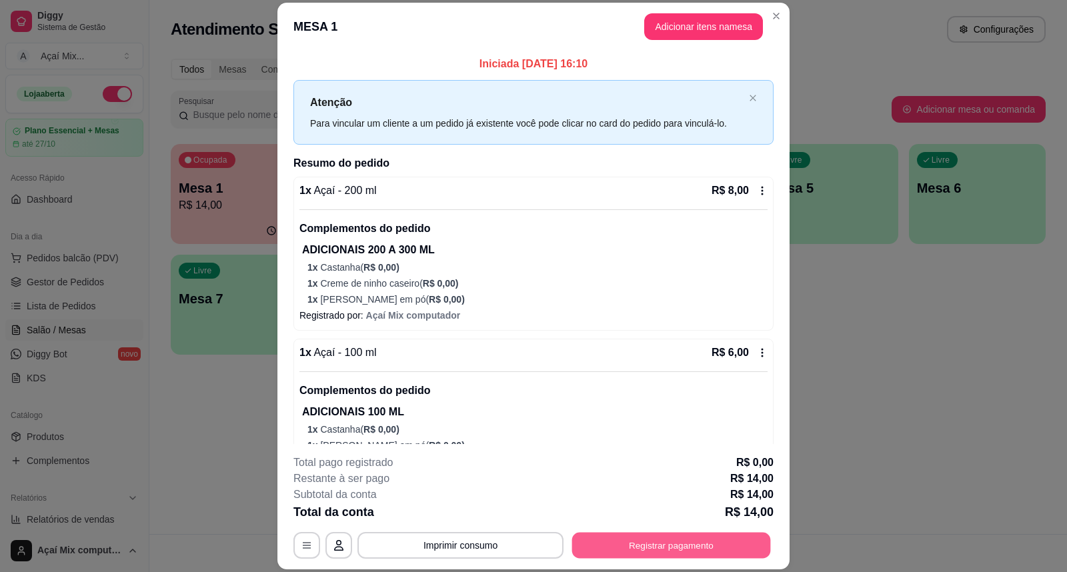
click at [623, 538] on button "Registrar pagamento" at bounding box center [671, 545] width 199 height 26
click at [435, 277] on icon at bounding box center [442, 285] width 17 height 17
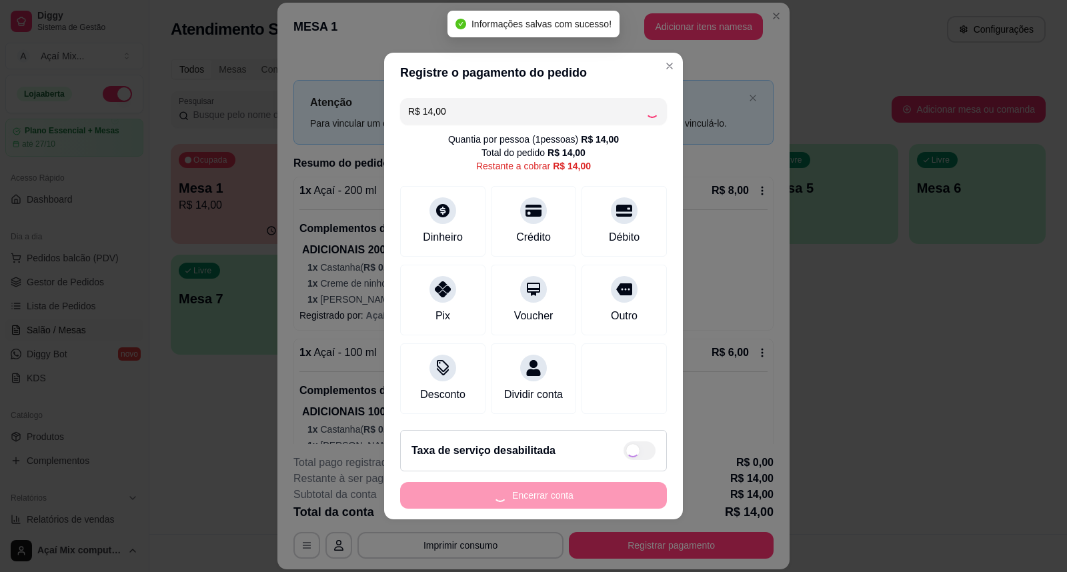
type input "R$ 0,00"
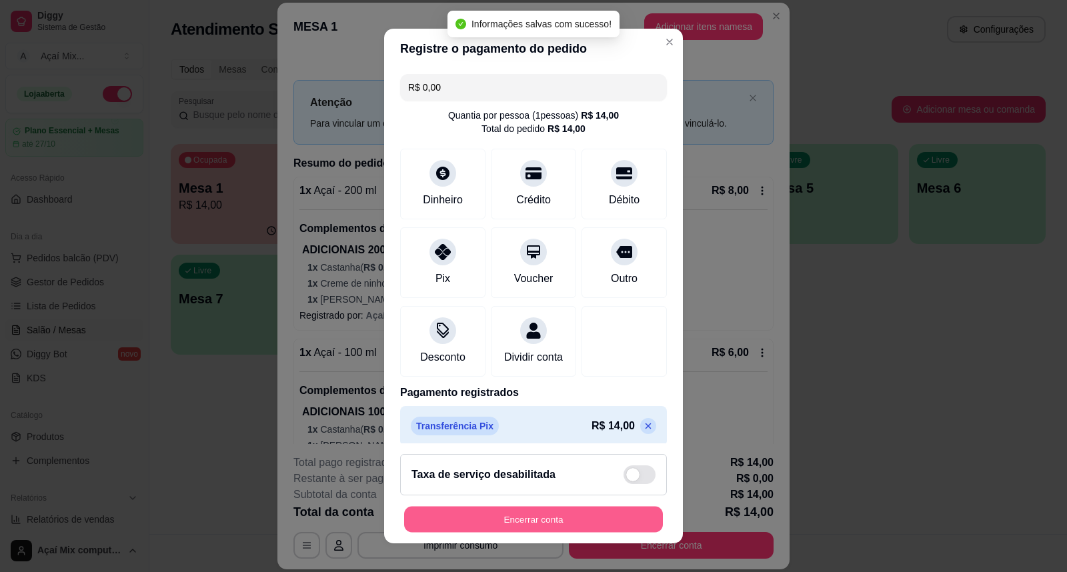
click at [552, 529] on button "Encerrar conta" at bounding box center [533, 520] width 259 height 26
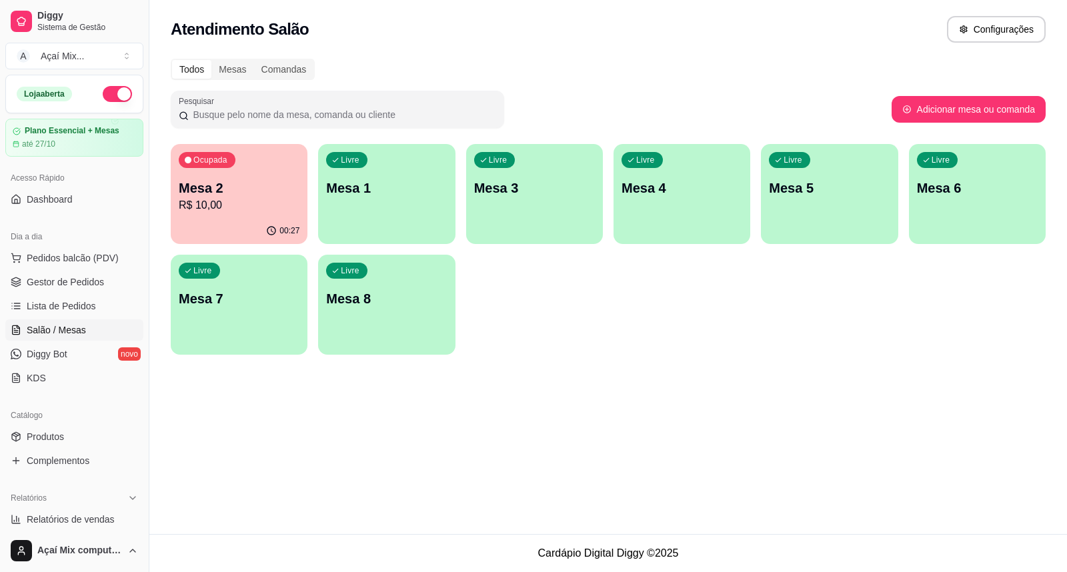
click at [230, 222] on div "00:27" at bounding box center [239, 231] width 137 height 26
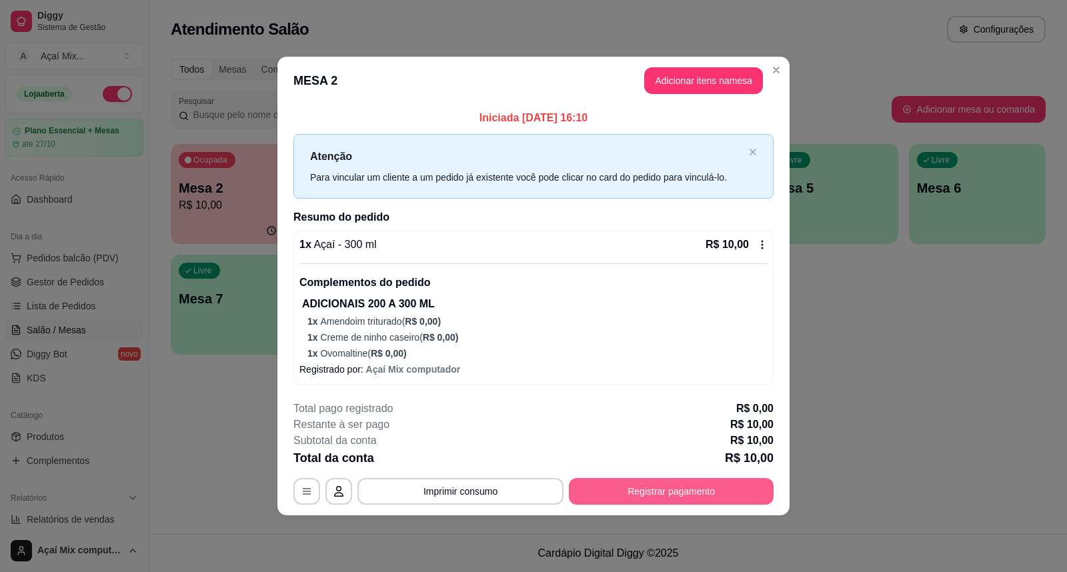
click at [629, 487] on button "Registrar pagamento" at bounding box center [671, 491] width 205 height 27
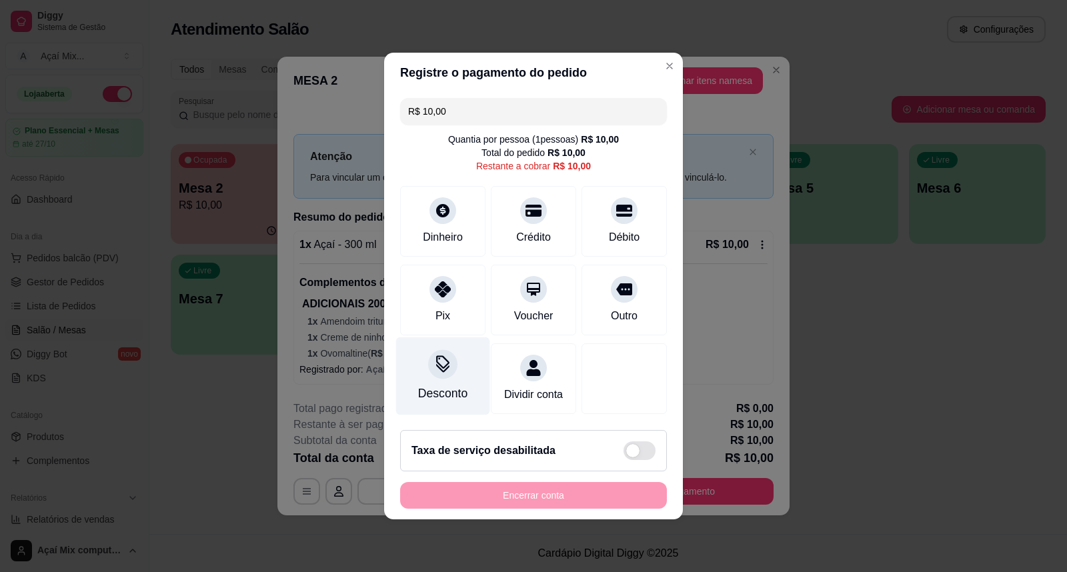
drag, startPoint x: 427, startPoint y: 304, endPoint x: 456, endPoint y: 396, distance: 96.4
click at [430, 307] on div "Pix" at bounding box center [442, 300] width 85 height 71
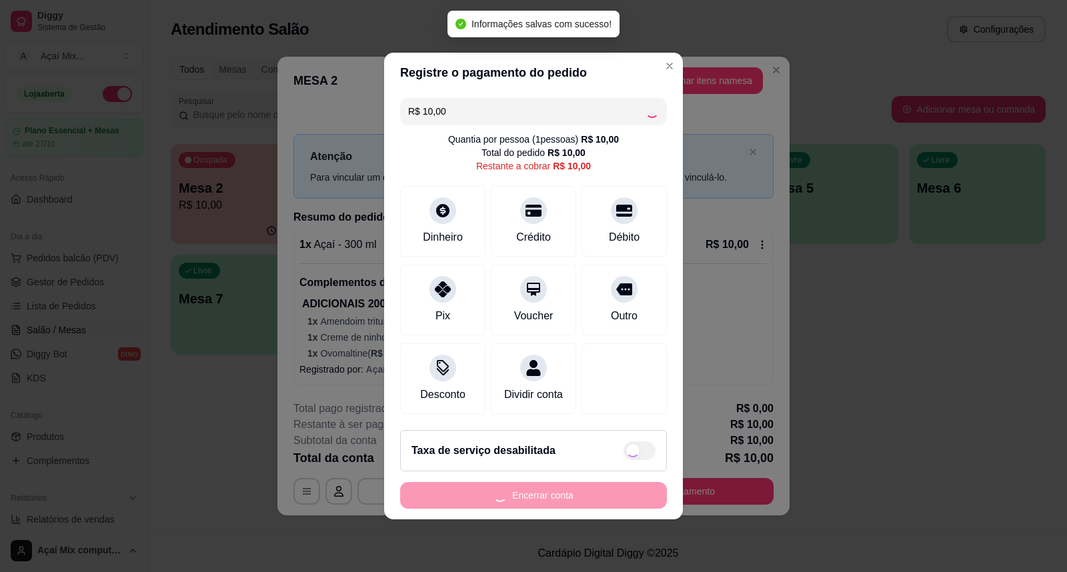
type input "R$ 0,00"
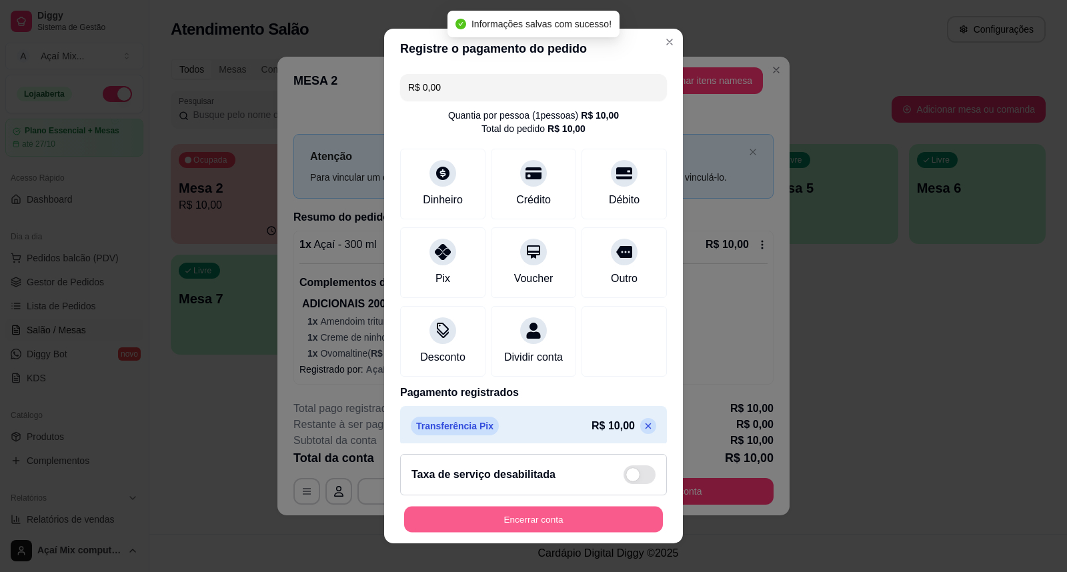
click at [492, 511] on button "Encerrar conta" at bounding box center [533, 520] width 259 height 26
